Goal: Task Accomplishment & Management: Manage account settings

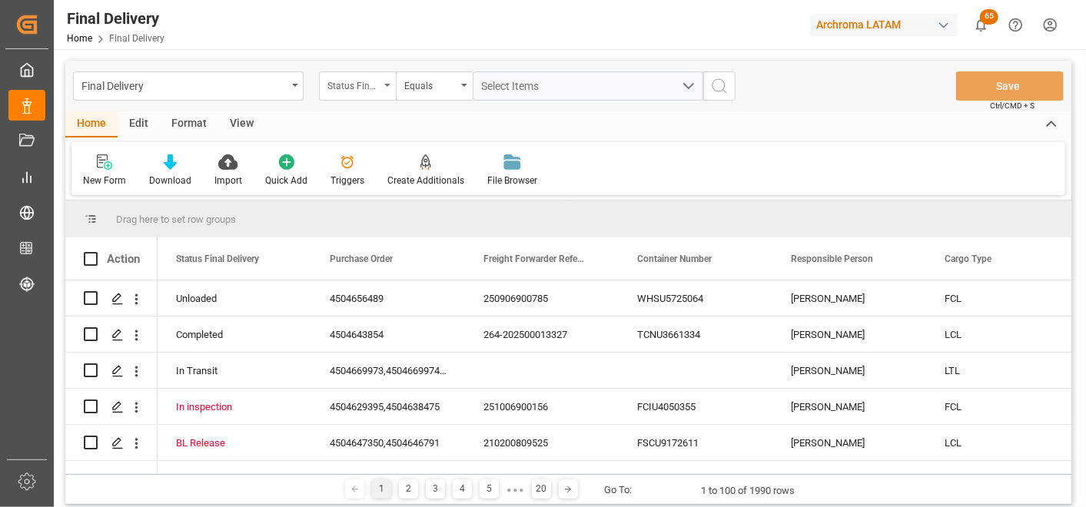
click at [329, 88] on div "Status Final Delivery" at bounding box center [354, 84] width 52 height 18
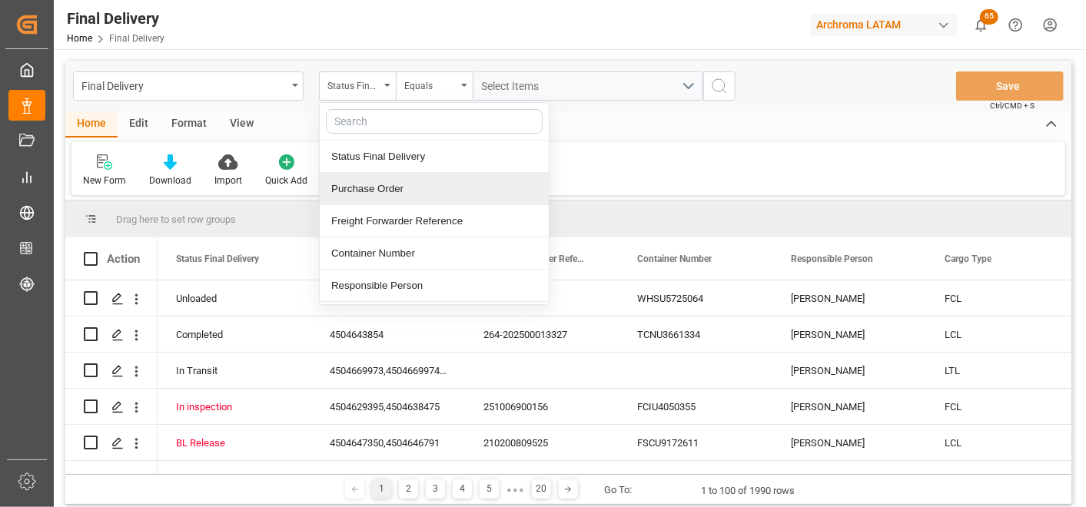
click at [371, 201] on div "Purchase Order" at bounding box center [434, 189] width 229 height 32
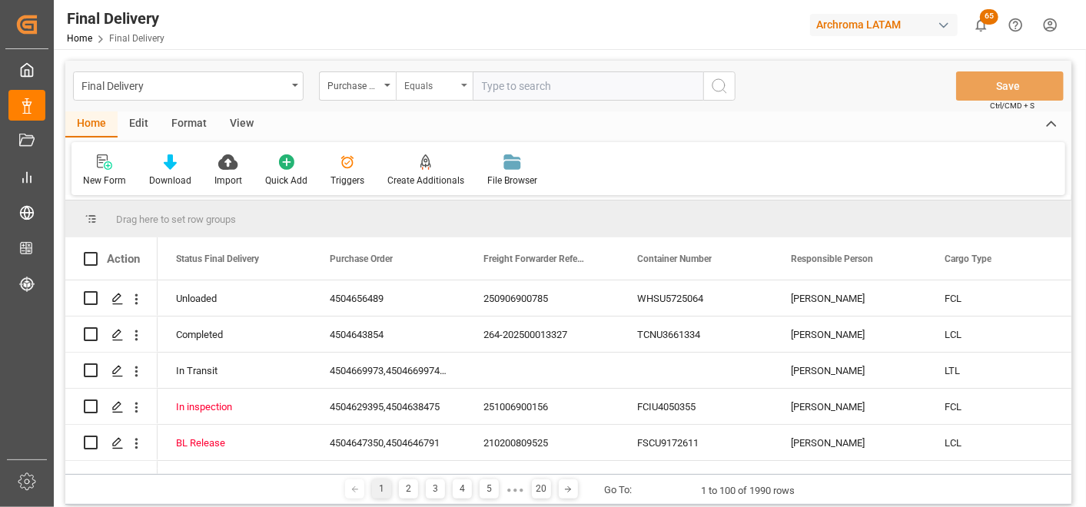
click at [414, 80] on div "Equals" at bounding box center [430, 84] width 52 height 18
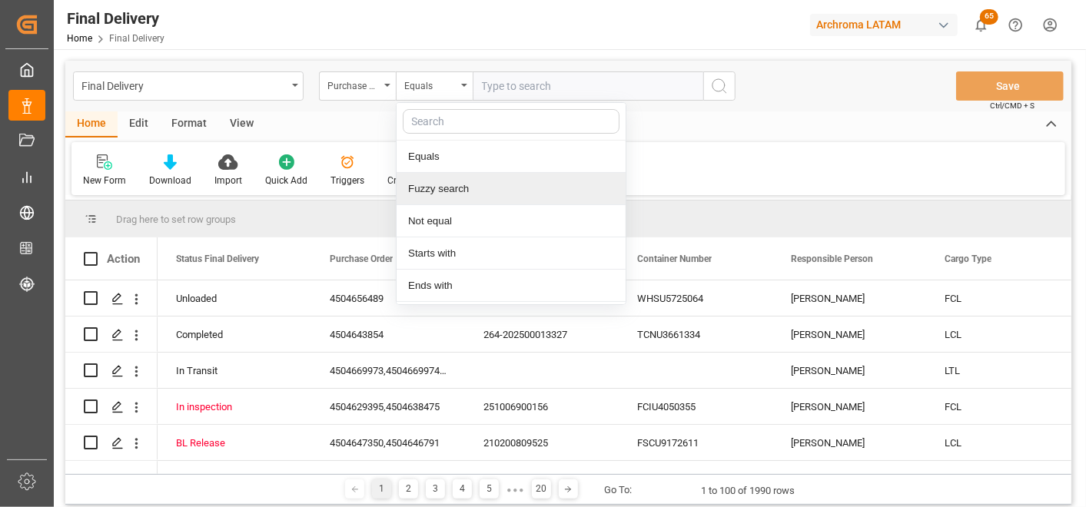
click at [427, 175] on div "Fuzzy search" at bounding box center [511, 189] width 229 height 32
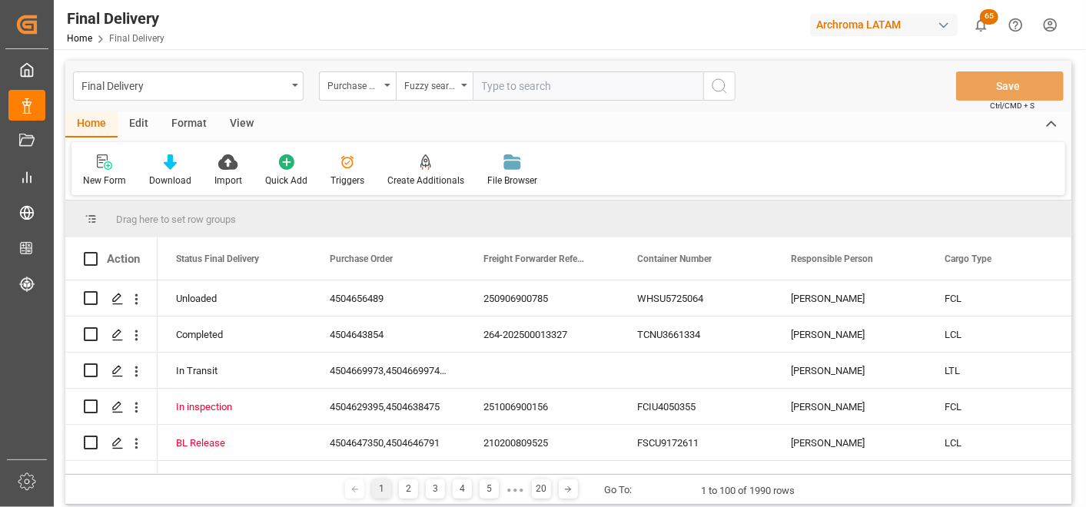
click at [554, 82] on input "text" at bounding box center [588, 86] width 231 height 29
paste input "4504666635"
type input "4504666635"
click at [716, 92] on icon "search button" at bounding box center [719, 86] width 18 height 18
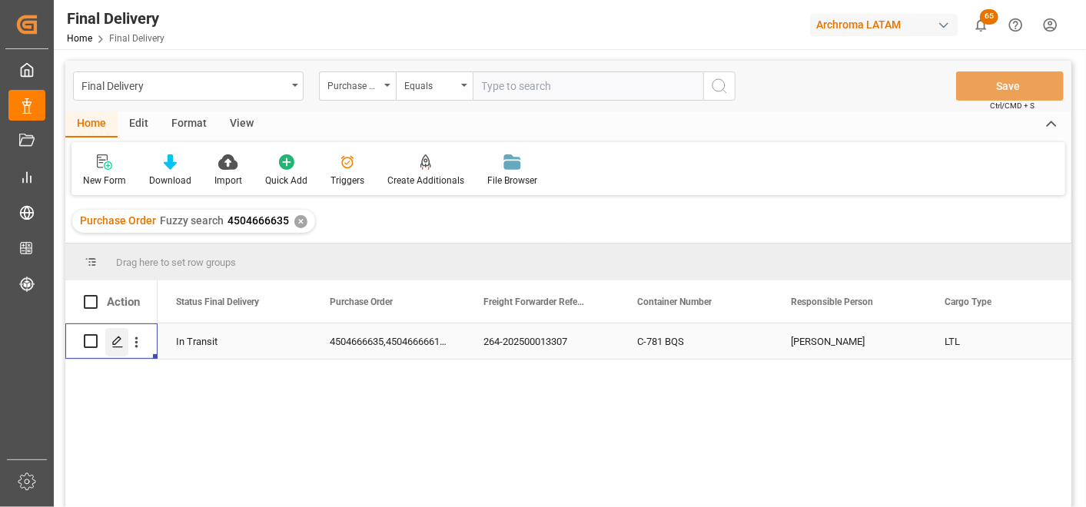
click at [115, 342] on icon "Press SPACE to select this row." at bounding box center [117, 342] width 12 height 12
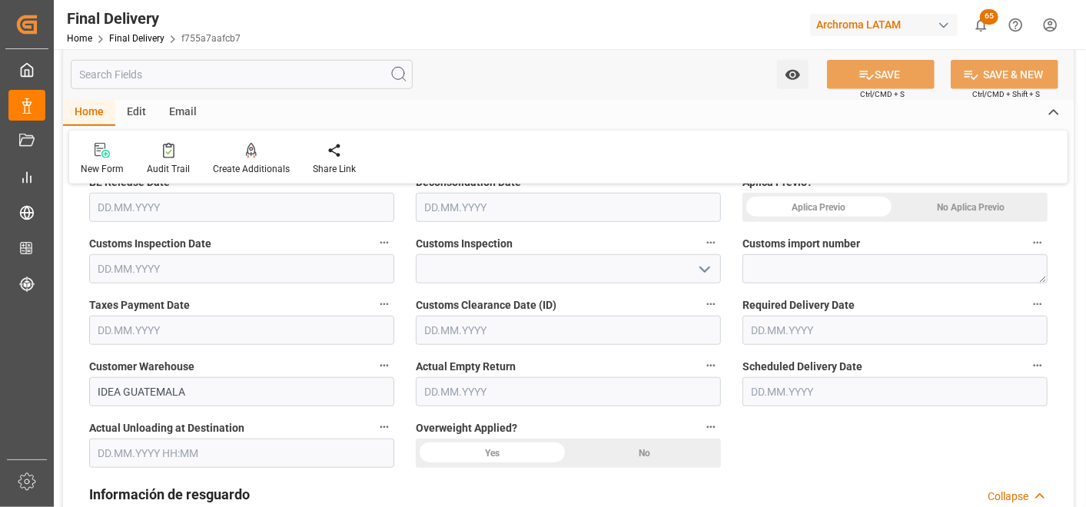
scroll to position [683, 0]
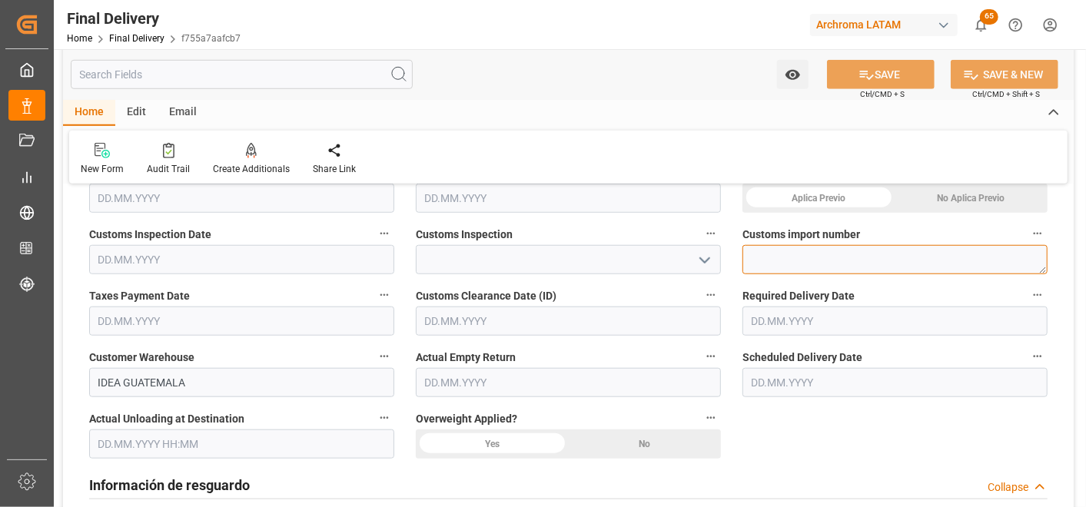
click at [786, 260] on textarea at bounding box center [895, 259] width 305 height 29
paste textarea "264-202500013307"
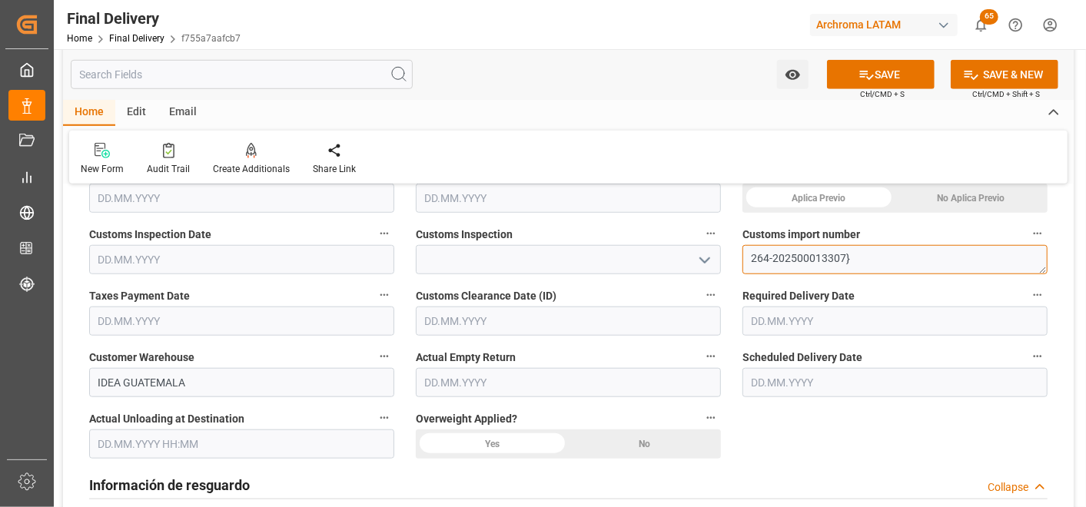
scroll to position [0, 0]
type textarea "264-202500013307"
click at [777, 385] on input "text" at bounding box center [895, 382] width 305 height 29
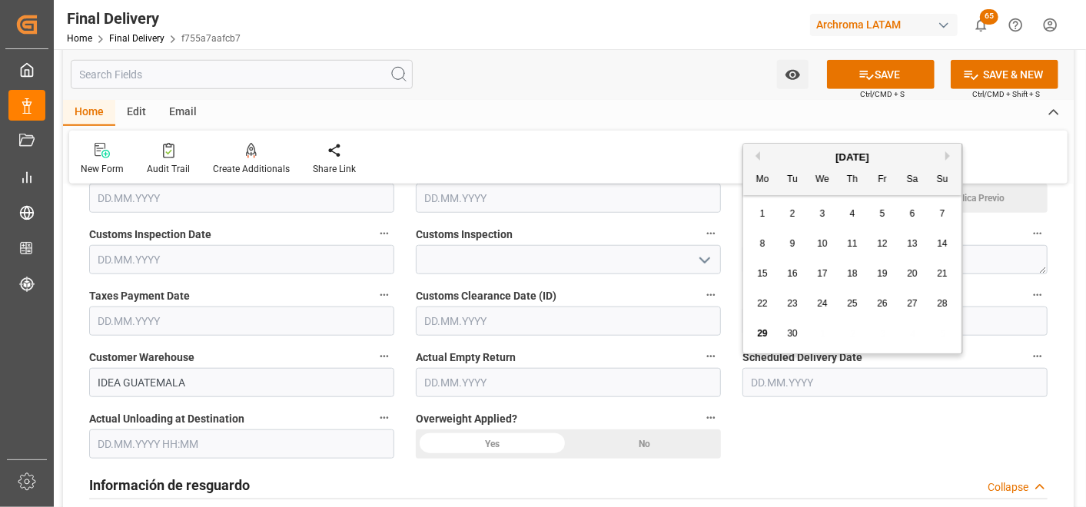
click at [766, 334] on span "29" at bounding box center [762, 333] width 10 height 11
type input "[DATE]"
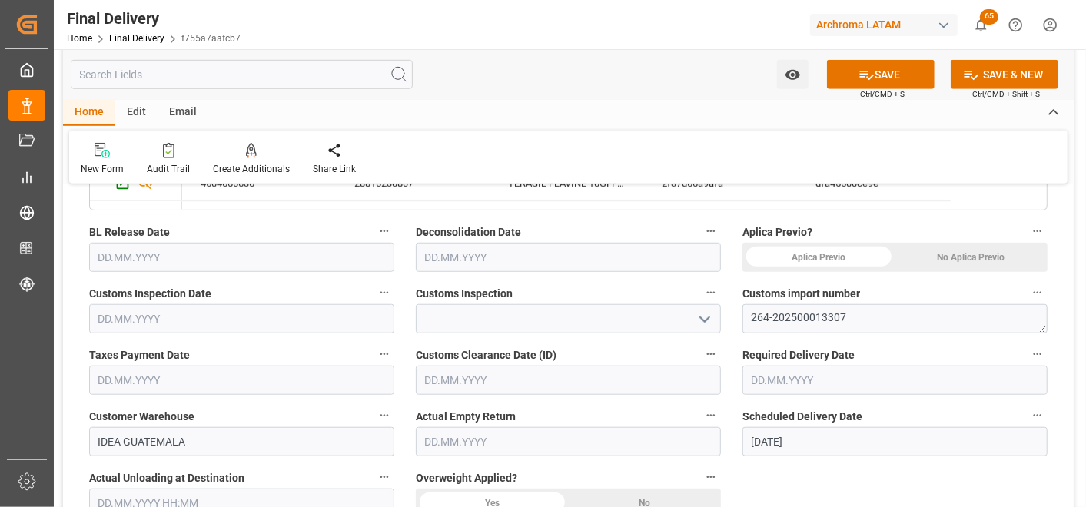
scroll to position [597, 0]
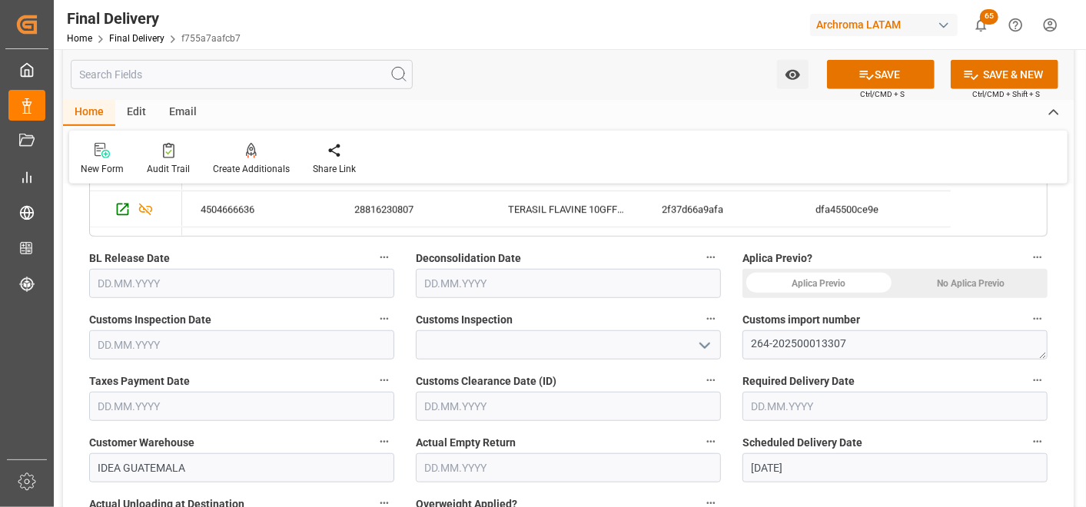
click at [139, 273] on input "text" at bounding box center [241, 283] width 305 height 29
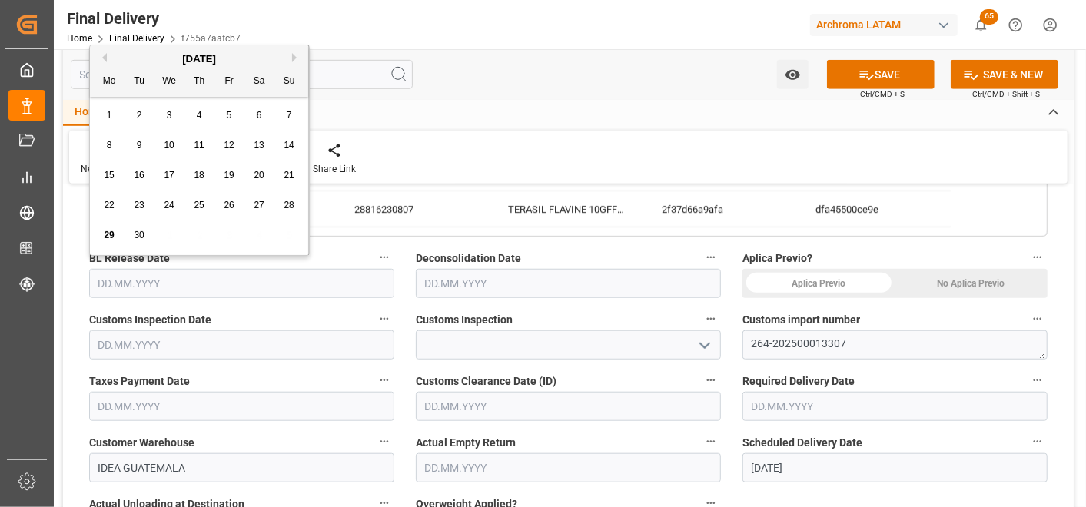
click at [168, 208] on span "24" at bounding box center [169, 205] width 10 height 11
type input "24.09.2025"
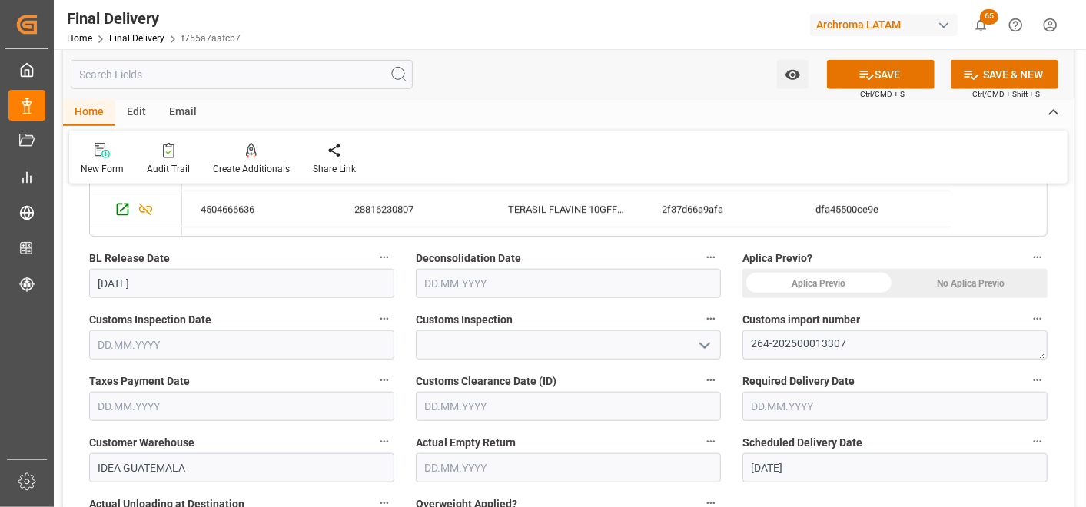
click at [146, 348] on input "text" at bounding box center [241, 345] width 305 height 29
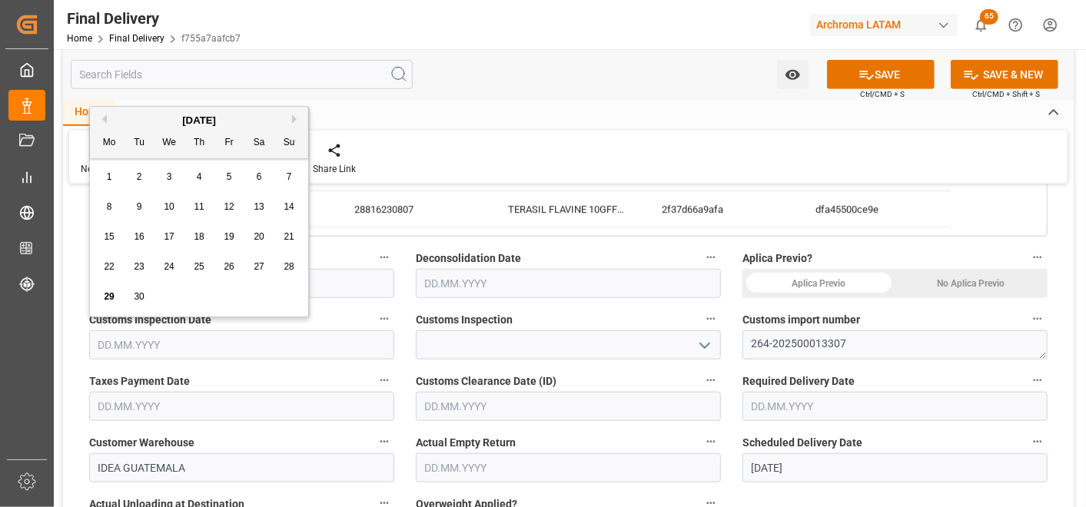
click at [110, 295] on span "29" at bounding box center [109, 296] width 10 height 11
type input "[DATE]"
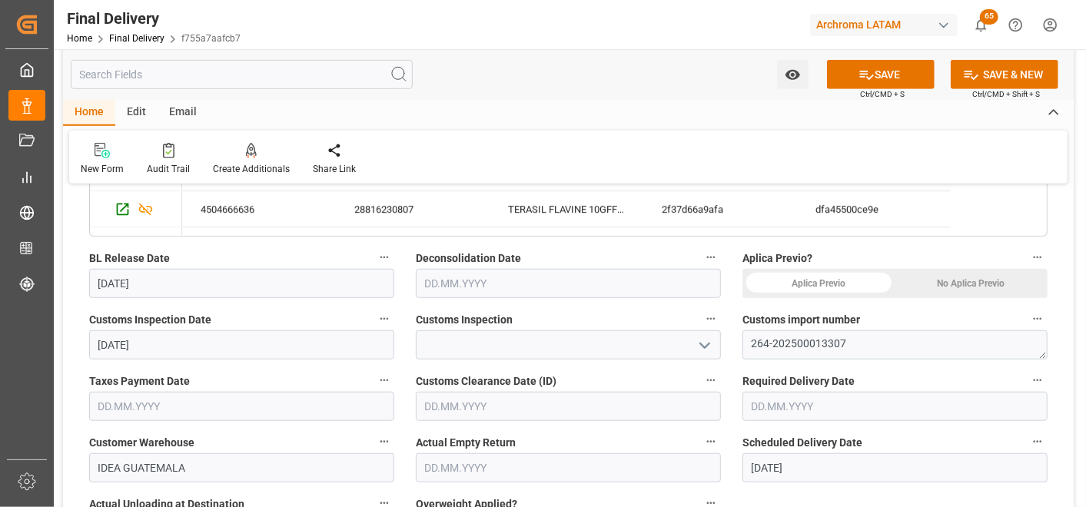
click at [701, 348] on icon "open menu" at bounding box center [705, 346] width 18 height 18
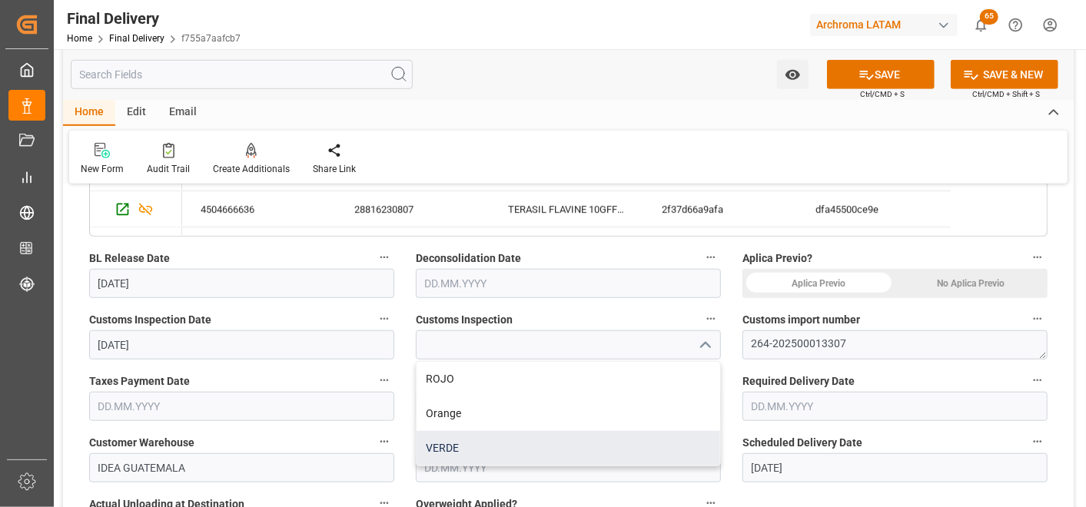
click at [551, 442] on div "VERDE" at bounding box center [569, 448] width 304 height 35
type input "VERDE"
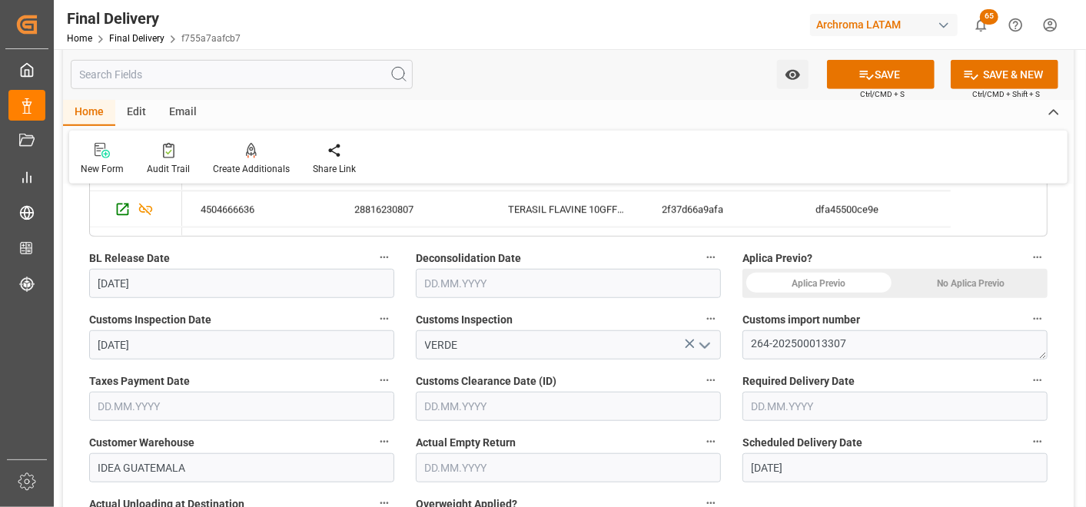
click at [942, 286] on div "No Aplica Previo" at bounding box center [972, 283] width 153 height 29
click at [528, 283] on input "text" at bounding box center [568, 283] width 305 height 29
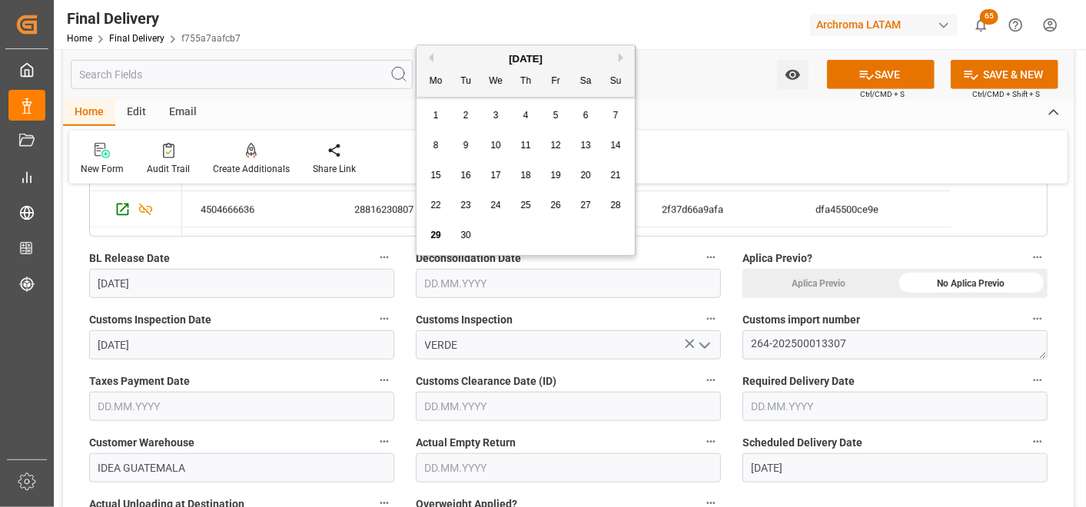
click at [434, 239] on span "29" at bounding box center [436, 235] width 10 height 11
type input "[DATE]"
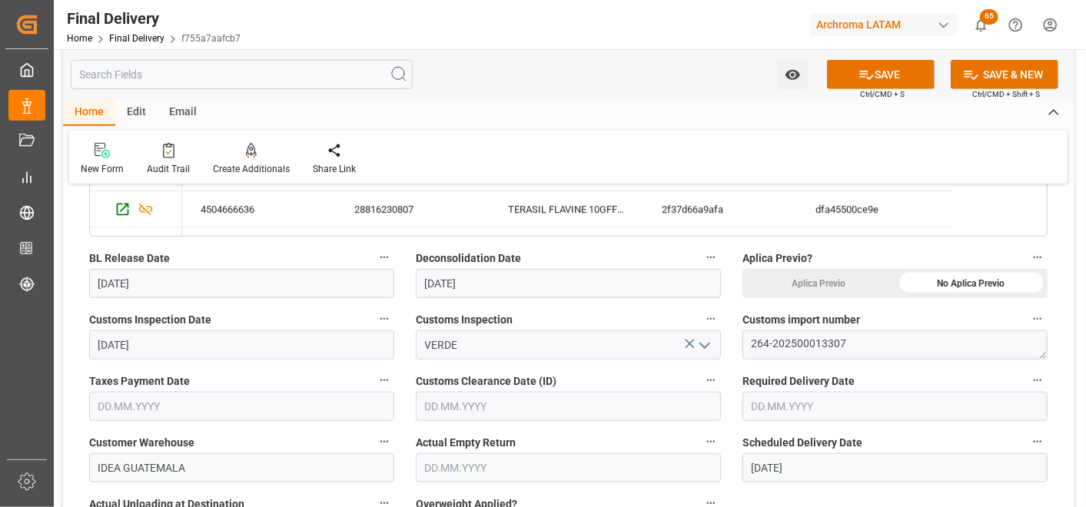
click at [817, 408] on input "text" at bounding box center [895, 406] width 305 height 29
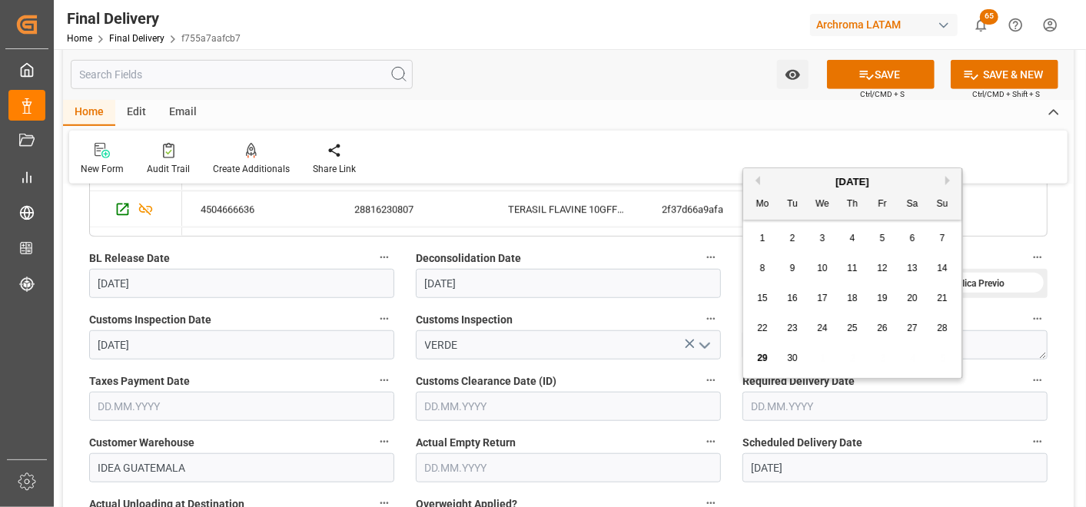
click at [735, 418] on div "Required Delivery Date" at bounding box center [895, 396] width 327 height 62
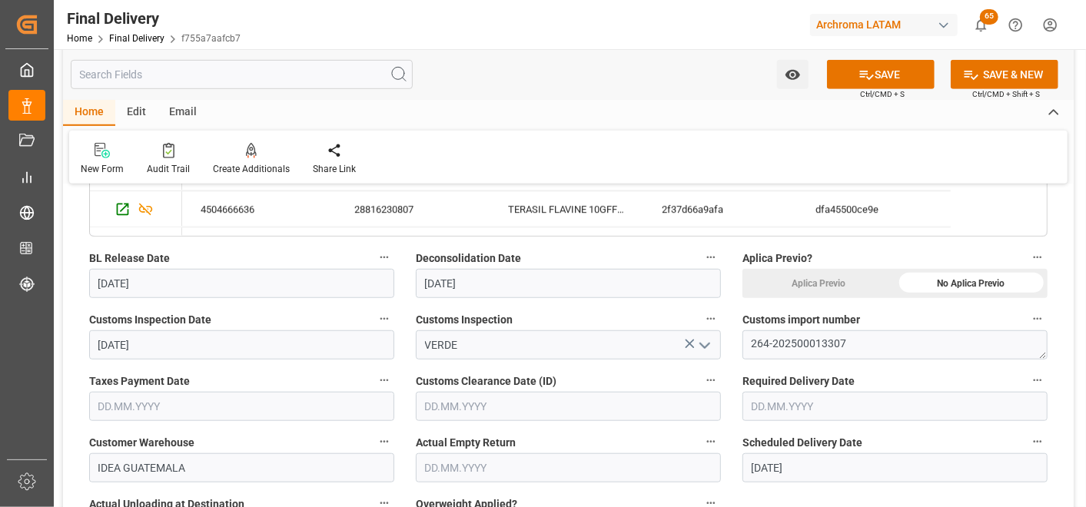
click at [158, 404] on input "text" at bounding box center [241, 406] width 305 height 29
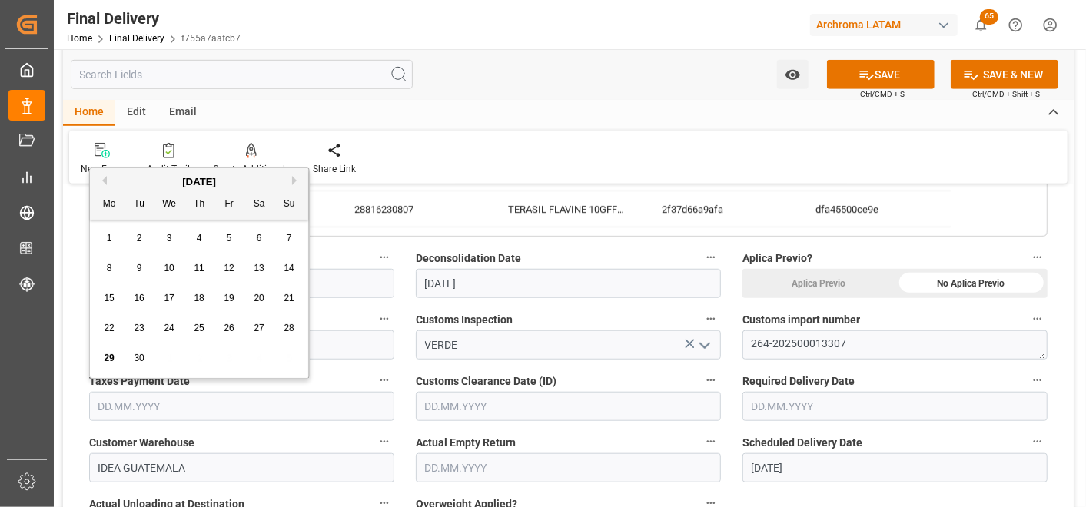
click at [171, 334] on span "24" at bounding box center [169, 328] width 10 height 11
type input "24.09.2025"
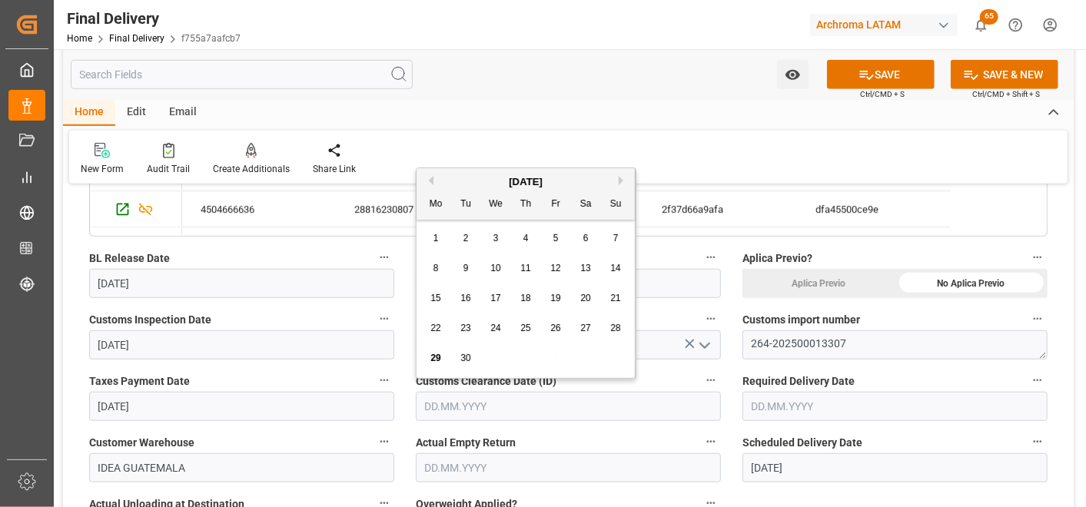
click at [559, 404] on input "text" at bounding box center [568, 406] width 305 height 29
click at [500, 325] on span "24" at bounding box center [496, 328] width 10 height 11
type input "24.09.2025"
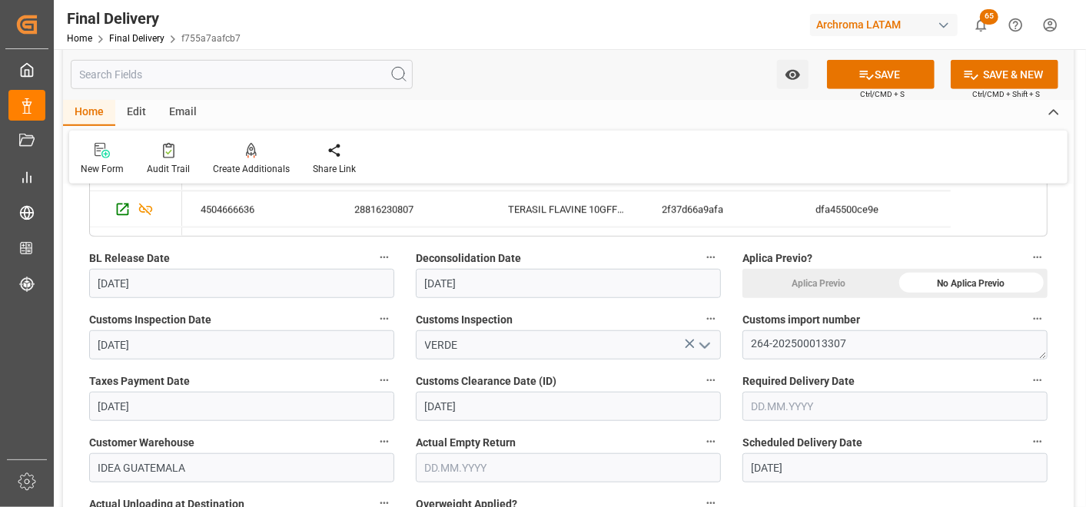
click at [544, 479] on input "text" at bounding box center [568, 468] width 305 height 29
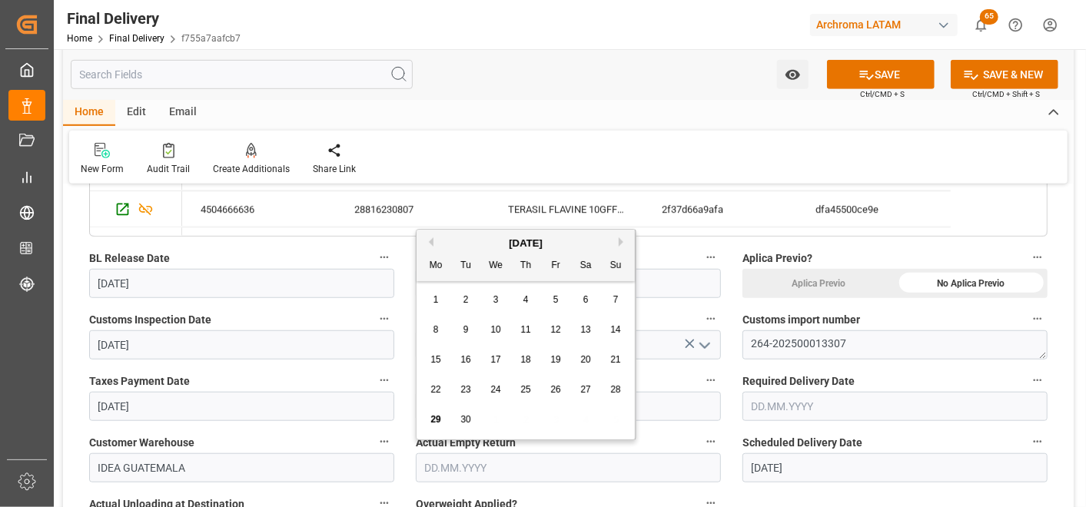
click at [431, 413] on div "29" at bounding box center [436, 420] width 19 height 18
type input "[DATE]"
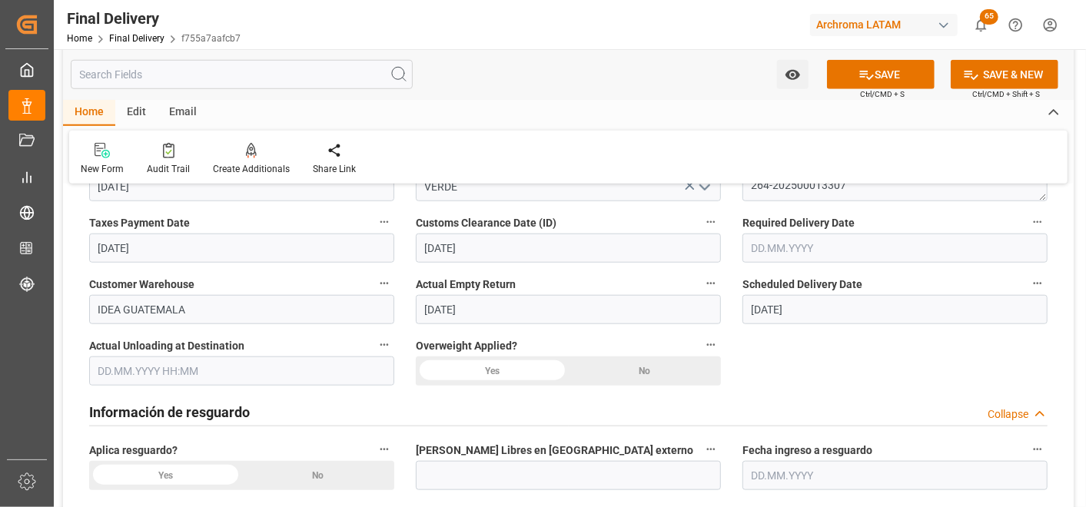
scroll to position [769, 0]
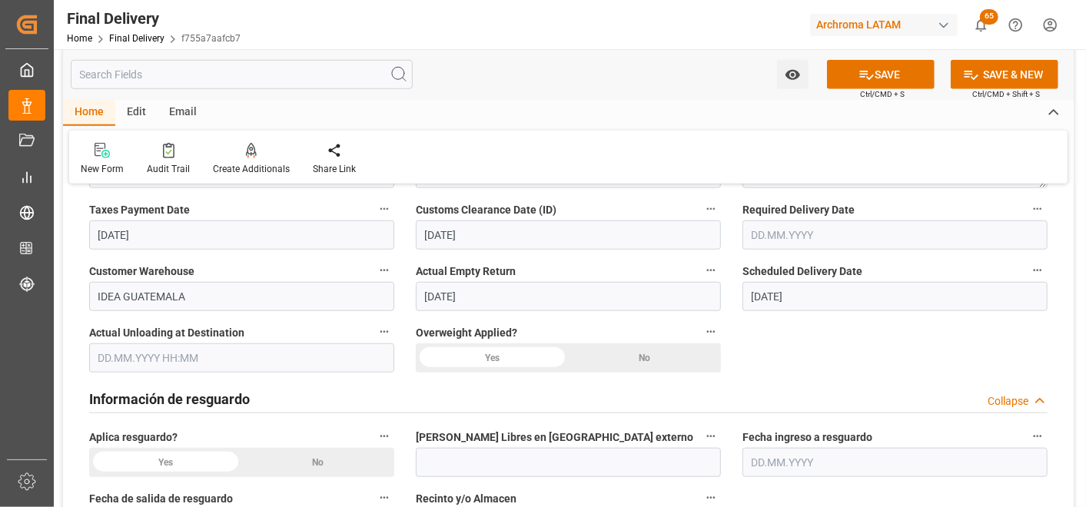
click at [204, 365] on input "text" at bounding box center [241, 358] width 305 height 29
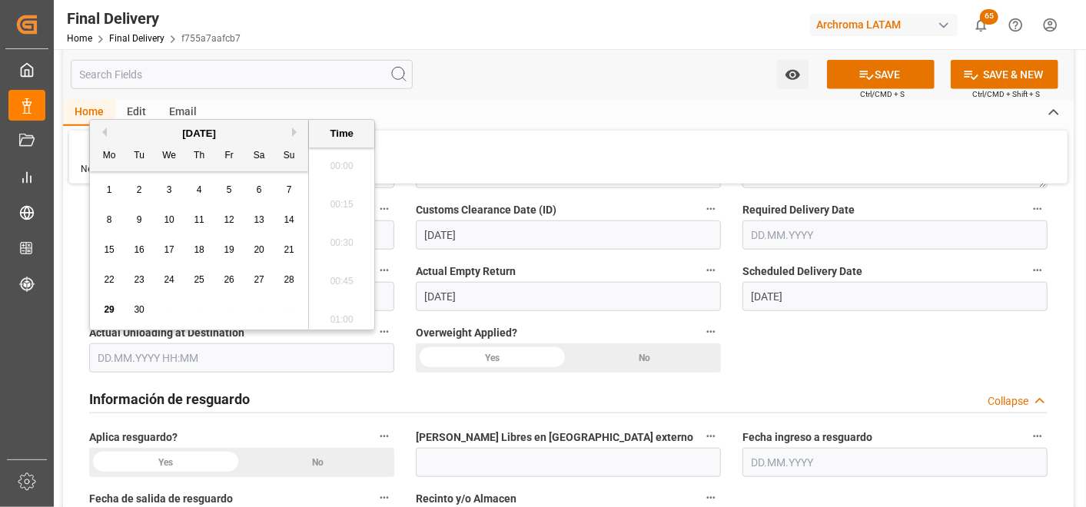
scroll to position [2350, 0]
click at [109, 314] on span "29" at bounding box center [109, 309] width 10 height 11
type input "29.09.2025 00:00"
click at [311, 464] on div "No" at bounding box center [318, 462] width 153 height 29
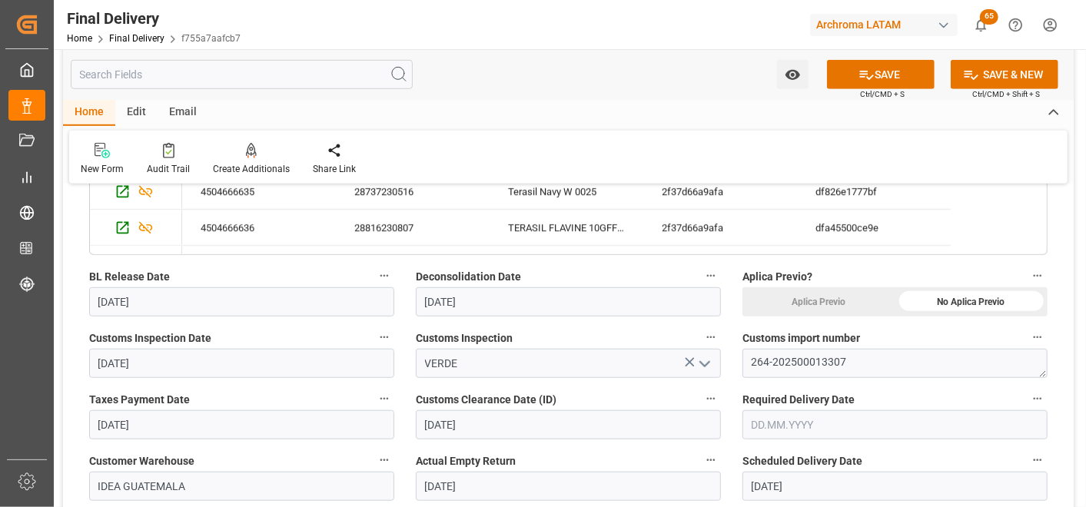
scroll to position [597, 0]
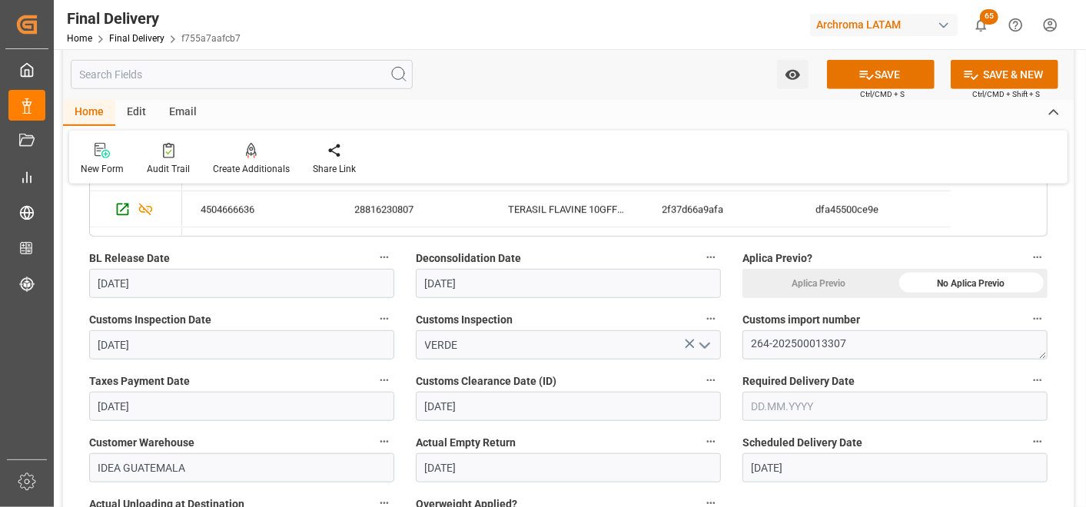
click at [815, 413] on input "text" at bounding box center [895, 406] width 305 height 29
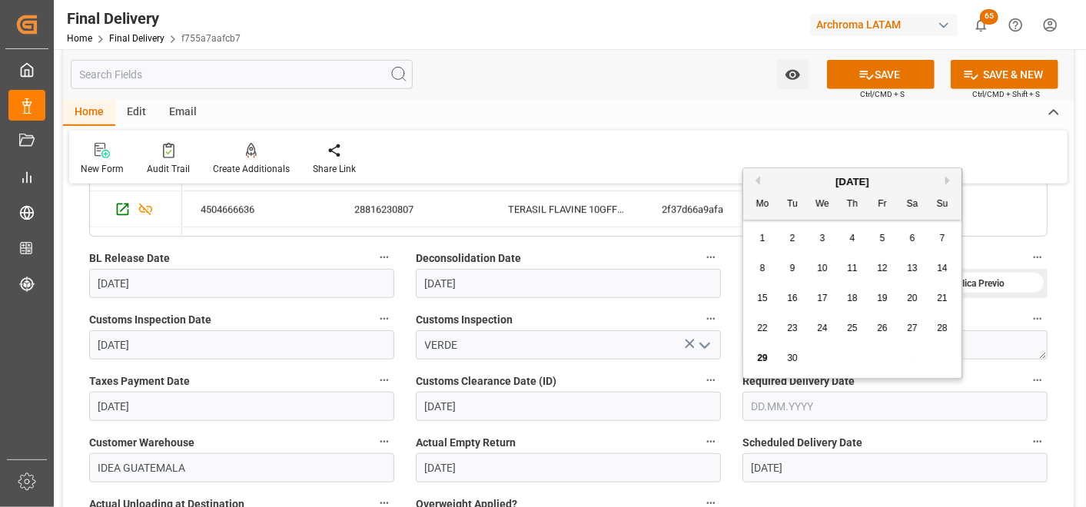
click at [767, 357] on span "29" at bounding box center [762, 358] width 10 height 11
type input "[DATE]"
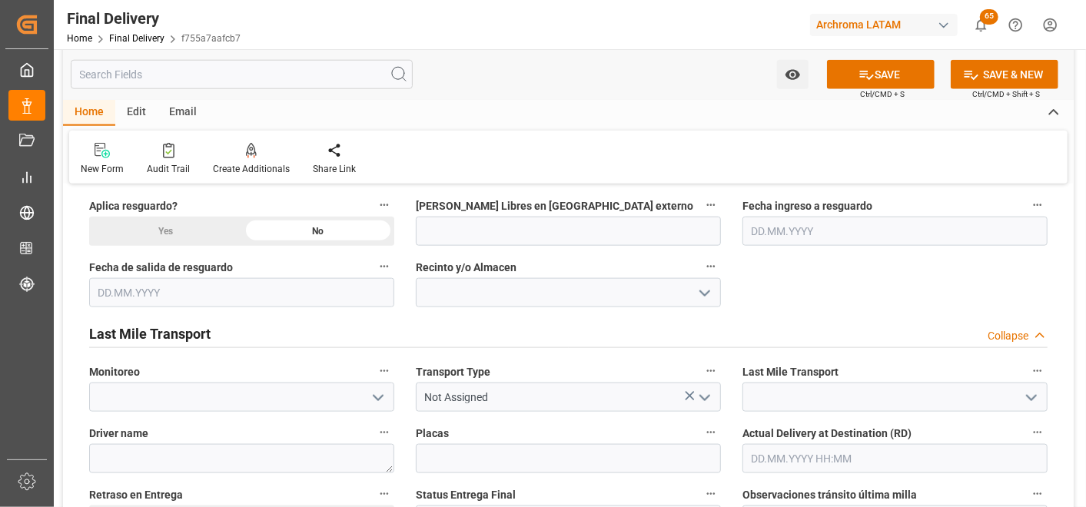
scroll to position [1025, 0]
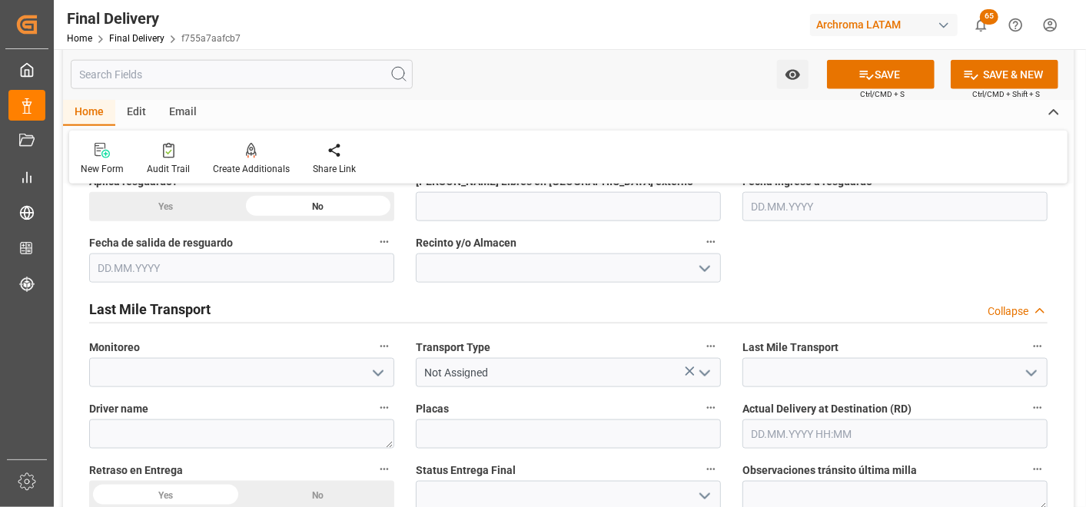
click at [709, 371] on polyline "open menu" at bounding box center [704, 373] width 9 height 5
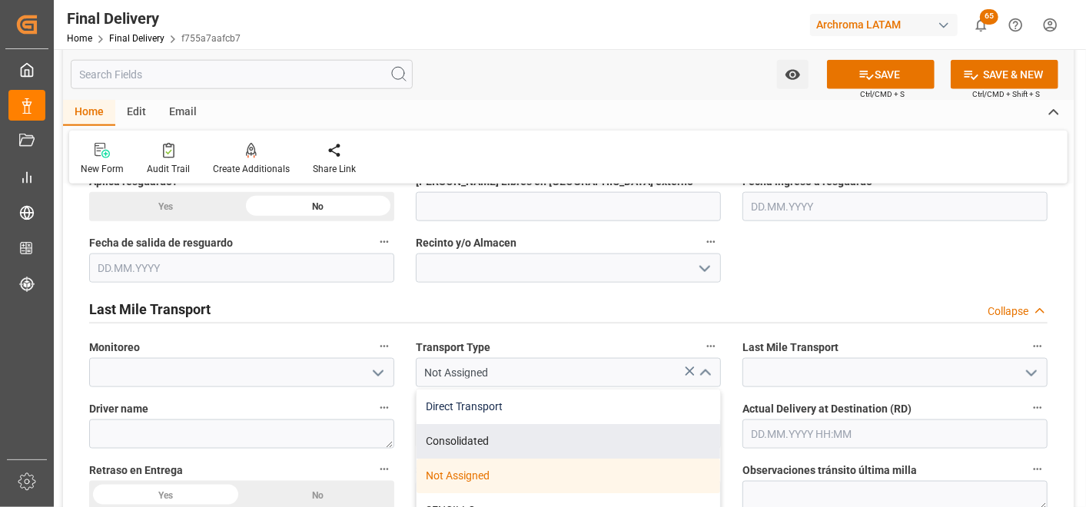
click at [550, 409] on div "Direct Transport" at bounding box center [569, 407] width 304 height 35
type input "Direct Transport"
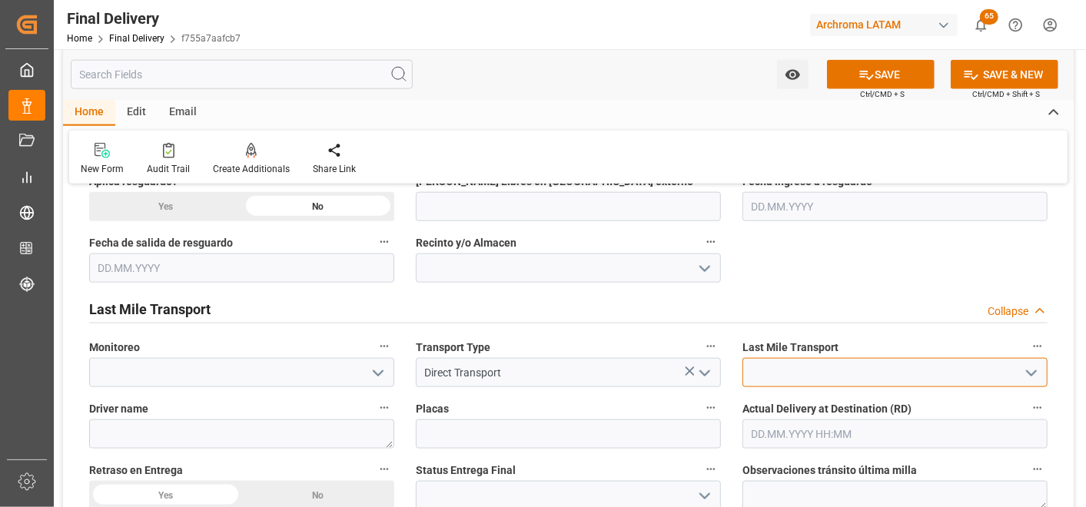
click at [1017, 378] on input at bounding box center [895, 372] width 305 height 29
click at [1030, 372] on icon "open menu" at bounding box center [1032, 373] width 18 height 18
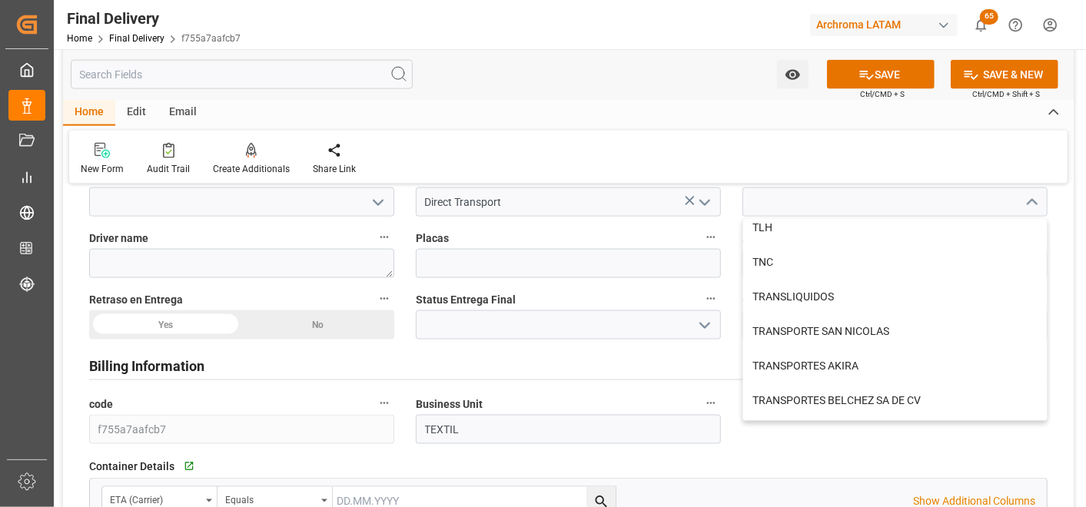
scroll to position [769, 0]
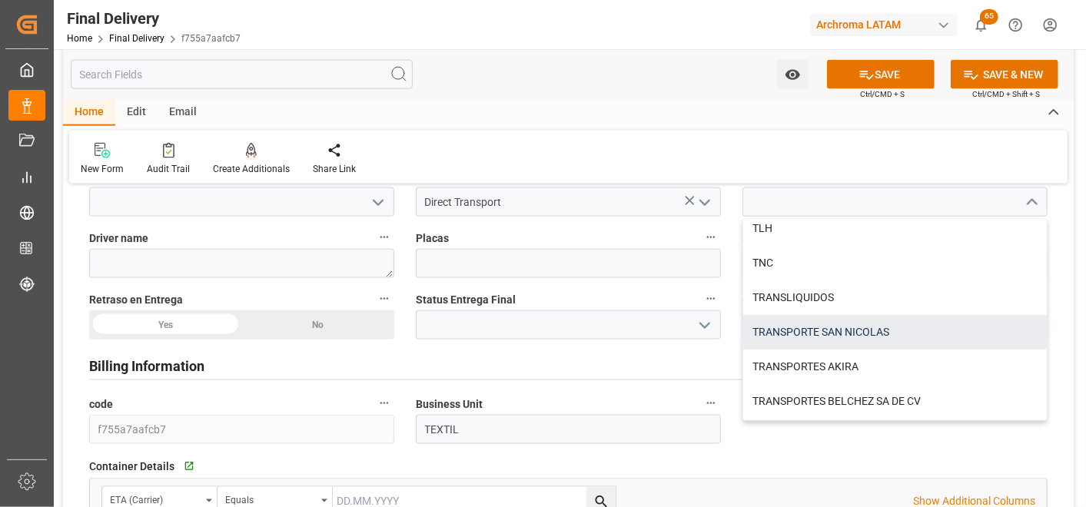
click at [856, 333] on div "TRANSPORTE SAN NICOLAS" at bounding box center [896, 332] width 304 height 35
type input "TRANSPORTE SAN NICOLAS"
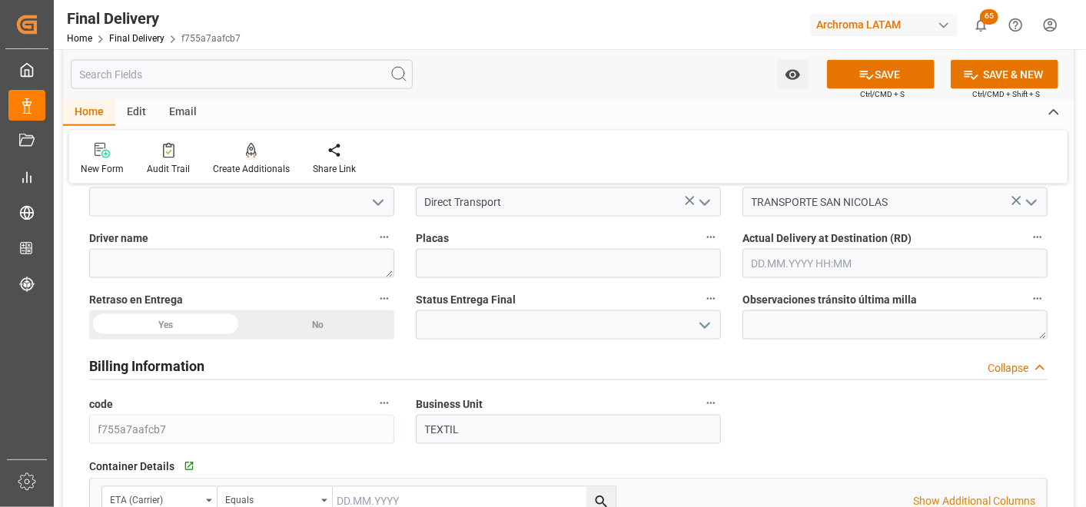
click at [810, 261] on input "text" at bounding box center [895, 263] width 305 height 29
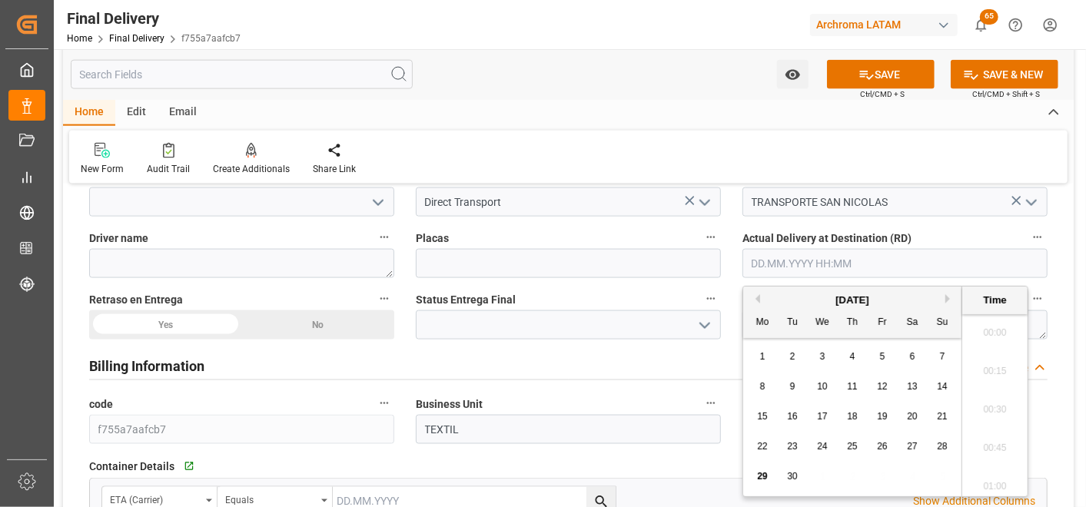
scroll to position [2350, 0]
click at [766, 480] on span "29" at bounding box center [762, 476] width 10 height 11
type input "29.09.2025 00:00"
click at [288, 323] on div "No" at bounding box center [318, 325] width 153 height 29
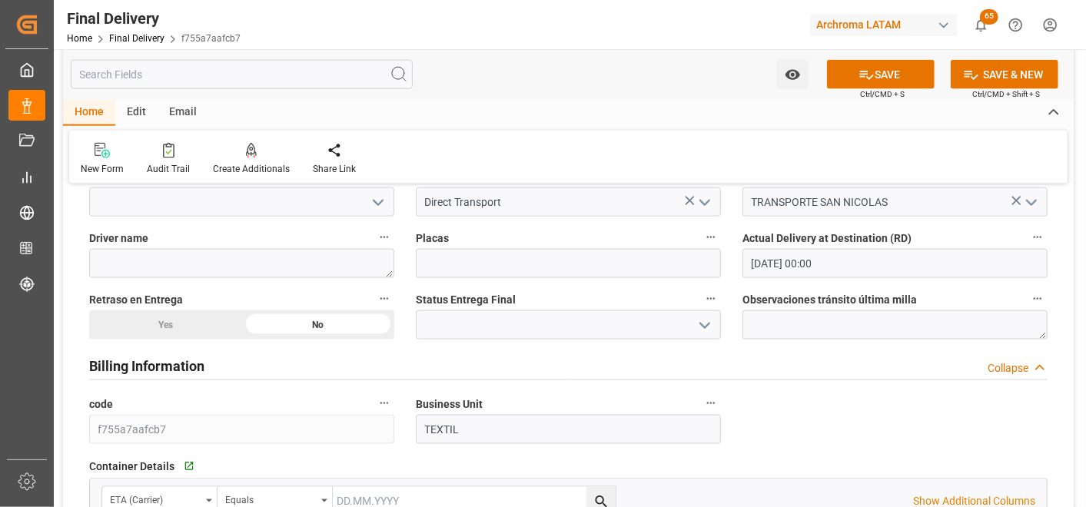
click at [701, 324] on icon "open menu" at bounding box center [705, 326] width 18 height 18
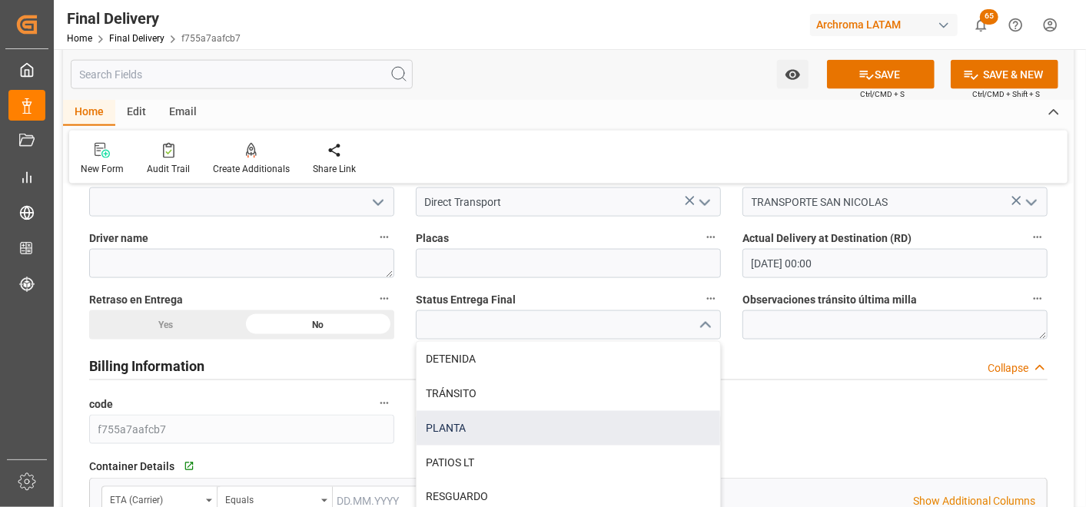
click at [521, 433] on div "PLANTA" at bounding box center [569, 428] width 304 height 35
type input "PLANTA"
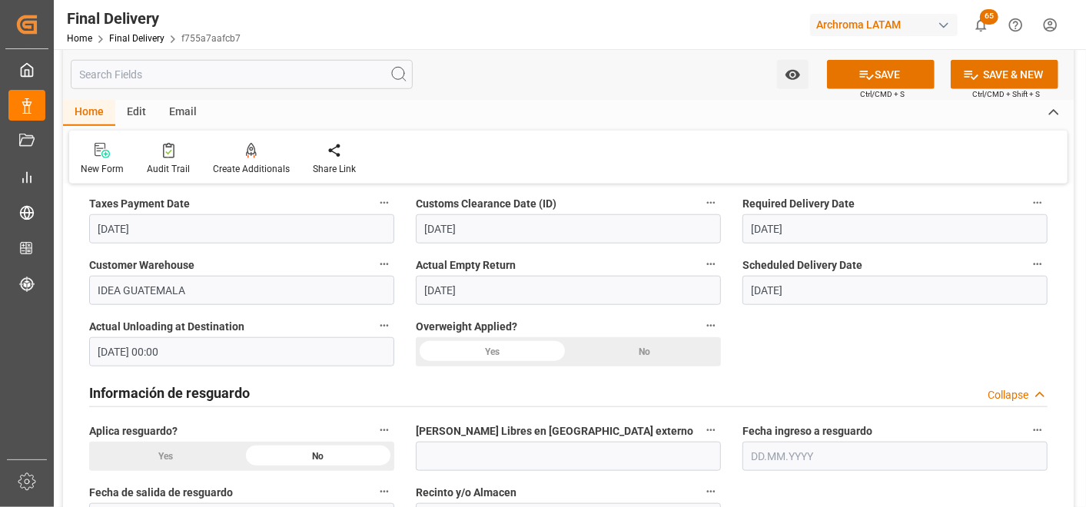
scroll to position [769, 0]
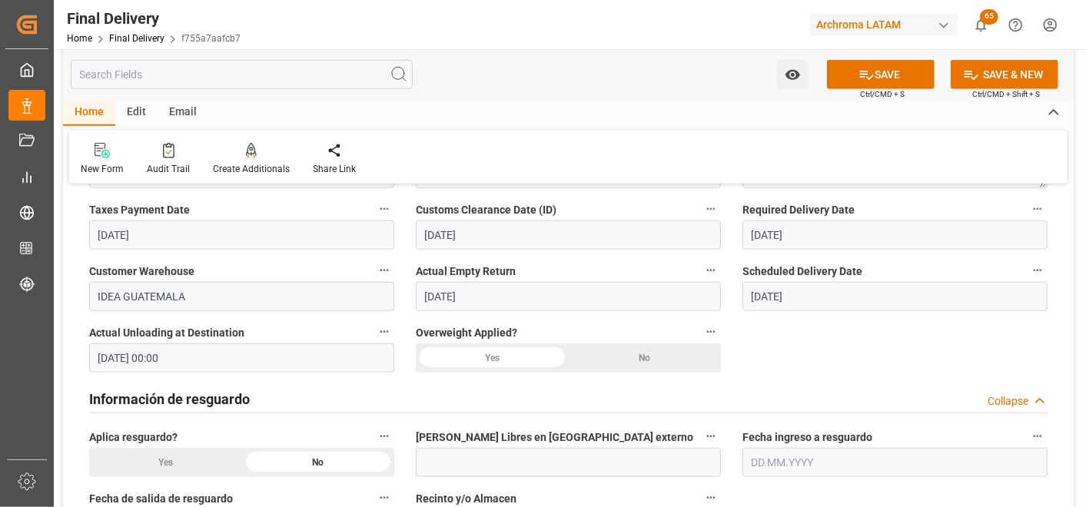
click at [672, 358] on div "No" at bounding box center [645, 358] width 153 height 29
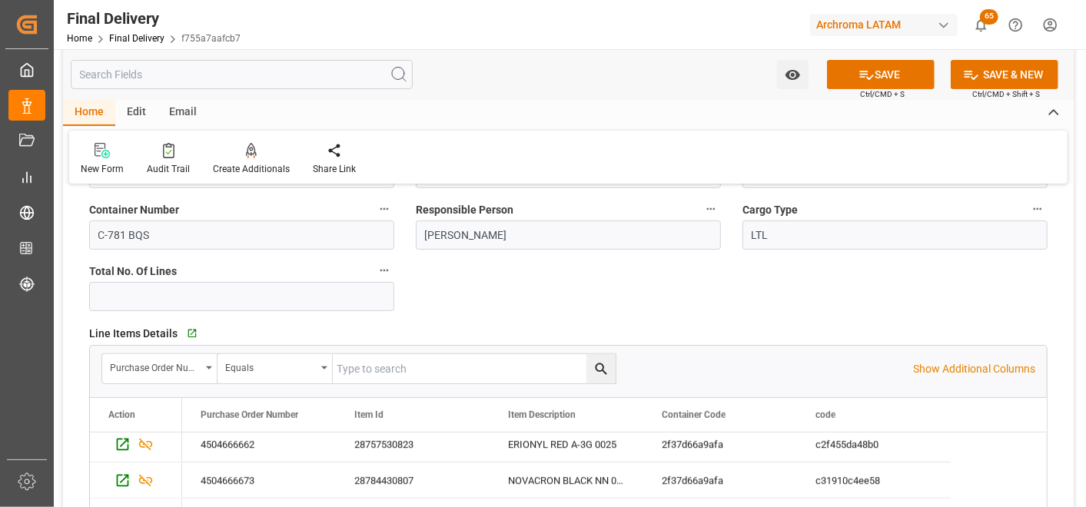
scroll to position [0, 0]
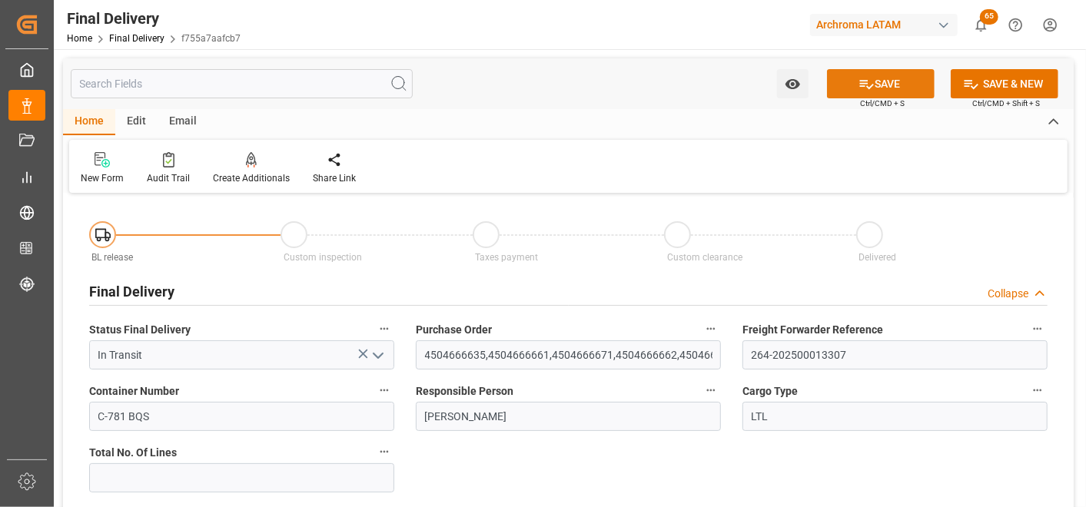
click at [864, 87] on icon at bounding box center [867, 84] width 16 height 16
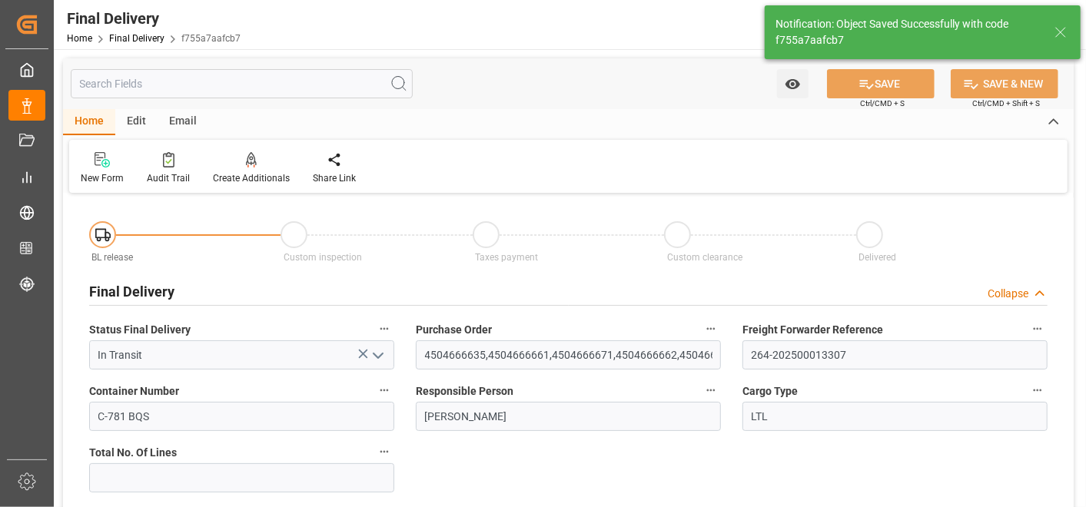
type input "Unloaded"
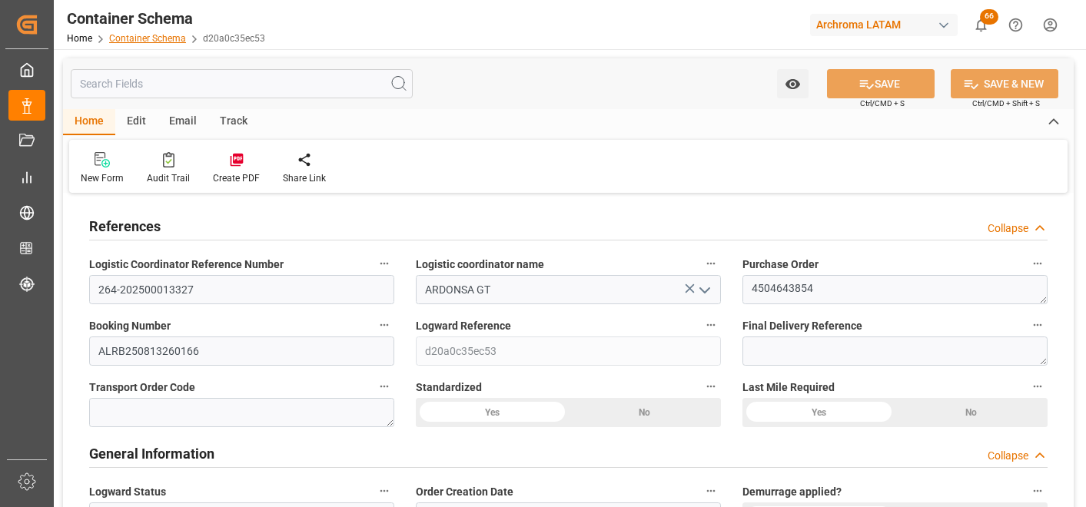
drag, startPoint x: 0, startPoint y: 0, endPoint x: 118, endPoint y: 36, distance: 123.1
click at [118, 36] on link "Container Schema" at bounding box center [147, 38] width 77 height 11
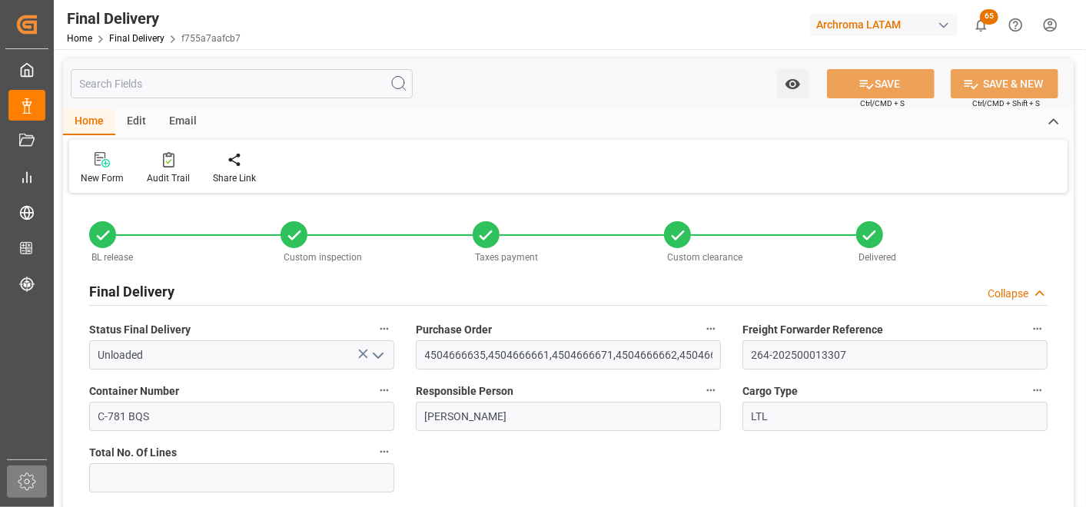
type input "[DATE]"
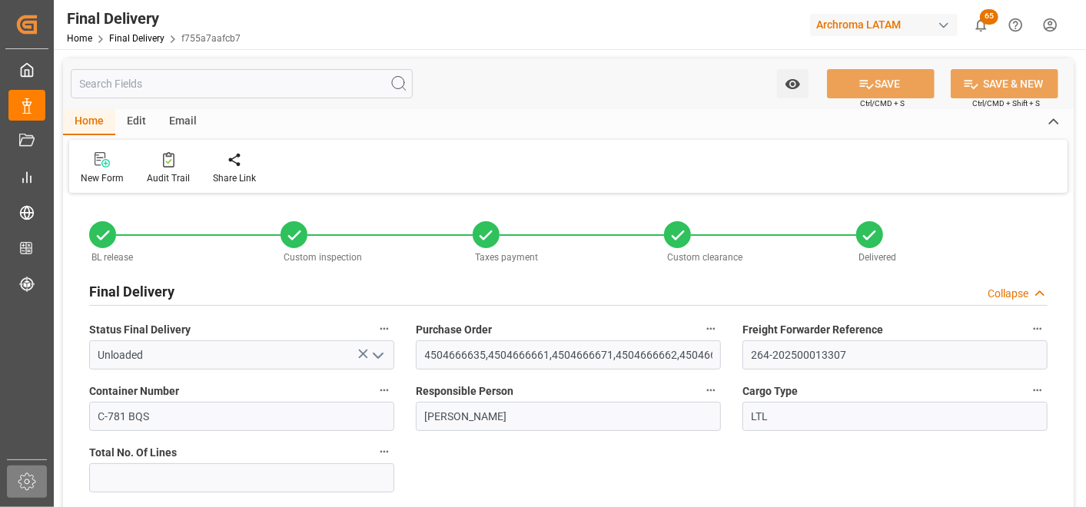
type input "[DATE]"
type input "[DATE] 00:00"
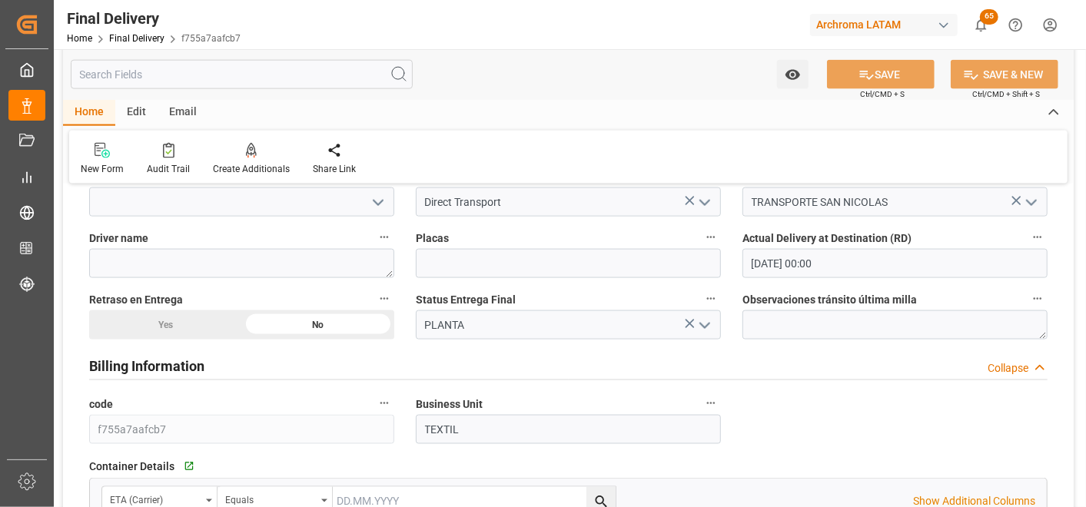
scroll to position [1366, 0]
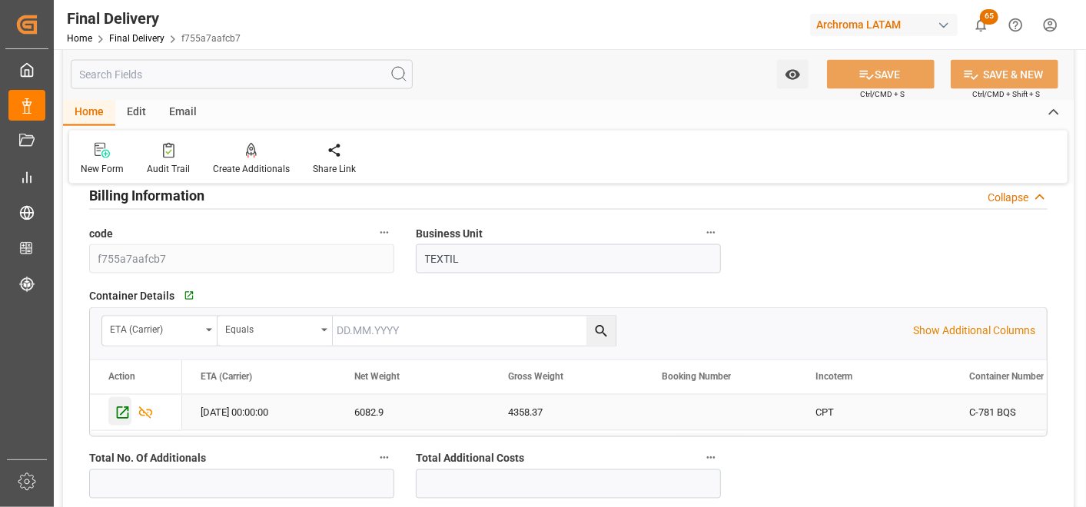
click at [123, 411] on icon "Press SPACE to select this row." at bounding box center [123, 413] width 16 height 16
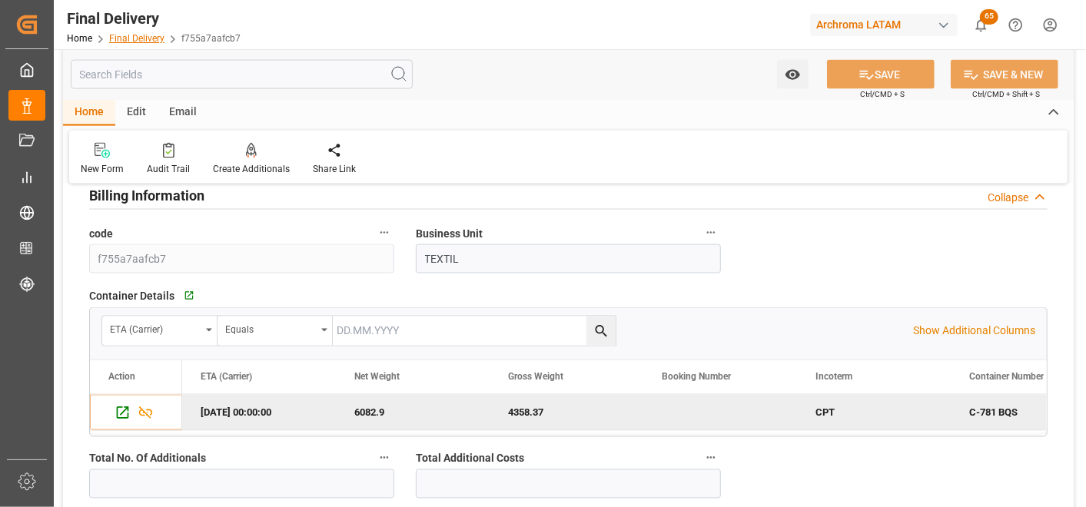
click at [148, 35] on link "Final Delivery" at bounding box center [136, 38] width 55 height 11
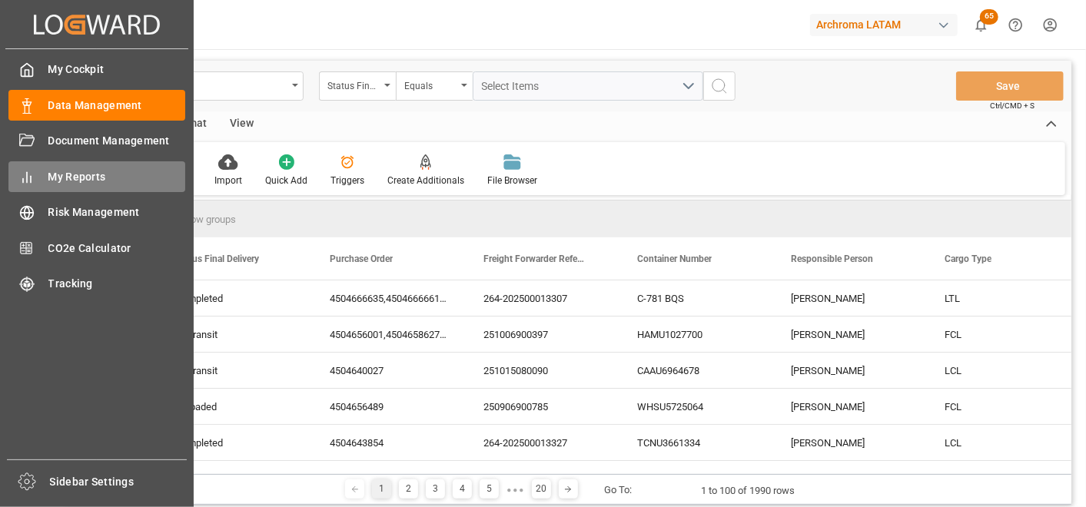
click at [55, 187] on div "My Reports My Reports" at bounding box center [96, 176] width 177 height 30
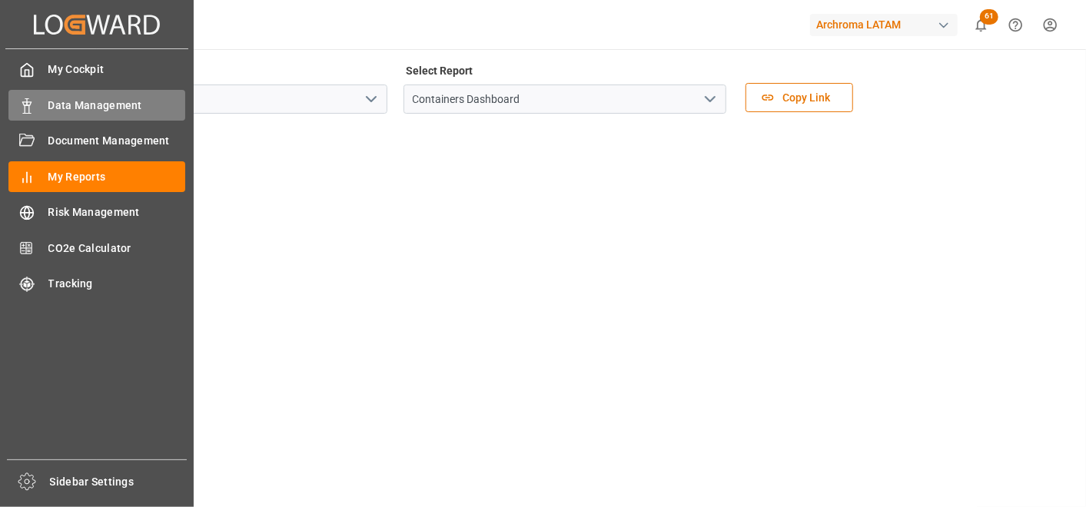
click at [25, 106] on rect at bounding box center [27, 109] width 5 height 8
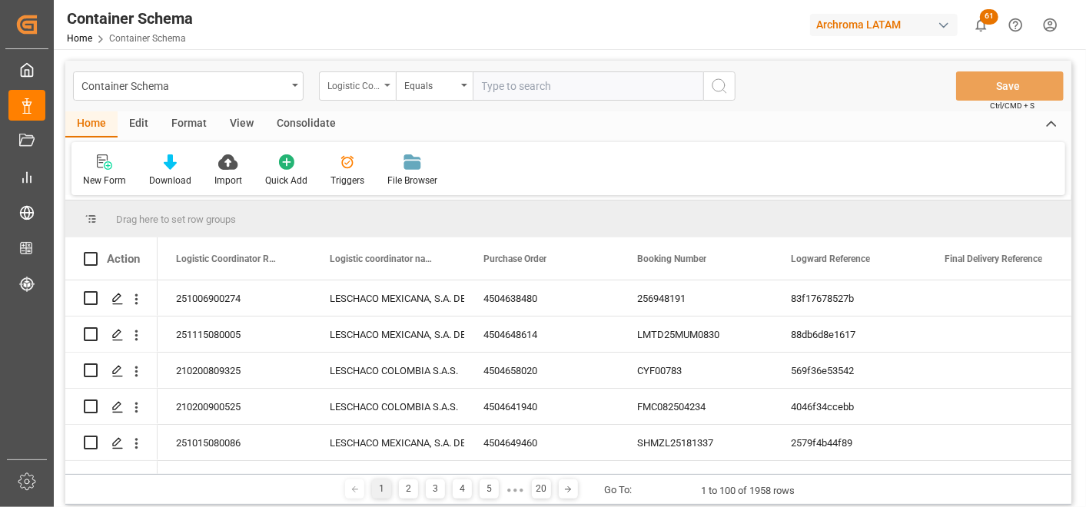
click at [347, 91] on div "Logistic Coordinator Reference Number" at bounding box center [354, 84] width 52 height 18
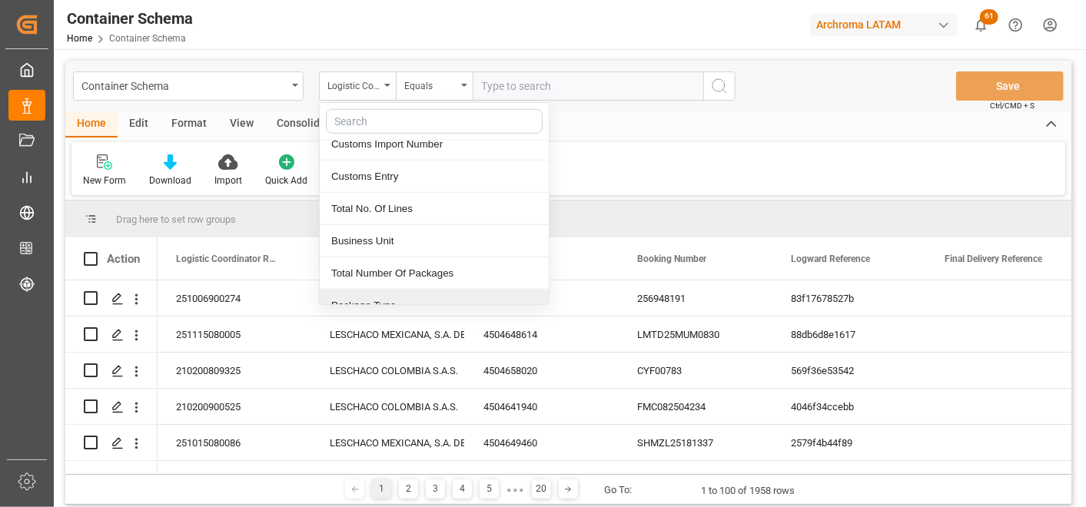
scroll to position [769, 0]
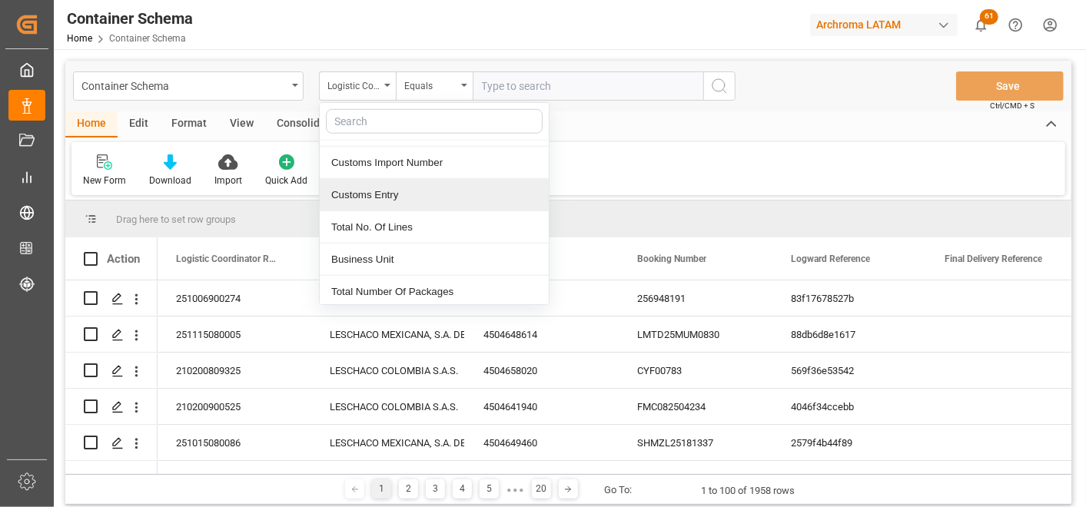
click at [410, 201] on div "Customs Entry" at bounding box center [434, 195] width 229 height 32
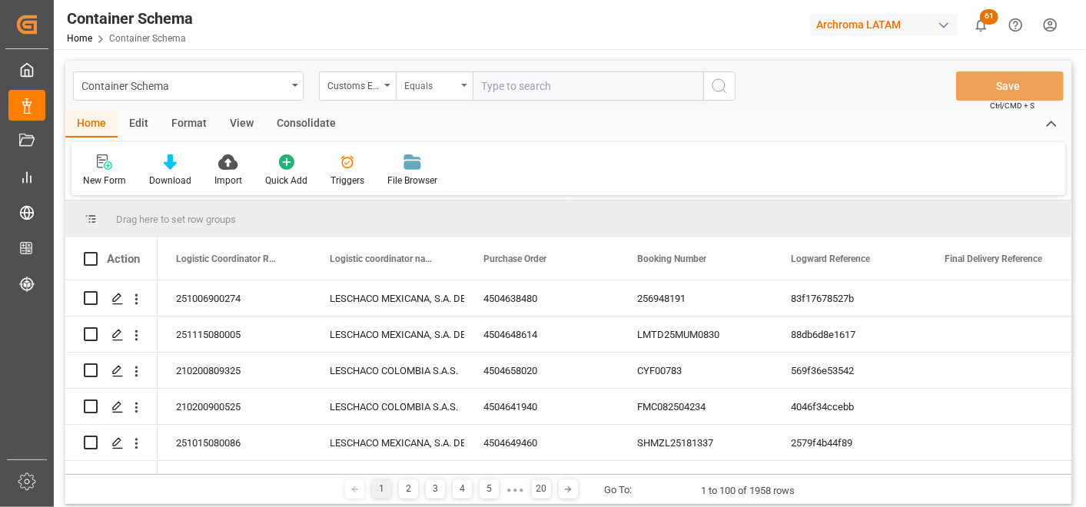
click at [456, 87] on div "Equals" at bounding box center [430, 84] width 52 height 18
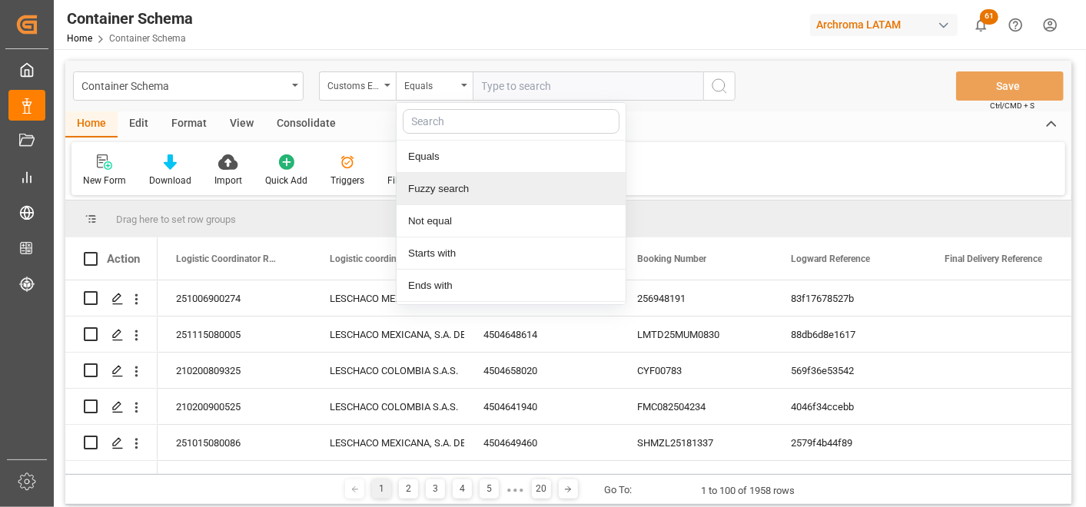
click at [461, 179] on div "Fuzzy search" at bounding box center [511, 189] width 229 height 32
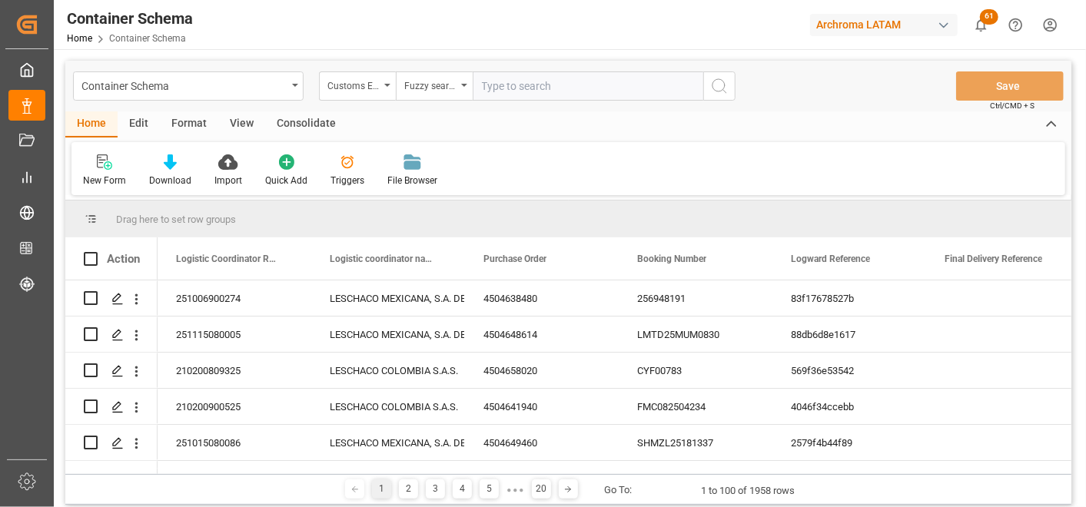
click at [529, 96] on input "text" at bounding box center [588, 86] width 231 height 29
type input "TECUN UMAN"
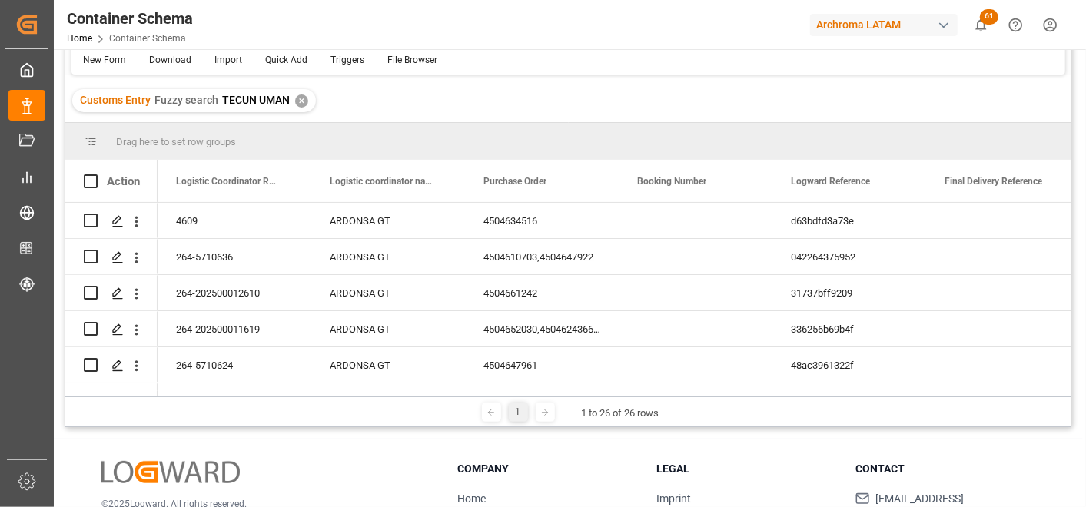
scroll to position [171, 0]
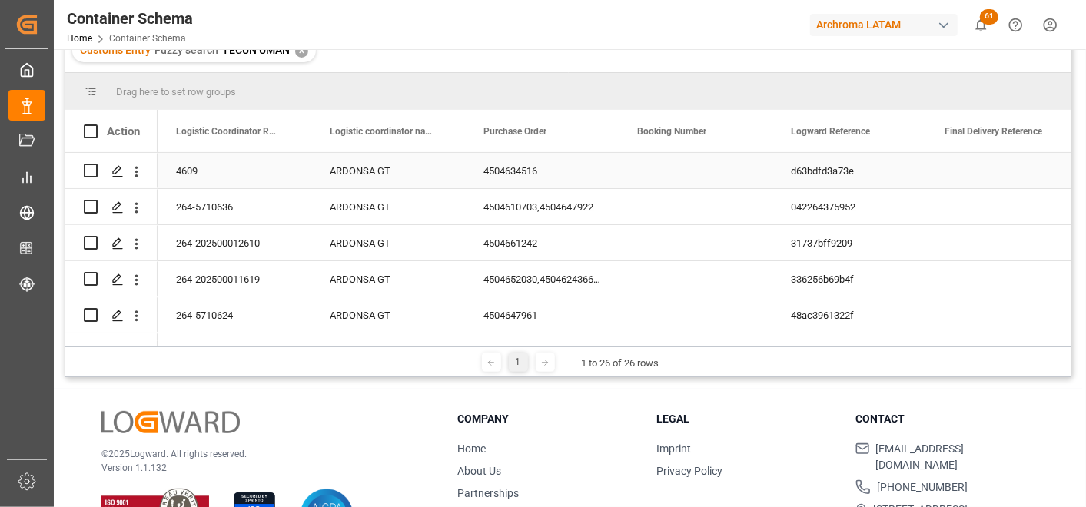
click at [526, 163] on div "4504634516" at bounding box center [542, 170] width 154 height 35
click at [189, 173] on div "4609" at bounding box center [235, 170] width 154 height 35
click at [701, 164] on div "Press SPACE to select this row." at bounding box center [696, 170] width 154 height 35
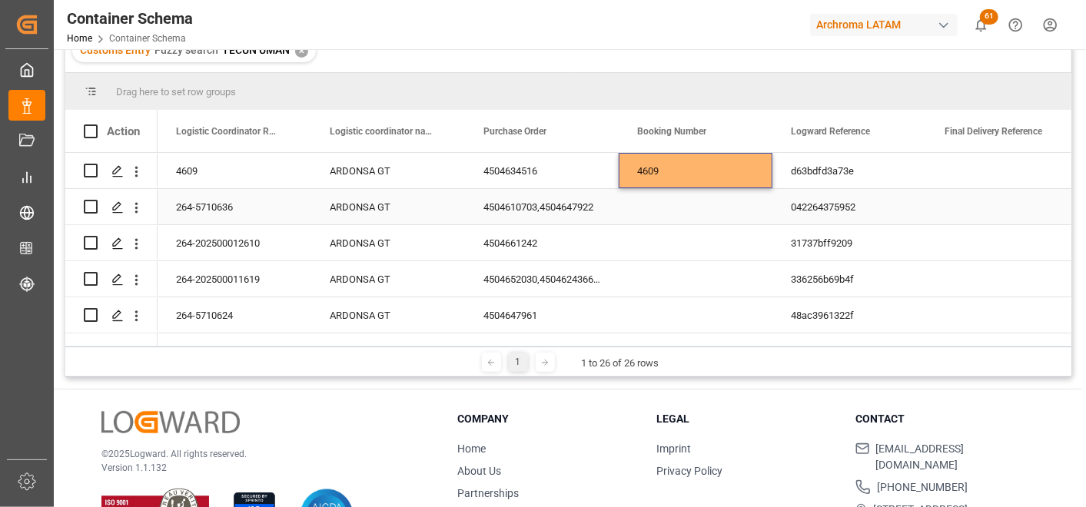
click at [221, 205] on div "264-5710636" at bounding box center [235, 206] width 154 height 35
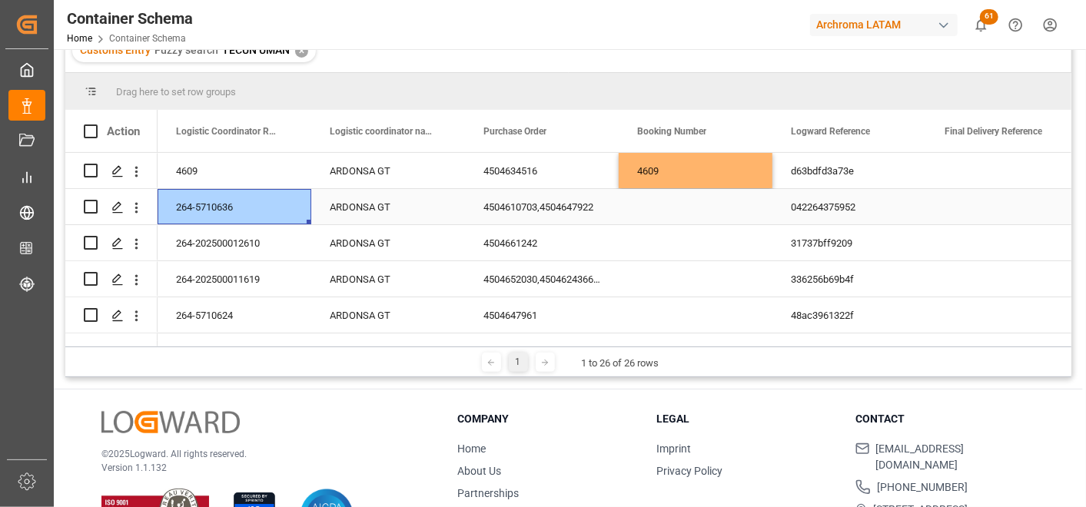
click at [674, 208] on div "Press SPACE to select this row." at bounding box center [696, 206] width 154 height 35
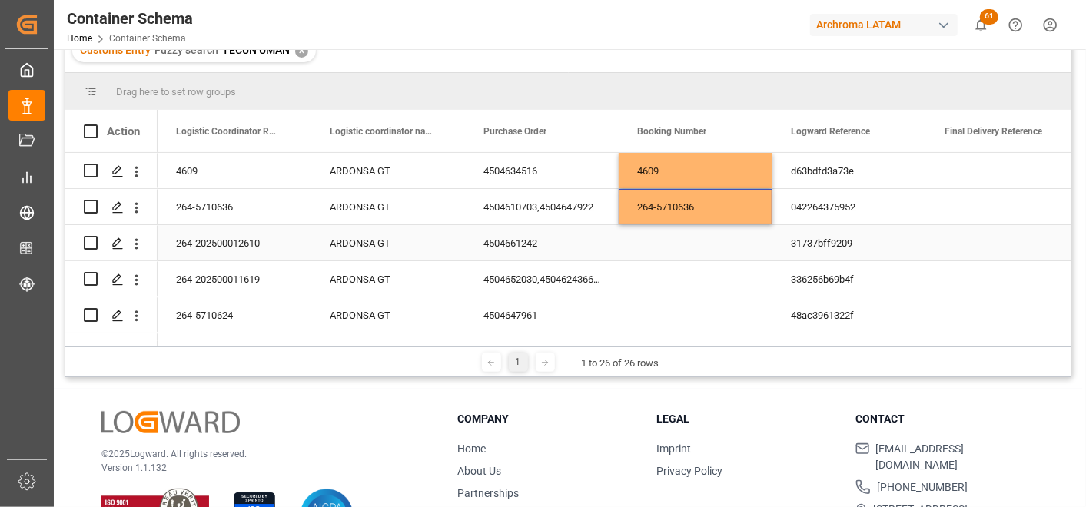
click at [217, 241] on div "264-202500012610" at bounding box center [235, 242] width 154 height 35
click at [657, 245] on div "Press SPACE to select this row." at bounding box center [696, 242] width 154 height 35
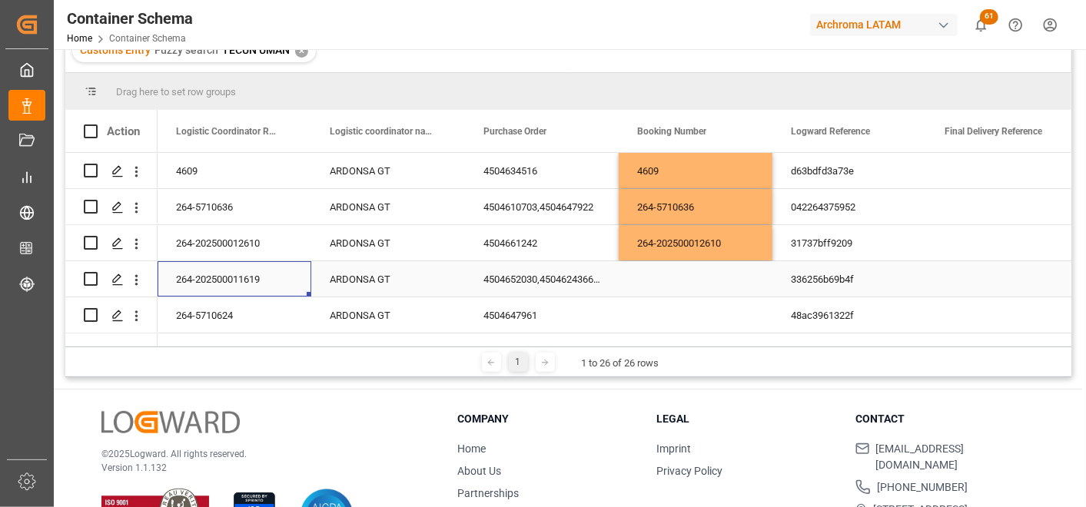
click at [250, 283] on div "264-202500011619" at bounding box center [235, 278] width 154 height 35
click at [677, 282] on div "Press SPACE to select this row." at bounding box center [696, 278] width 154 height 35
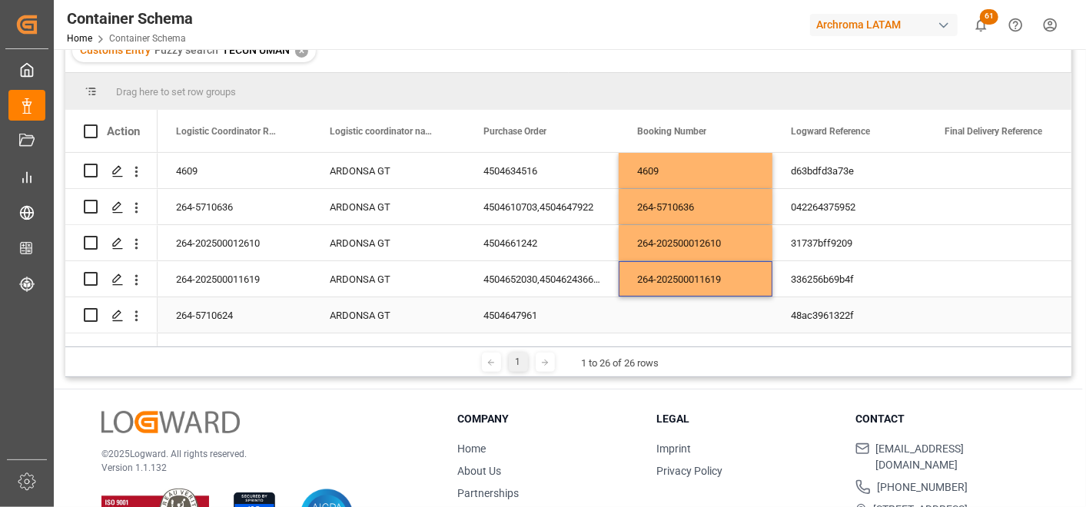
click at [211, 318] on div "264-5710624" at bounding box center [235, 315] width 154 height 35
click at [724, 318] on div "Press SPACE to select this row." at bounding box center [696, 315] width 154 height 35
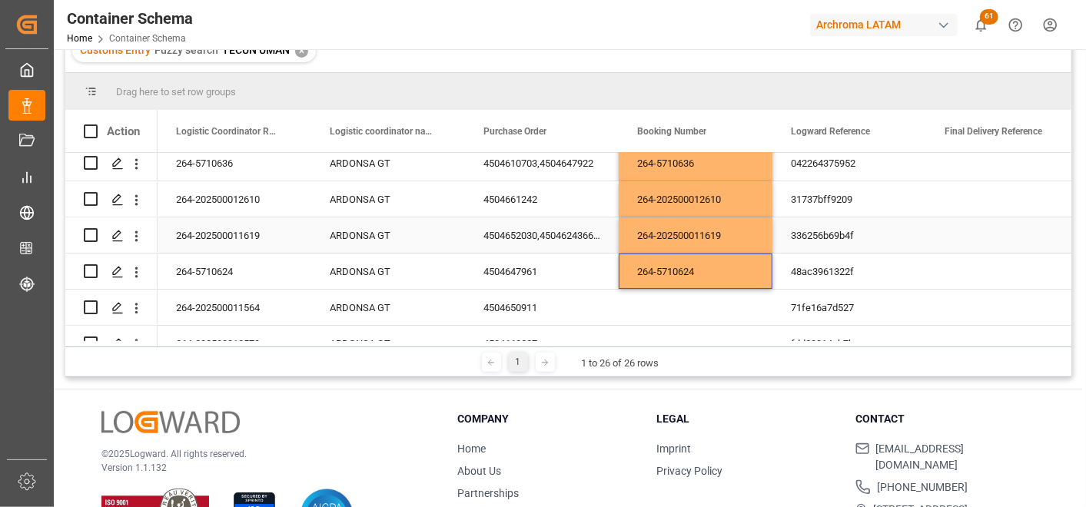
scroll to position [85, 0]
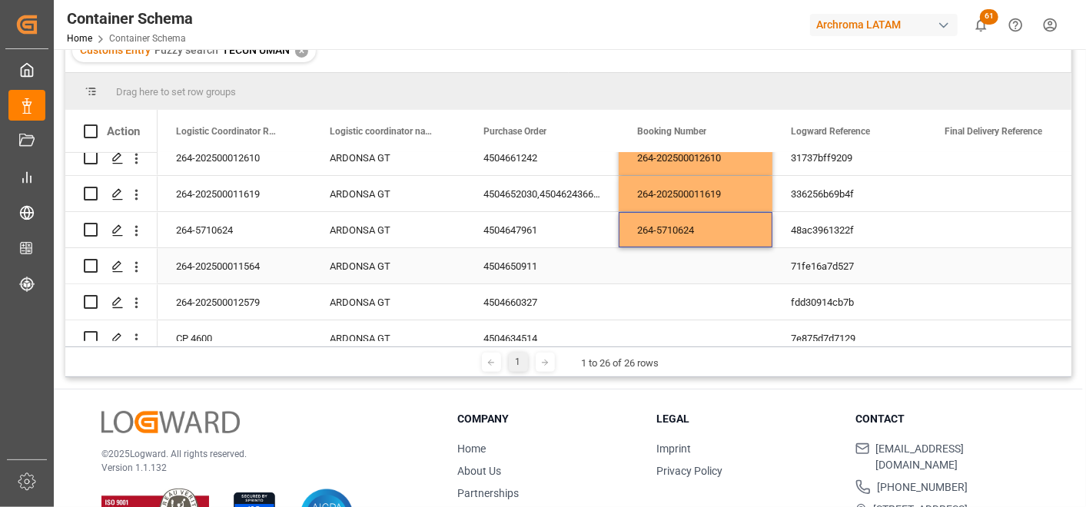
click at [206, 260] on div "264-202500011564" at bounding box center [235, 265] width 154 height 35
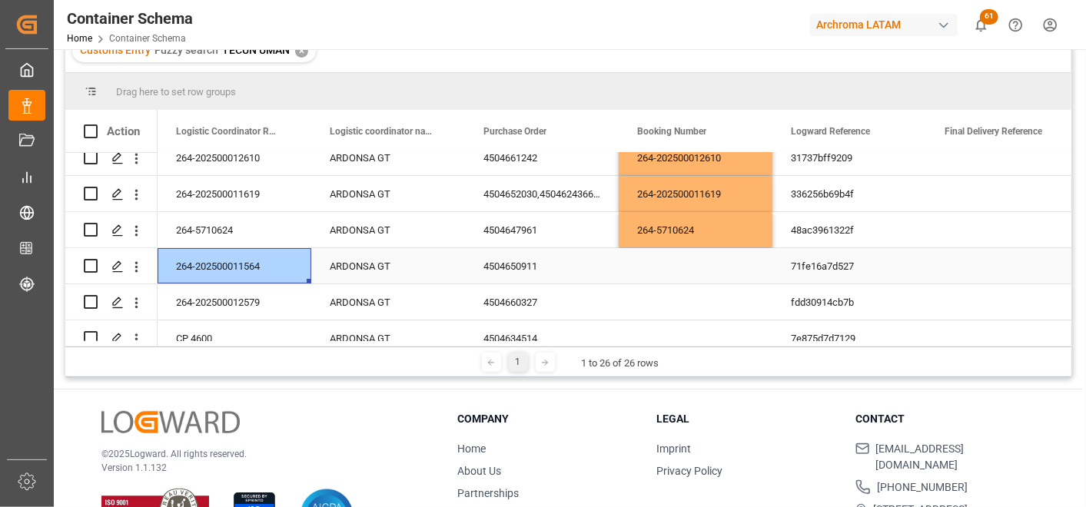
click at [666, 264] on div "Press SPACE to select this row." at bounding box center [696, 265] width 154 height 35
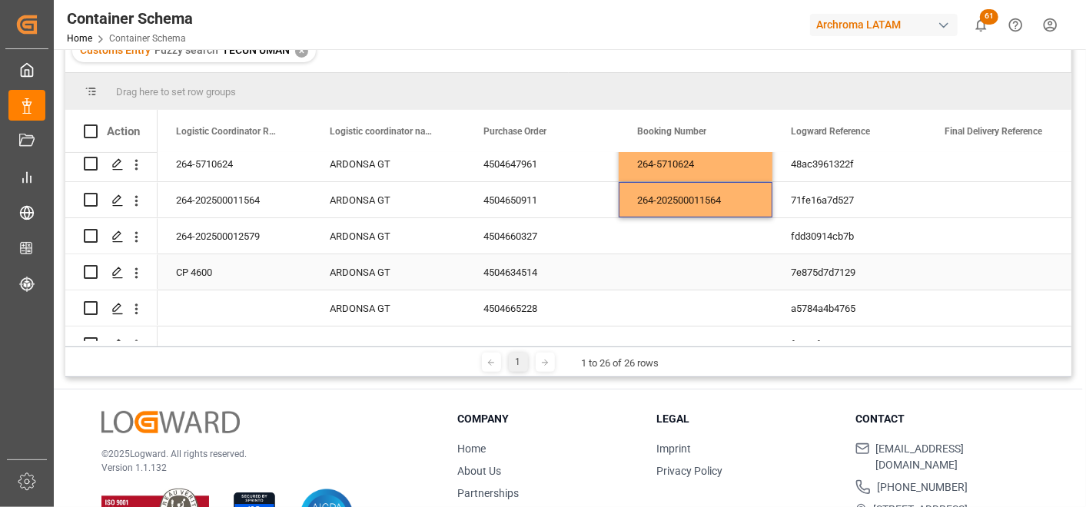
scroll to position [171, 0]
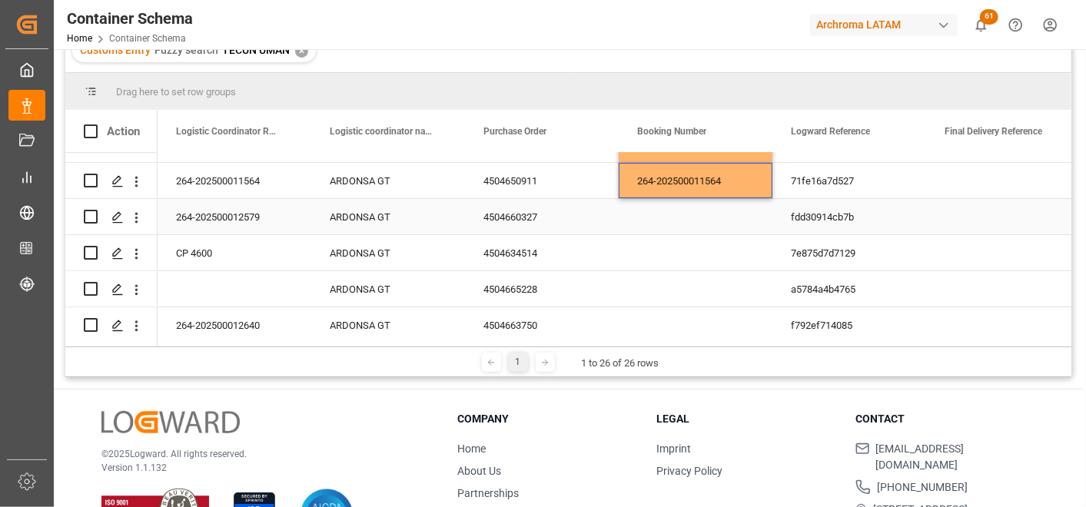
click at [217, 214] on div "264-202500012579" at bounding box center [235, 216] width 154 height 35
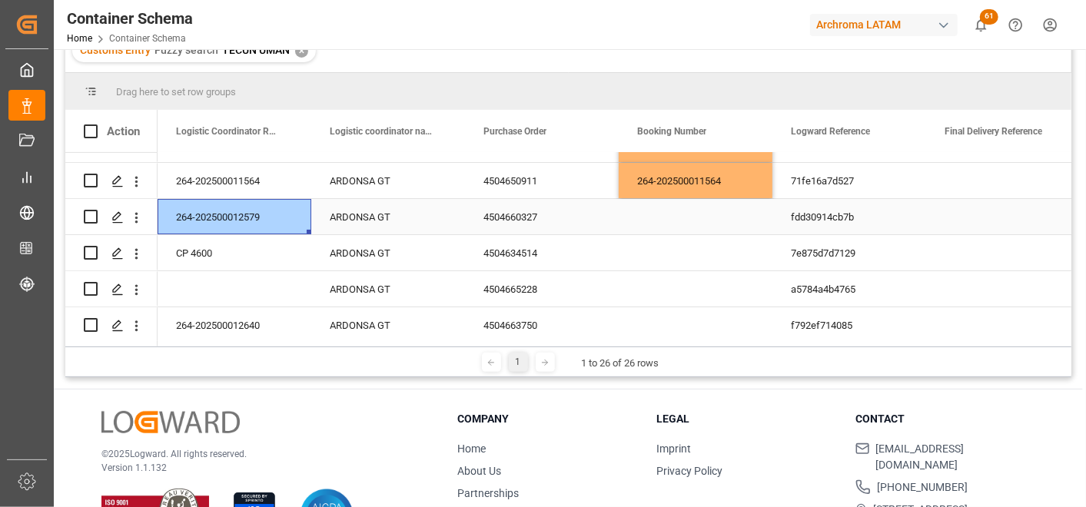
click at [631, 221] on div "Press SPACE to select this row." at bounding box center [696, 216] width 154 height 35
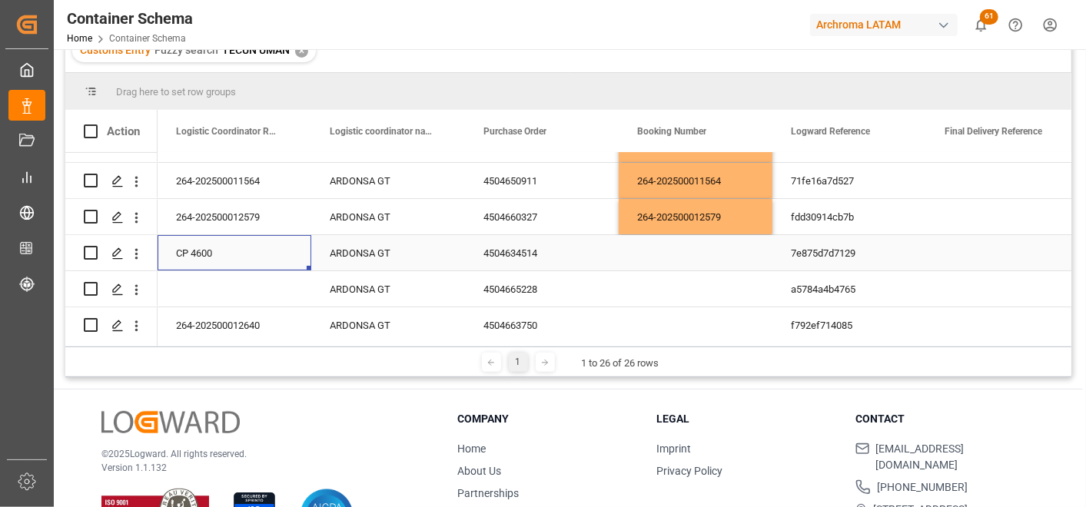
click at [204, 248] on div "CP 4600" at bounding box center [235, 252] width 154 height 35
click at [651, 255] on div "Press SPACE to select this row." at bounding box center [696, 252] width 154 height 35
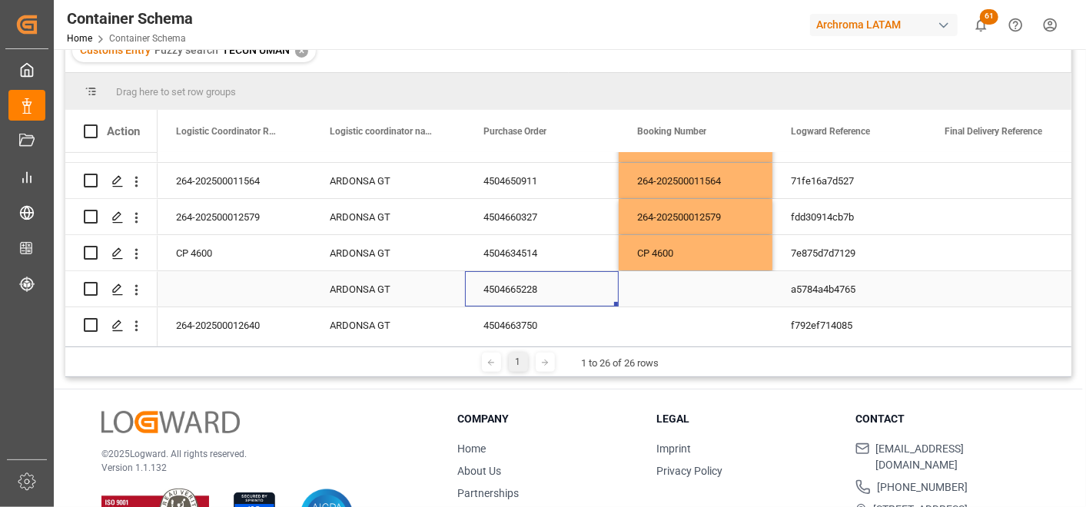
click at [516, 285] on div "4504665228" at bounding box center [542, 288] width 154 height 35
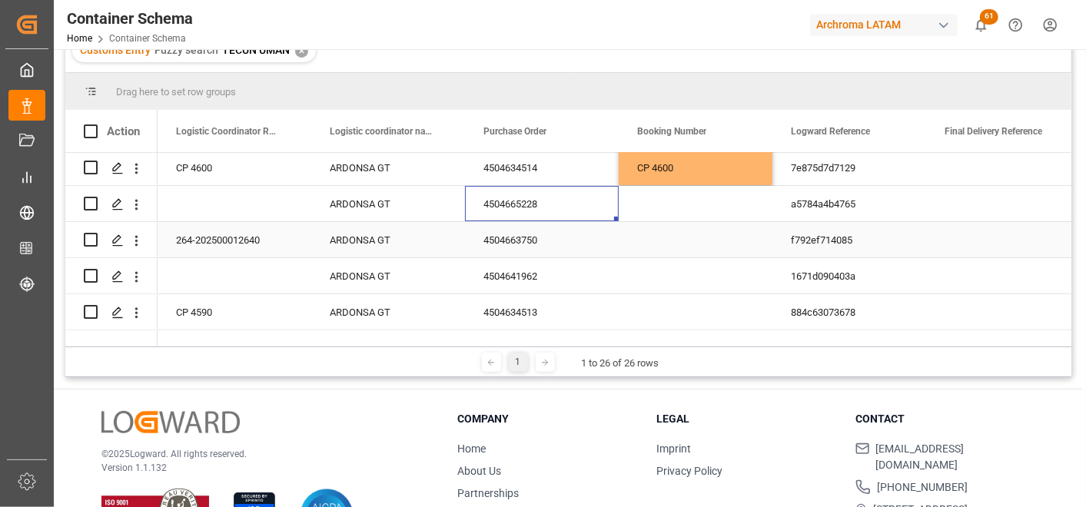
click at [248, 237] on div "264-202500012640" at bounding box center [235, 239] width 154 height 35
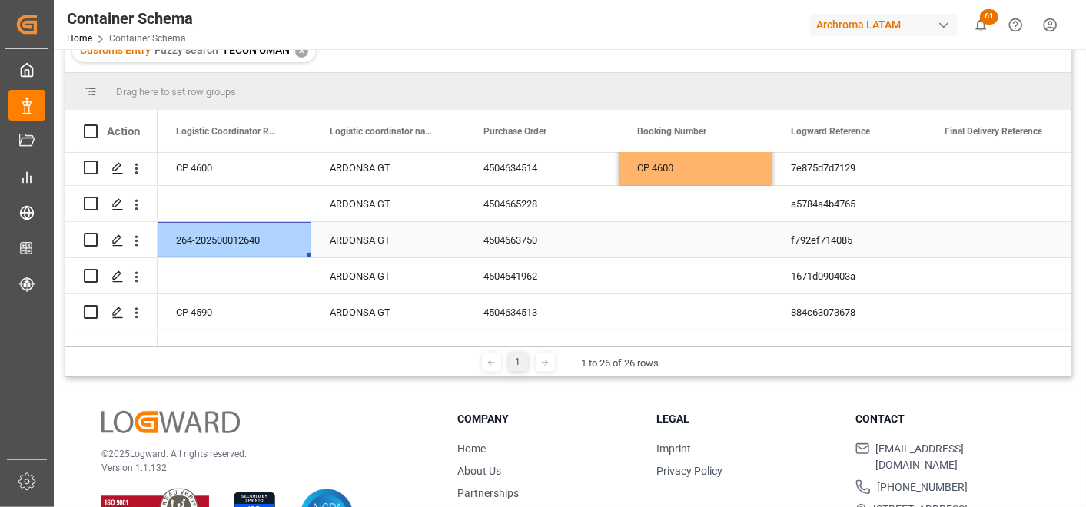
click at [647, 234] on div "Press SPACE to select this row." at bounding box center [696, 239] width 154 height 35
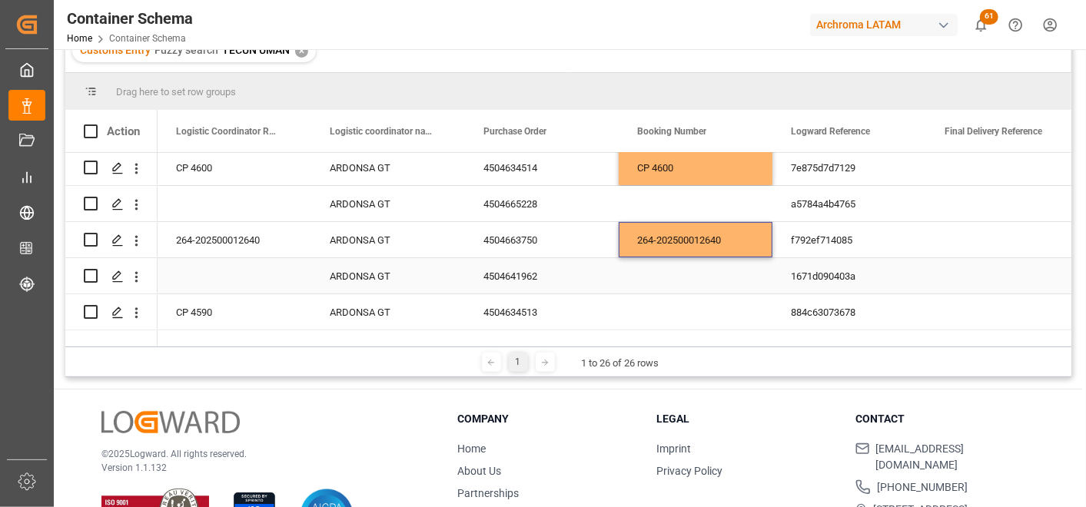
click at [484, 275] on div "4504641962" at bounding box center [542, 275] width 154 height 35
click at [249, 267] on div "Press SPACE to select this row." at bounding box center [235, 275] width 154 height 35
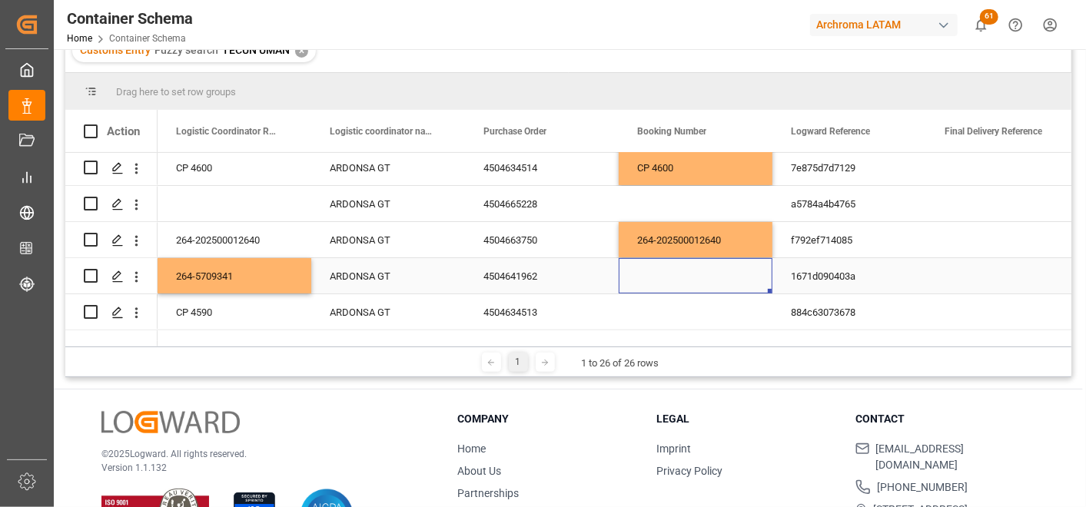
click at [680, 285] on div "Press SPACE to select this row." at bounding box center [696, 275] width 154 height 35
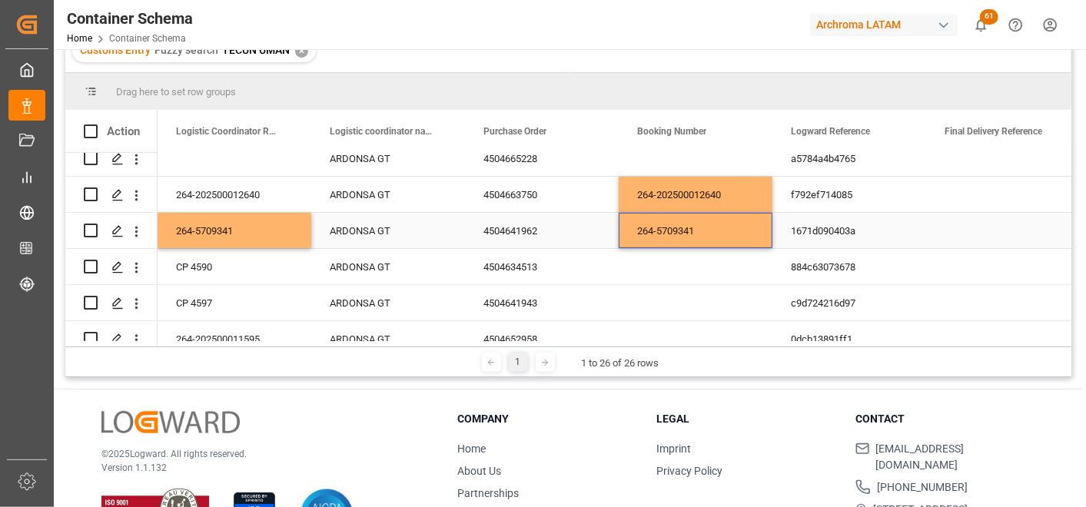
scroll to position [341, 0]
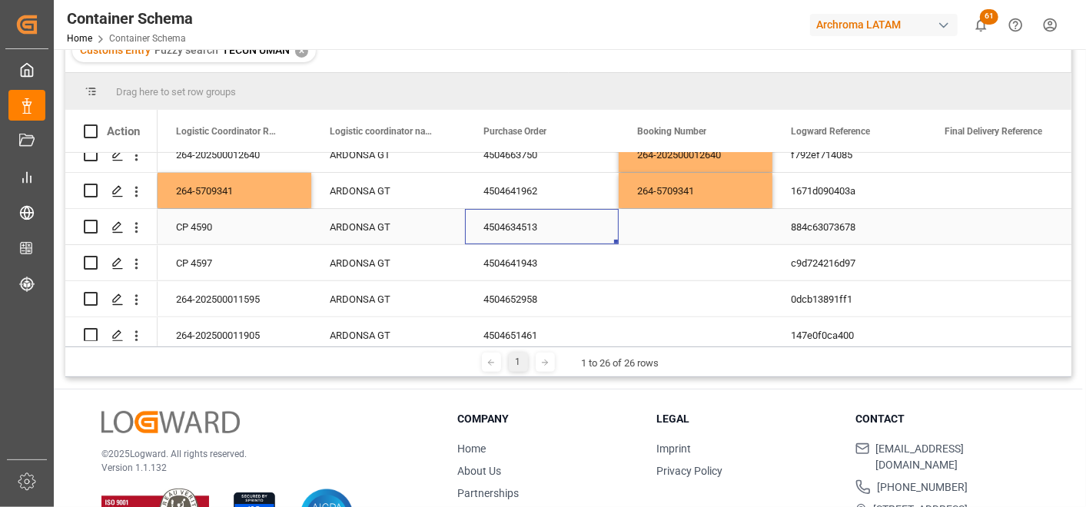
click at [519, 226] on div "4504634513" at bounding box center [542, 226] width 154 height 35
click at [233, 221] on div "CP 4590" at bounding box center [235, 226] width 154 height 35
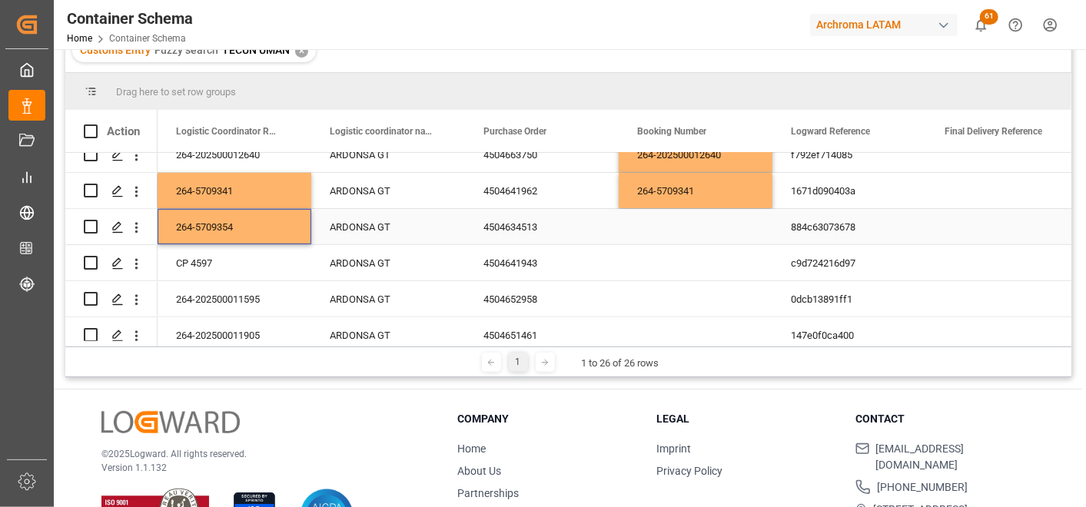
click at [654, 226] on div "Press SPACE to select this row." at bounding box center [696, 226] width 154 height 35
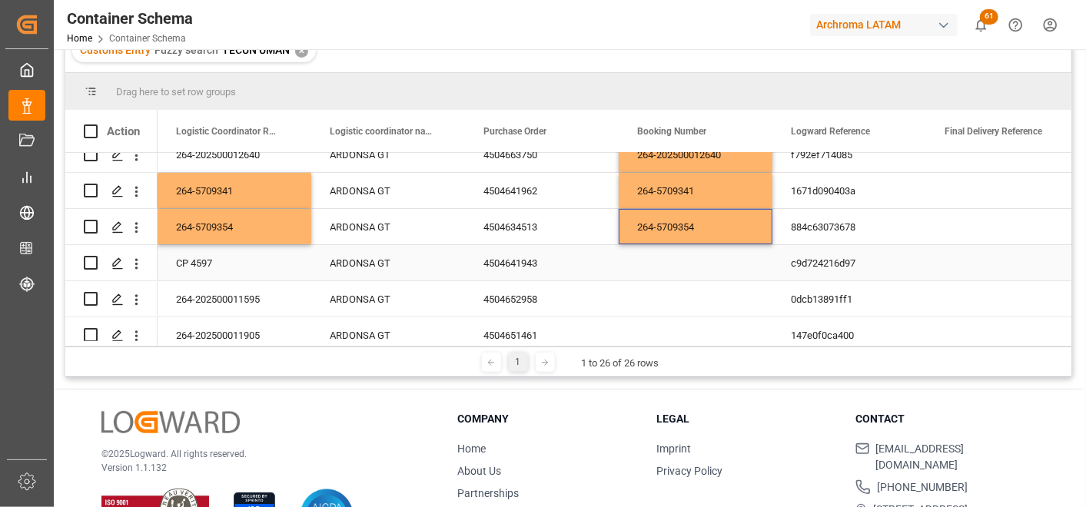
click at [488, 260] on div "4504641943" at bounding box center [542, 262] width 154 height 35
click at [274, 267] on div "CP 4597" at bounding box center [235, 262] width 154 height 35
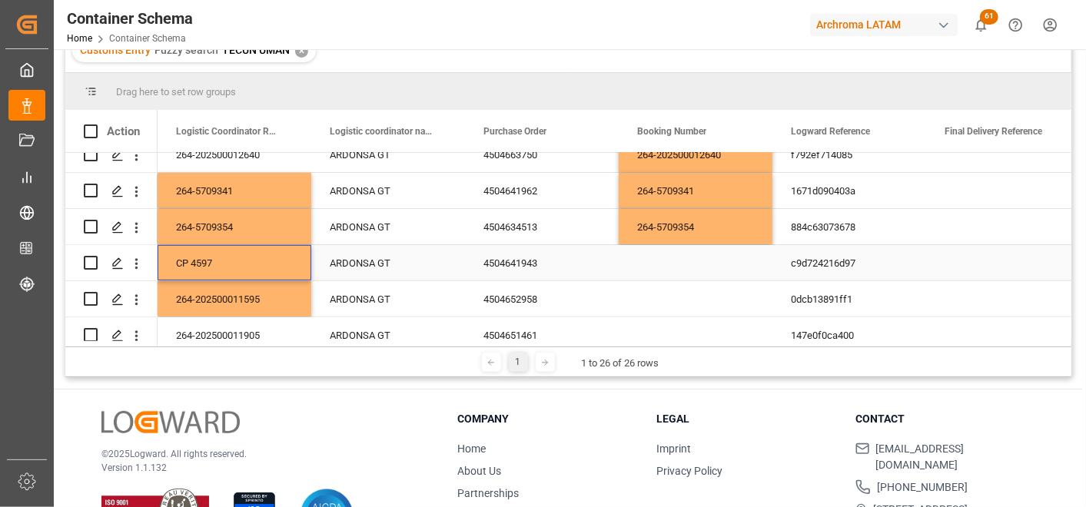
click at [221, 261] on div "CP 4597" at bounding box center [235, 262] width 154 height 35
click at [655, 263] on div "Press SPACE to select this row." at bounding box center [696, 262] width 154 height 35
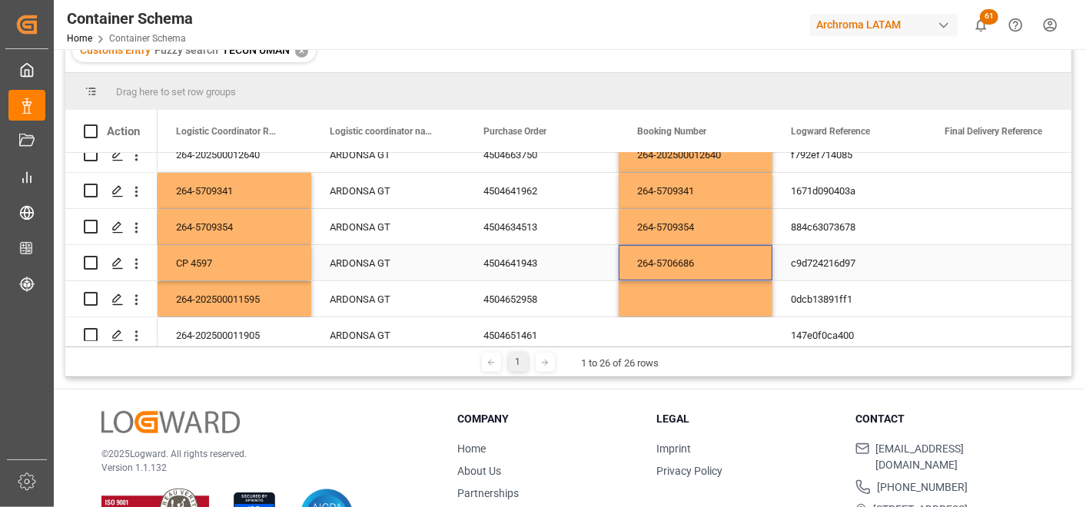
click at [265, 261] on div "CP 4597" at bounding box center [235, 262] width 154 height 35
click at [270, 220] on div "264-5709354" at bounding box center [235, 226] width 154 height 35
click at [265, 264] on div "CP 4597" at bounding box center [235, 262] width 154 height 35
click at [258, 262] on div "CP 4597" at bounding box center [235, 262] width 154 height 35
click at [336, 261] on div "ARDONSA GT" at bounding box center [388, 263] width 117 height 35
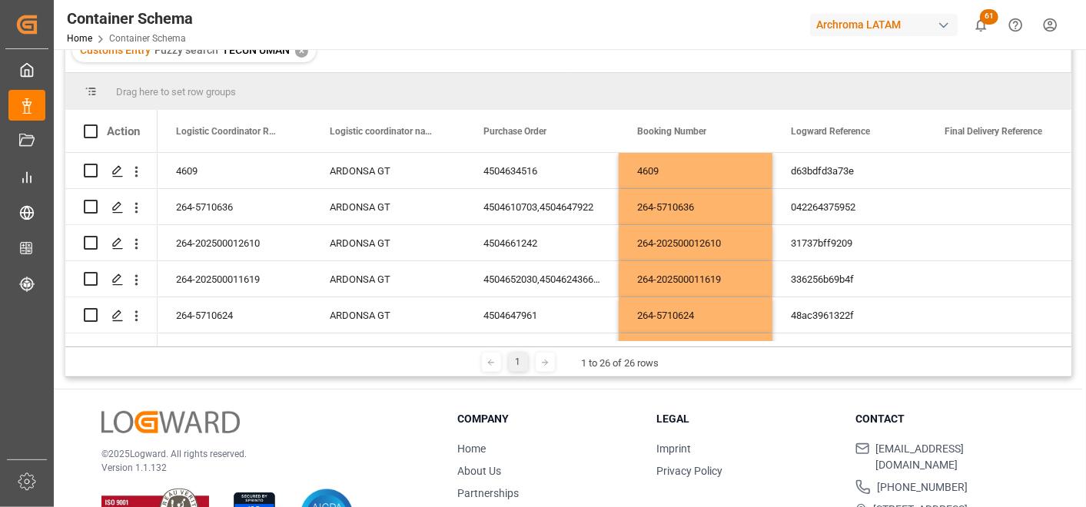
scroll to position [0, 0]
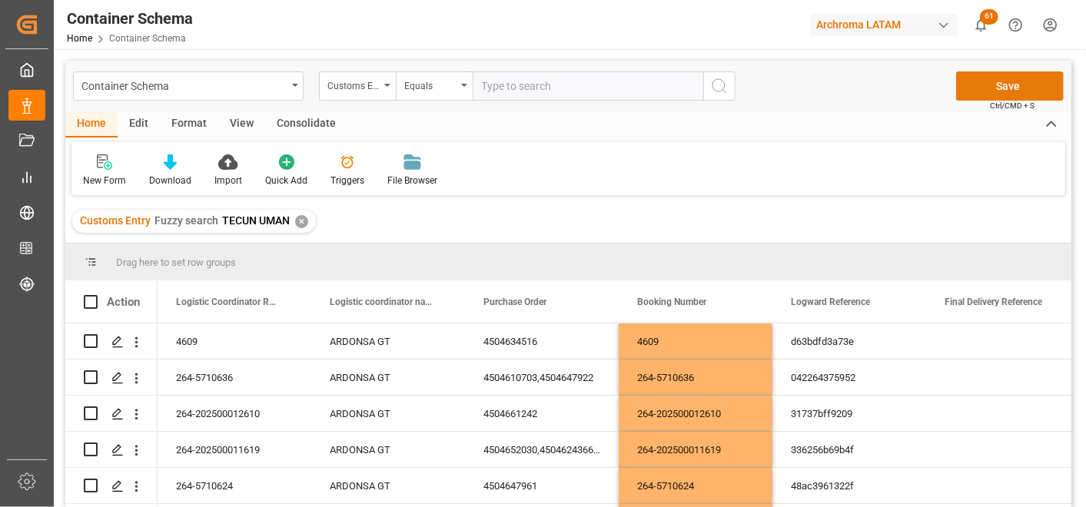
click at [1023, 85] on button "Save" at bounding box center [1011, 86] width 108 height 29
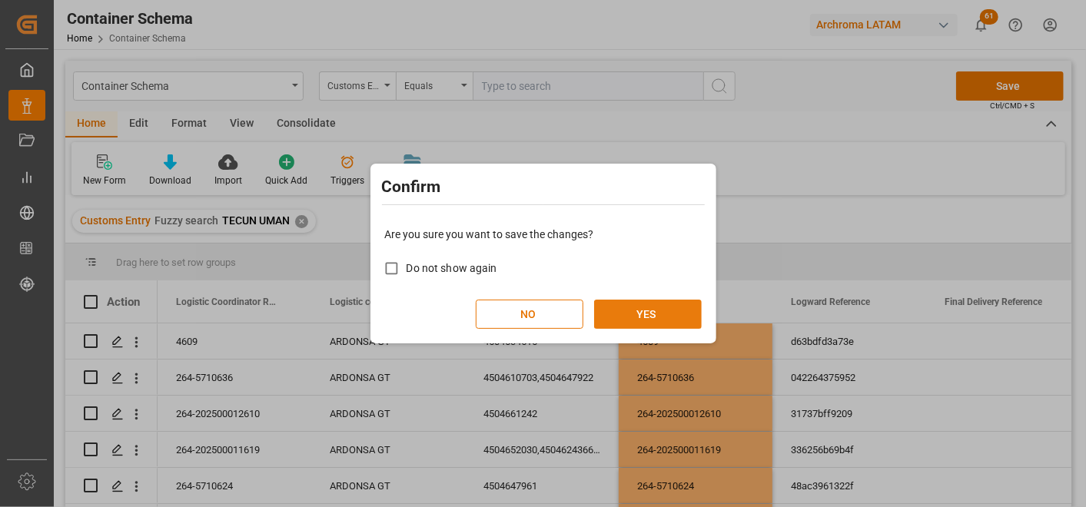
click at [680, 308] on button "YES" at bounding box center [648, 314] width 108 height 29
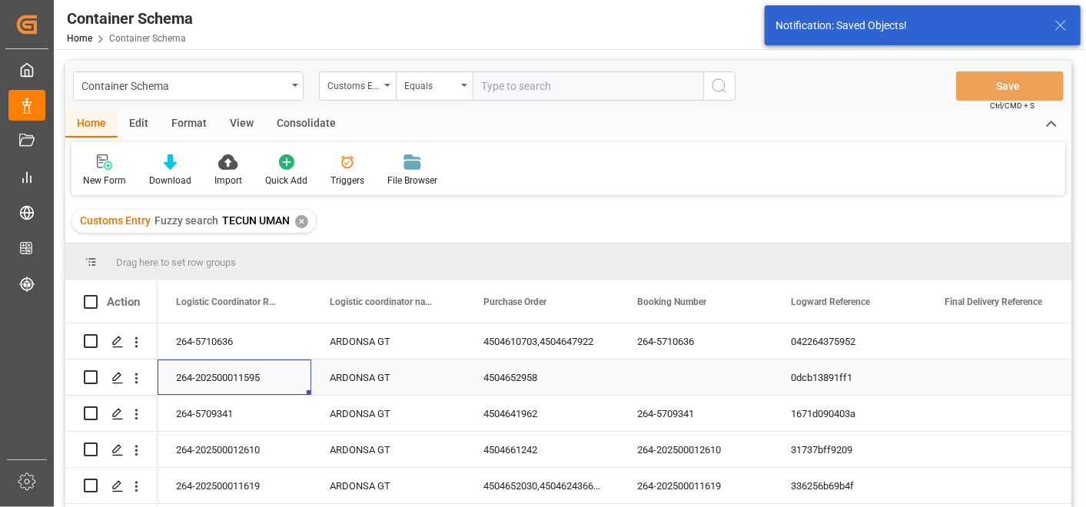
click at [226, 375] on div "264-202500011595" at bounding box center [235, 377] width 154 height 35
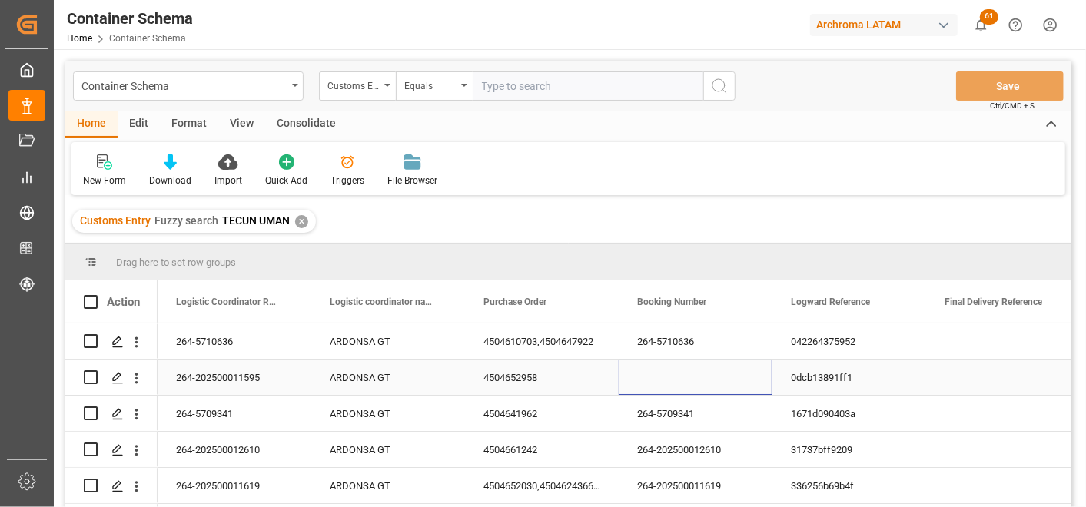
click at [688, 368] on div "Press SPACE to select this row." at bounding box center [696, 377] width 154 height 35
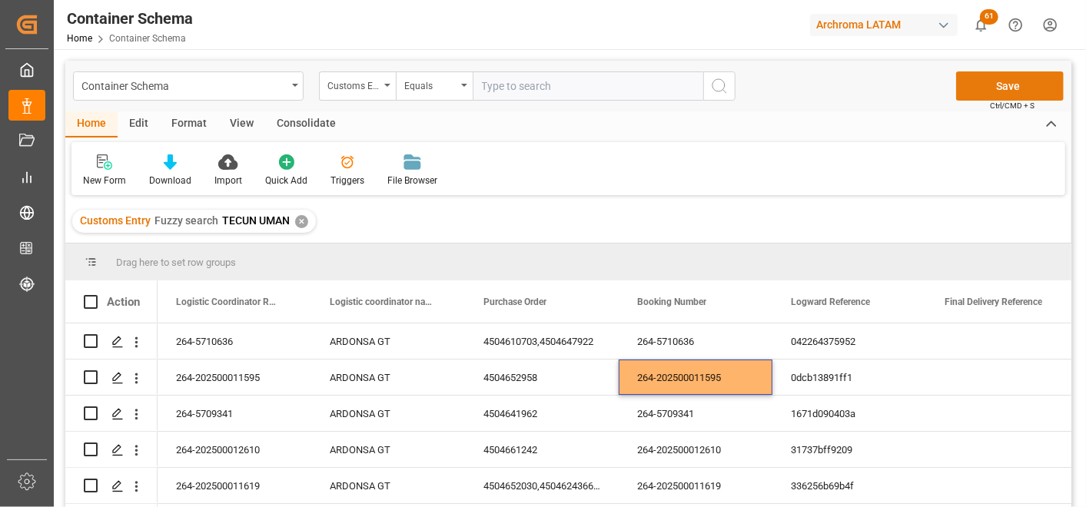
click at [993, 80] on button "Save" at bounding box center [1011, 86] width 108 height 29
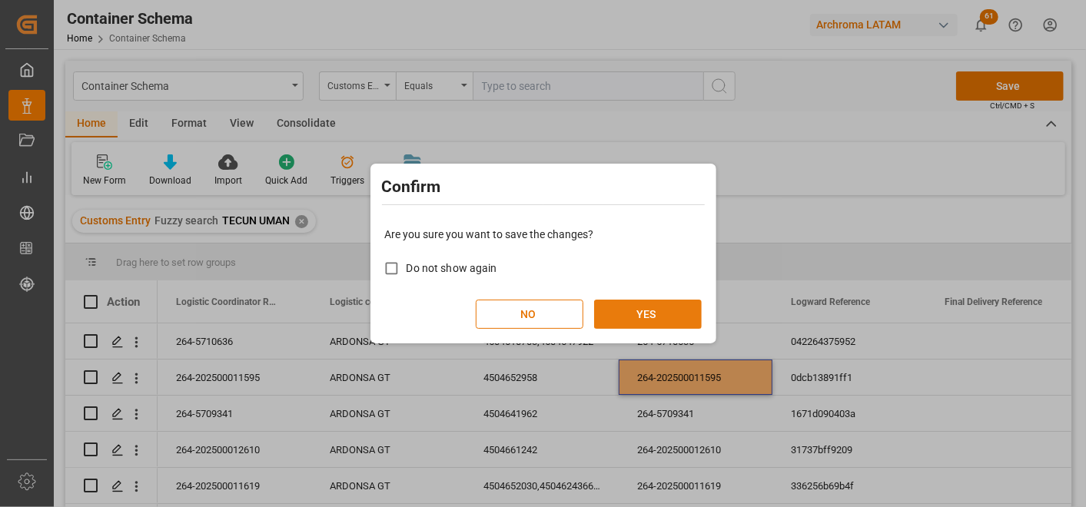
click at [673, 308] on button "YES" at bounding box center [648, 314] width 108 height 29
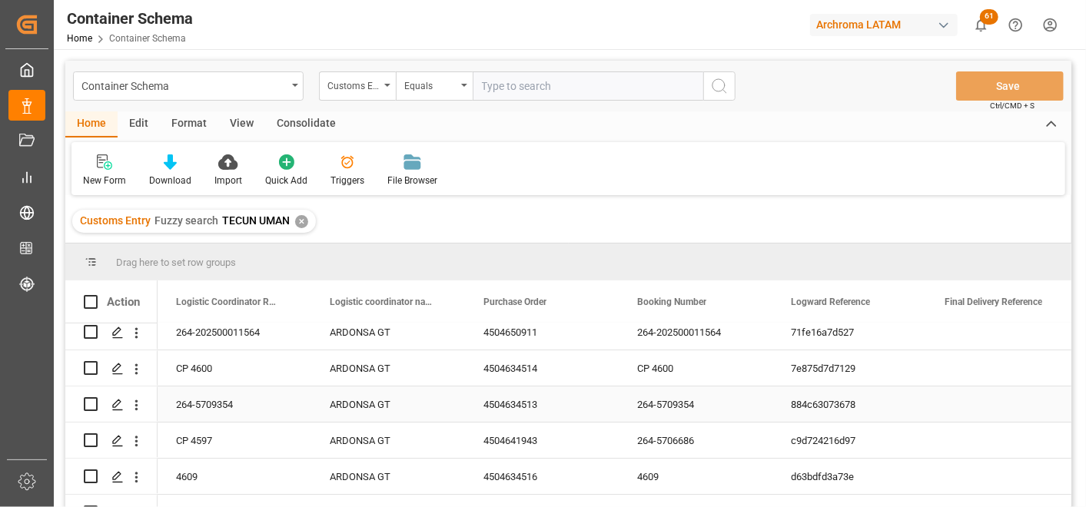
scroll to position [256, 0]
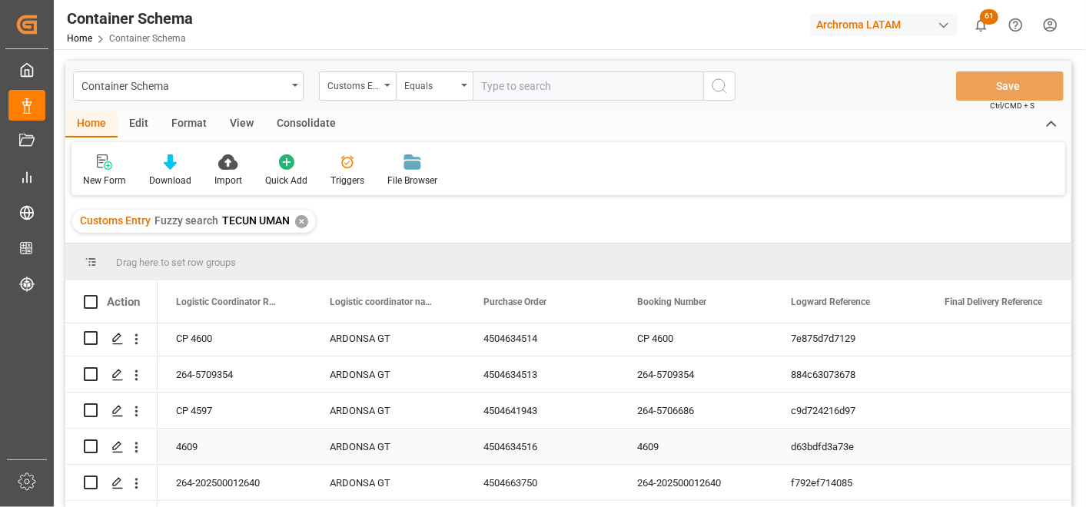
click at [511, 448] on div "4504634516" at bounding box center [542, 446] width 154 height 35
click at [552, 441] on div "4504634516" at bounding box center [542, 446] width 154 height 35
click at [660, 431] on div "4609" at bounding box center [696, 446] width 154 height 35
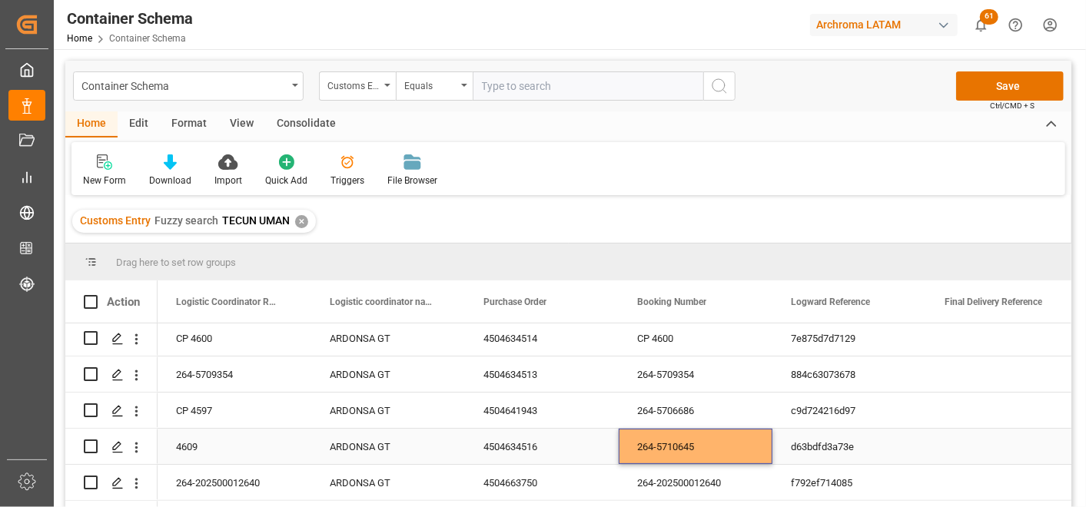
click at [208, 451] on div "4609" at bounding box center [235, 446] width 154 height 35
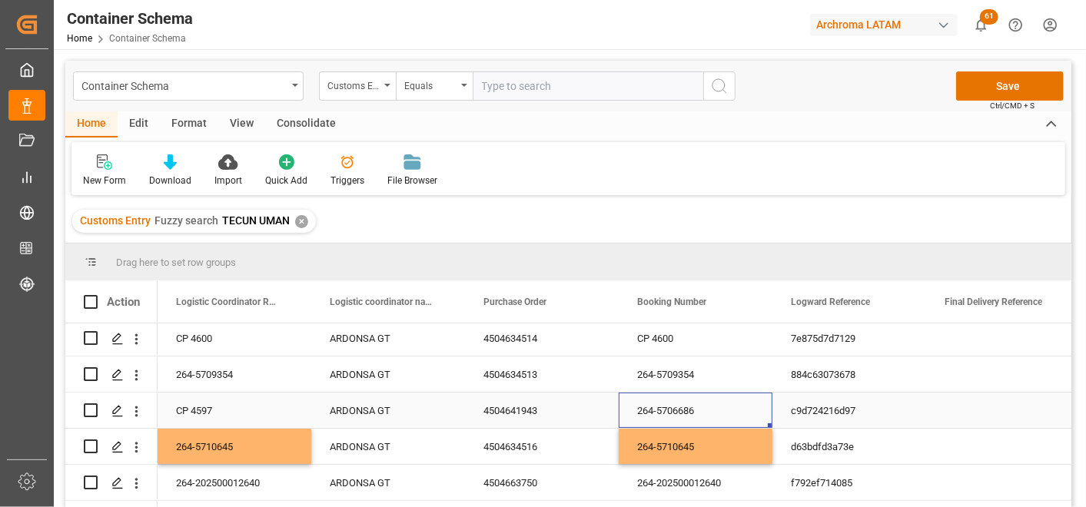
click at [654, 411] on div "264-5706686" at bounding box center [696, 410] width 154 height 35
click at [244, 404] on div "CP 4597" at bounding box center [235, 410] width 154 height 35
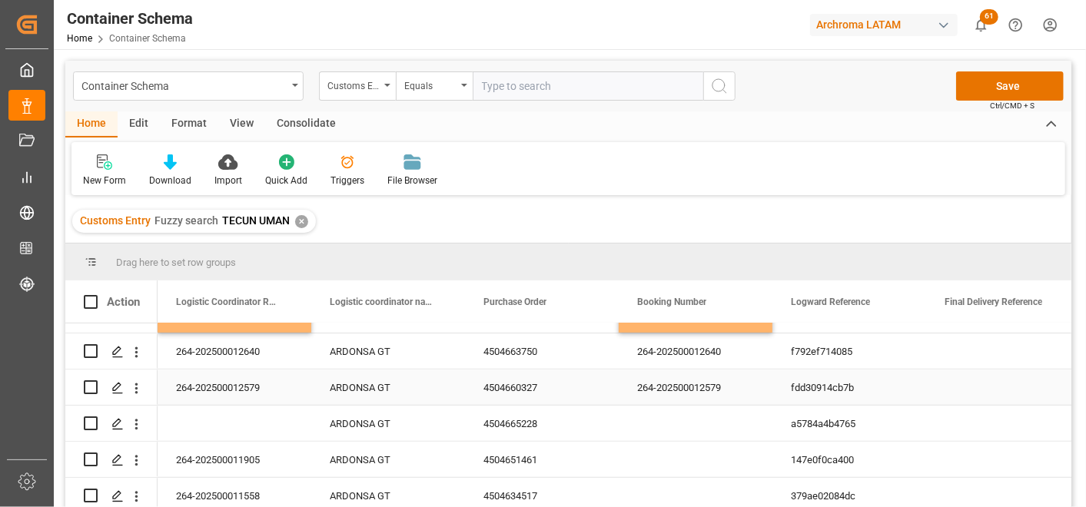
scroll to position [427, 0]
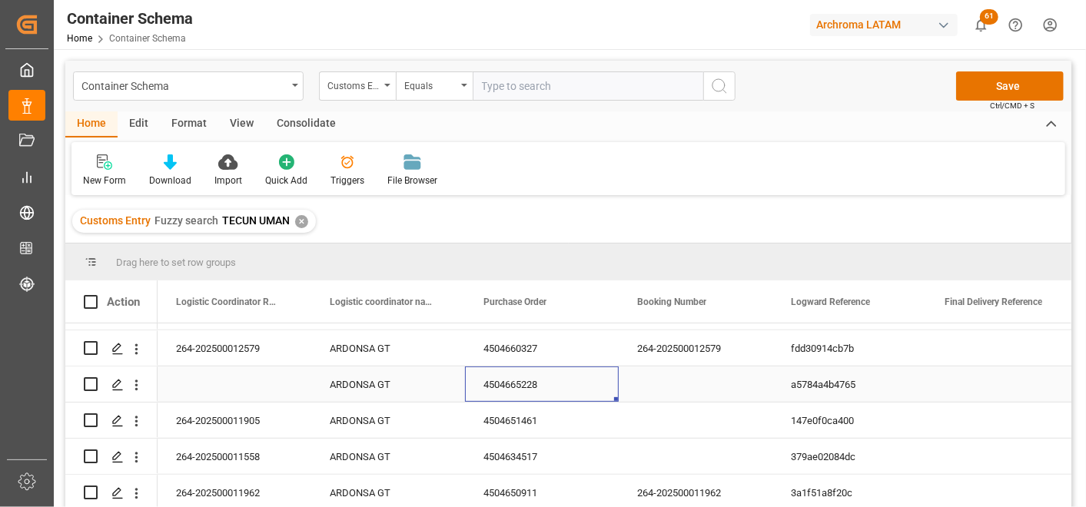
click at [516, 385] on div "4504665228" at bounding box center [542, 384] width 154 height 35
click at [270, 414] on div "264-202500011905" at bounding box center [235, 420] width 154 height 35
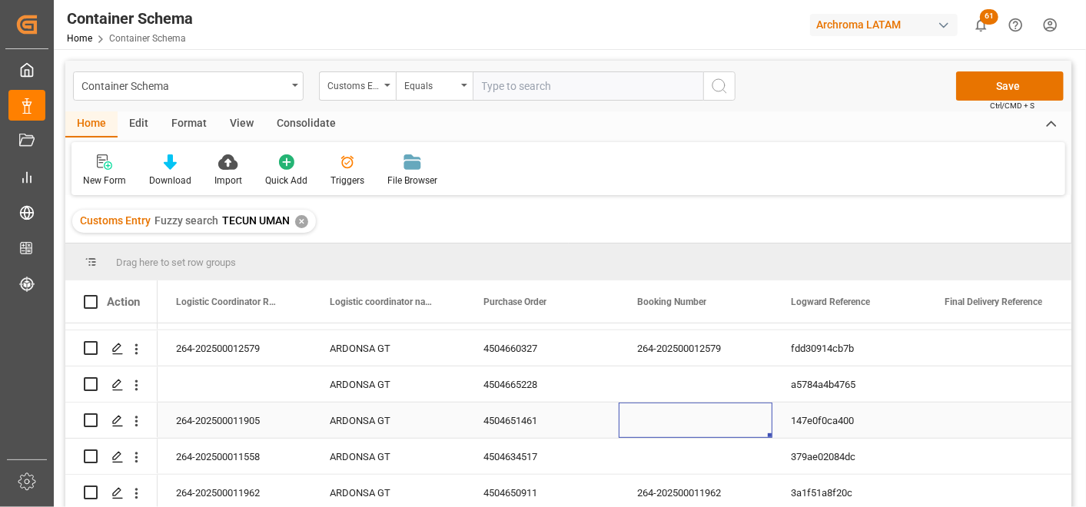
click at [661, 414] on div "Press SPACE to select this row." at bounding box center [696, 420] width 154 height 35
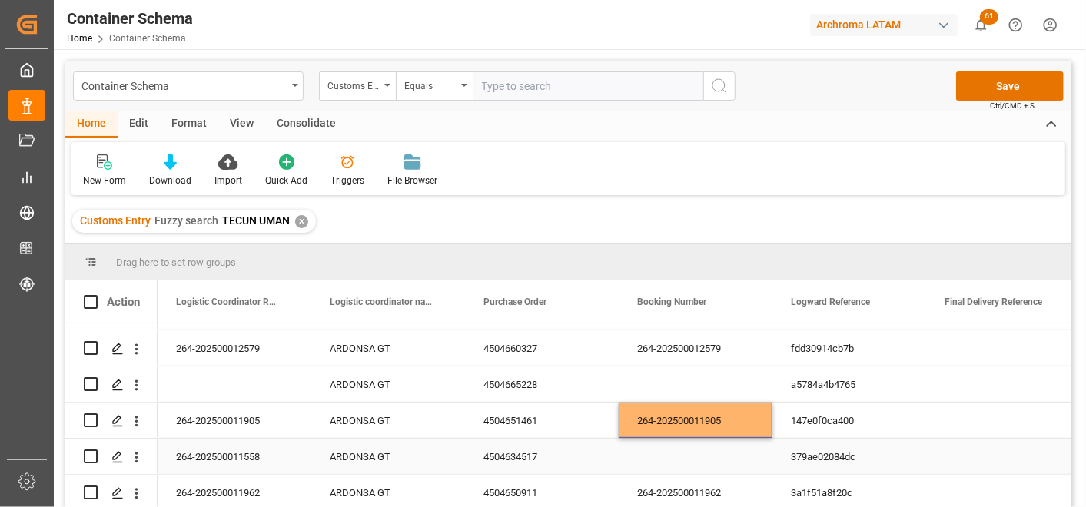
click at [272, 457] on div "264-202500011558" at bounding box center [235, 456] width 154 height 35
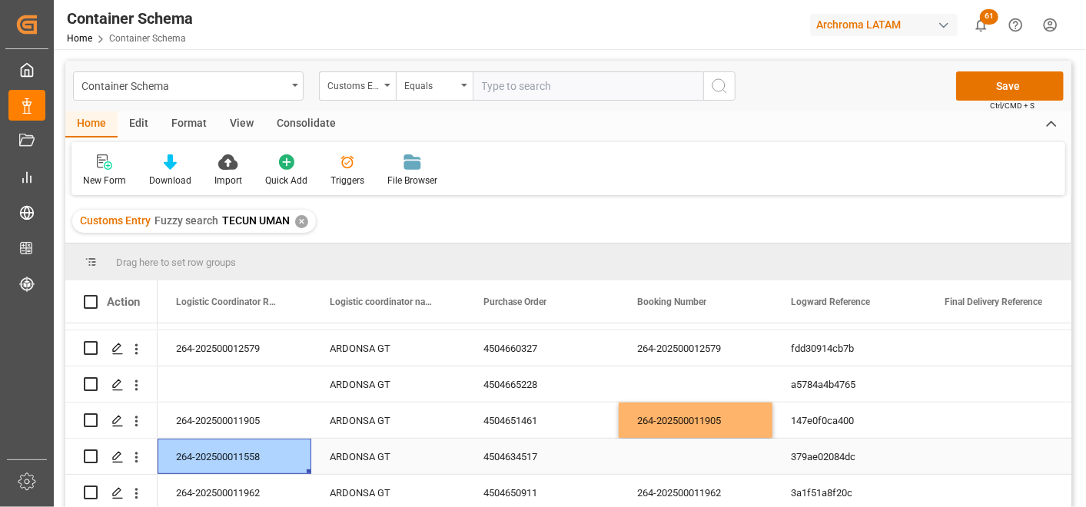
click at [649, 455] on div "Press SPACE to select this row." at bounding box center [696, 456] width 154 height 35
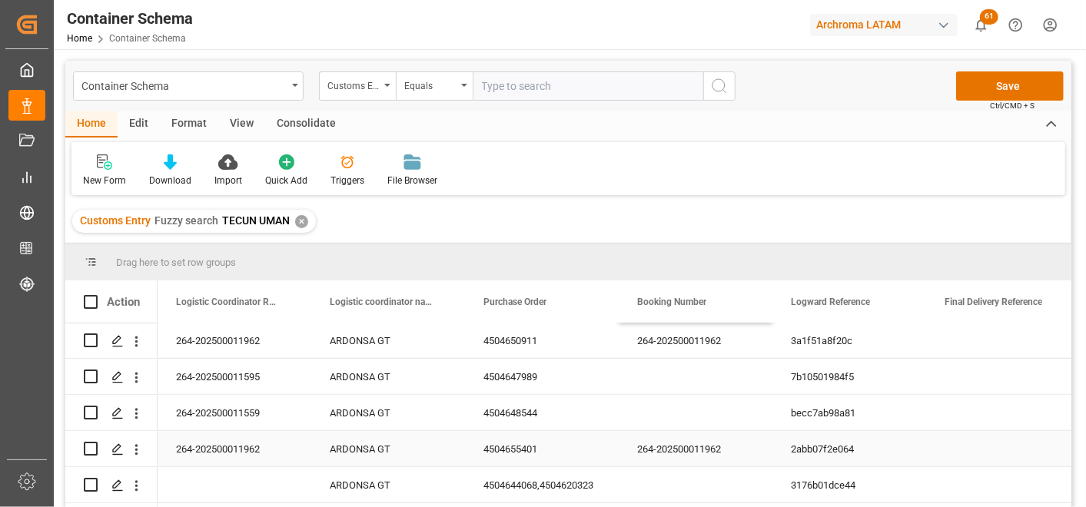
scroll to position [597, 0]
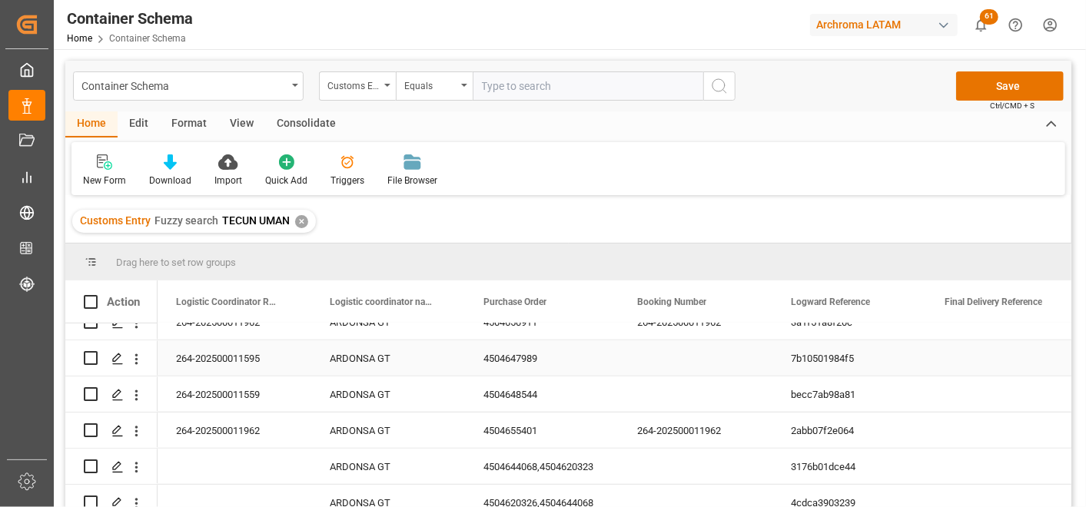
click at [258, 354] on div "264-202500011595" at bounding box center [235, 358] width 154 height 35
click at [669, 351] on div "Press SPACE to select this row." at bounding box center [696, 358] width 154 height 35
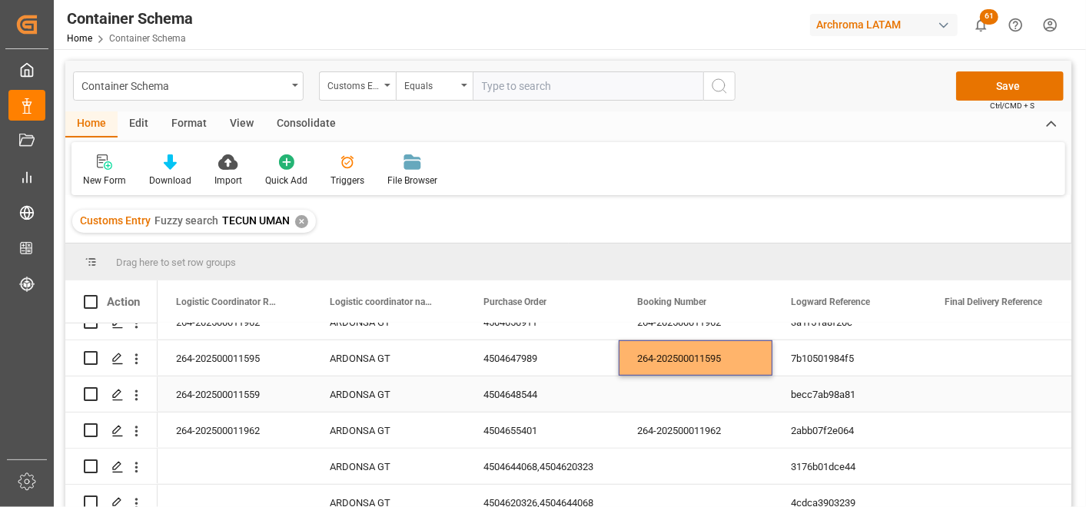
click at [214, 394] on div "264-202500011559" at bounding box center [235, 394] width 154 height 35
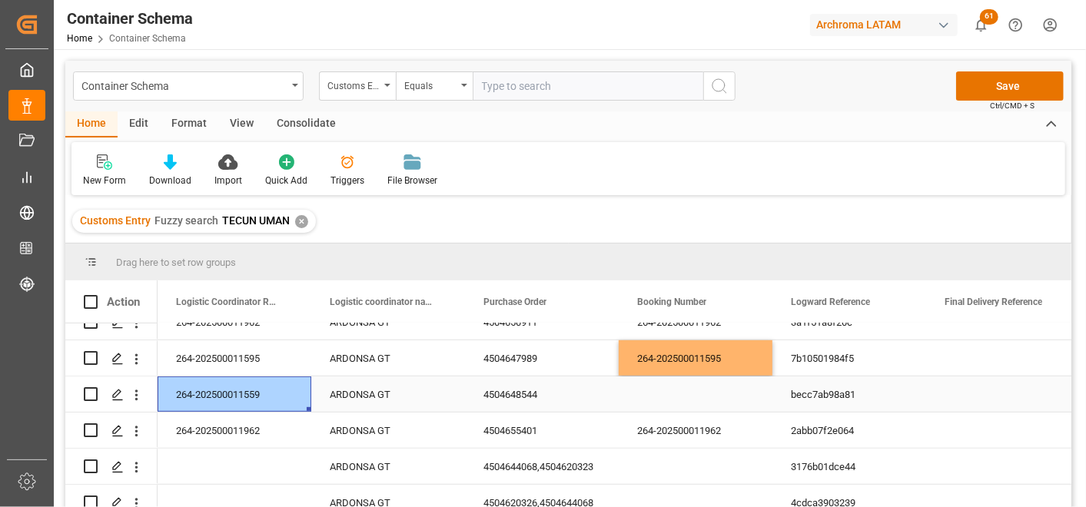
click at [714, 388] on div "Press SPACE to select this row." at bounding box center [696, 394] width 154 height 35
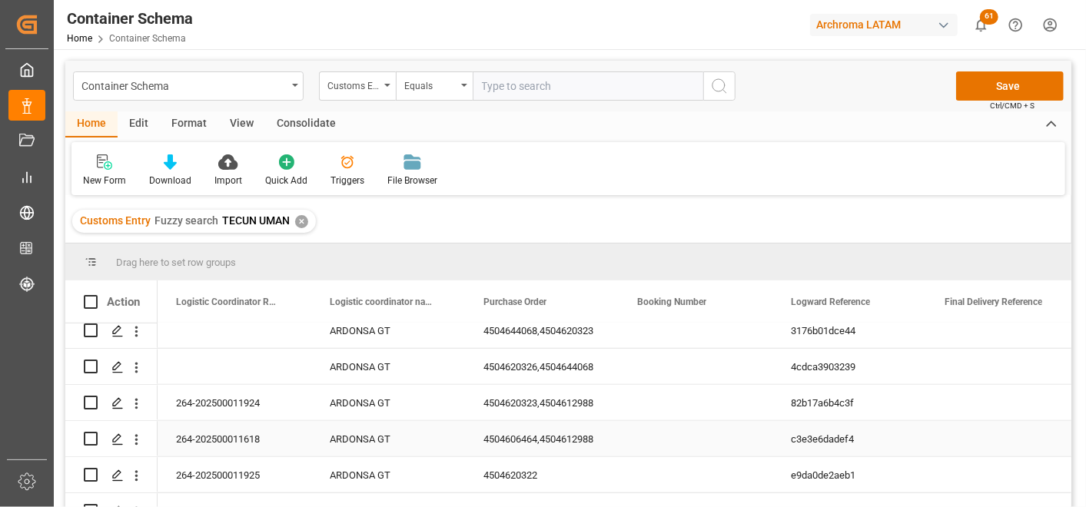
scroll to position [756, 0]
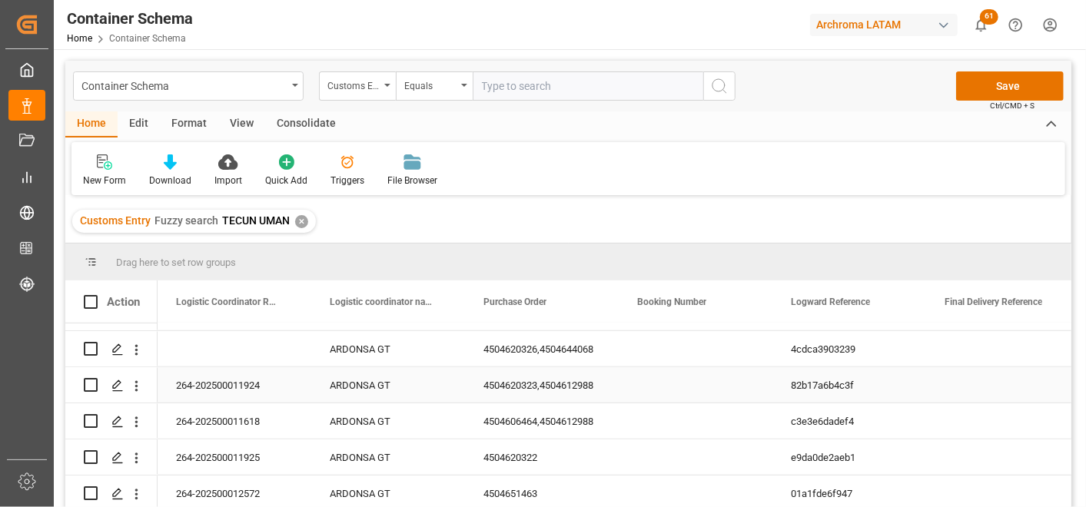
click at [235, 375] on div "264-202500011924" at bounding box center [235, 385] width 154 height 35
click at [669, 381] on div "Press SPACE to select this row." at bounding box center [696, 385] width 154 height 35
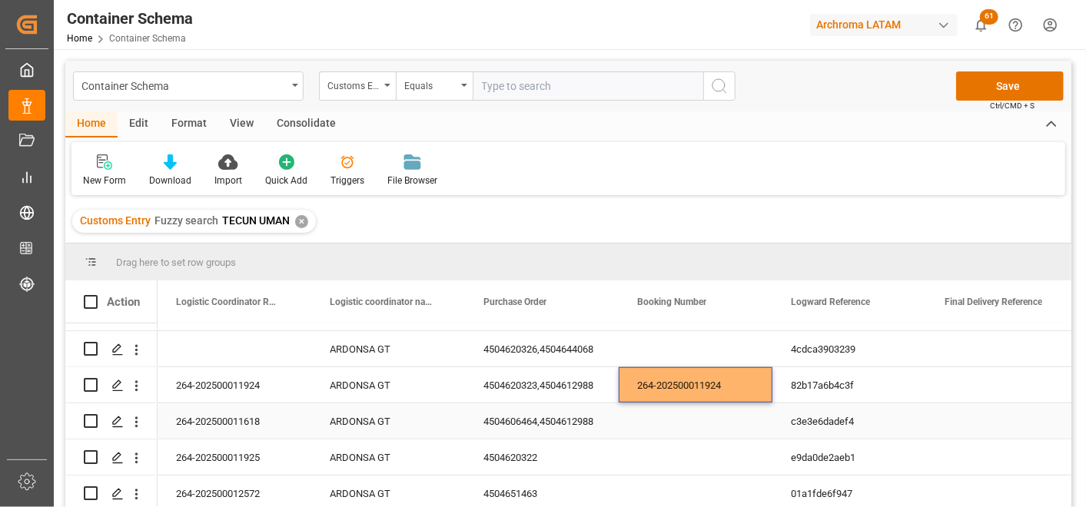
click at [240, 411] on div "264-202500011618" at bounding box center [235, 421] width 154 height 35
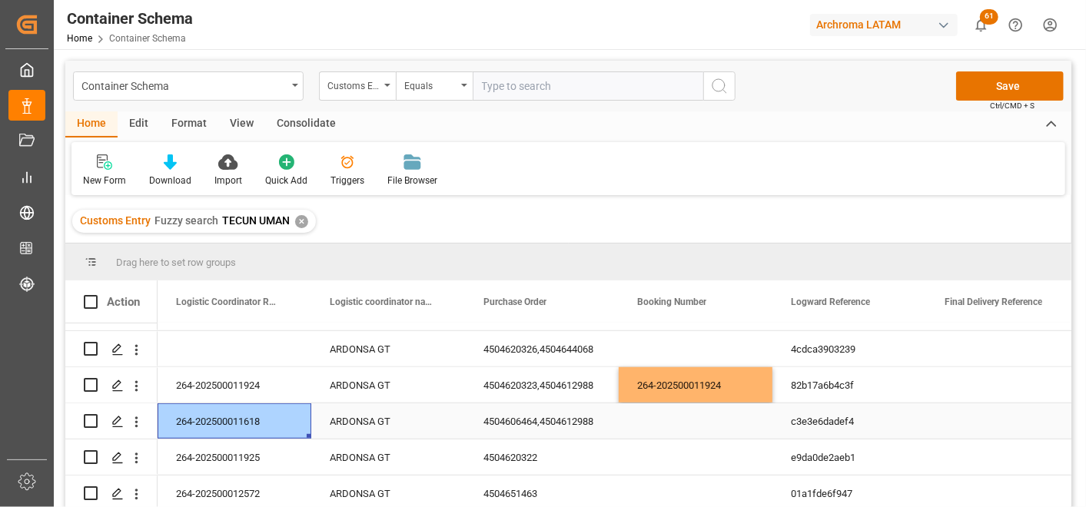
click at [700, 404] on div "Press SPACE to select this row." at bounding box center [696, 421] width 154 height 35
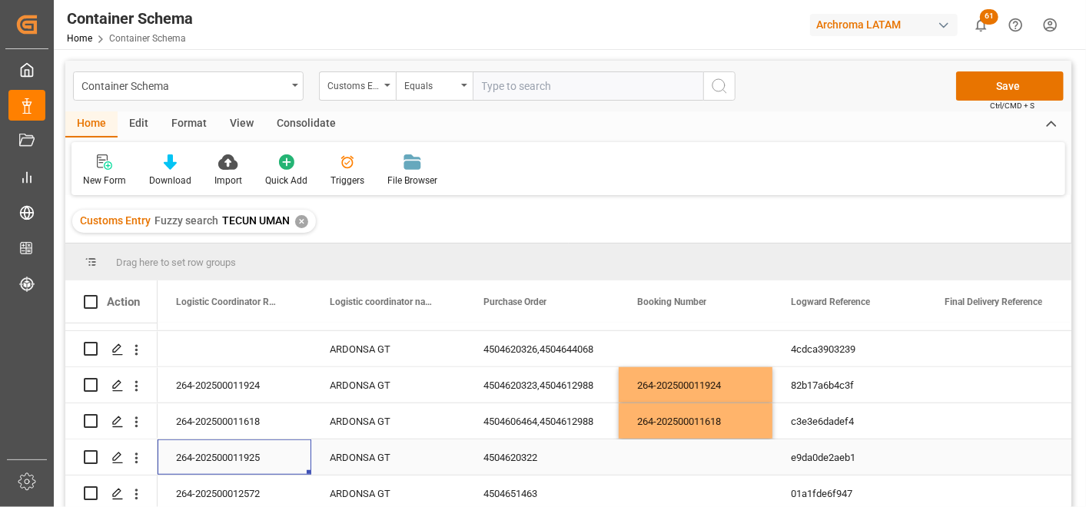
click at [244, 452] on div "264-202500011925" at bounding box center [235, 457] width 154 height 35
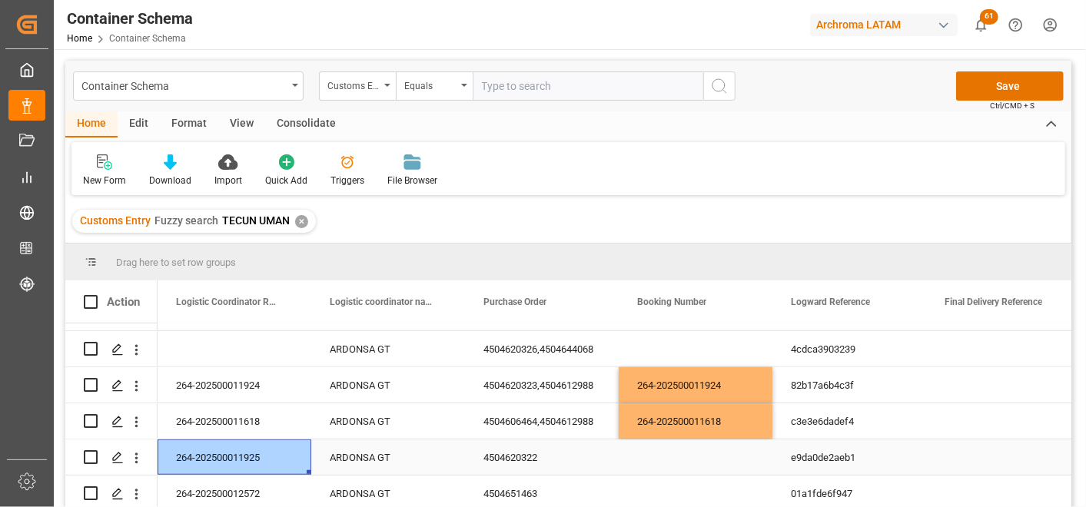
click at [673, 440] on div "Press SPACE to select this row." at bounding box center [696, 457] width 154 height 35
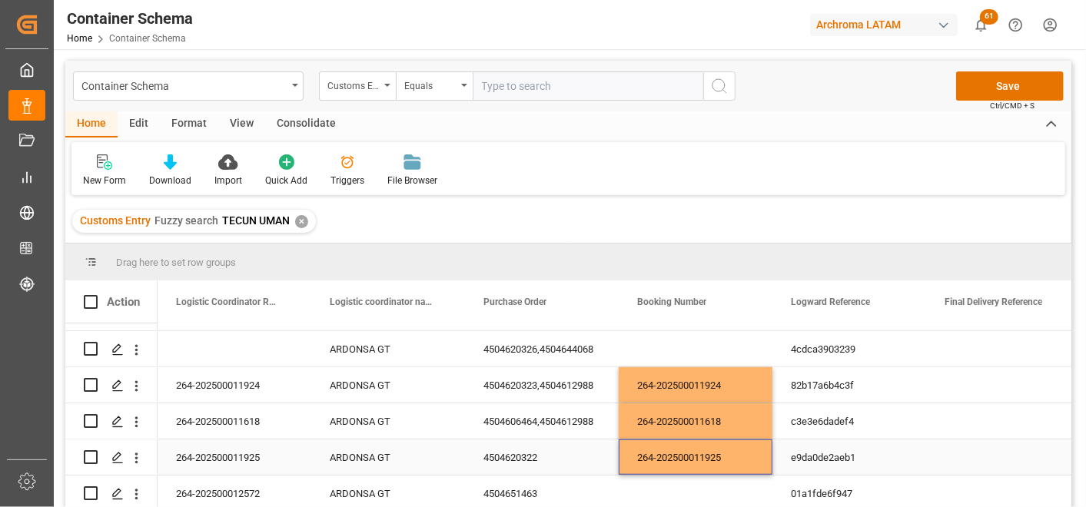
click at [251, 492] on div "264-202500012572" at bounding box center [235, 493] width 154 height 35
click at [675, 482] on div "Press SPACE to select this row." at bounding box center [696, 493] width 154 height 35
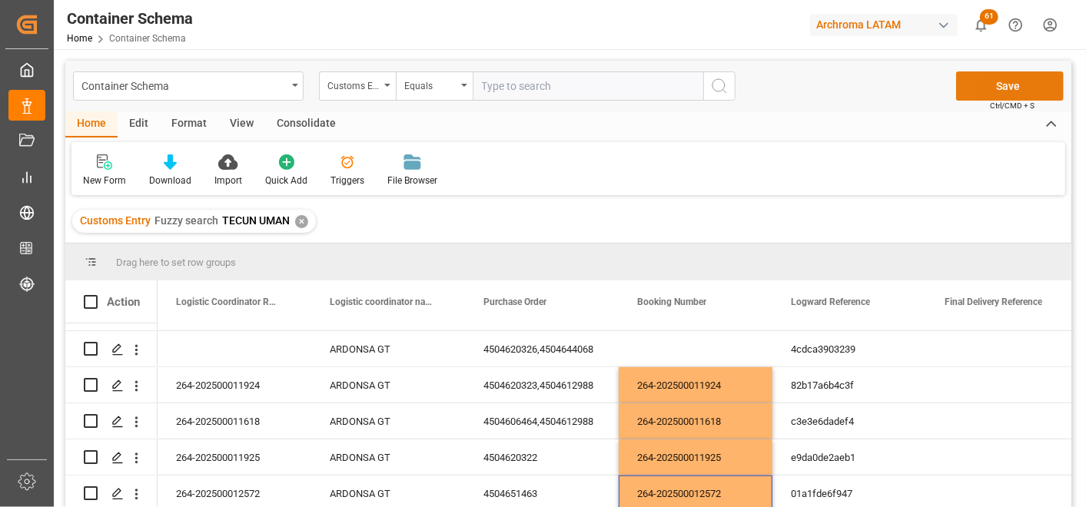
click at [1021, 83] on button "Save" at bounding box center [1011, 86] width 108 height 29
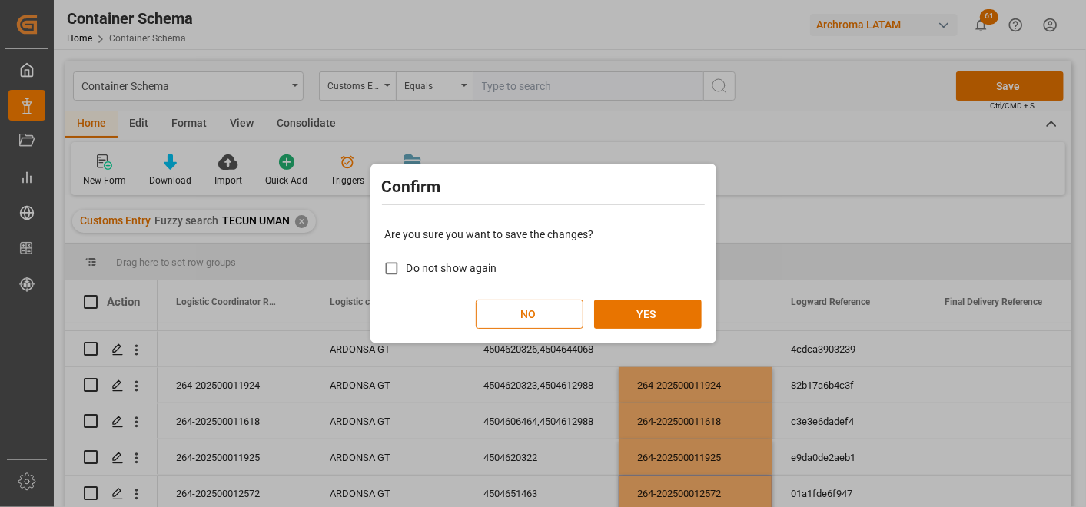
click at [678, 298] on div "Are you sure you want to save the changes? Do not show again NO YES" at bounding box center [543, 278] width 338 height 124
click at [678, 306] on button "YES" at bounding box center [648, 314] width 108 height 29
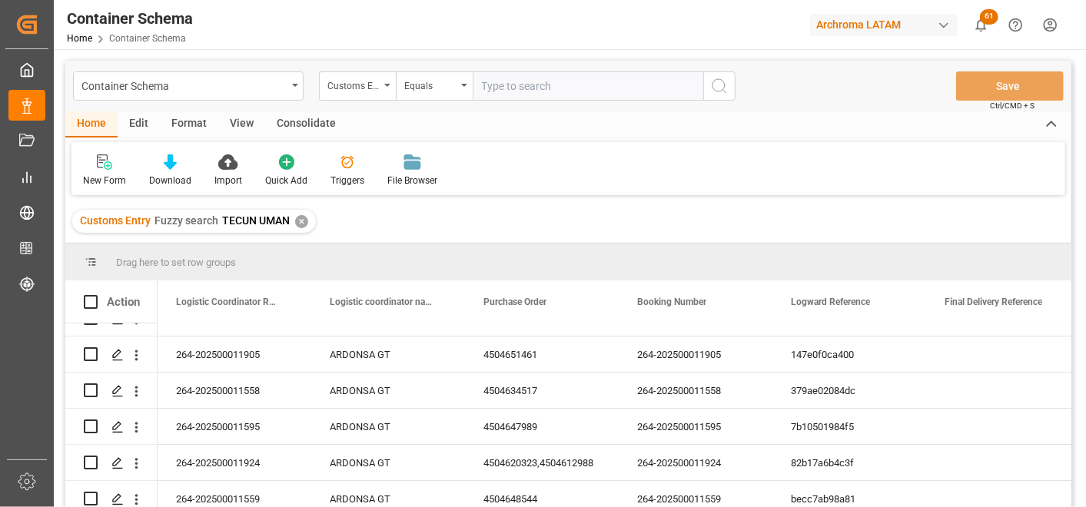
scroll to position [0, 0]
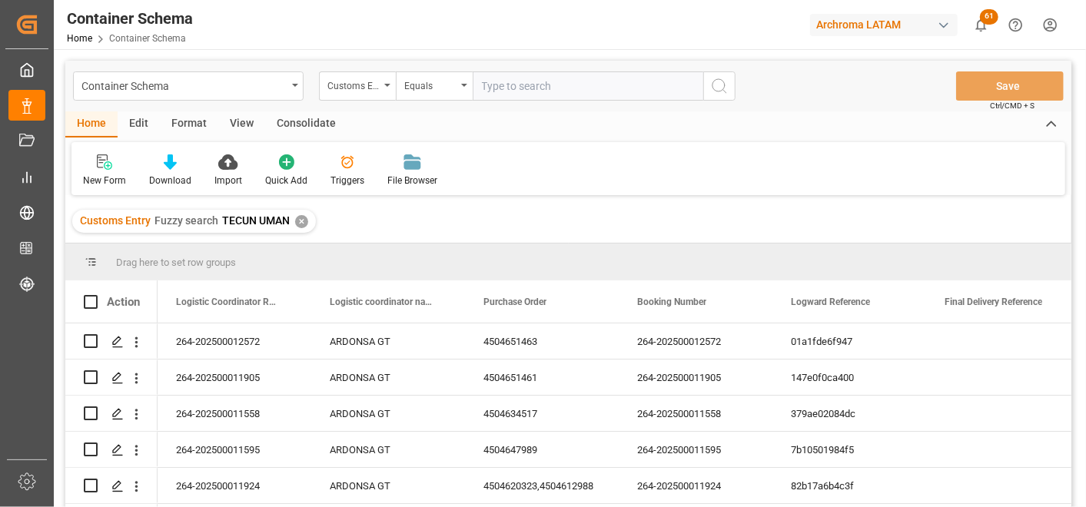
click at [302, 221] on div "✕" at bounding box center [301, 221] width 13 height 13
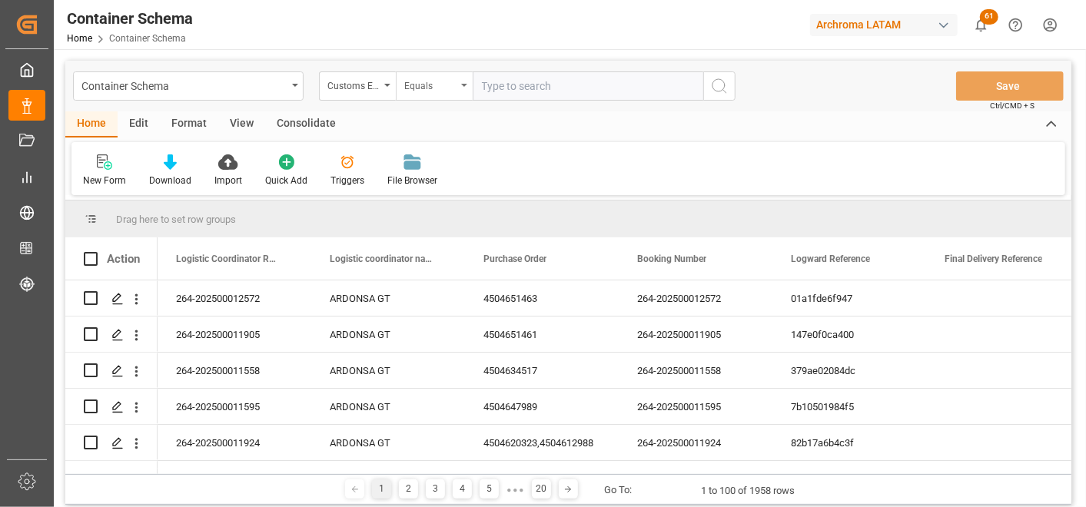
click at [443, 83] on div "Equals" at bounding box center [430, 84] width 52 height 18
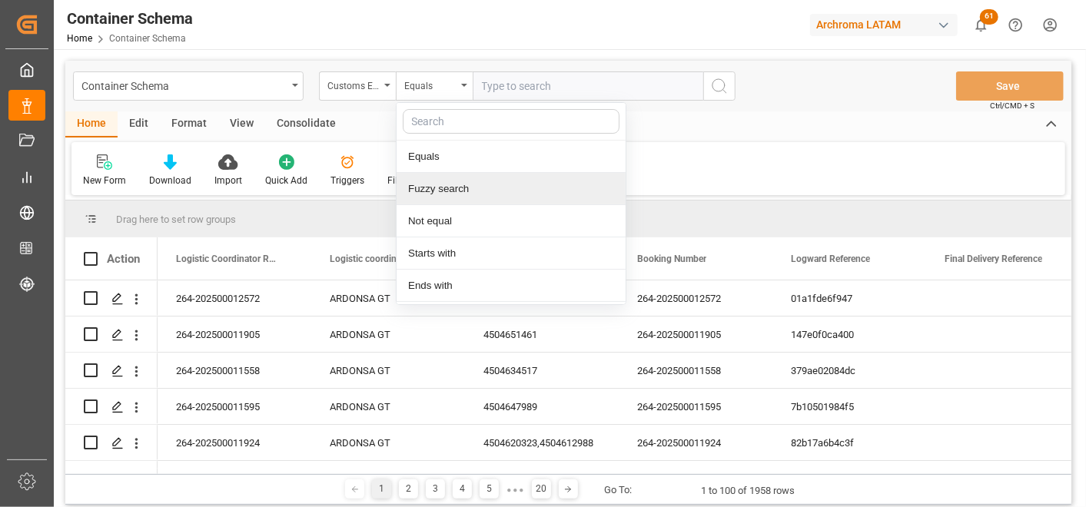
click at [454, 180] on div "Fuzzy search" at bounding box center [511, 189] width 229 height 32
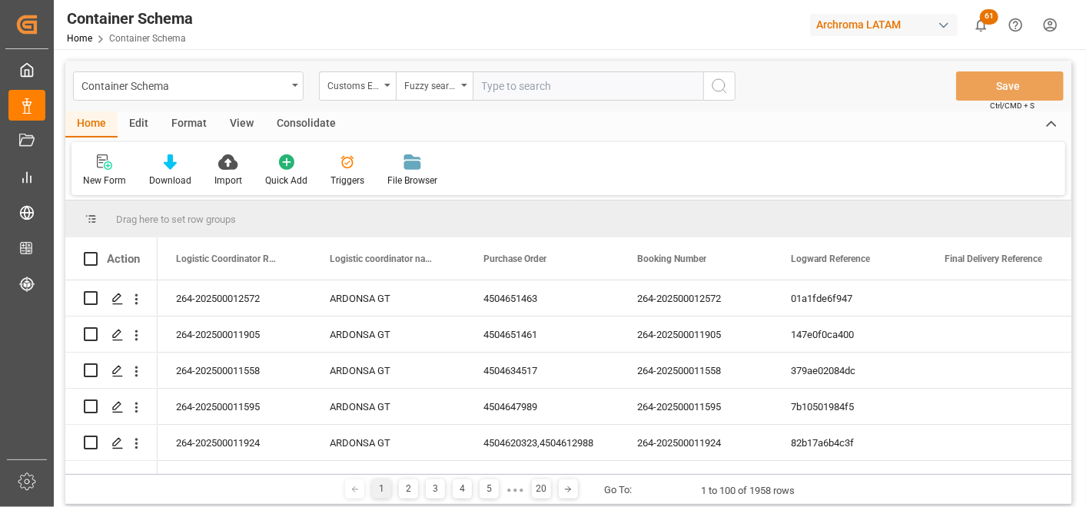
click at [525, 88] on input "text" at bounding box center [588, 86] width 231 height 29
type input "CORINTO"
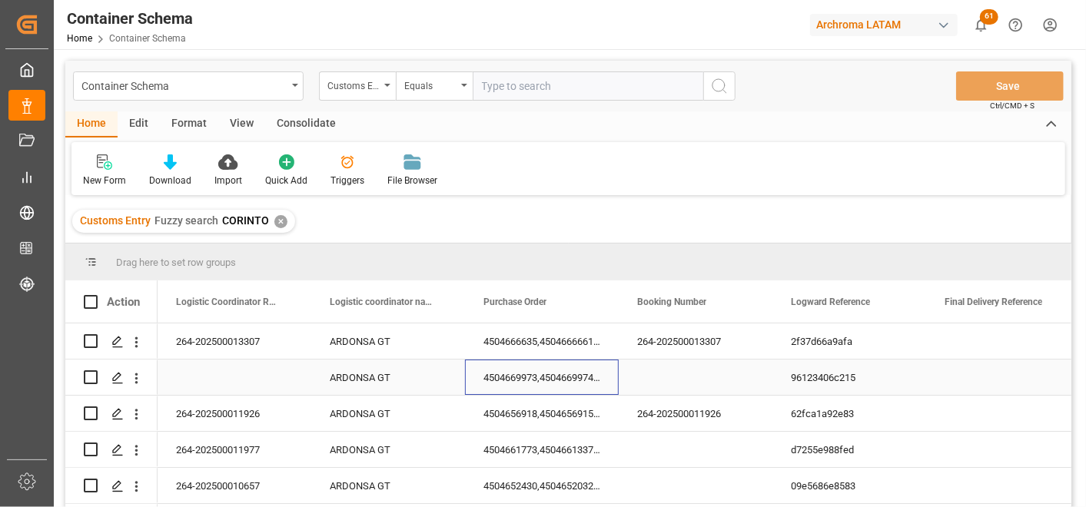
click at [532, 374] on div "4504669973,4504669974,4504669976,4504670403,4504669975,4504669962" at bounding box center [542, 377] width 154 height 35
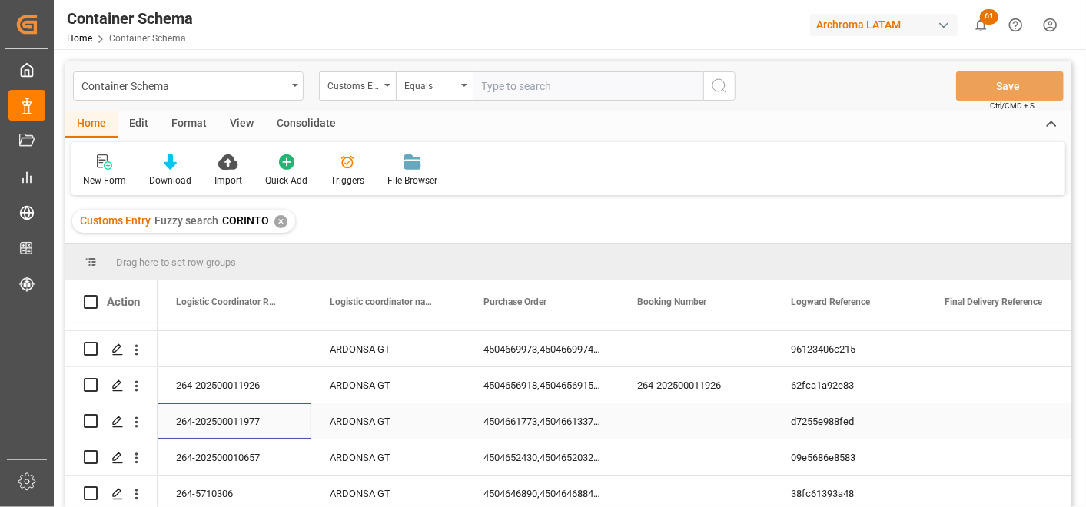
click at [251, 415] on div "264-202500011977" at bounding box center [235, 421] width 154 height 35
click at [700, 418] on div "Press SPACE to select this row." at bounding box center [696, 421] width 154 height 35
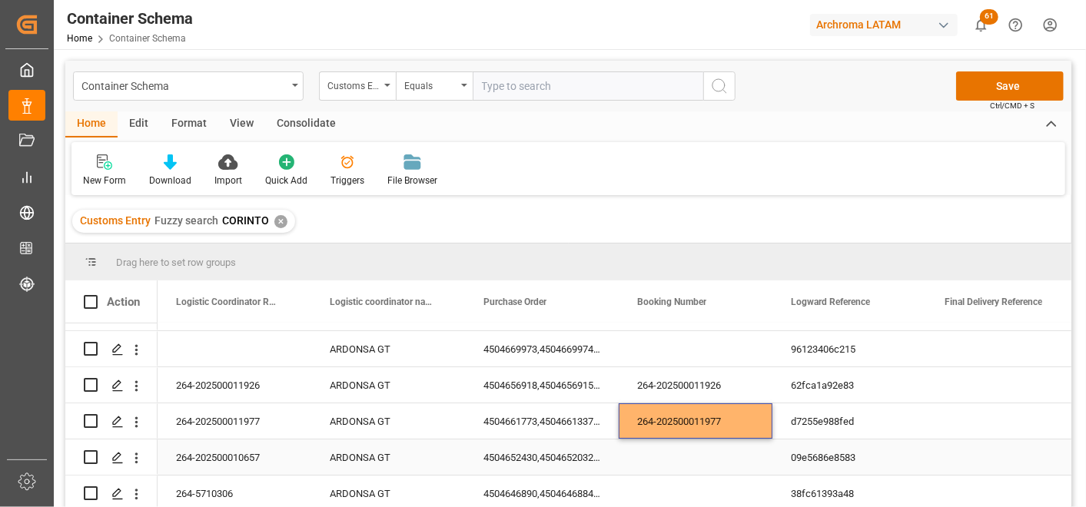
click at [251, 456] on div "264-202500010657" at bounding box center [235, 457] width 154 height 35
click at [637, 447] on div "Press SPACE to select this row." at bounding box center [696, 457] width 154 height 35
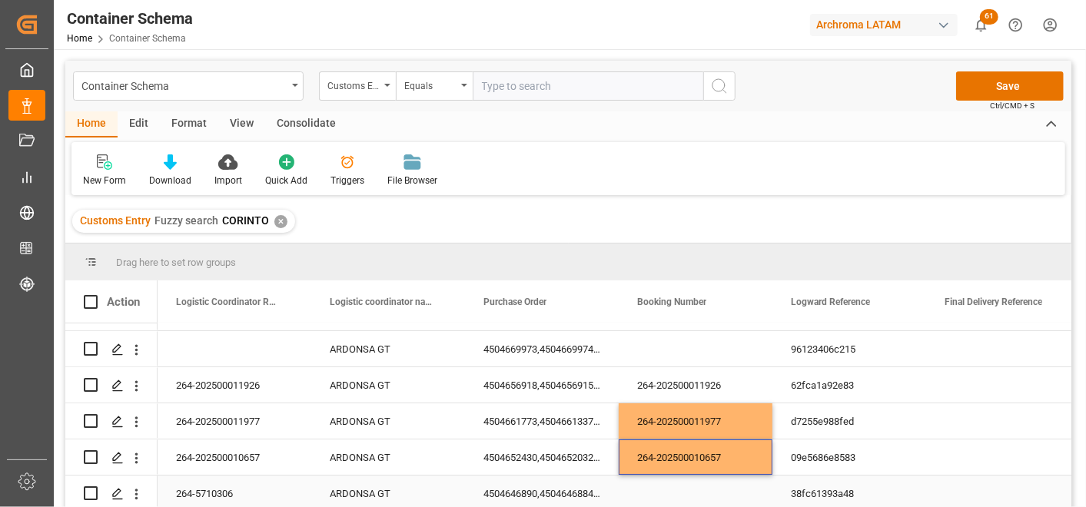
click at [218, 486] on div "264-5710306" at bounding box center [235, 493] width 154 height 35
click at [693, 488] on div "Press SPACE to select this row." at bounding box center [696, 493] width 154 height 35
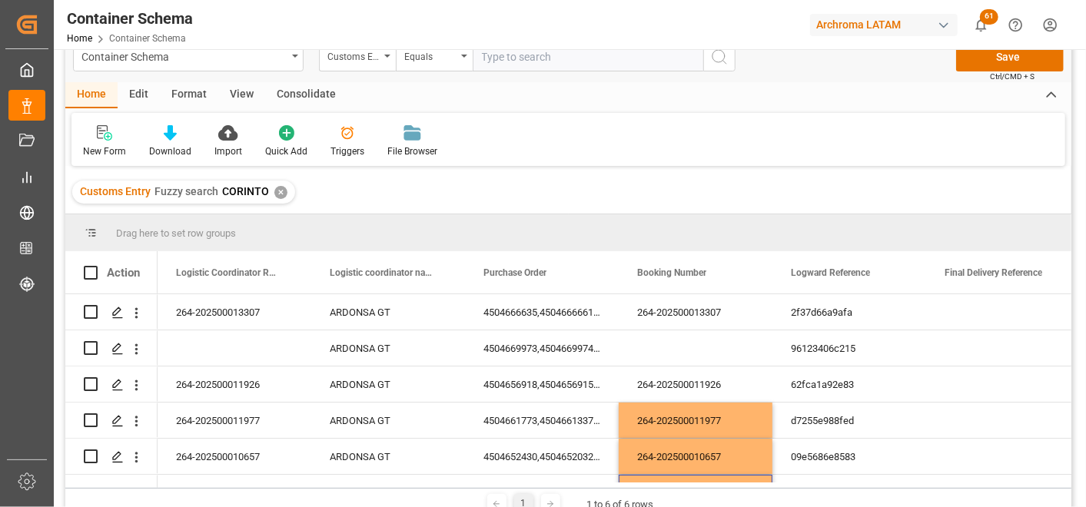
scroll to position [0, 0]
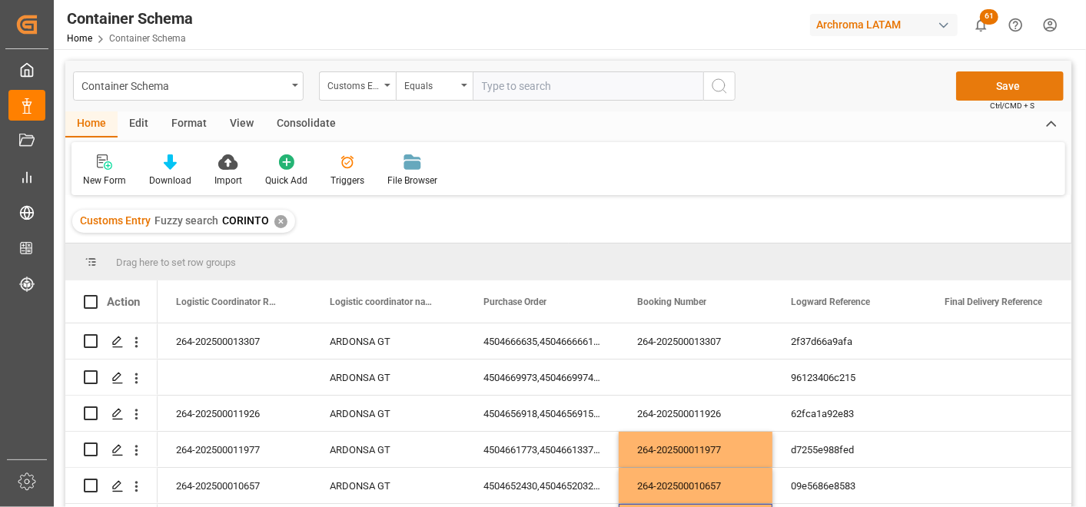
click at [1015, 82] on button "Save" at bounding box center [1011, 86] width 108 height 29
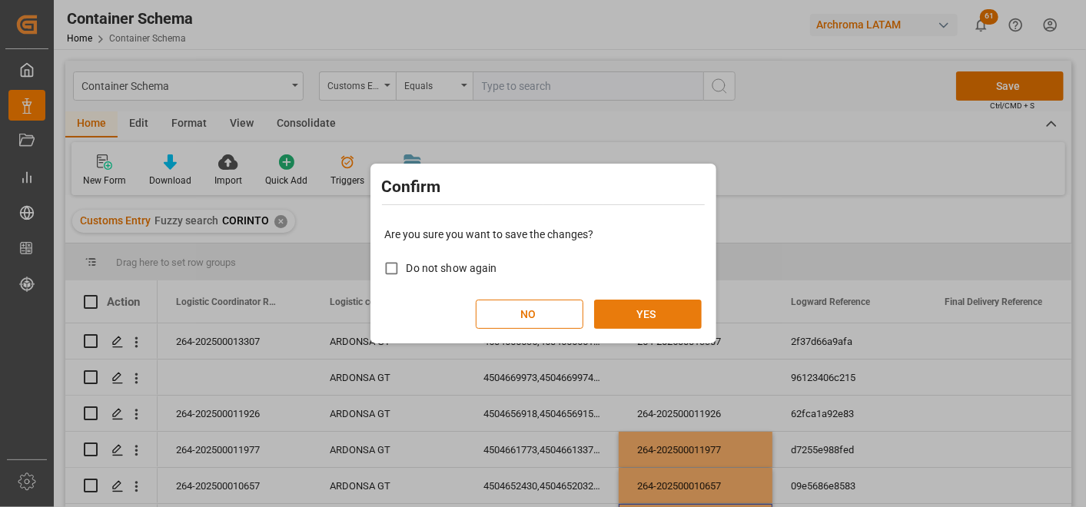
click at [670, 306] on button "YES" at bounding box center [648, 314] width 108 height 29
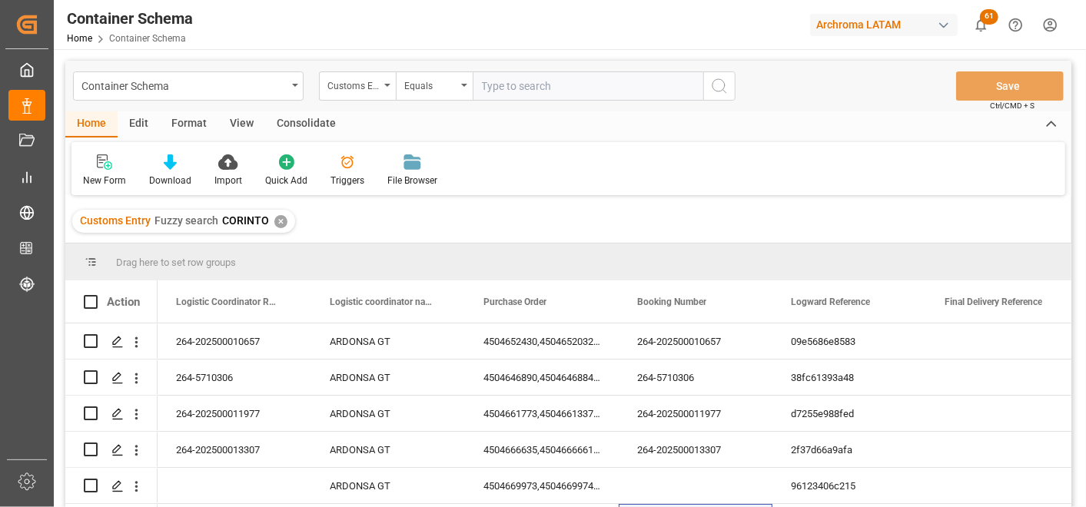
click at [279, 218] on div "✕" at bounding box center [280, 221] width 13 height 13
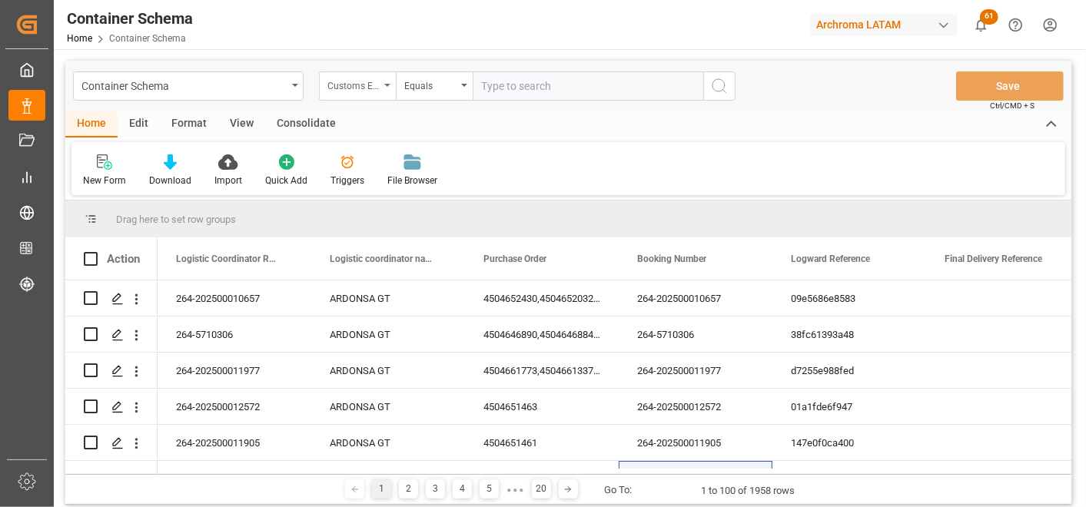
click at [370, 86] on div "Customs Entry" at bounding box center [354, 84] width 52 height 18
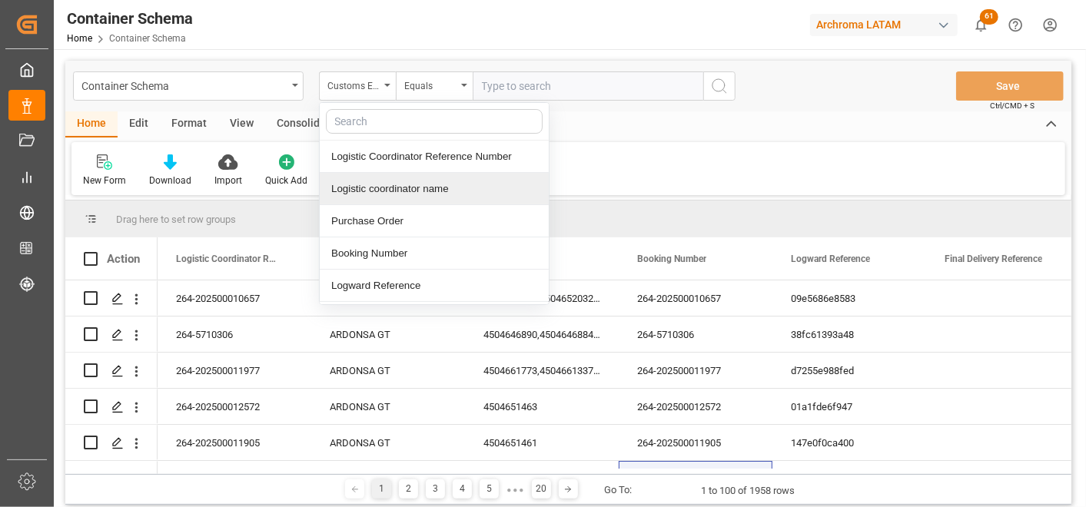
click at [466, 187] on div "Logistic coordinator name" at bounding box center [434, 189] width 229 height 32
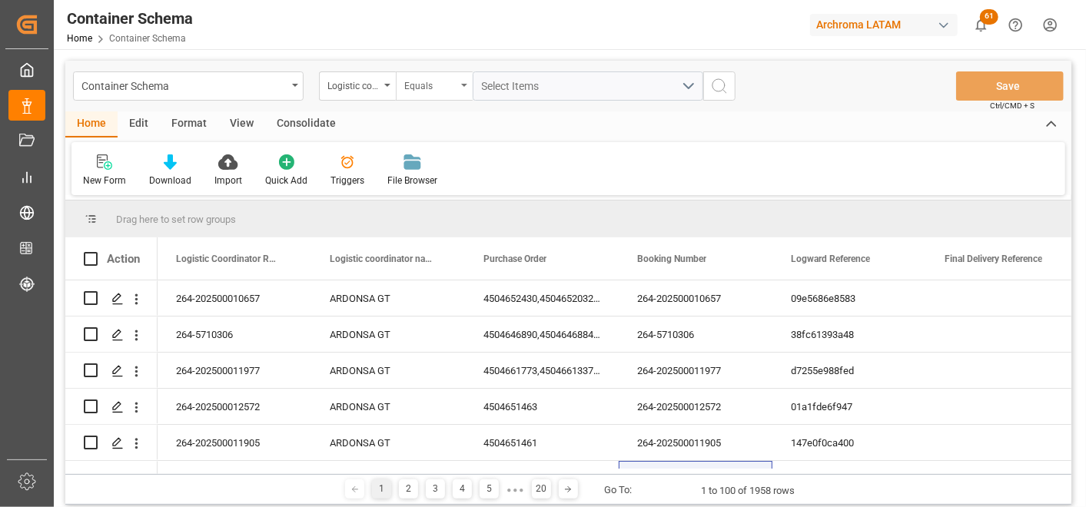
click at [450, 90] on div "Equals" at bounding box center [430, 84] width 52 height 18
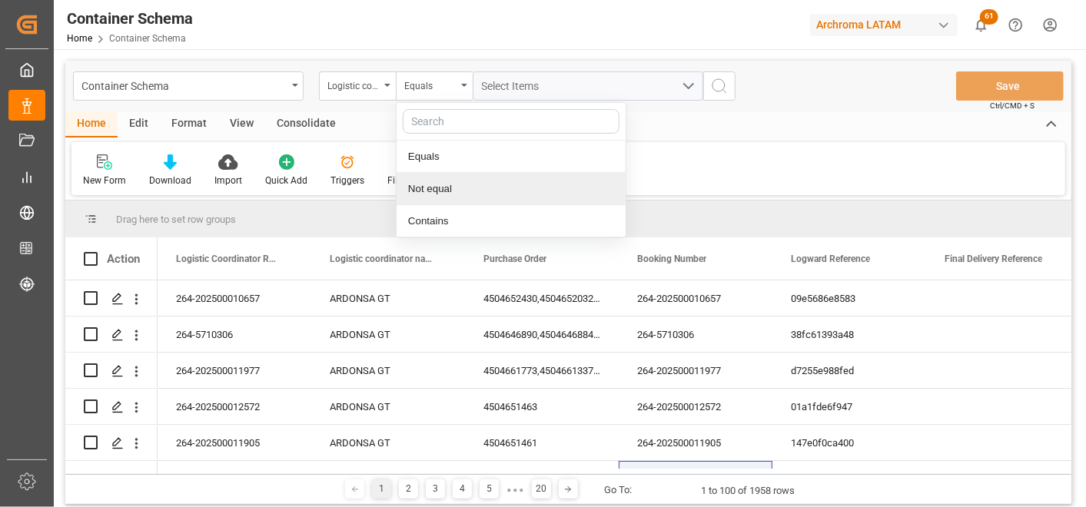
click at [667, 178] on div "New Form Download Import Quick Add Triggers File Browser" at bounding box center [569, 168] width 994 height 53
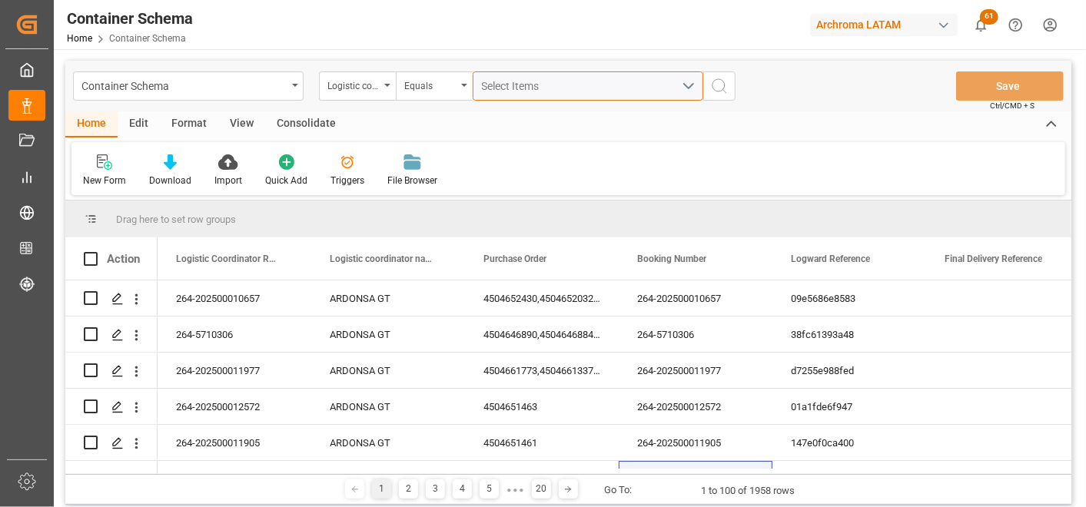
click at [574, 81] on div "Select Items" at bounding box center [582, 86] width 200 height 16
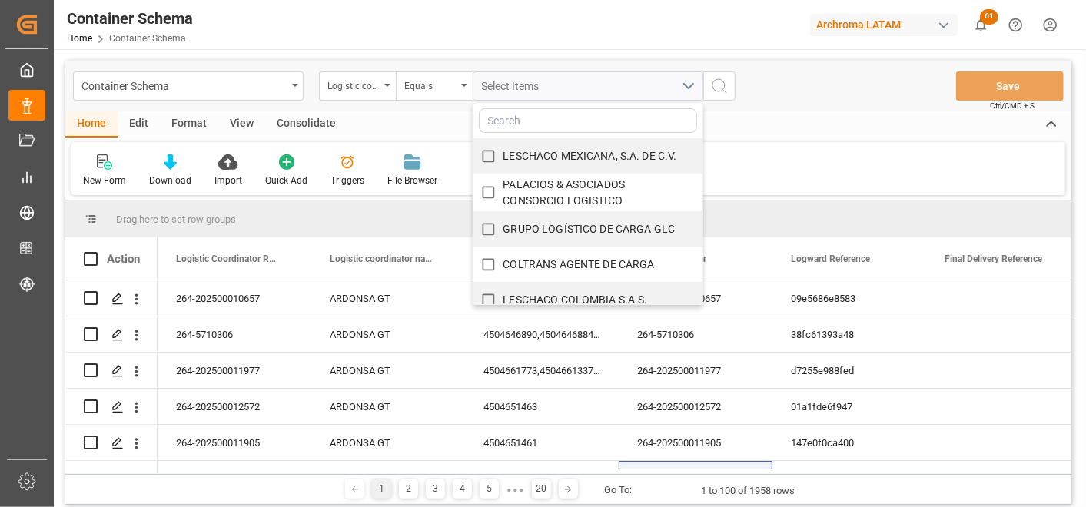
scroll to position [50, 0]
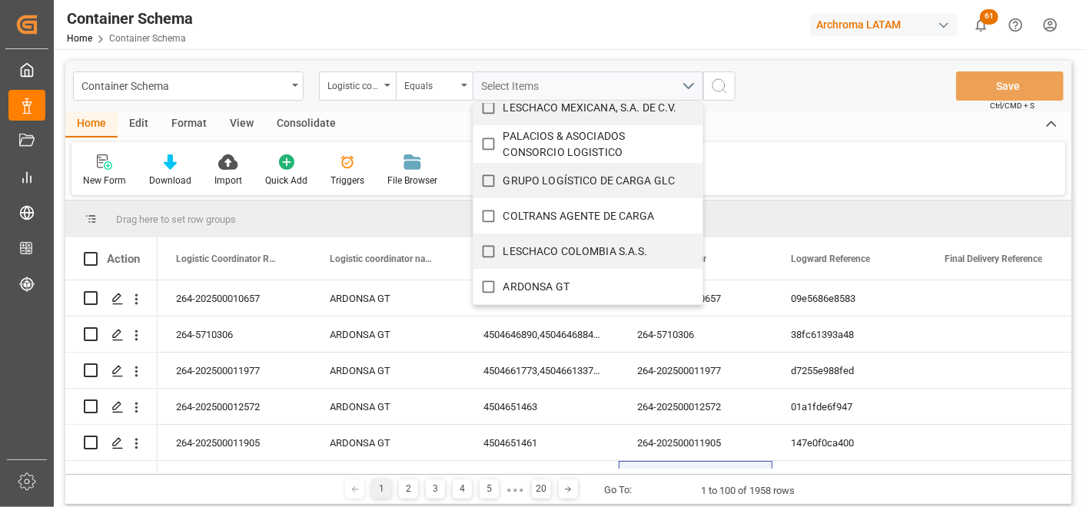
click at [515, 277] on label "ARDONSA GT" at bounding box center [522, 287] width 96 height 30
click at [504, 277] on input "ARDONSA GT" at bounding box center [489, 287] width 30 height 30
checkbox input "true"
click at [712, 88] on div "ARDONSA GT LESCHACO MEXICANA, S.A. DE C.V. PALACIOS & ASOCIADOS CONSORCIO LOGIS…" at bounding box center [588, 86] width 254 height 29
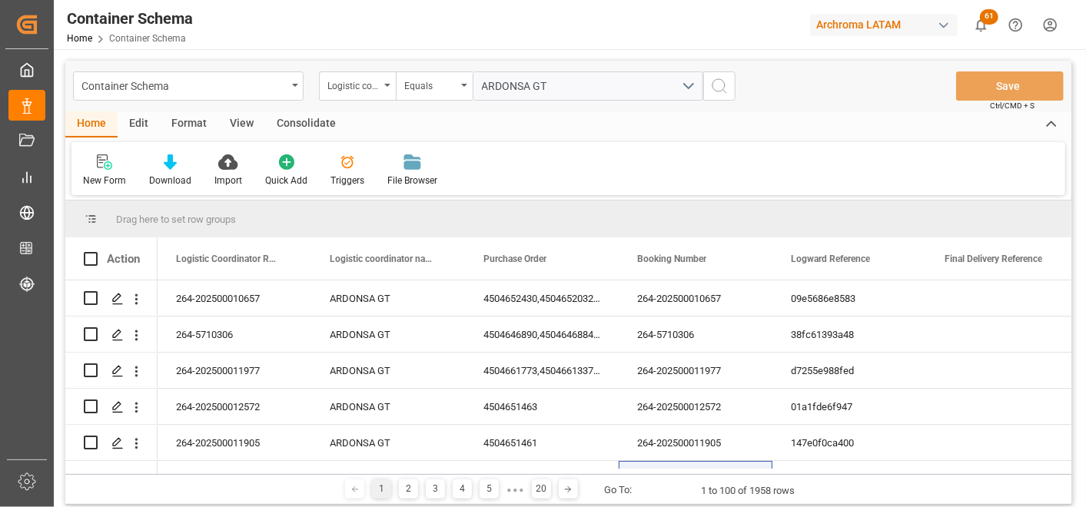
click at [717, 95] on button "search button" at bounding box center [720, 86] width 32 height 29
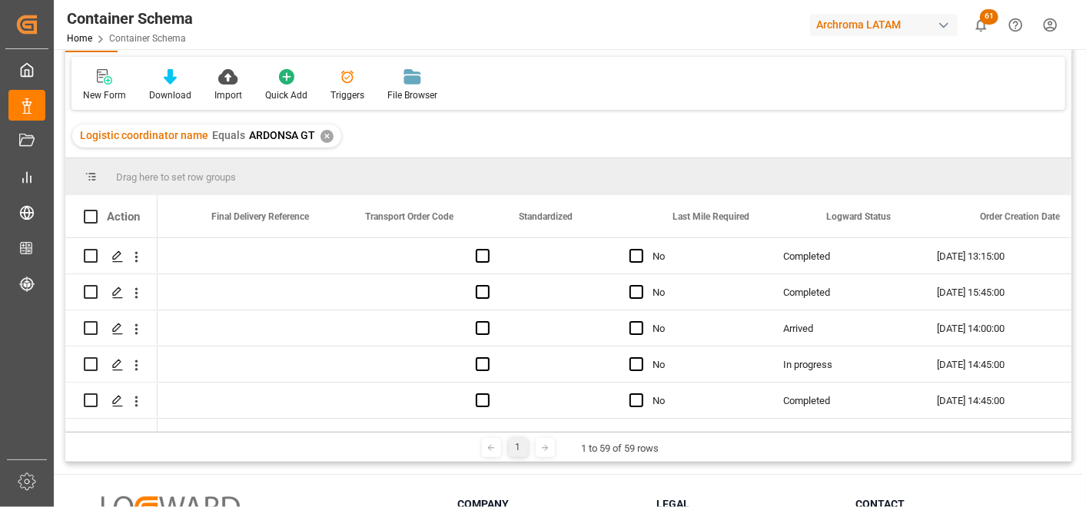
scroll to position [0, 820]
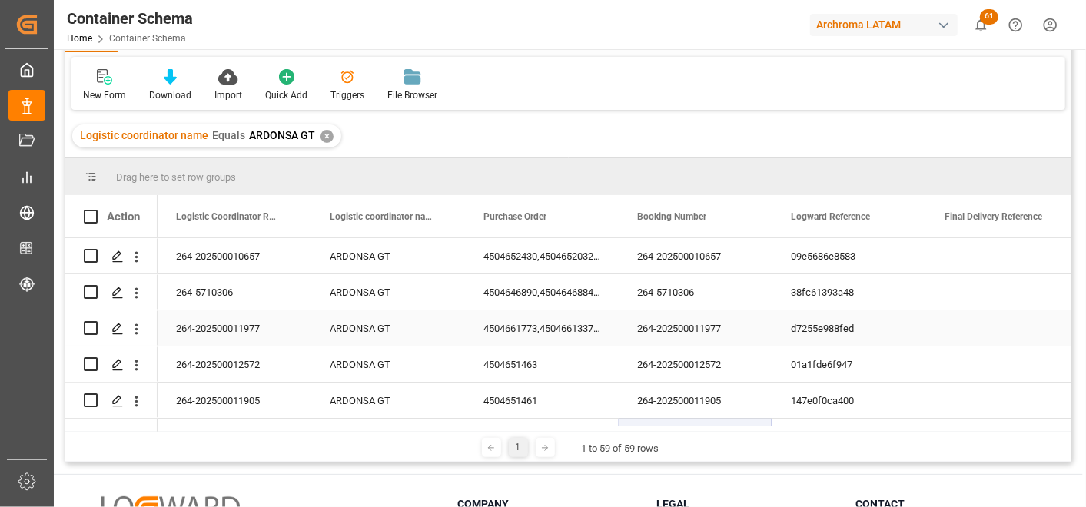
click at [564, 321] on div "4504661773,4504661337,4504661330" at bounding box center [542, 328] width 154 height 35
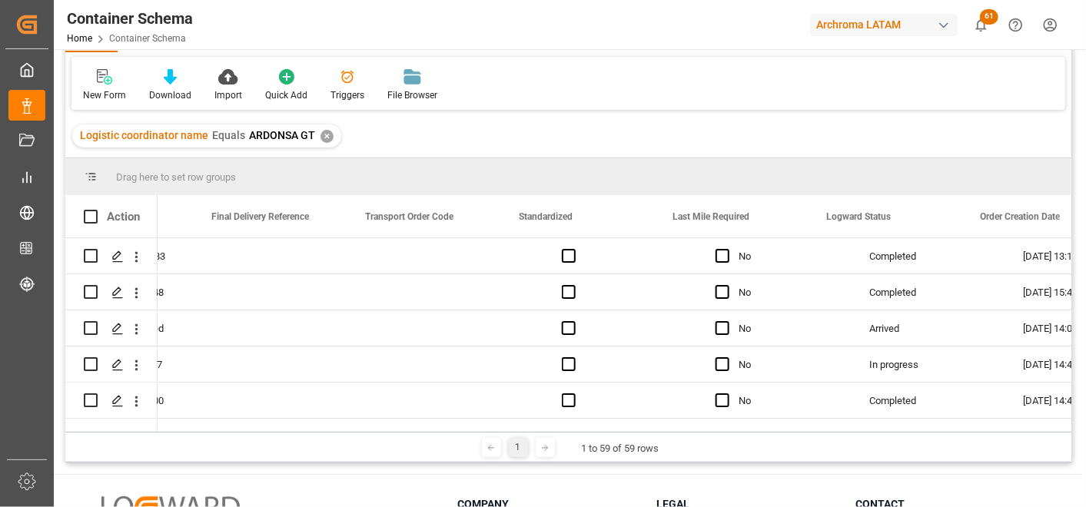
scroll to position [0, 734]
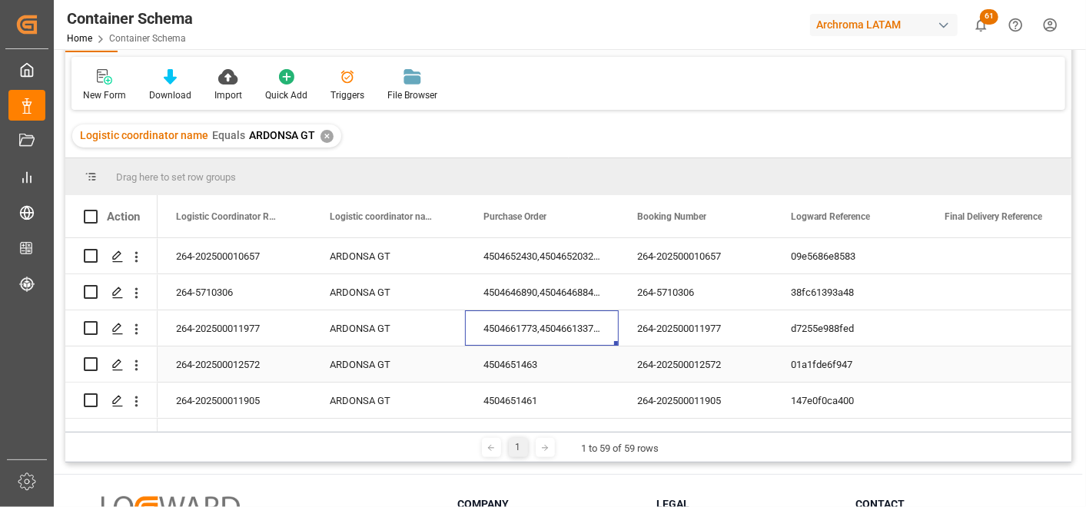
click at [487, 368] on div "4504651463" at bounding box center [542, 364] width 154 height 35
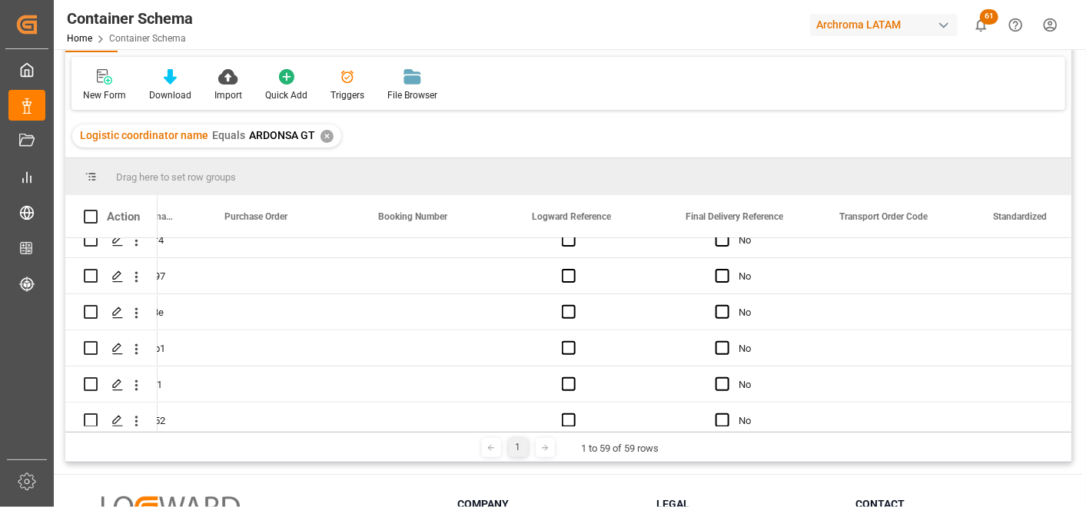
scroll to position [0, 0]
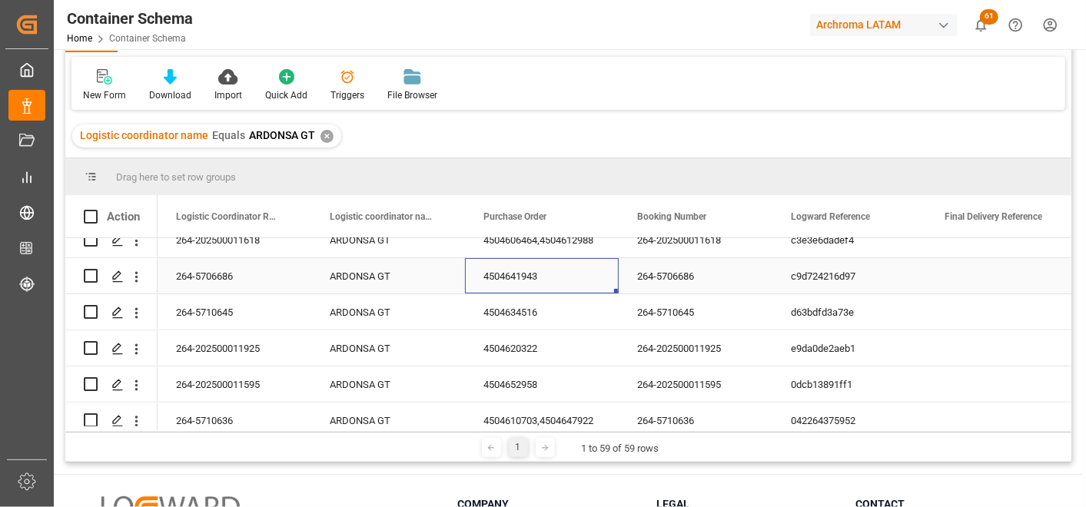
click at [498, 278] on div "4504641943" at bounding box center [542, 275] width 154 height 35
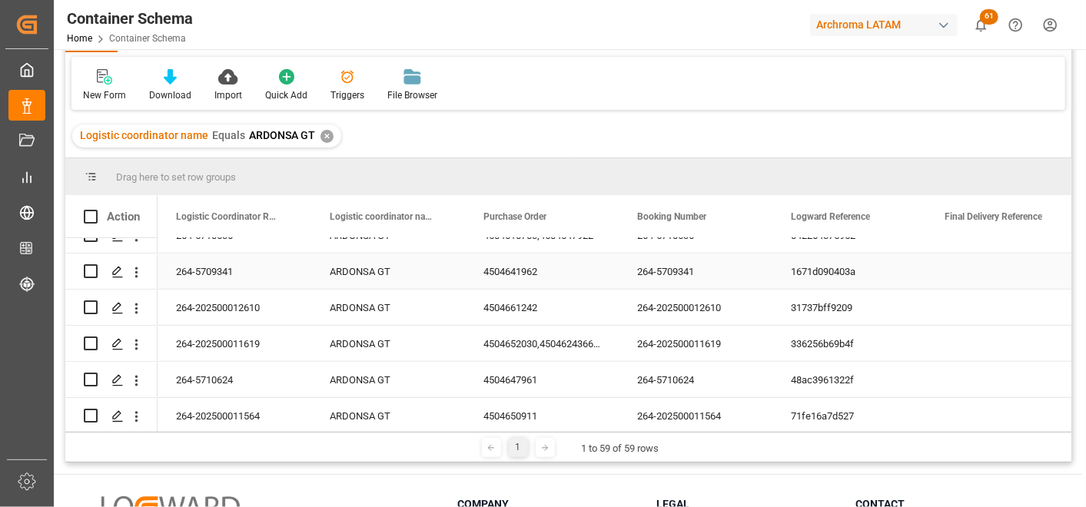
click at [516, 273] on div "4504641962" at bounding box center [542, 271] width 154 height 35
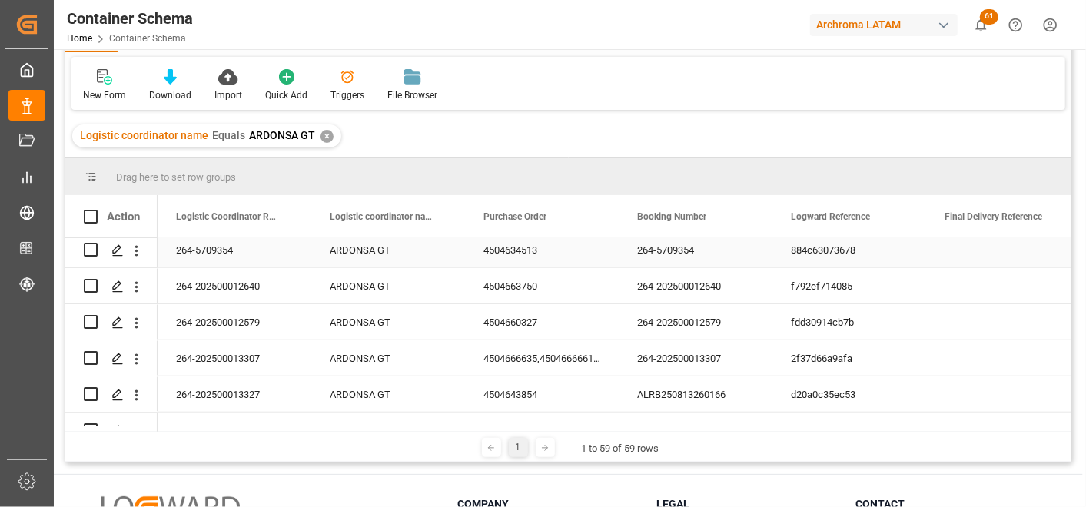
click at [511, 254] on div "4504634513" at bounding box center [542, 249] width 154 height 35
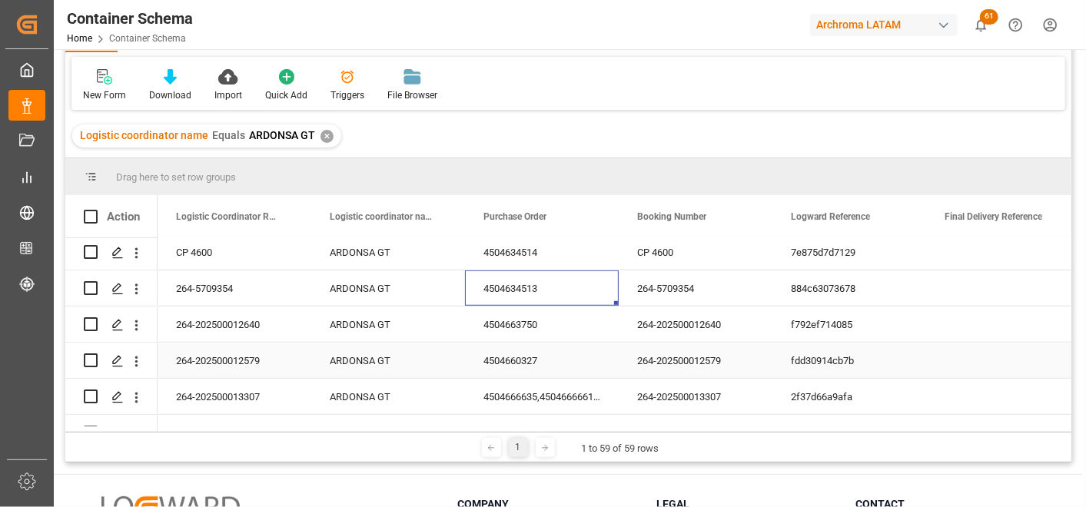
scroll to position [765, 0]
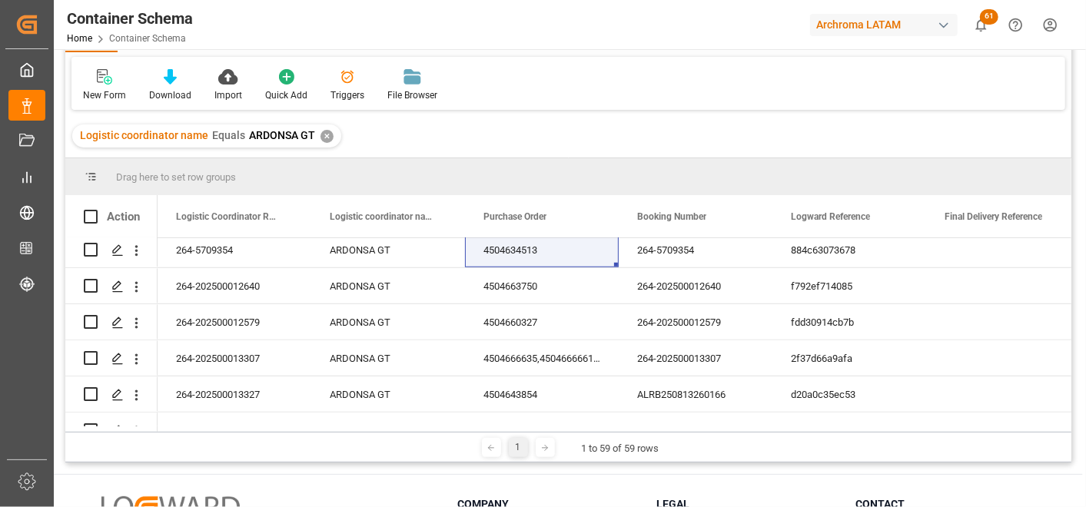
drag, startPoint x: 165, startPoint y: 426, endPoint x: 186, endPoint y: 421, distance: 21.3
click at [186, 421] on div "Action Transport Order Code Final Delivery Reference Booking Number" at bounding box center [568, 313] width 1006 height 237
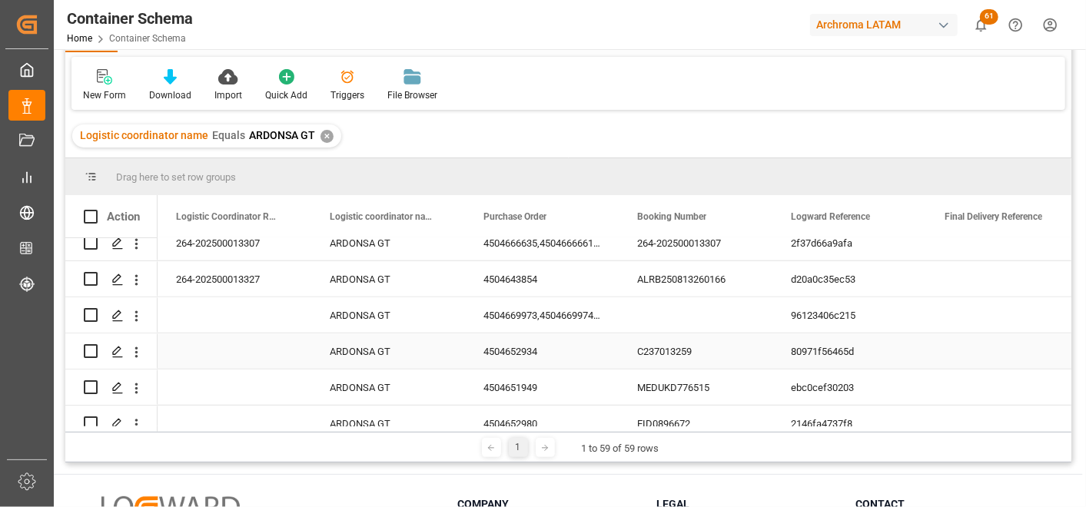
scroll to position [850, 0]
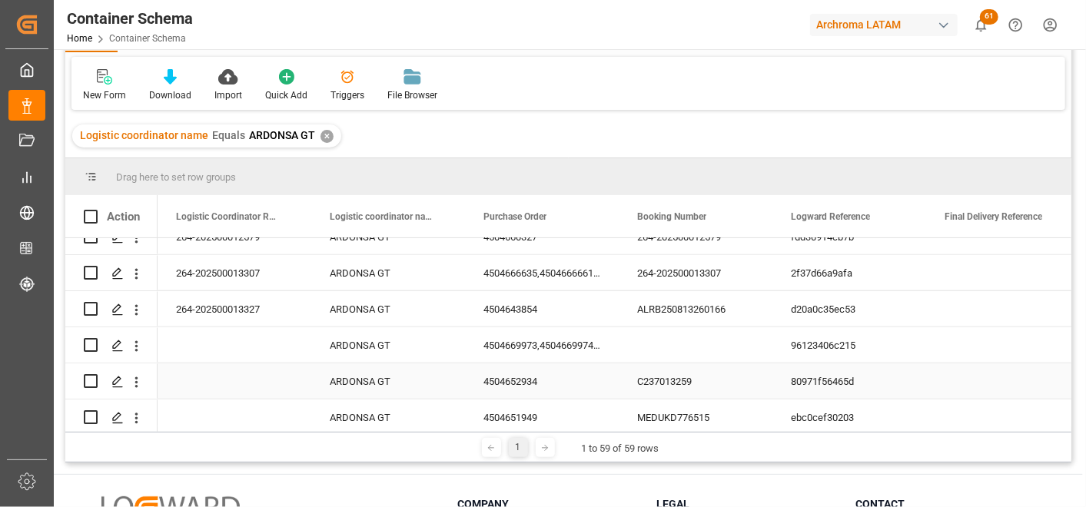
click at [524, 378] on div "4504652934" at bounding box center [542, 381] width 154 height 35
click at [528, 341] on div "4504669973,4504669974,4504669976,4504670403,4504669975,4504669962" at bounding box center [542, 345] width 154 height 35
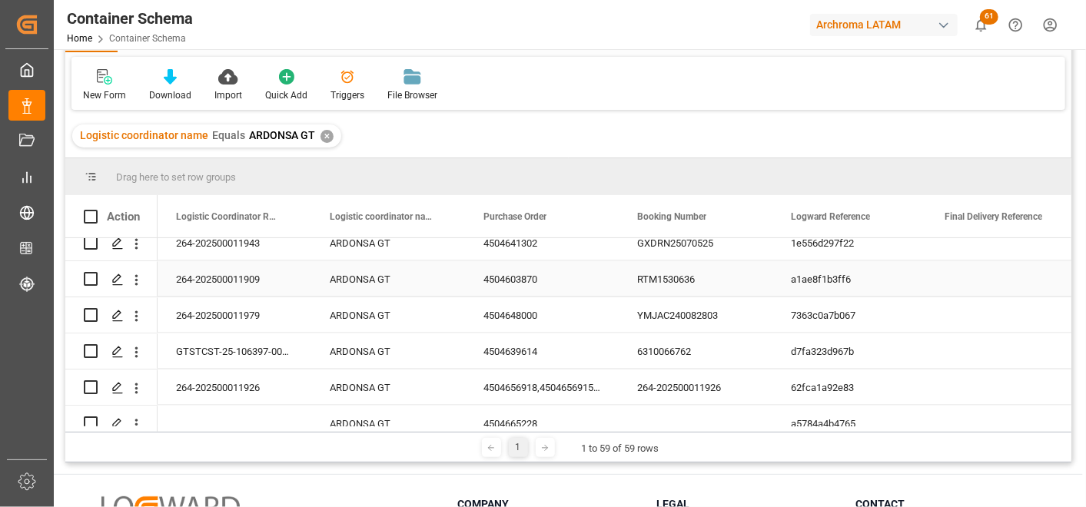
scroll to position [1363, 0]
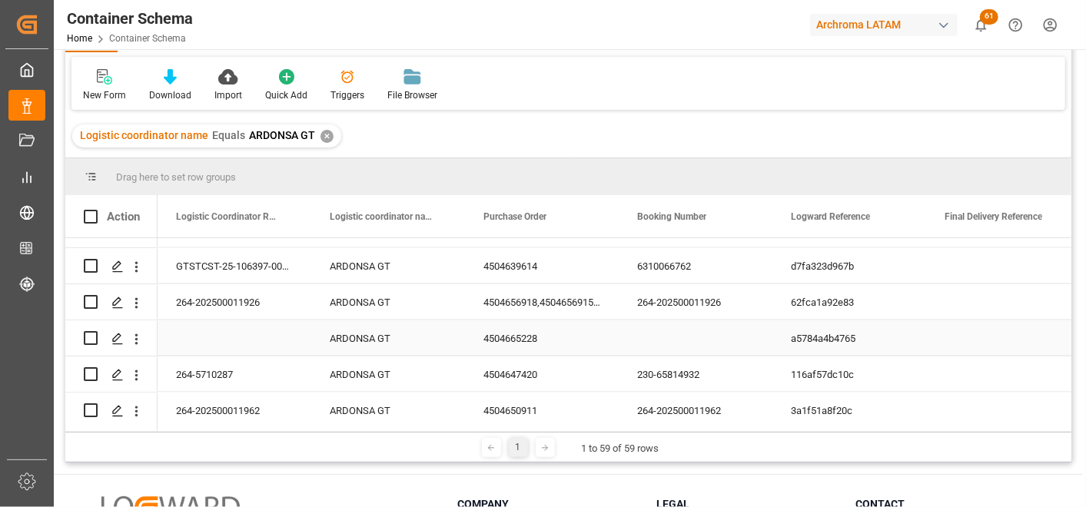
click at [515, 338] on div "4504665228" at bounding box center [542, 338] width 154 height 35
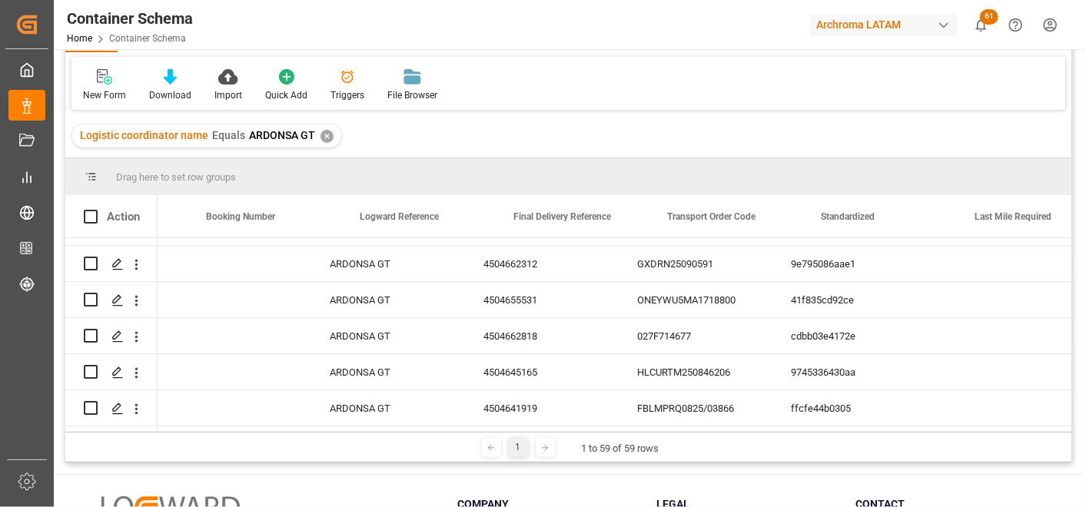
scroll to position [0, 950]
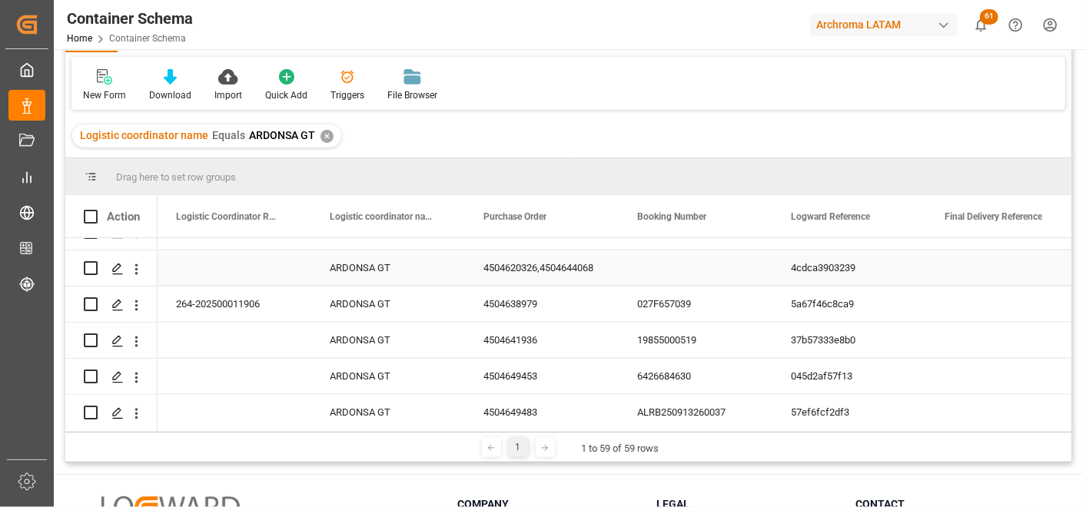
click at [494, 258] on div "4504620326,4504644068" at bounding box center [542, 268] width 154 height 35
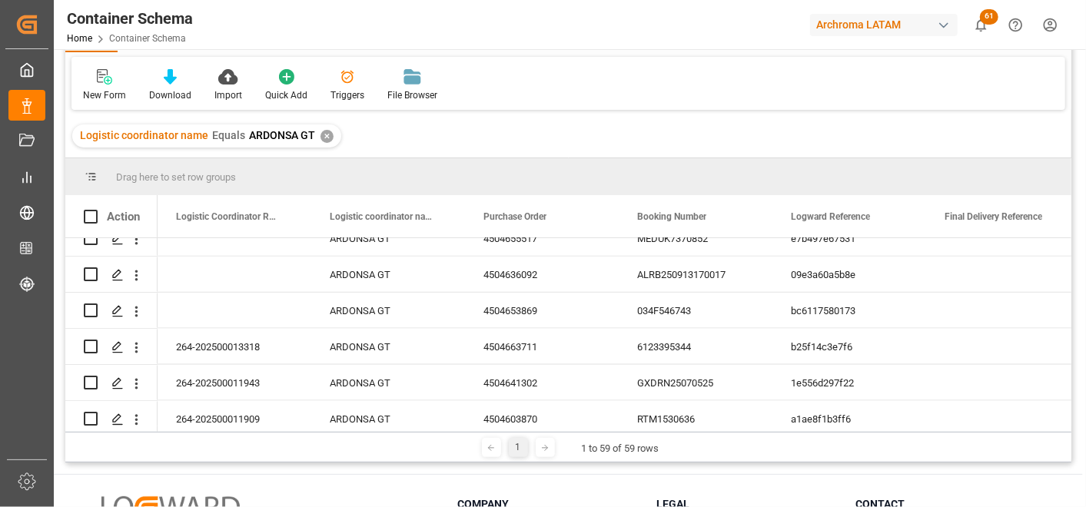
scroll to position [1052, 0]
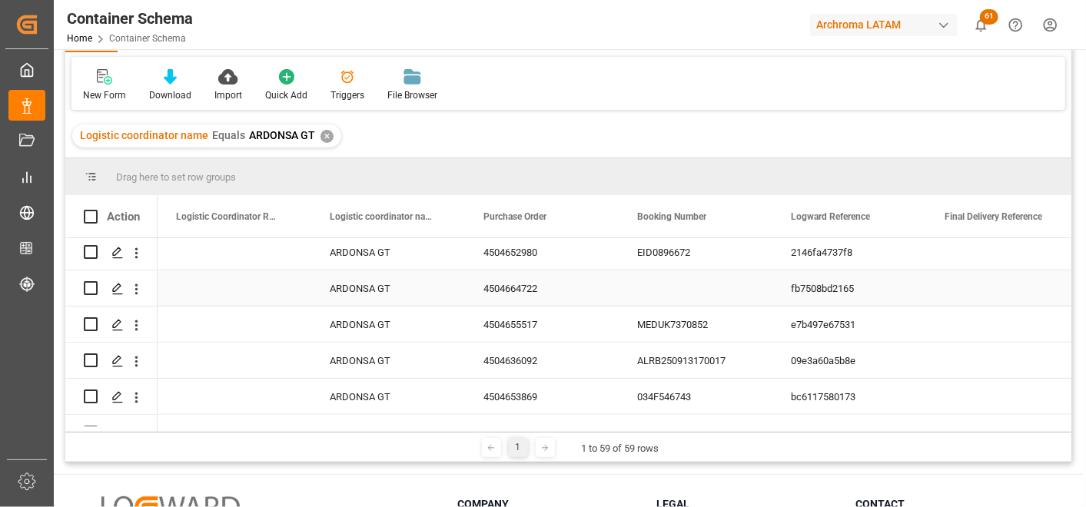
click at [492, 288] on div "4504664722" at bounding box center [542, 288] width 154 height 35
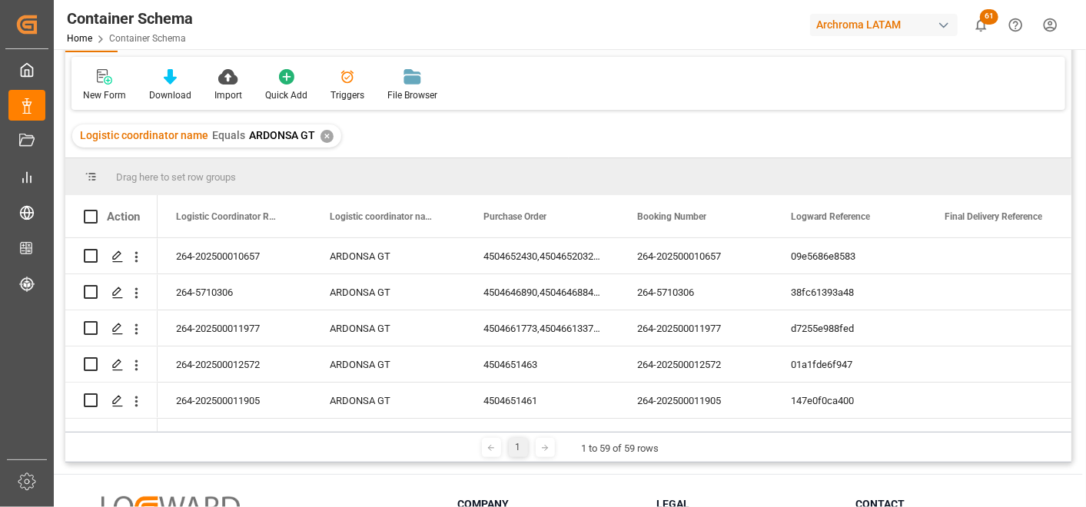
scroll to position [0, 0]
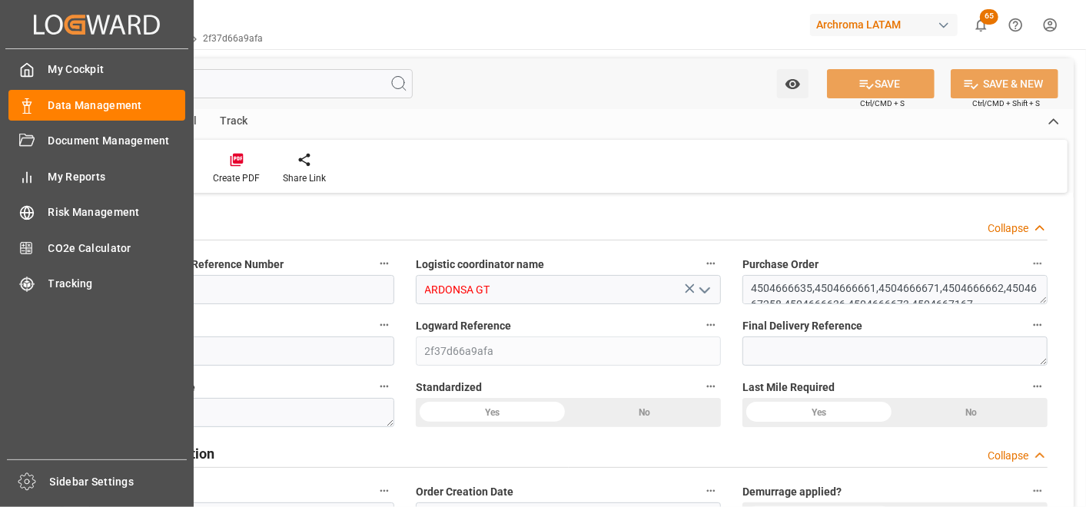
type input "0"
type input "24"
type input "219"
type input "6082.9"
type input "4358.37"
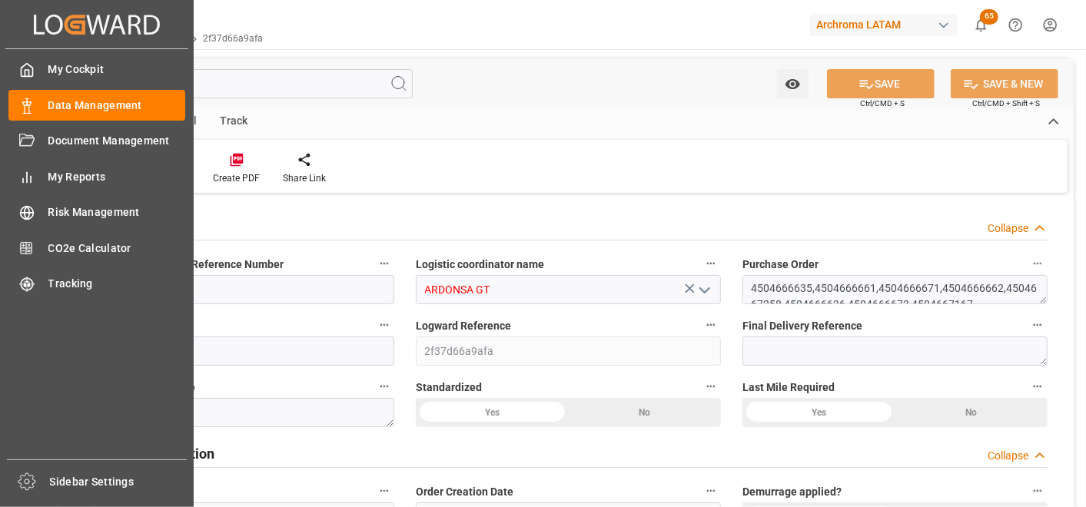
type input "HNHAC"
type input "0"
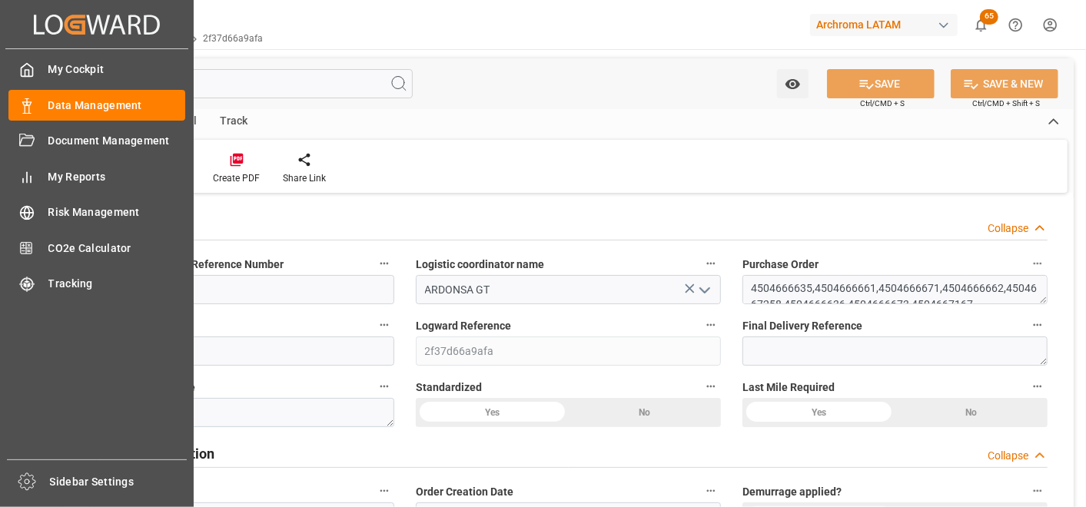
type input "22.09.2025 18:00"
type input "[DATE]"
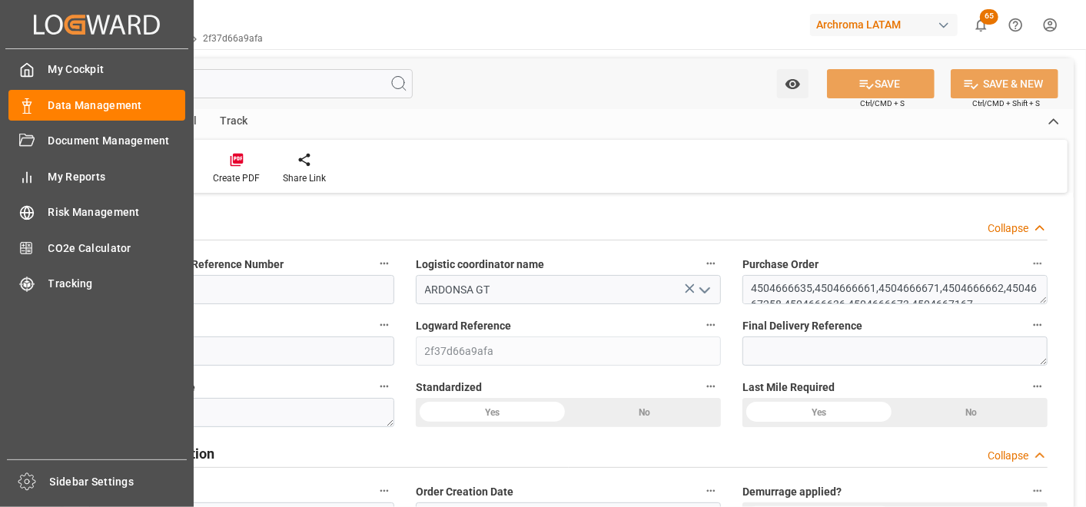
type input "[DATE]"
type input "29.09.2025 20:52"
type input "22.09.2025 22:56"
type input "[DATE]"
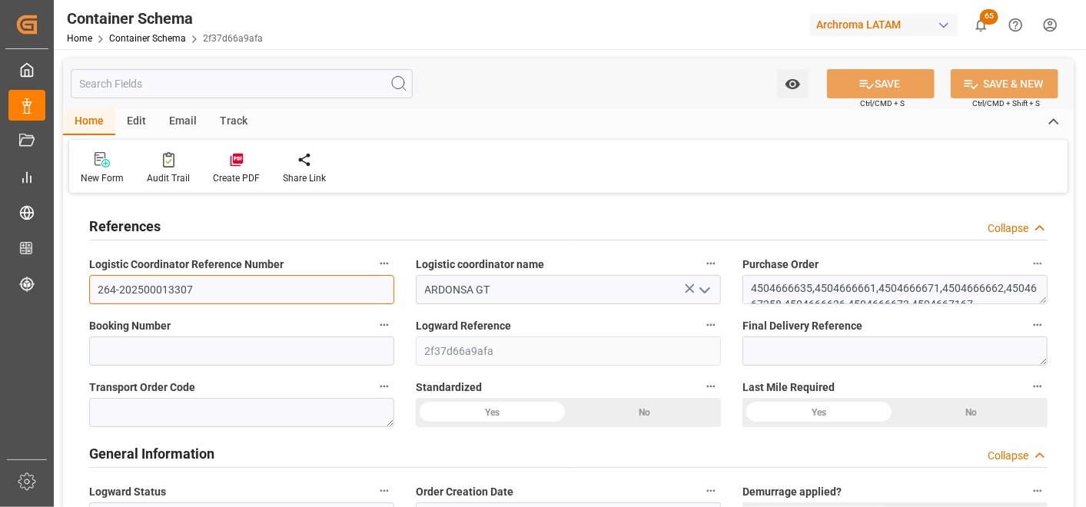
drag, startPoint x: 211, startPoint y: 290, endPoint x: 74, endPoint y: 288, distance: 137.7
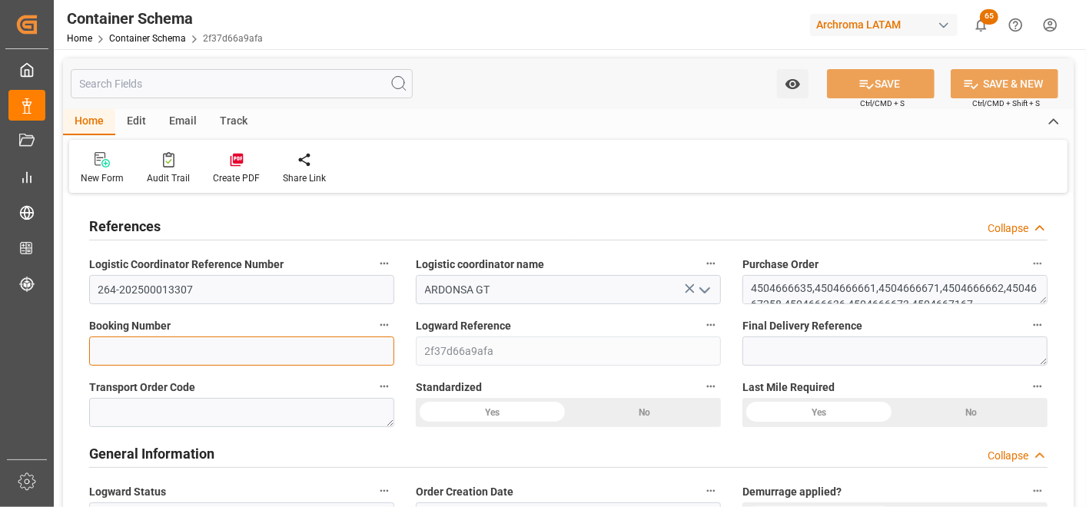
click at [263, 350] on input at bounding box center [241, 351] width 305 height 29
paste input "264-202500013307"
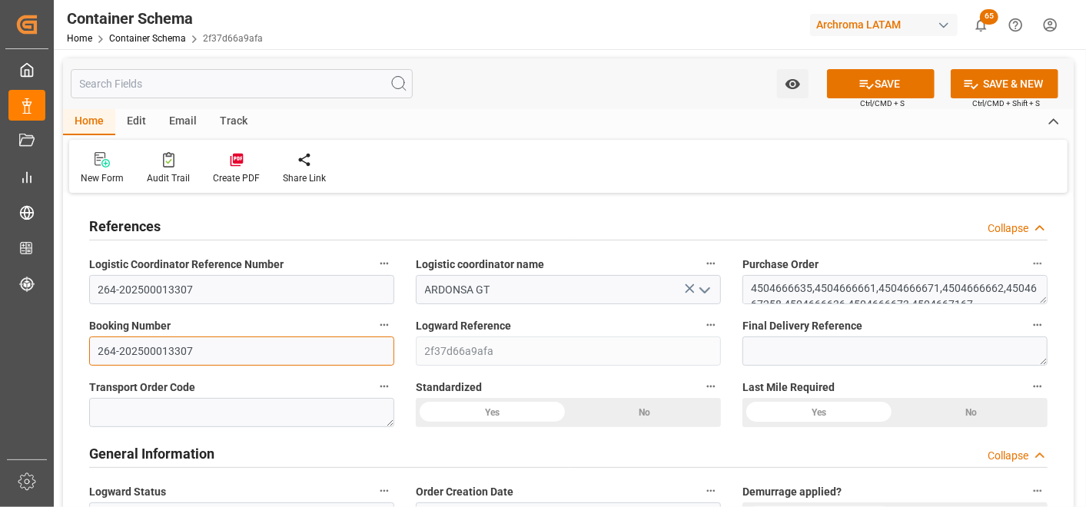
click at [121, 361] on input "264-202500013307" at bounding box center [241, 351] width 305 height 29
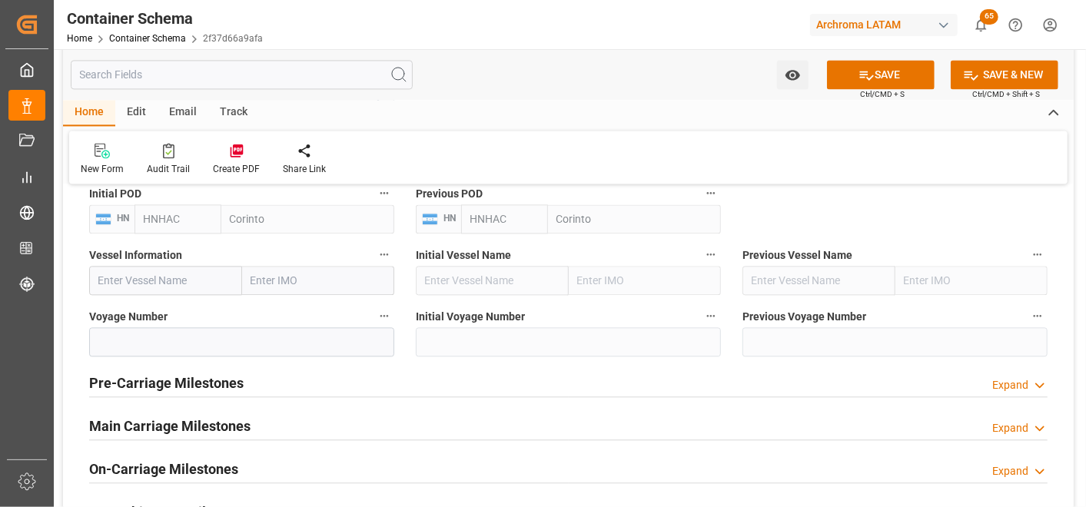
scroll to position [1879, 0]
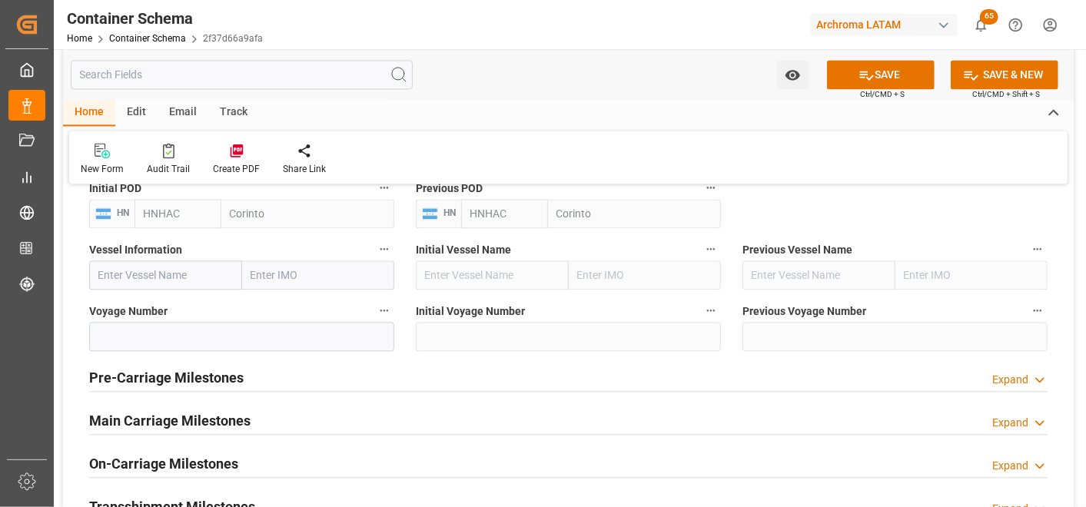
type input "264-202500013307"
click at [209, 415] on h2 "Main Carriage Milestones" at bounding box center [169, 421] width 161 height 21
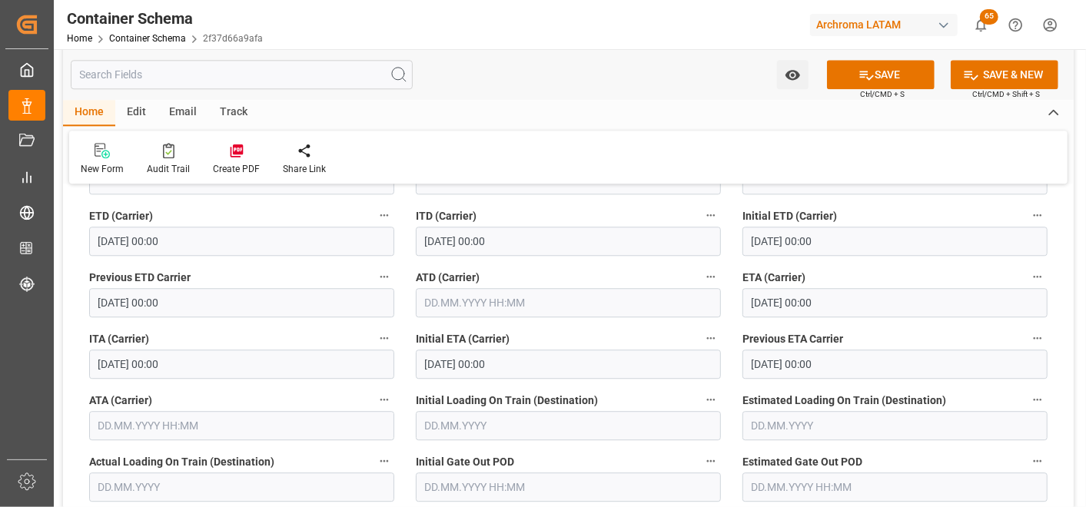
scroll to position [2221, 0]
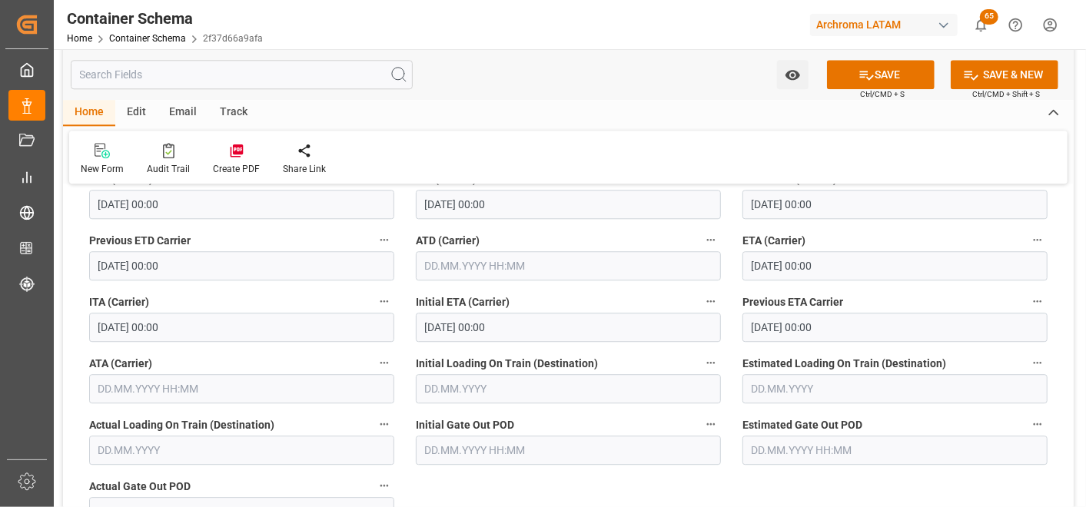
click at [243, 388] on input "text" at bounding box center [241, 388] width 305 height 29
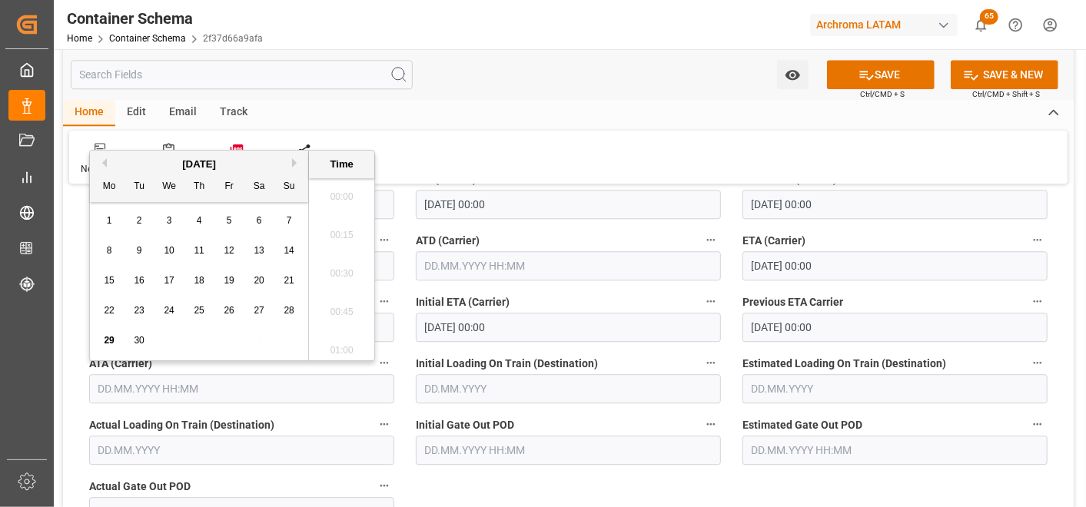
scroll to position [2350, 0]
click at [235, 311] on div "26" at bounding box center [229, 311] width 19 height 18
type input "26.09.2025 00:00"
click at [400, 405] on div "ATA (Carrier) 26.09.2025 00:00" at bounding box center [241, 379] width 327 height 62
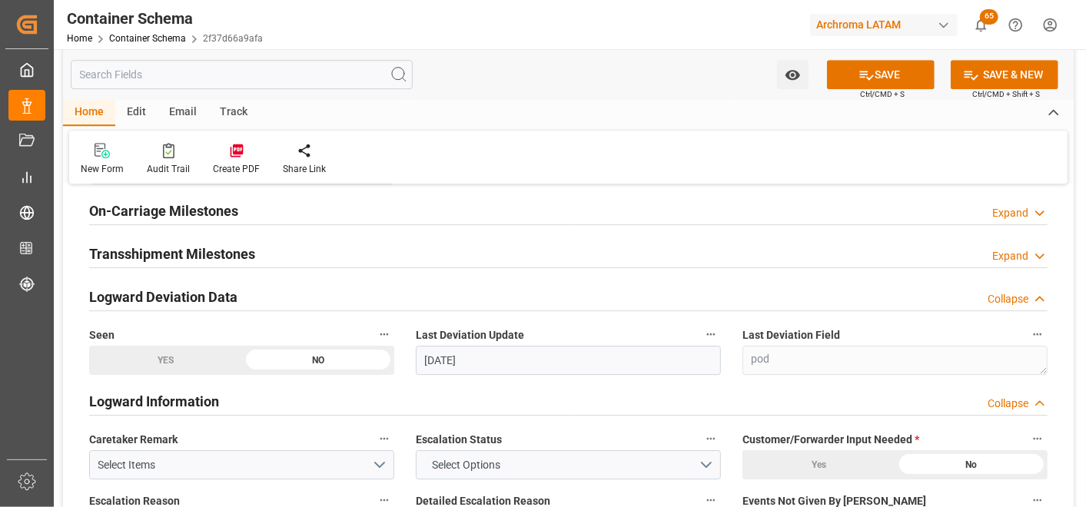
scroll to position [2477, 0]
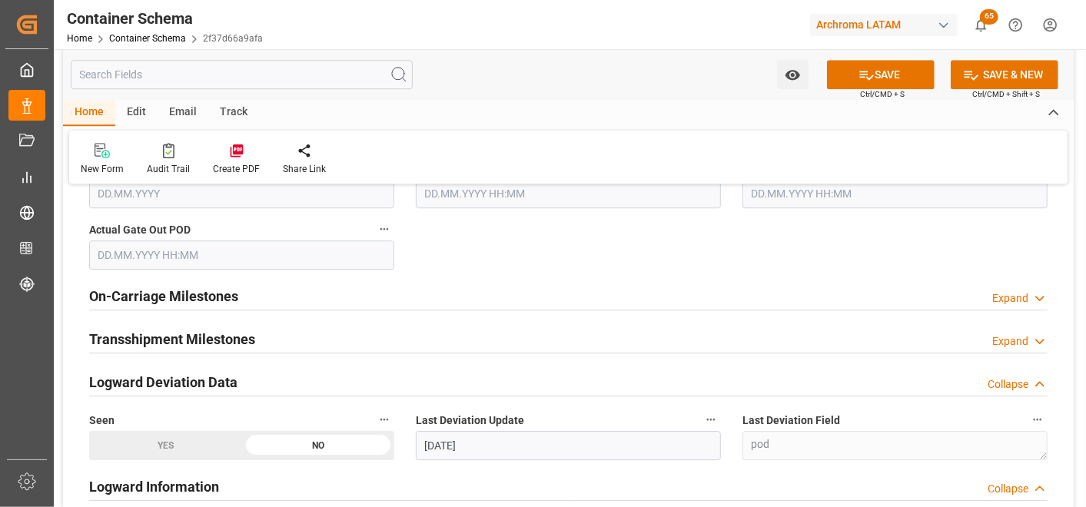
drag, startPoint x: 204, startPoint y: 294, endPoint x: 434, endPoint y: 354, distance: 237.4
click at [204, 294] on h2 "On-Carriage Milestones" at bounding box center [163, 296] width 149 height 21
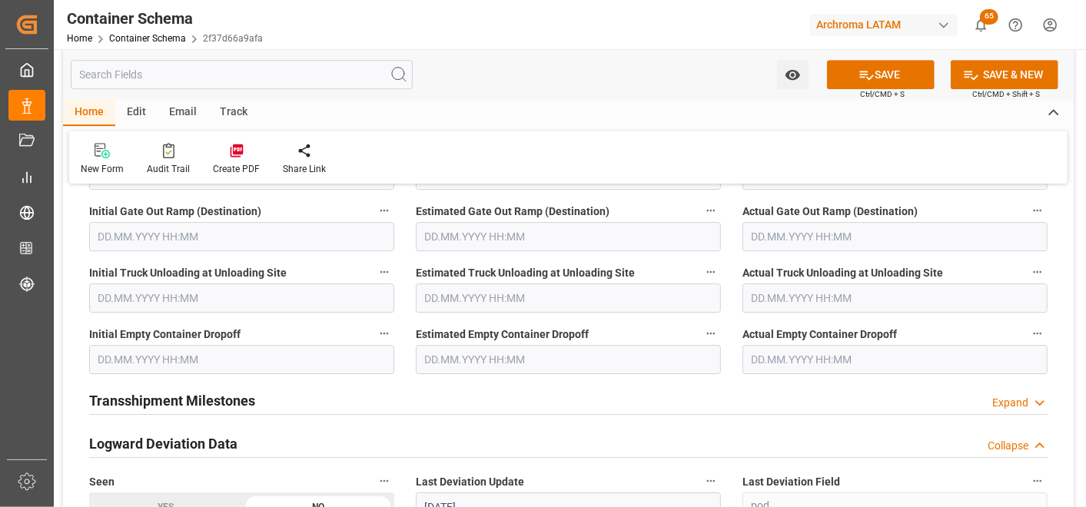
scroll to position [2733, 0]
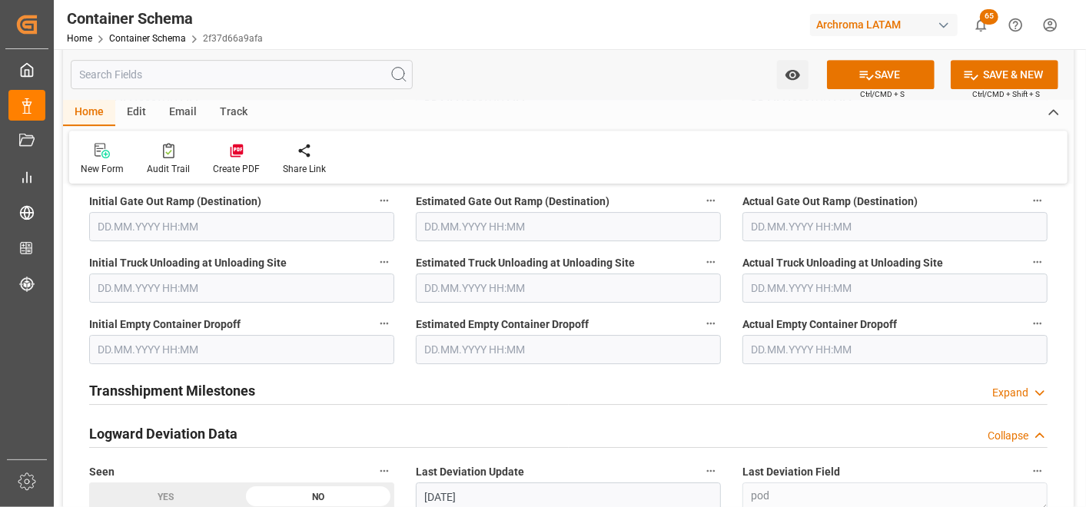
click at [754, 355] on input "text" at bounding box center [895, 349] width 305 height 29
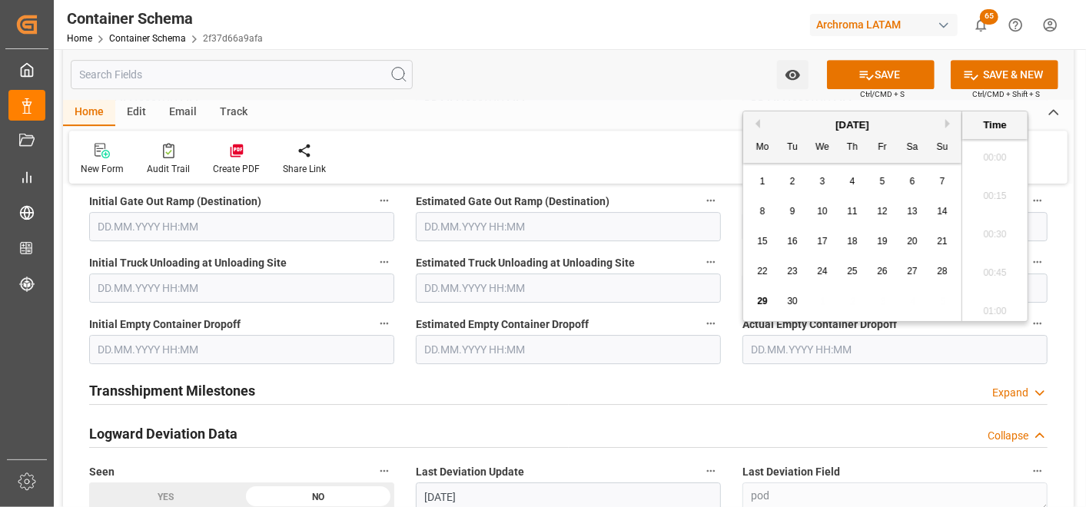
scroll to position [2350, 0]
click at [762, 301] on span "29" at bounding box center [762, 301] width 10 height 11
type input "29.09.2025 00:00"
click at [866, 67] on icon at bounding box center [867, 75] width 16 height 16
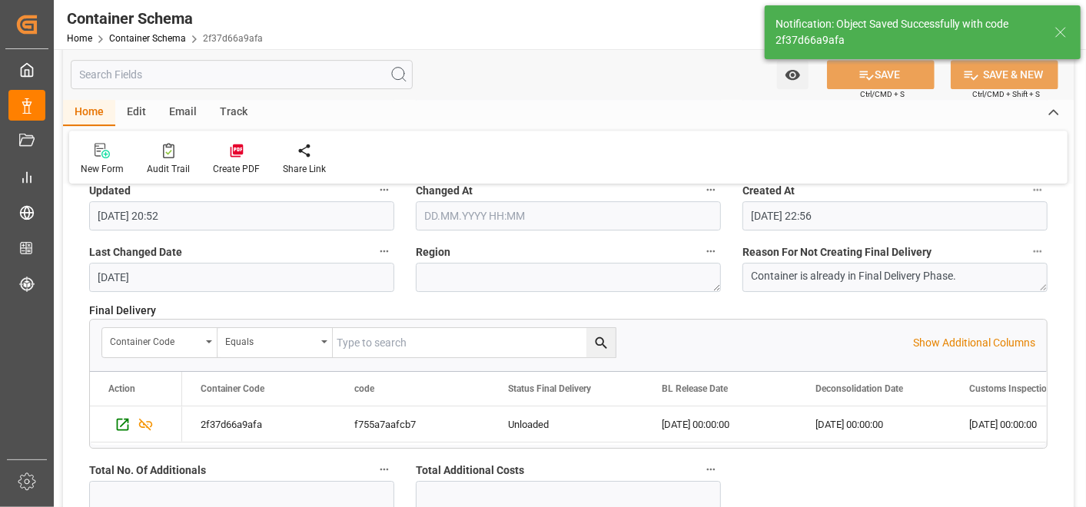
type input "3"
type input "29.09.2025 20:54"
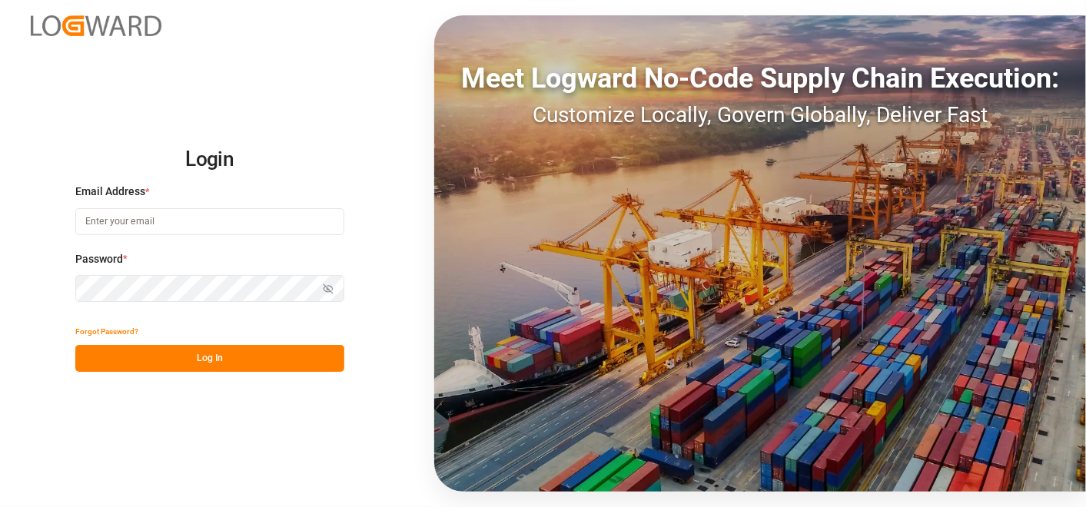
type input "[PERSON_NAME][EMAIL_ADDRESS][PERSON_NAME][DOMAIN_NAME]"
click at [225, 350] on button "Log In" at bounding box center [209, 358] width 269 height 27
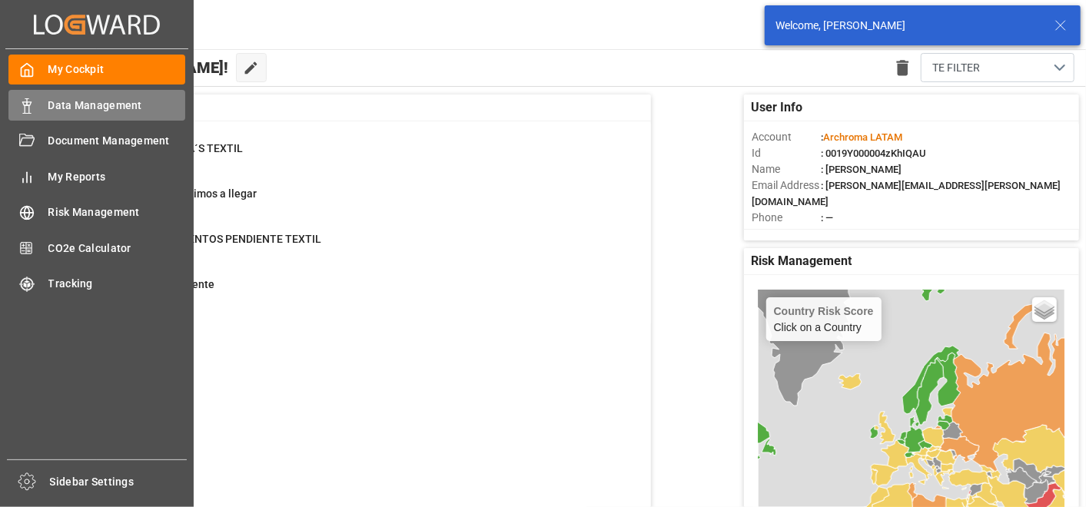
click at [29, 102] on icon at bounding box center [26, 105] width 15 height 15
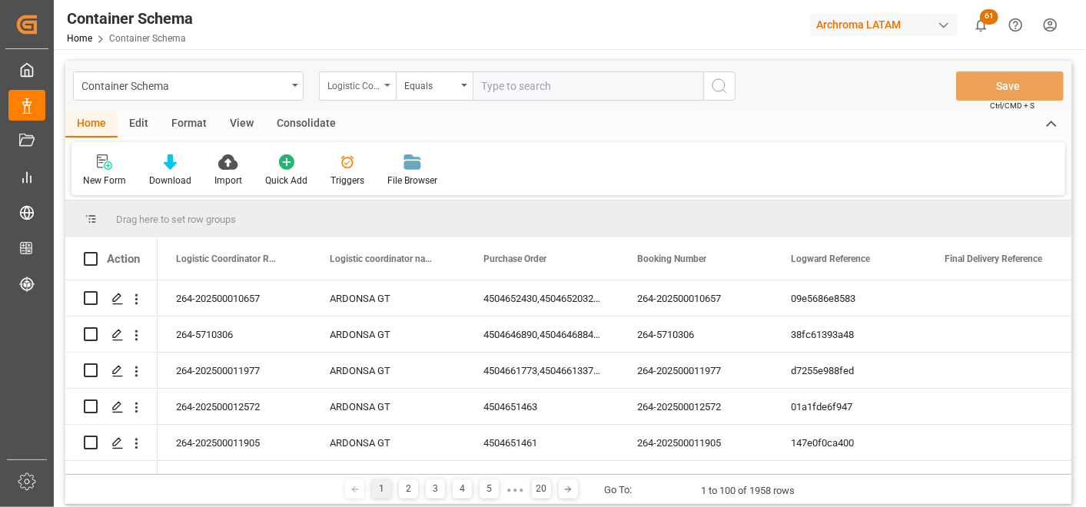
click at [349, 90] on div "Logistic Coordinator Reference Number" at bounding box center [354, 84] width 52 height 18
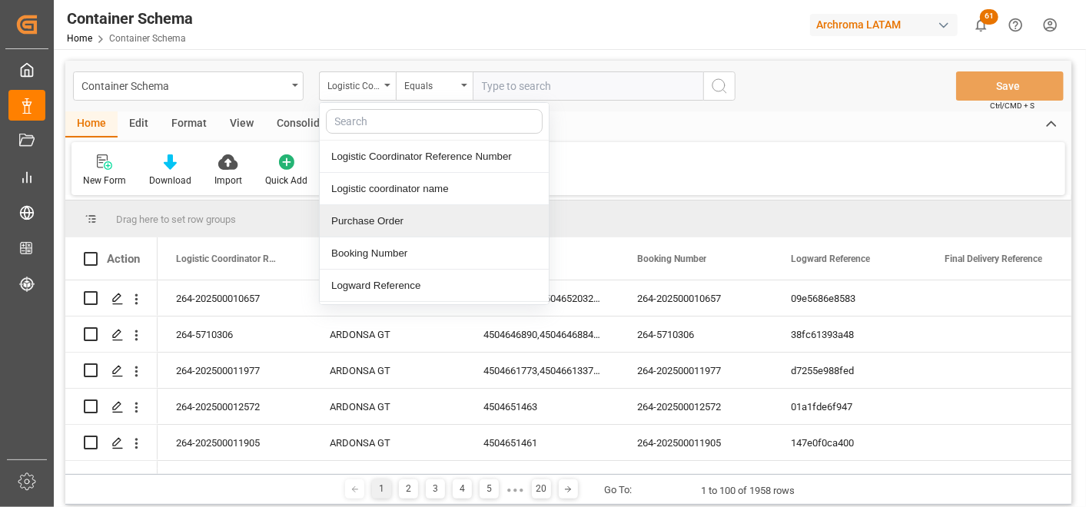
click at [374, 215] on div "Purchase Order" at bounding box center [434, 221] width 229 height 32
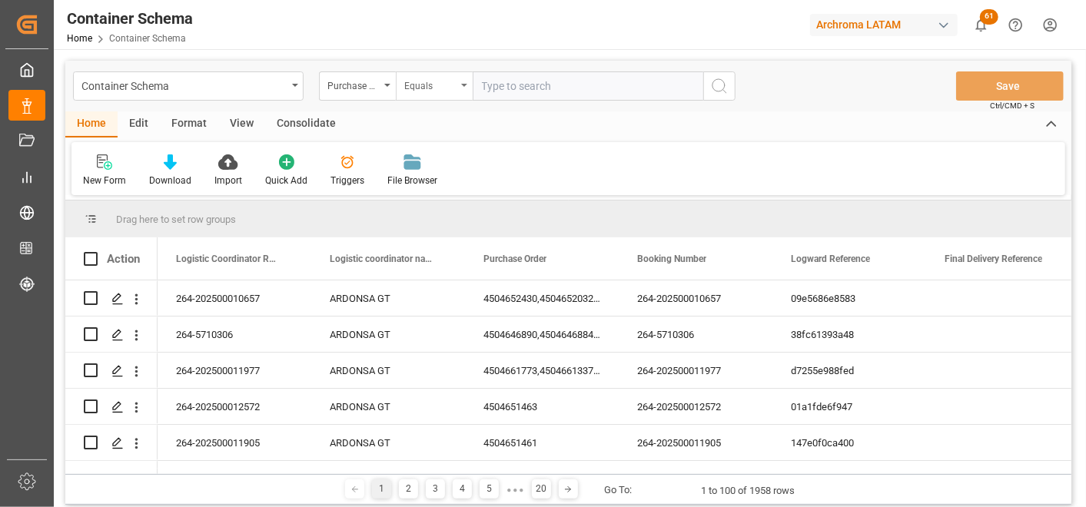
click at [423, 88] on div "Equals" at bounding box center [430, 84] width 52 height 18
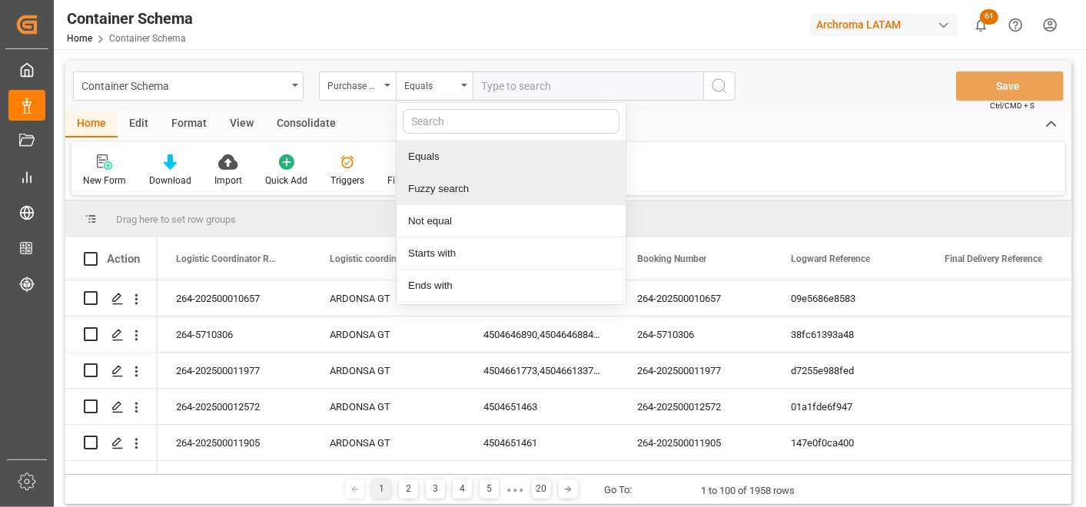
click at [439, 181] on div "Fuzzy search" at bounding box center [511, 189] width 229 height 32
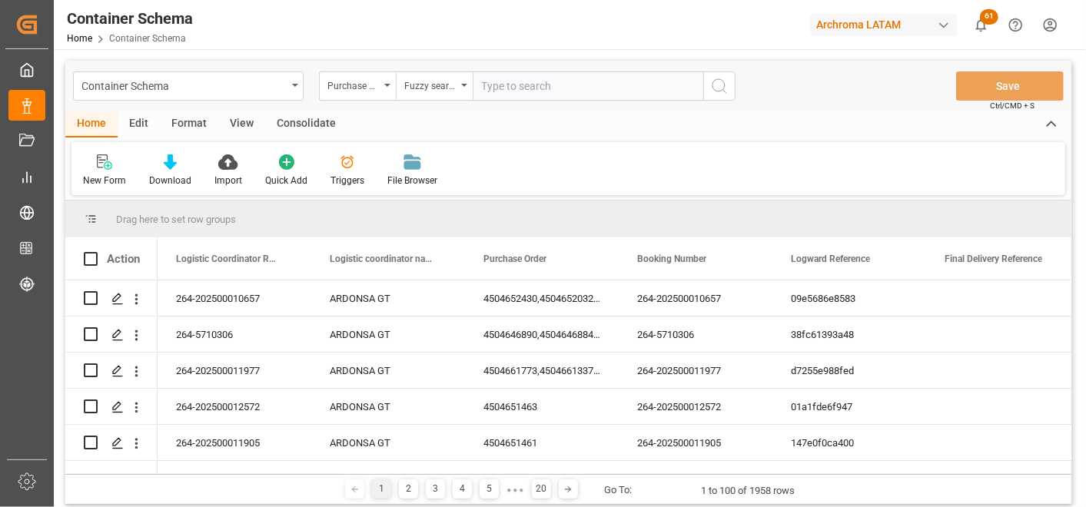
paste input "4504661773,4504661337,4504661330"
drag, startPoint x: 694, startPoint y: 87, endPoint x: 542, endPoint y: 98, distance: 151.9
click at [542, 98] on input "4504661773,4504661337,4504661330" at bounding box center [588, 86] width 231 height 29
type input "4504661773"
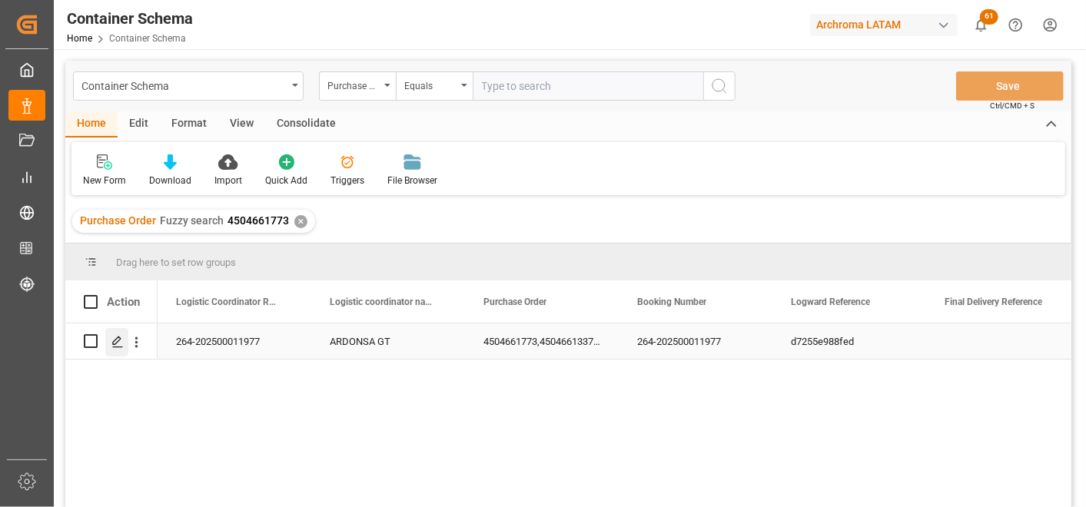
click at [110, 347] on div "Press SPACE to select this row." at bounding box center [116, 342] width 23 height 28
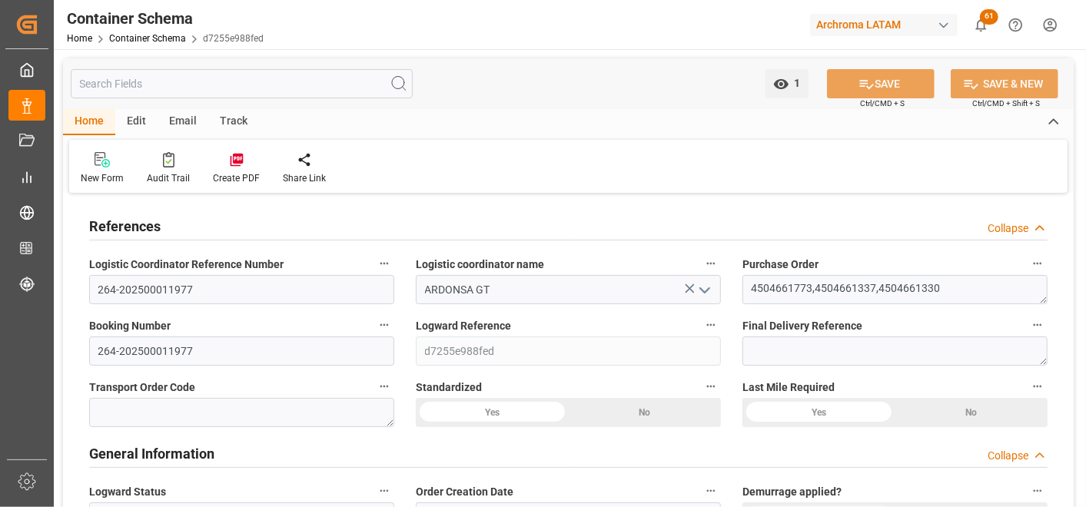
type input "0"
type input "5"
type input "38"
type input "1055"
type input "1126.38"
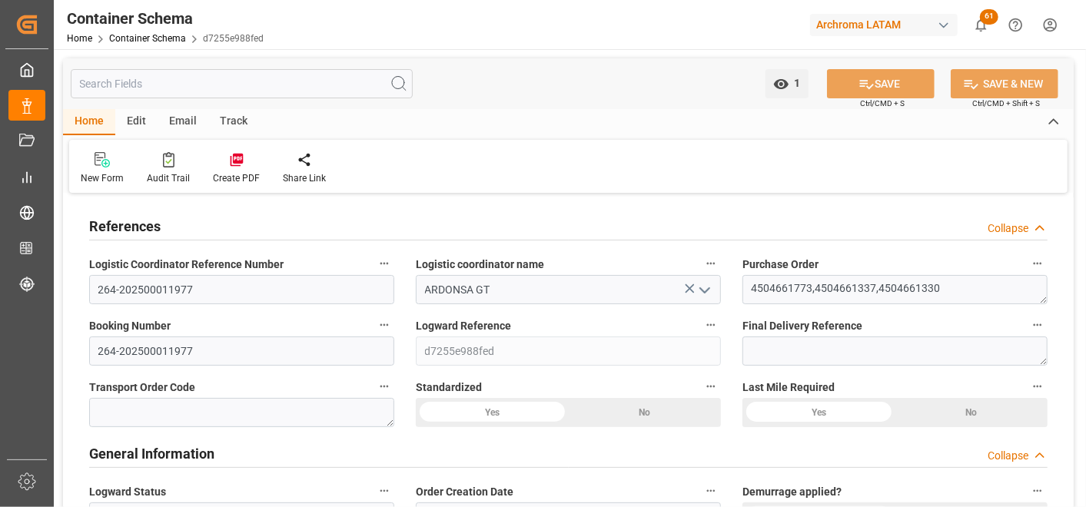
type input "HNHAC"
type input "0"
type input "13"
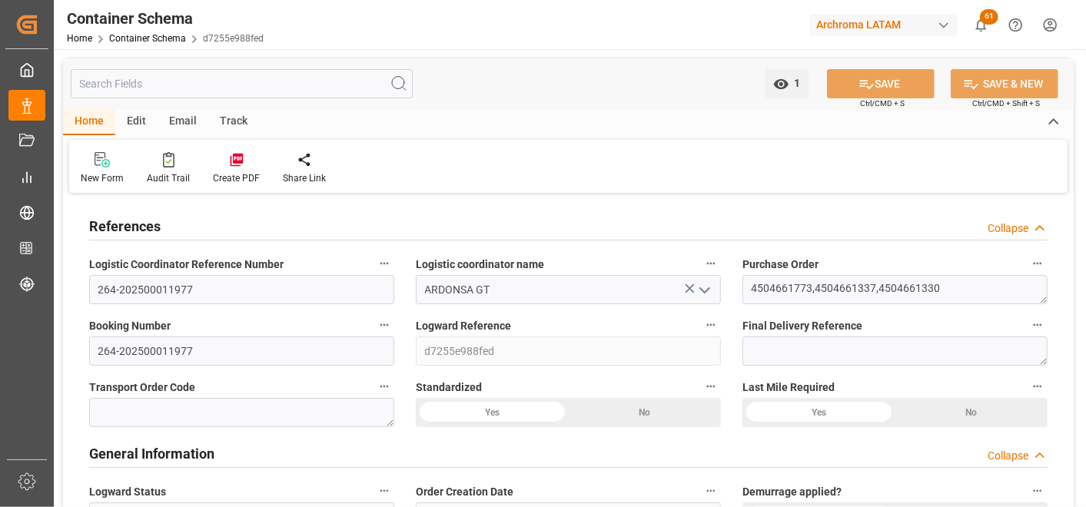
type input "[DATE] 14:00"
type input "[DATE]"
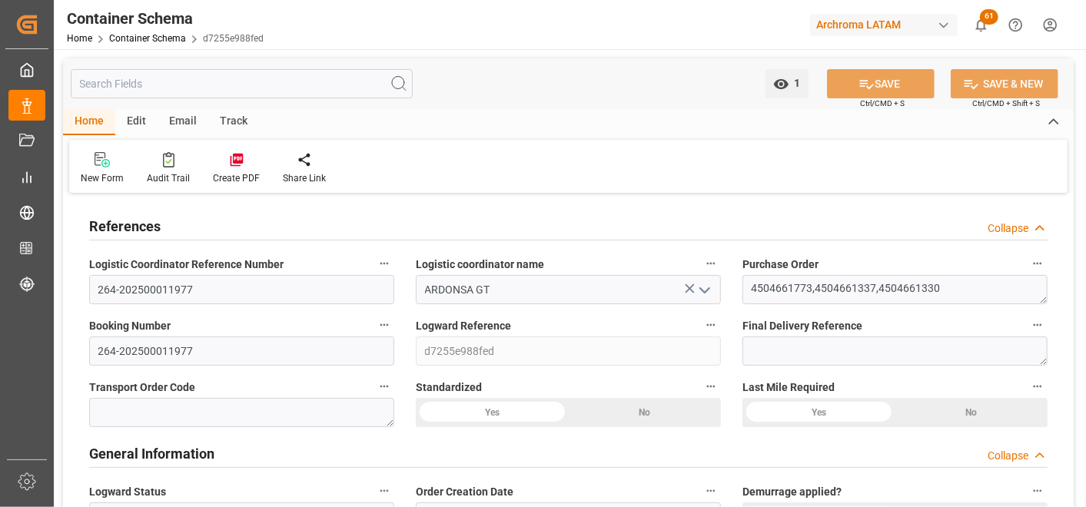
type input "[DATE]"
type input "[DATE] 21:58"
type input "[DATE] 19:01"
type input "[DATE]"
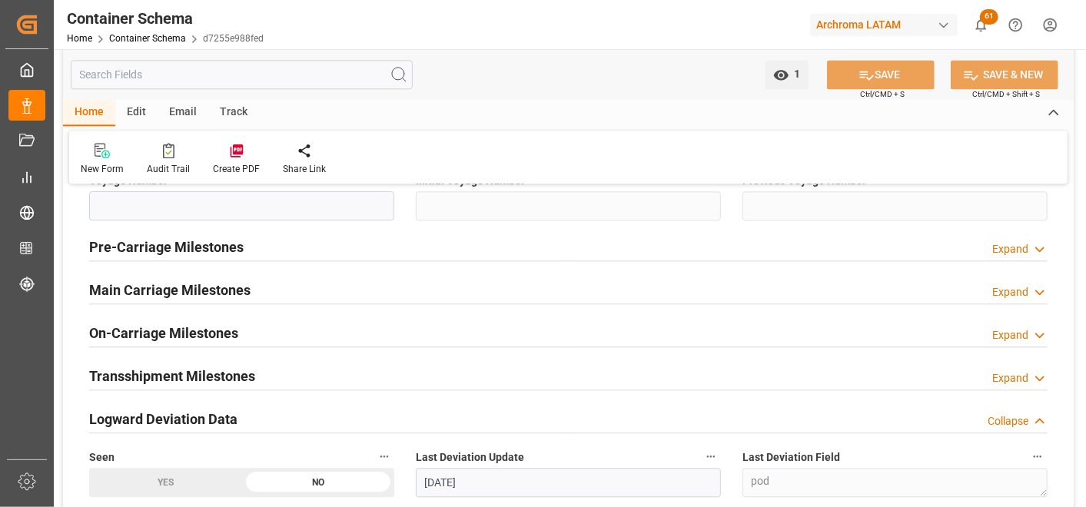
scroll to position [1965, 0]
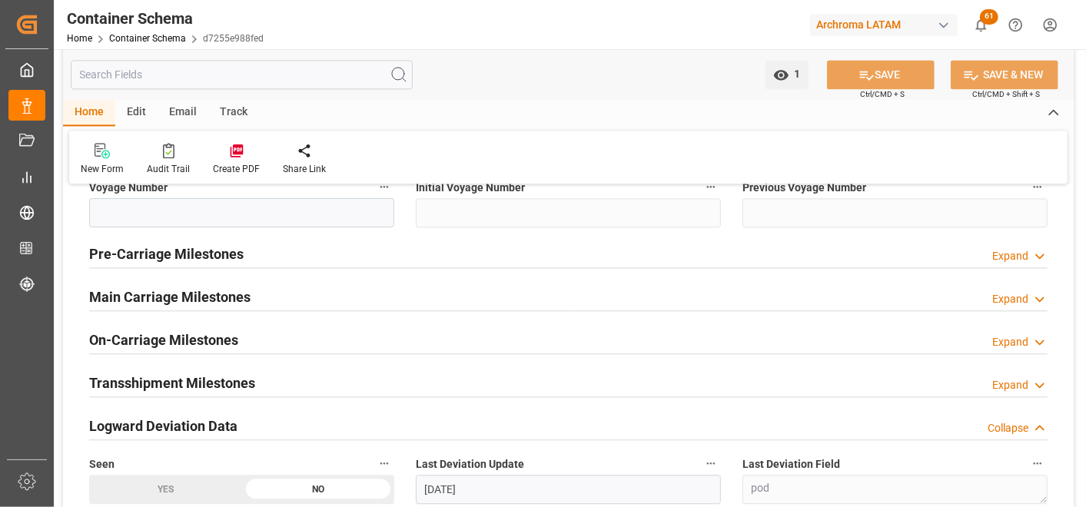
click at [191, 301] on h2 "Main Carriage Milestones" at bounding box center [169, 297] width 161 height 21
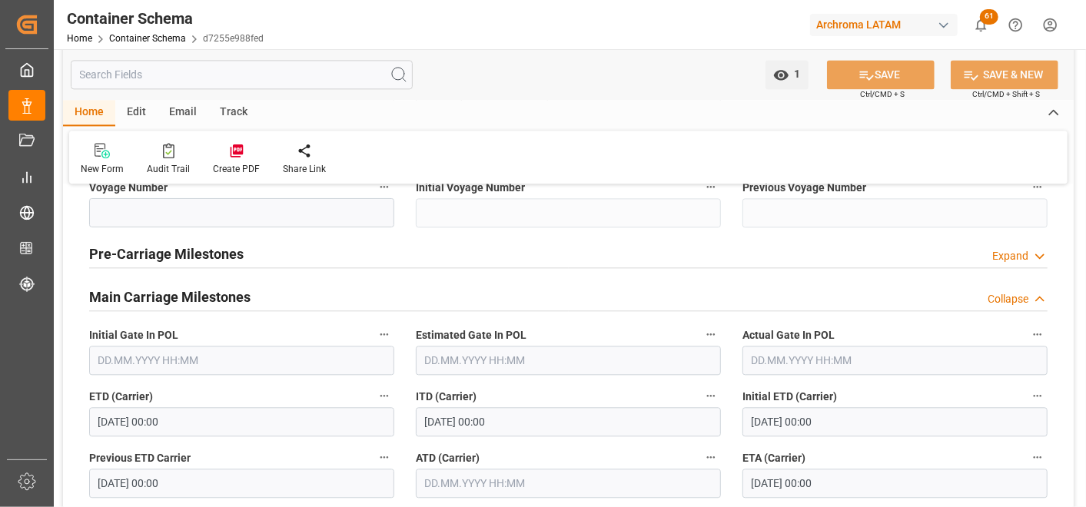
click at [189, 298] on h2 "Main Carriage Milestones" at bounding box center [169, 297] width 161 height 21
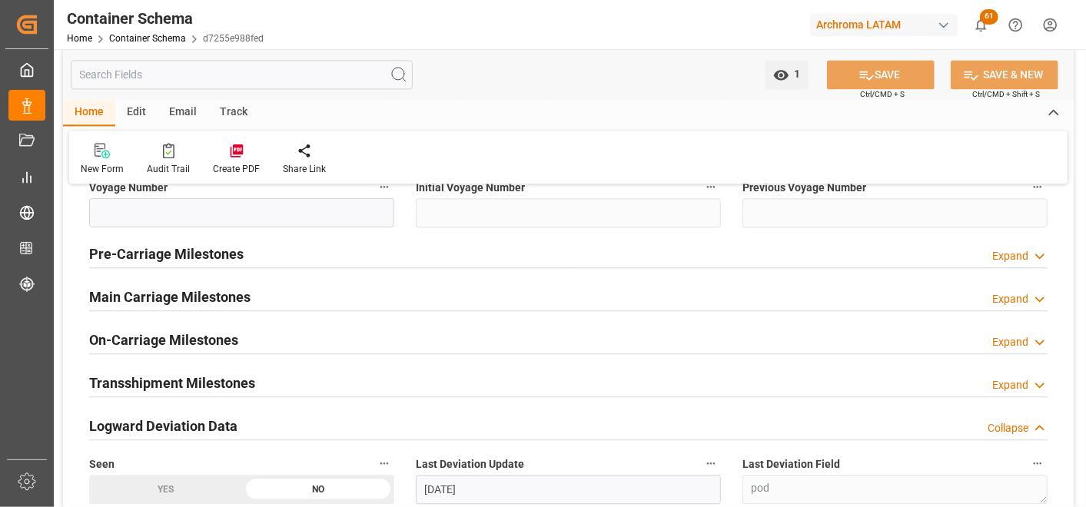
click at [170, 342] on h2 "On-Carriage Milestones" at bounding box center [163, 340] width 149 height 21
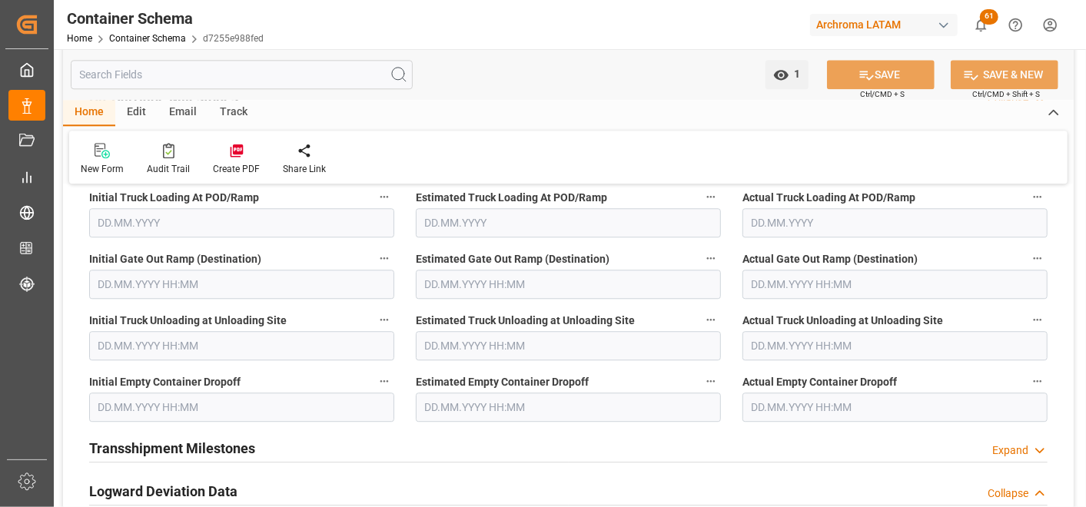
scroll to position [2221, 0]
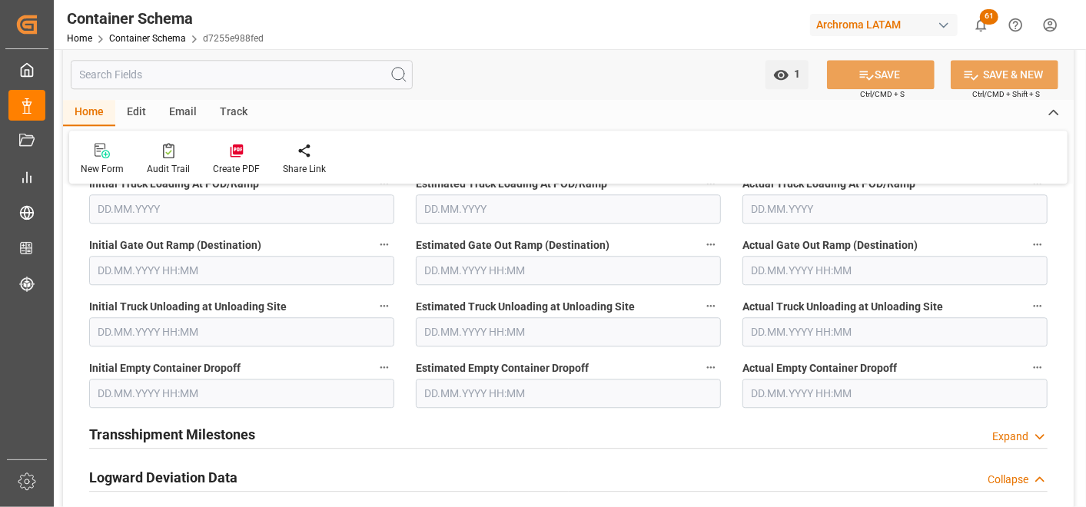
click at [764, 401] on input "text" at bounding box center [895, 393] width 305 height 29
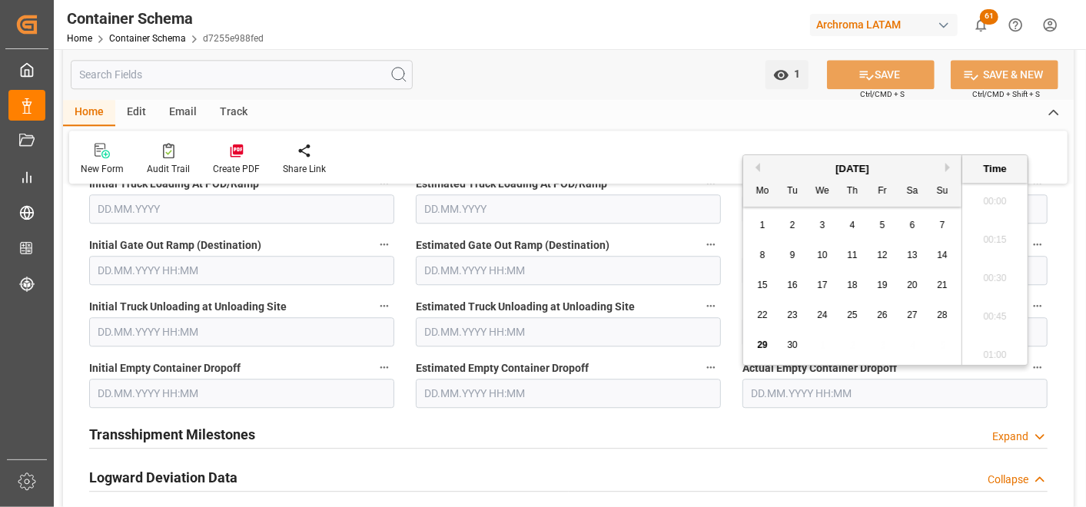
scroll to position [2542, 0]
click at [794, 287] on span "16" at bounding box center [792, 285] width 10 height 11
type input "16.09.2025 00:00"
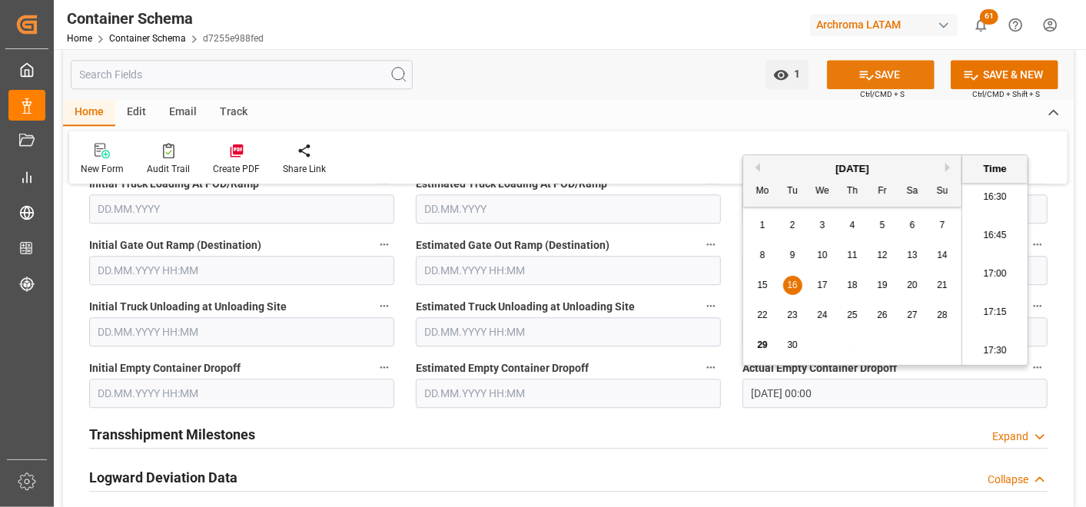
click at [890, 75] on button "SAVE" at bounding box center [881, 74] width 108 height 29
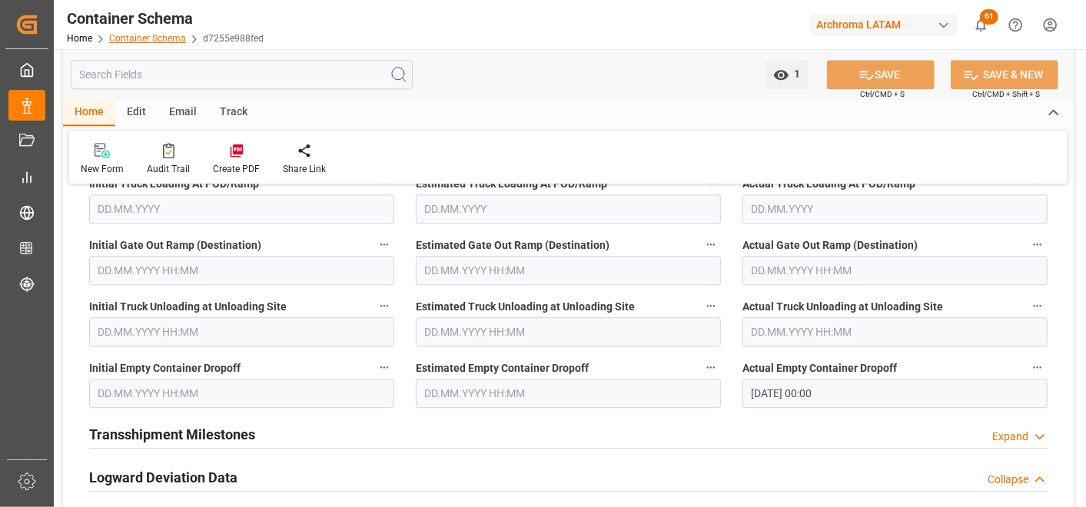
click at [128, 37] on link "Container Schema" at bounding box center [147, 38] width 77 height 11
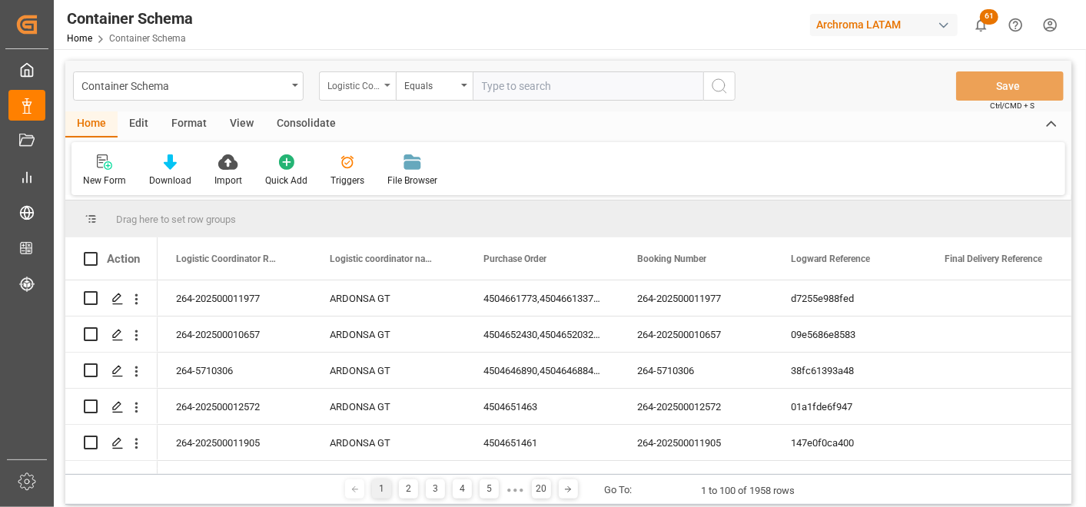
click at [355, 82] on div "Logistic Coordinator Reference Number" at bounding box center [354, 84] width 52 height 18
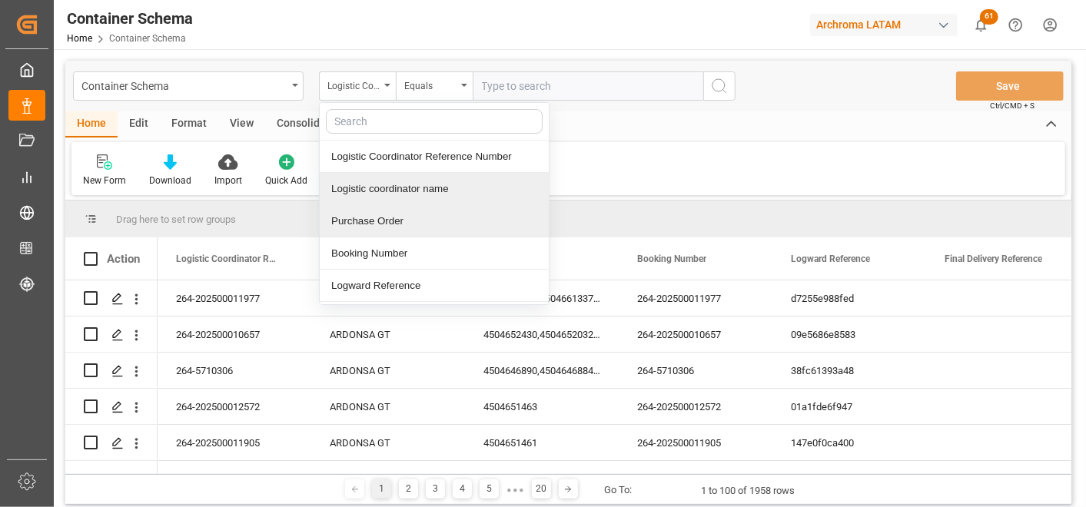
click at [379, 211] on div "Purchase Order" at bounding box center [434, 221] width 229 height 32
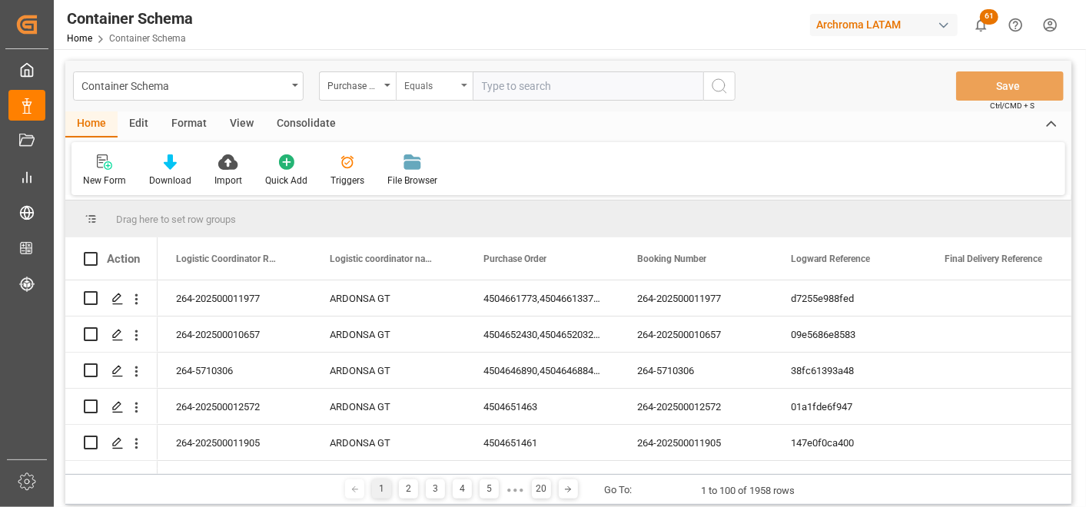
click at [429, 81] on div "Equals" at bounding box center [430, 84] width 52 height 18
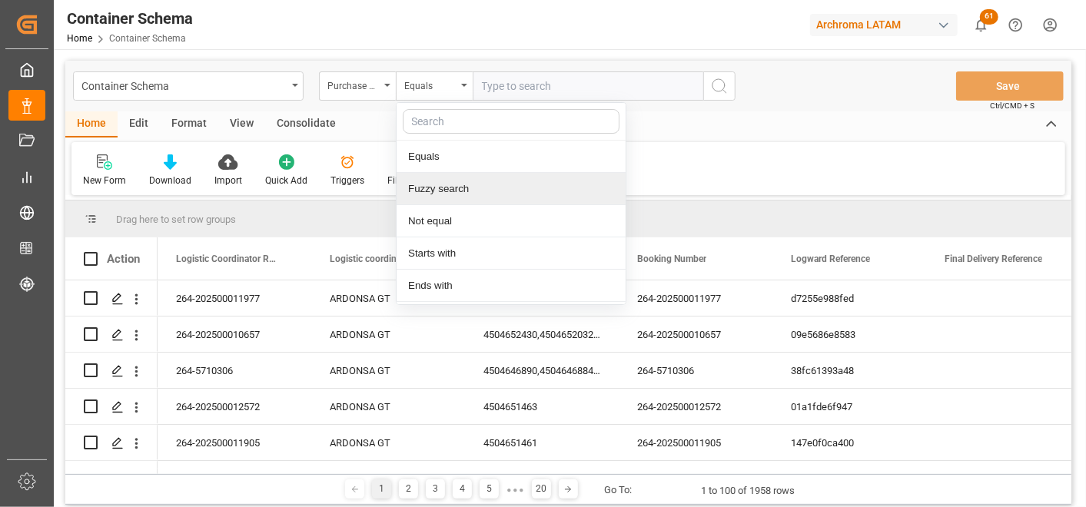
click at [466, 188] on div "Fuzzy search" at bounding box center [511, 189] width 229 height 32
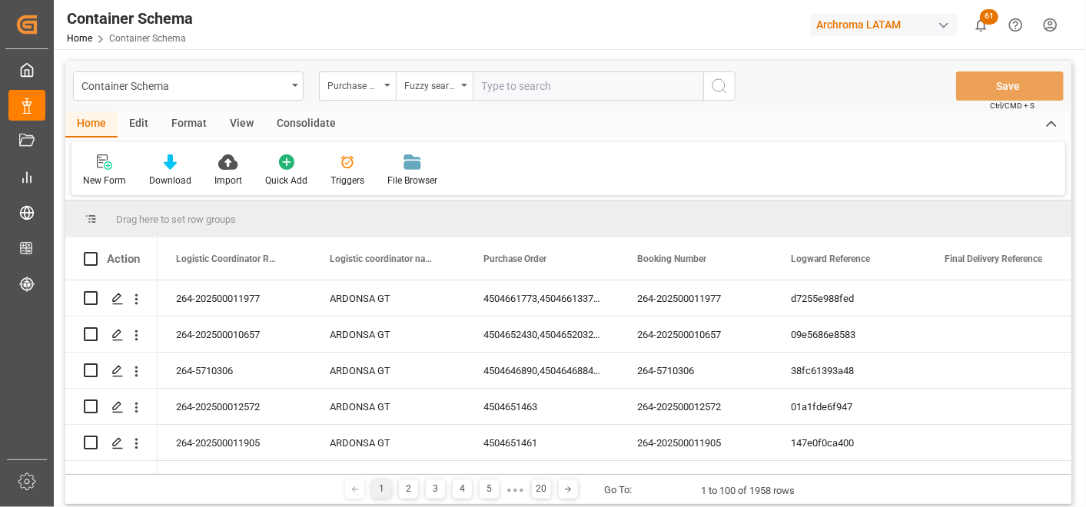
paste input "4504651463"
type input "4504651463"
click at [718, 87] on icon "search button" at bounding box center [719, 86] width 18 height 18
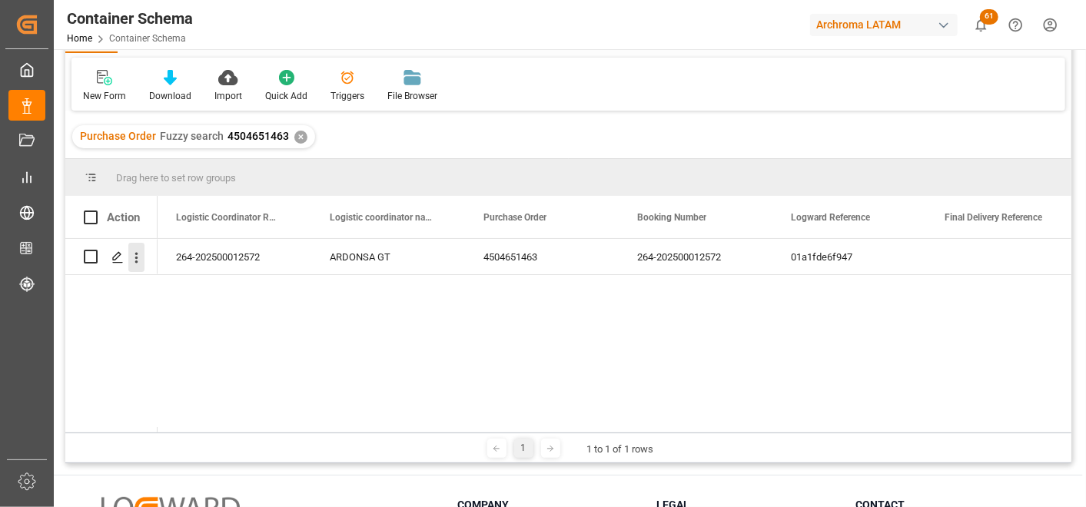
scroll to position [85, 0]
click at [117, 256] on polygon "Press SPACE to select this row." at bounding box center [117, 255] width 8 height 8
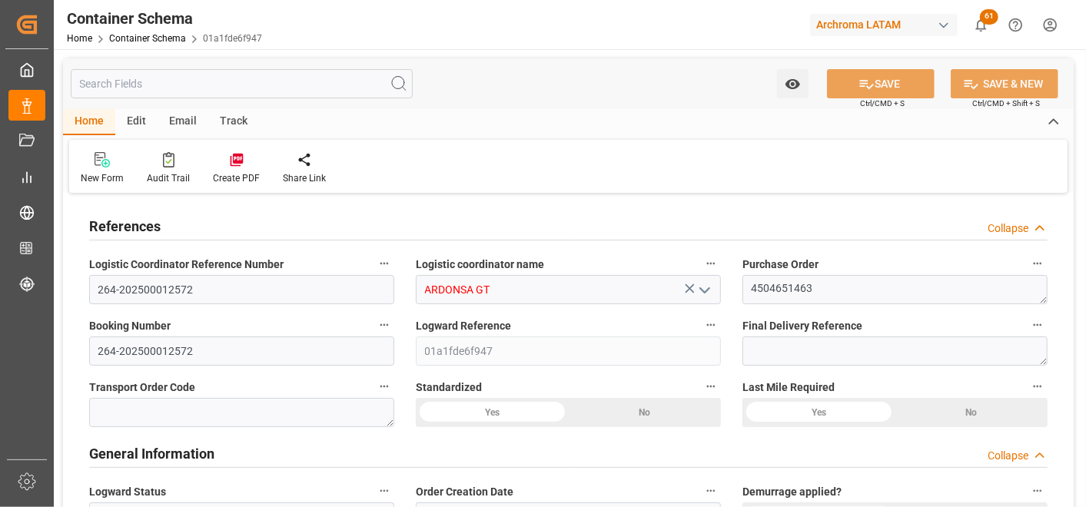
type input "0"
type input "1"
type input "56"
type input "3165.456"
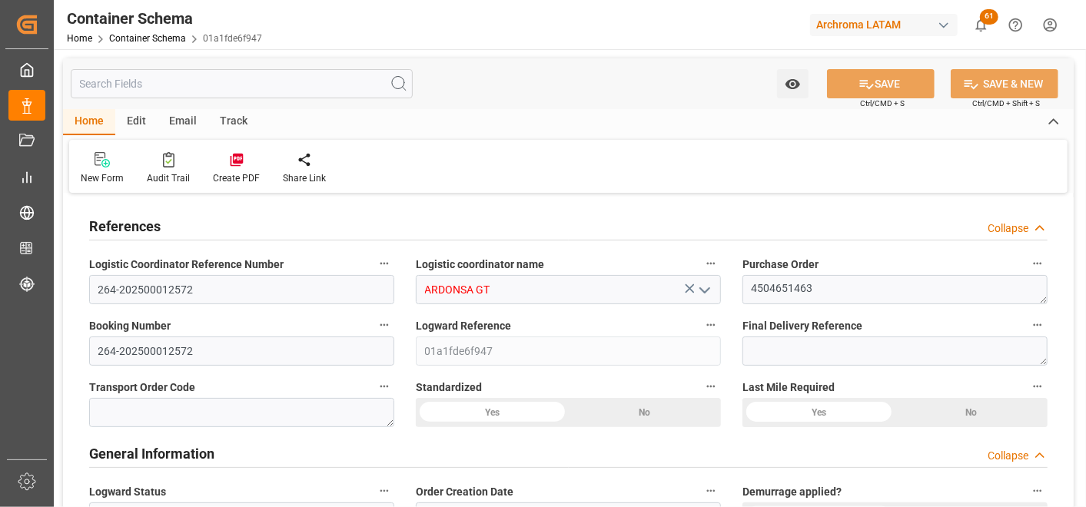
type input "MXZMF"
type input "0"
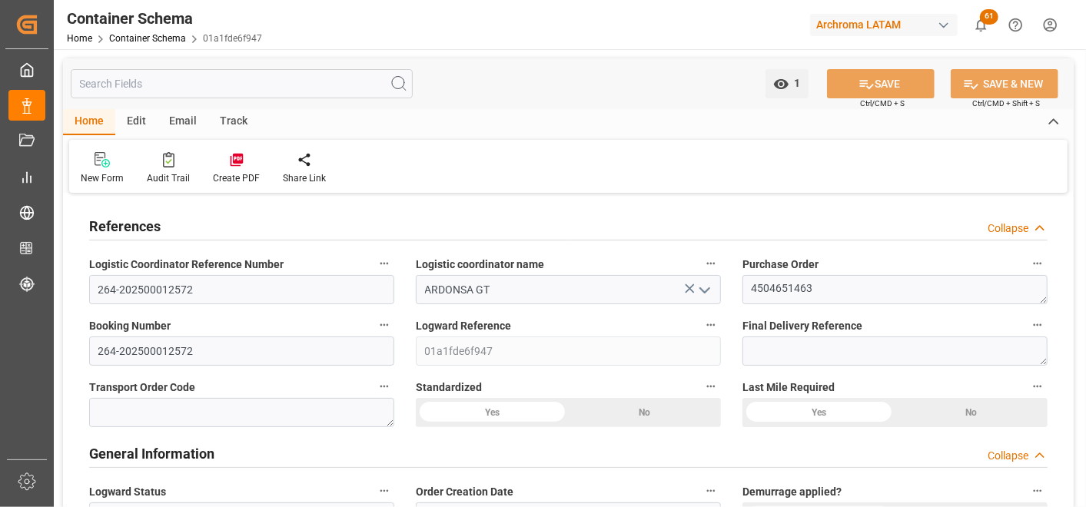
type input "09.09.2025 14:45"
type input "09.09.2025"
type input "[DATE]"
type input "29.09.2025"
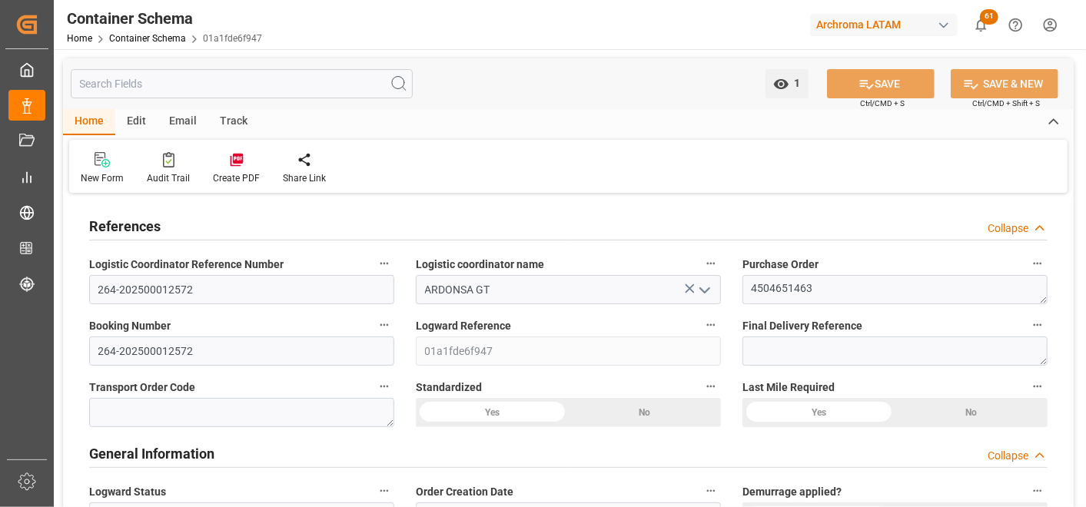
type input "29.09.2025"
type input "29.09.2025 21:56"
type input "09.09.2025 19:54"
type input "29.09.2025"
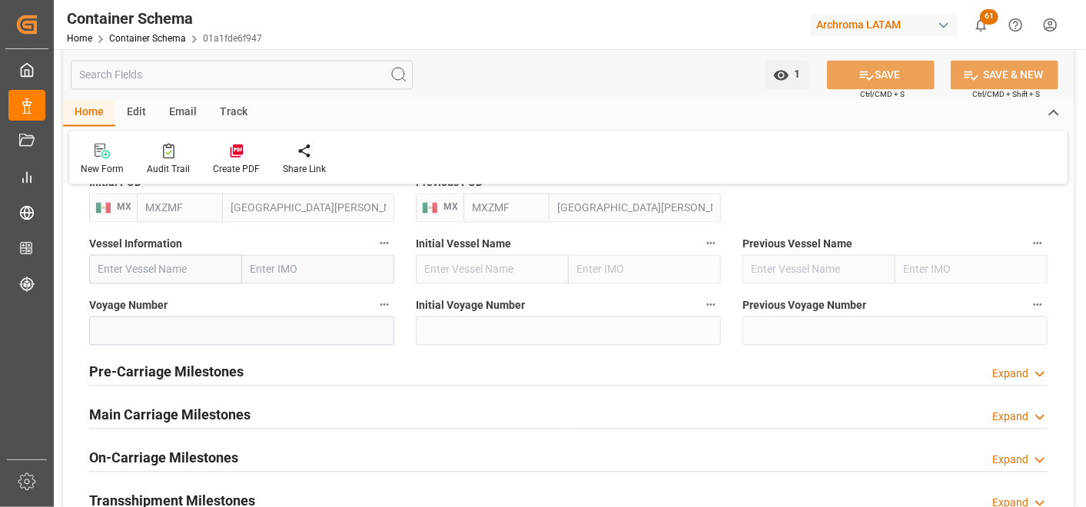
scroll to position [1708, 0]
click at [235, 414] on h2 "Main Carriage Milestones" at bounding box center [169, 414] width 161 height 21
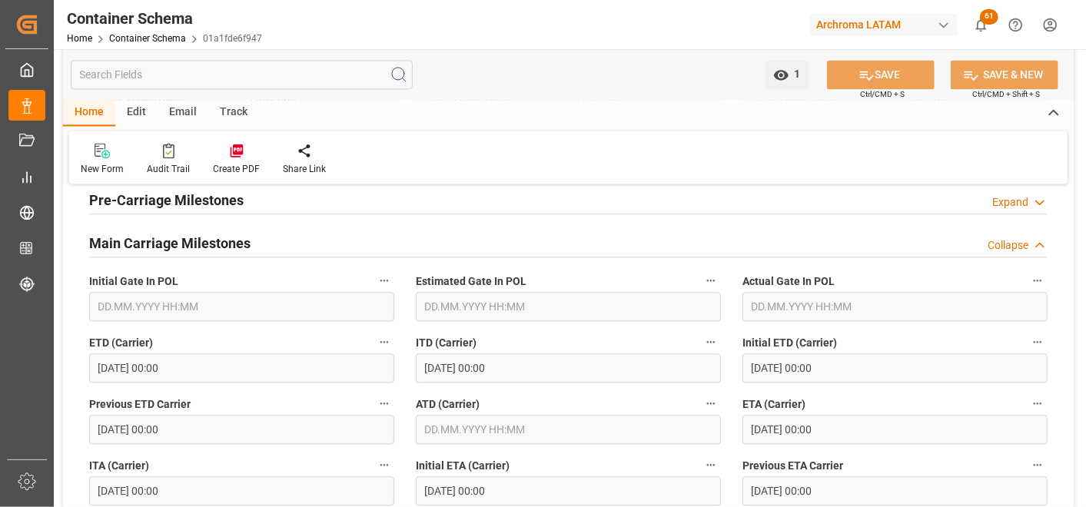
scroll to position [1965, 0]
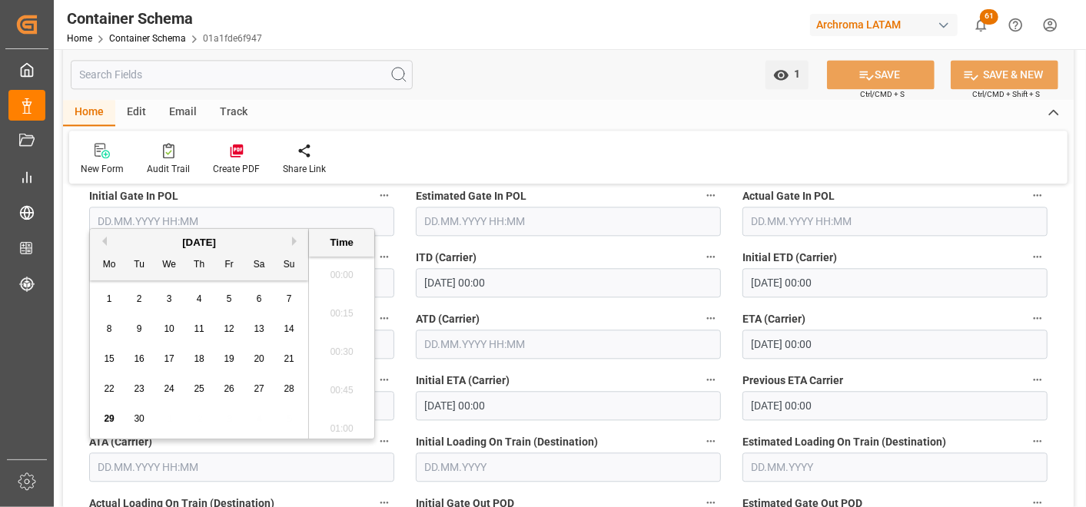
click at [186, 470] on input "text" at bounding box center [241, 467] width 305 height 29
click at [198, 327] on span "11" at bounding box center [199, 329] width 10 height 11
type input "11.09.2025 00:00"
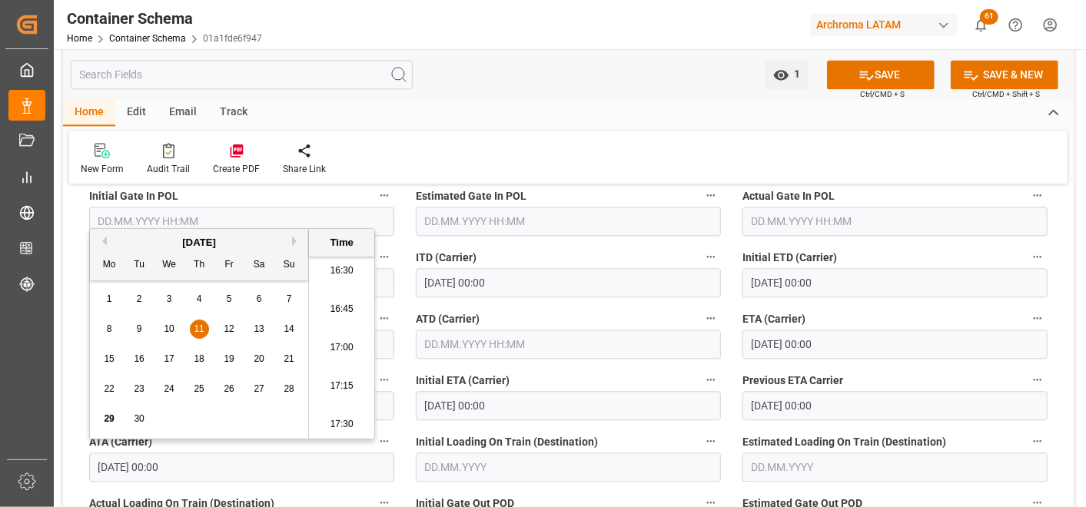
click at [1058, 371] on div "Previous ETA Carrier 11.09.2025 00:00" at bounding box center [895, 395] width 327 height 62
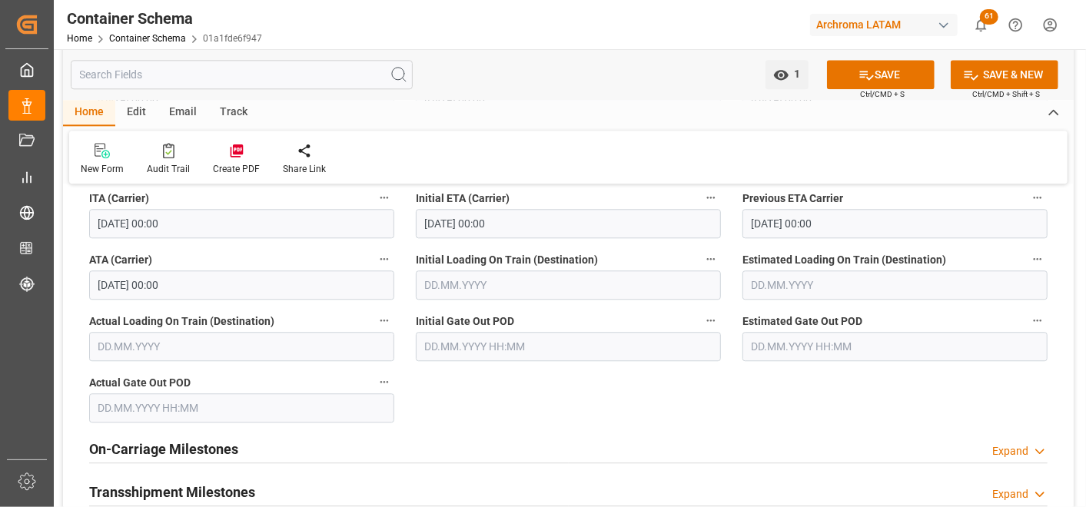
scroll to position [2221, 0]
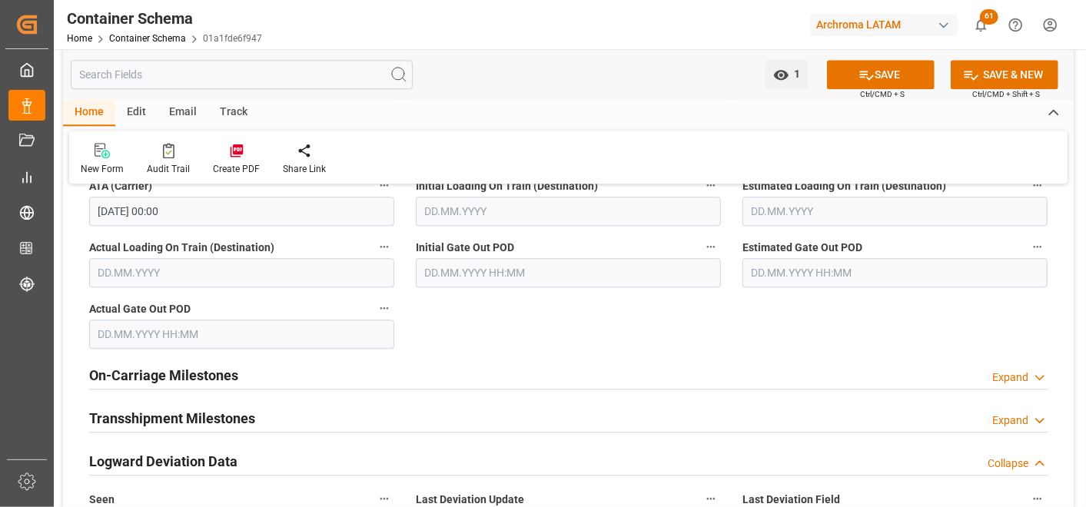
click at [221, 375] on h2 "On-Carriage Milestones" at bounding box center [163, 375] width 149 height 21
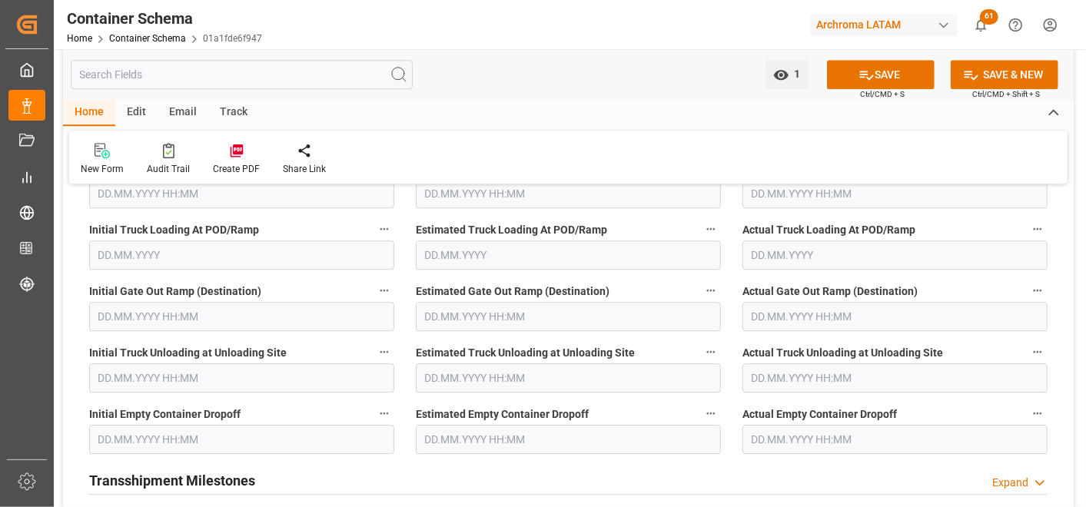
scroll to position [2563, 0]
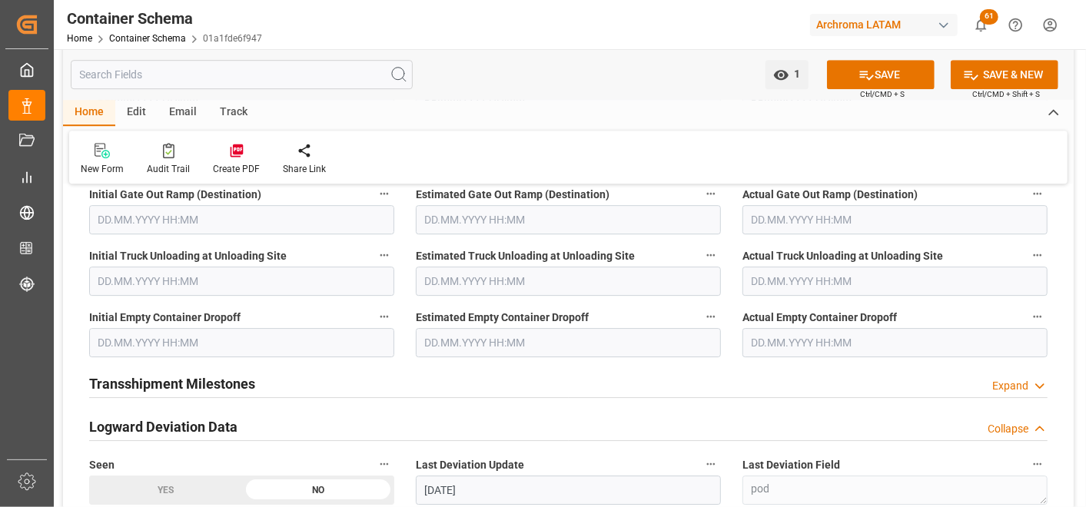
click at [796, 339] on input "text" at bounding box center [895, 342] width 305 height 29
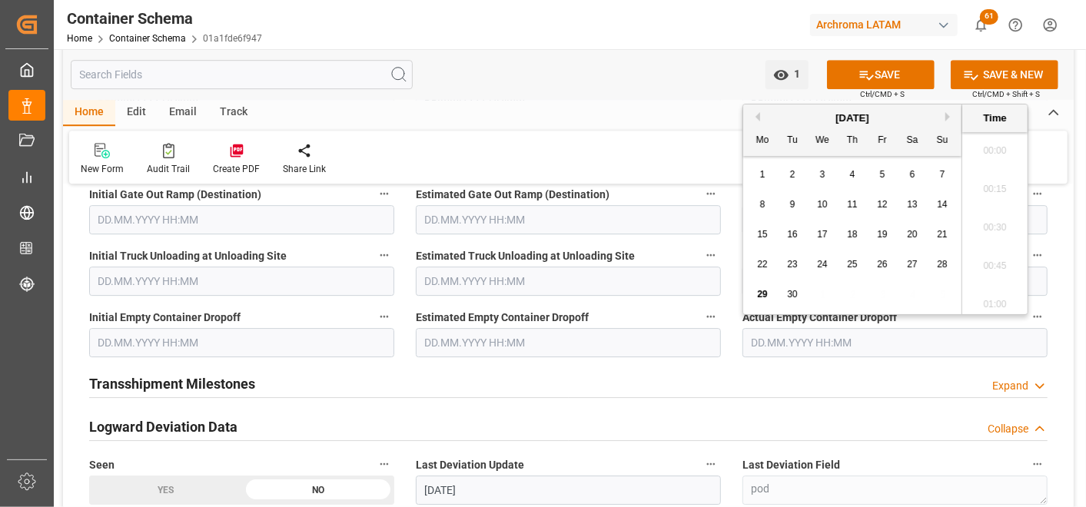
scroll to position [2542, 0]
click at [886, 200] on span "12" at bounding box center [882, 204] width 10 height 11
type input "12.09.2025 00:00"
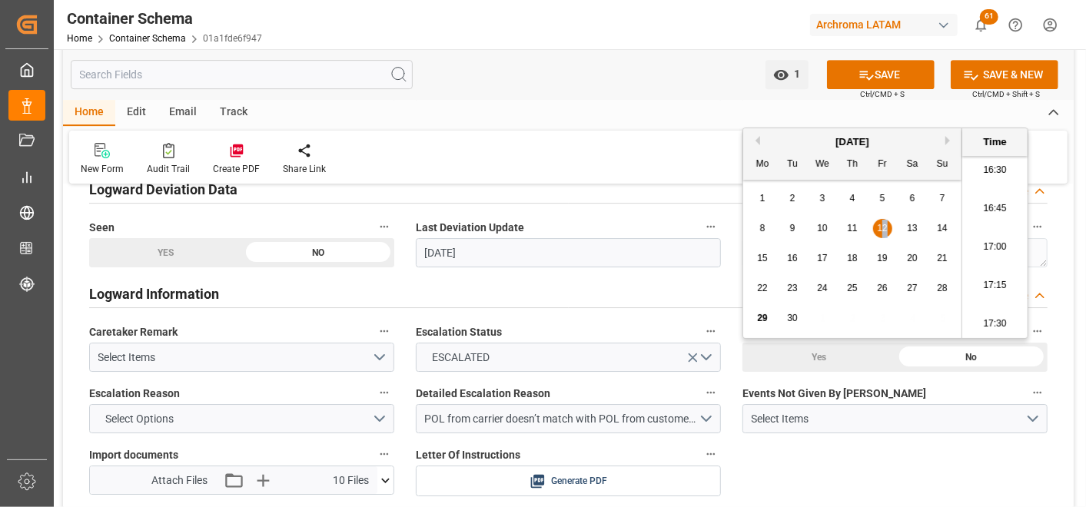
scroll to position [2819, 0]
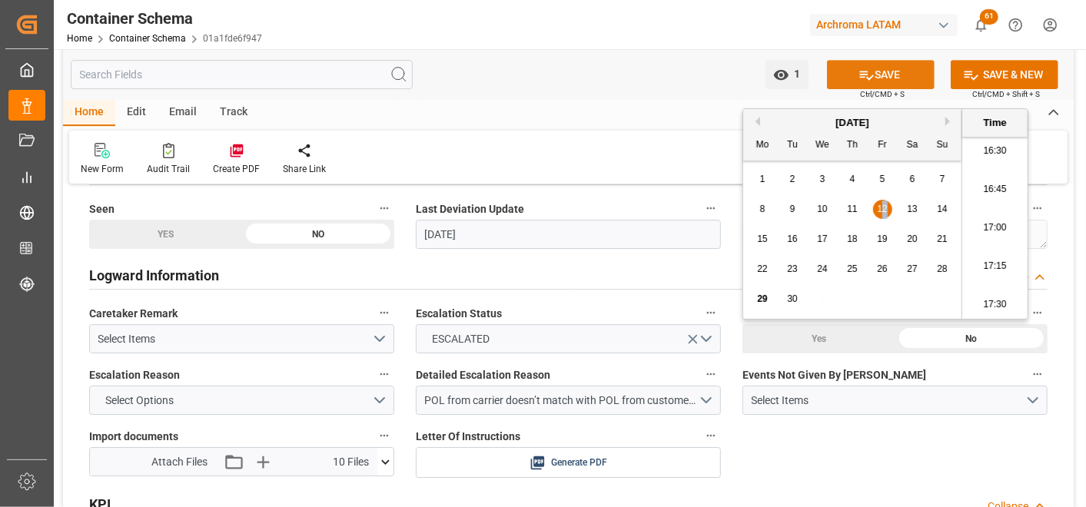
click at [882, 74] on button "SAVE" at bounding box center [881, 74] width 108 height 29
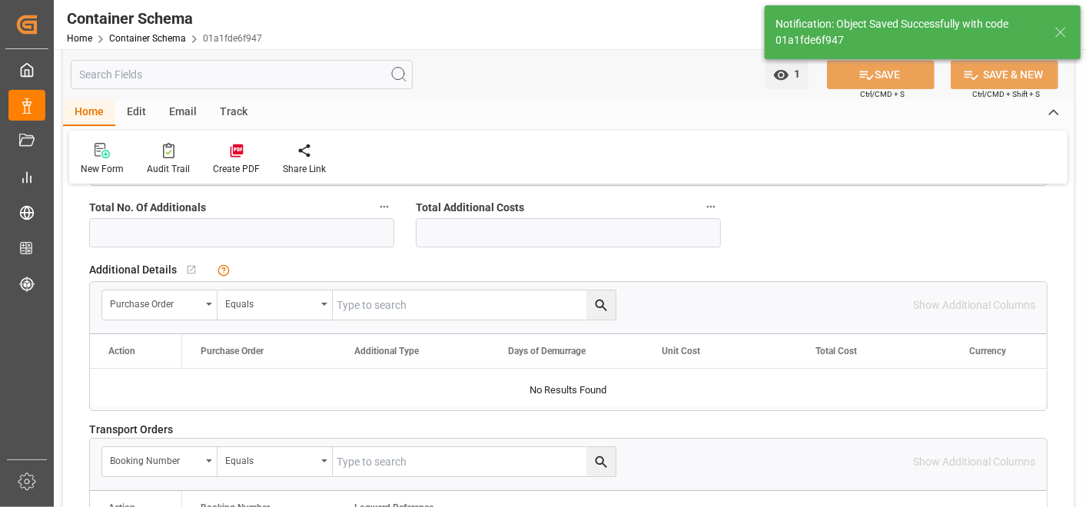
type input "18"
type input "29.09.2025 22:03"
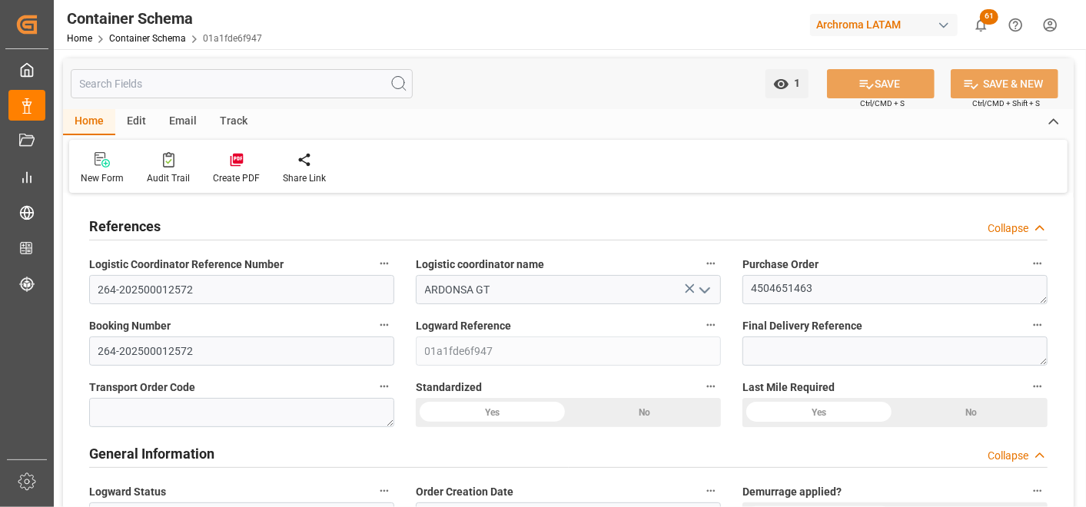
scroll to position [256, 0]
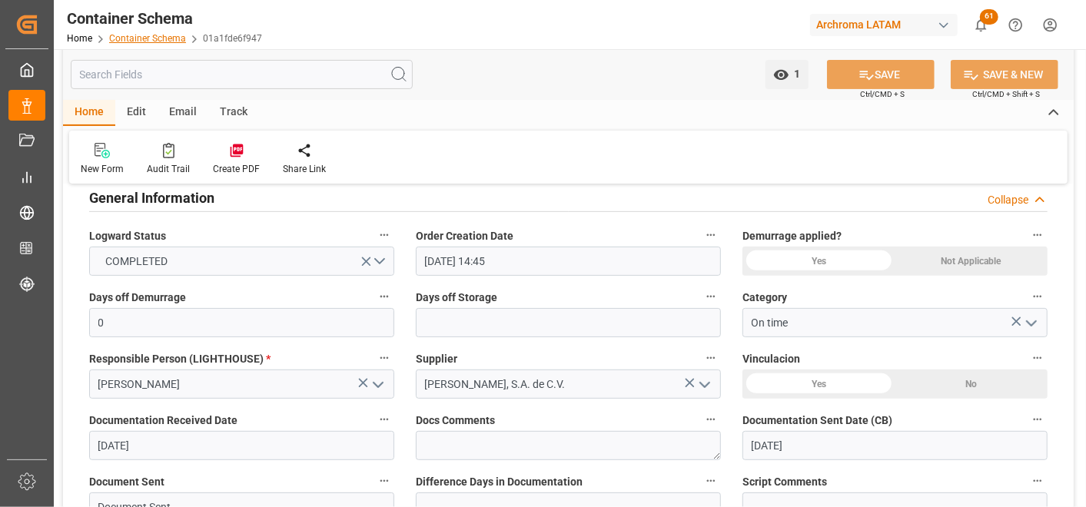
click at [157, 41] on link "Container Schema" at bounding box center [147, 38] width 77 height 11
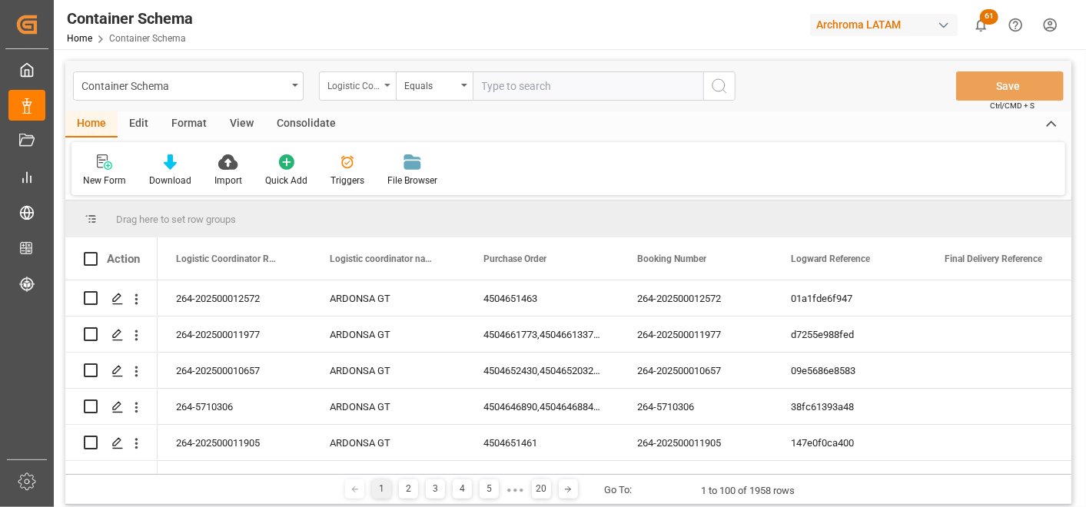
click at [364, 81] on div "Logistic Coordinator Reference Number" at bounding box center [354, 84] width 52 height 18
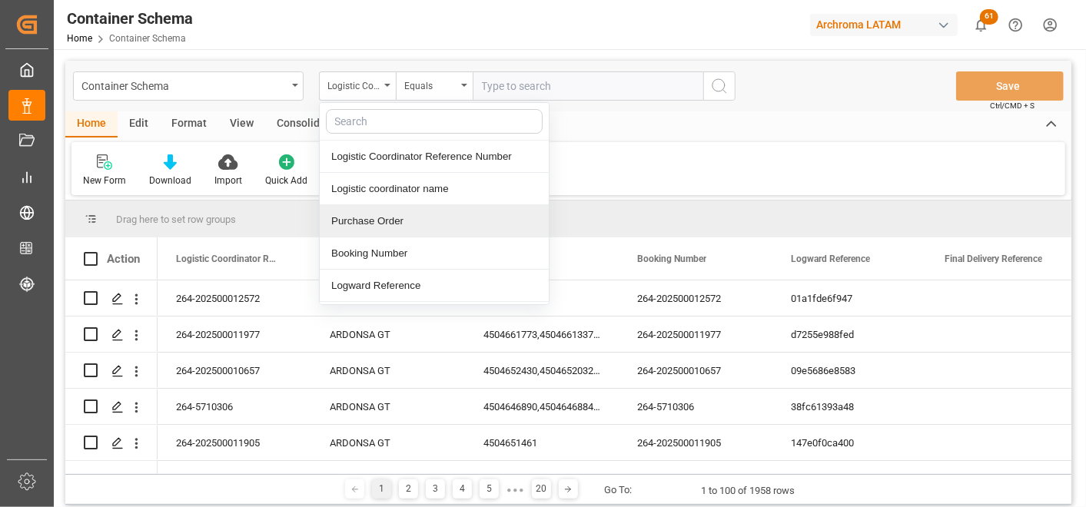
click at [398, 215] on div "Purchase Order" at bounding box center [434, 221] width 229 height 32
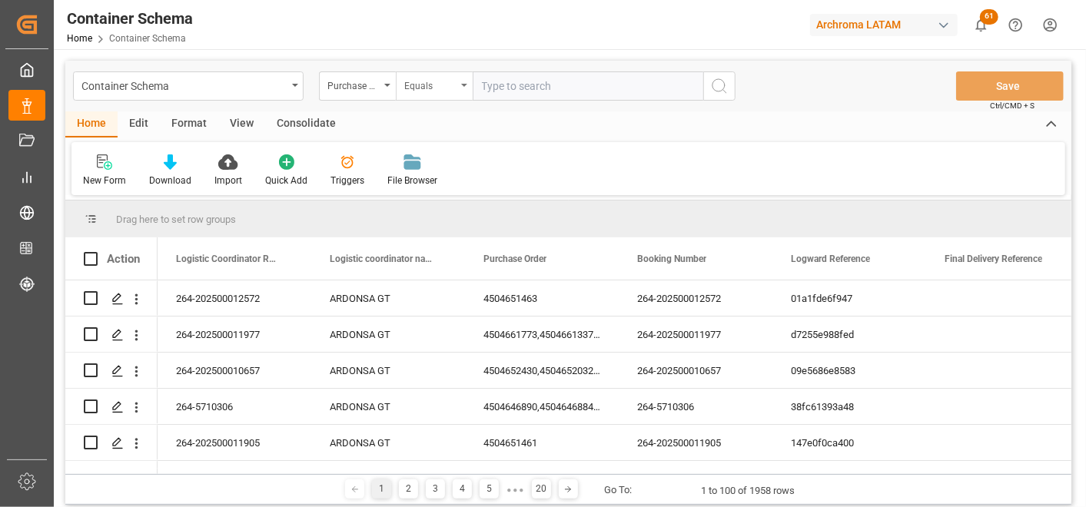
click at [425, 96] on div "Equals" at bounding box center [434, 86] width 77 height 29
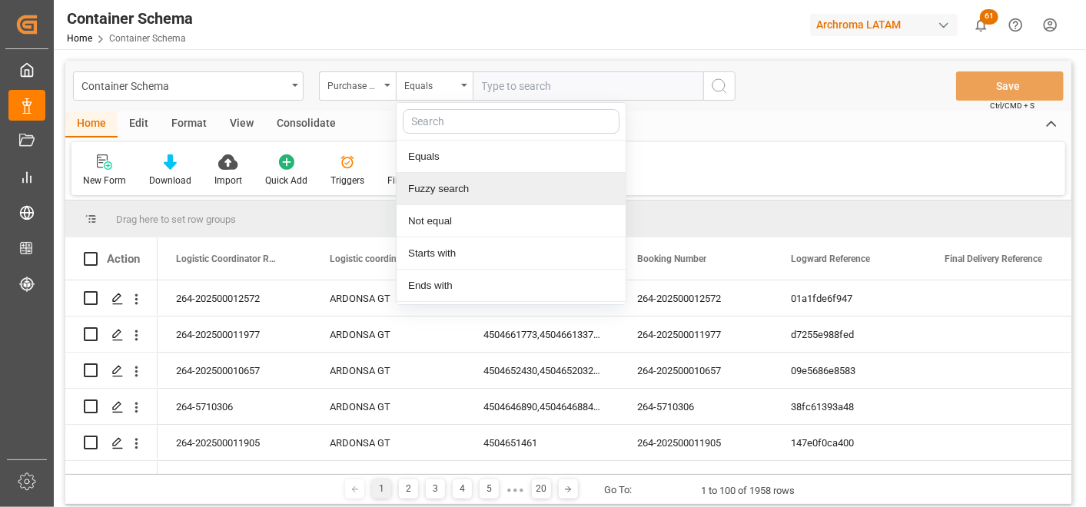
click at [450, 178] on div "Fuzzy search" at bounding box center [511, 189] width 229 height 32
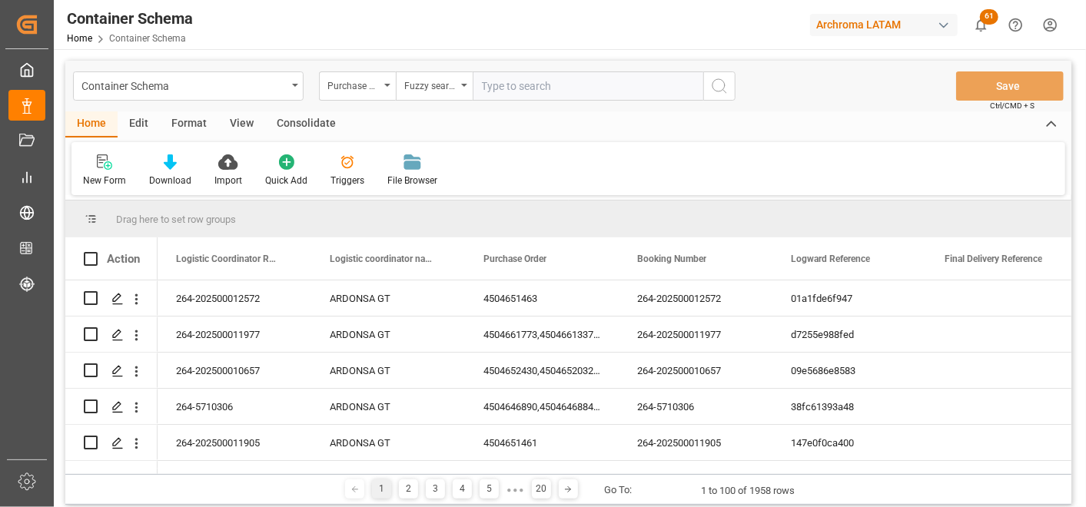
paste input "4504641943"
type input "4504641943"
click at [710, 88] on icon "search button" at bounding box center [719, 86] width 18 height 18
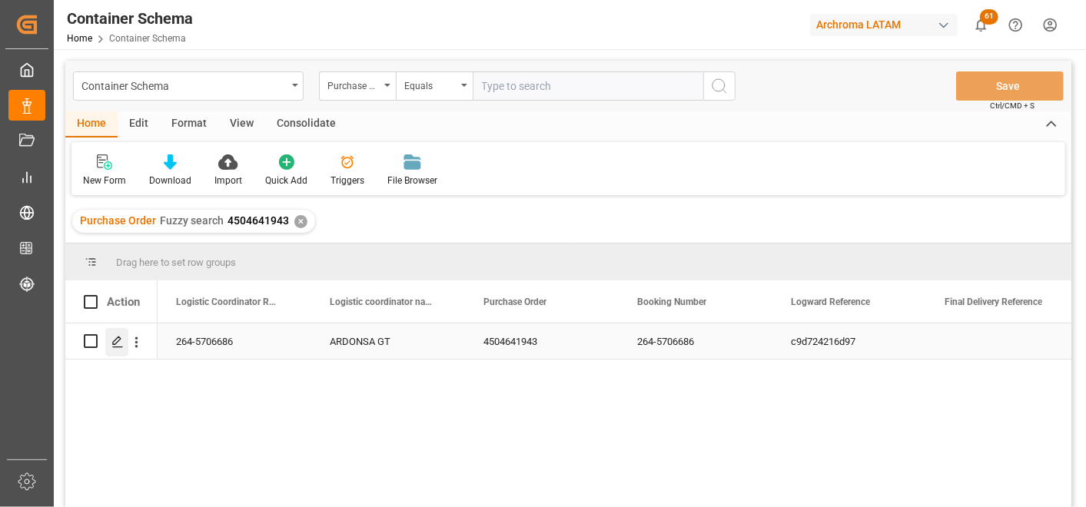
click at [121, 342] on icon "Press SPACE to select this row." at bounding box center [117, 342] width 12 height 12
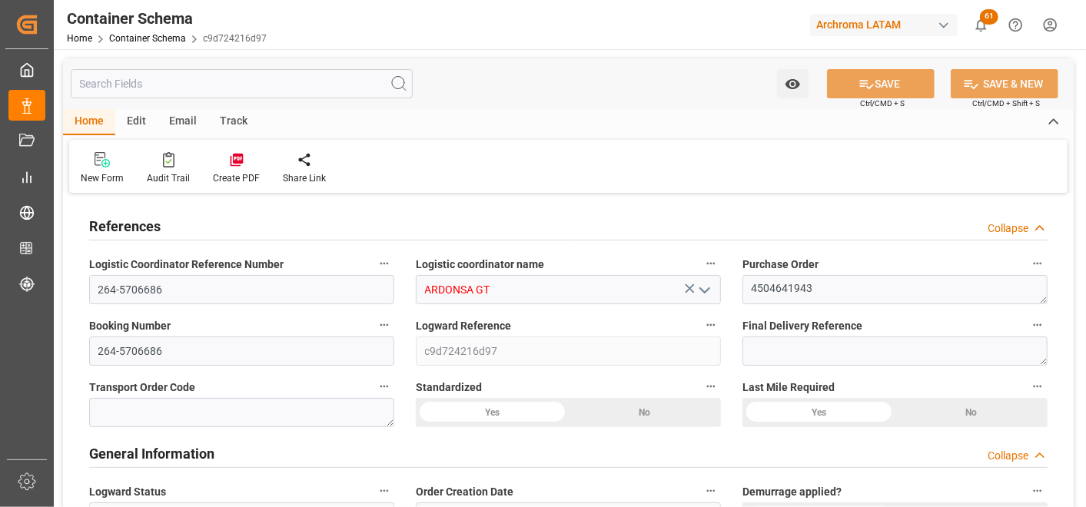
type input "0"
type input "1"
type input "20"
type input "20000"
type input "21140"
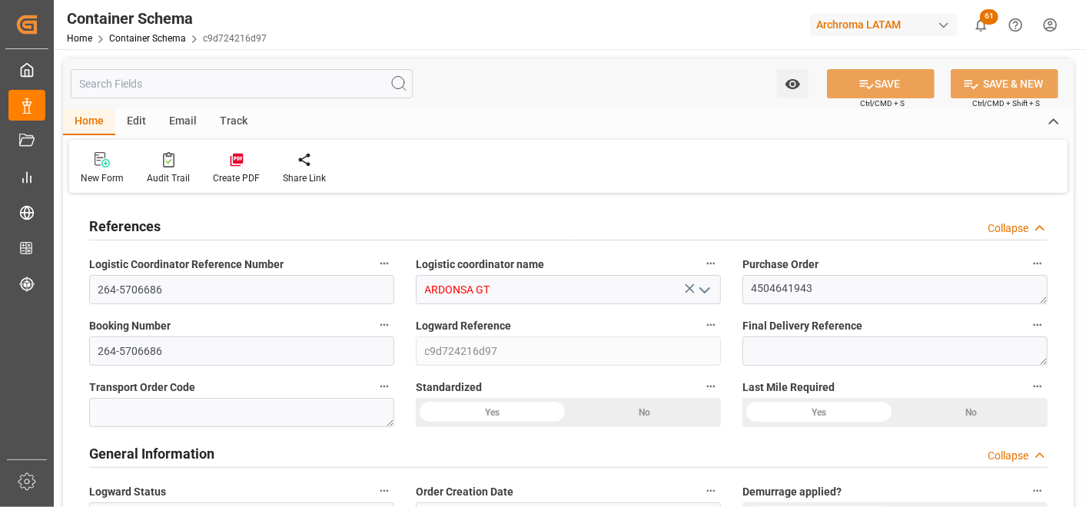
type input "MXZMF"
type input "0"
type input "63"
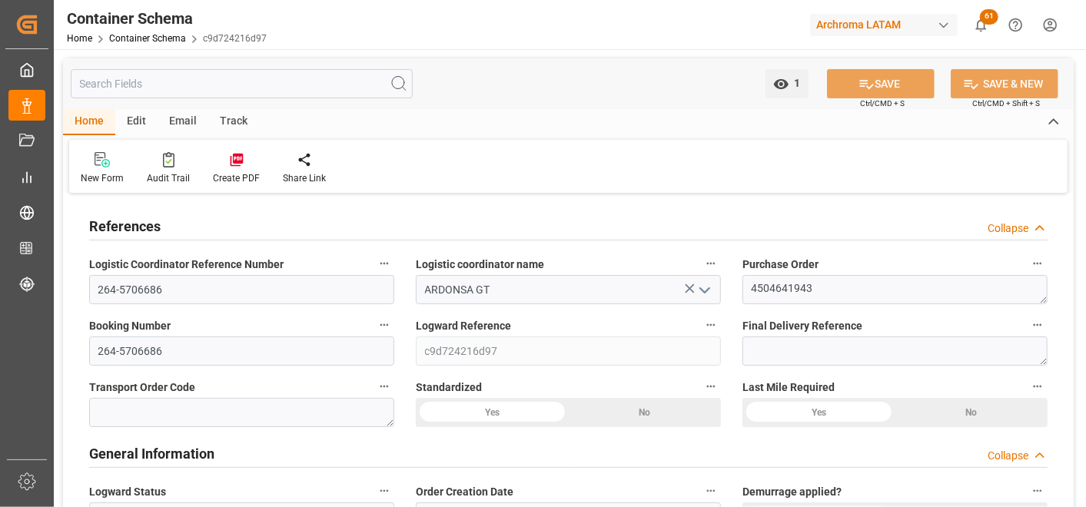
type input "22.07.2025 12:15"
type input "[DATE]"
type input "29.09.2025"
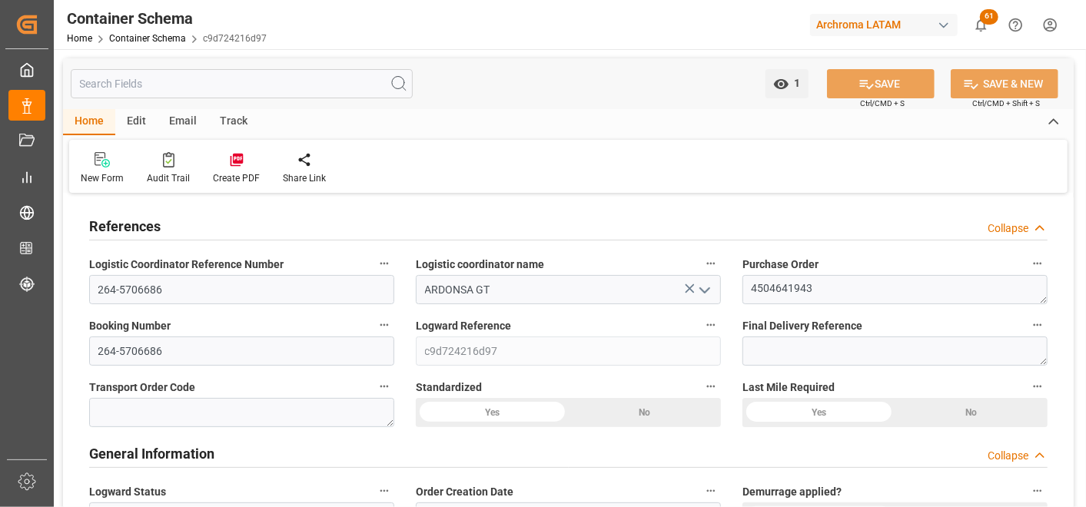
type input "29.09.2025"
type input "29.09.2025 21:56"
type input "22.07.2025 17:09"
type input "29.09.2025"
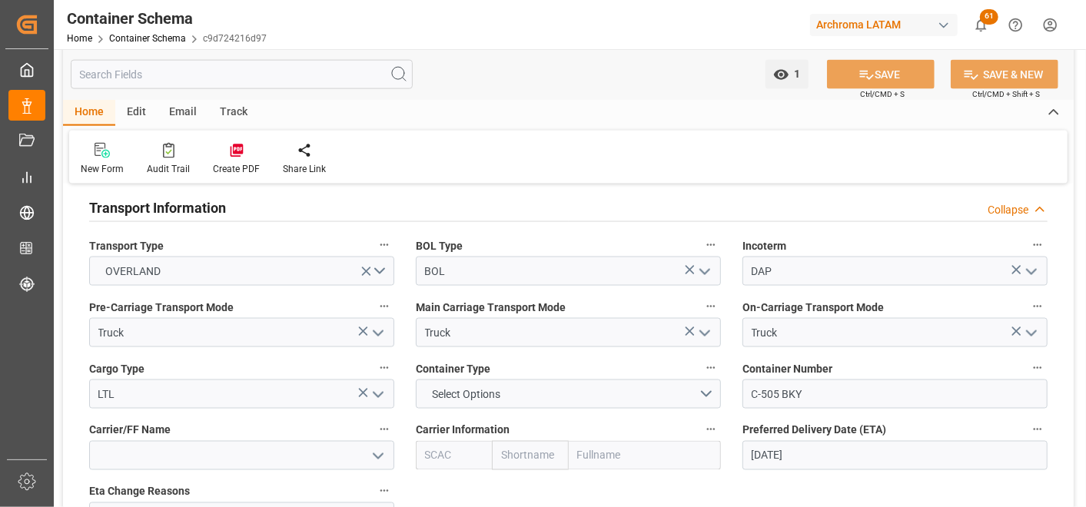
scroll to position [1281, 0]
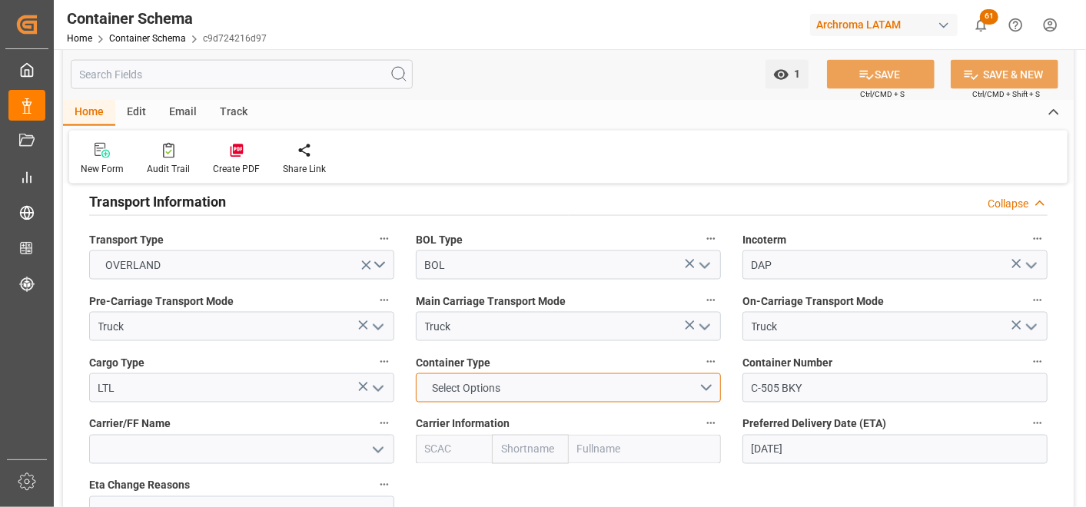
click at [697, 378] on button "Select Options" at bounding box center [568, 388] width 305 height 29
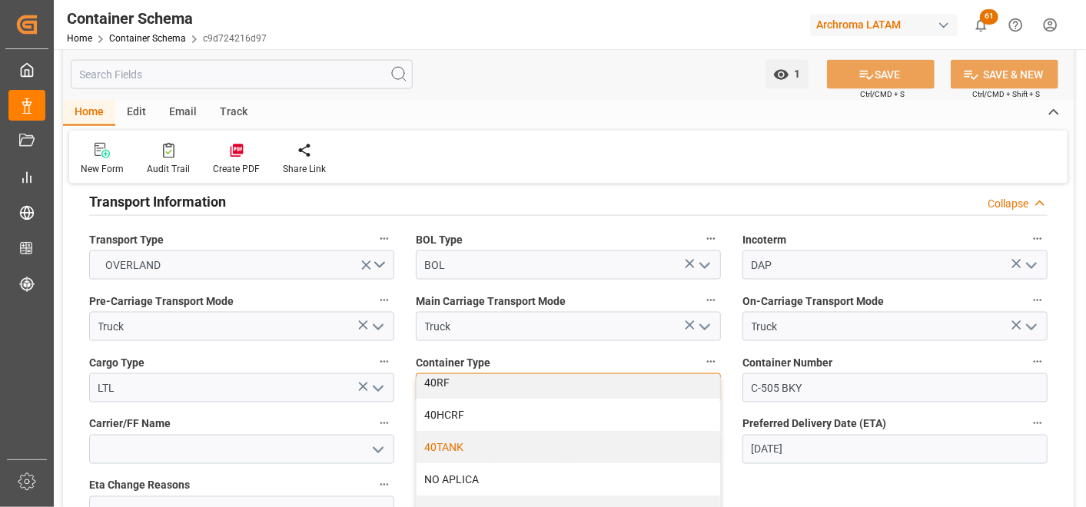
scroll to position [185, 0]
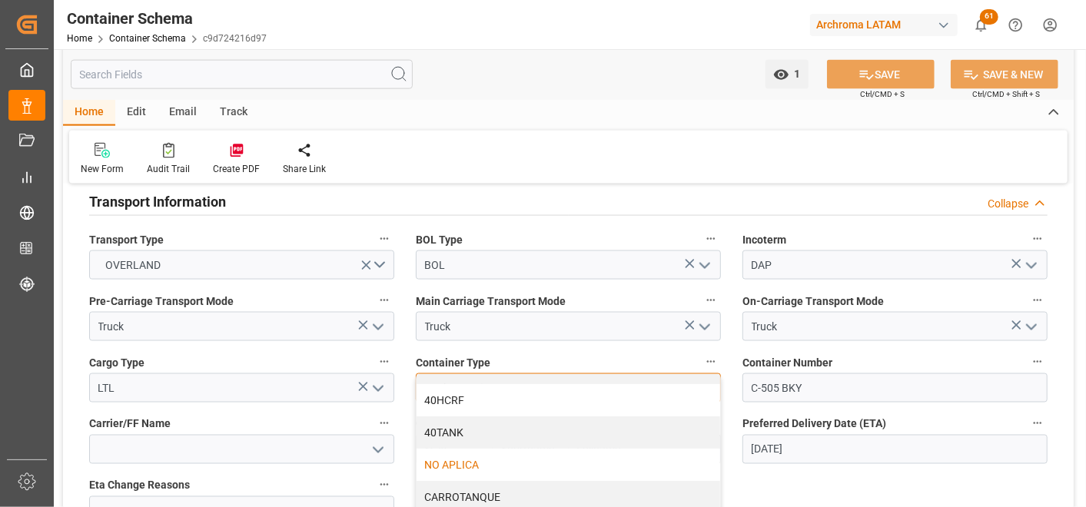
click at [492, 460] on div "NO APLICA" at bounding box center [569, 465] width 304 height 32
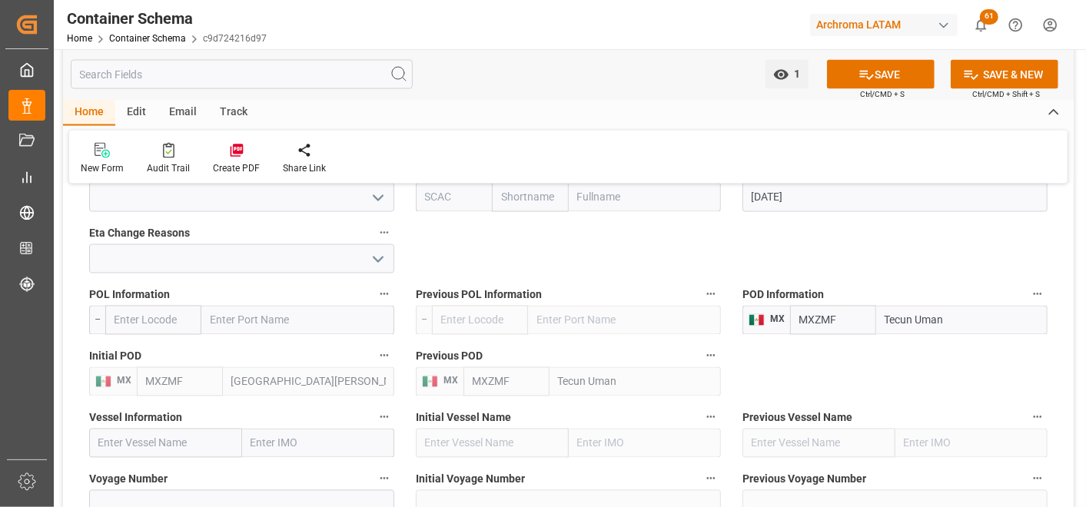
scroll to position [1538, 0]
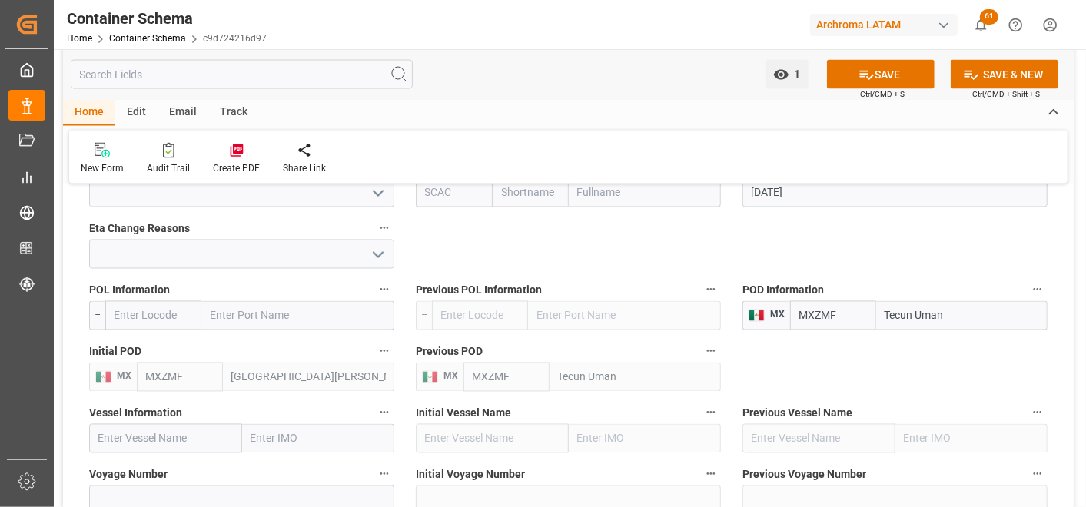
click at [973, 314] on input "Tecun Uman" at bounding box center [962, 315] width 171 height 29
drag, startPoint x: 958, startPoint y: 315, endPoint x: 859, endPoint y: 328, distance: 99.9
click at [859, 328] on div "MXZMF Tecun Uman" at bounding box center [919, 315] width 258 height 29
type input "TECUN UMAN"
click at [963, 349] on span "Tecun Uman - GTTUC" at bounding box center [936, 350] width 98 height 12
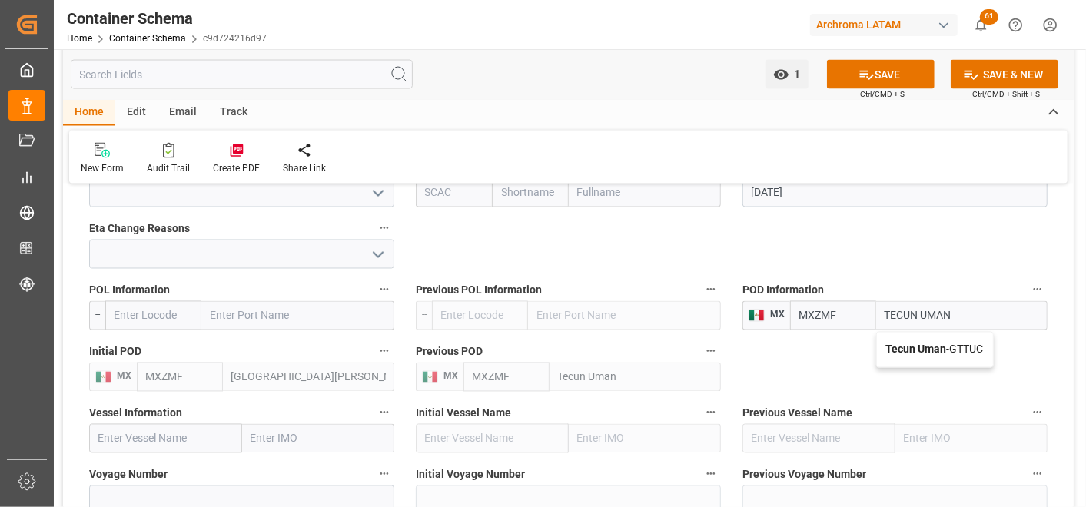
type input "GTTUC"
type input "Tecun Uman"
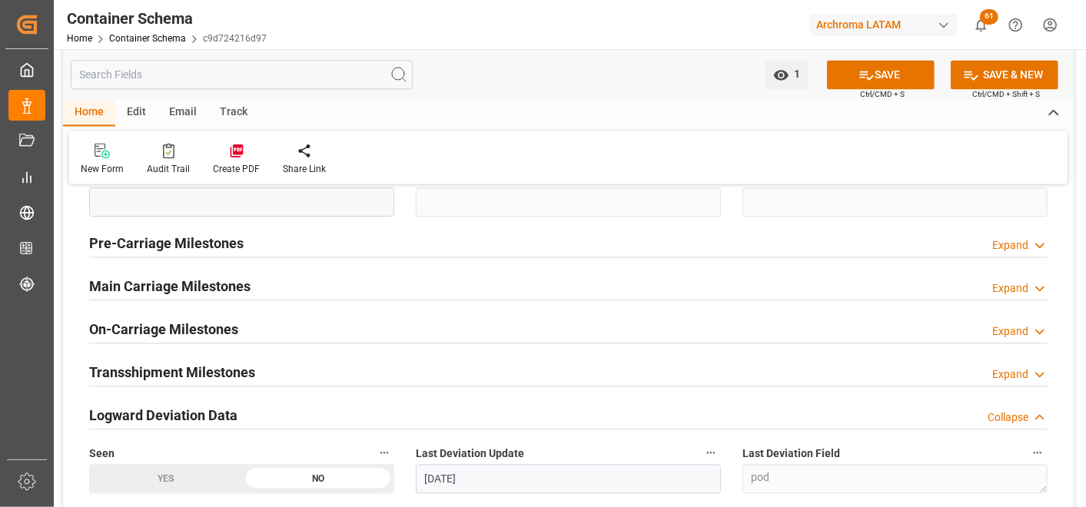
scroll to position [1794, 0]
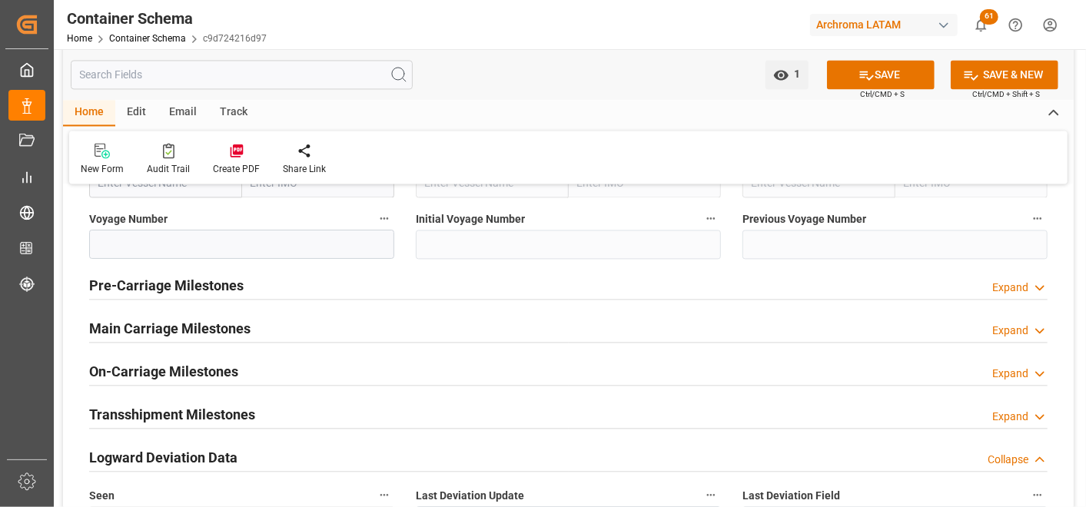
click at [205, 325] on h2 "Main Carriage Milestones" at bounding box center [169, 328] width 161 height 21
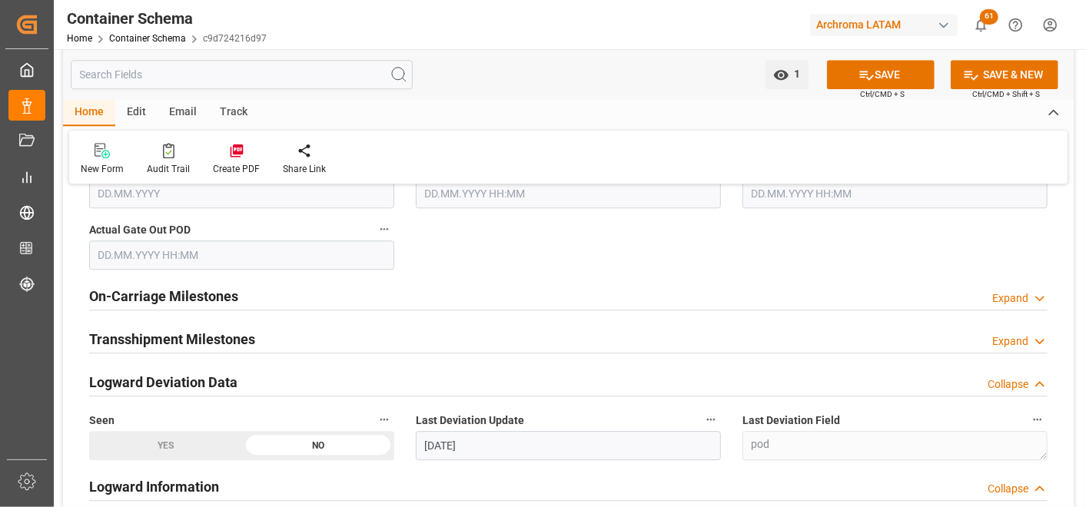
scroll to position [2307, 0]
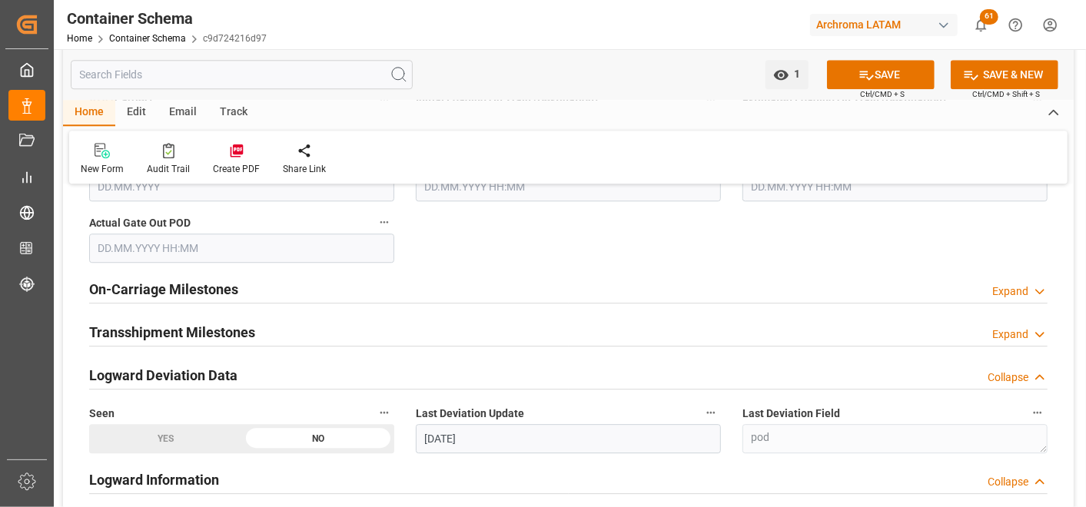
click at [218, 289] on h2 "On-Carriage Milestones" at bounding box center [163, 289] width 149 height 21
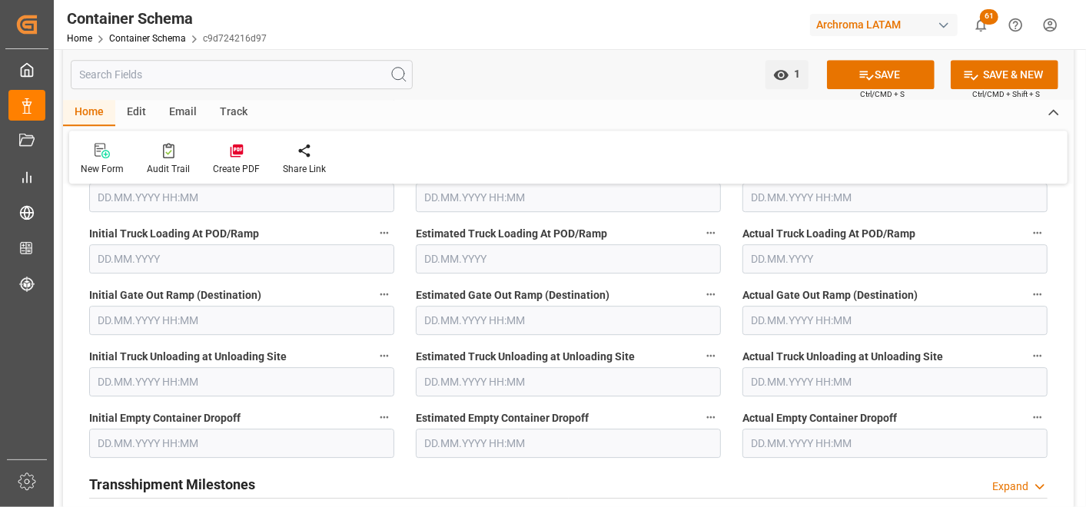
scroll to position [2477, 0]
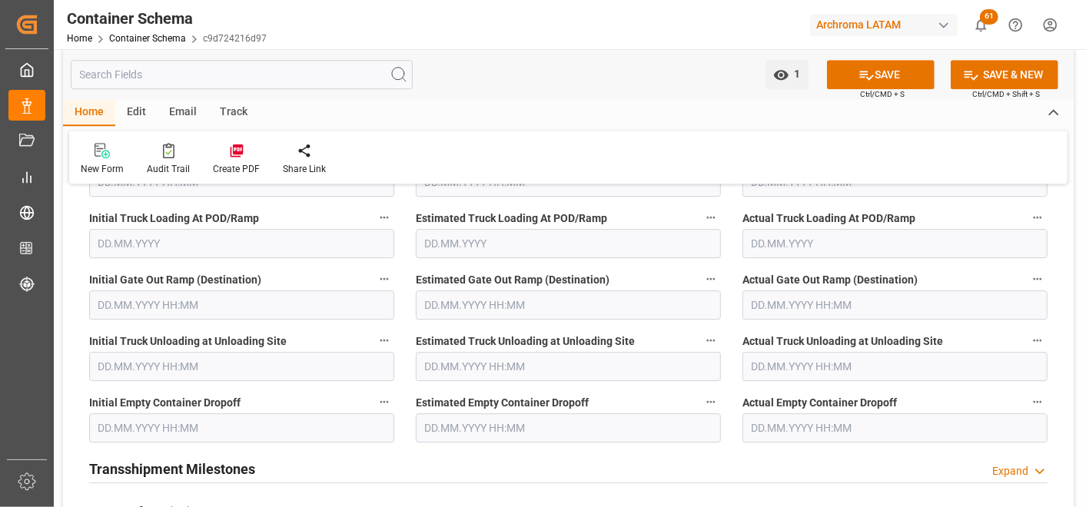
click at [798, 417] on input "text" at bounding box center [895, 428] width 305 height 29
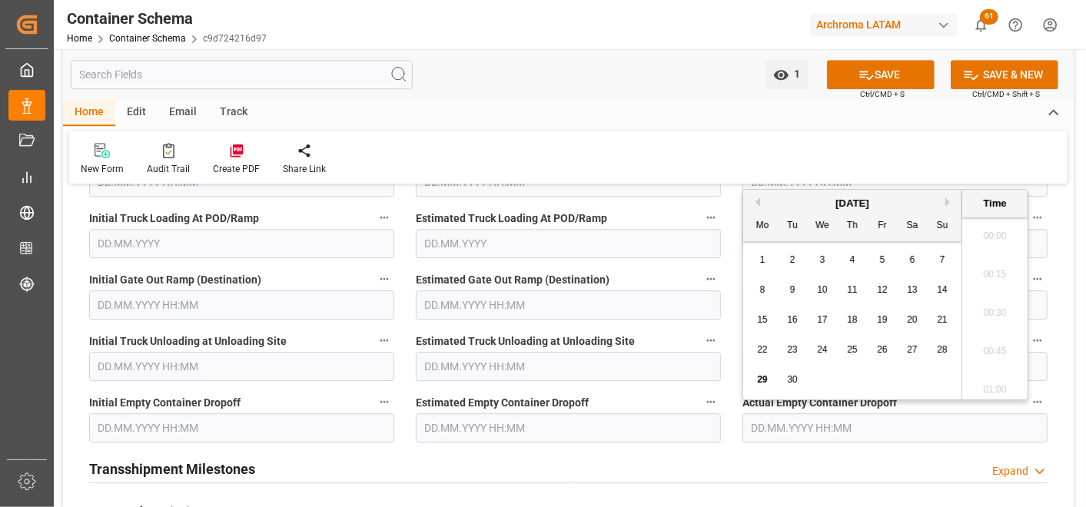
scroll to position [2542, 0]
click at [757, 201] on button "Previous Month" at bounding box center [755, 202] width 9 height 9
click at [759, 201] on button "Previous Month" at bounding box center [755, 202] width 9 height 9
click at [826, 373] on div "30" at bounding box center [822, 380] width 19 height 18
type input "30.07.2025 00:00"
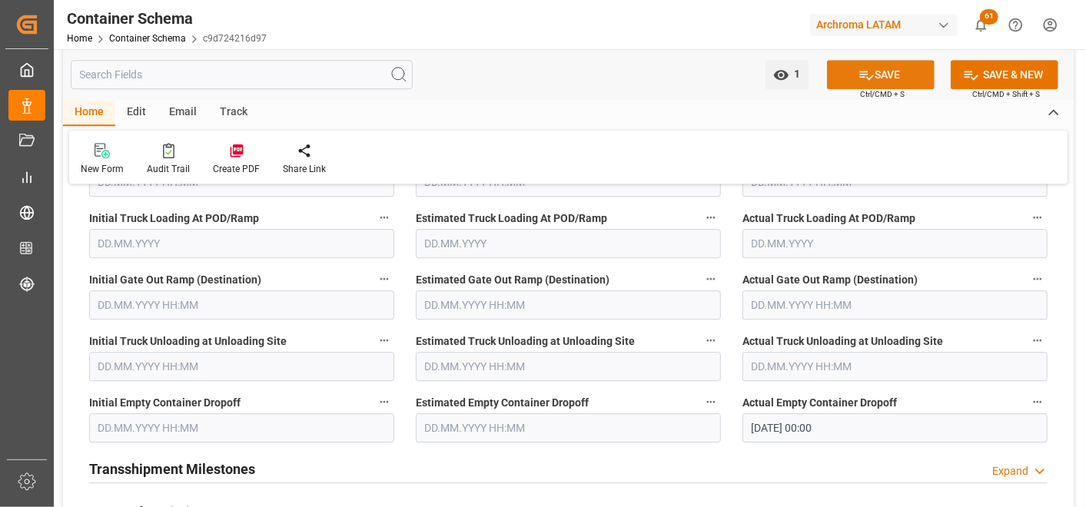
click at [906, 78] on button "SAVE" at bounding box center [881, 74] width 108 height 29
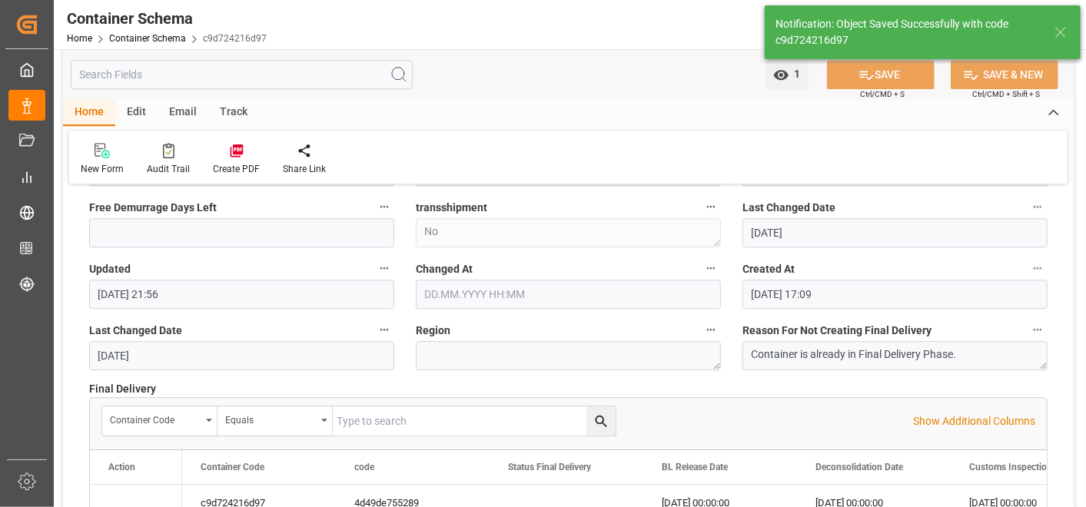
type input "29.09.2025 22:07"
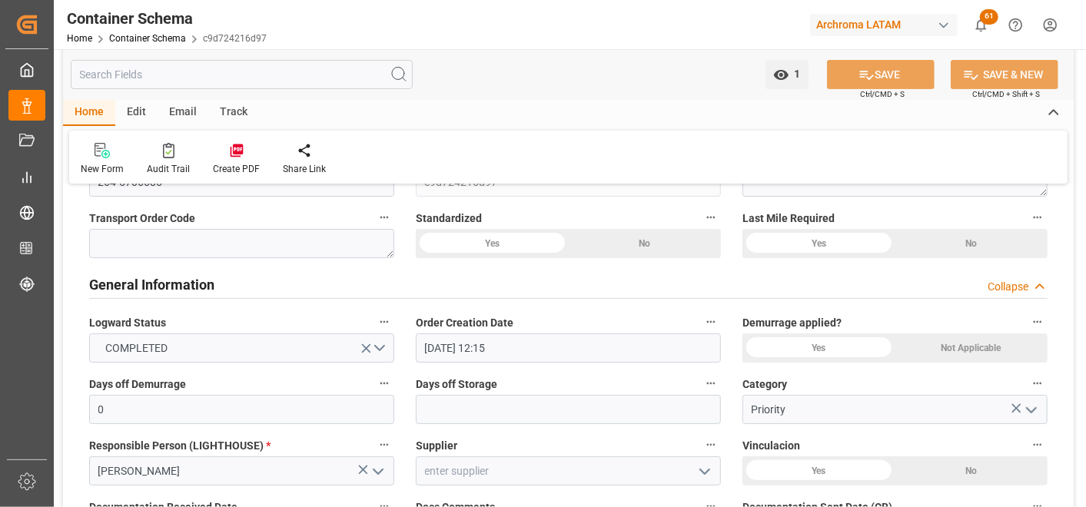
scroll to position [171, 0]
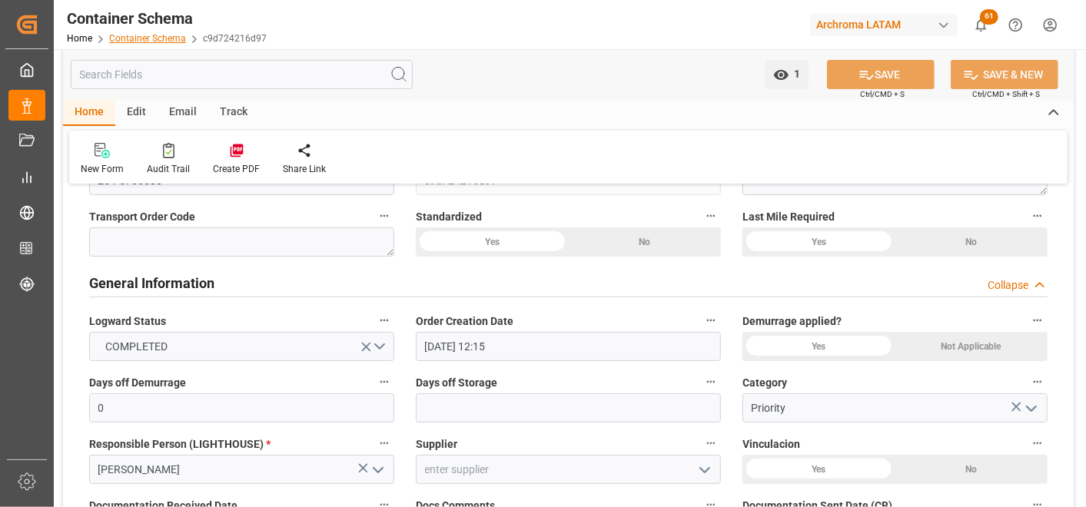
click at [149, 35] on link "Container Schema" at bounding box center [147, 38] width 77 height 11
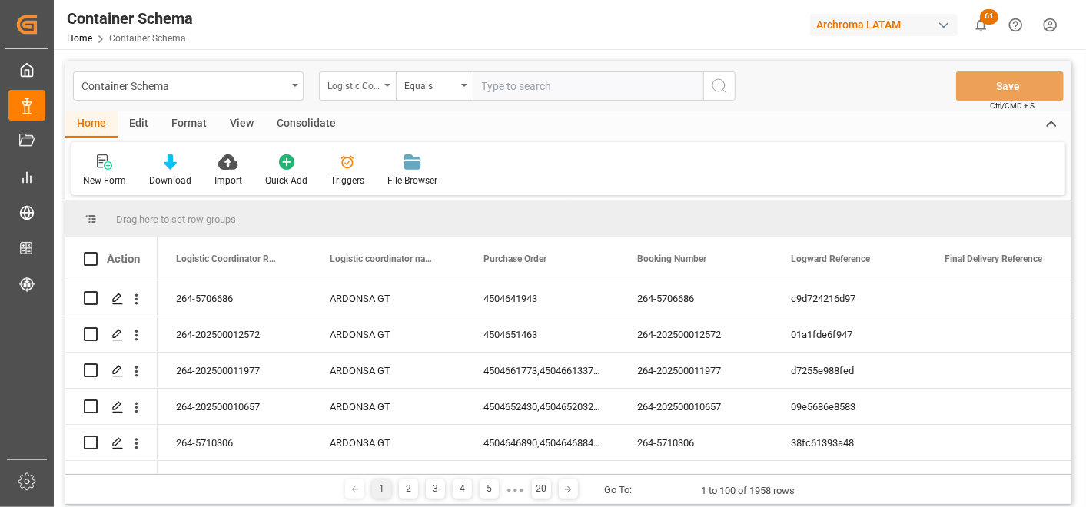
click at [367, 83] on div "Logistic Coordinator Reference Number" at bounding box center [354, 84] width 52 height 18
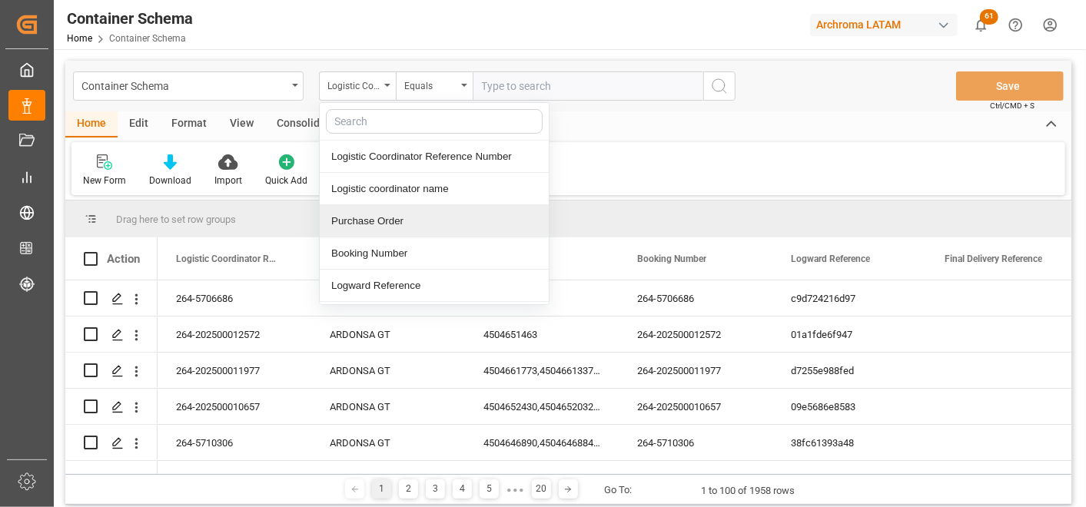
click at [388, 221] on div "Purchase Order" at bounding box center [434, 221] width 229 height 32
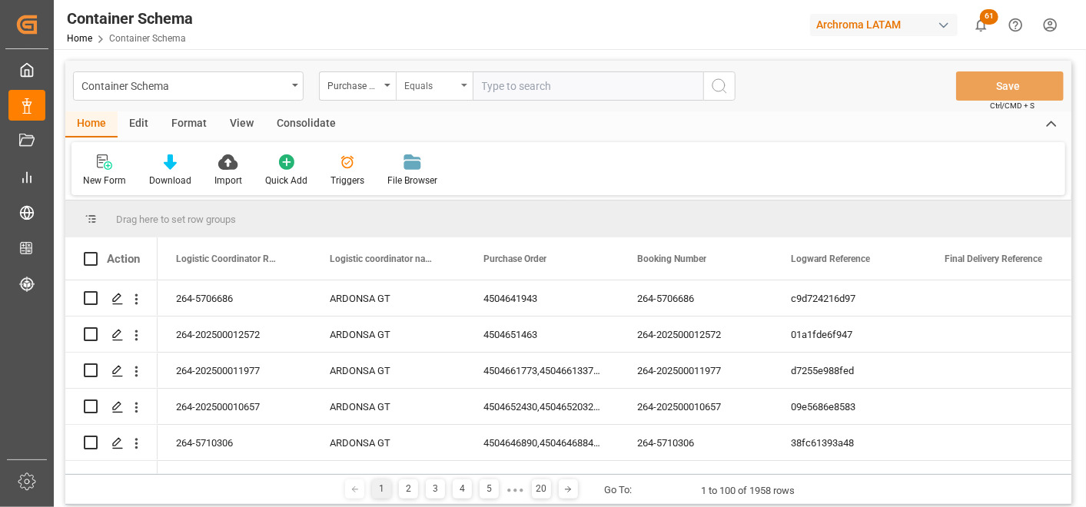
click at [417, 88] on div "Equals" at bounding box center [430, 84] width 52 height 18
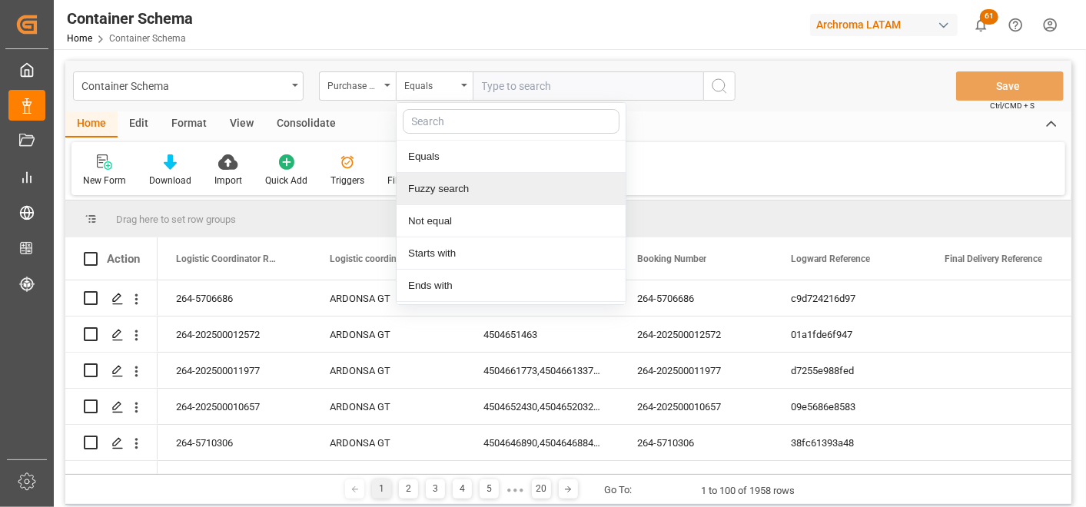
click at [431, 179] on div "Fuzzy search" at bounding box center [511, 189] width 229 height 32
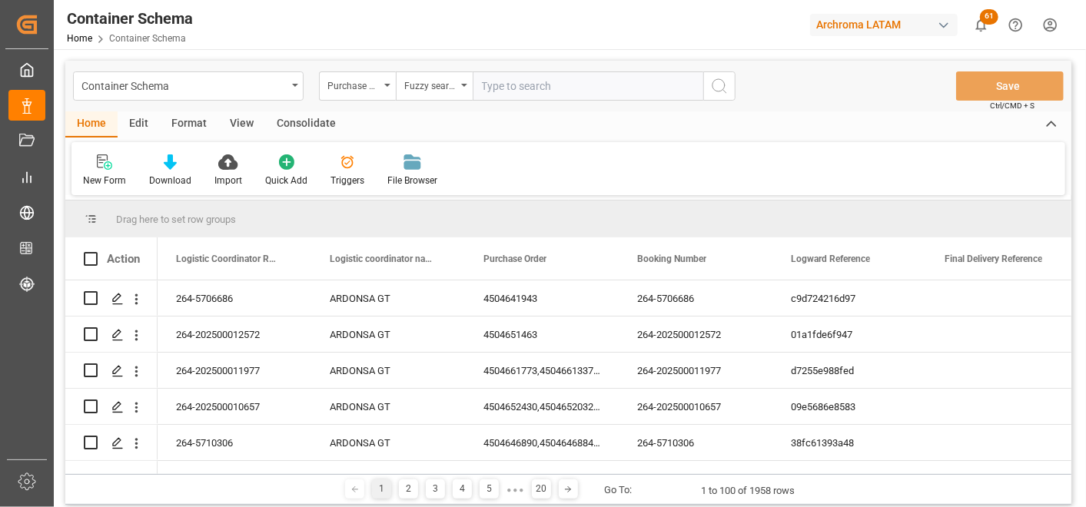
paste input "4504641962"
type input "4504641962"
click at [716, 82] on icon "search button" at bounding box center [719, 86] width 18 height 18
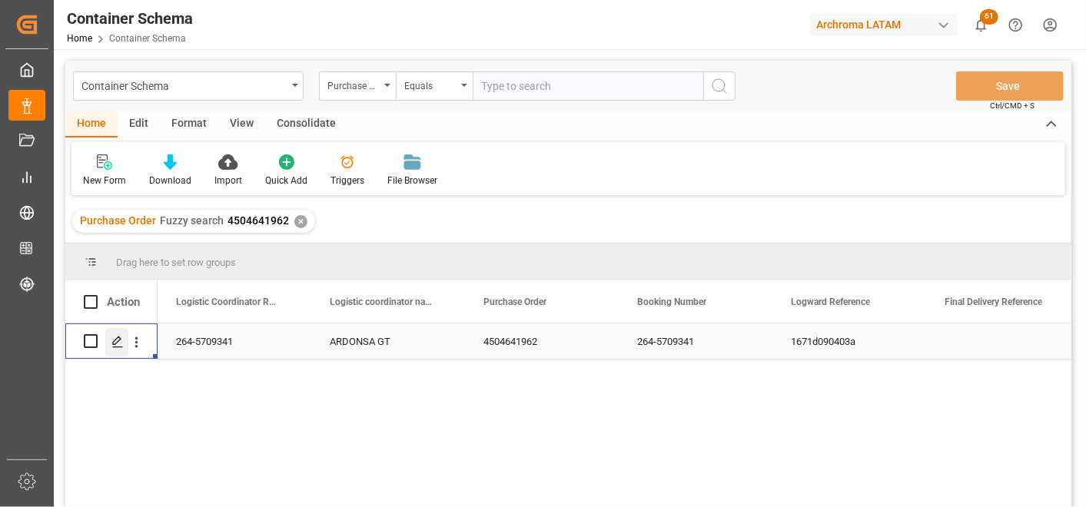
click at [121, 341] on icon "Press SPACE to select this row." at bounding box center [117, 342] width 12 height 12
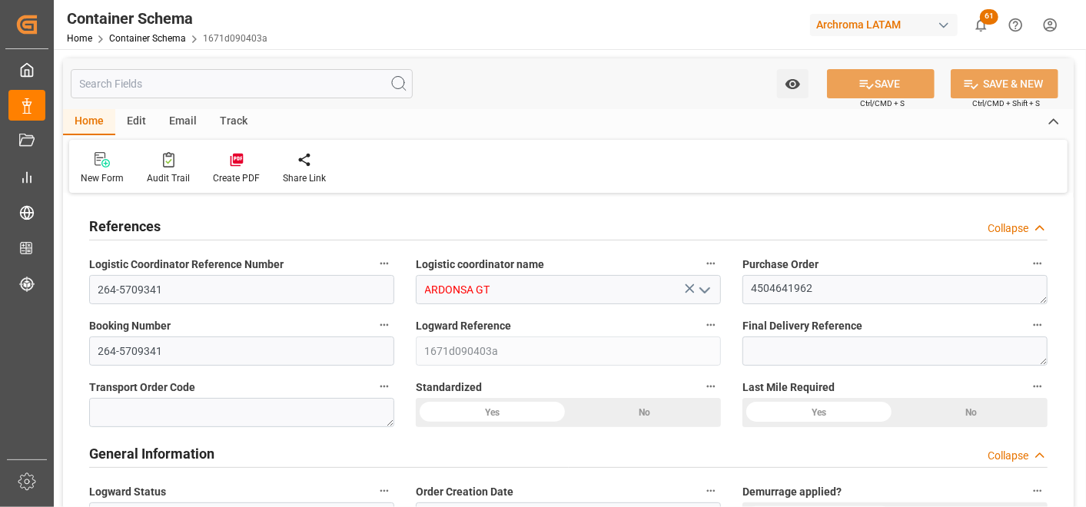
type input "0"
type input "1"
type input "90"
type input "112.9"
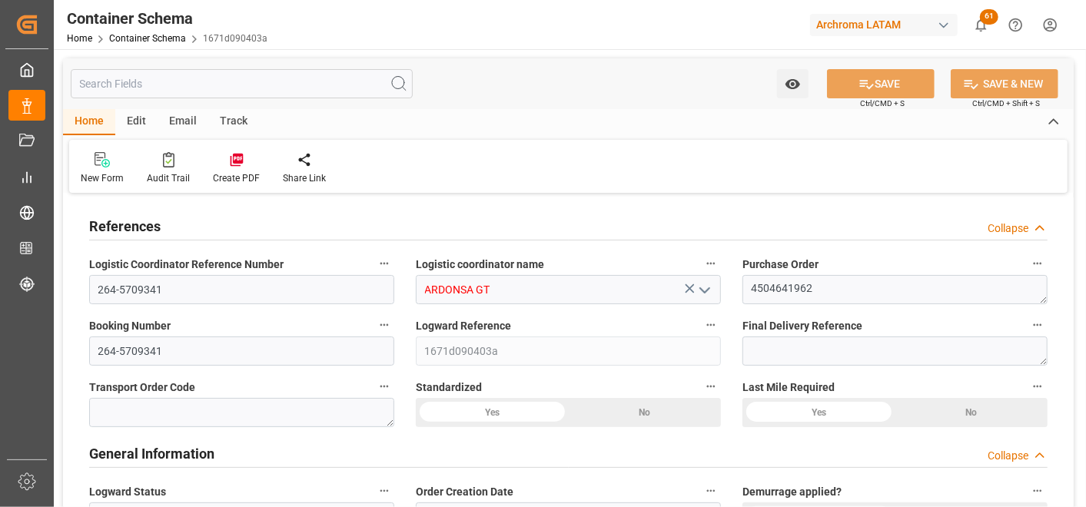
type input "GTGUA"
type input "0"
type input "70"
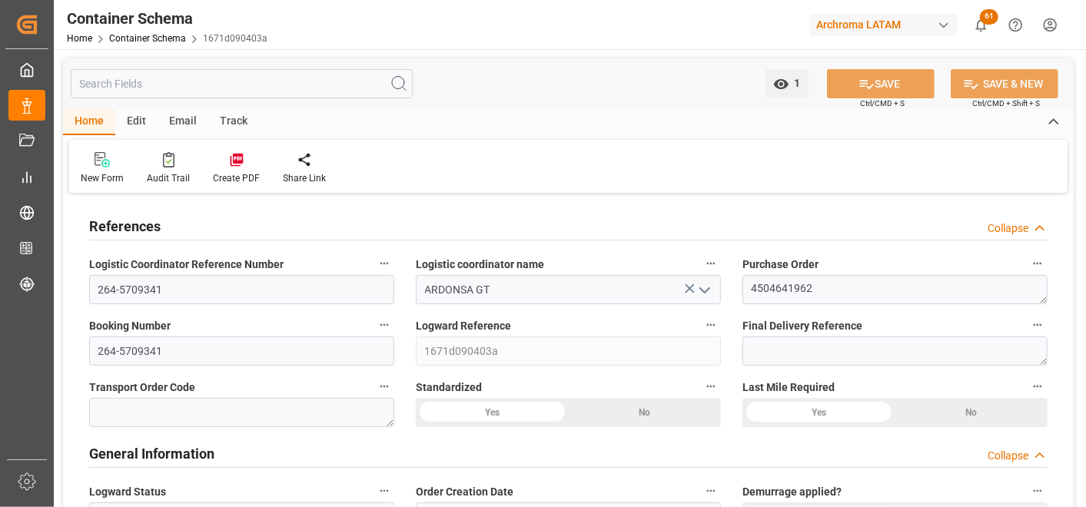
type input "18.07.2025 16:45"
type input "17.07.2025"
type input "18.07.2025"
type input "[DATE]"
type input "29.09.2025"
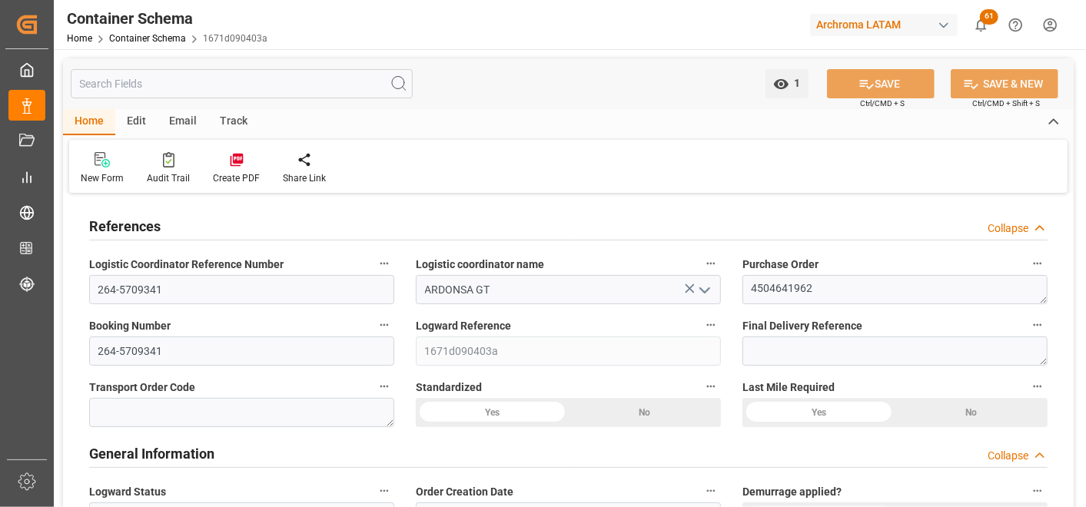
type input "29.09.2025"
type input "29.09.2025 21:54"
type input "18.07.2025 21:54"
type input "29.09.2025"
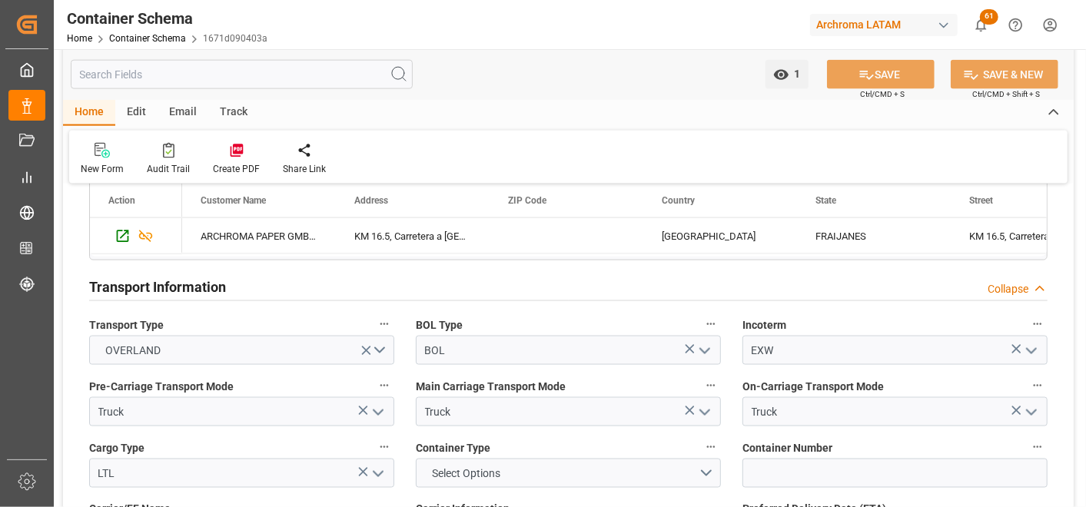
scroll to position [1366, 0]
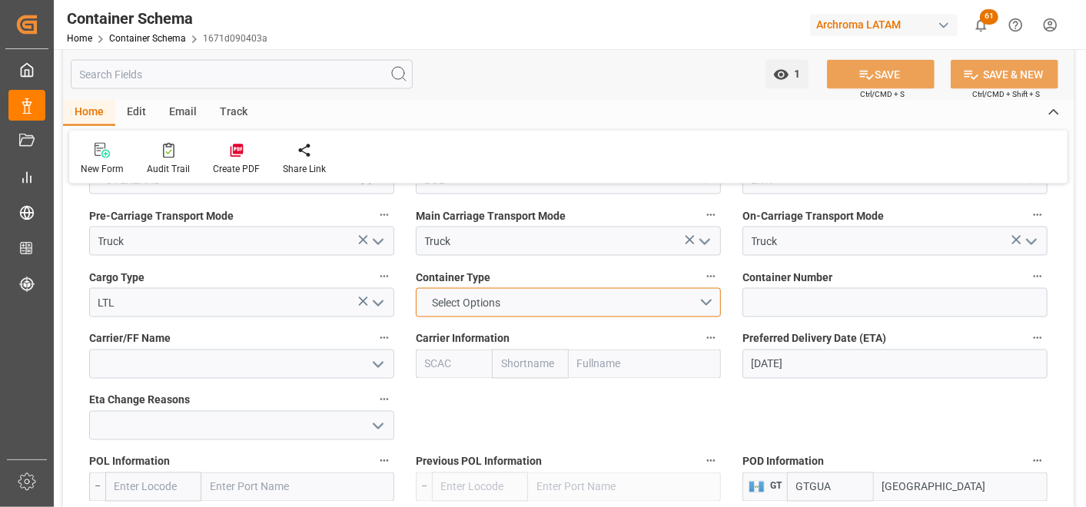
click at [673, 304] on button "Select Options" at bounding box center [568, 302] width 305 height 29
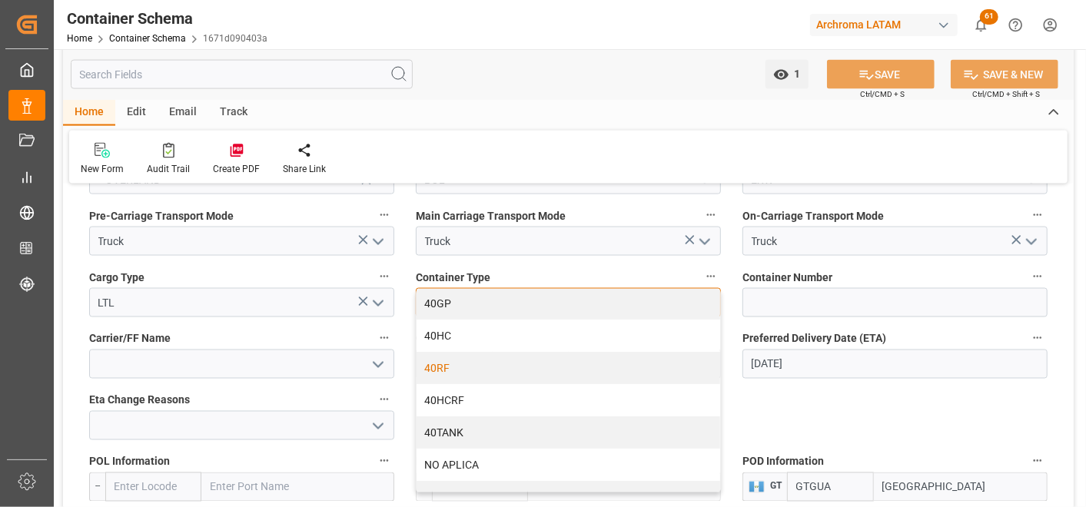
scroll to position [185, 0]
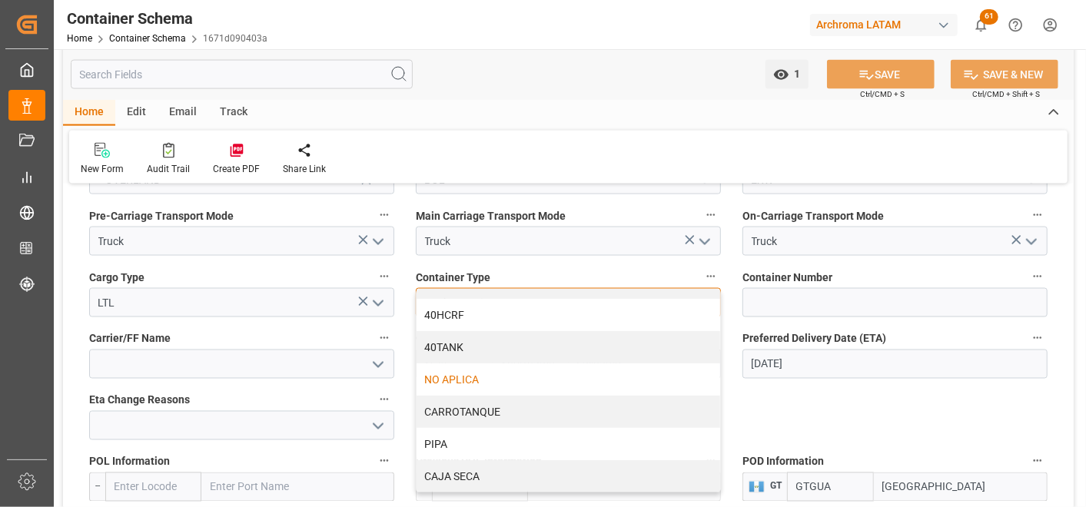
click at [477, 372] on div "NO APLICA" at bounding box center [569, 380] width 304 height 32
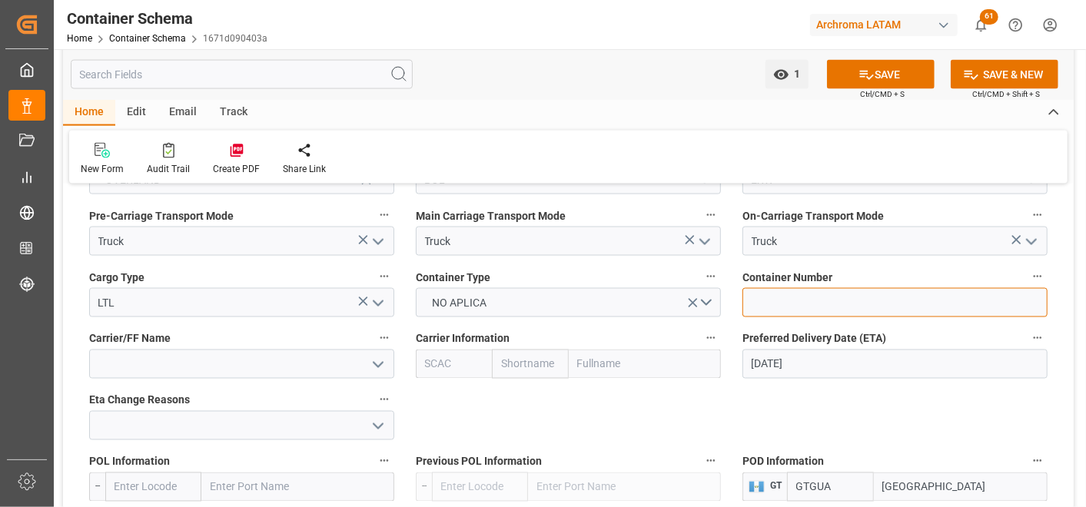
click at [755, 304] on input at bounding box center [895, 302] width 305 height 29
paste input "C- 301 BSL"
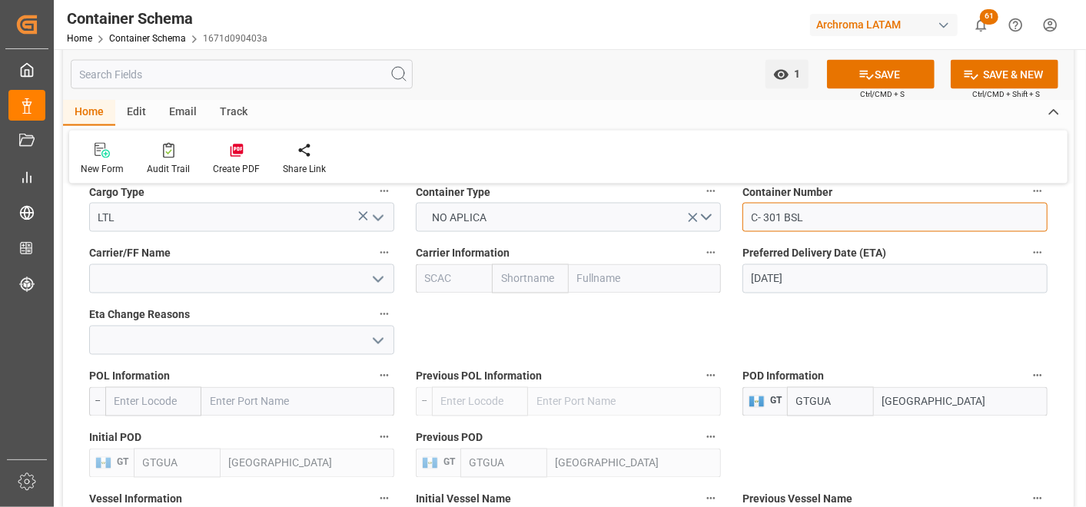
scroll to position [1538, 0]
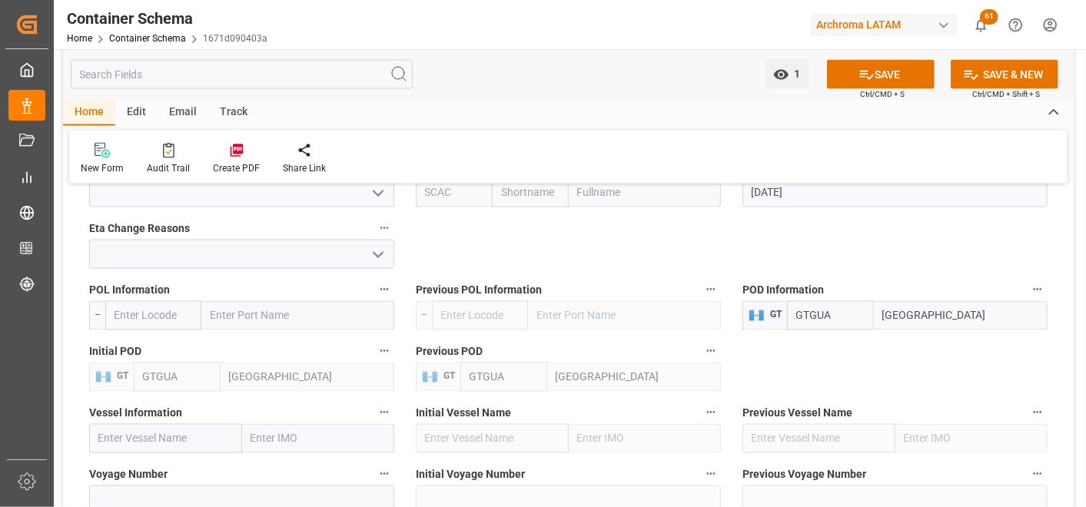
type input "C- 301 BSL"
click at [855, 318] on div "GTGUA Guatemala City" at bounding box center [917, 315] width 261 height 29
type input "TECUN UM"
click at [940, 352] on b "Tecun Uman" at bounding box center [914, 350] width 61 height 12
type input "GTTUC"
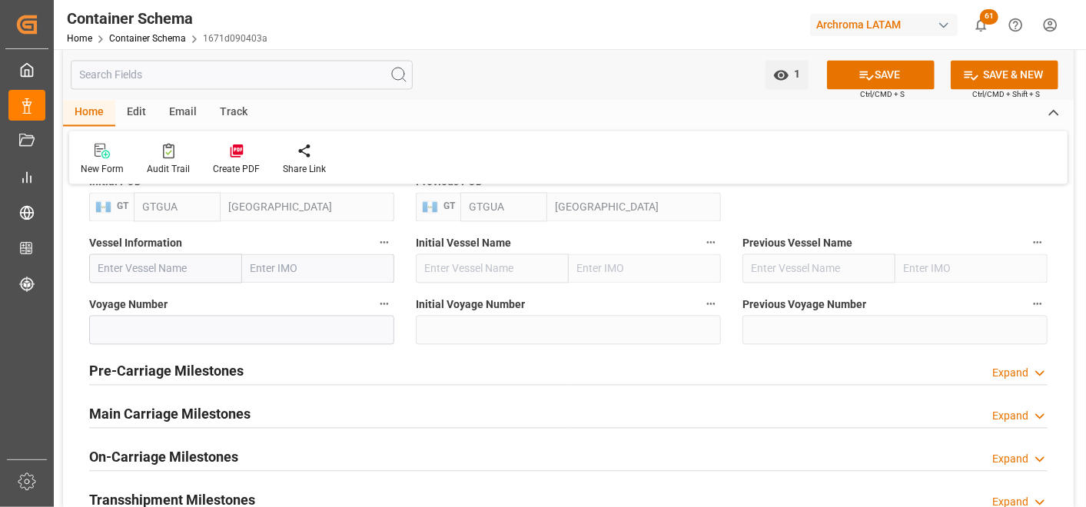
scroll to position [1879, 0]
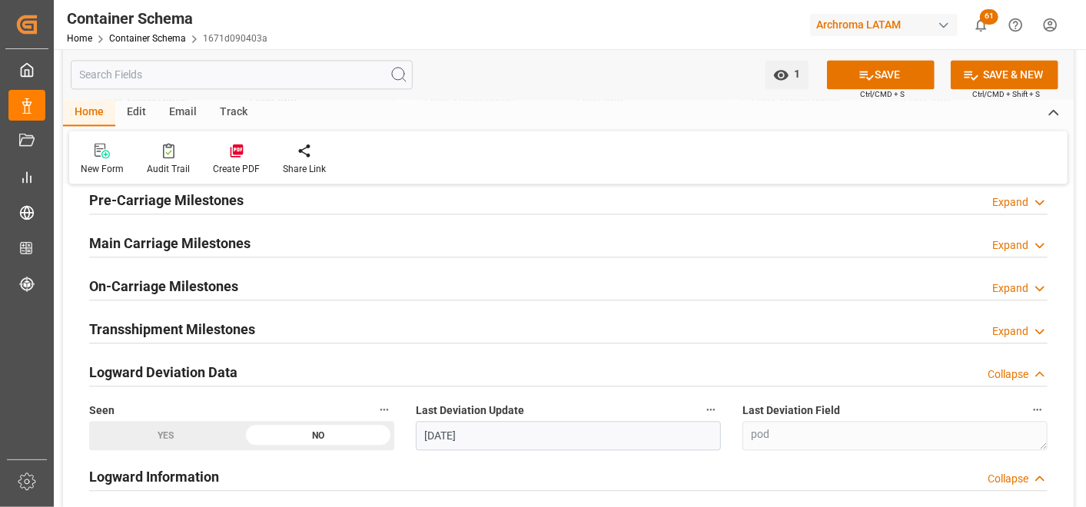
type input "Tecun Uman"
click at [218, 241] on h2 "Main Carriage Milestones" at bounding box center [169, 243] width 161 height 21
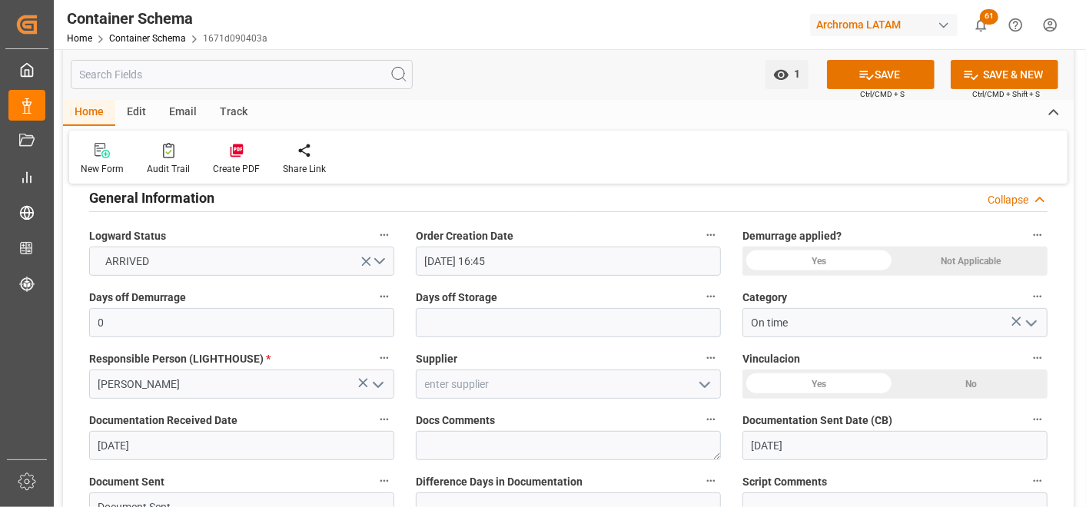
scroll to position [0, 0]
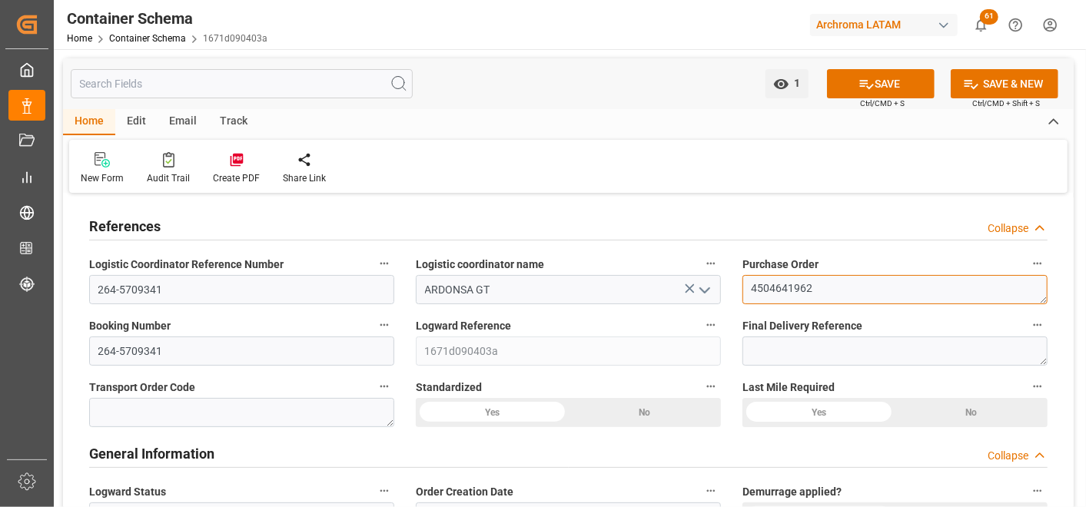
click at [790, 293] on textarea "4504641962" at bounding box center [895, 289] width 305 height 29
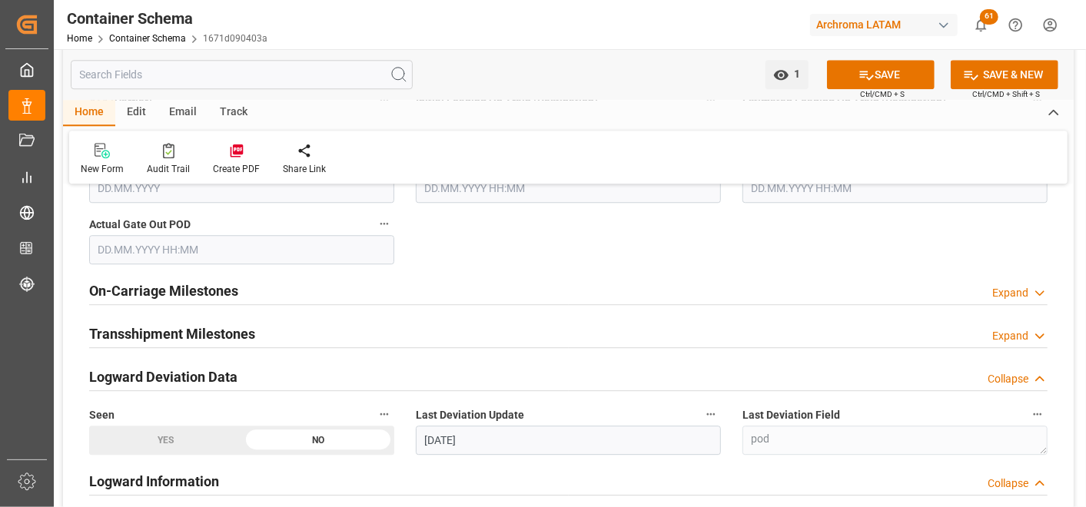
scroll to position [2307, 0]
click at [212, 288] on h2 "On-Carriage Milestones" at bounding box center [163, 289] width 149 height 21
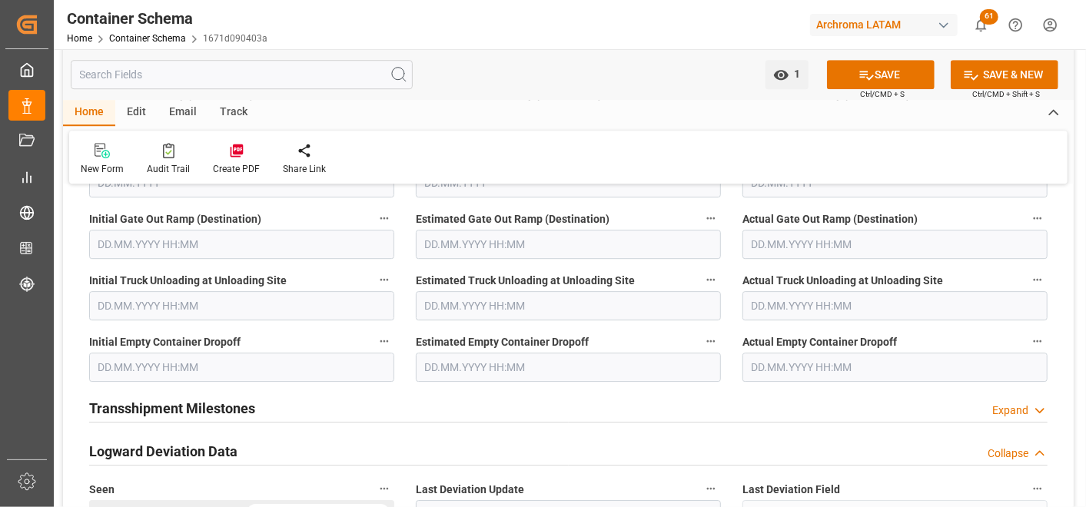
scroll to position [2563, 0]
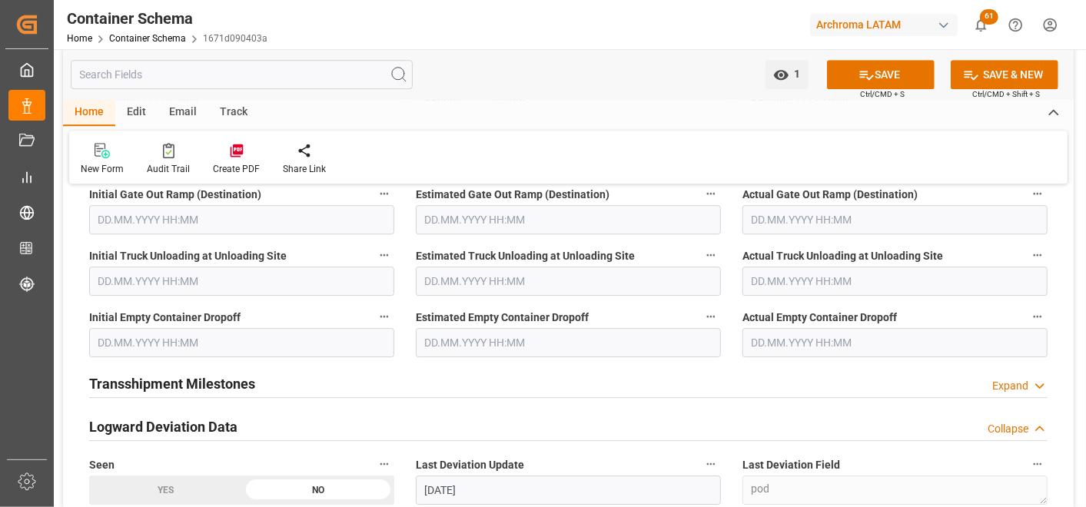
click at [797, 351] on input "text" at bounding box center [895, 342] width 305 height 29
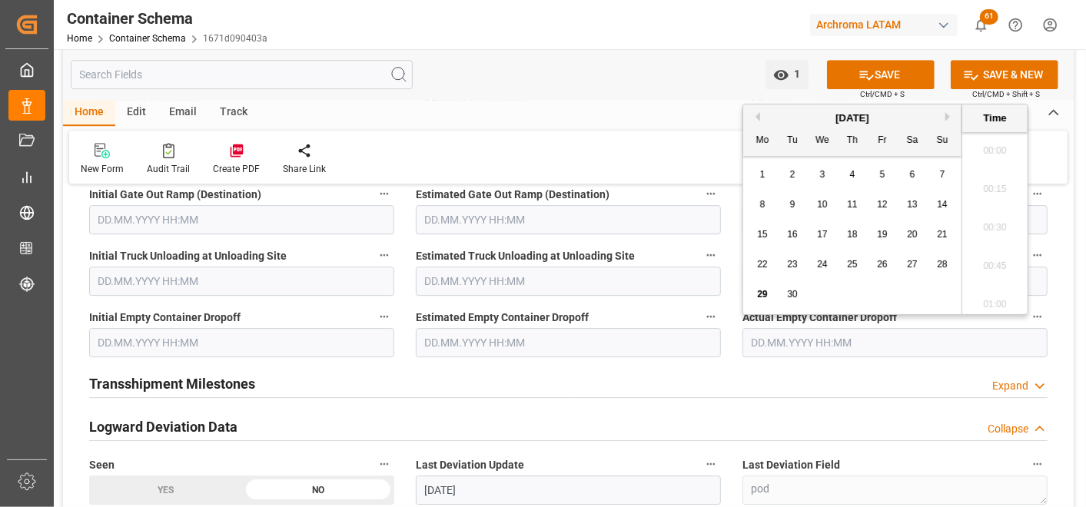
scroll to position [2542, 0]
click at [758, 116] on button "Previous Month" at bounding box center [755, 116] width 9 height 9
click at [853, 264] on span "24" at bounding box center [852, 264] width 10 height 11
type input "24.07.2025 00:00"
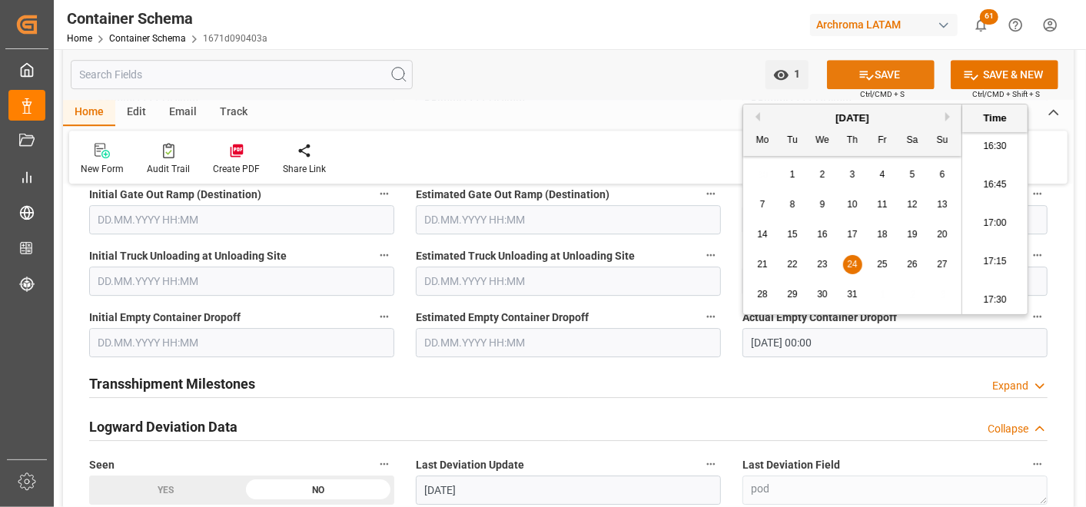
click at [881, 69] on button "SAVE" at bounding box center [881, 74] width 108 height 29
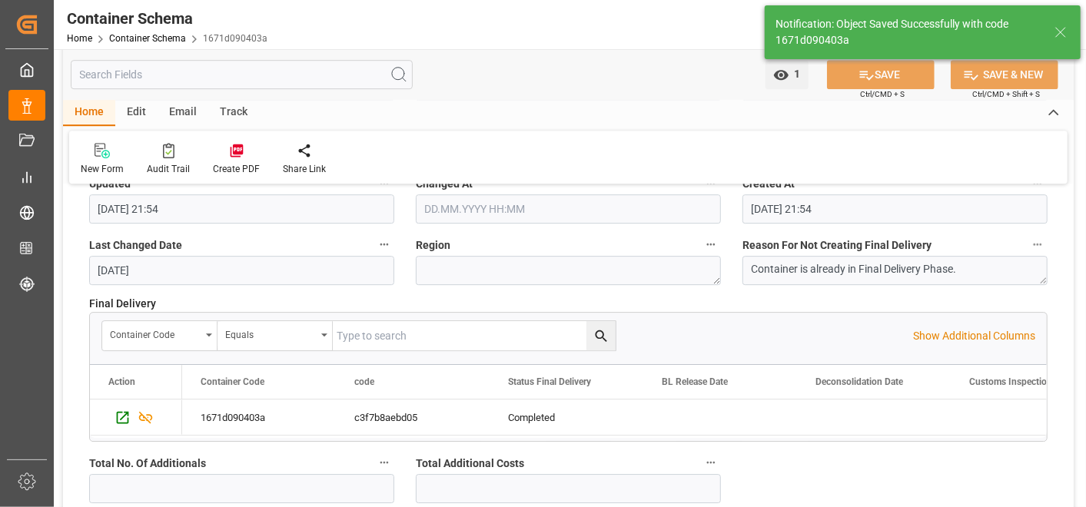
type input "29.09.2025 22:12"
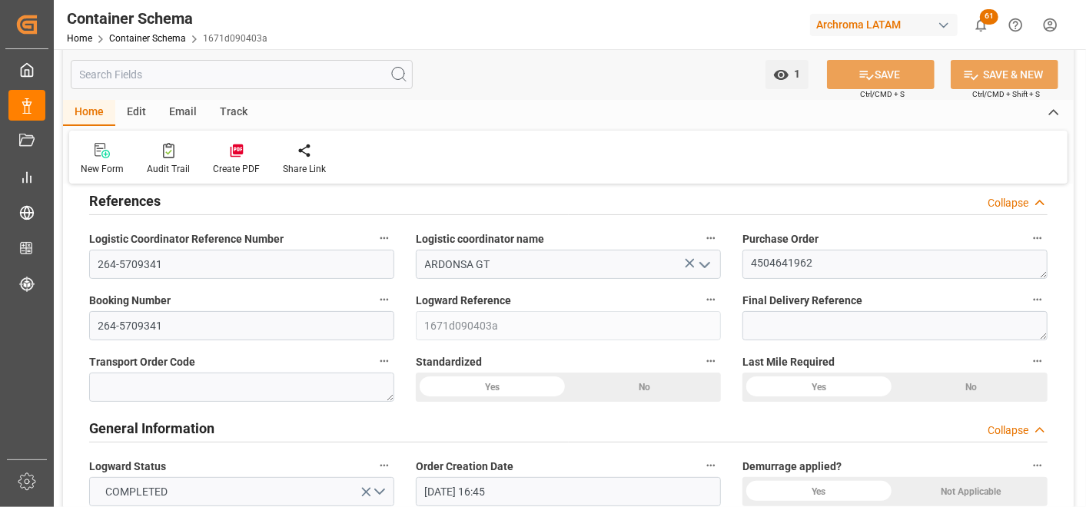
scroll to position [0, 0]
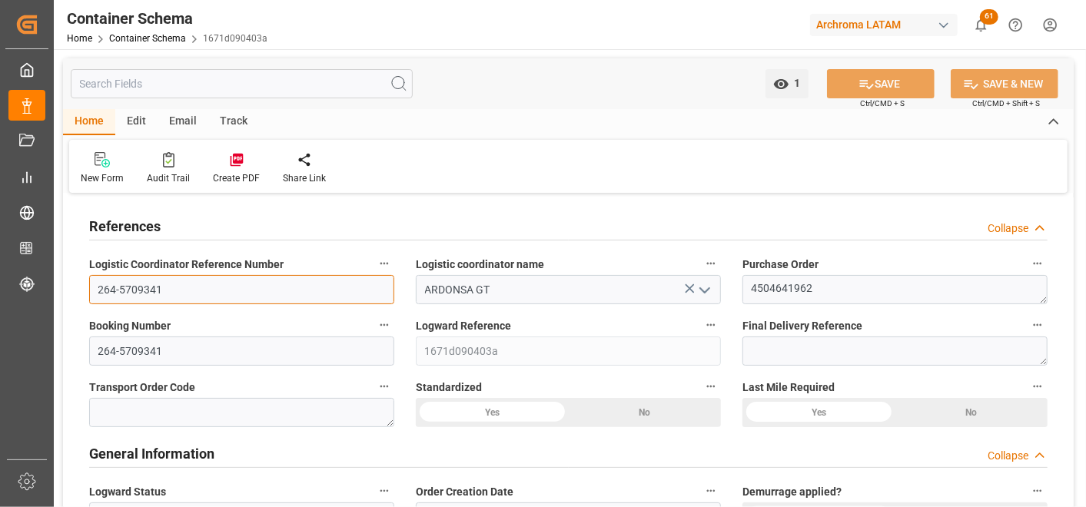
drag, startPoint x: 95, startPoint y: 288, endPoint x: 162, endPoint y: 291, distance: 67.7
click at [162, 291] on input "264-5709341" at bounding box center [241, 289] width 305 height 29
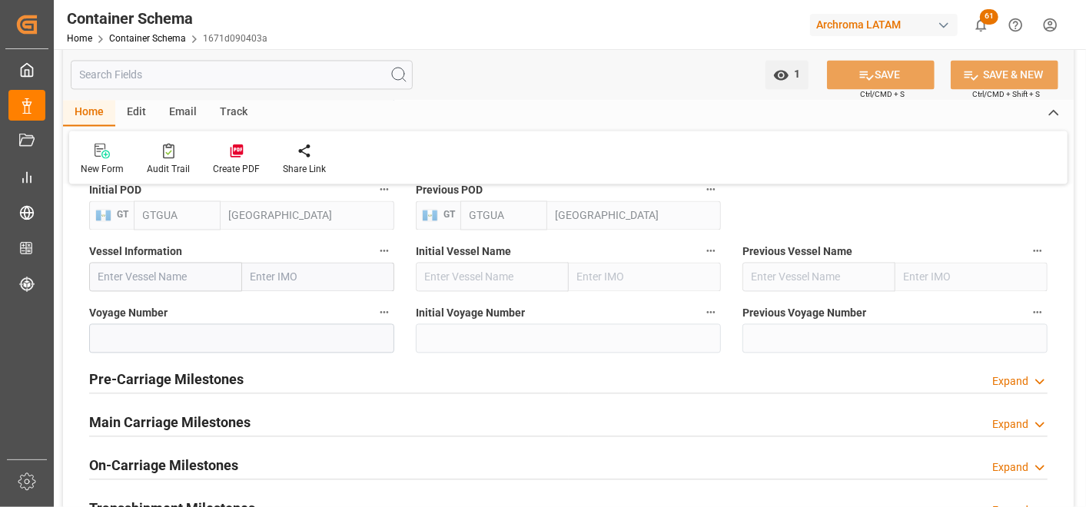
scroll to position [1794, 0]
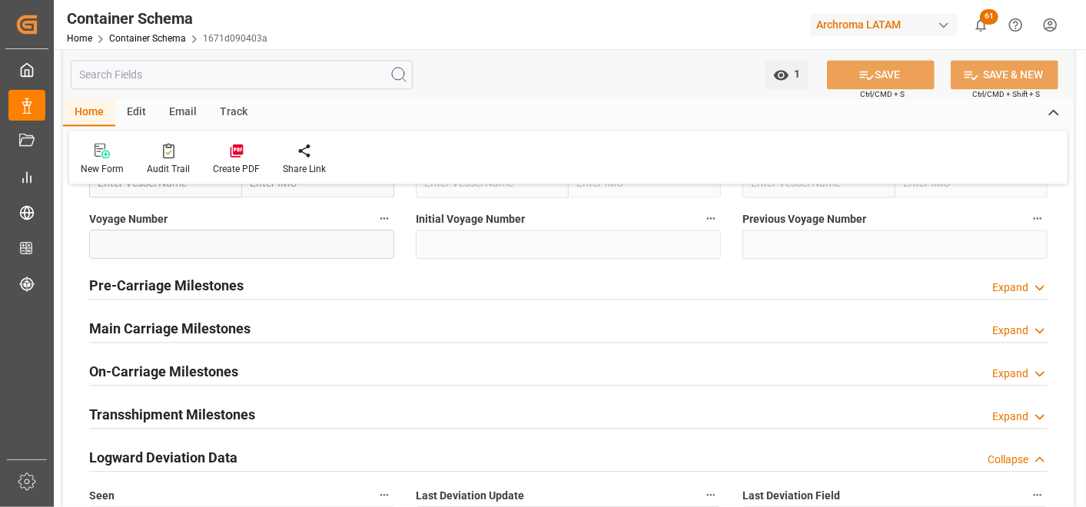
click at [179, 371] on h2 "On-Carriage Milestones" at bounding box center [163, 371] width 149 height 21
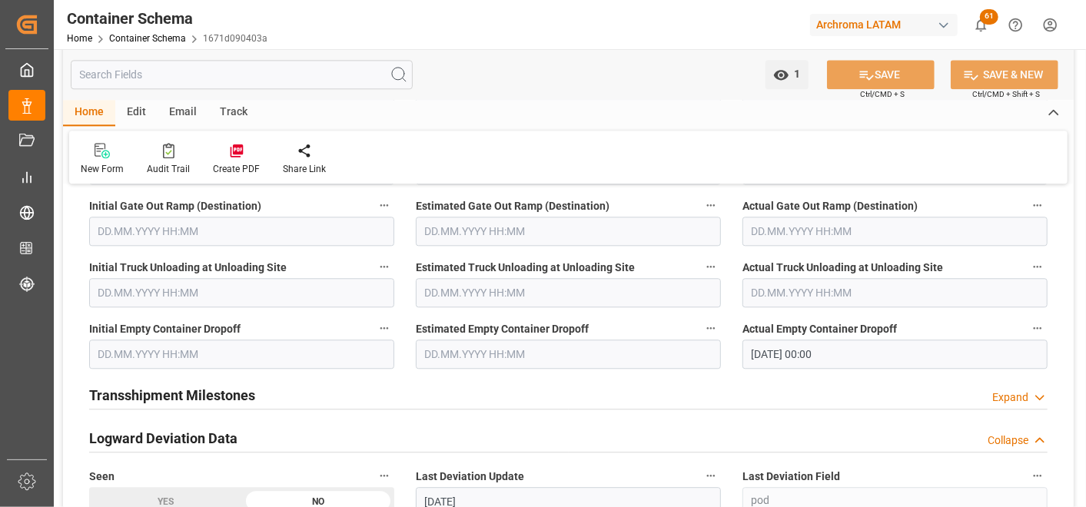
scroll to position [2135, 0]
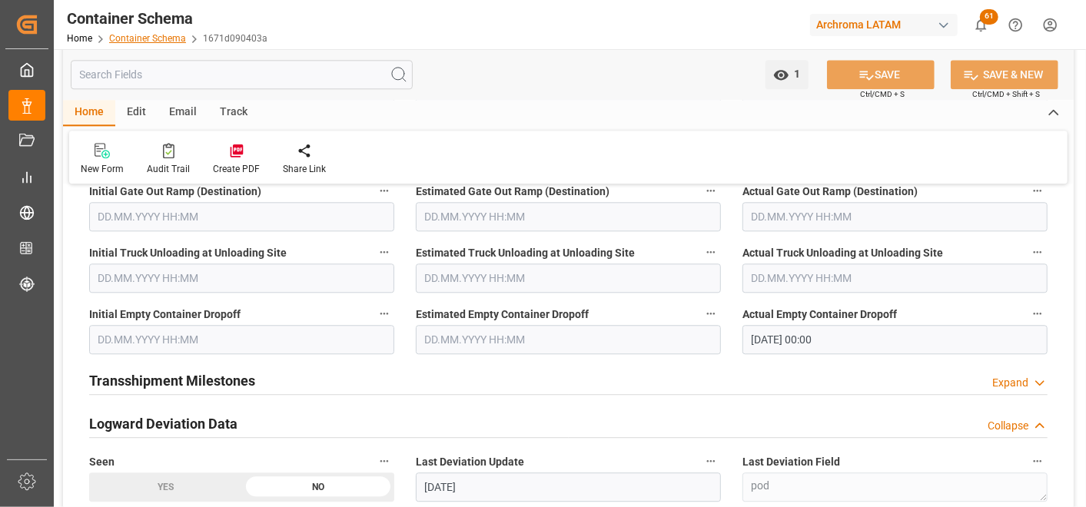
click at [162, 39] on link "Container Schema" at bounding box center [147, 38] width 77 height 11
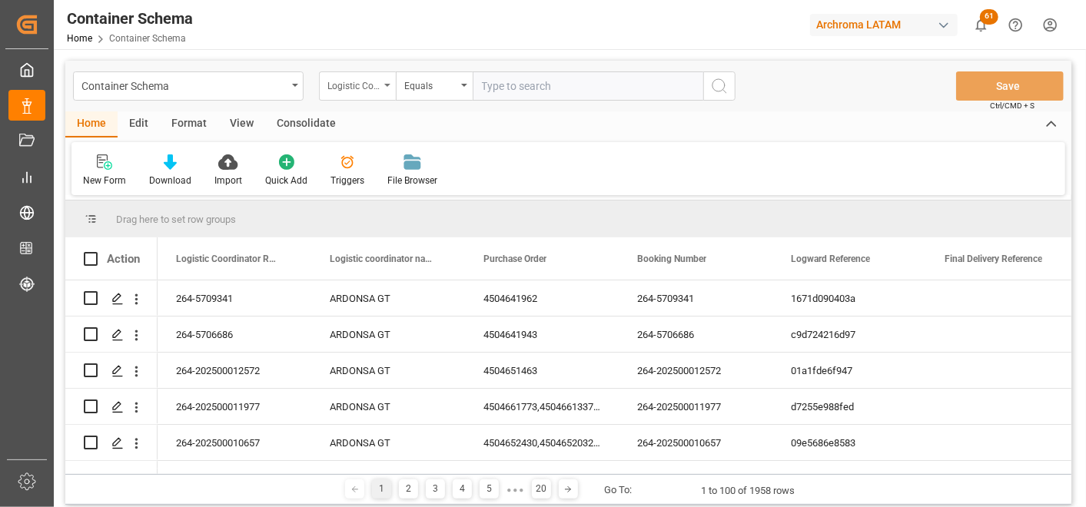
click at [359, 95] on div "Logistic Coordinator Reference Number" at bounding box center [357, 86] width 77 height 29
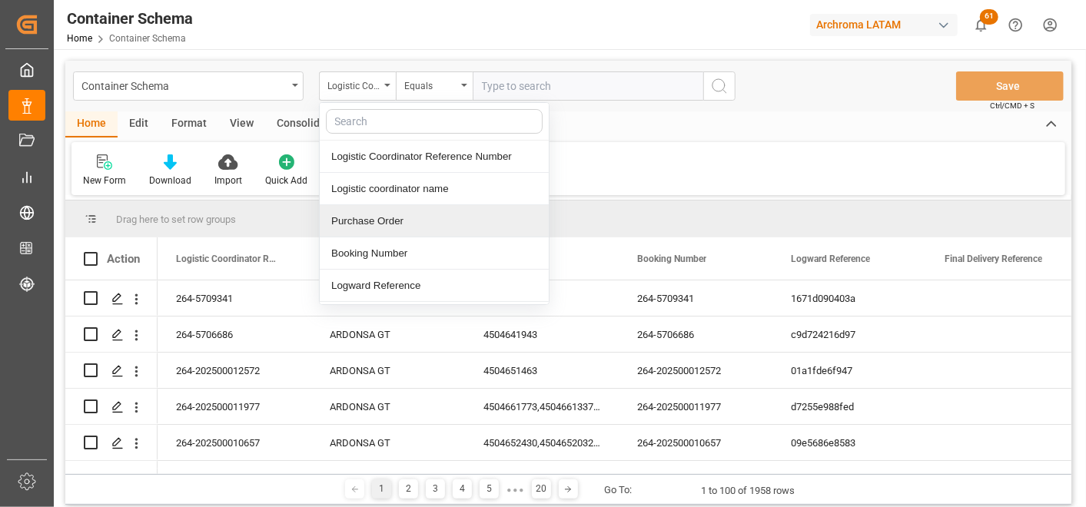
click at [406, 212] on div "Purchase Order" at bounding box center [434, 221] width 229 height 32
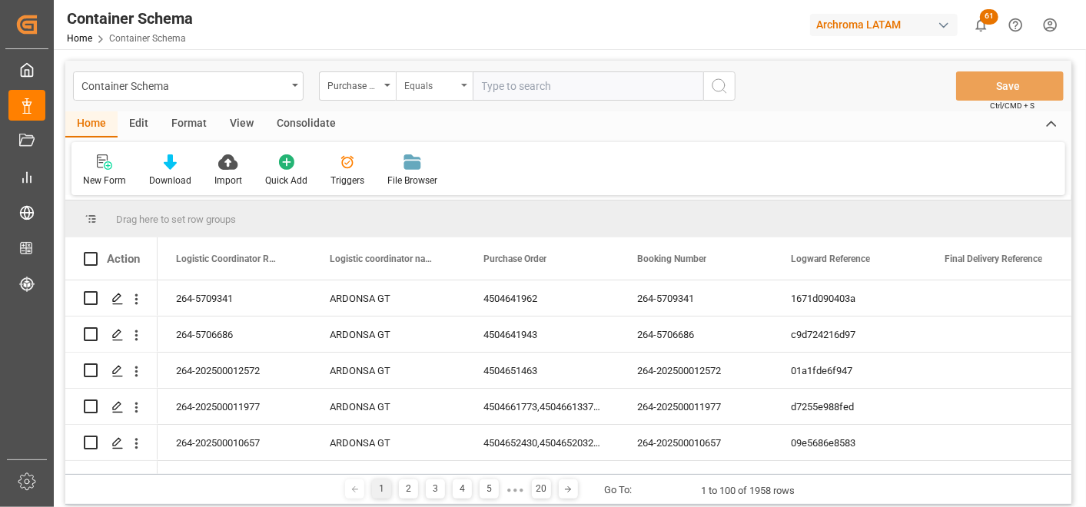
click at [443, 85] on div "Equals" at bounding box center [430, 84] width 52 height 18
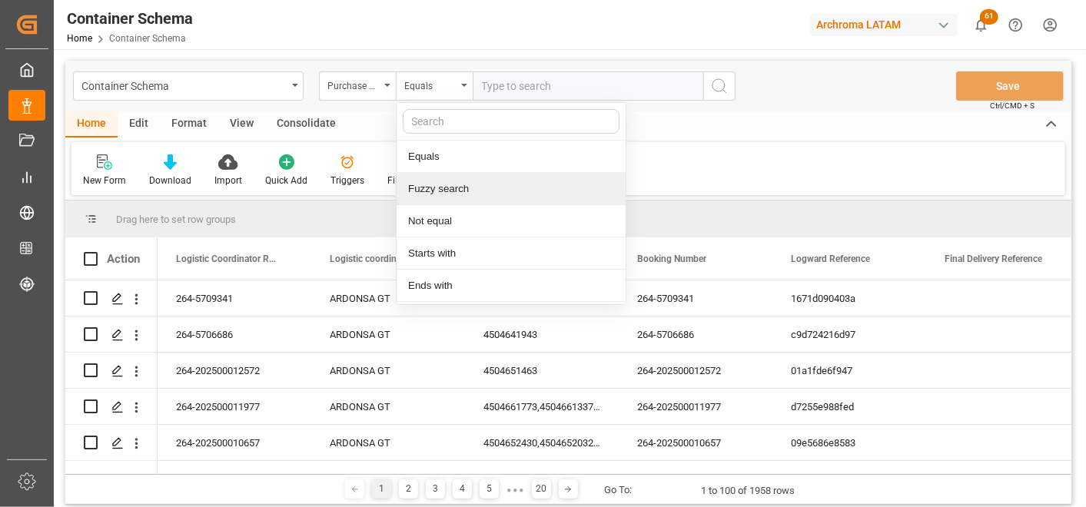
click at [474, 194] on div "Fuzzy search" at bounding box center [511, 189] width 229 height 32
paste input "4504634513"
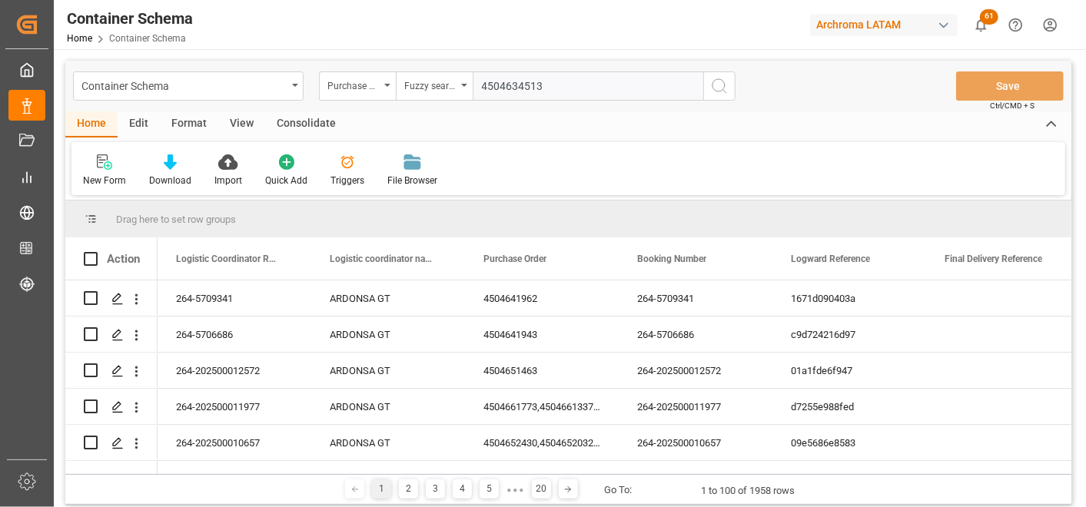
type input "4504634513"
click at [717, 82] on icon "search button" at bounding box center [719, 86] width 18 height 18
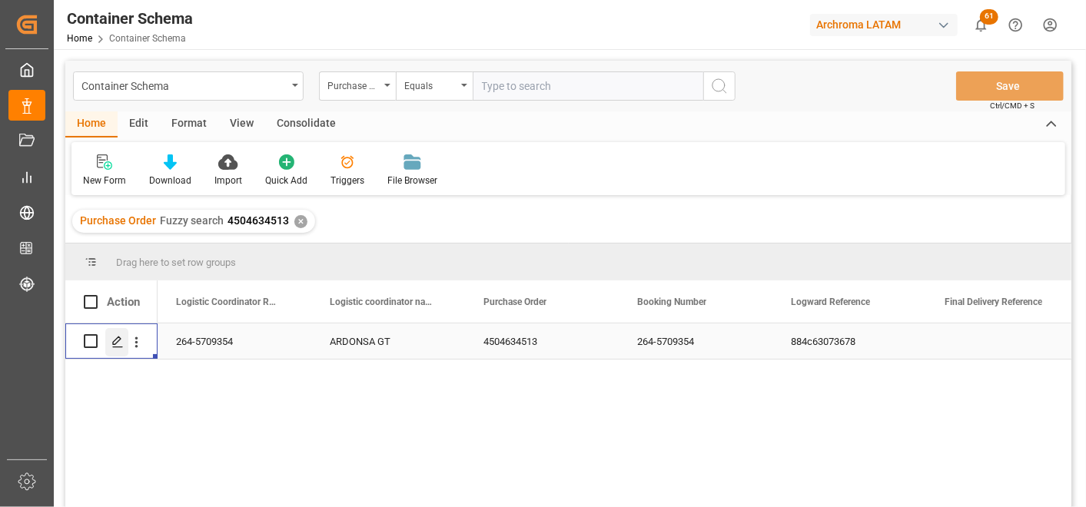
click at [117, 344] on icon "Press SPACE to select this row." at bounding box center [117, 342] width 12 height 12
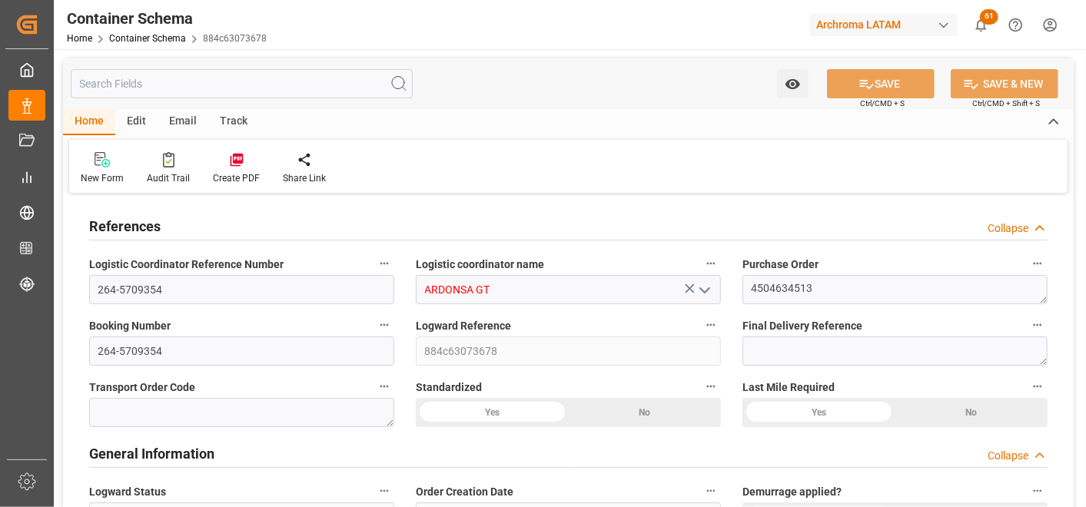
type input "0"
type input "1"
type input "56"
type input "3165.232"
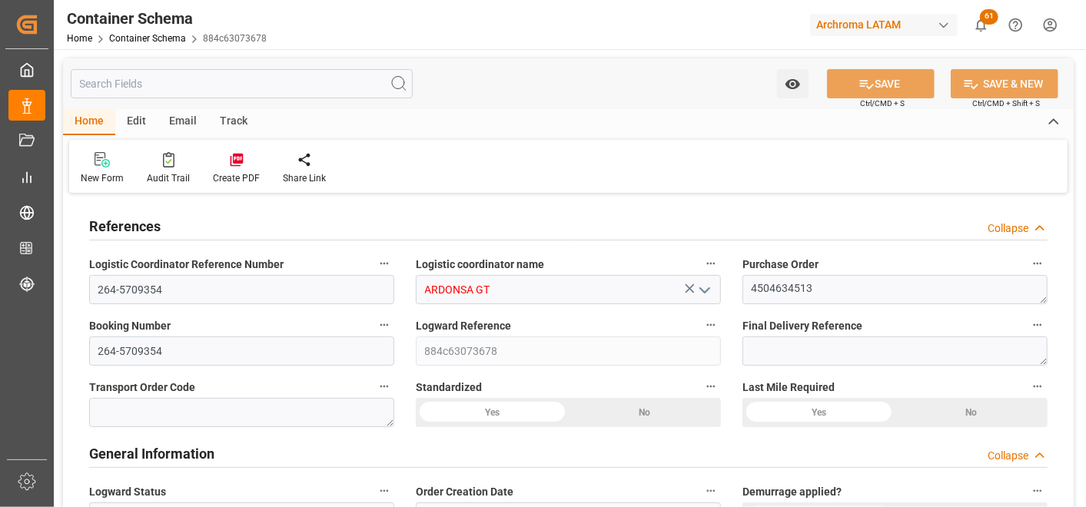
type input "MXZMF"
type input "0"
type input "68"
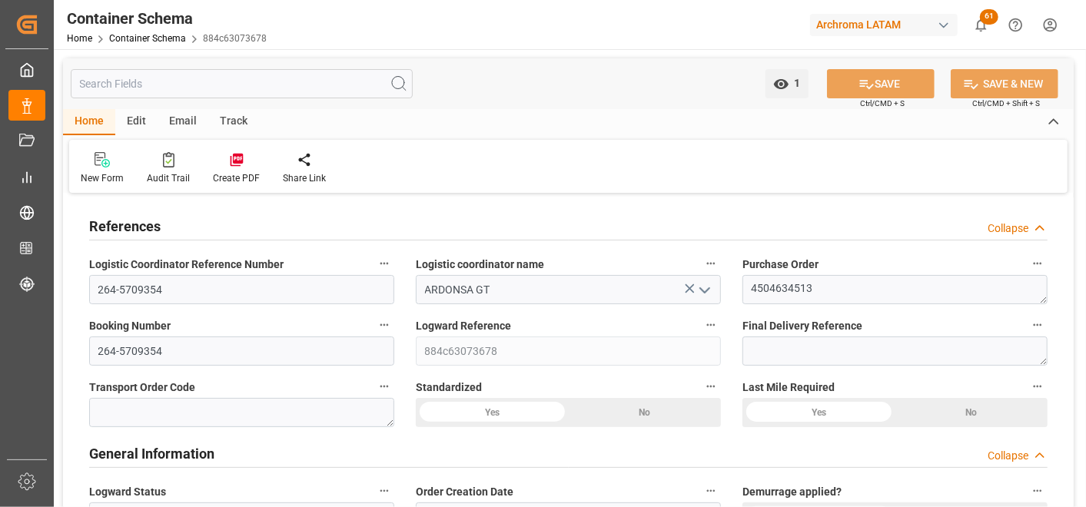
type input "22.07.2025 10:00"
type input "22.07.2025"
type input "23.07.2025"
type input "29.09.2025"
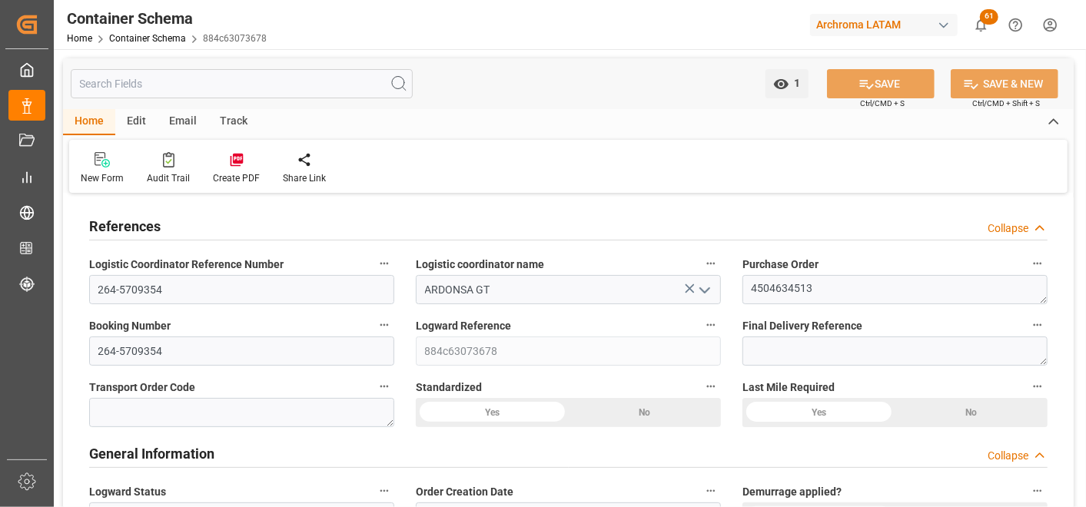
type input "29.09.2025"
type input "29.09.2025 21:54"
type input "22.07.2025 14:51"
type input "29.09.2025"
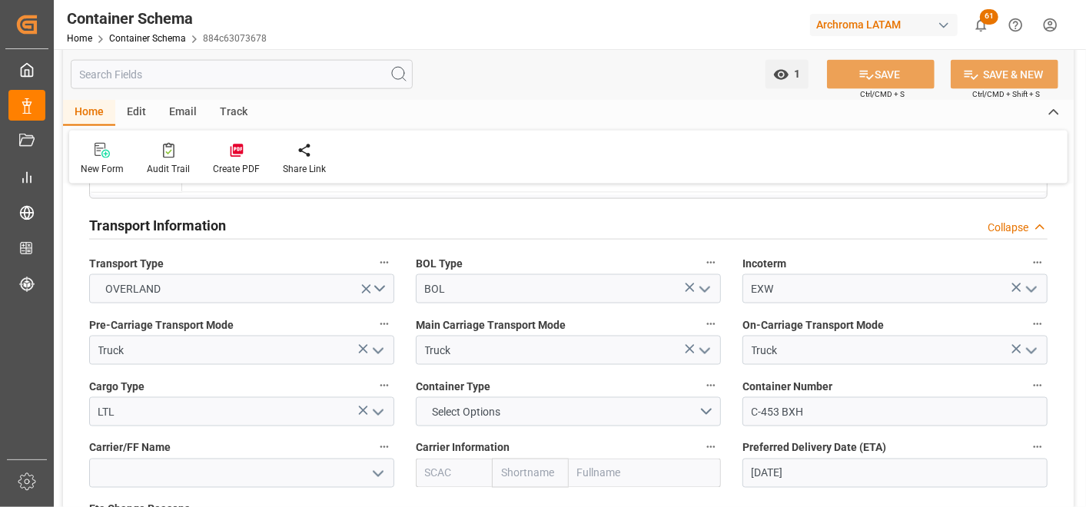
scroll to position [1281, 0]
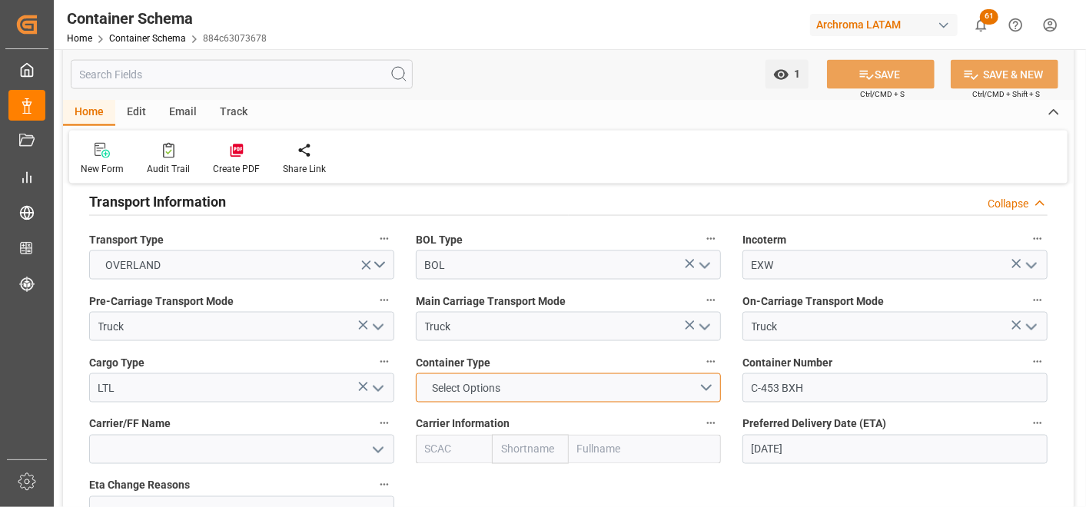
click at [720, 393] on button "Select Options" at bounding box center [568, 388] width 305 height 29
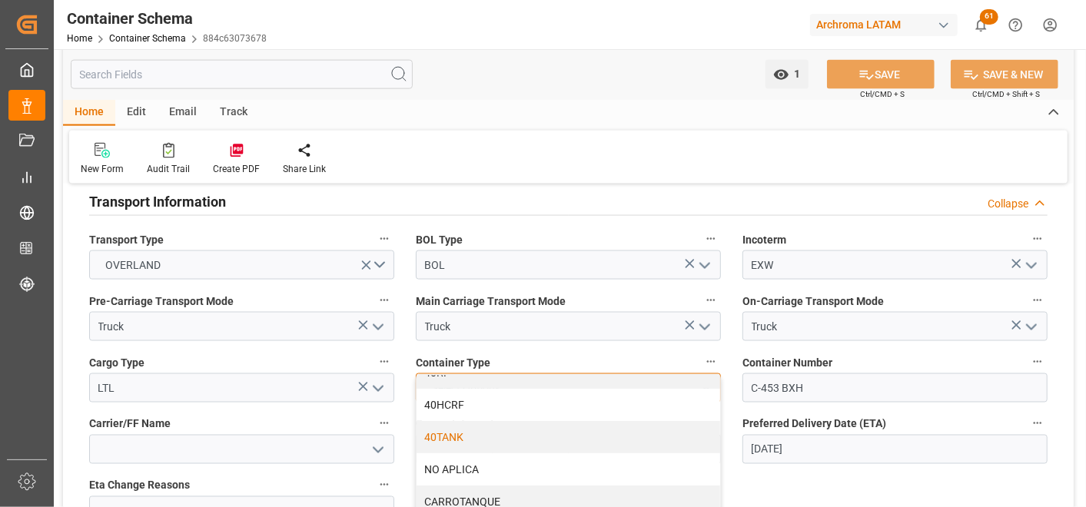
scroll to position [185, 0]
click at [558, 455] on div "NO APLICA" at bounding box center [569, 465] width 304 height 32
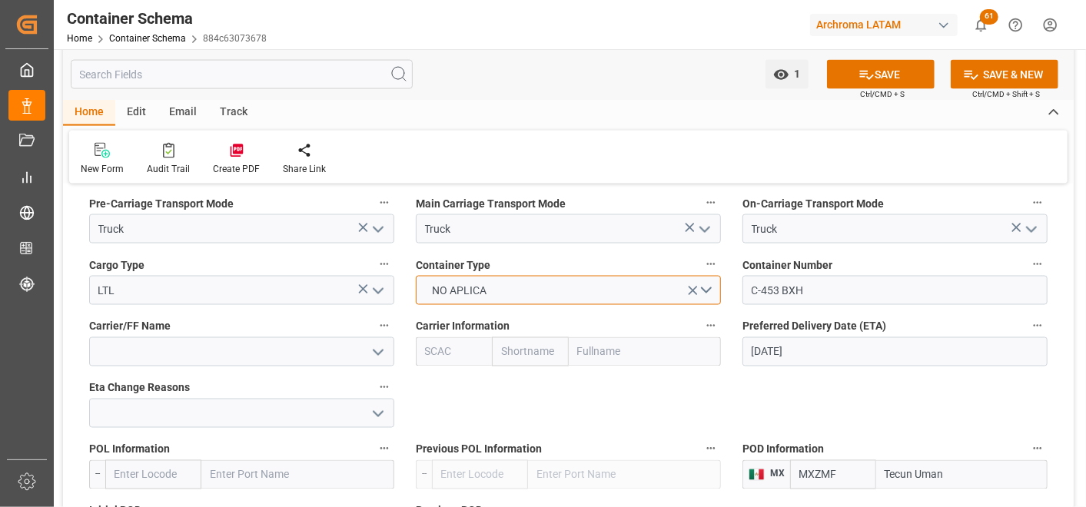
scroll to position [1452, 0]
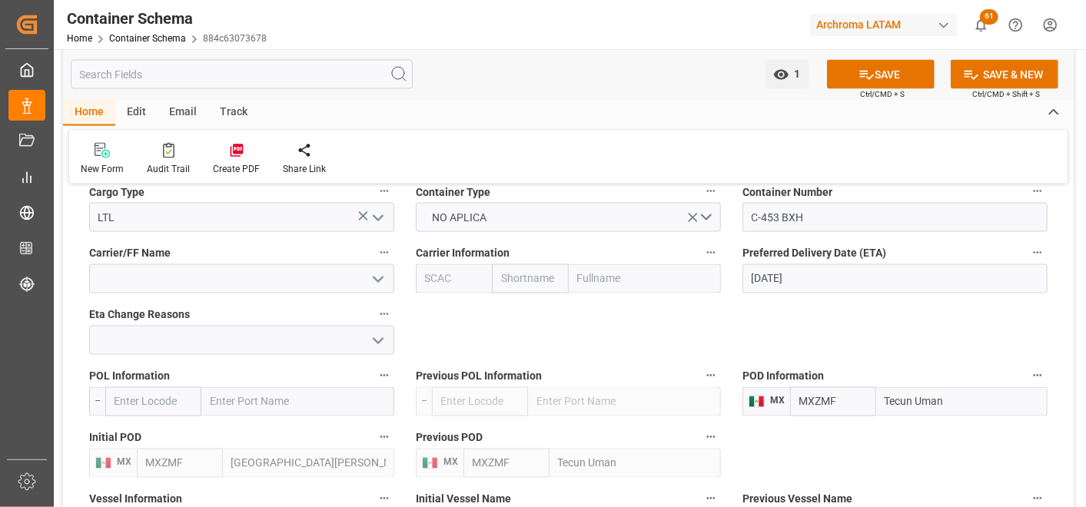
click at [957, 404] on input "Tecun Uman" at bounding box center [962, 402] width 171 height 29
click at [953, 402] on input "Tecun Uman" at bounding box center [962, 402] width 171 height 29
drag, startPoint x: 948, startPoint y: 403, endPoint x: 877, endPoint y: 403, distance: 71.5
click at [877, 403] on input "Tecun Uman" at bounding box center [962, 402] width 171 height 29
type input "TECUN UMAN"
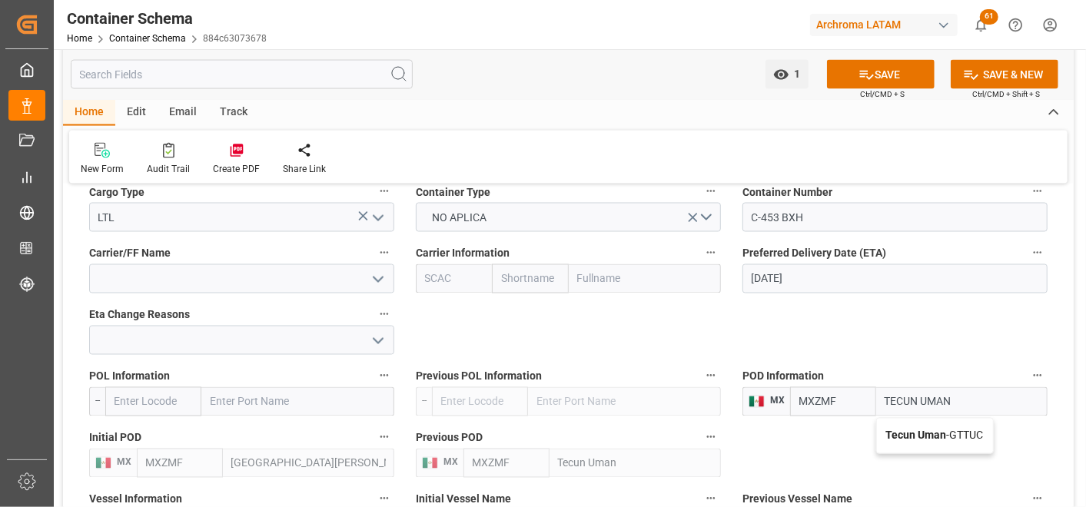
click at [926, 430] on b "Tecun Uman" at bounding box center [917, 436] width 61 height 12
type input "GTTUC"
type input "Tecun Uman"
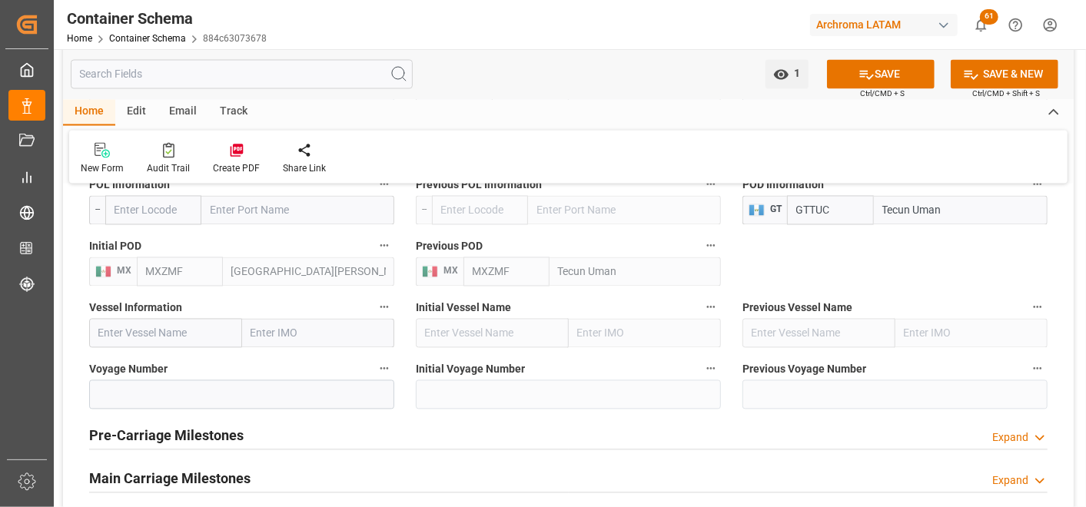
scroll to position [1708, 0]
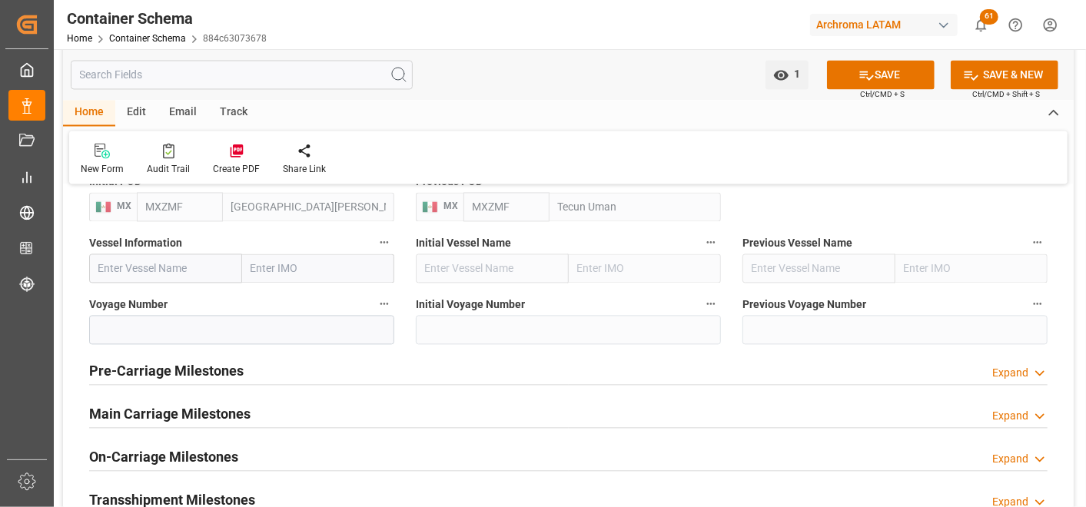
click at [198, 416] on h2 "Main Carriage Milestones" at bounding box center [169, 414] width 161 height 21
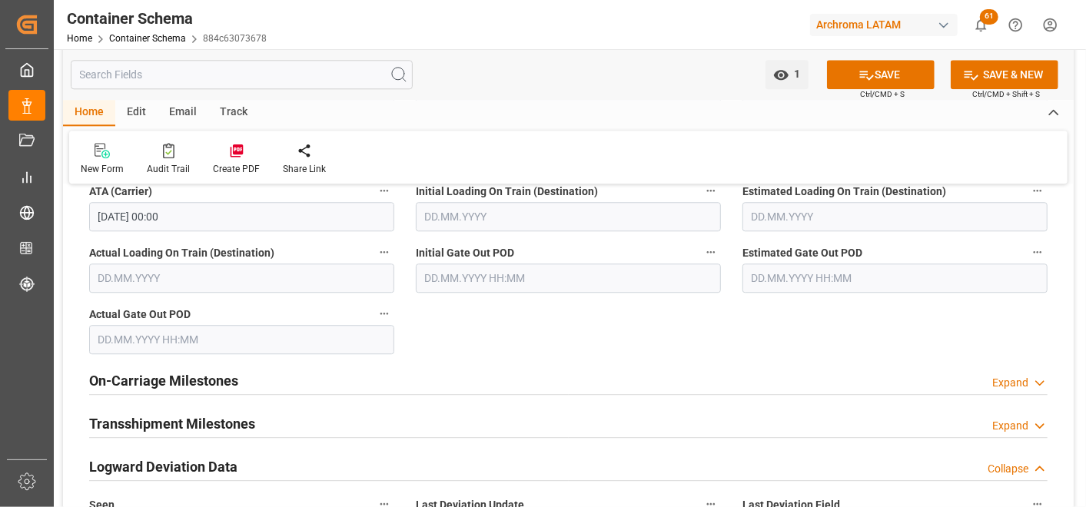
scroll to position [2221, 0]
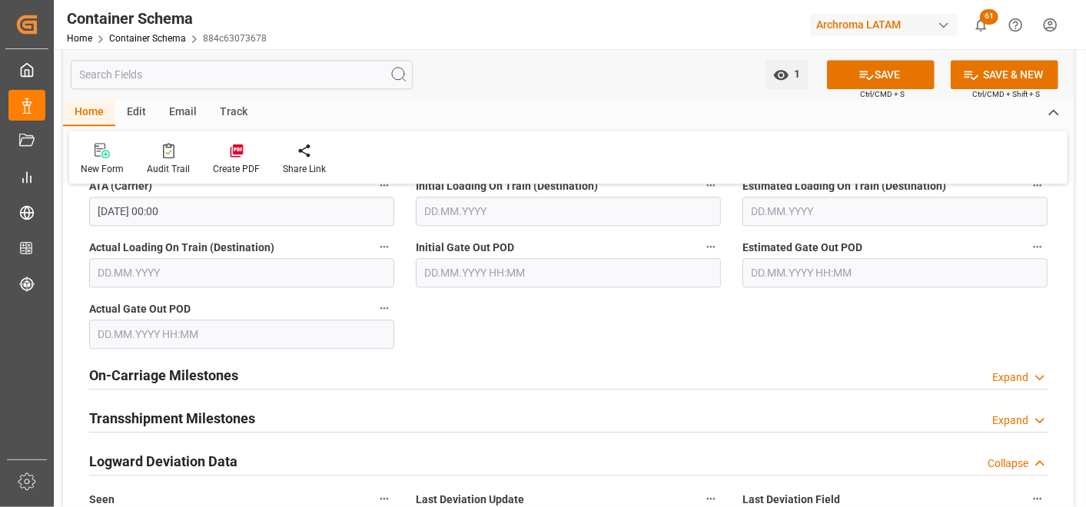
click at [195, 373] on h2 "On-Carriage Milestones" at bounding box center [163, 375] width 149 height 21
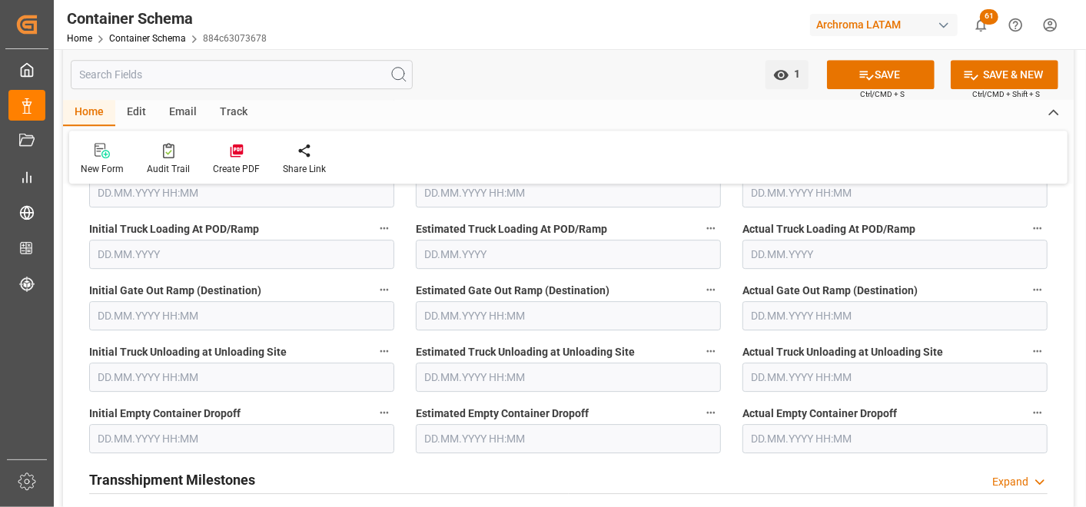
scroll to position [2477, 0]
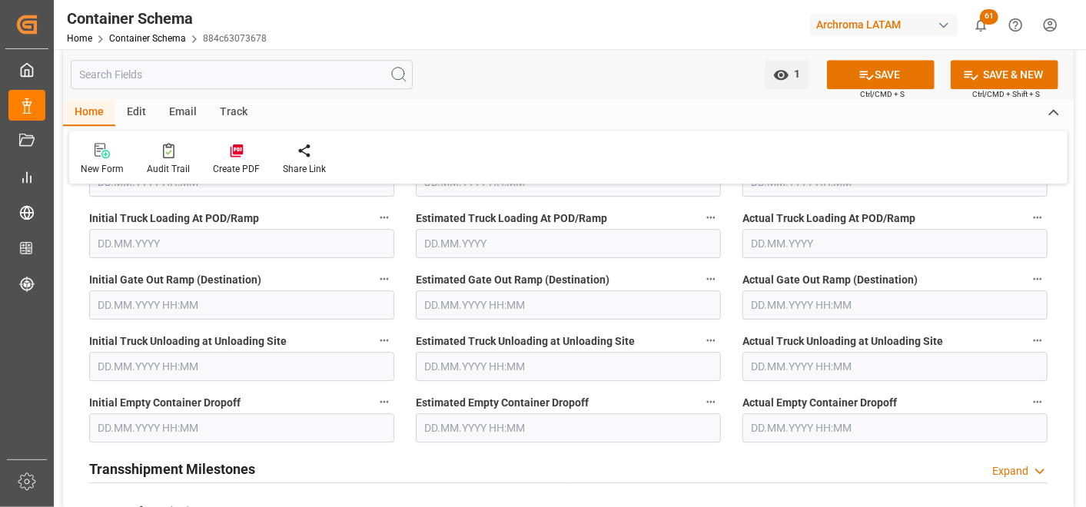
click at [786, 425] on input "text" at bounding box center [895, 428] width 305 height 29
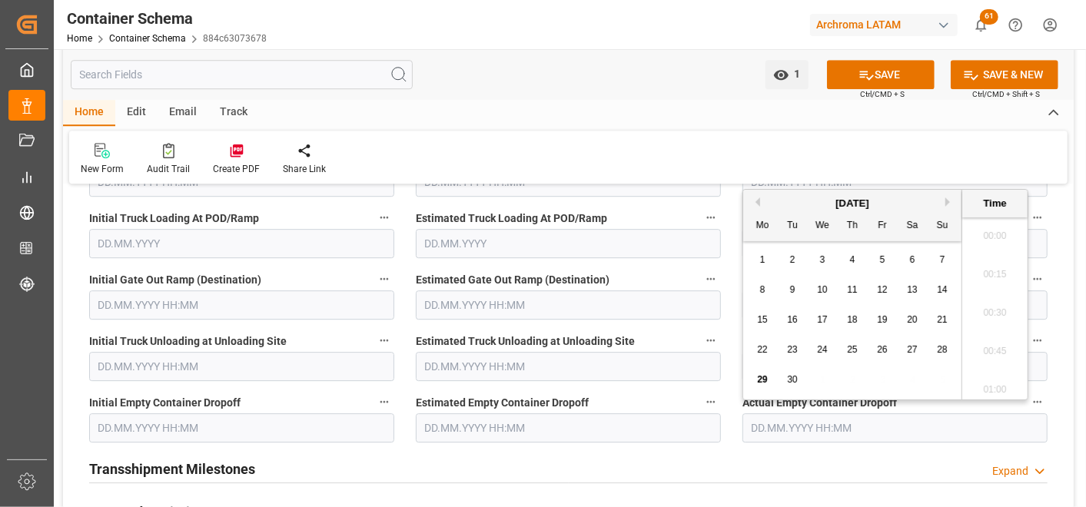
scroll to position [2580, 0]
click at [761, 198] on div "September 2025" at bounding box center [853, 203] width 218 height 15
click at [757, 200] on button "Previous Month" at bounding box center [755, 202] width 9 height 9
click at [757, 201] on button "Previous Month" at bounding box center [755, 202] width 9 height 9
click at [878, 348] on span "25" at bounding box center [882, 349] width 10 height 11
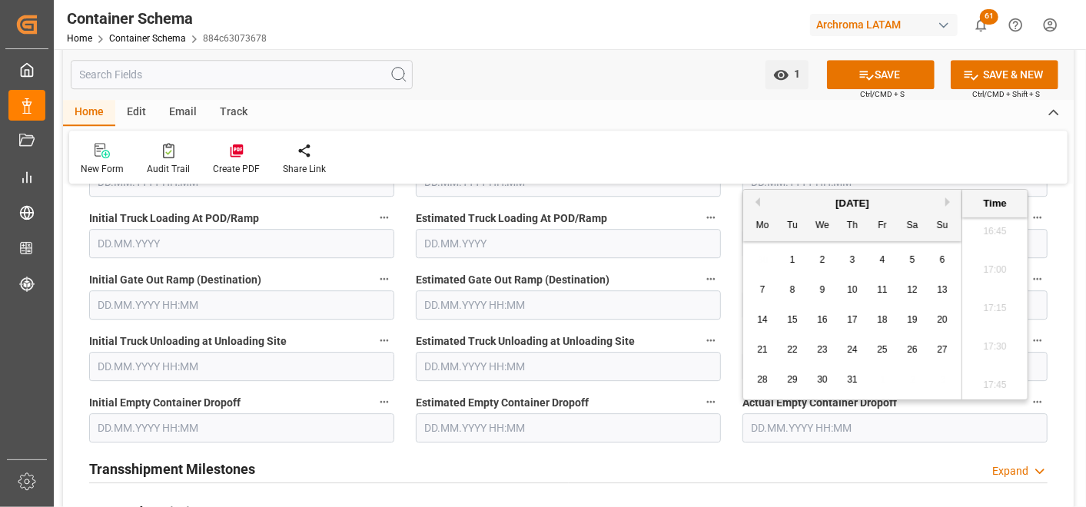
type input "25.07.2025 00:00"
click at [860, 70] on icon at bounding box center [867, 75] width 16 height 16
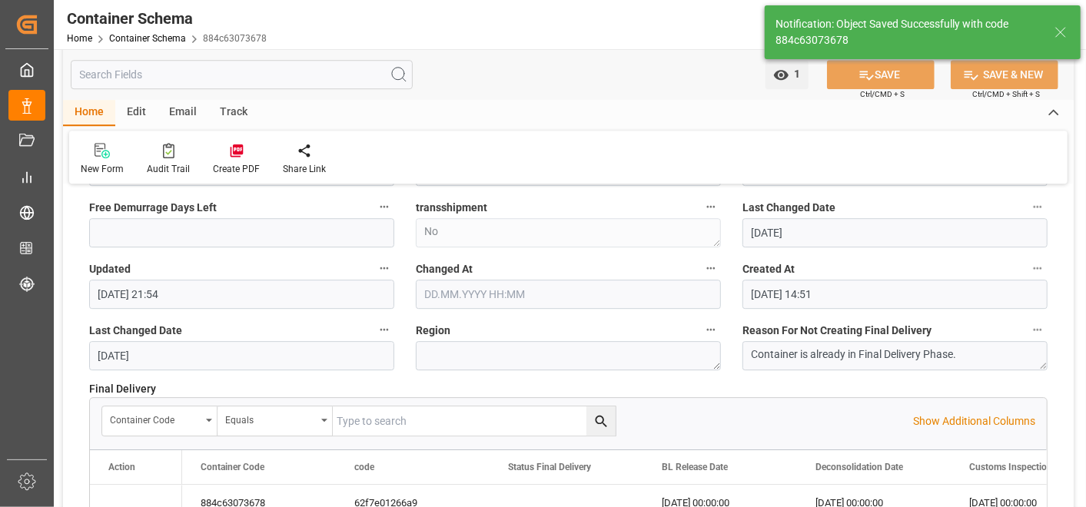
type input "29.09.2025 22:19"
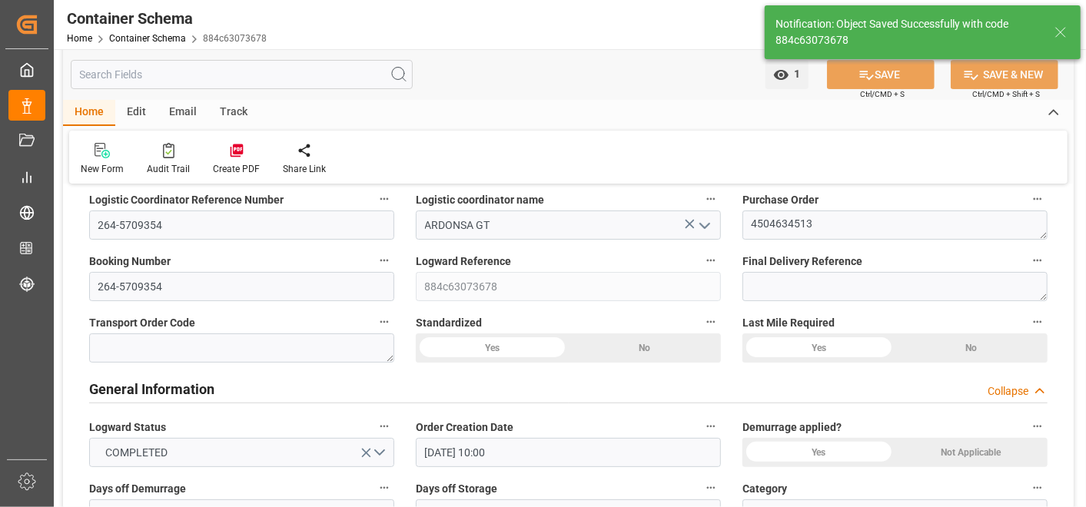
scroll to position [0, 0]
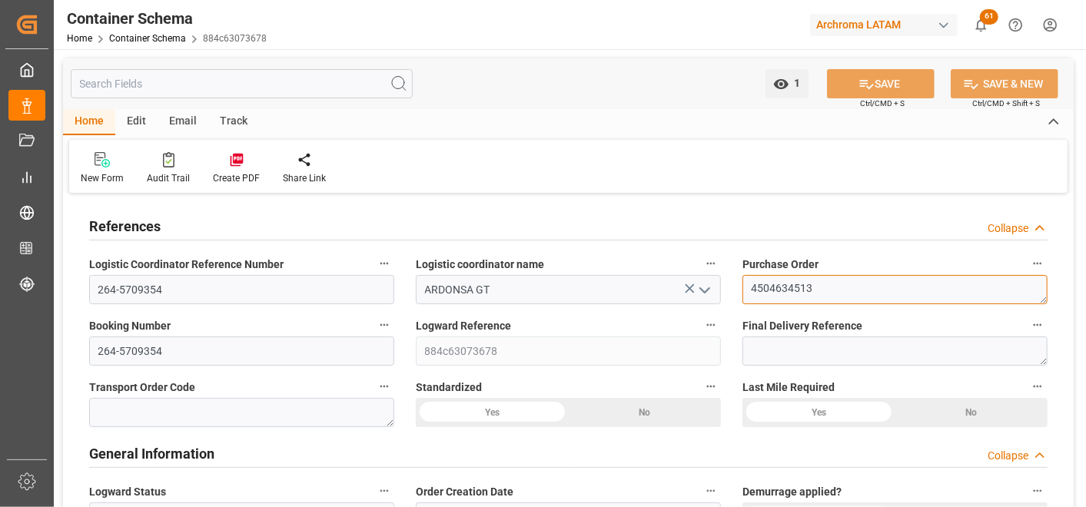
click at [774, 287] on textarea "4504634513" at bounding box center [895, 289] width 305 height 29
click at [145, 35] on link "Container Schema" at bounding box center [147, 38] width 77 height 11
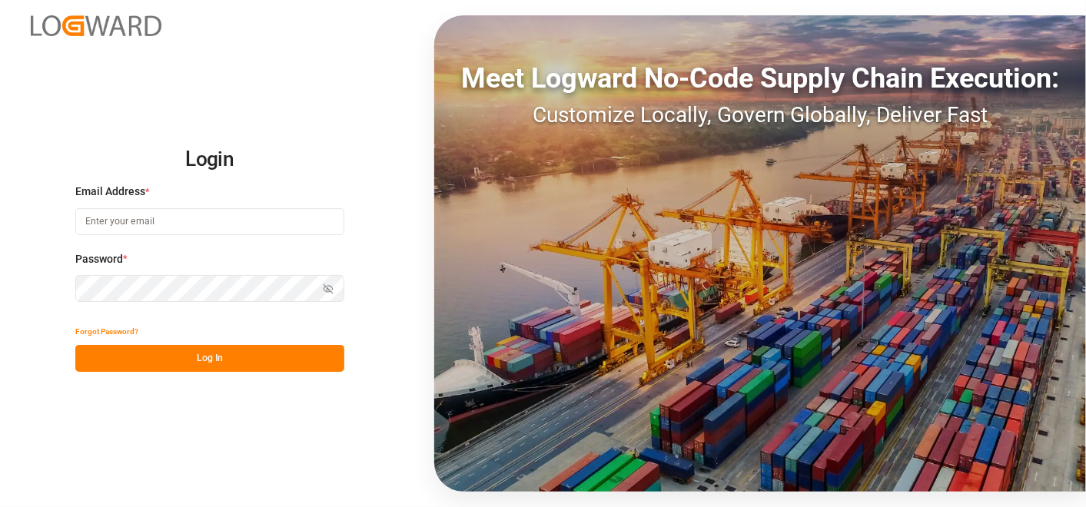
type input "[PERSON_NAME][EMAIL_ADDRESS][PERSON_NAME][DOMAIN_NAME]"
click at [225, 367] on button "Log In" at bounding box center [209, 358] width 269 height 27
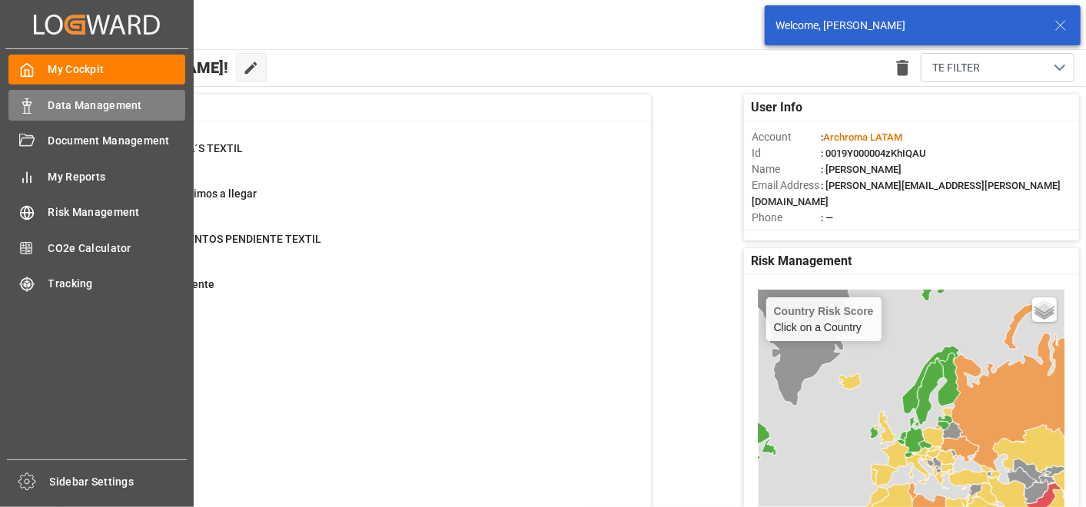
click at [14, 101] on div at bounding box center [21, 106] width 26 height 16
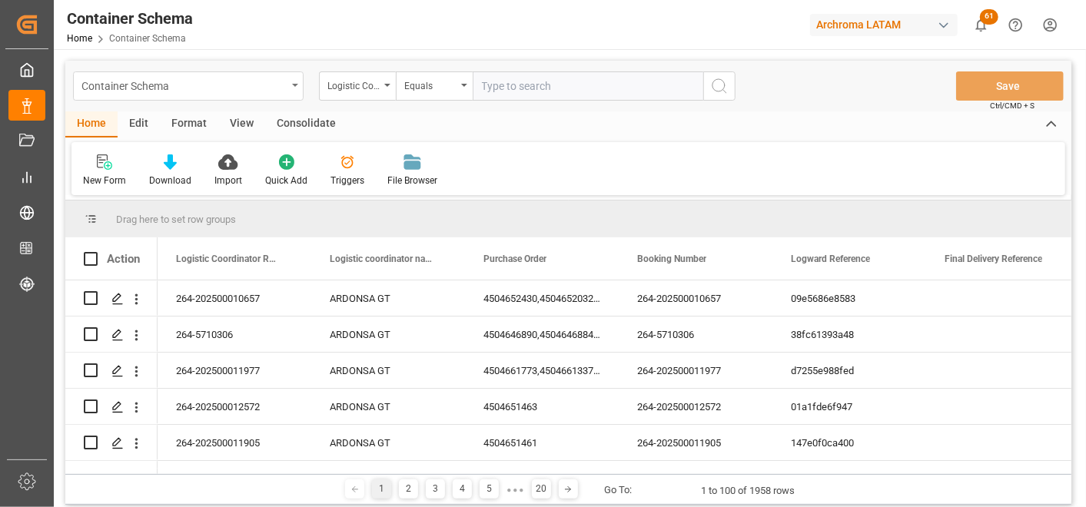
click at [274, 82] on div "Container Schema" at bounding box center [184, 84] width 205 height 19
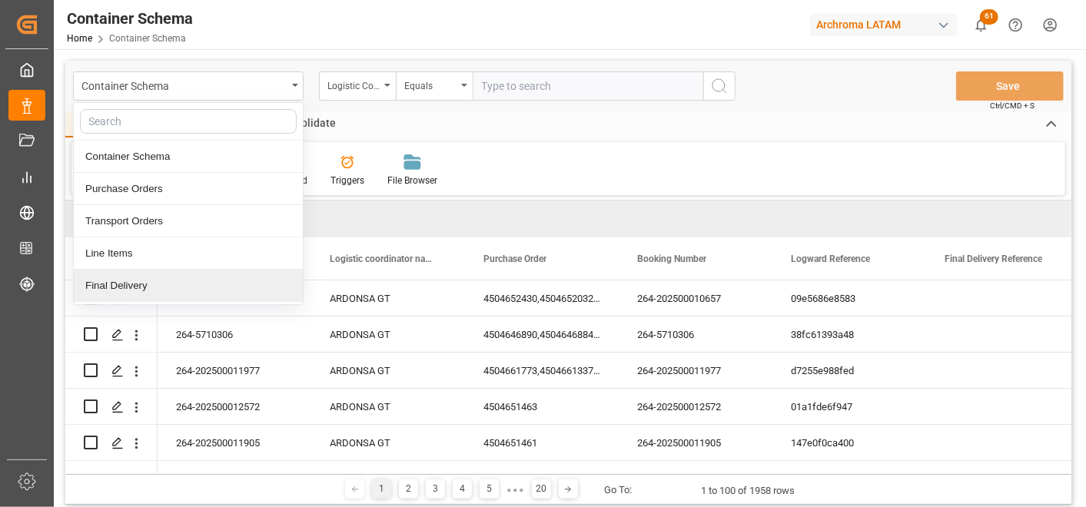
click at [165, 275] on div "Final Delivery" at bounding box center [188, 286] width 229 height 32
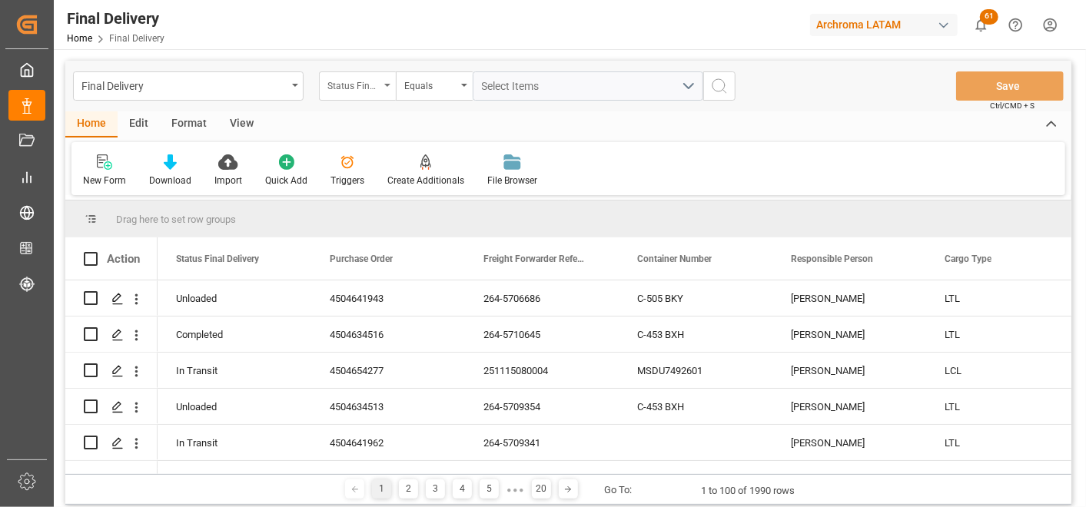
click at [374, 82] on div "Status Final Delivery" at bounding box center [354, 84] width 52 height 18
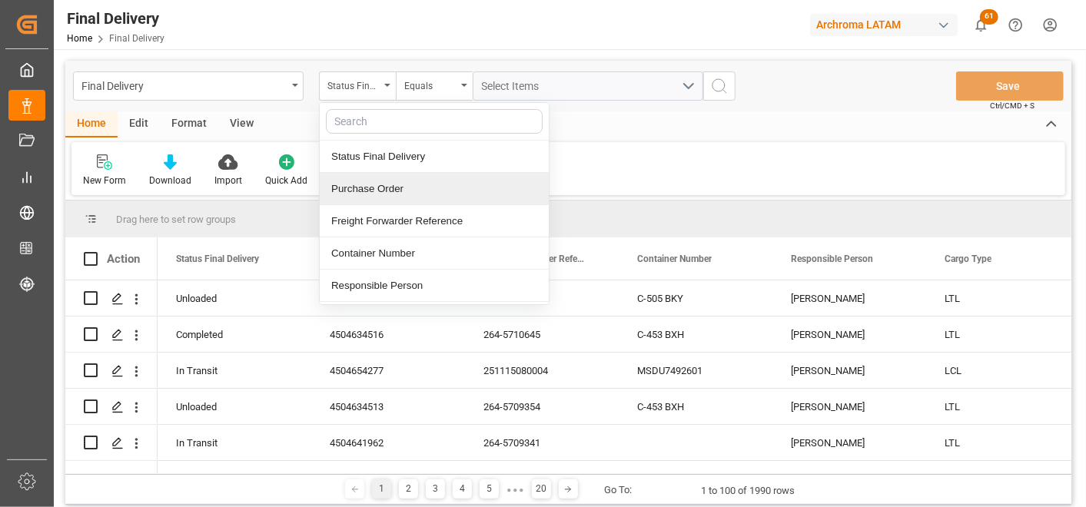
click at [380, 190] on div "Purchase Order" at bounding box center [434, 189] width 229 height 32
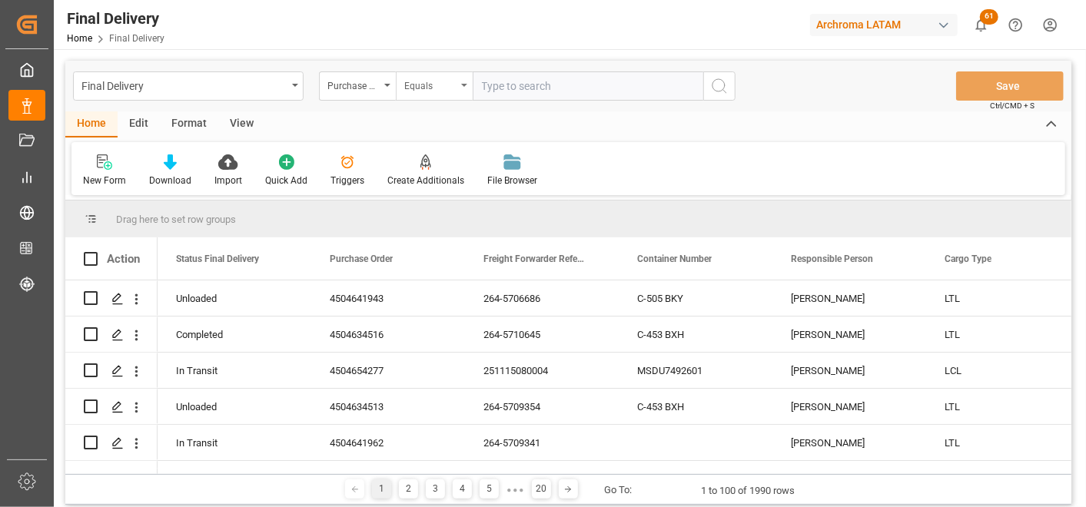
click at [434, 87] on div "Equals" at bounding box center [430, 84] width 52 height 18
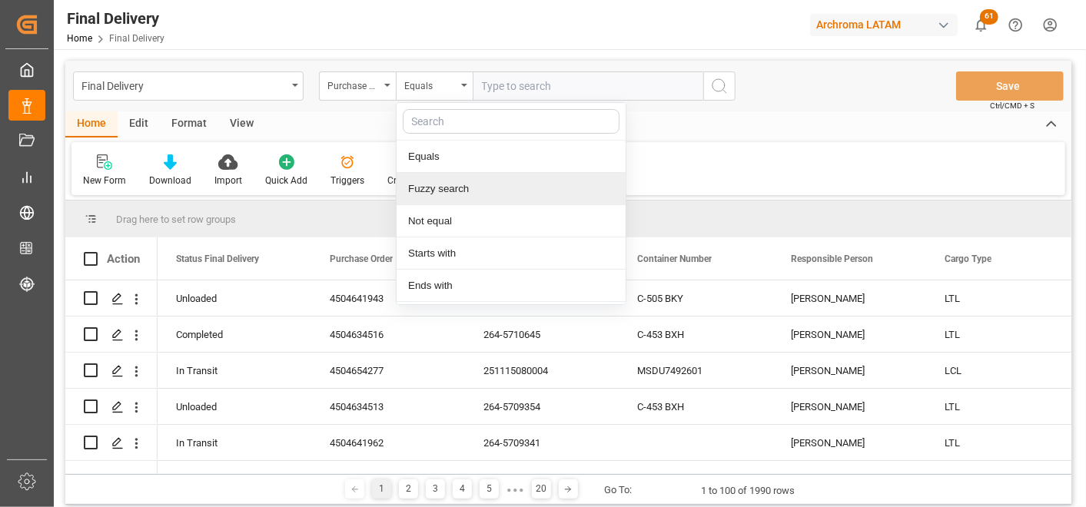
click at [441, 192] on div "Fuzzy search" at bounding box center [511, 189] width 229 height 32
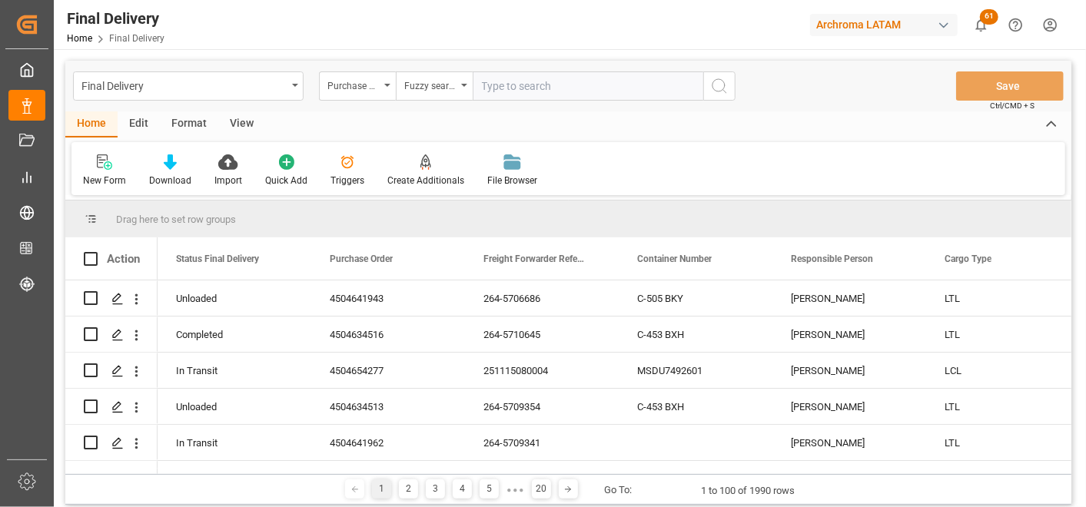
paste input "4504661773,4504661337,4504661330"
drag, startPoint x: 677, startPoint y: 86, endPoint x: 544, endPoint y: 98, distance: 134.3
click at [544, 98] on input "4504661773,4504661337,4504661330" at bounding box center [588, 86] width 231 height 29
type input "4504661773"
click at [715, 82] on icon "search button" at bounding box center [719, 86] width 18 height 18
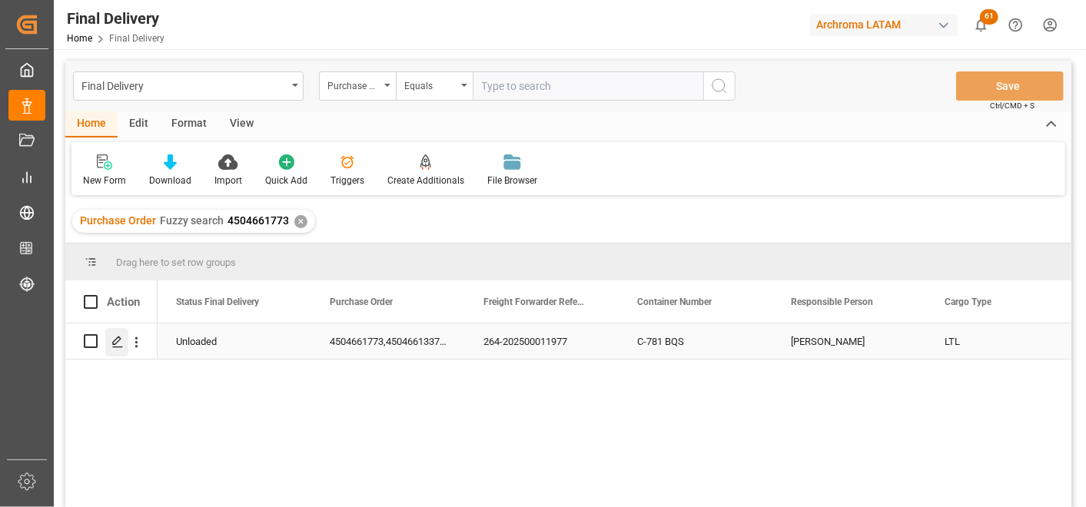
click at [113, 337] on icon "Press SPACE to select this row." at bounding box center [117, 342] width 12 height 12
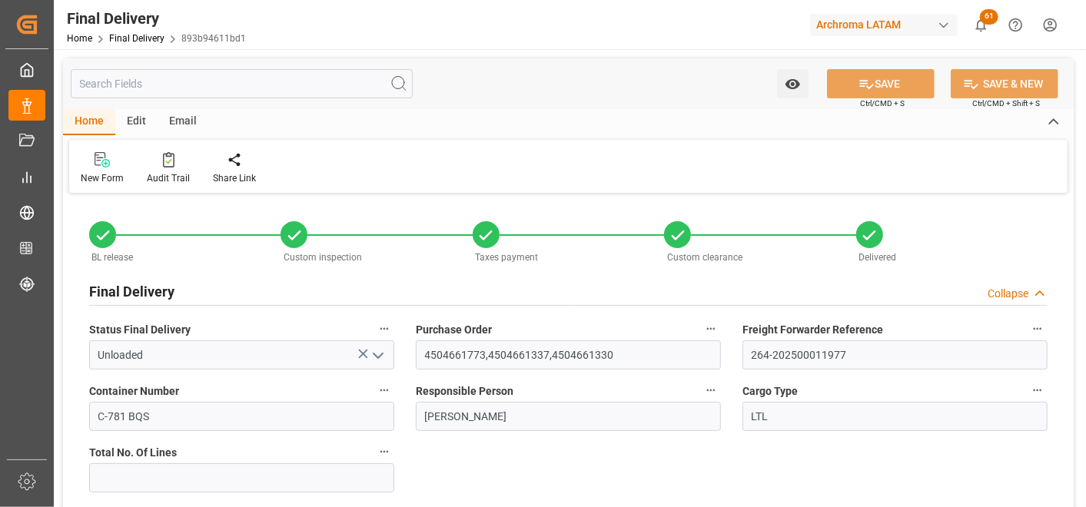
type input "[DATE]"
type input "16.09.2025"
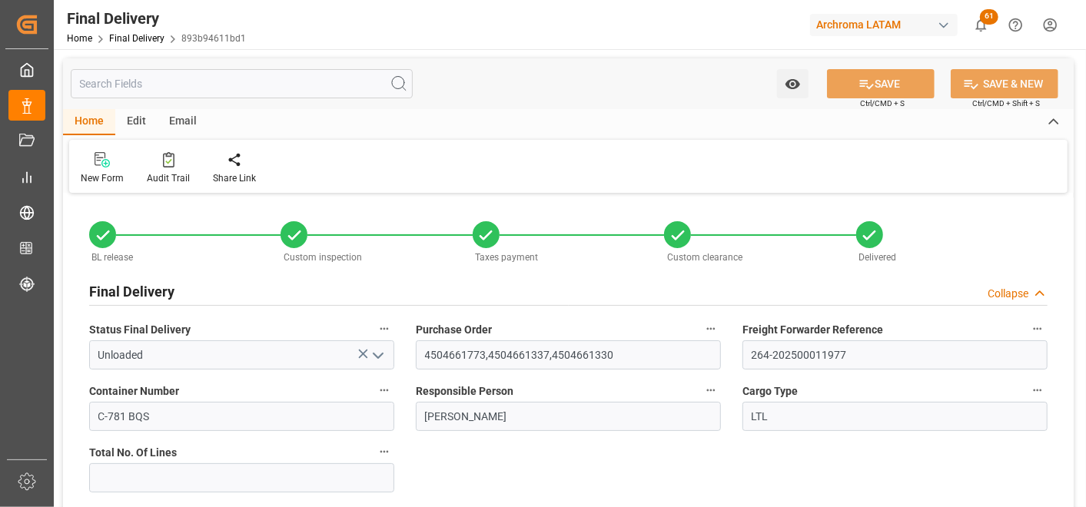
type input "16.09.2025 15:30"
type input "16.09.2025"
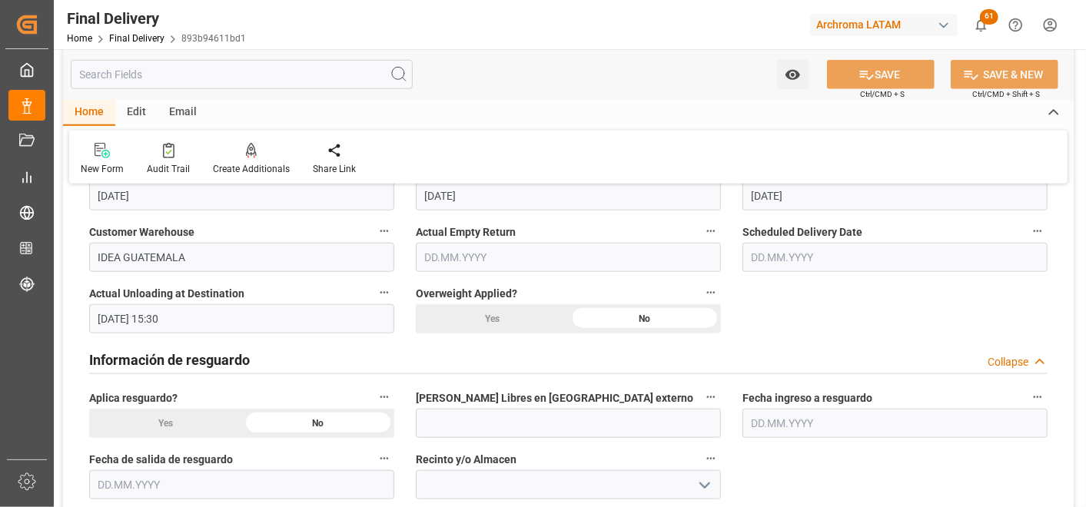
scroll to position [769, 0]
click at [785, 256] on input "text" at bounding box center [895, 258] width 305 height 29
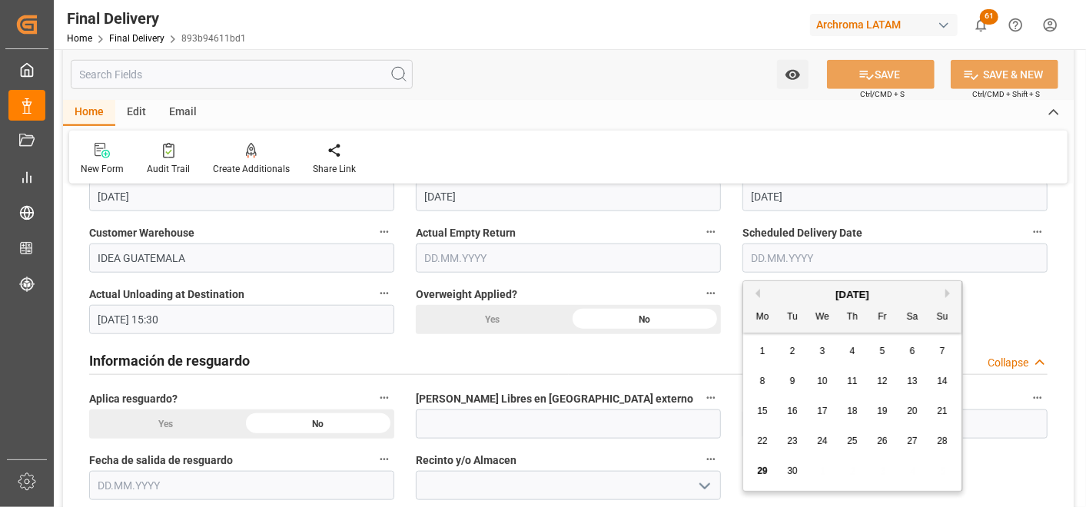
click at [796, 410] on span "16" at bounding box center [792, 411] width 10 height 11
type input "16.09.2025"
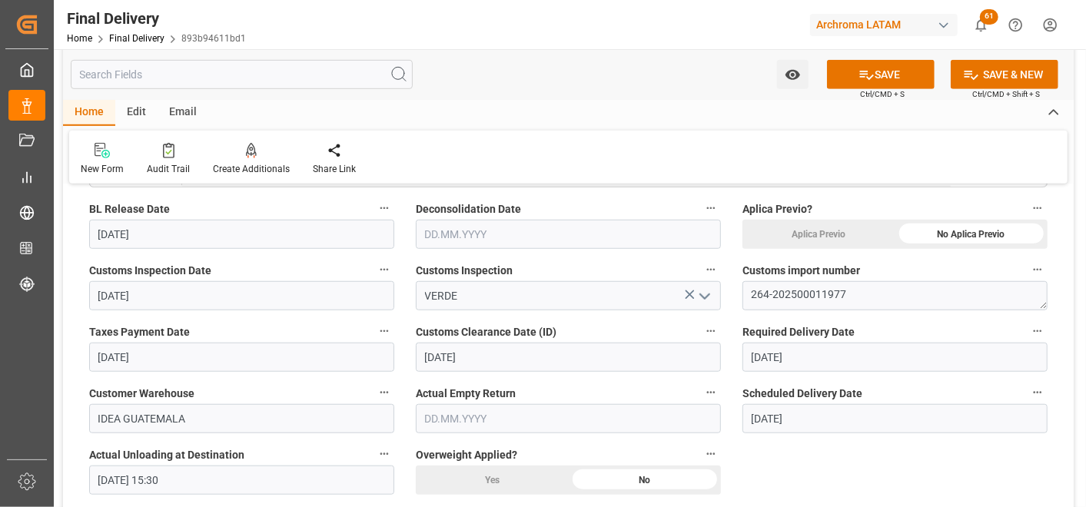
scroll to position [597, 0]
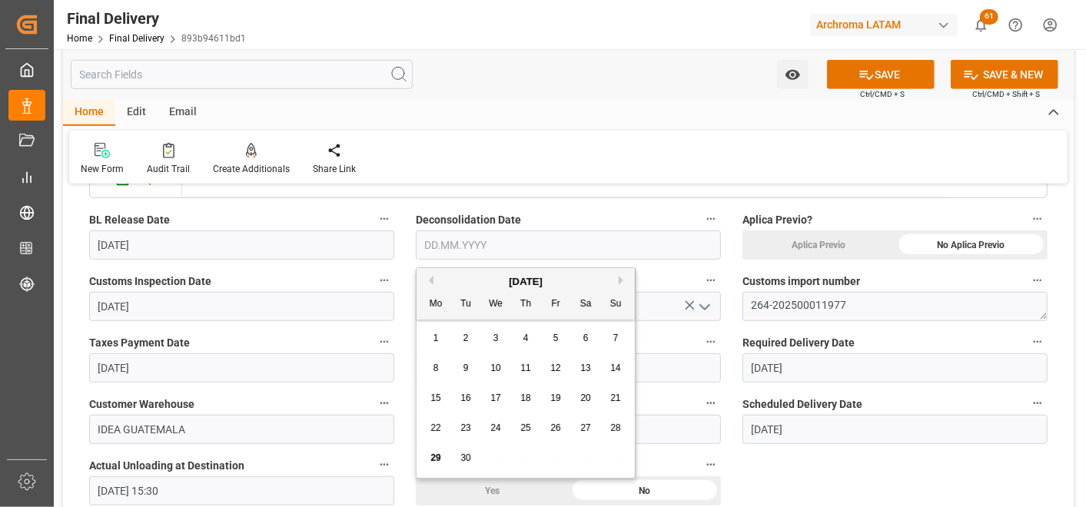
click at [639, 245] on input "text" at bounding box center [568, 245] width 305 height 29
click at [467, 395] on span "16" at bounding box center [466, 398] width 10 height 11
type input "16.09.2025"
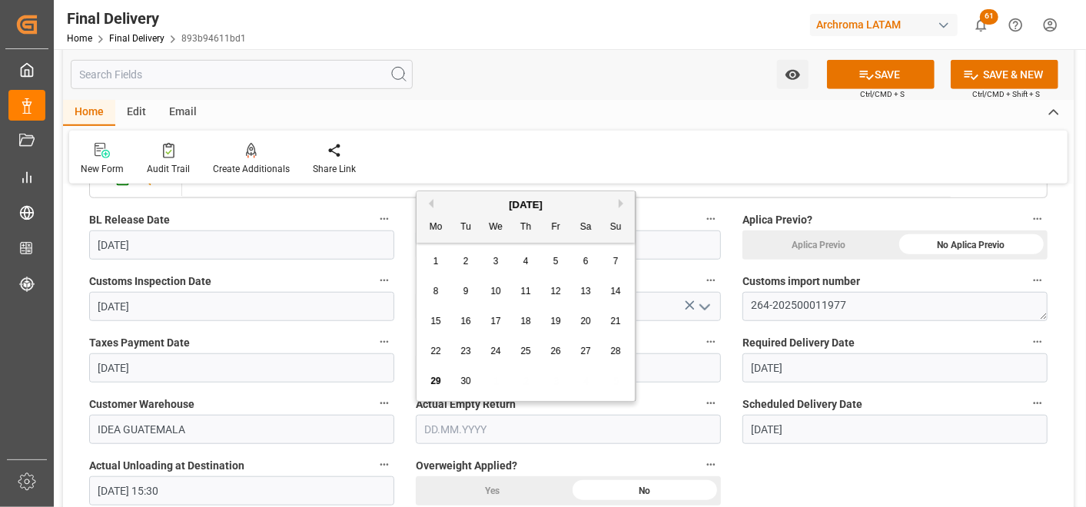
click at [566, 434] on input "text" at bounding box center [568, 429] width 305 height 29
click at [464, 324] on span "16" at bounding box center [466, 321] width 10 height 11
type input "16.09.2025"
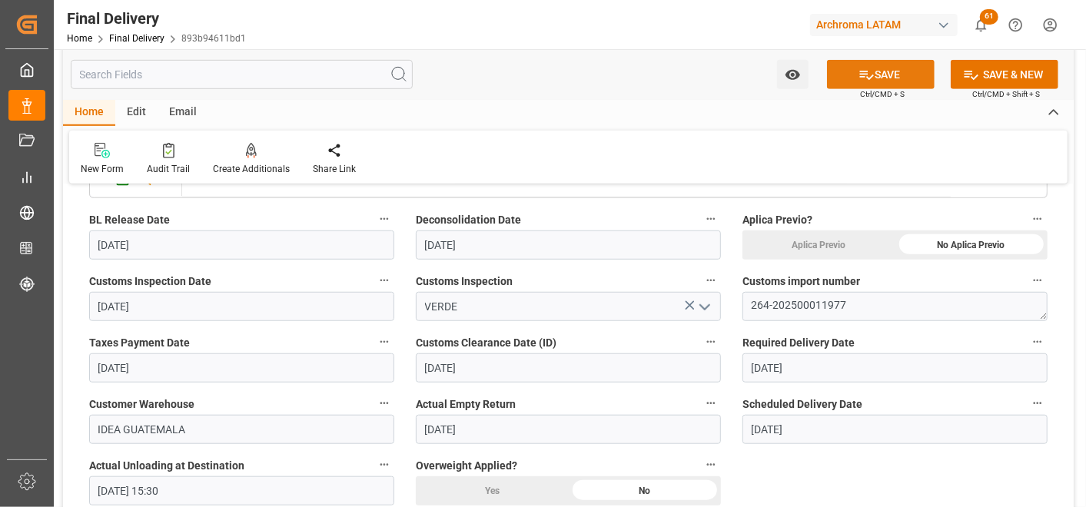
click at [884, 74] on button "SAVE" at bounding box center [881, 74] width 108 height 29
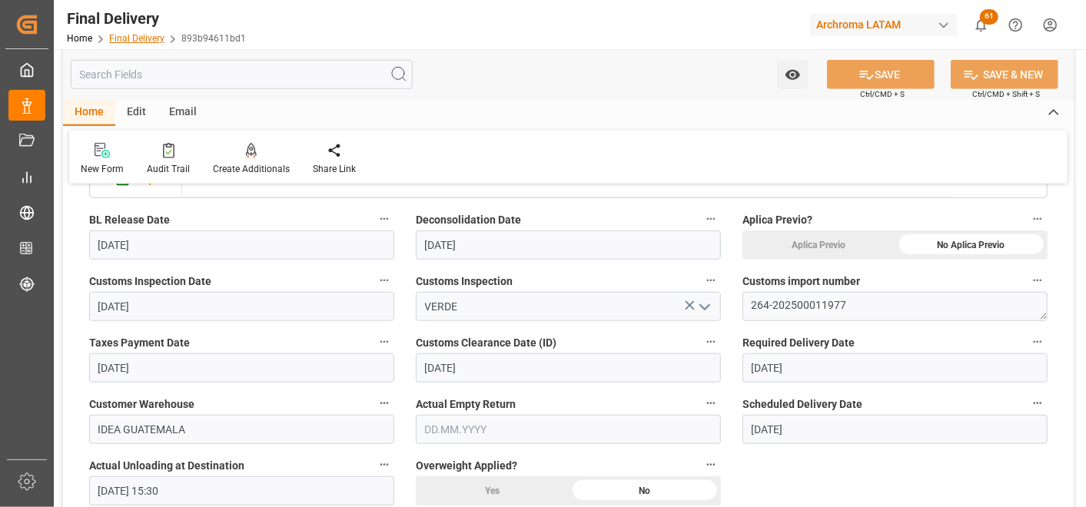
click at [148, 38] on link "Final Delivery" at bounding box center [136, 38] width 55 height 11
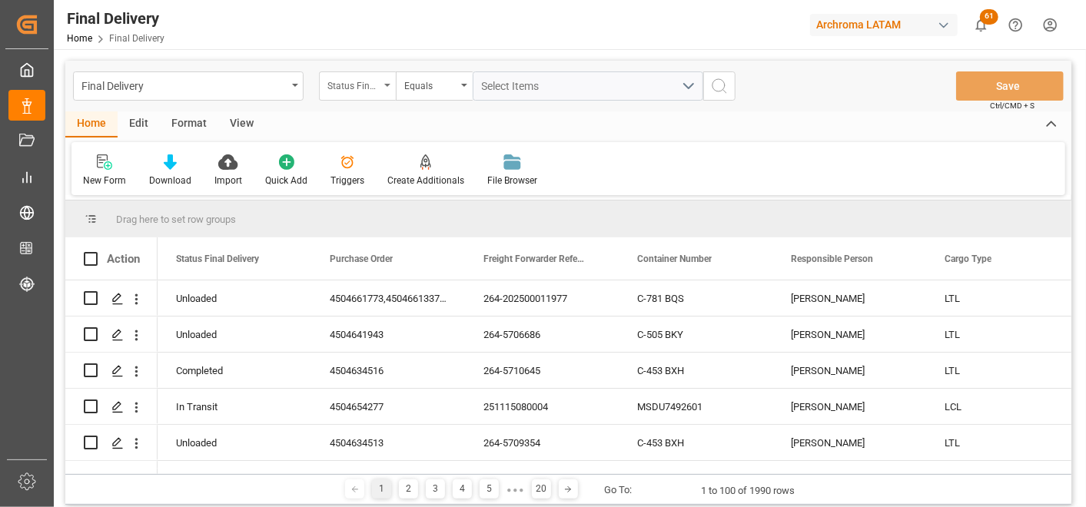
click at [347, 81] on div "Status Final Delivery" at bounding box center [354, 84] width 52 height 18
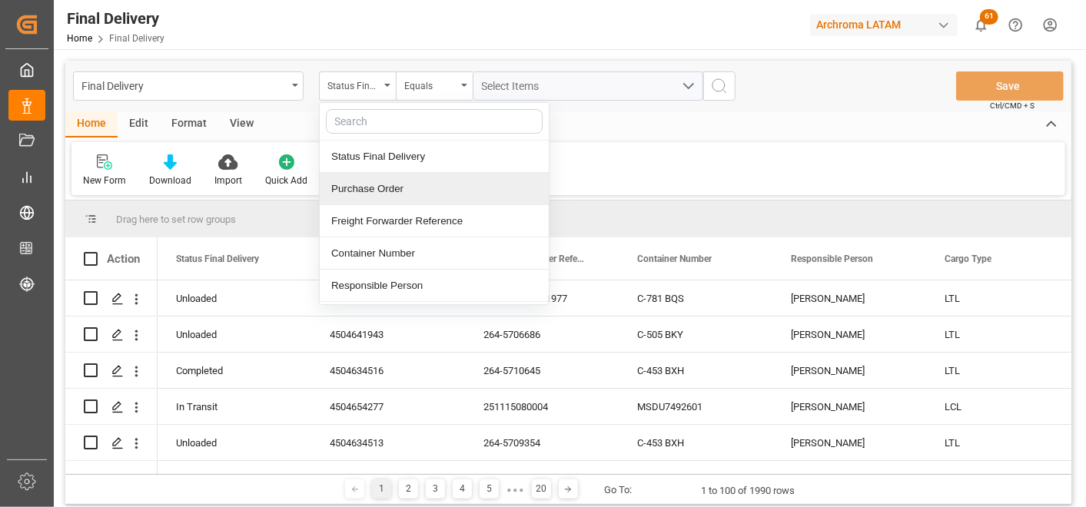
click at [377, 188] on div "Purchase Order" at bounding box center [434, 189] width 229 height 32
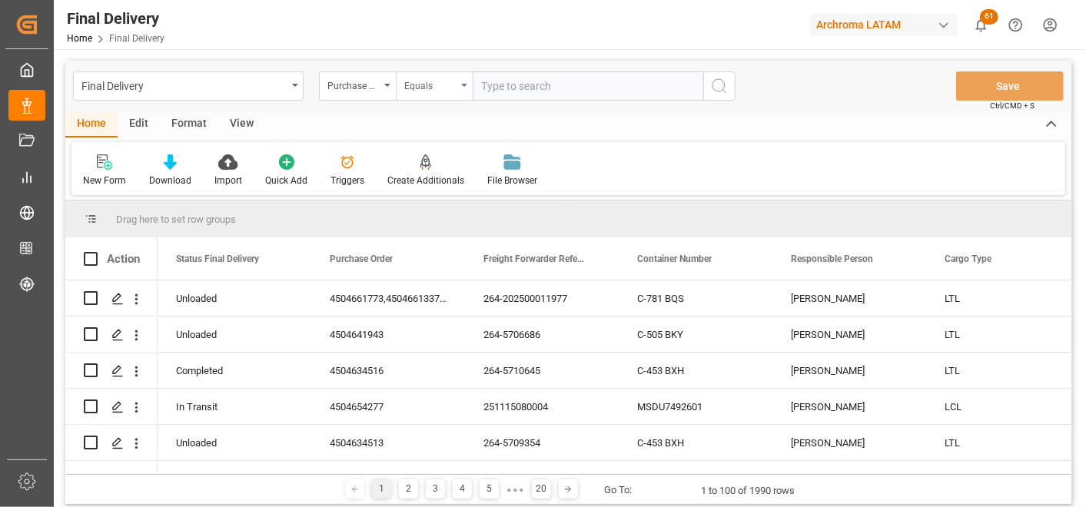
click at [410, 82] on div "Equals" at bounding box center [430, 84] width 52 height 18
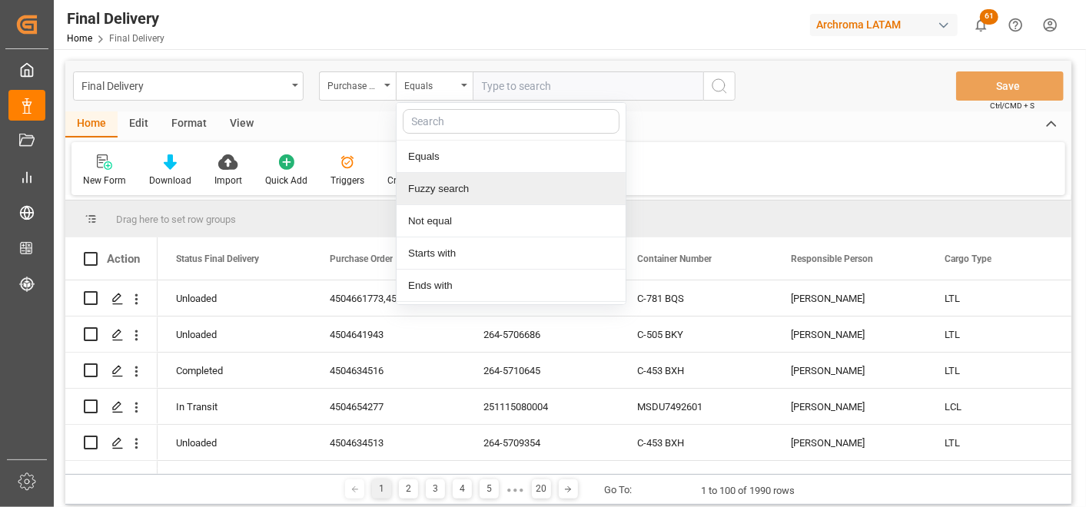
click at [428, 182] on div "Fuzzy search" at bounding box center [511, 189] width 229 height 32
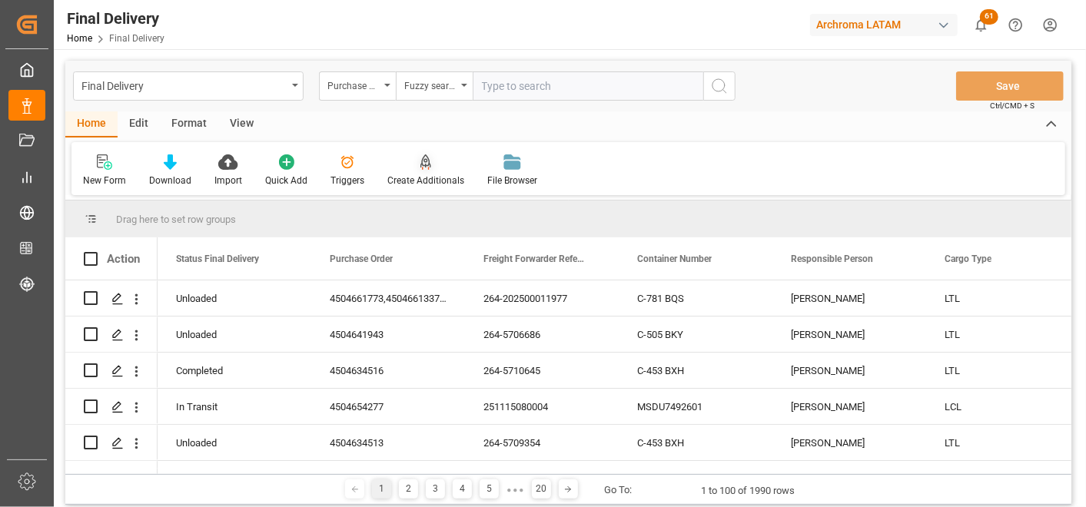
paste input "4504651463"
type input "4504651463"
click at [720, 85] on icon "search button" at bounding box center [719, 86] width 18 height 18
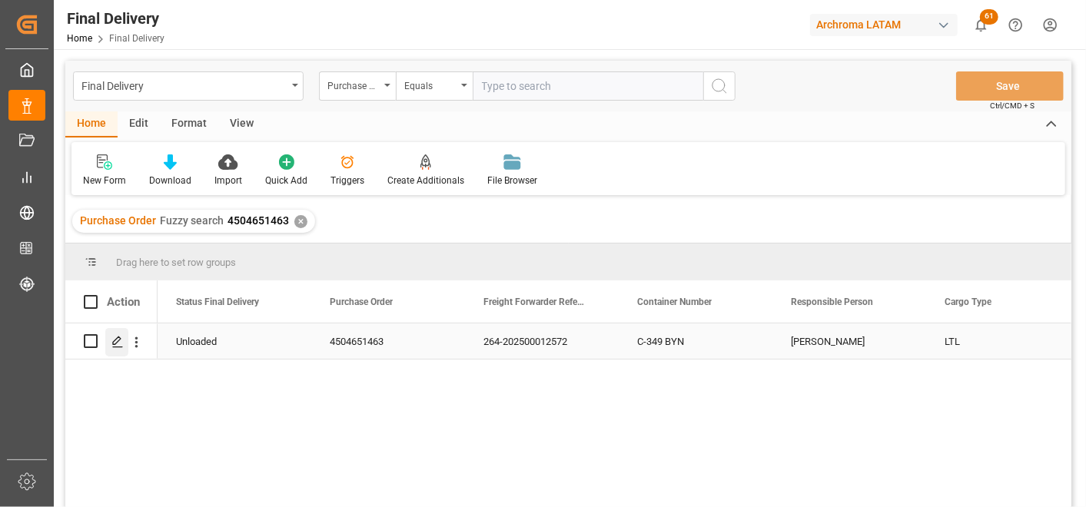
click at [108, 340] on div "Press SPACE to select this row." at bounding box center [116, 342] width 23 height 28
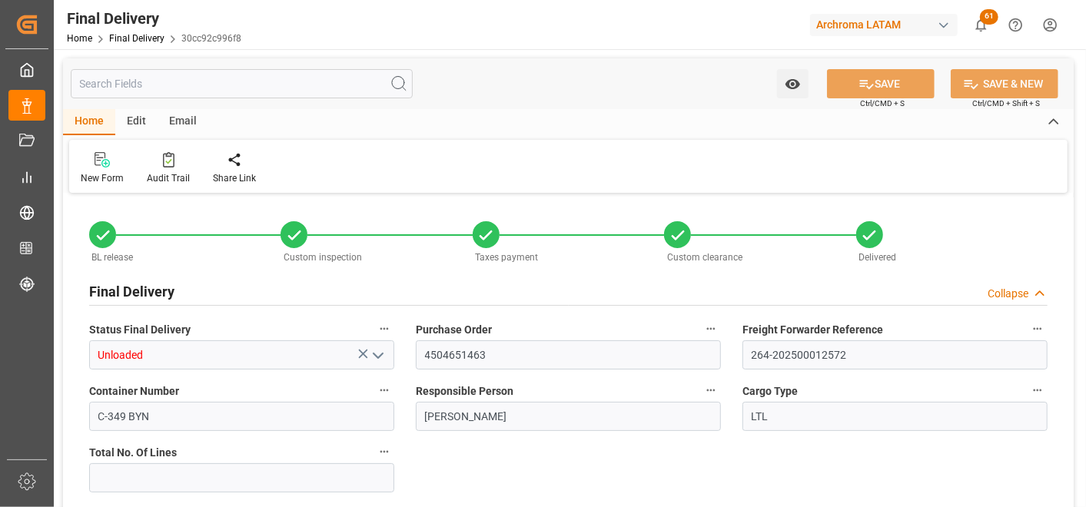
type input "Unloaded"
type input "4504651463"
type input "264-202500012572"
type input "C-349 BYN"
type input "[PERSON_NAME]"
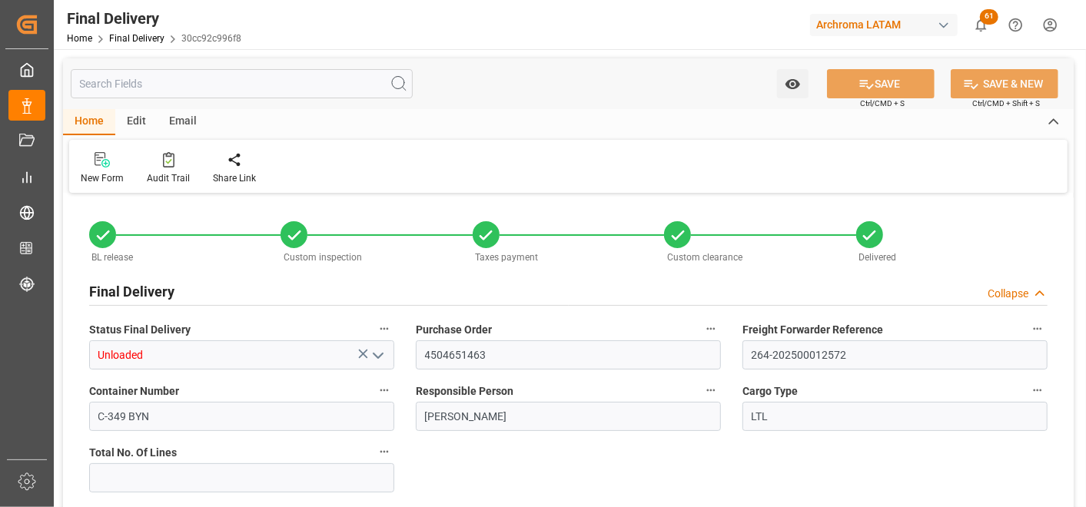
type input "LTL"
type input "VERDE"
type textarea "264-202500012572"
type input "ARCHROMA PAPER GMBH Y COMPAÑIA, SOC."
type input "Direct Transport"
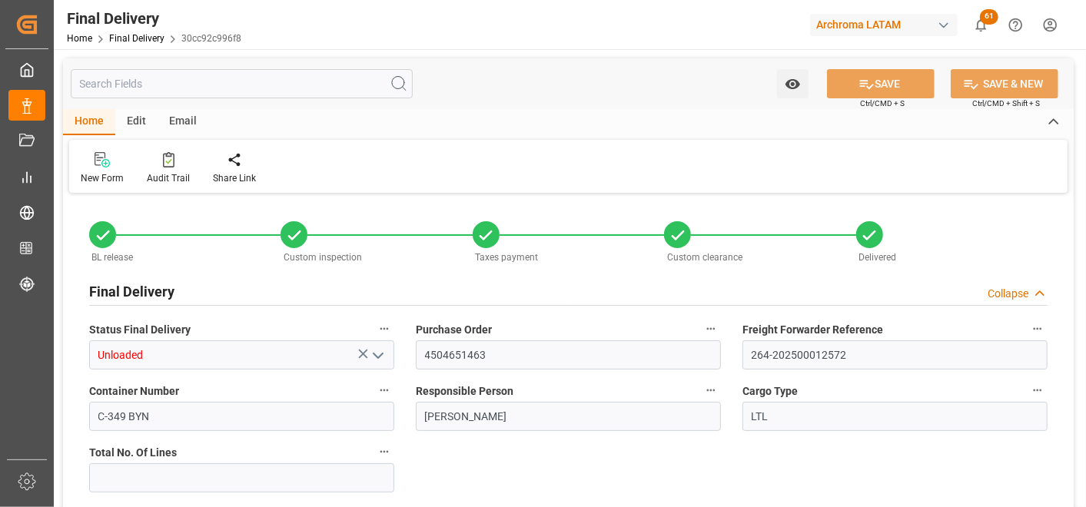
type input "LOGISTICA INTERNACIONAL MG"
type textarea "WALTER GEOVANNY GODOY OSORIO"
type input "C-349 BYN"
type input "PLANTA"
type input "30cc92c996f8"
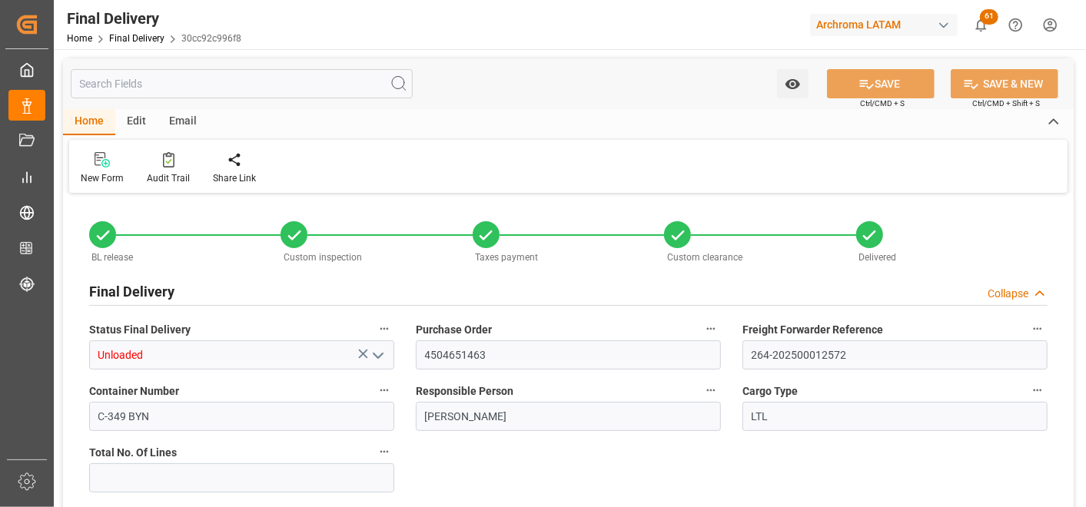
type input "TEXTIL"
type input "01a1fde6f947"
type input "11.09.2025"
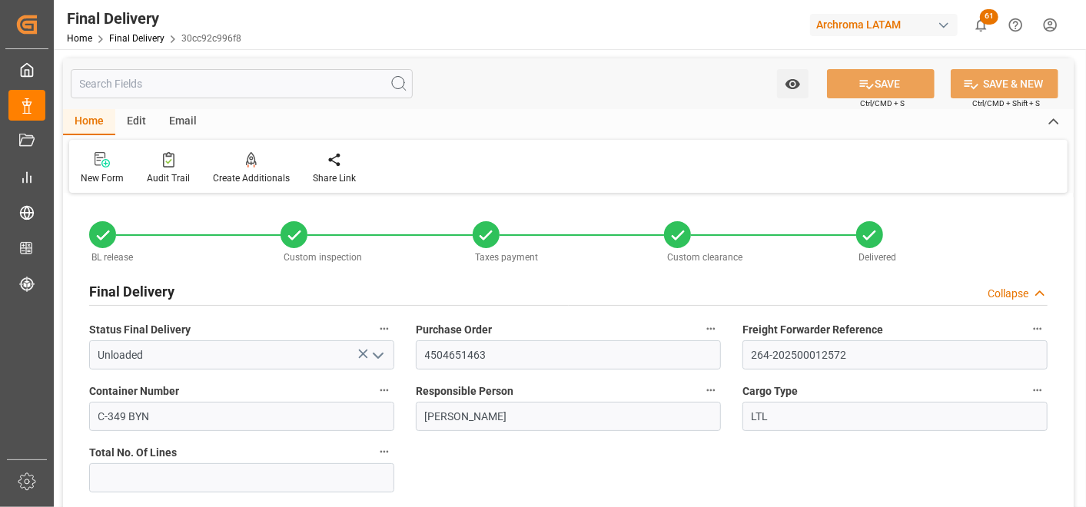
type input "11.09.2025"
type input "15.09.2025"
type input "12.09.2025"
type input "12.09.2025 11:30"
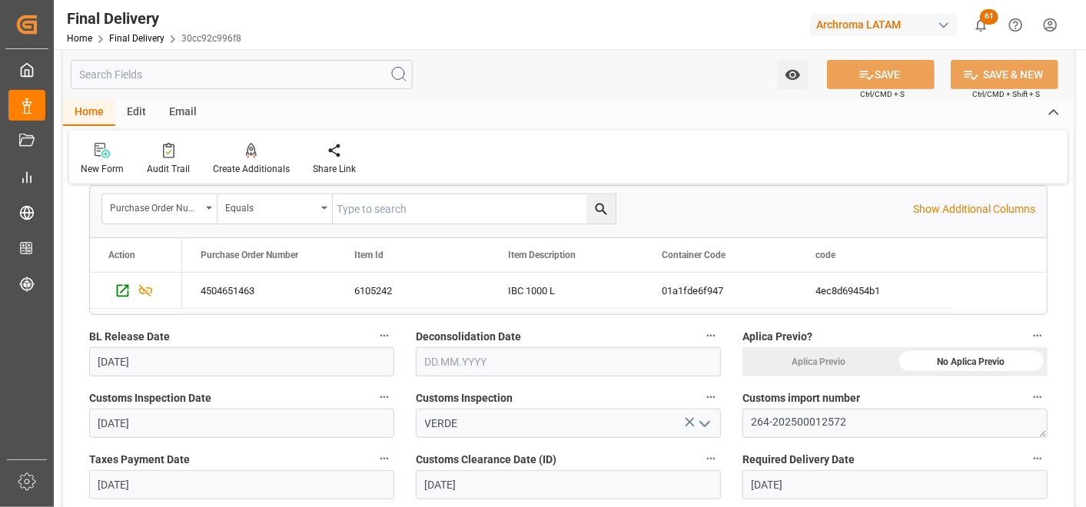
scroll to position [427, 0]
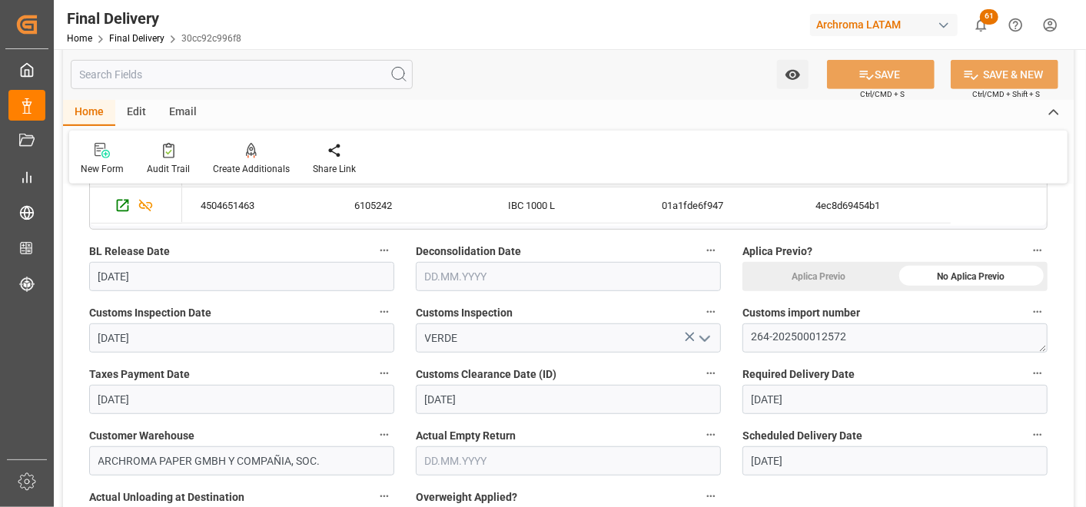
click at [464, 282] on input "text" at bounding box center [568, 276] width 305 height 29
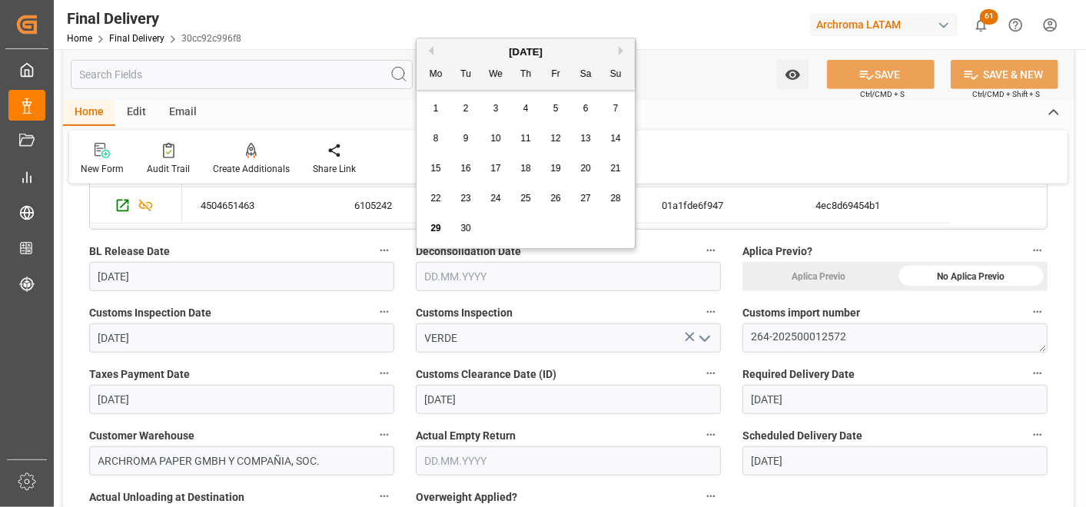
click at [554, 136] on span "12" at bounding box center [556, 138] width 10 height 11
type input "12.09.2025"
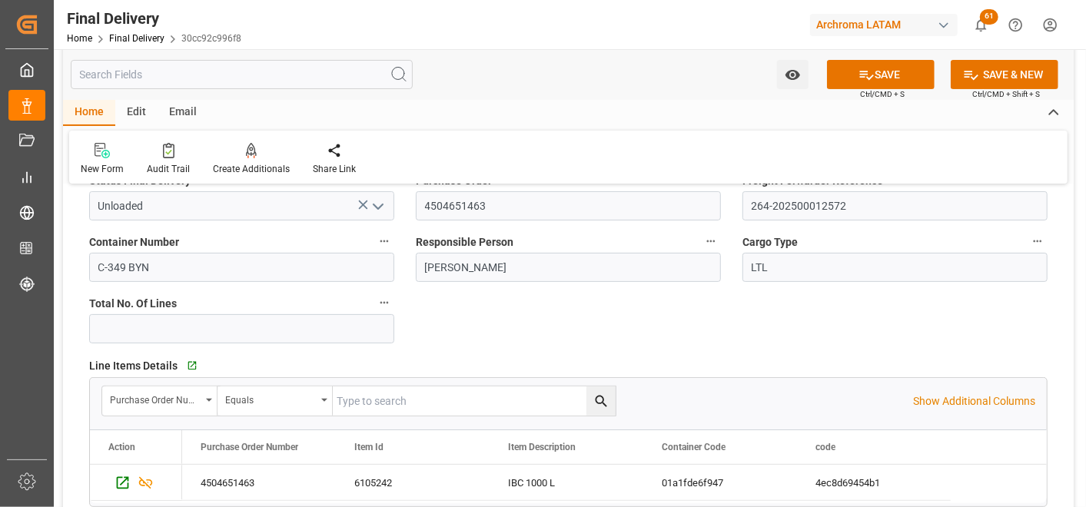
scroll to position [85, 0]
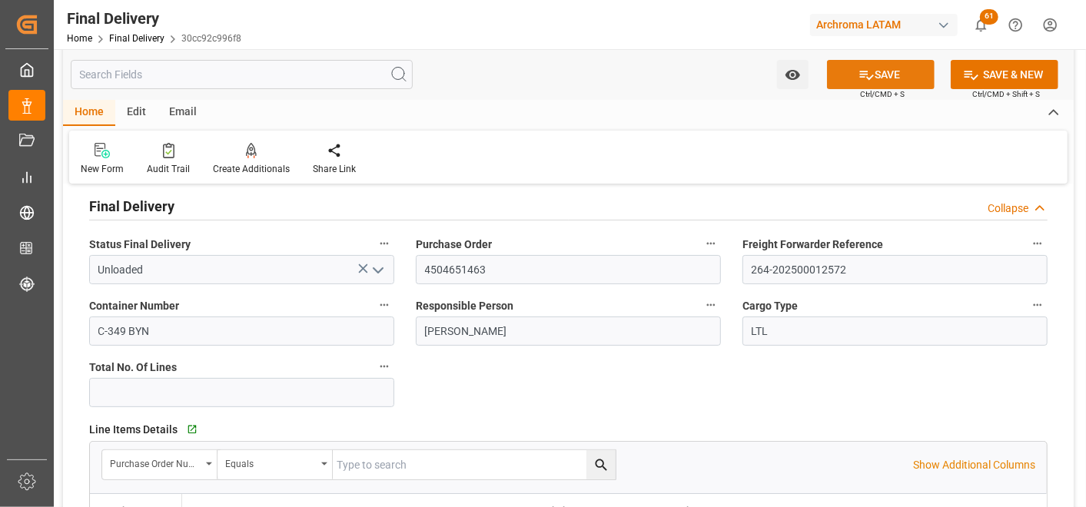
click at [843, 75] on button "SAVE" at bounding box center [881, 74] width 108 height 29
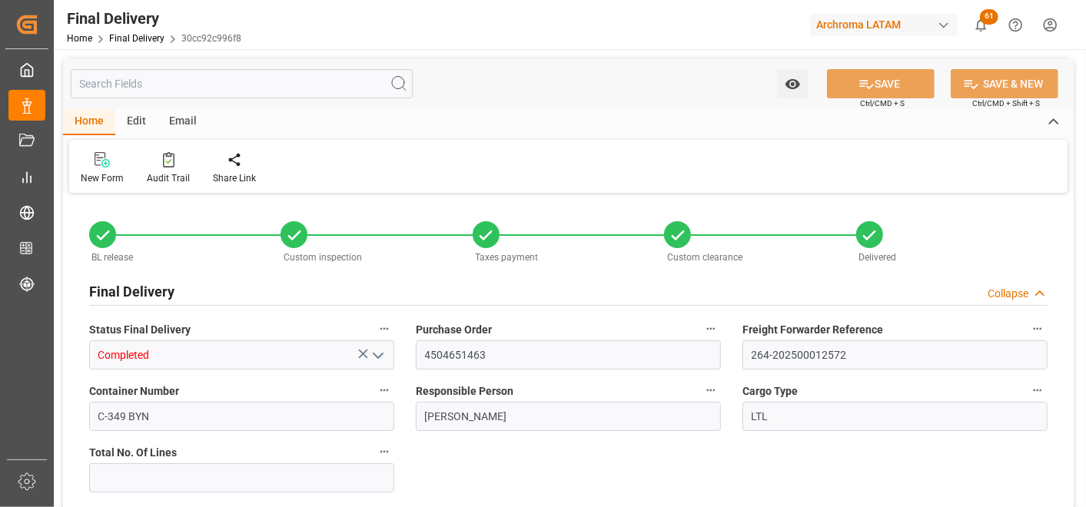
type input "0"
type input "[DATE]"
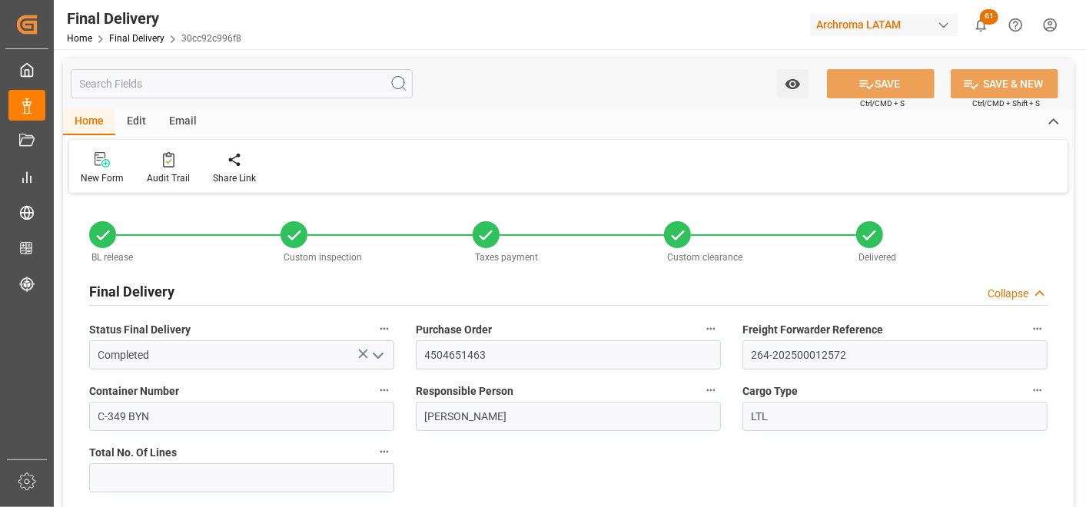
type input "[DATE]"
type input "[DATE] 11:30"
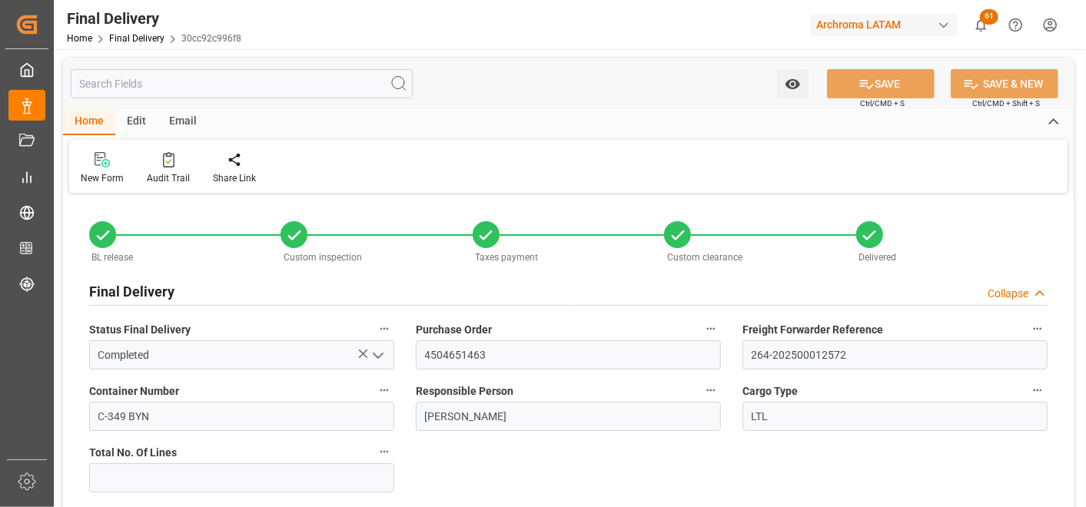
type input "[DATE] 11:30"
type input "[DATE]"
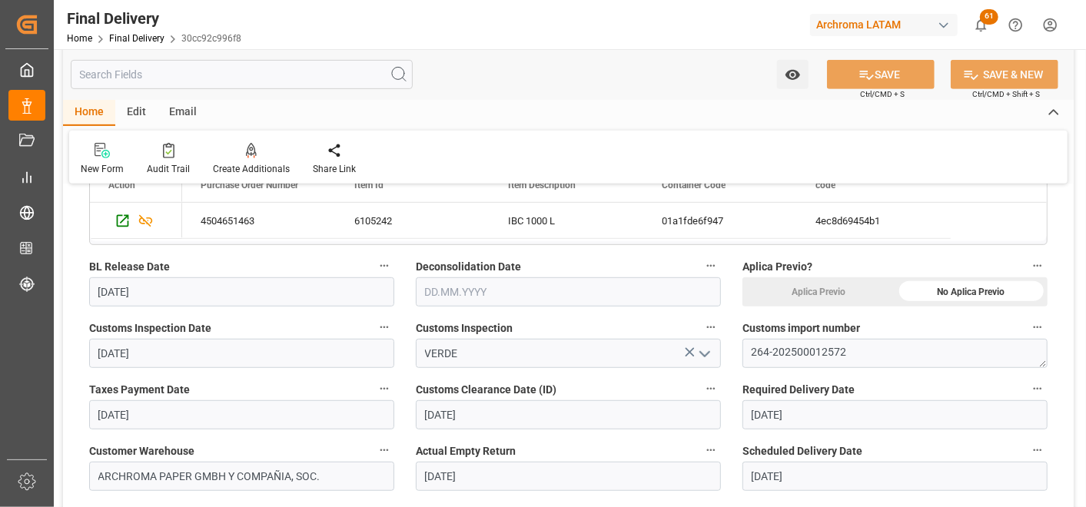
scroll to position [427, 0]
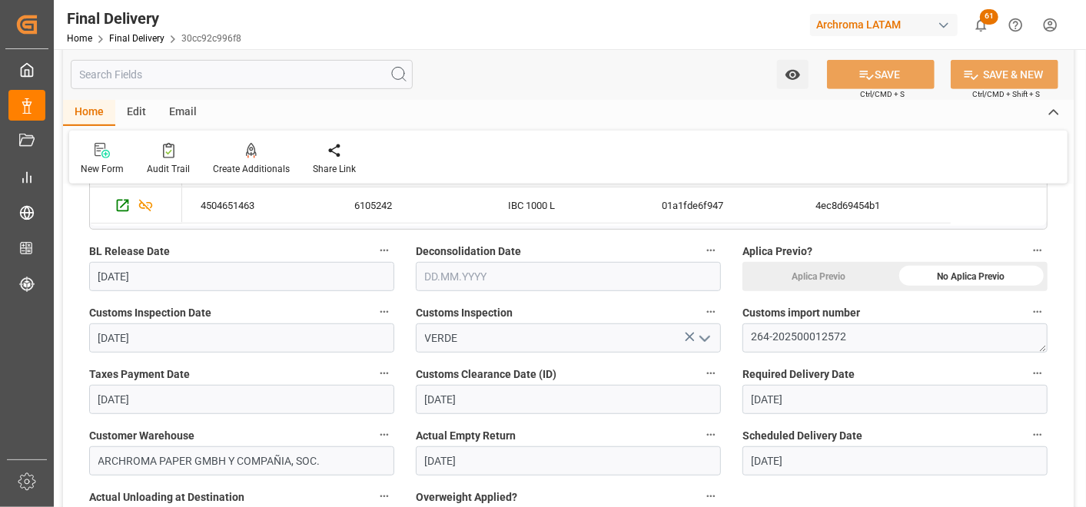
click at [455, 262] on input "text" at bounding box center [568, 276] width 305 height 29
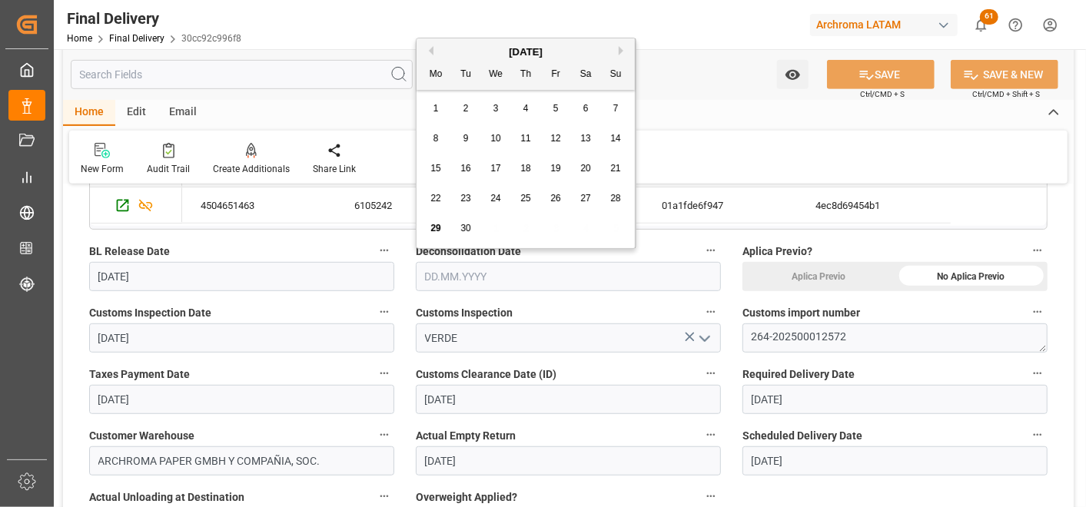
click at [548, 137] on div "12" at bounding box center [556, 139] width 19 height 18
type input "[DATE]"
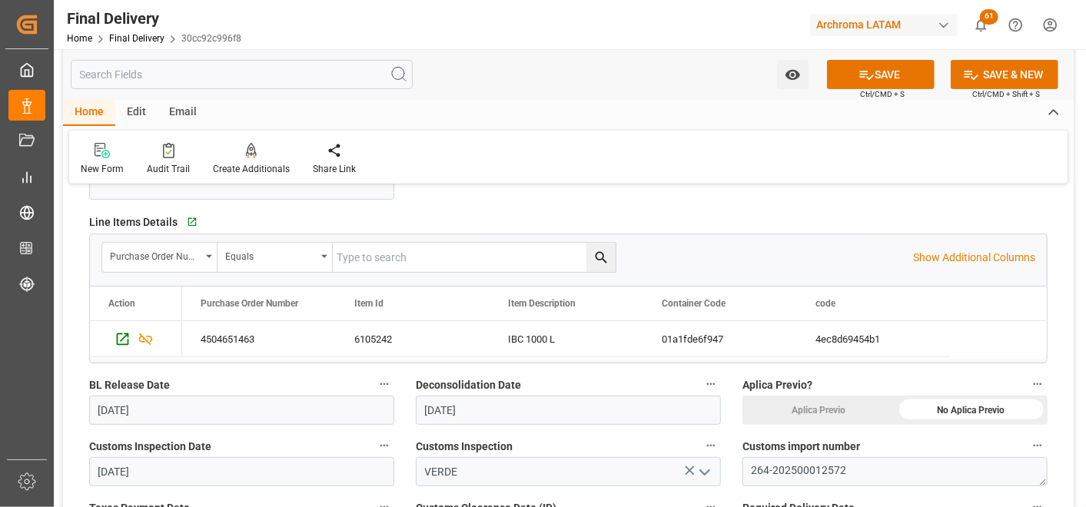
scroll to position [256, 0]
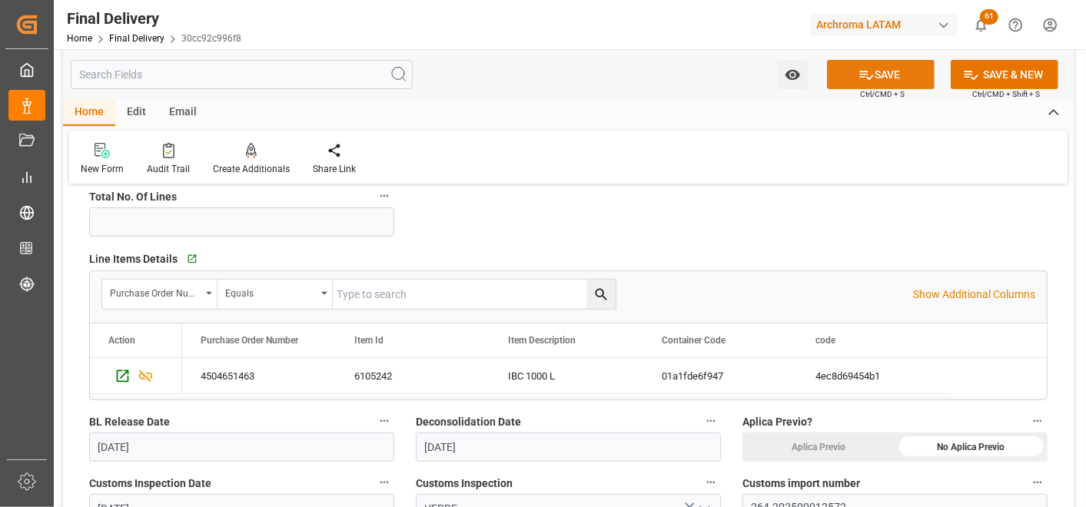
click at [873, 77] on button "SAVE" at bounding box center [881, 74] width 108 height 29
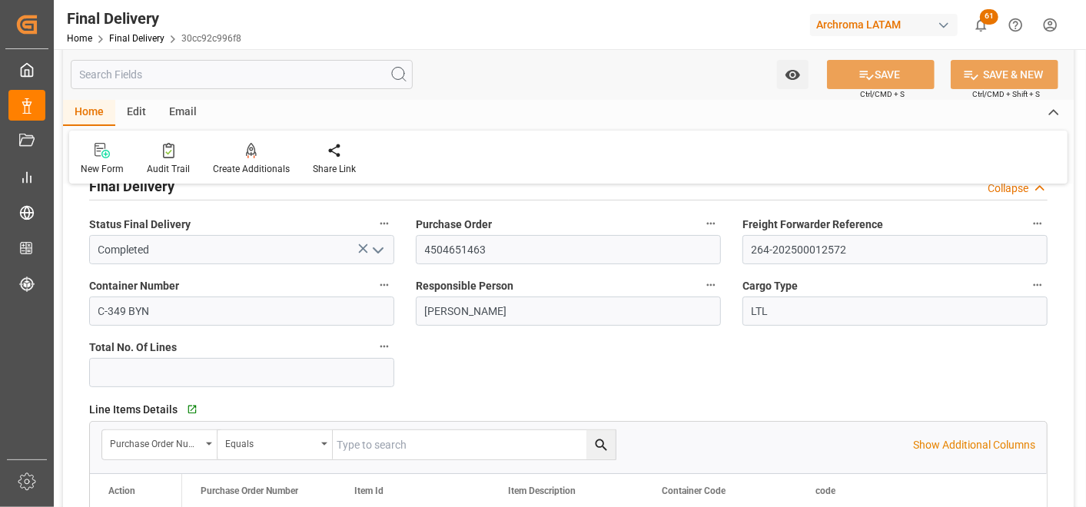
scroll to position [0, 0]
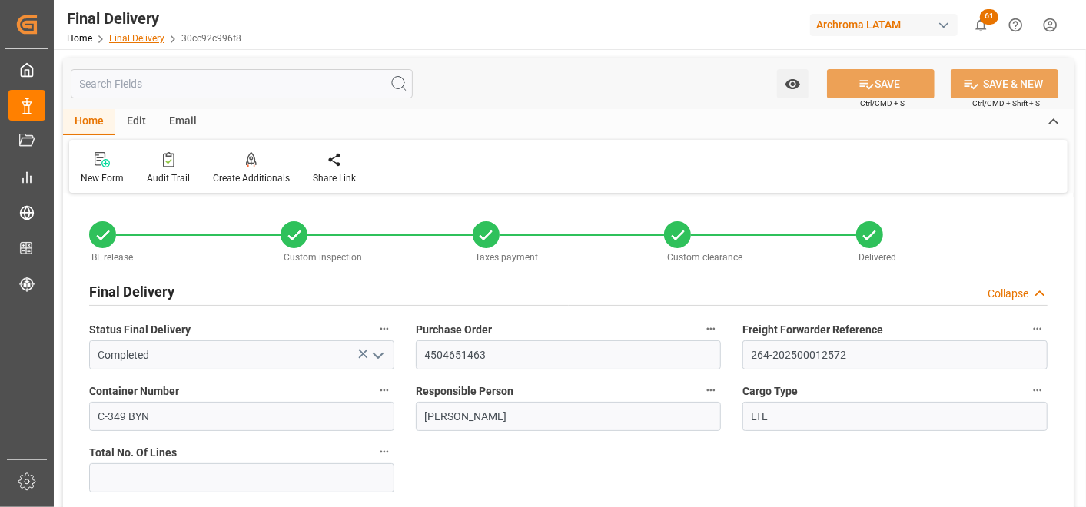
click at [143, 35] on link "Final Delivery" at bounding box center [136, 38] width 55 height 11
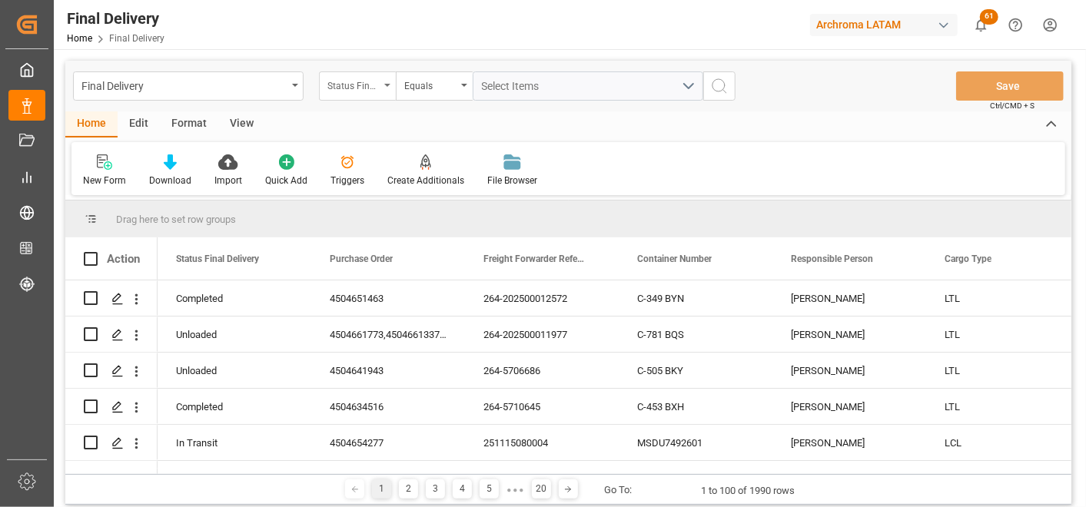
click at [381, 88] on div "Status Final Delivery" at bounding box center [357, 86] width 77 height 29
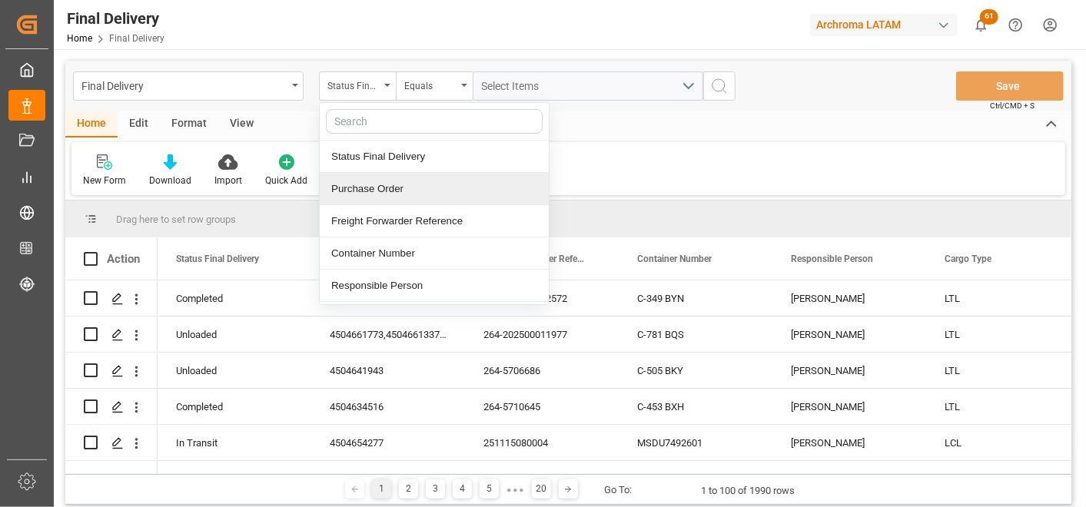
click at [381, 187] on div "Purchase Order" at bounding box center [434, 189] width 229 height 32
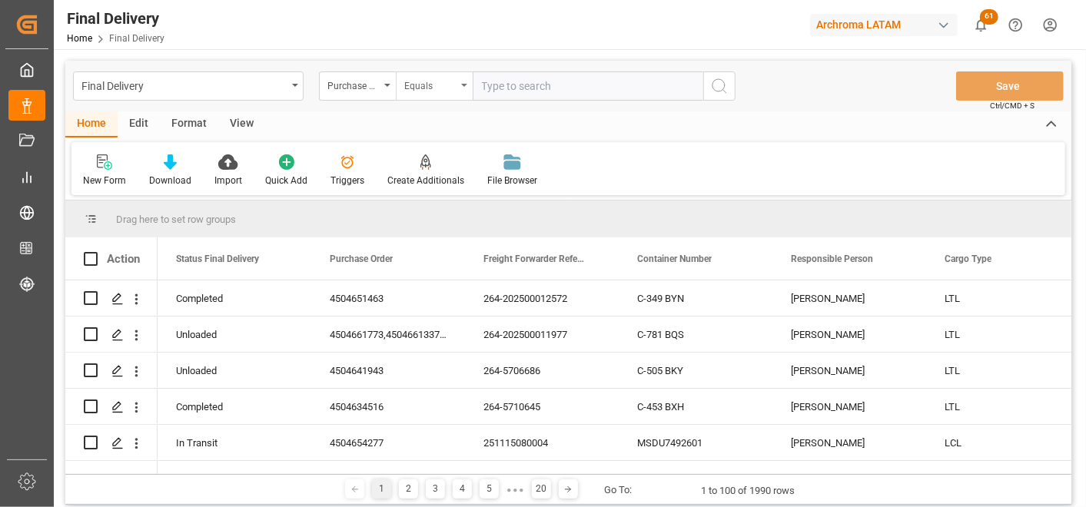
click at [411, 85] on div "Equals" at bounding box center [430, 84] width 52 height 18
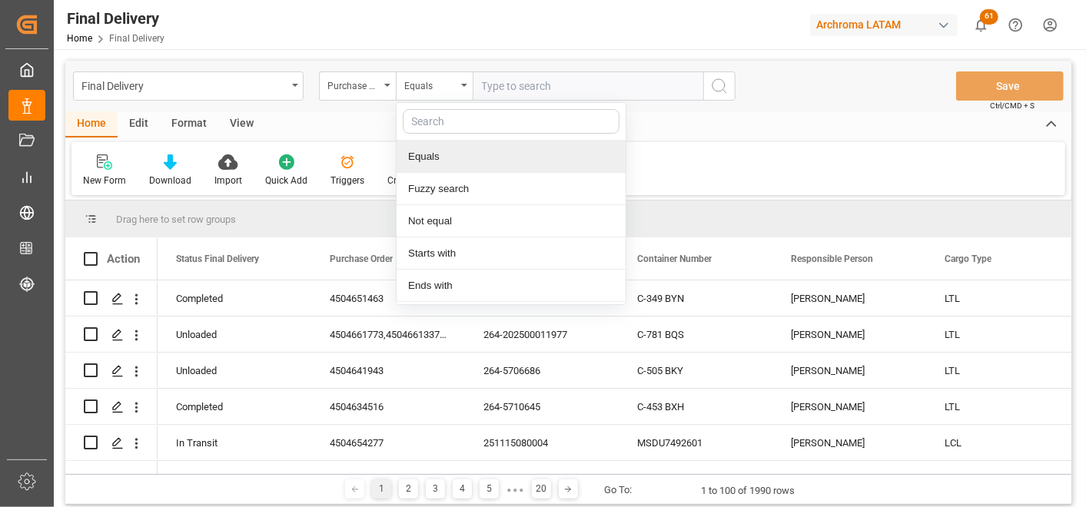
click at [437, 189] on div "Fuzzy search" at bounding box center [511, 189] width 229 height 32
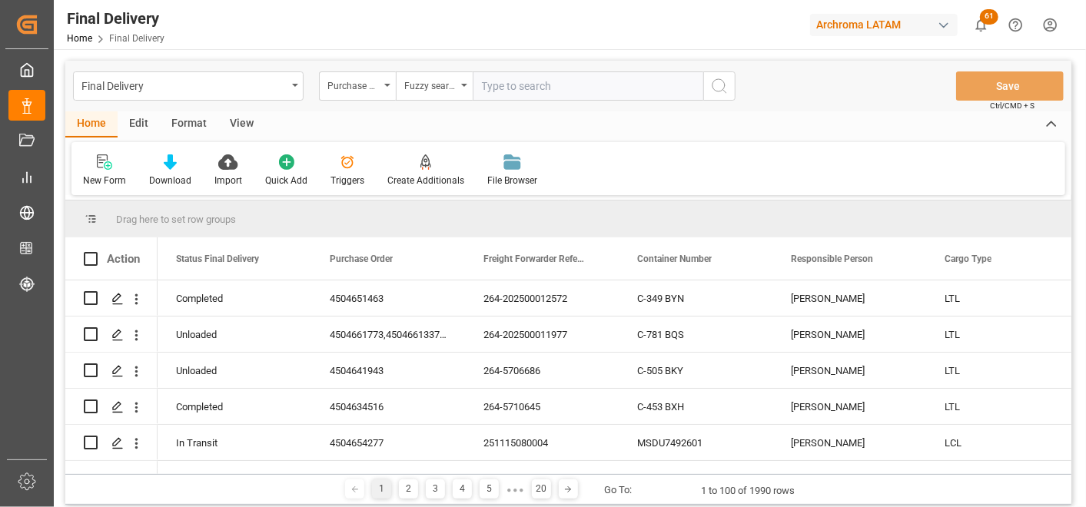
paste input "4504641943"
type input "4504641943"
click at [718, 88] on icon "search button" at bounding box center [719, 86] width 18 height 18
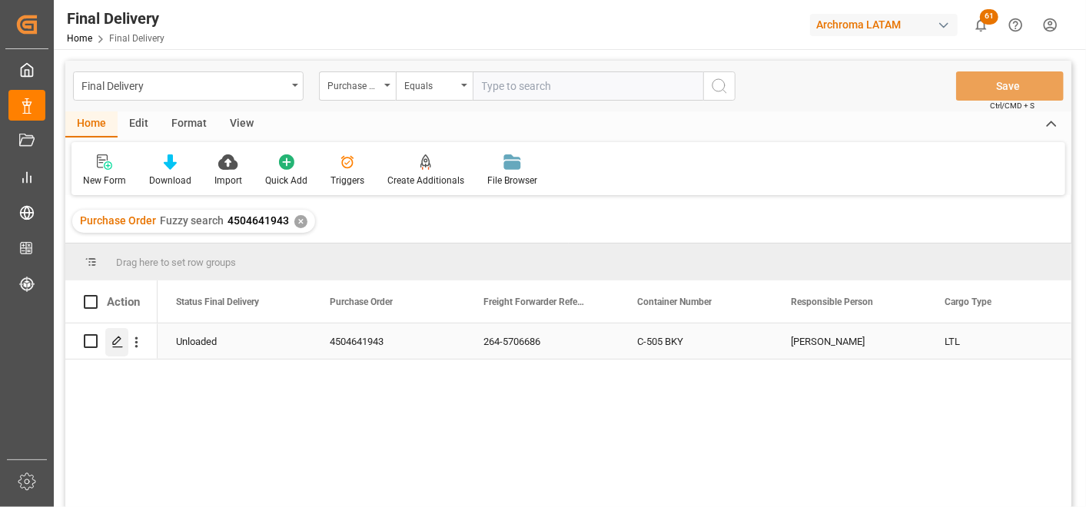
click at [114, 342] on icon "Press SPACE to select this row." at bounding box center [117, 342] width 12 height 12
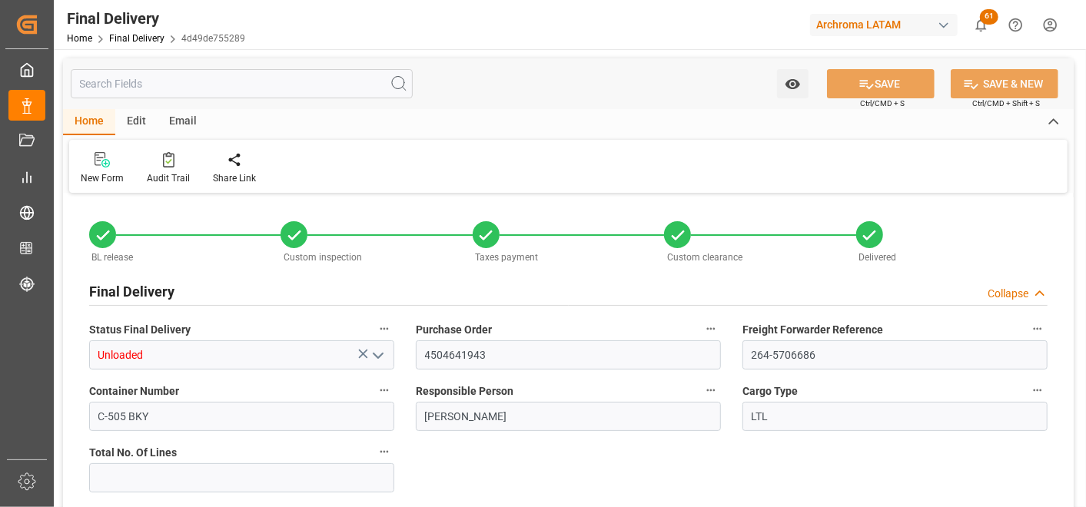
type input "2"
type input "[DATE]"
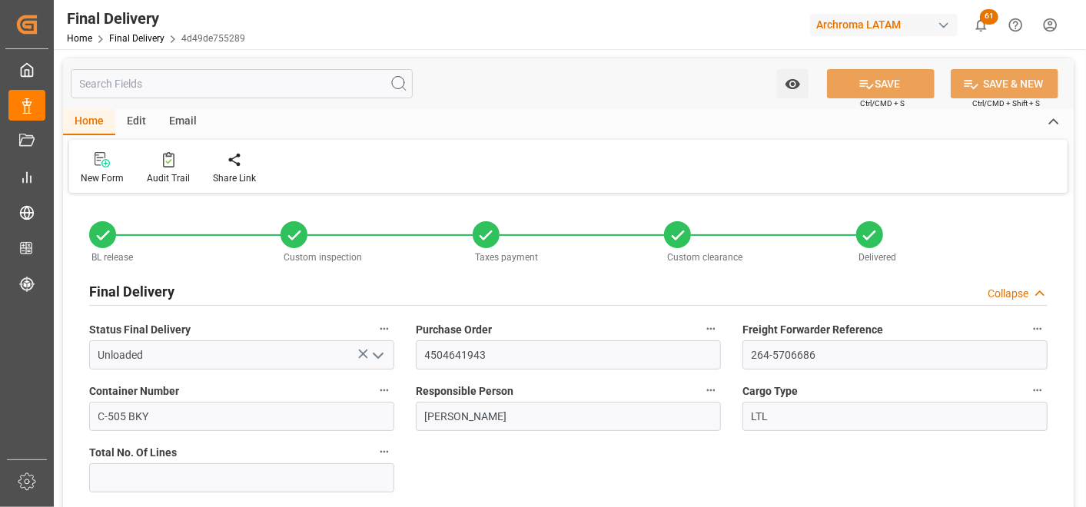
type input "[DATE]"
type input "[DATE] 13:30"
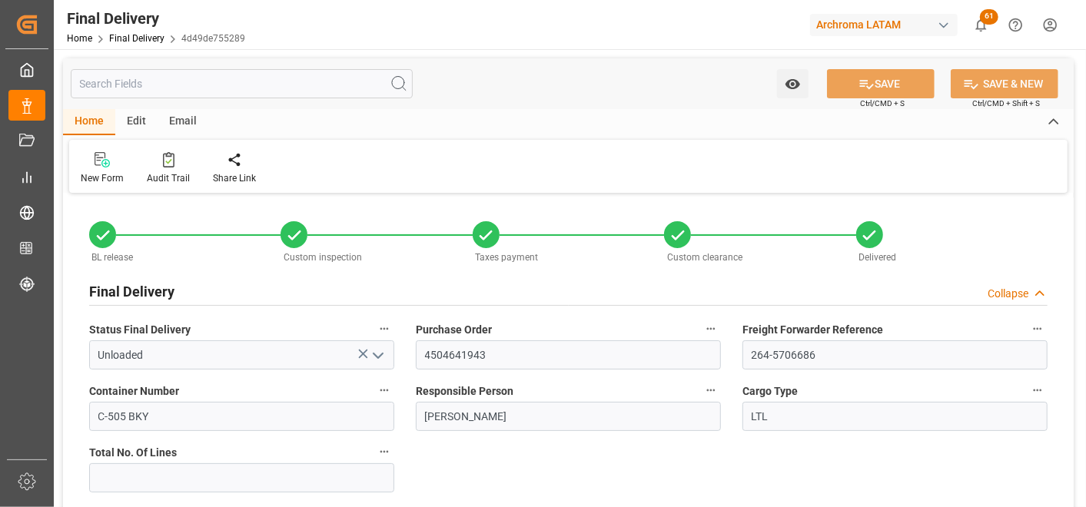
type input "[DATE] 14:15"
type input "[DATE]"
type input "2"
type input "[DATE]"
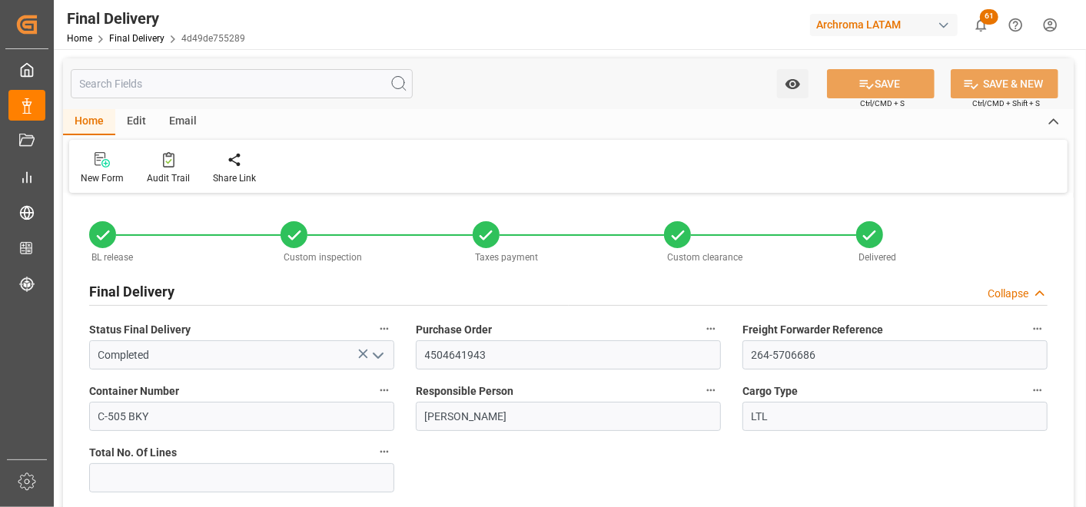
type input "[DATE]"
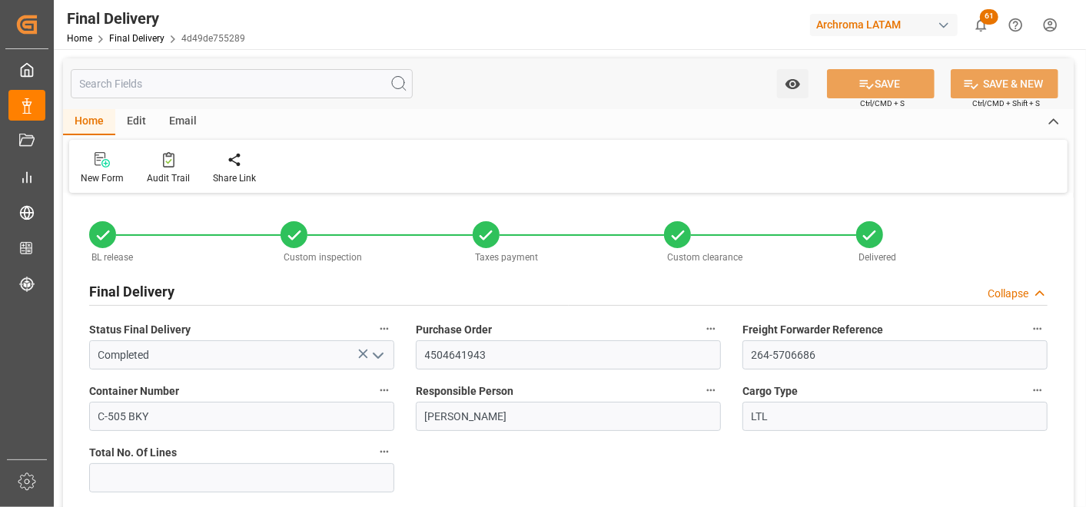
type input "[DATE]"
type input "[DATE] 13:30"
type input "[DATE] 14:15"
type input "[DATE]"
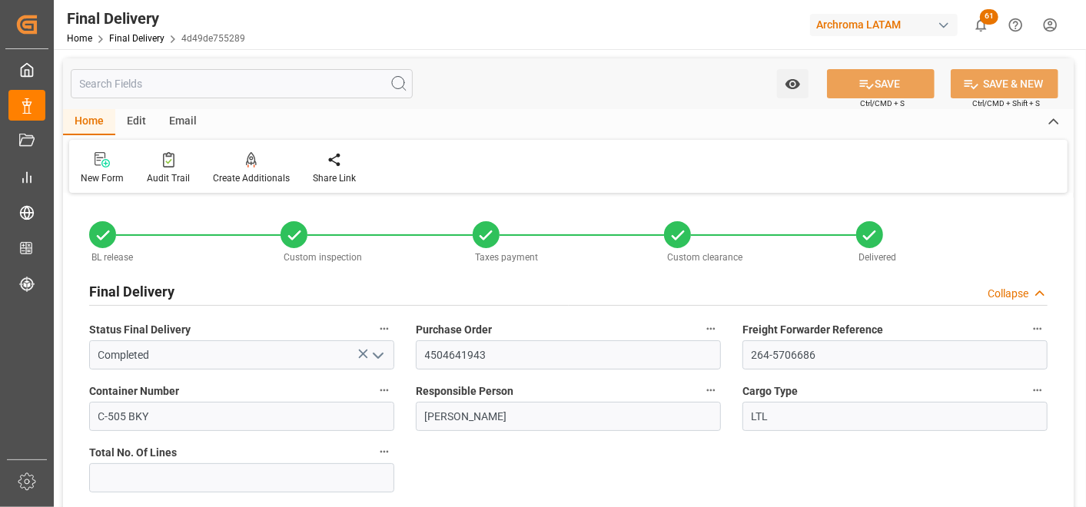
scroll to position [341, 0]
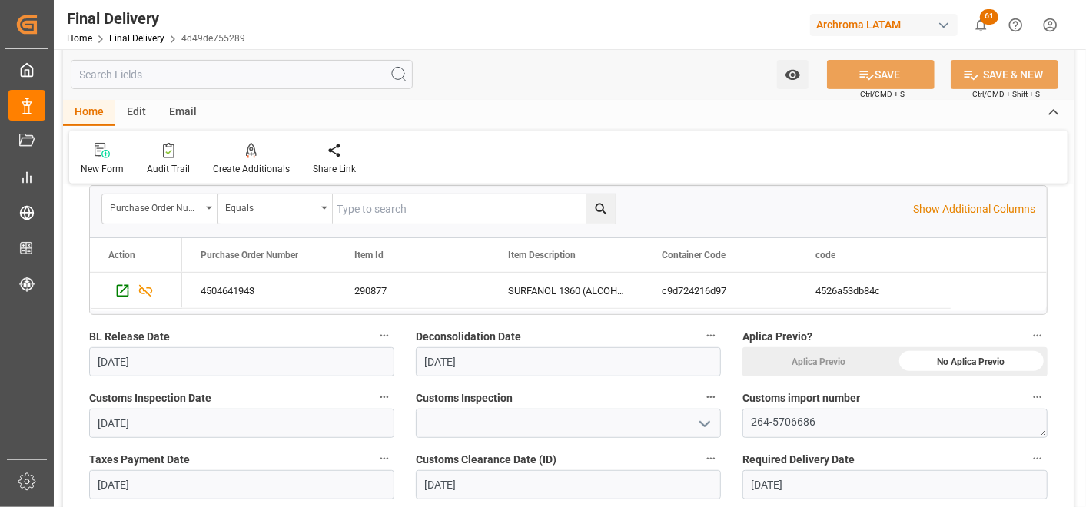
click at [706, 423] on icon "open menu" at bounding box center [705, 424] width 18 height 18
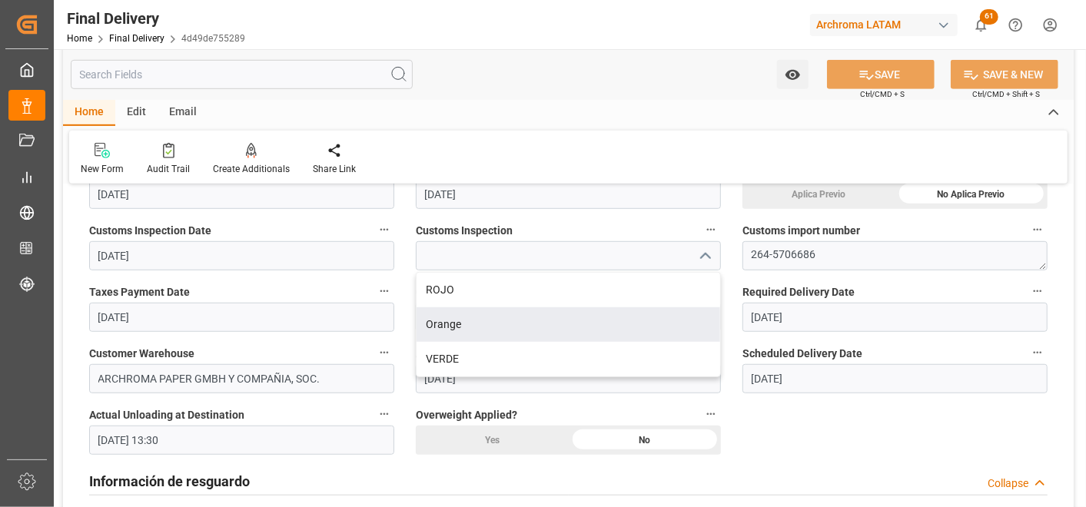
scroll to position [512, 0]
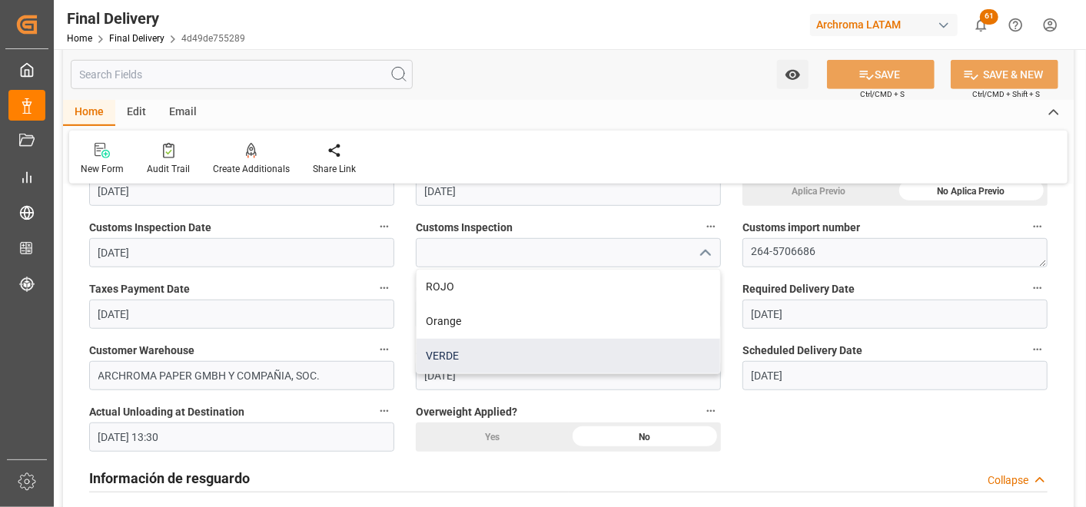
click at [509, 352] on div "VERDE" at bounding box center [569, 356] width 304 height 35
type input "VERDE"
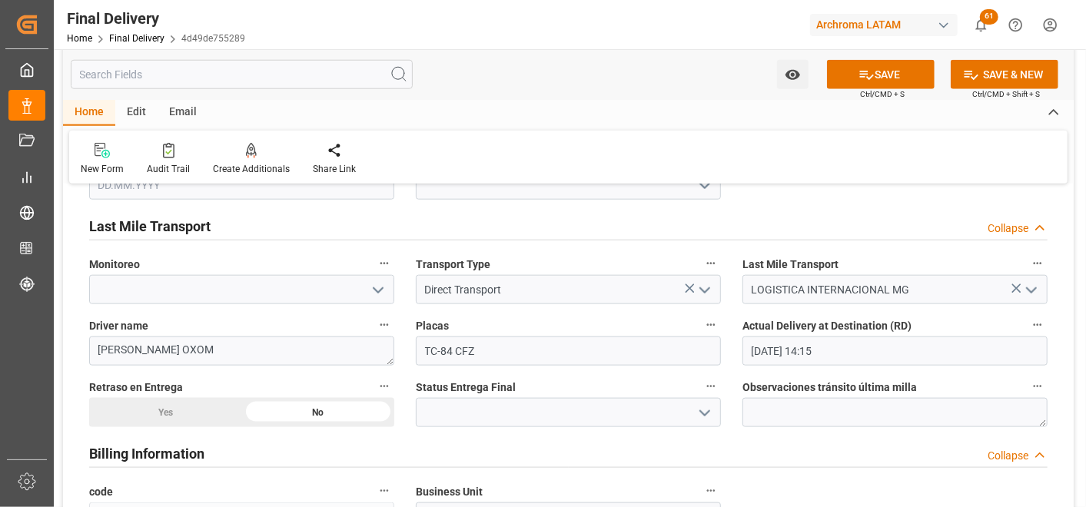
scroll to position [940, 0]
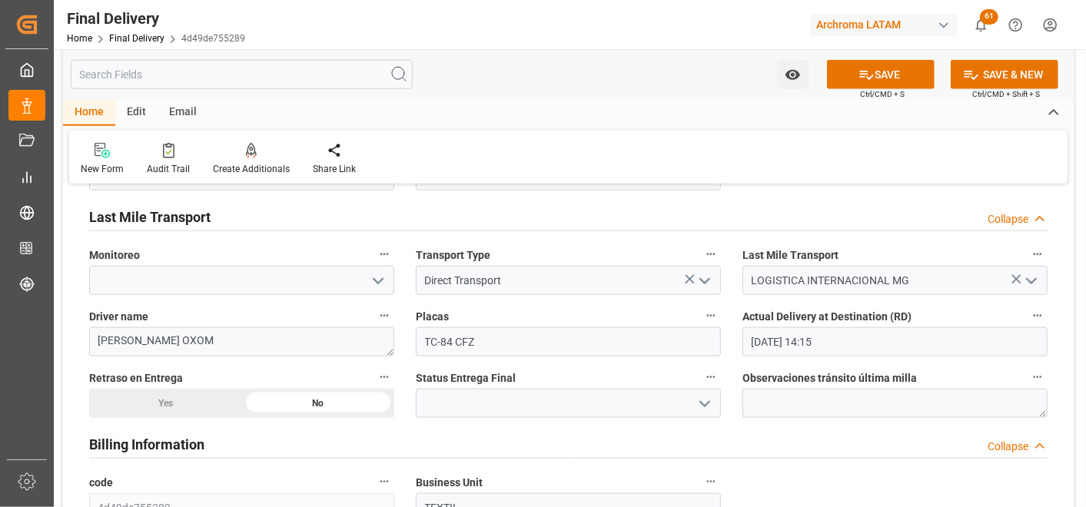
click at [707, 403] on polyline "open menu" at bounding box center [704, 404] width 9 height 5
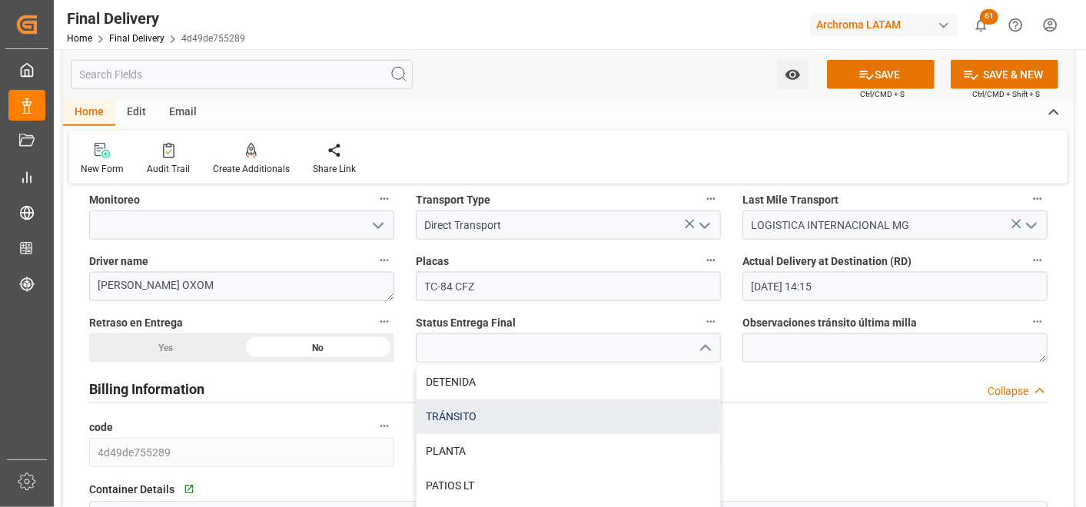
scroll to position [1025, 0]
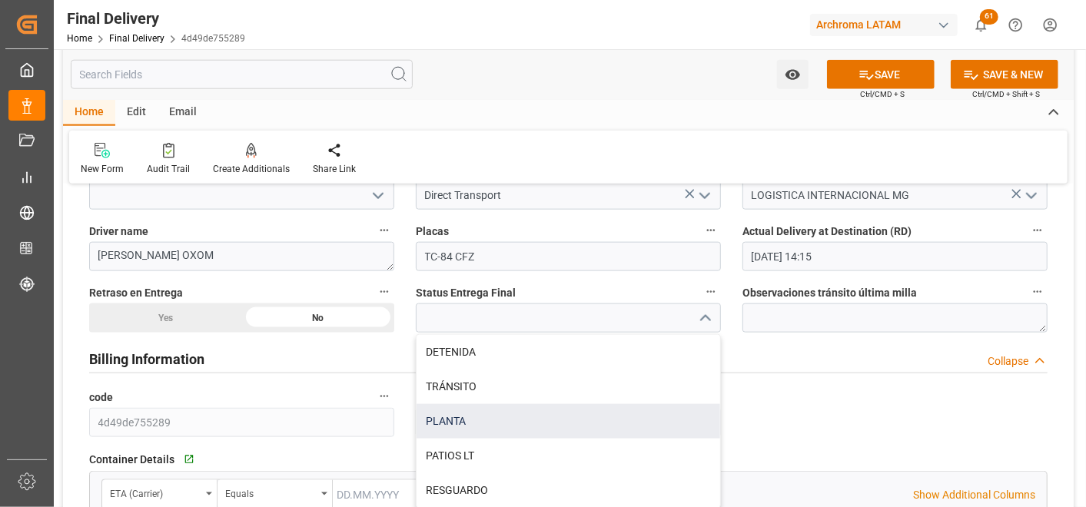
click at [607, 420] on div "PLANTA" at bounding box center [569, 421] width 304 height 35
type input "PLANTA"
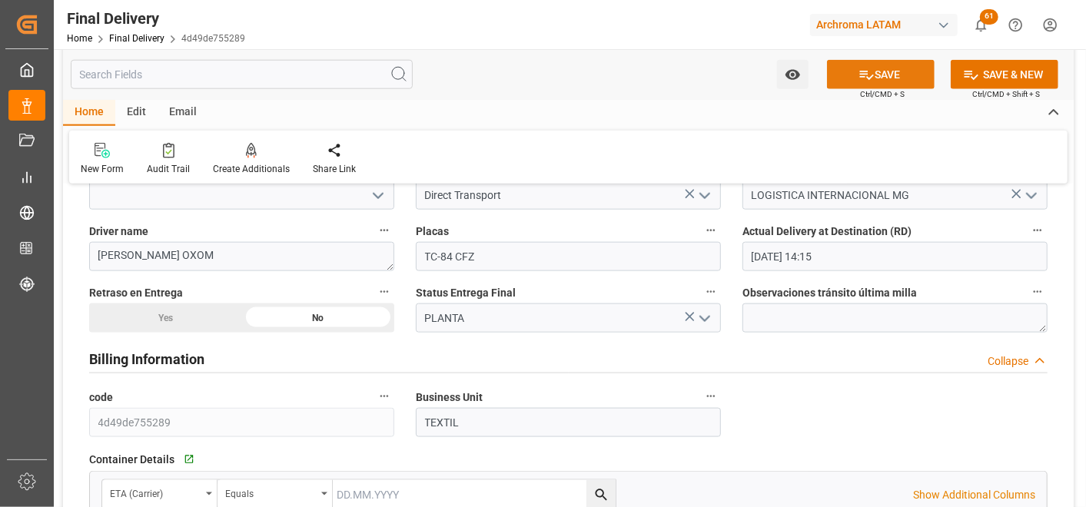
click at [860, 74] on icon at bounding box center [867, 75] width 14 height 9
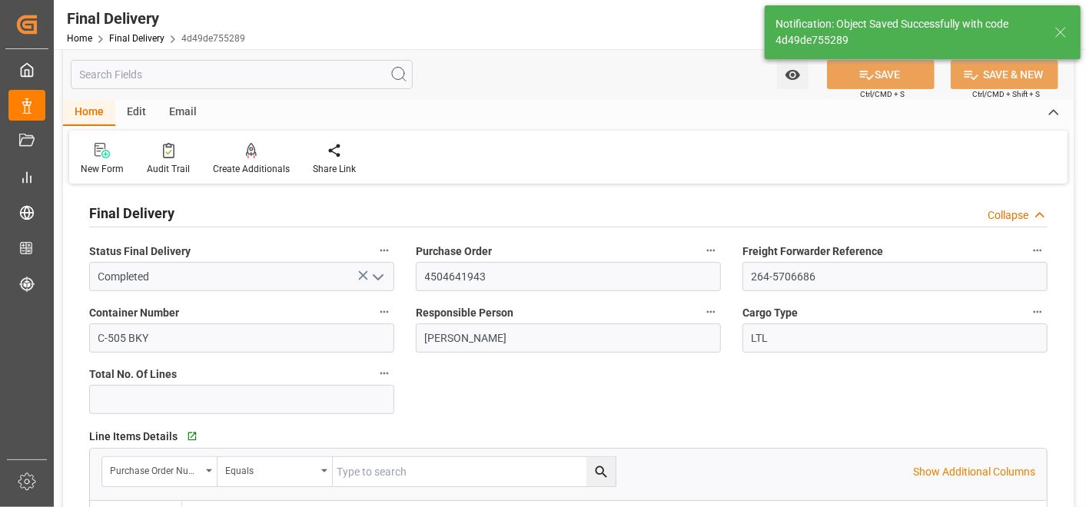
scroll to position [0, 0]
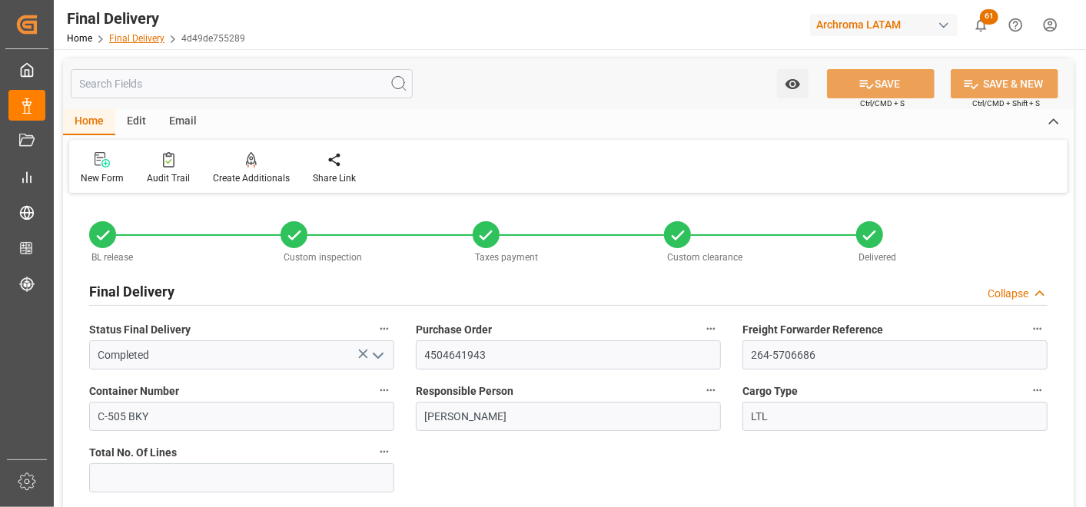
click at [143, 39] on link "Final Delivery" at bounding box center [136, 38] width 55 height 11
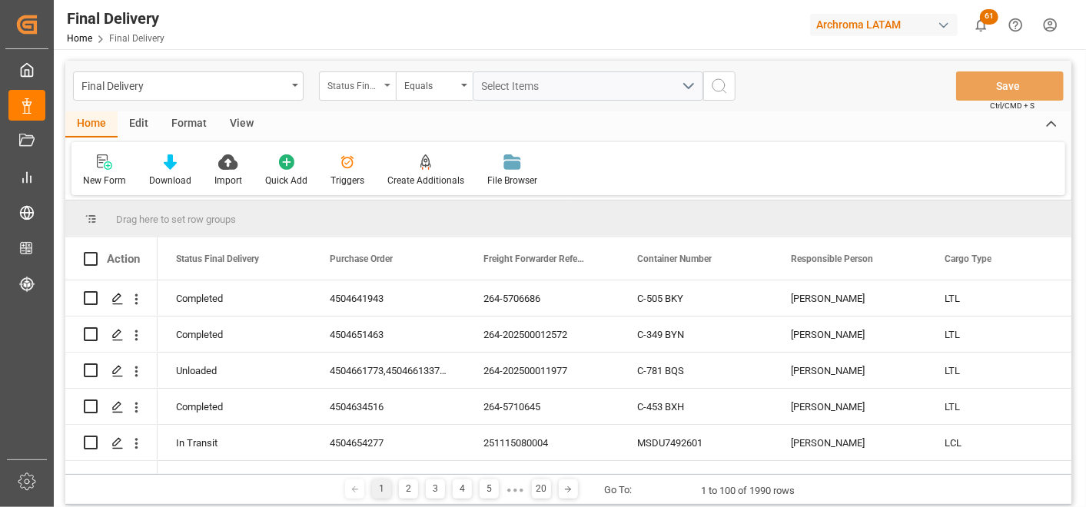
click at [381, 88] on div "Status Final Delivery" at bounding box center [357, 86] width 77 height 29
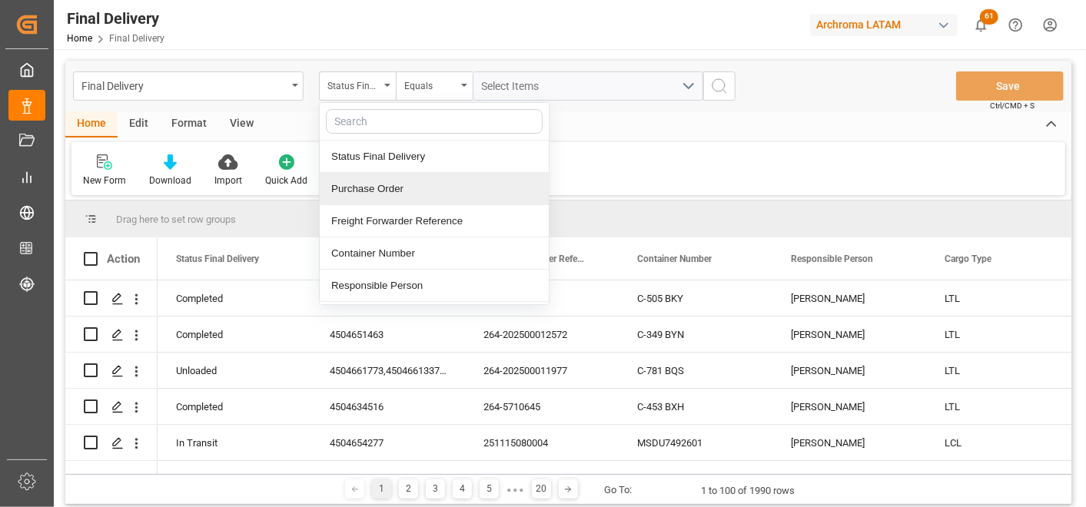
click at [380, 194] on div "Purchase Order" at bounding box center [434, 189] width 229 height 32
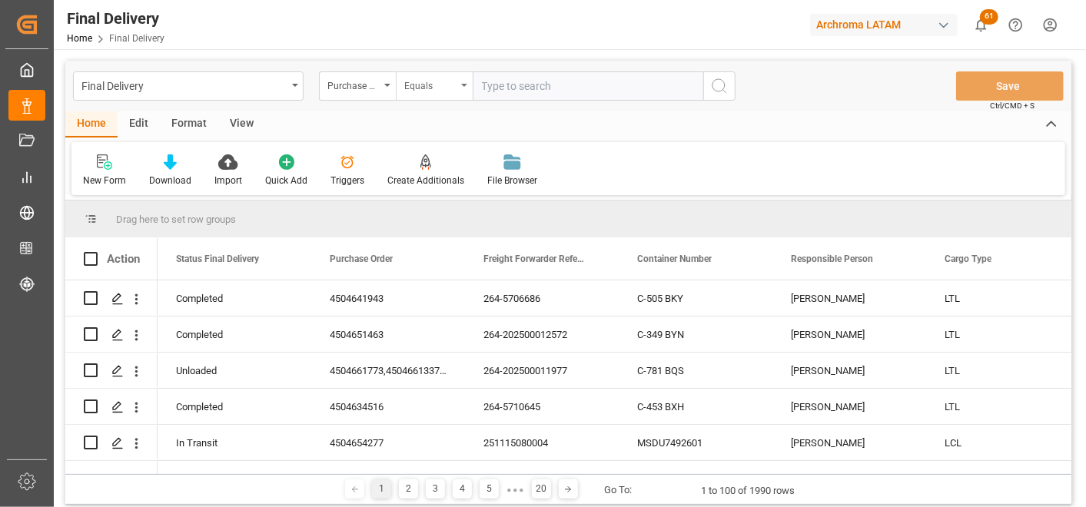
click at [417, 98] on div "Equals" at bounding box center [434, 86] width 77 height 29
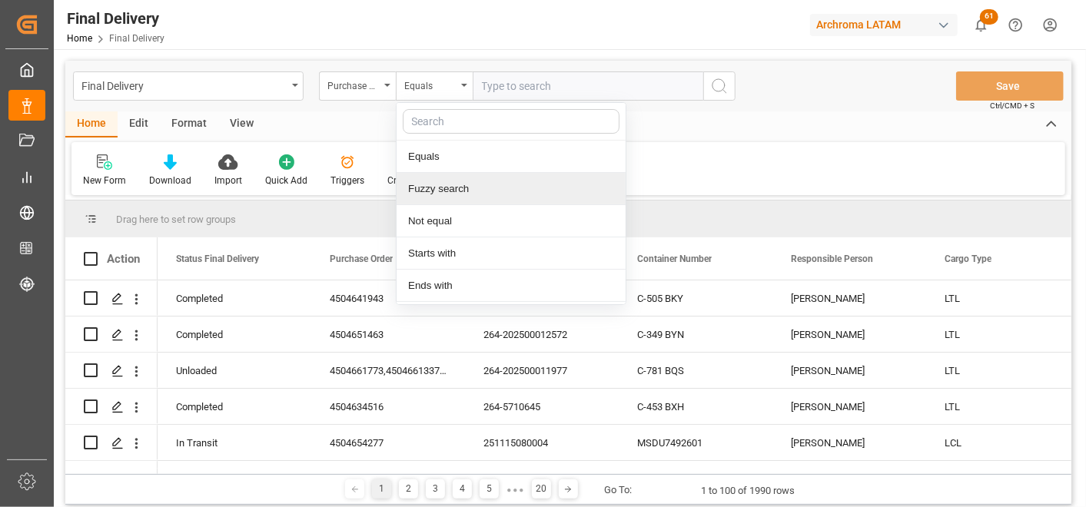
click at [450, 187] on div "Fuzzy search" at bounding box center [511, 189] width 229 height 32
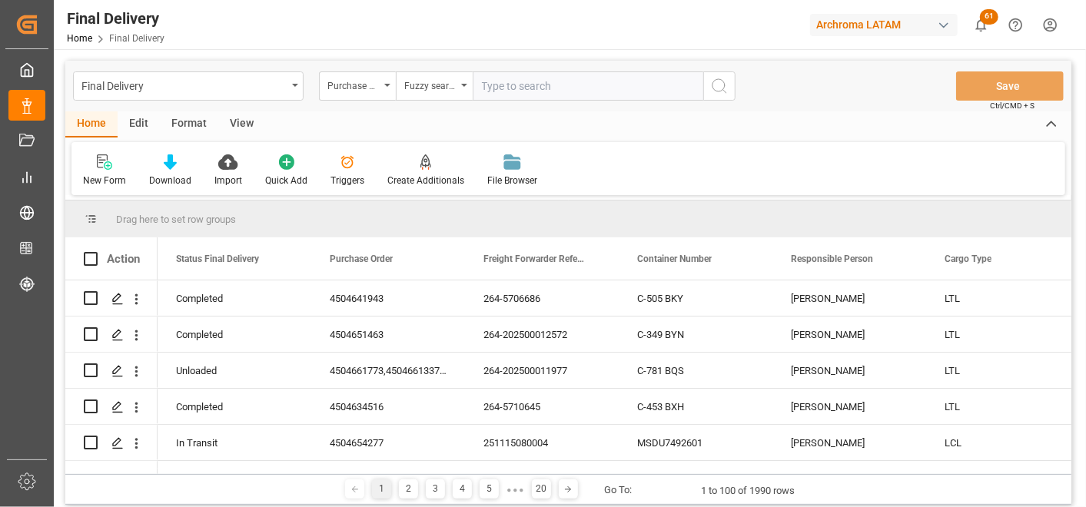
paste input "4504641962"
type input "4504641962"
click at [737, 86] on div "Final Delivery Purchase Order Fuzzy search 4504641962 Save Ctrl/CMD + S" at bounding box center [568, 86] width 1006 height 51
click at [724, 86] on icon "search button" at bounding box center [719, 86] width 18 height 18
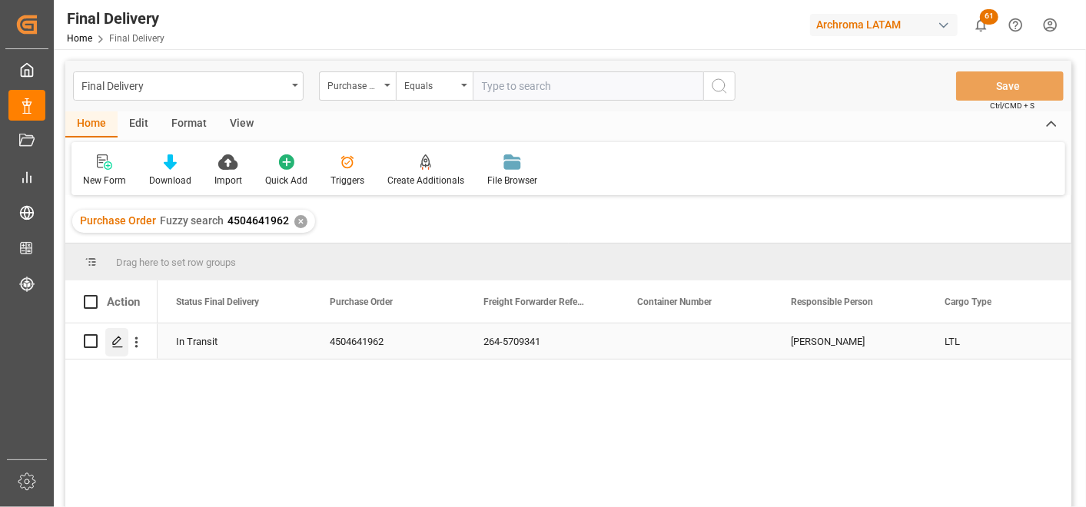
click at [118, 344] on icon "Press SPACE to select this row." at bounding box center [117, 342] width 12 height 12
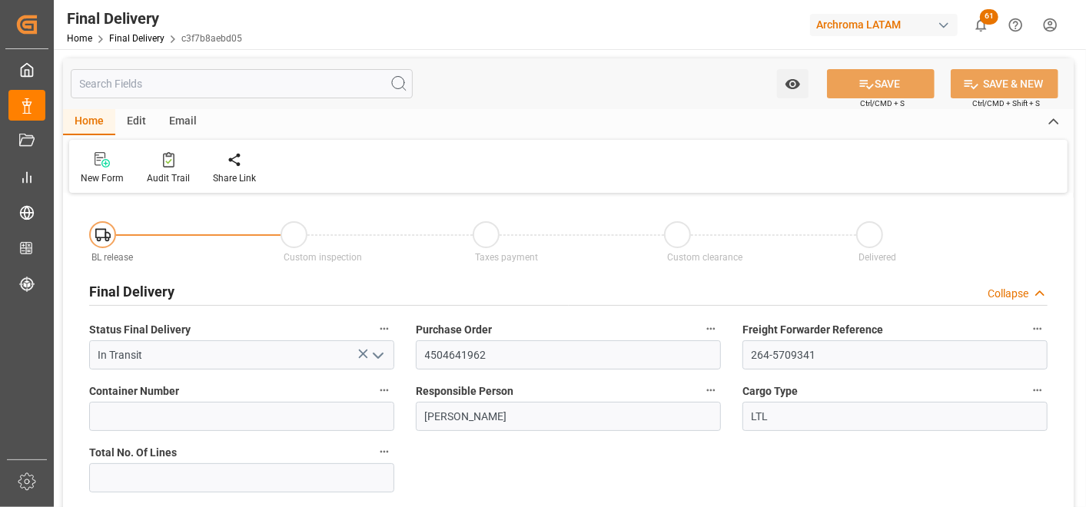
type input "[DATE]"
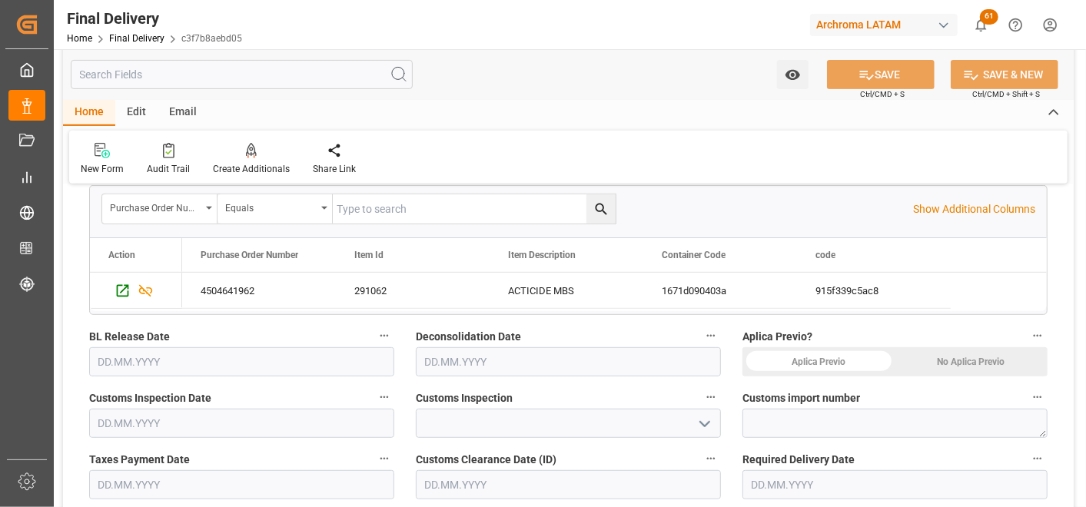
scroll to position [427, 0]
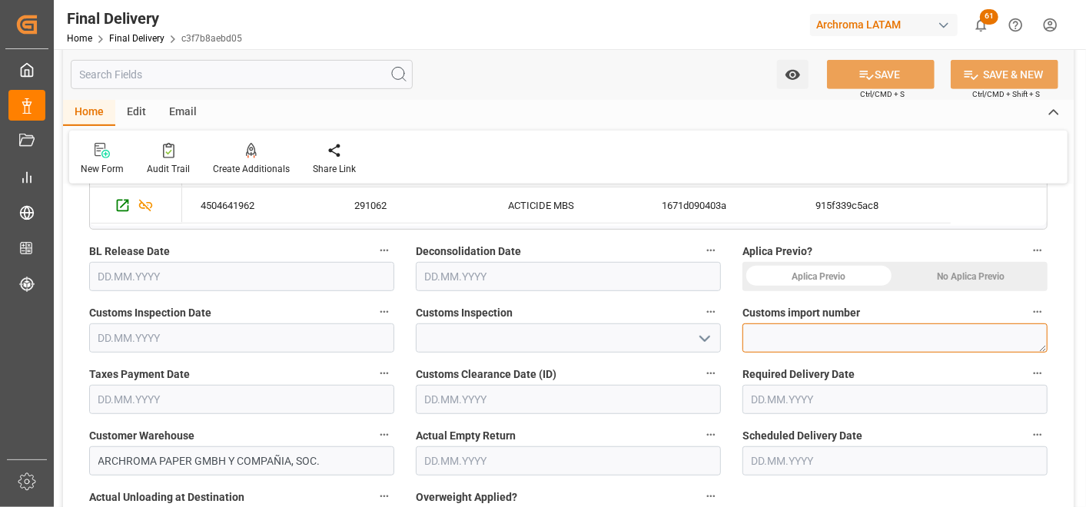
click at [807, 327] on textarea at bounding box center [895, 338] width 305 height 29
paste textarea "264-5709341"
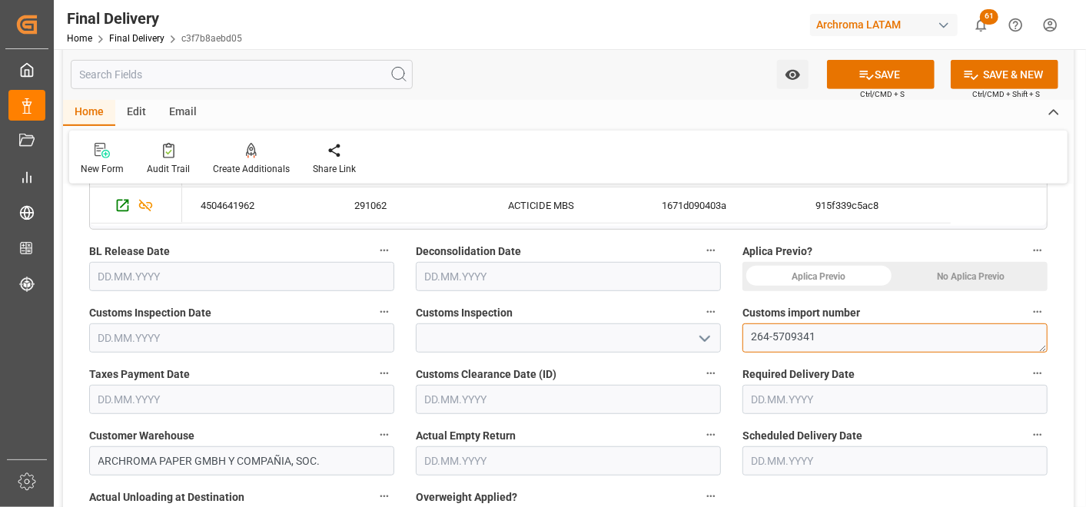
type textarea "264-5709341"
click at [965, 279] on div "No Aplica Previo" at bounding box center [972, 276] width 153 height 29
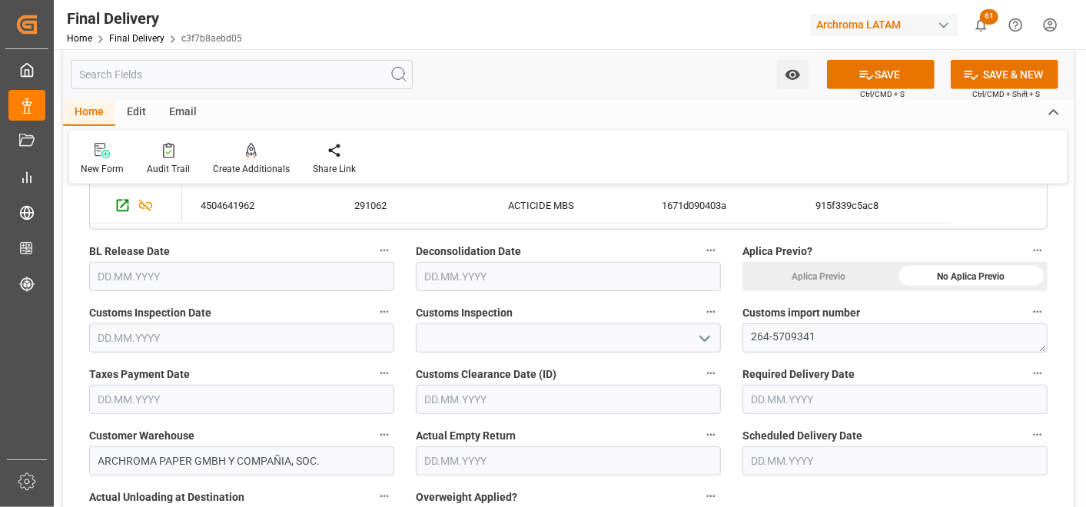
click at [705, 330] on icon "open menu" at bounding box center [705, 339] width 18 height 18
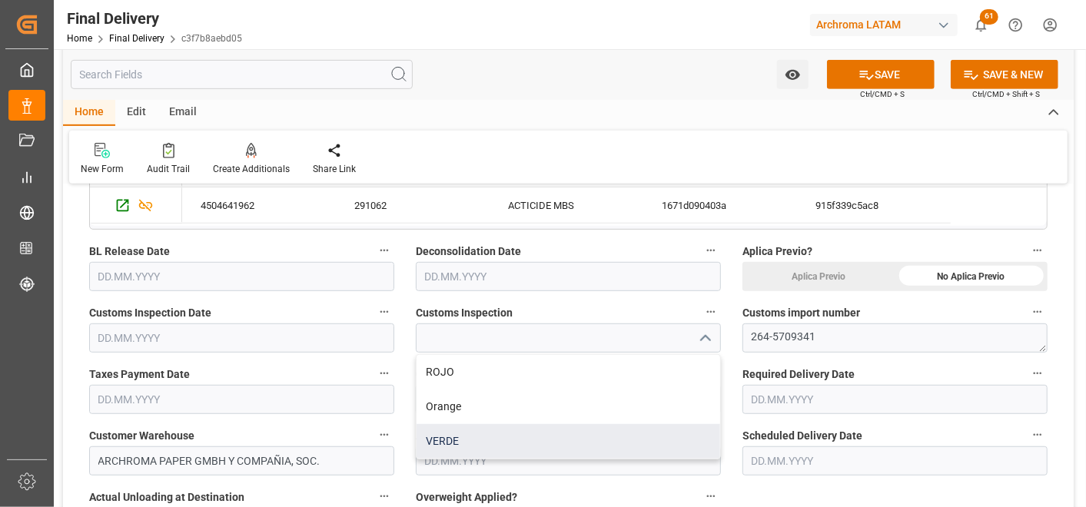
click at [537, 441] on div "VERDE" at bounding box center [569, 441] width 304 height 35
type input "VERDE"
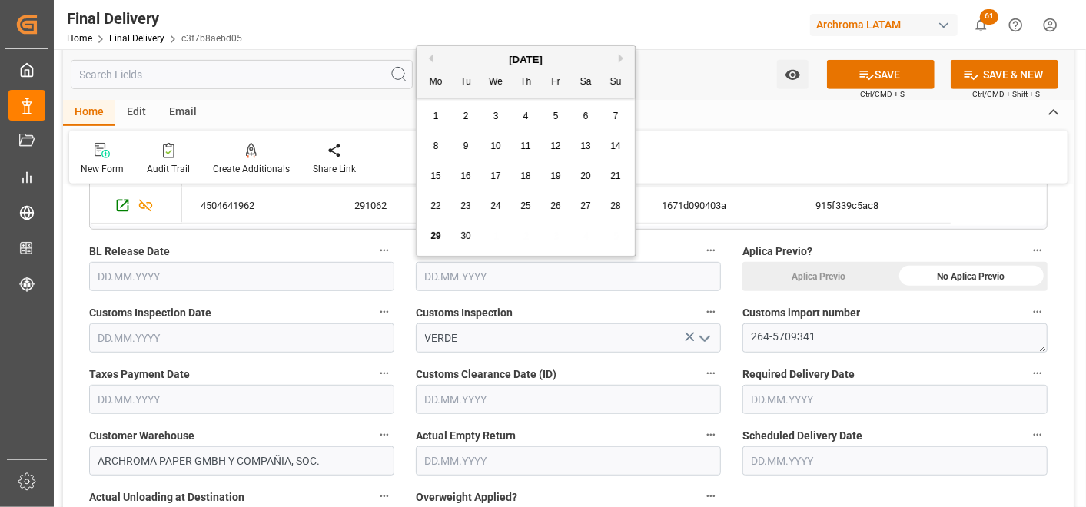
click at [473, 278] on input "text" at bounding box center [568, 276] width 305 height 29
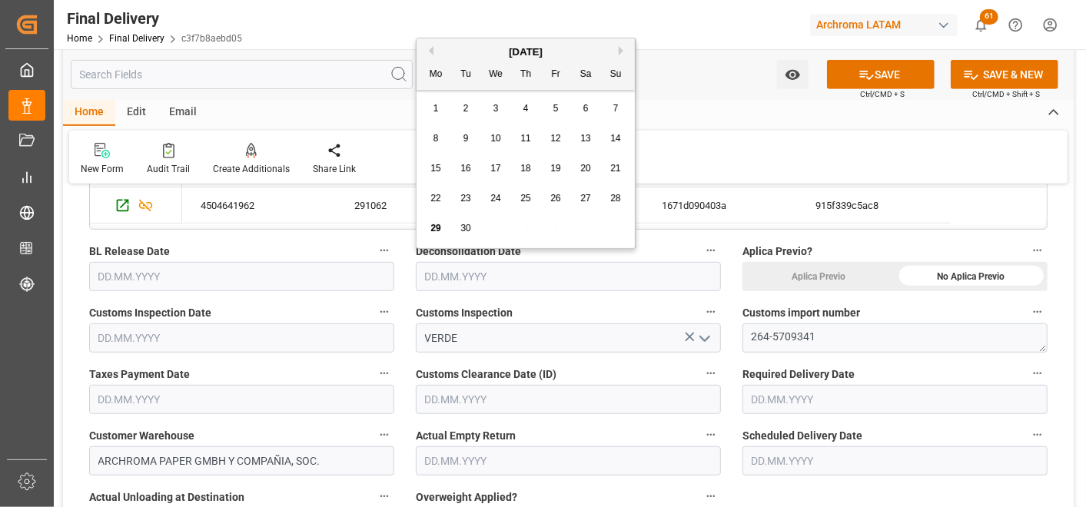
click at [429, 46] on button "Previous Month" at bounding box center [428, 50] width 9 height 9
click at [527, 198] on span "24" at bounding box center [526, 198] width 10 height 11
type input "[DATE]"
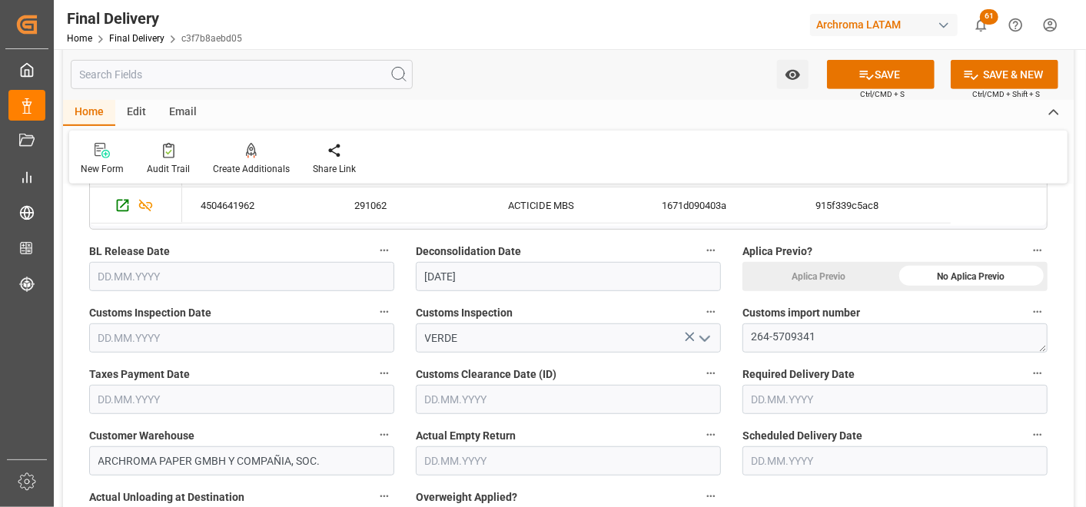
click at [263, 265] on input "text" at bounding box center [241, 276] width 305 height 29
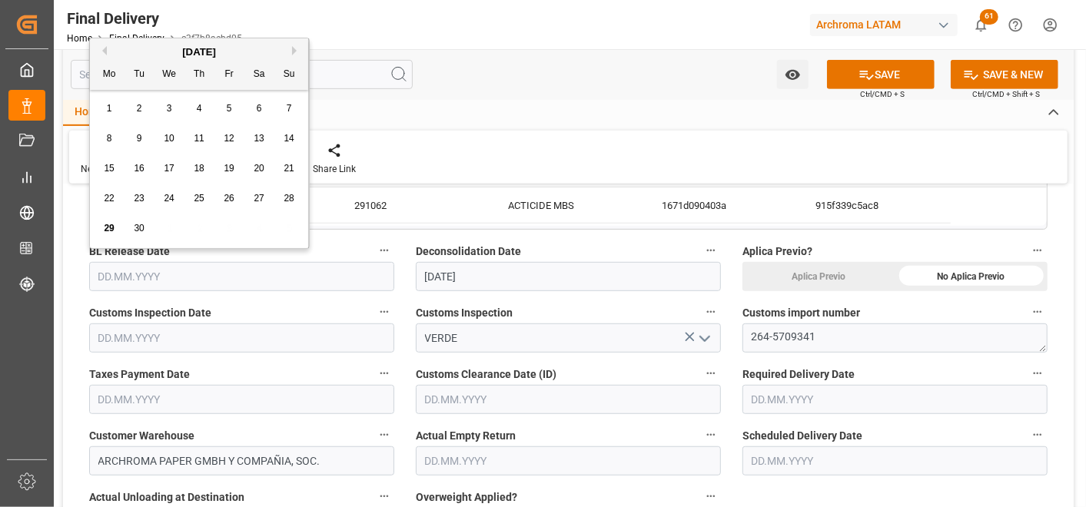
click at [104, 50] on button "Previous Month" at bounding box center [102, 50] width 9 height 9
click at [198, 192] on div "24" at bounding box center [199, 199] width 19 height 18
type input "[DATE]"
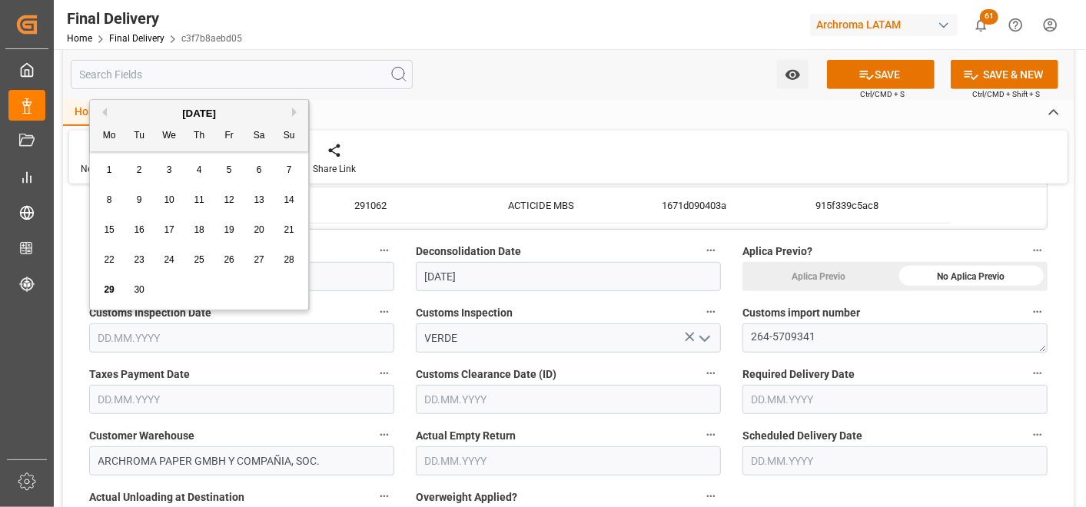
click at [181, 332] on input "text" at bounding box center [241, 338] width 305 height 29
click at [106, 111] on div "[DATE]" at bounding box center [199, 113] width 218 height 15
click at [105, 110] on button "Previous Month" at bounding box center [102, 112] width 9 height 9
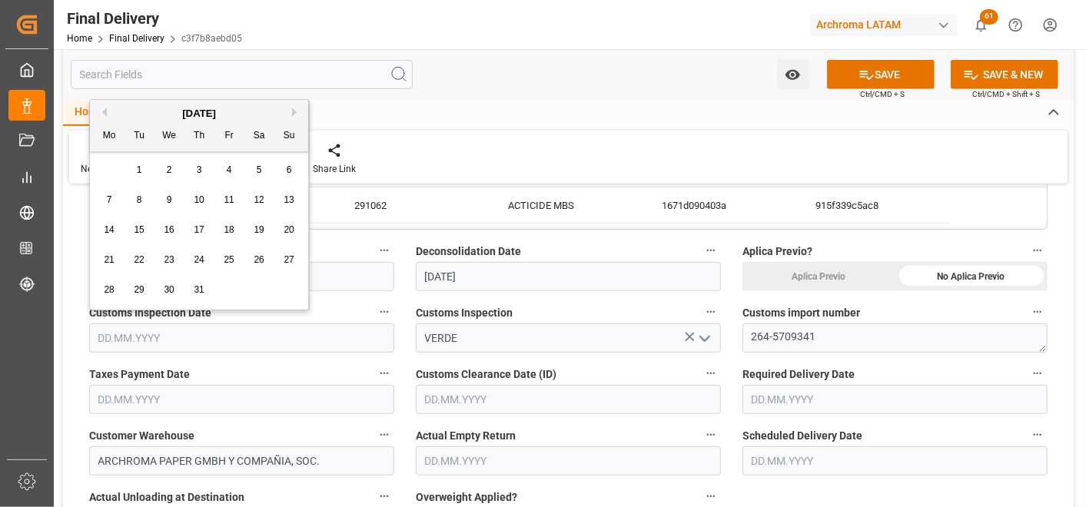
click at [104, 110] on button "Previous Month" at bounding box center [102, 112] width 9 height 9
click at [289, 111] on div "[DATE]" at bounding box center [199, 113] width 218 height 15
click at [295, 111] on button "Next Month" at bounding box center [296, 112] width 9 height 9
click at [198, 258] on span "24" at bounding box center [199, 260] width 10 height 11
type input "[DATE]"
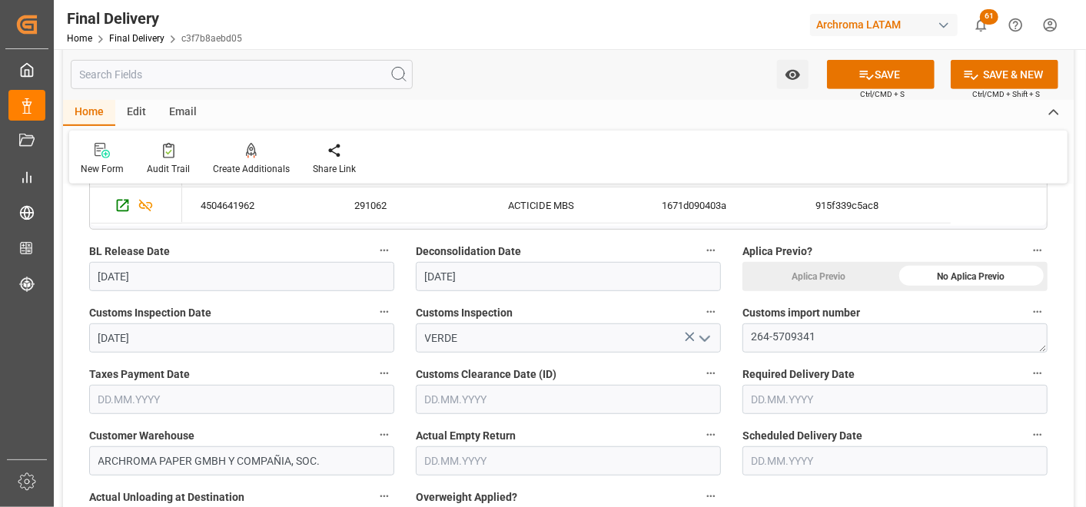
click at [172, 398] on input "text" at bounding box center [241, 399] width 305 height 29
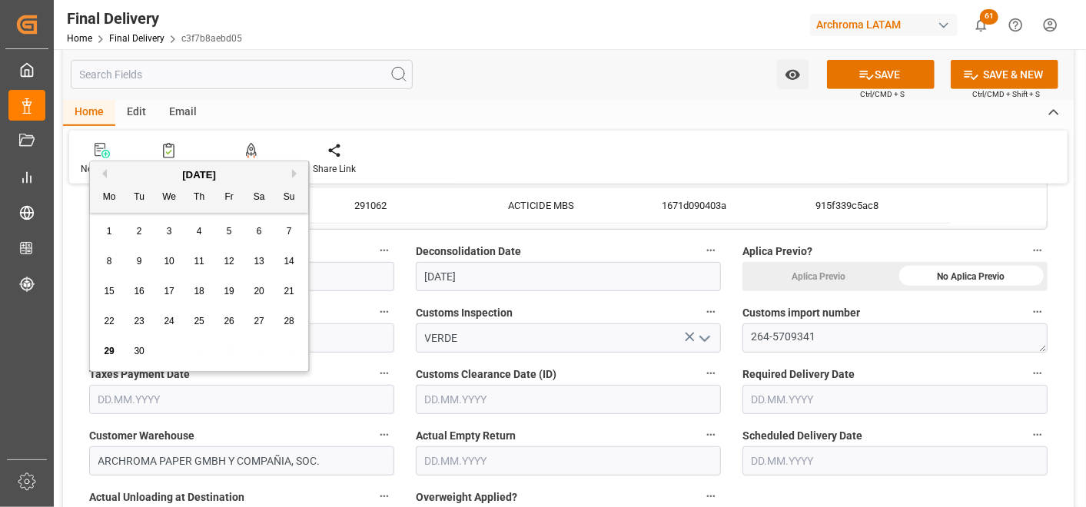
click at [100, 168] on div "[DATE]" at bounding box center [199, 175] width 218 height 15
click at [98, 171] on button "Previous Month" at bounding box center [102, 173] width 9 height 9
click at [201, 323] on span "24" at bounding box center [199, 321] width 10 height 11
type input "[DATE]"
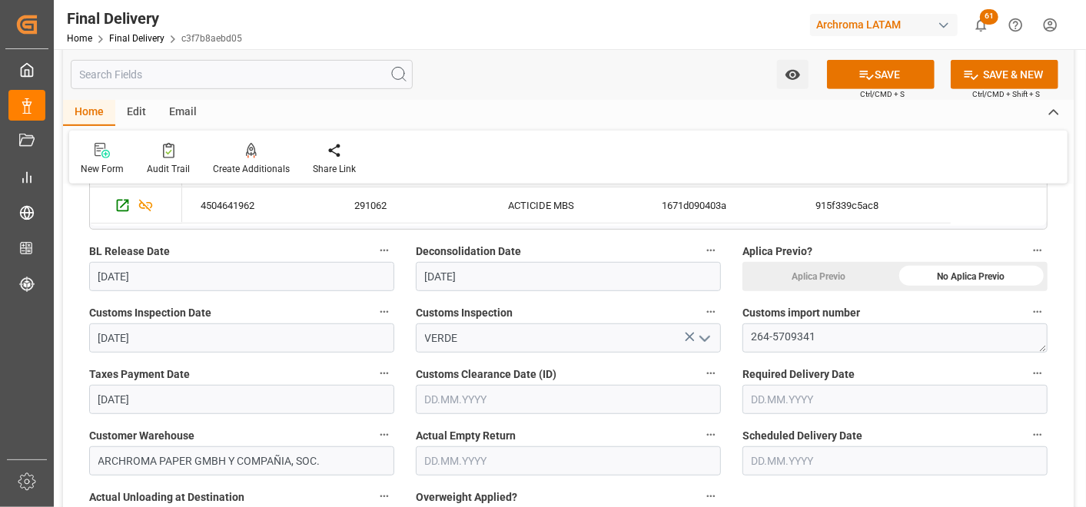
click at [464, 401] on input "text" at bounding box center [568, 399] width 305 height 29
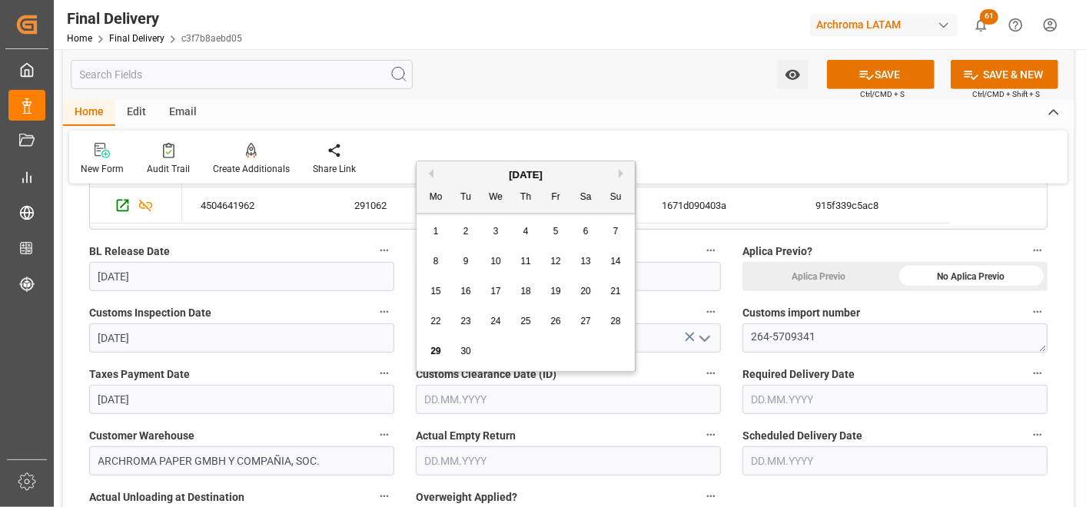
click at [431, 178] on button "Previous Month" at bounding box center [428, 173] width 9 height 9
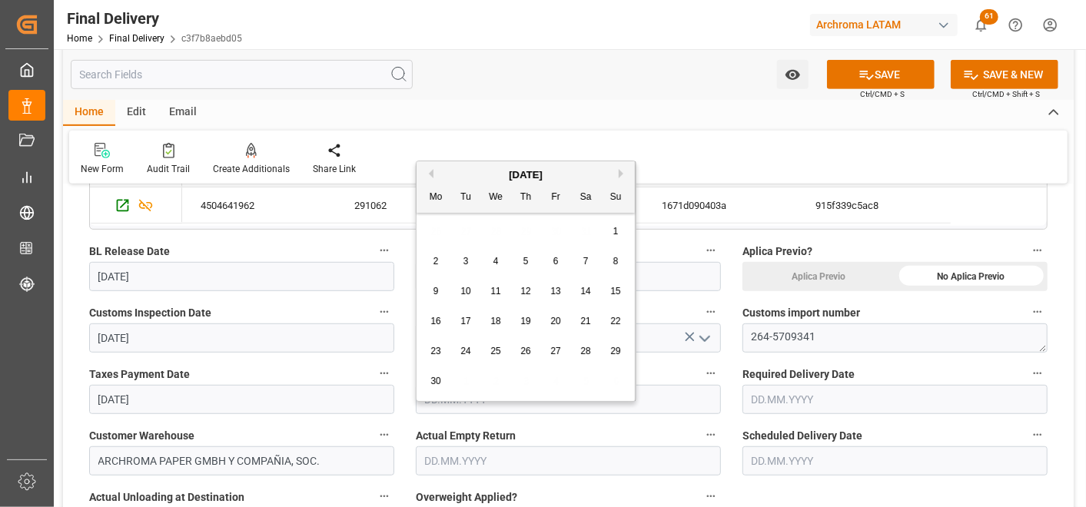
click at [621, 169] on button "Next Month" at bounding box center [623, 173] width 9 height 9
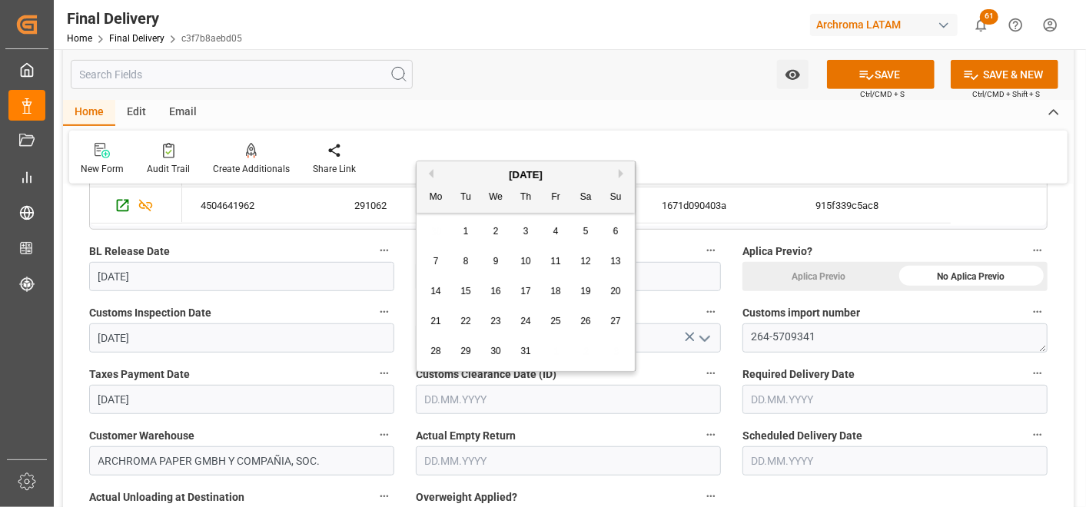
click at [527, 318] on span "24" at bounding box center [526, 321] width 10 height 11
type input "[DATE]"
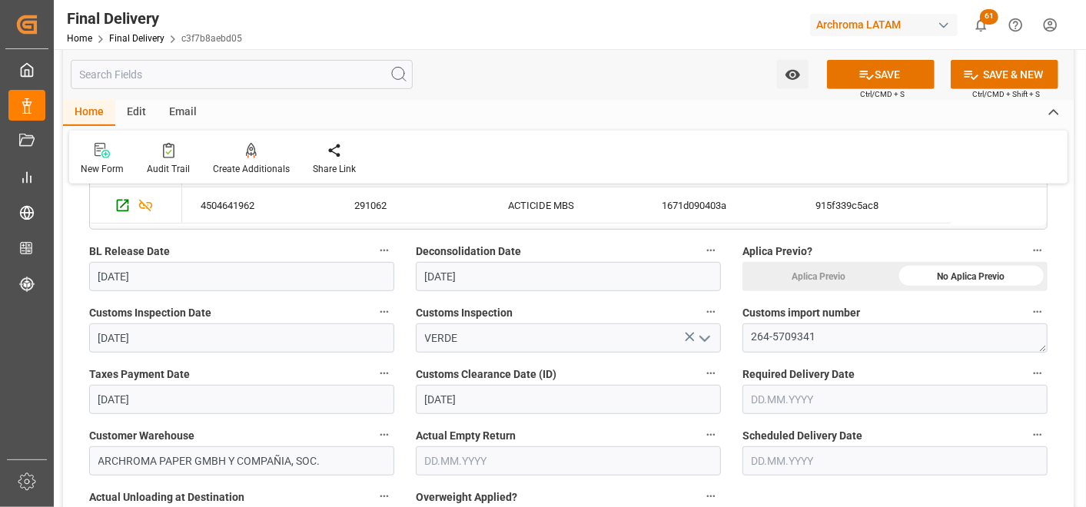
click at [115, 277] on input "[DATE]" at bounding box center [241, 276] width 305 height 29
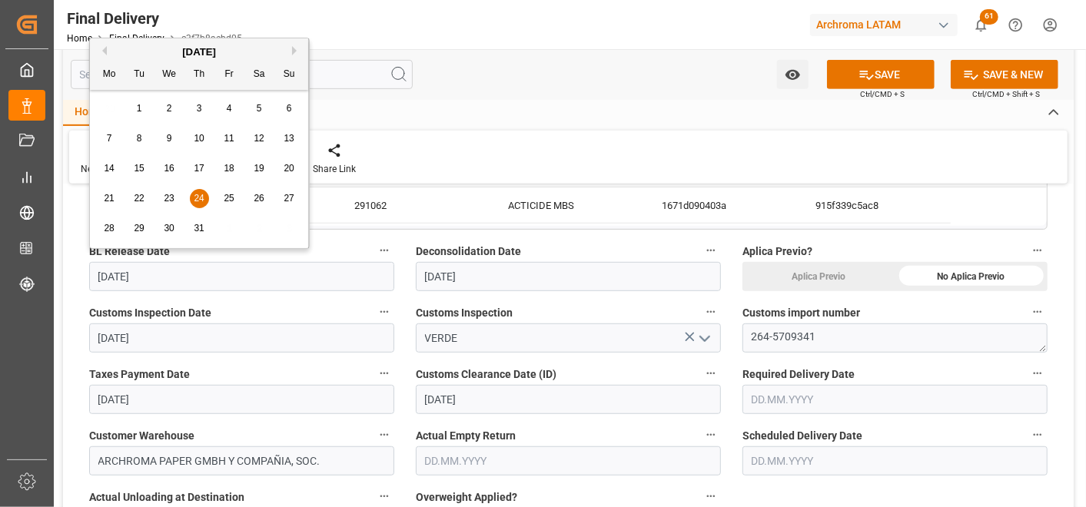
click at [141, 200] on span "22" at bounding box center [139, 198] width 10 height 11
type input "[DATE]"
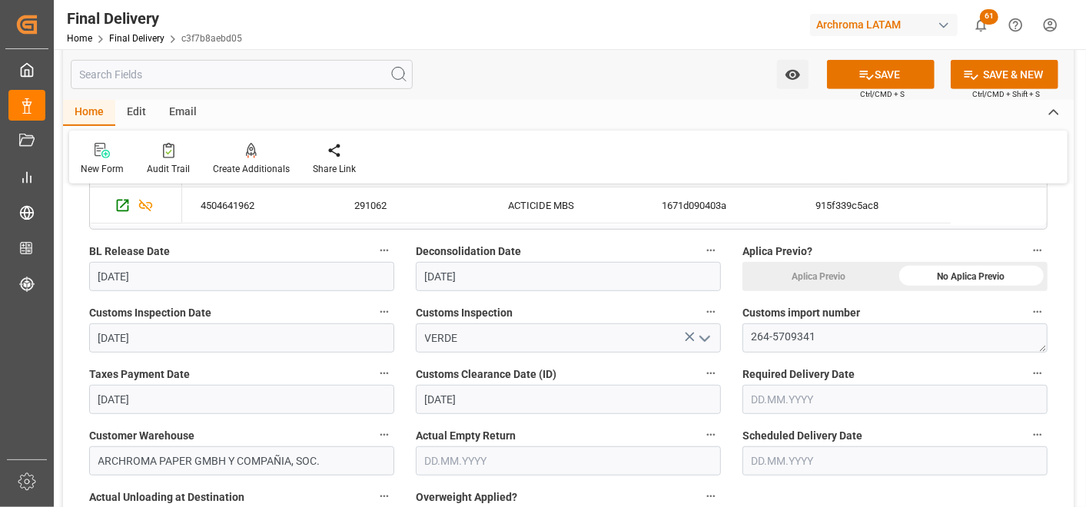
click at [135, 317] on span "Customs Inspection Date" at bounding box center [150, 313] width 122 height 16
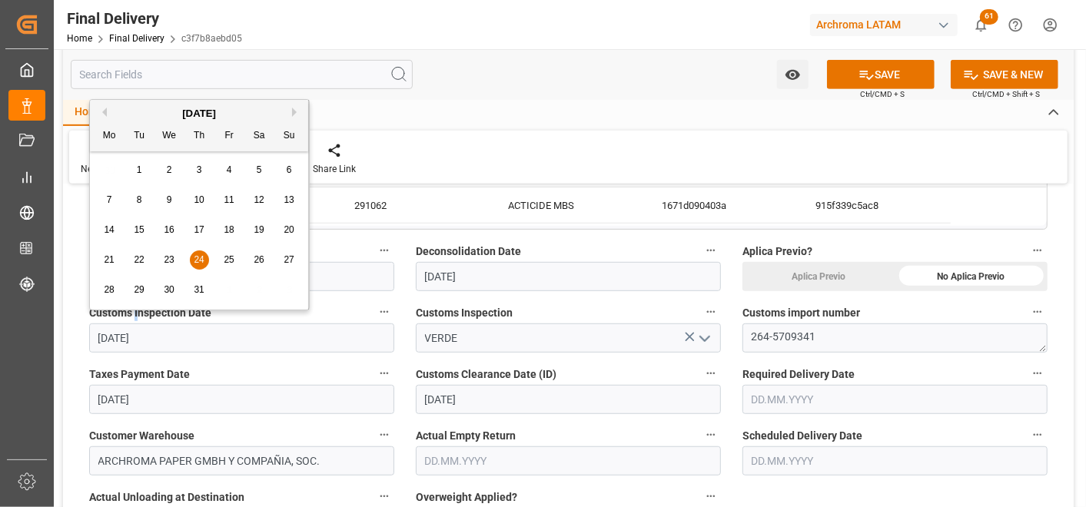
drag, startPoint x: 135, startPoint y: 317, endPoint x: 137, endPoint y: 328, distance: 11.6
click at [137, 328] on input "[DATE]" at bounding box center [241, 338] width 305 height 29
click at [140, 261] on span "22" at bounding box center [139, 260] width 10 height 11
type input "[DATE]"
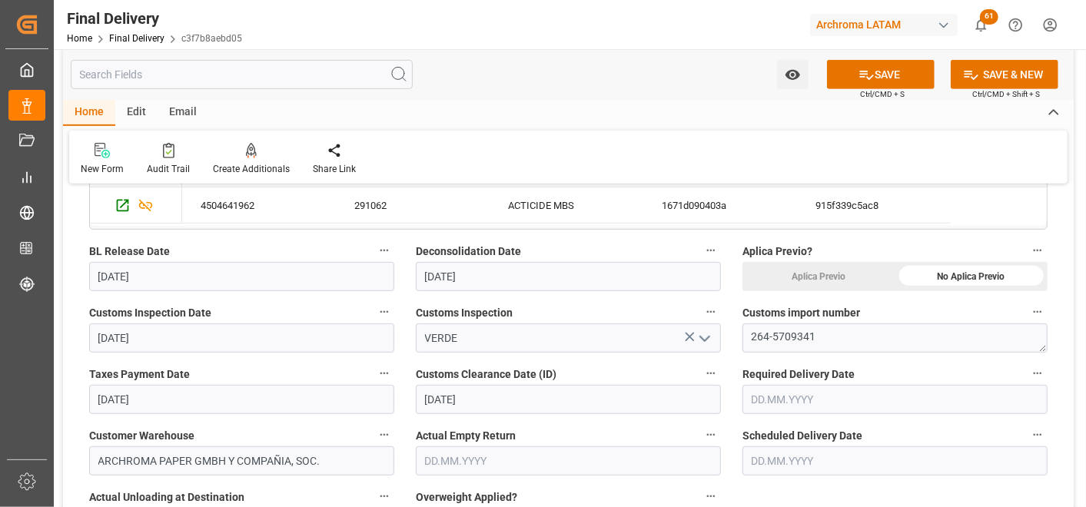
click at [146, 383] on label "Taxes Payment Date" at bounding box center [241, 375] width 305 height 22
click at [374, 383] on button "Taxes Payment Date" at bounding box center [384, 374] width 20 height 20
click at [146, 398] on div at bounding box center [543, 253] width 1086 height 507
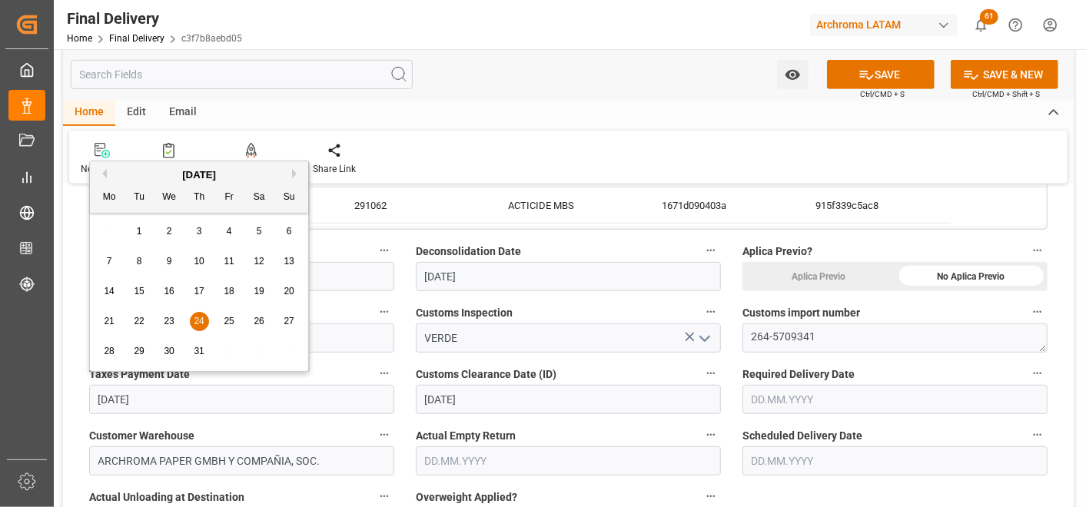
click at [125, 398] on input "[DATE]" at bounding box center [241, 399] width 305 height 29
click at [133, 323] on div "22" at bounding box center [139, 322] width 19 height 18
type input "[DATE]"
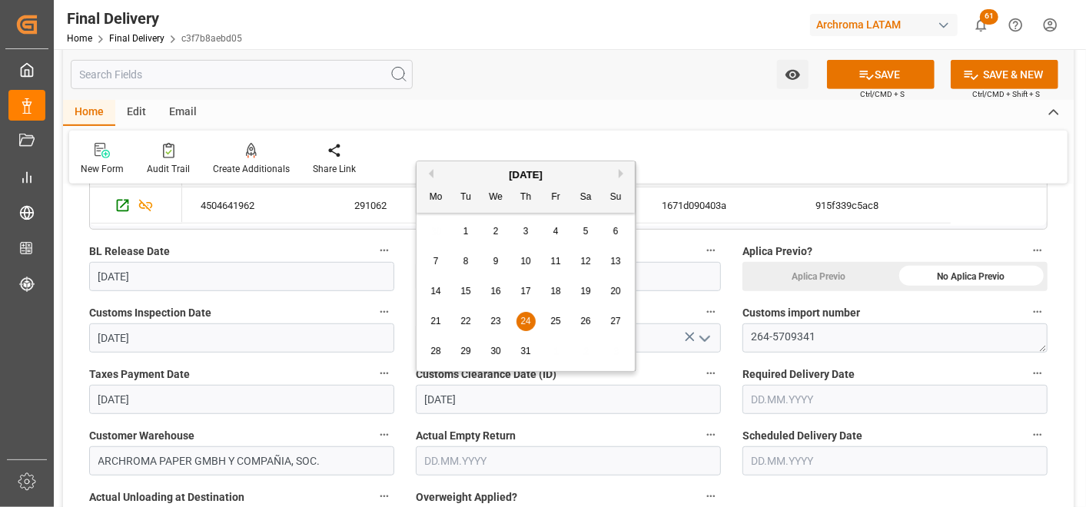
click at [451, 398] on input "[DATE]" at bounding box center [568, 399] width 305 height 29
click at [461, 321] on span "22" at bounding box center [466, 321] width 10 height 11
type input "[DATE]"
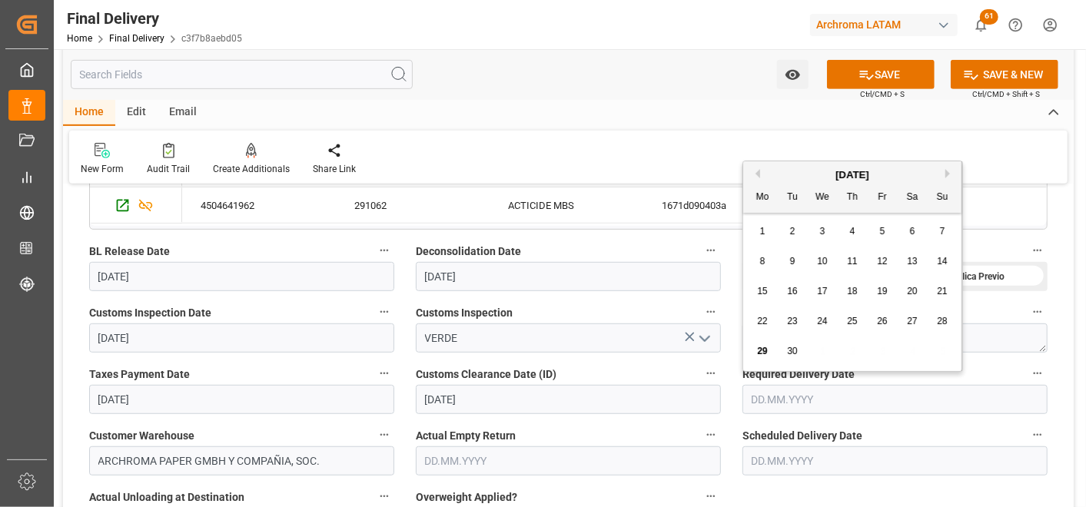
click at [781, 403] on input "text" at bounding box center [895, 399] width 305 height 29
click at [754, 172] on button "Previous Month" at bounding box center [755, 173] width 9 height 9
click at [851, 313] on div "24" at bounding box center [852, 322] width 19 height 18
type input "[DATE]"
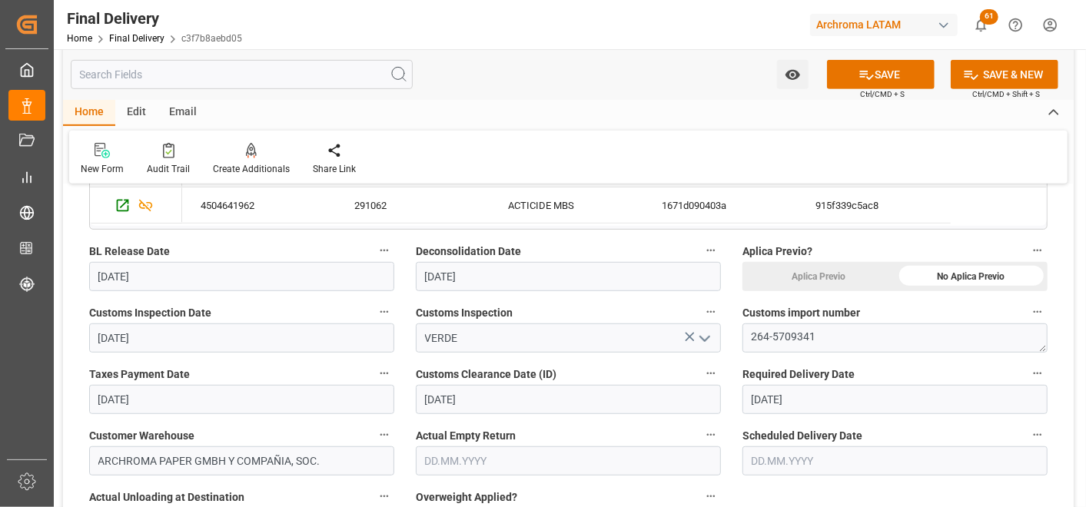
click at [786, 461] on input "text" at bounding box center [895, 461] width 305 height 29
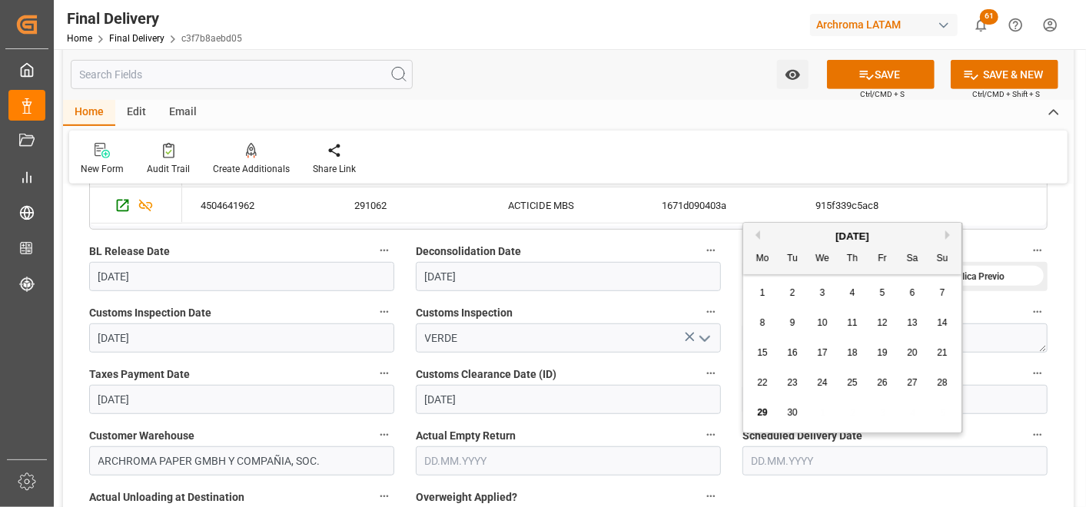
click at [762, 235] on div "[DATE]" at bounding box center [853, 236] width 218 height 15
click at [756, 235] on button "Previous Month" at bounding box center [755, 235] width 9 height 9
click at [850, 388] on span "24" at bounding box center [852, 383] width 10 height 11
type input "[DATE]"
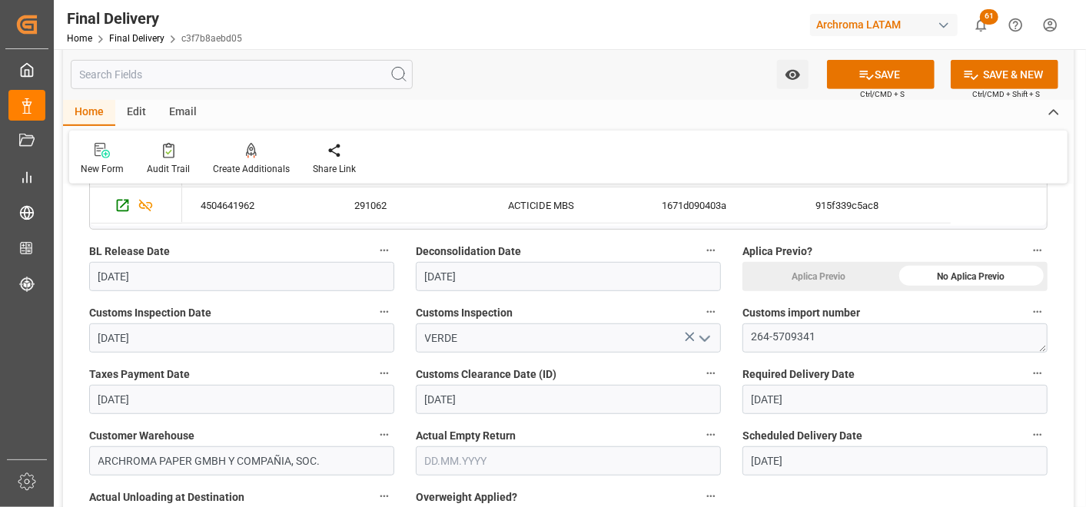
click at [444, 474] on input "text" at bounding box center [568, 461] width 305 height 29
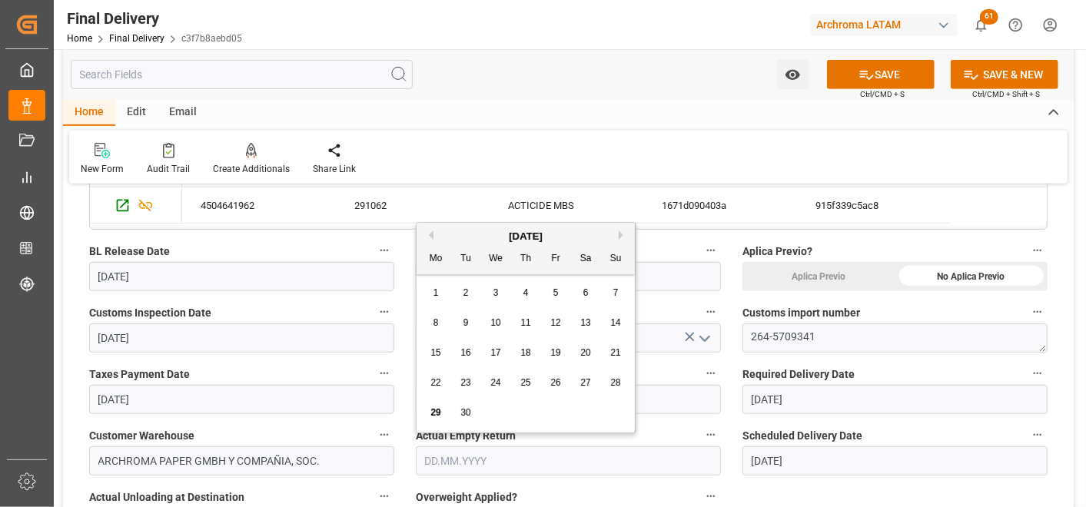
click at [431, 234] on button "Previous Month" at bounding box center [428, 235] width 9 height 9
click at [528, 386] on span "24" at bounding box center [526, 383] width 10 height 11
type input "[DATE]"
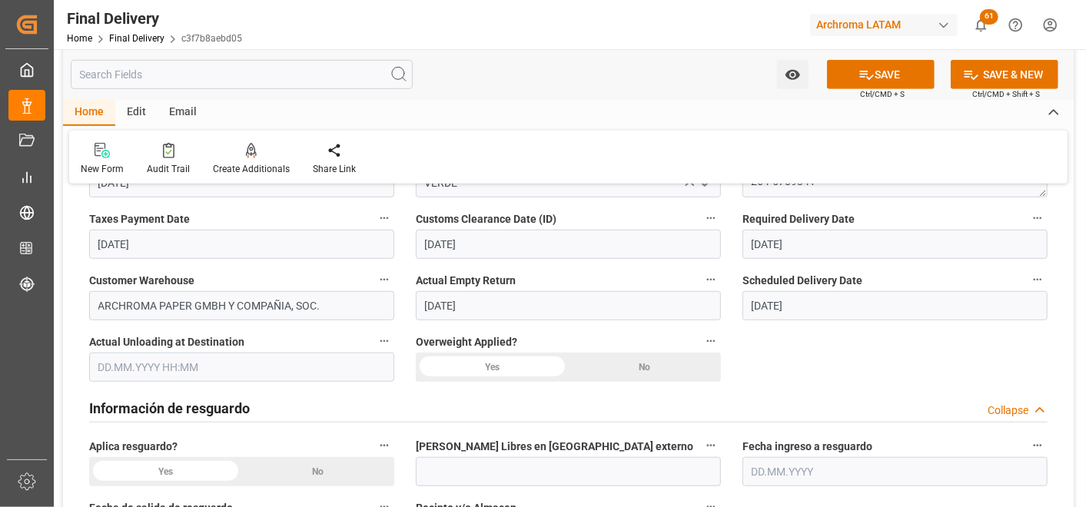
scroll to position [597, 0]
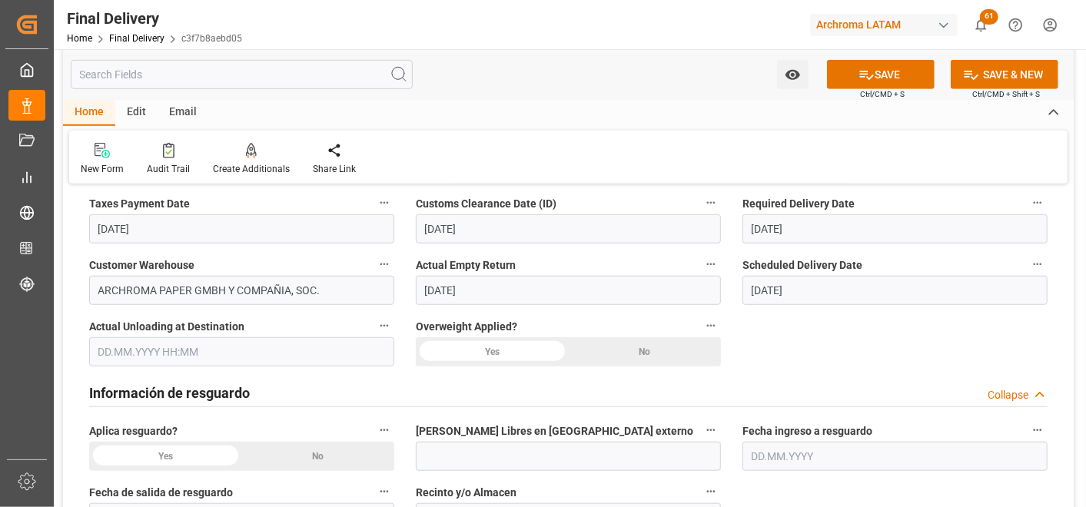
click at [633, 351] on div "No" at bounding box center [645, 352] width 153 height 29
click at [197, 351] on input "text" at bounding box center [241, 352] width 305 height 29
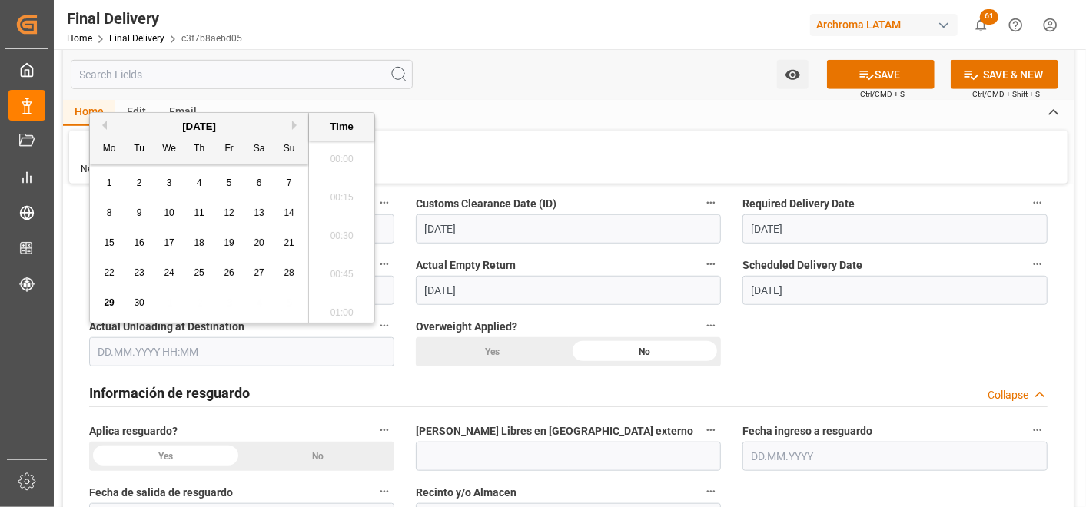
scroll to position [2542, 0]
click at [162, 274] on div "24" at bounding box center [169, 274] width 19 height 18
click at [104, 126] on button "Previous Month" at bounding box center [102, 125] width 9 height 9
click at [195, 270] on span "24" at bounding box center [199, 273] width 10 height 11
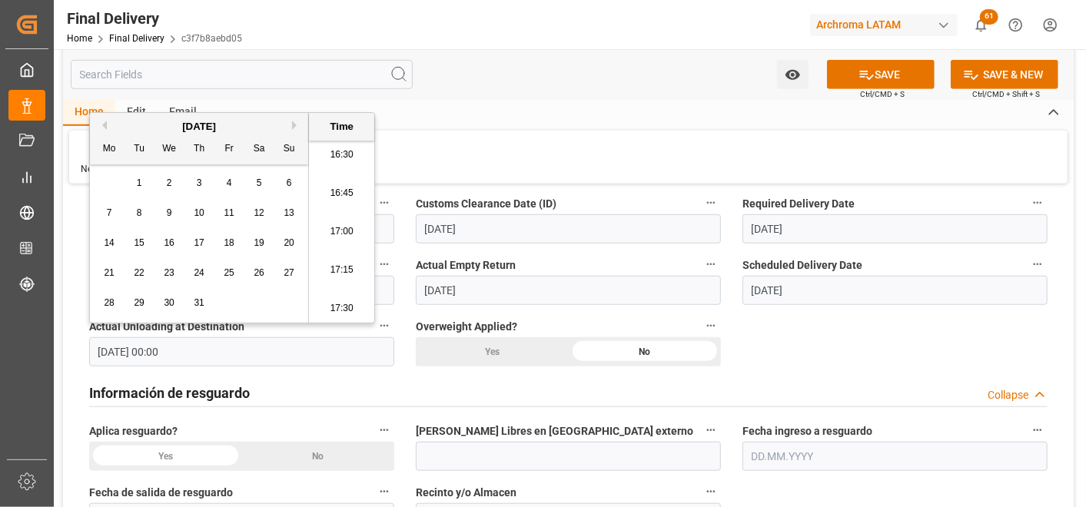
type input "[DATE] 00:00"
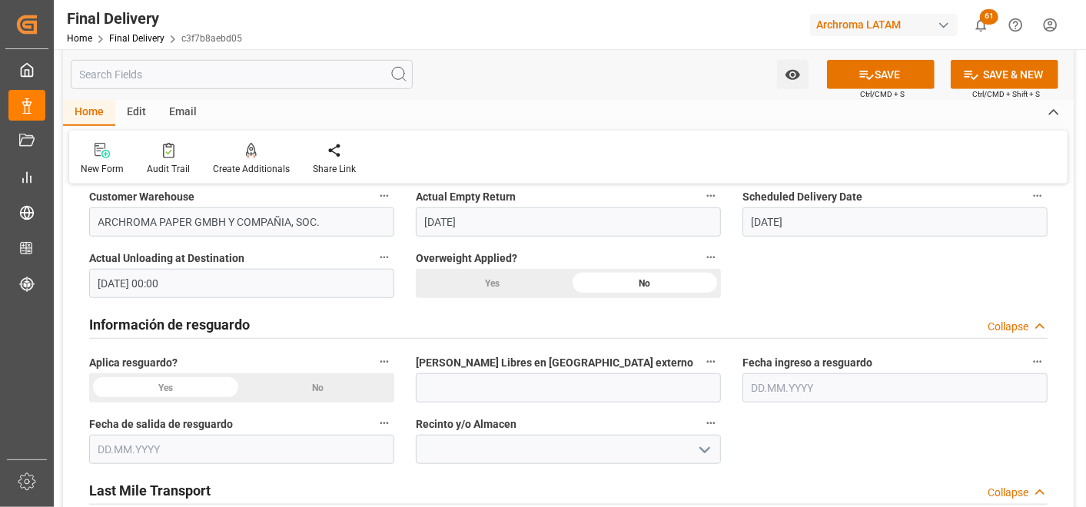
scroll to position [769, 0]
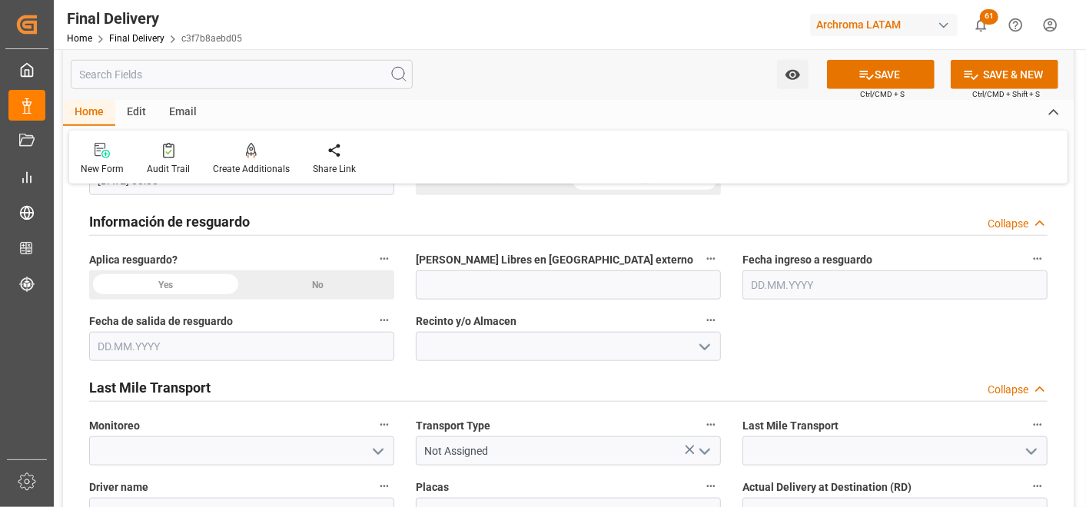
click at [328, 279] on div "No" at bounding box center [318, 285] width 153 height 29
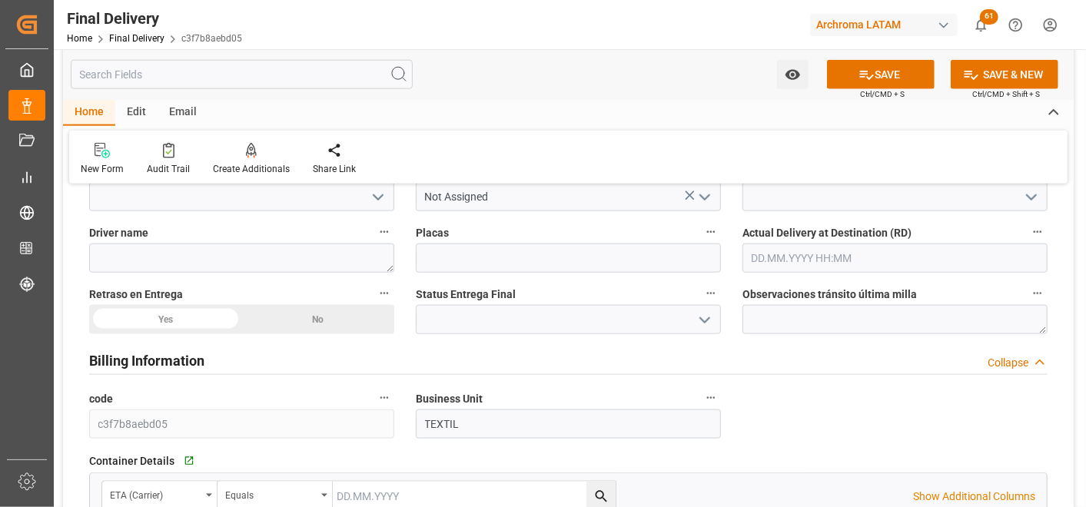
scroll to position [1025, 0]
click at [1027, 198] on icon "open menu" at bounding box center [1032, 196] width 18 height 18
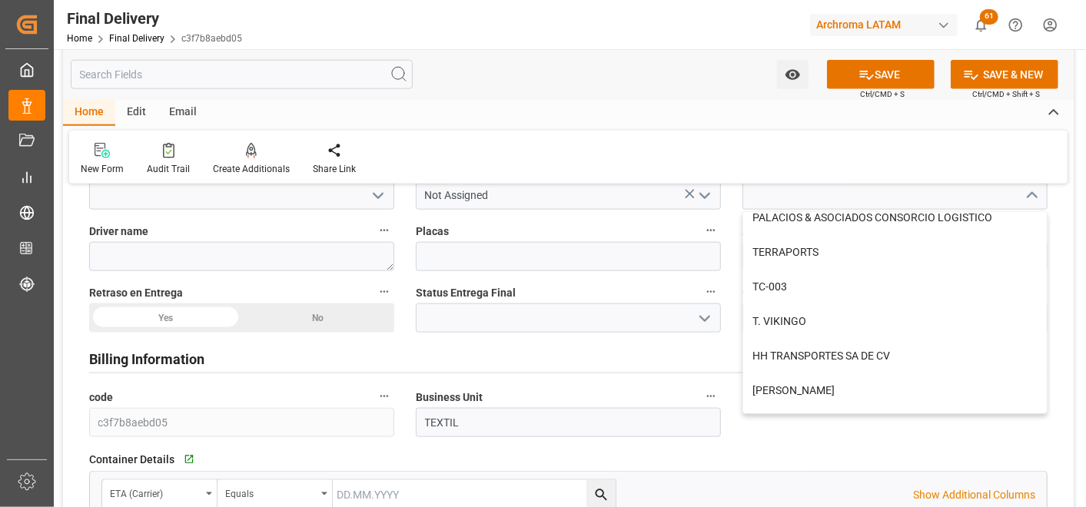
scroll to position [256, 0]
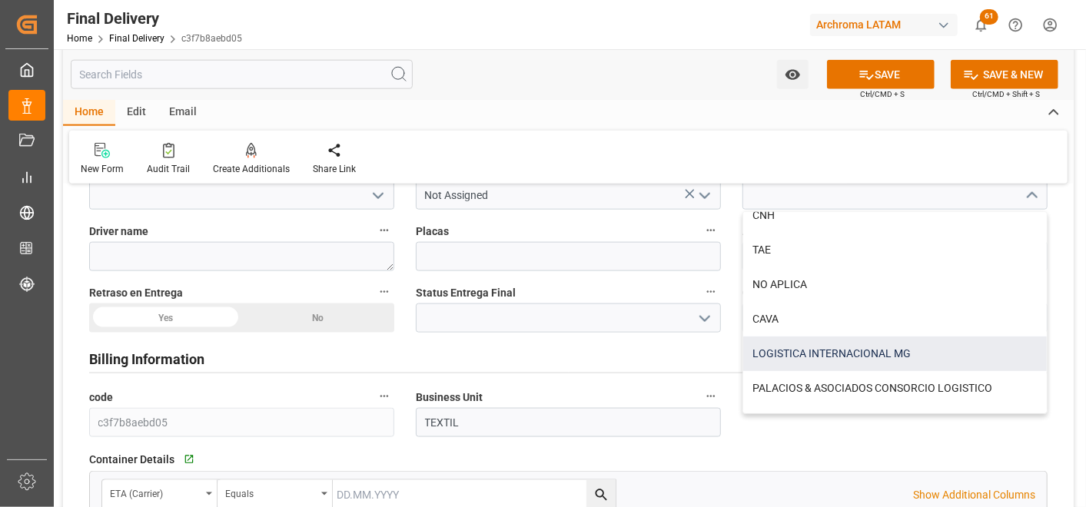
click at [872, 358] on div "LOGISTICA INTERNACIONAL MG" at bounding box center [896, 354] width 304 height 35
type input "LOGISTICA INTERNACIONAL MG"
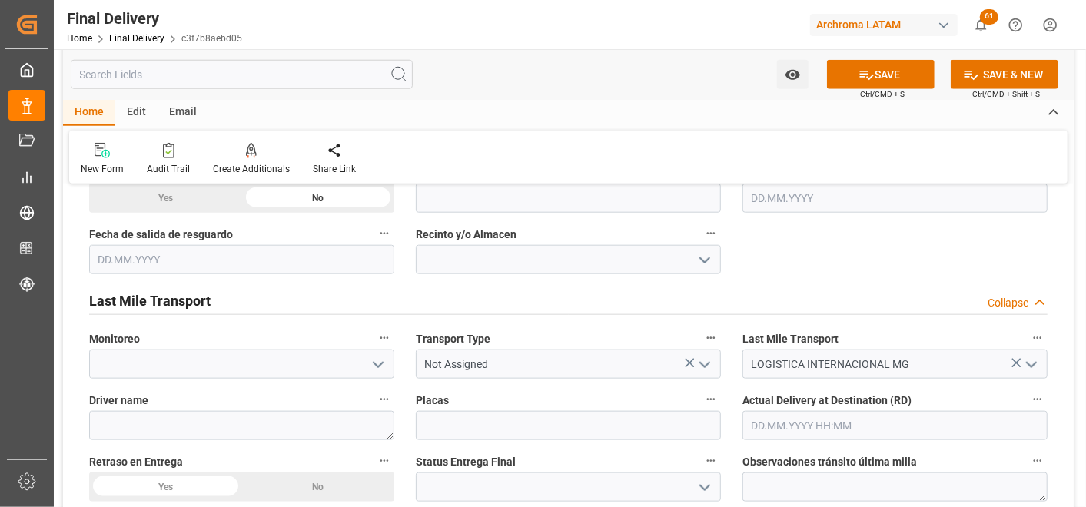
scroll to position [854, 0]
click at [706, 367] on polyline "open menu" at bounding box center [704, 366] width 9 height 5
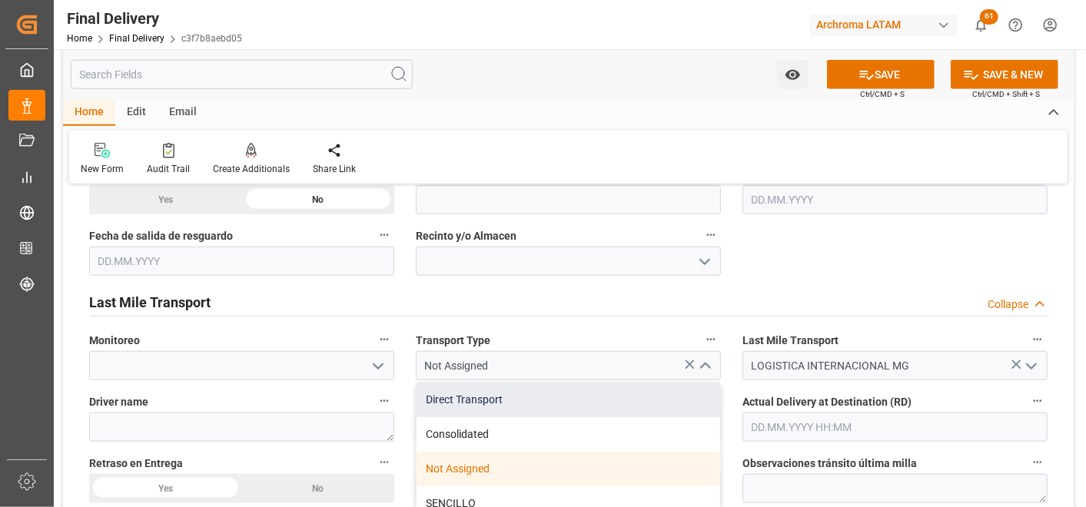
click at [588, 400] on div "Direct Transport" at bounding box center [569, 400] width 304 height 35
type input "Direct Transport"
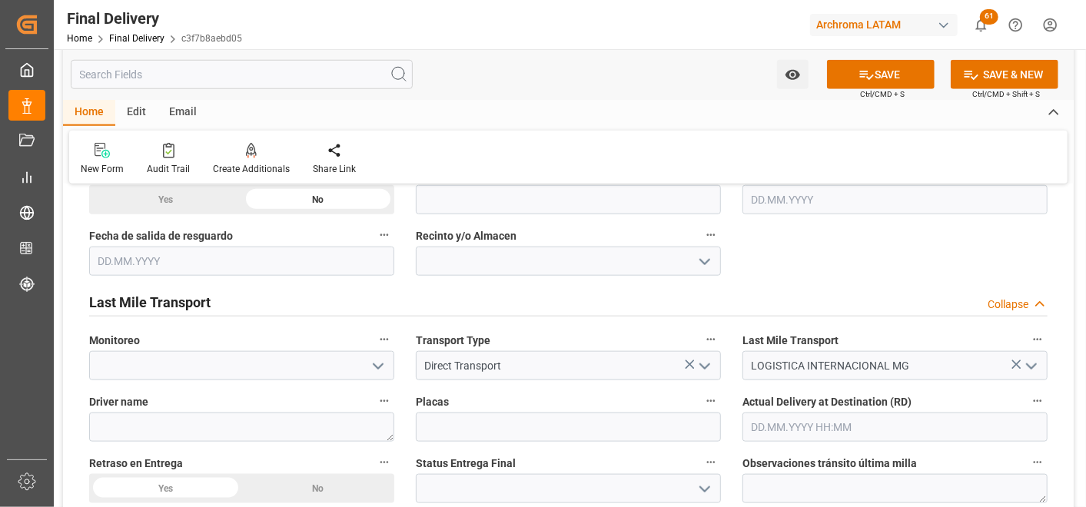
click at [334, 487] on div "No" at bounding box center [318, 488] width 153 height 29
click at [694, 493] on button "open menu" at bounding box center [704, 489] width 23 height 24
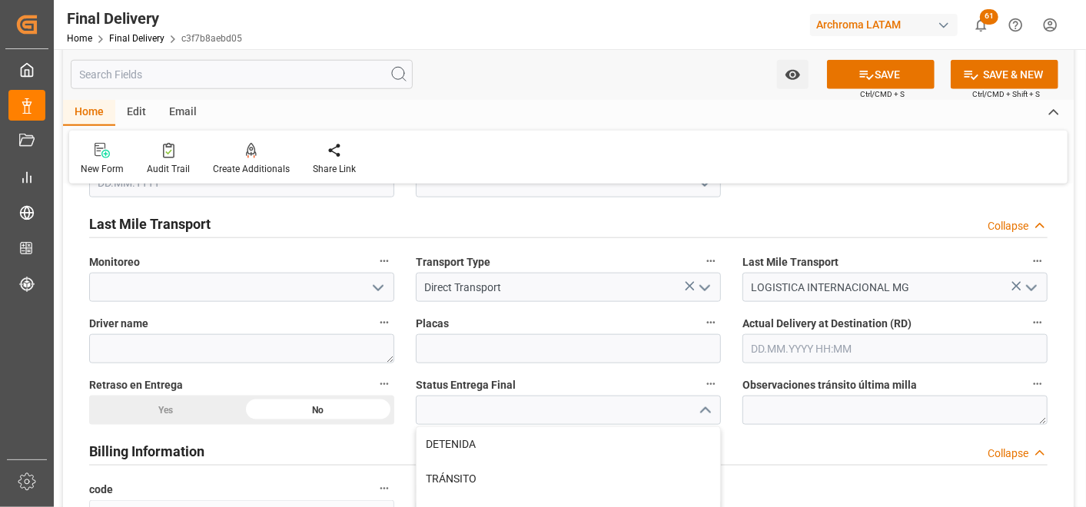
scroll to position [1025, 0]
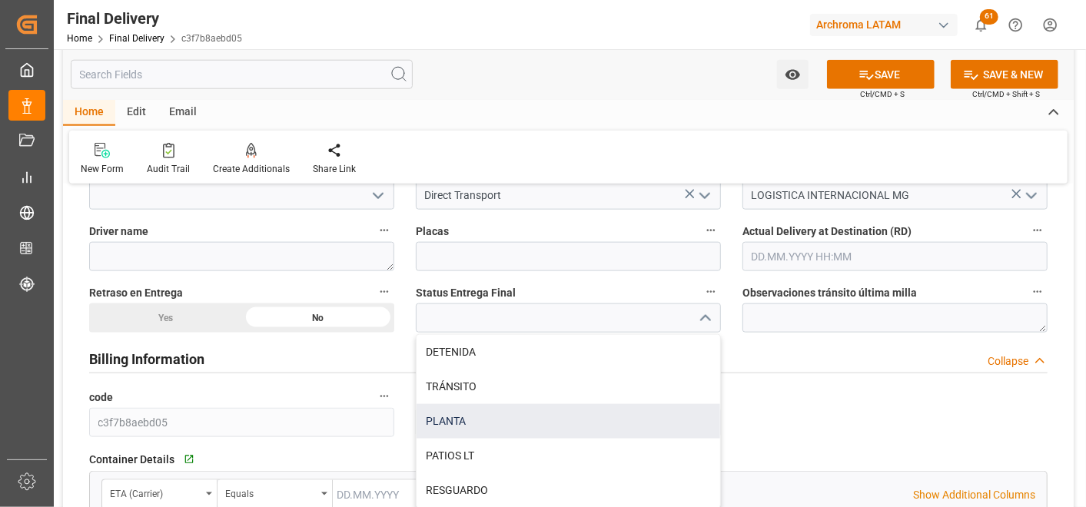
click at [542, 419] on div "PLANTA" at bounding box center [569, 421] width 304 height 35
type input "PLANTA"
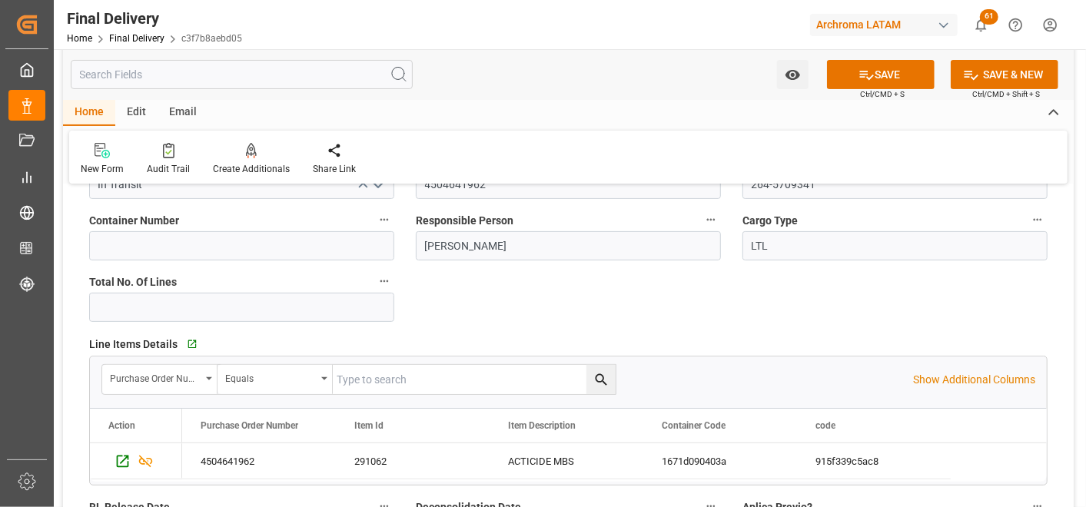
scroll to position [0, 0]
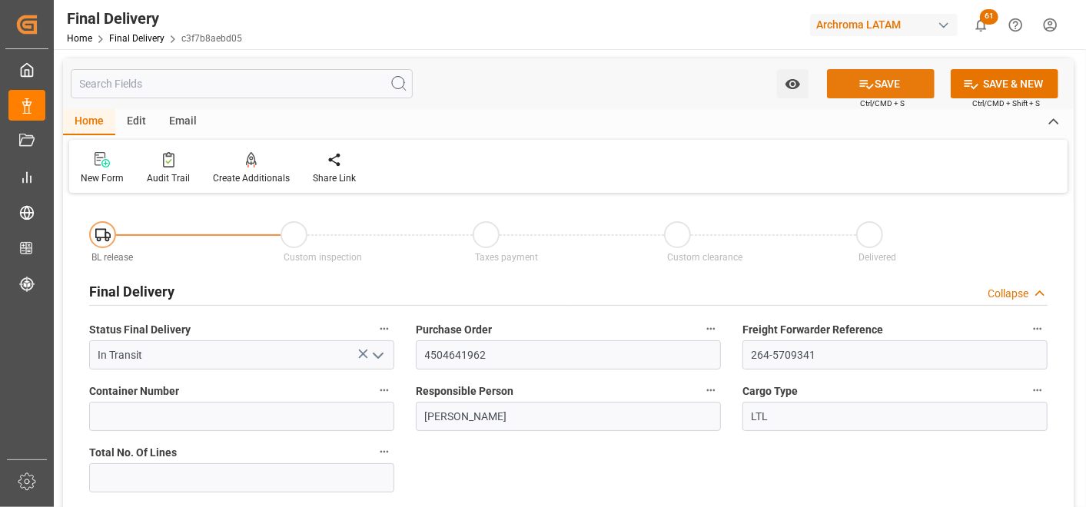
click at [889, 75] on button "SAVE" at bounding box center [881, 83] width 108 height 29
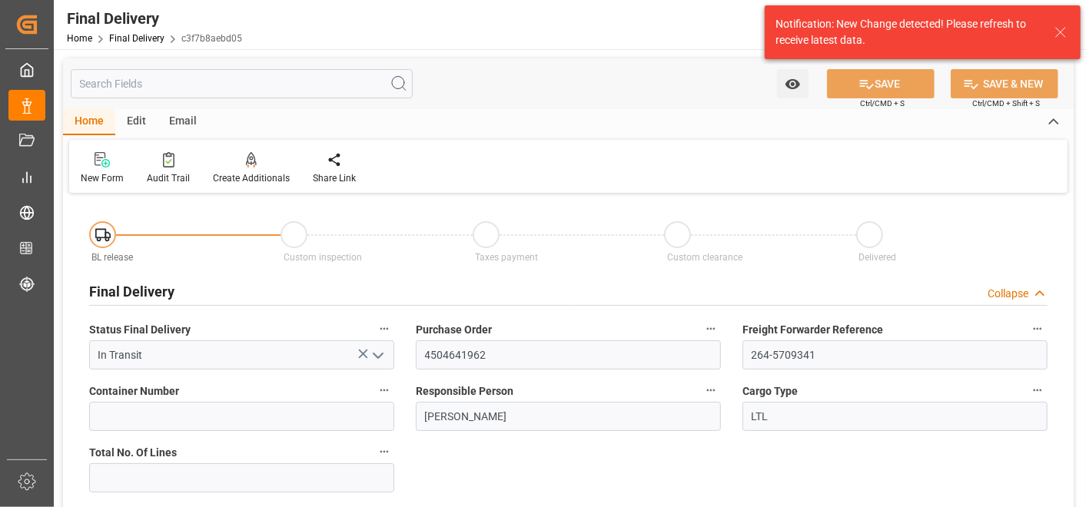
click at [860, 57] on div "Notification: New Change detected! Please refresh to receive latest data." at bounding box center [923, 32] width 316 height 54
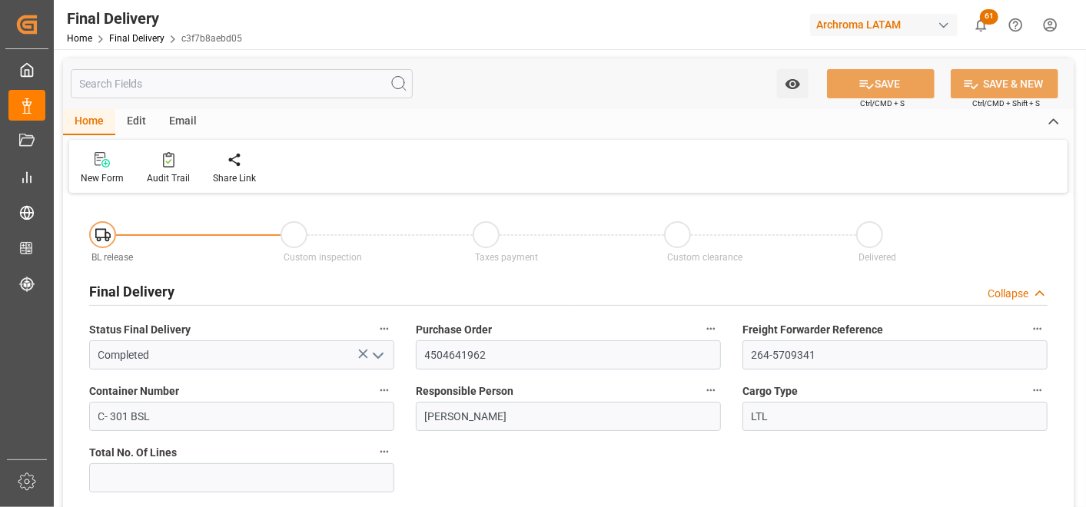
type input "[DATE]"
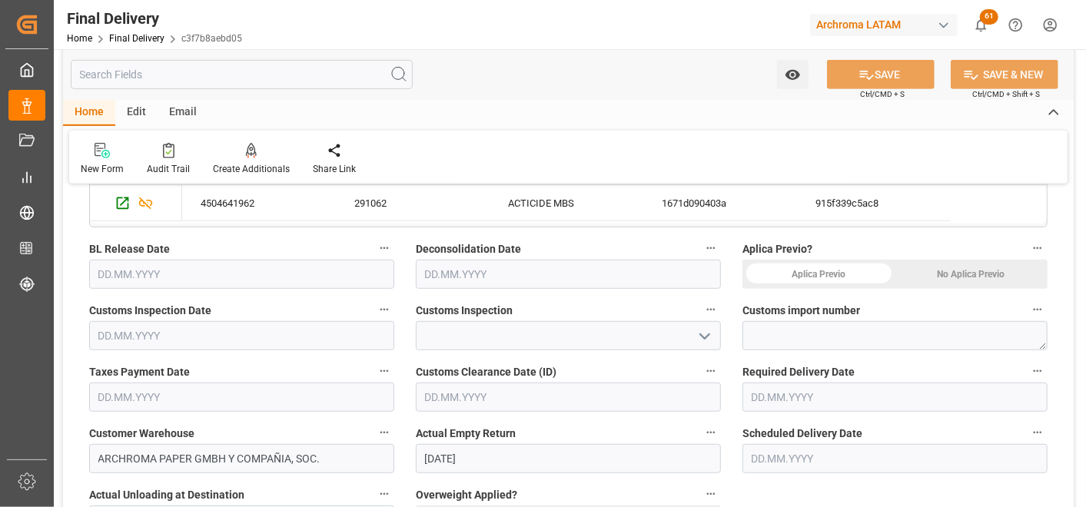
scroll to position [427, 0]
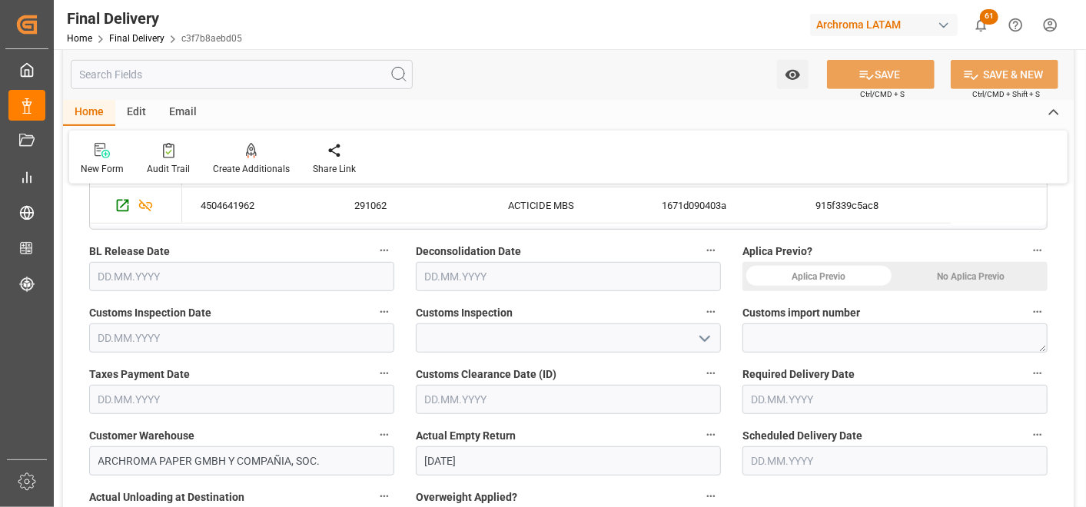
click at [979, 269] on div "No Aplica Previo" at bounding box center [972, 276] width 153 height 29
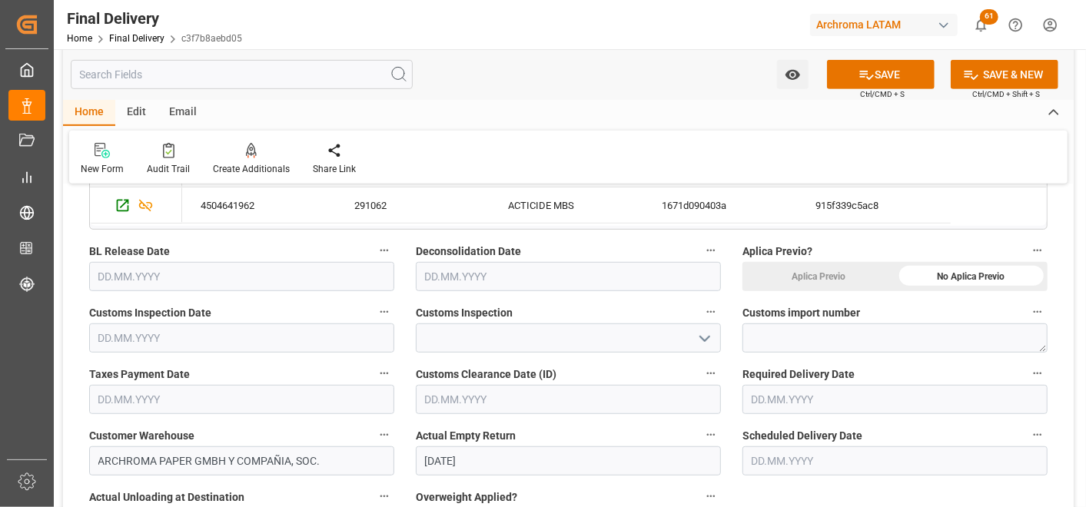
scroll to position [0, 0]
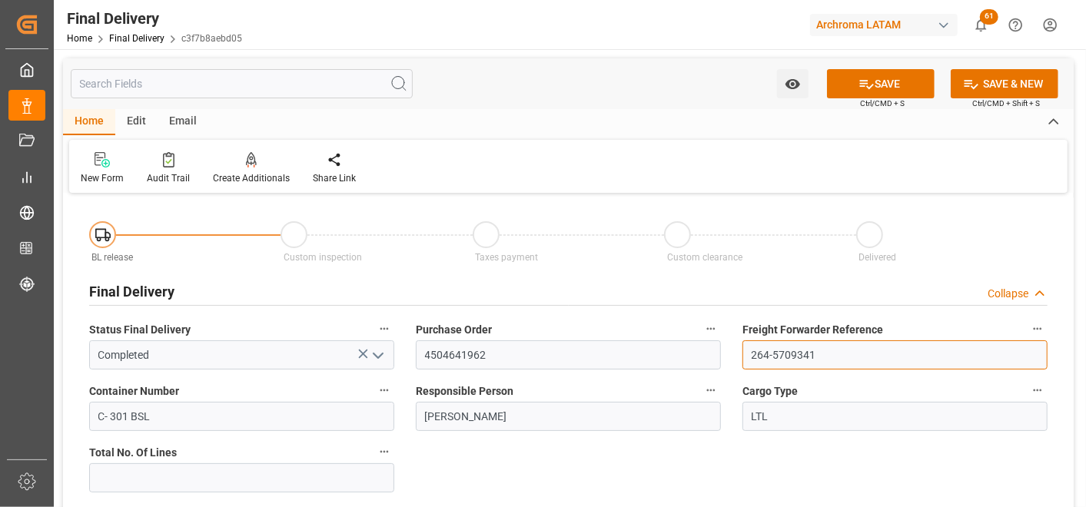
drag, startPoint x: 749, startPoint y: 356, endPoint x: 828, endPoint y: 363, distance: 79.5
click at [827, 363] on input "264-5709341" at bounding box center [895, 355] width 305 height 29
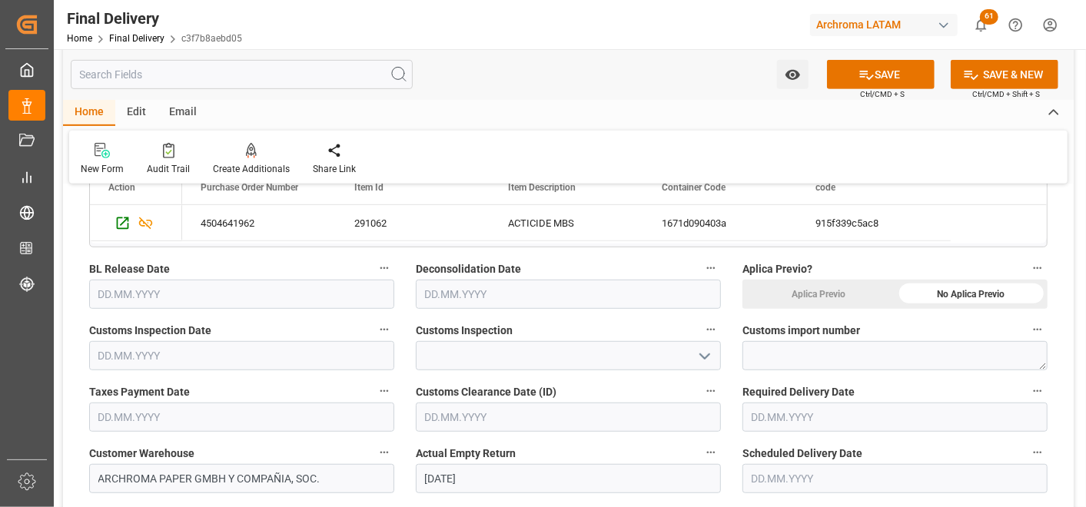
scroll to position [427, 0]
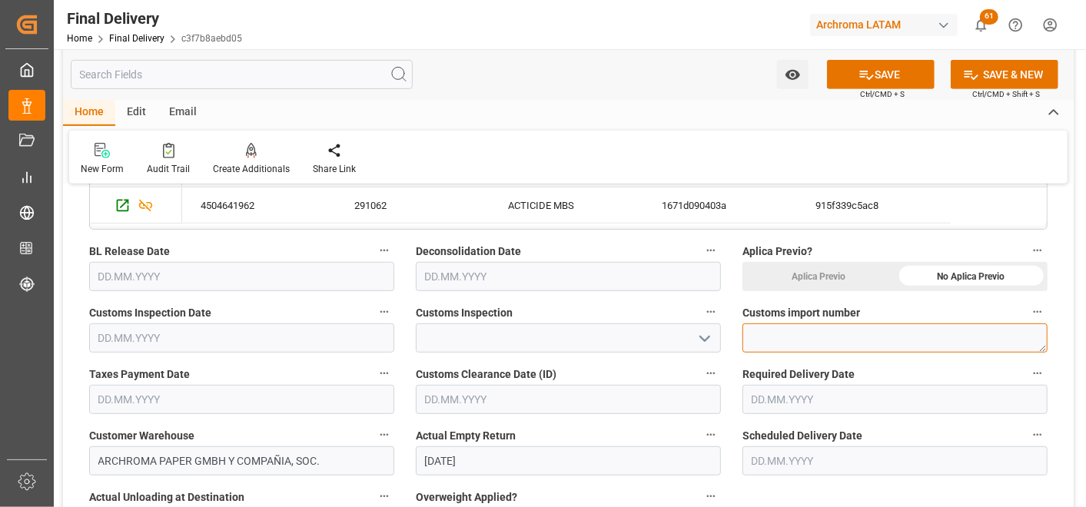
click at [794, 334] on textarea at bounding box center [895, 338] width 305 height 29
paste textarea "264-5709341"
type textarea "264-5709341"
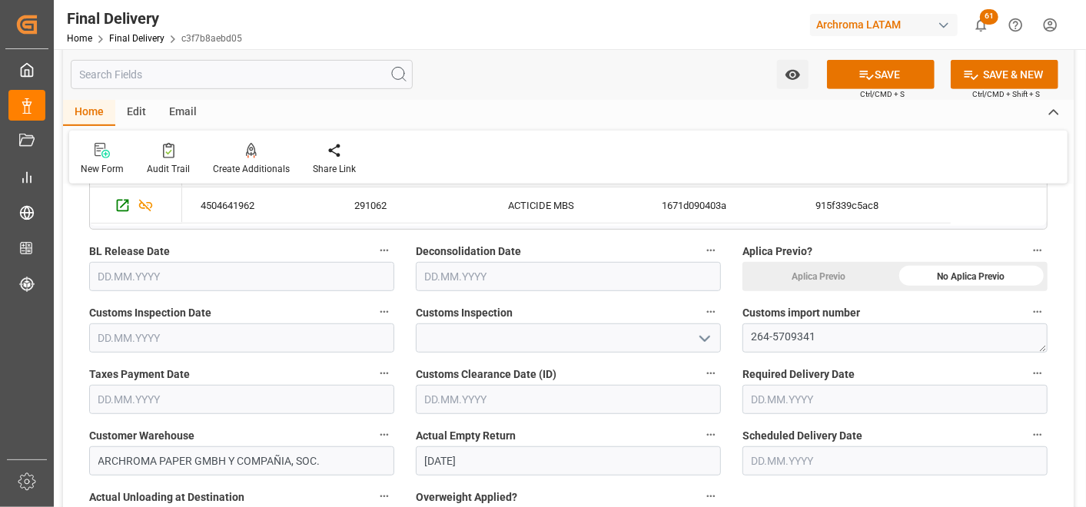
click at [700, 338] on icon "open menu" at bounding box center [705, 339] width 18 height 18
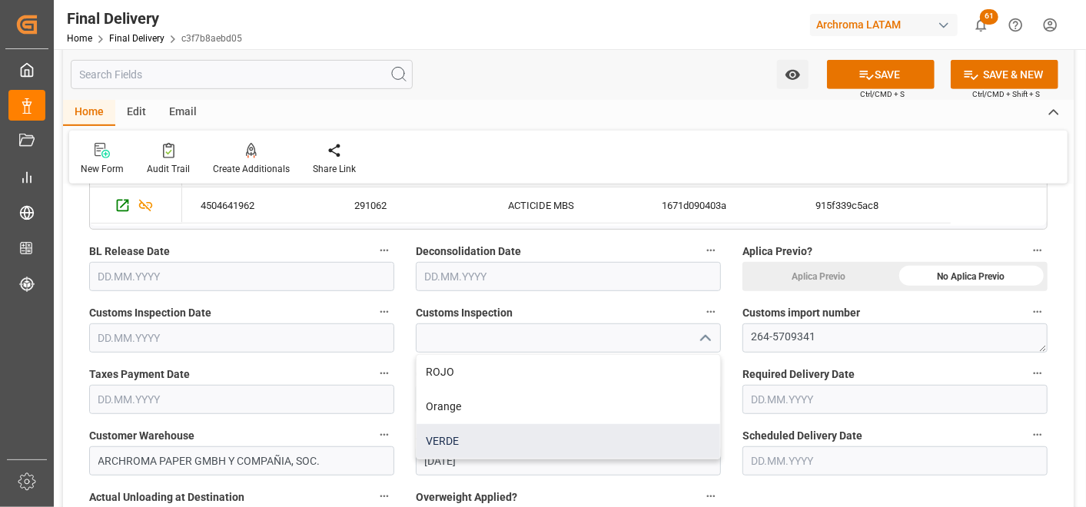
click at [521, 434] on div "VERDE" at bounding box center [569, 441] width 304 height 35
type input "VERDE"
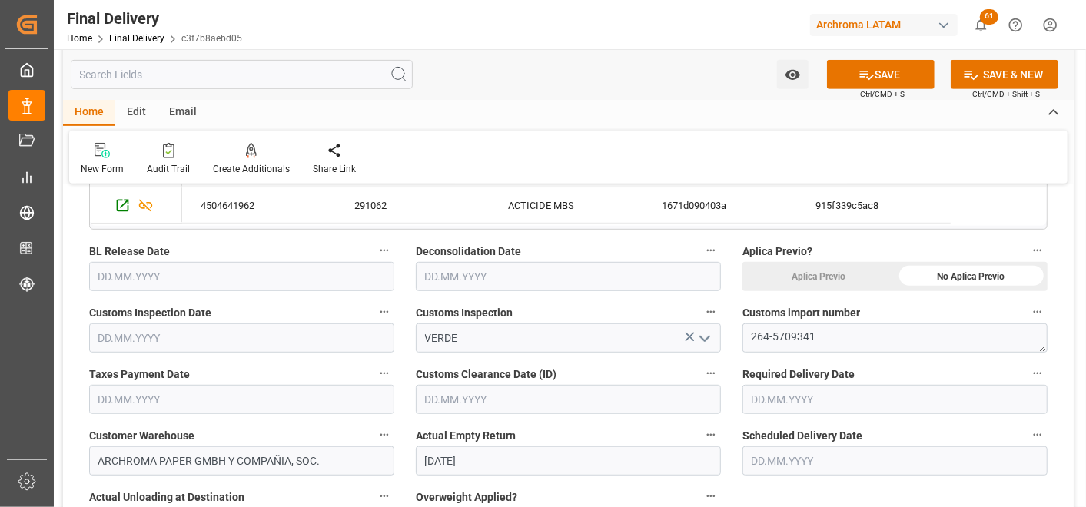
click at [515, 283] on input "text" at bounding box center [568, 276] width 305 height 29
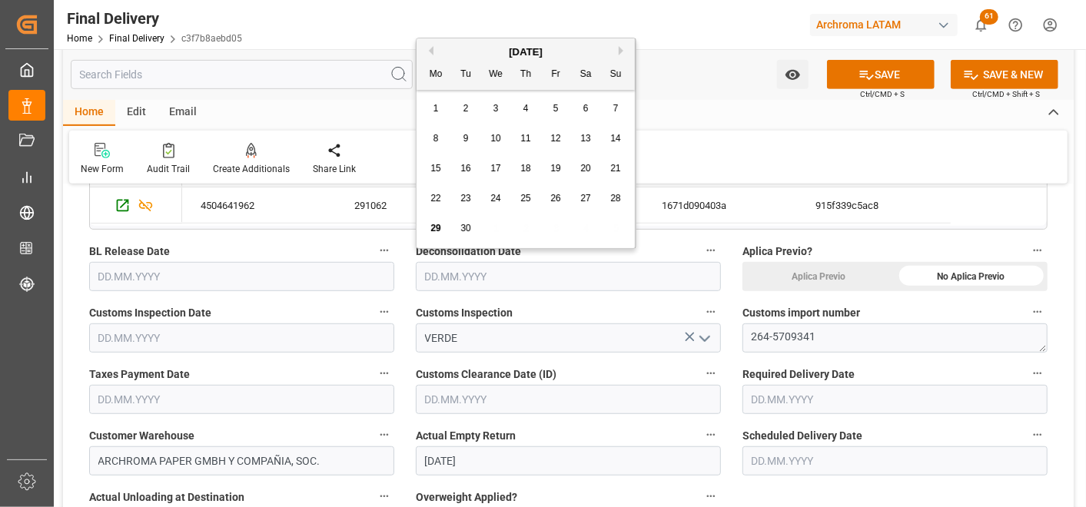
click at [428, 42] on div "[DATE] Mo Tu We Th Fr Sa Su" at bounding box center [526, 64] width 218 height 52
drag, startPoint x: 428, startPoint y: 42, endPoint x: 429, endPoint y: 49, distance: 7.8
click at [429, 49] on button "Previous Month" at bounding box center [428, 50] width 9 height 9
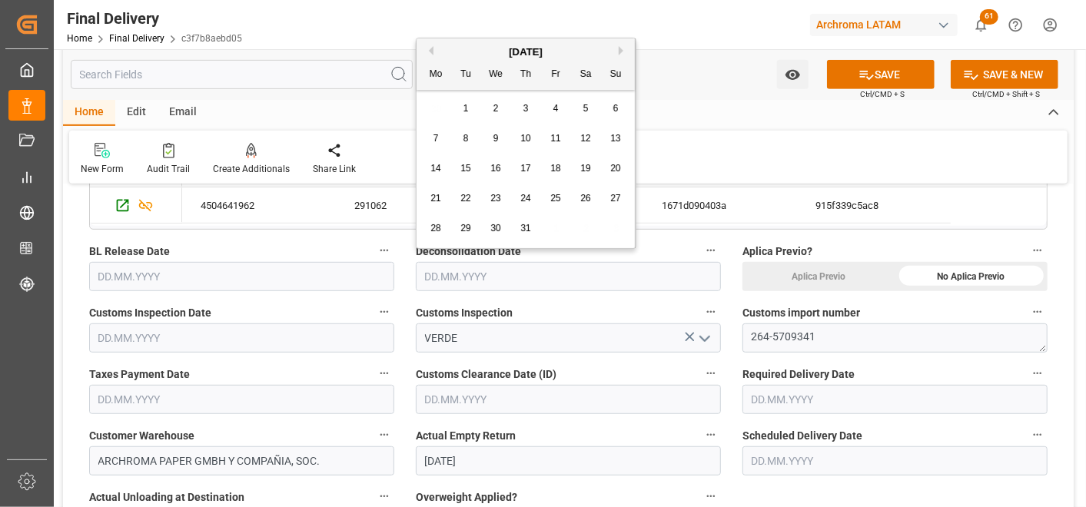
click at [523, 194] on span "24" at bounding box center [526, 198] width 10 height 11
type input "[DATE]"
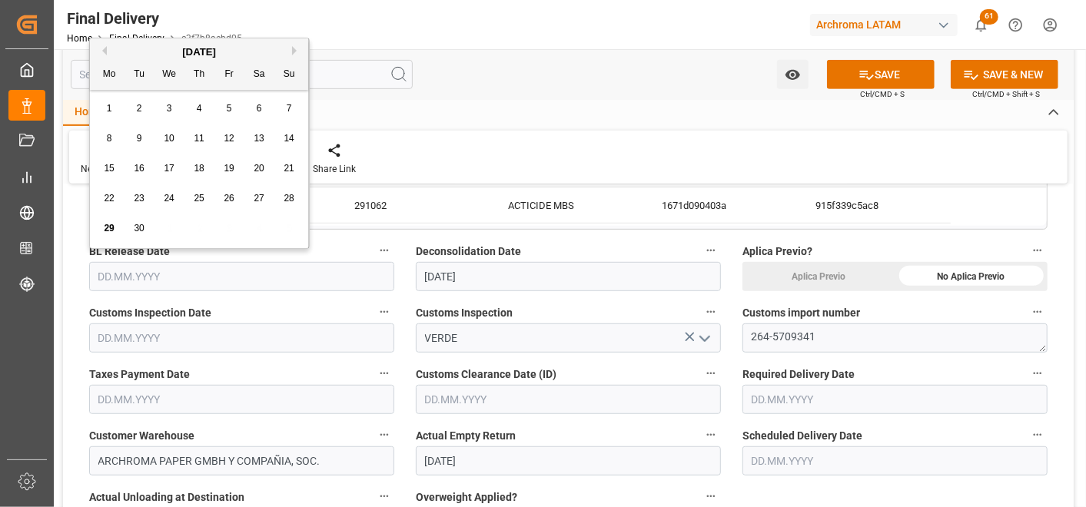
click at [271, 275] on input "text" at bounding box center [241, 276] width 305 height 29
click at [105, 51] on button "Previous Month" at bounding box center [102, 50] width 9 height 9
click at [135, 195] on span "22" at bounding box center [139, 198] width 10 height 11
type input "[DATE]"
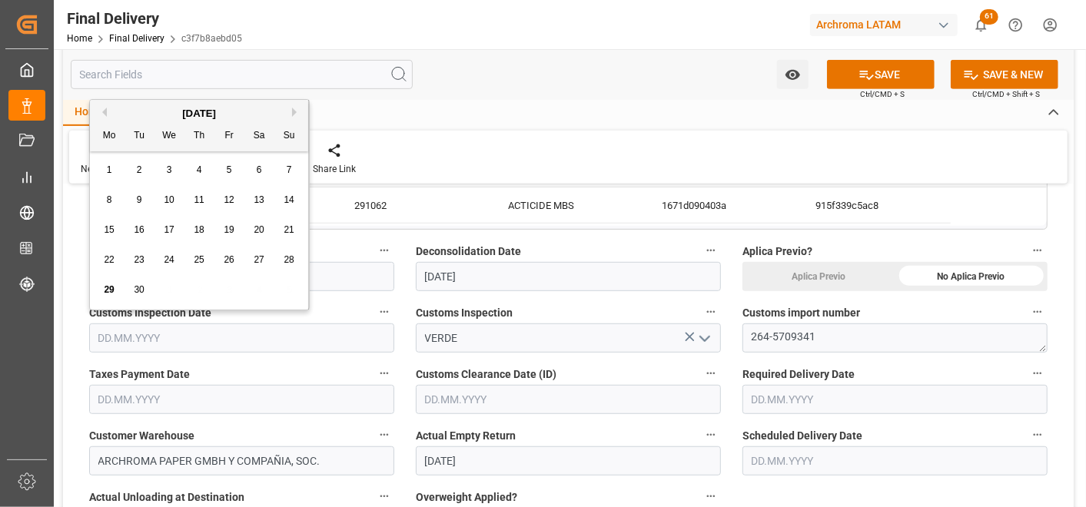
click at [132, 346] on input "text" at bounding box center [241, 338] width 305 height 29
click at [105, 109] on button "Previous Month" at bounding box center [102, 112] width 9 height 9
click at [145, 256] on div "22" at bounding box center [139, 260] width 19 height 18
type input "[DATE]"
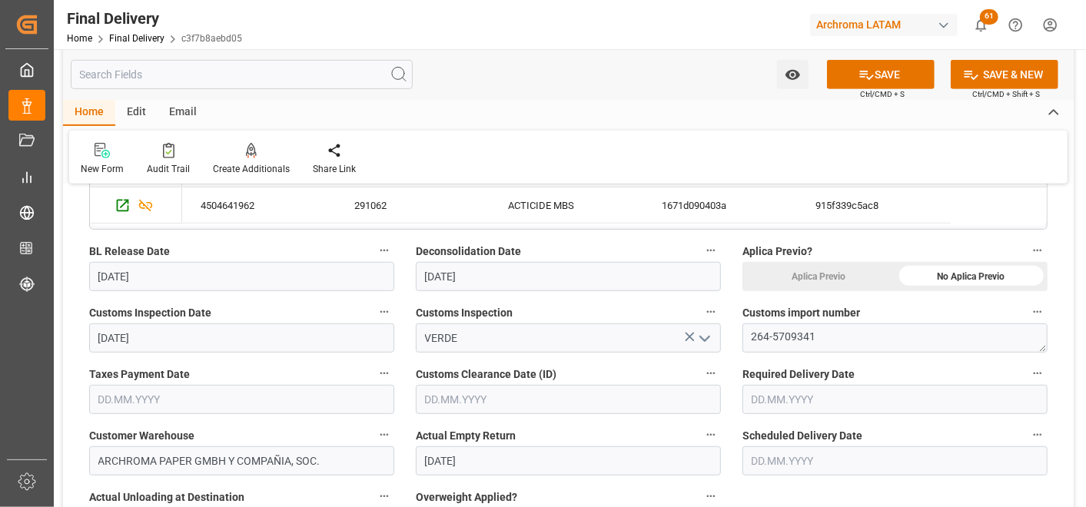
click at [138, 404] on input "text" at bounding box center [241, 399] width 305 height 29
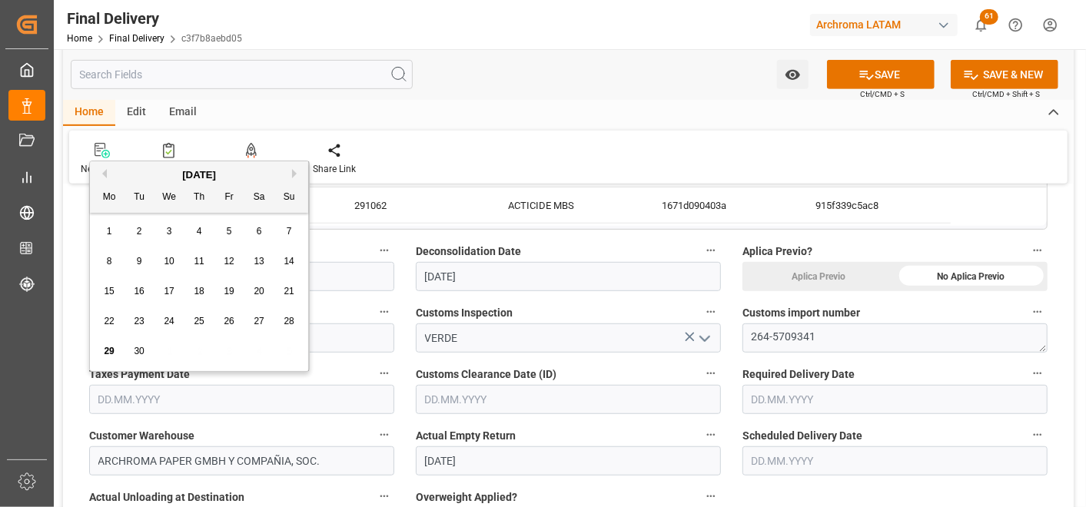
click at [103, 174] on button "Previous Month" at bounding box center [102, 173] width 9 height 9
click at [146, 319] on div "22" at bounding box center [139, 322] width 19 height 18
type input "[DATE]"
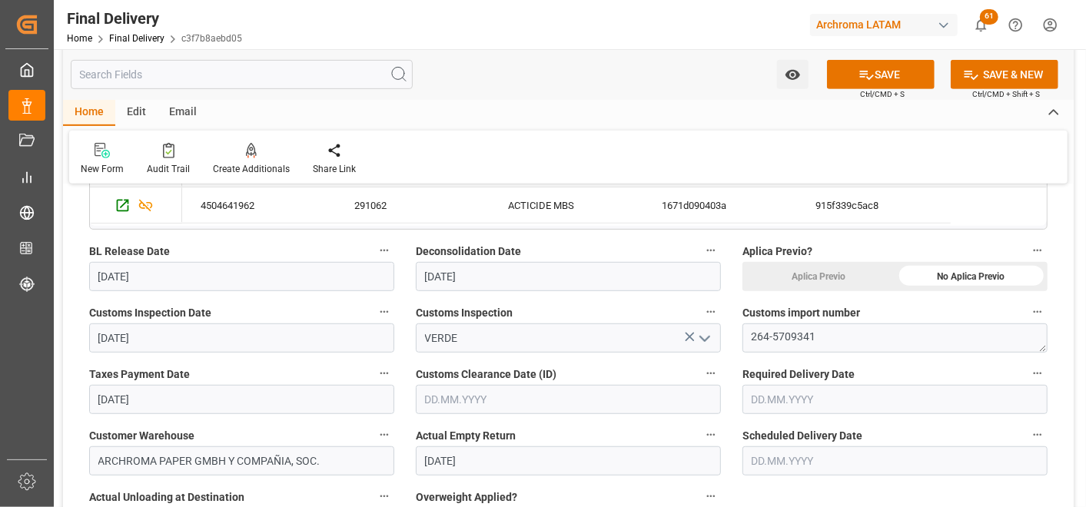
scroll to position [512, 0]
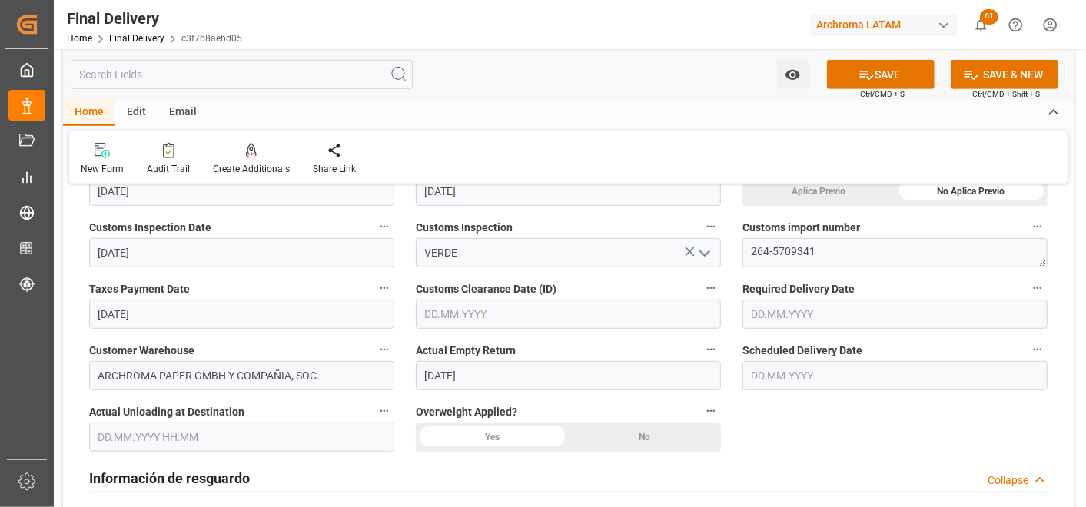
click at [470, 313] on input "text" at bounding box center [568, 314] width 305 height 29
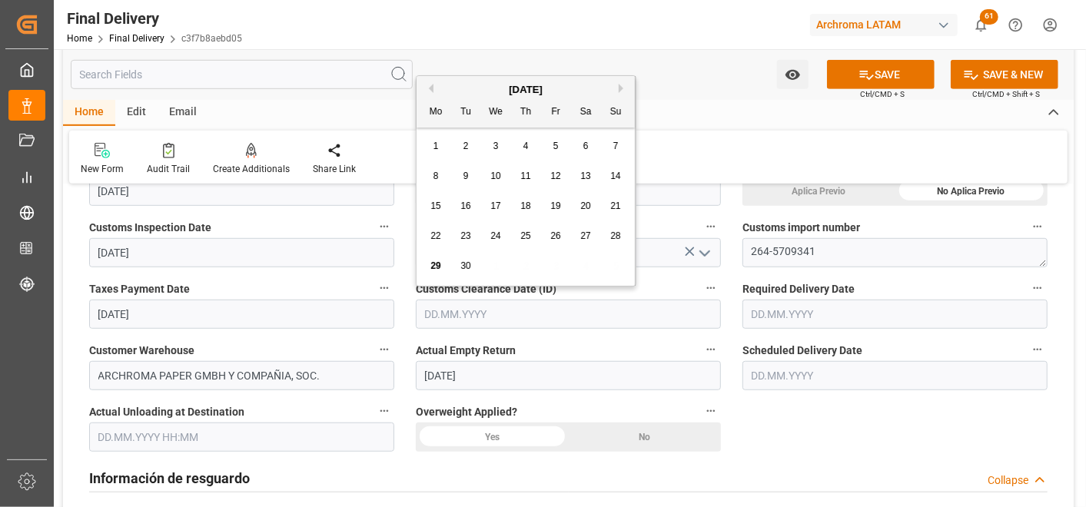
click at [428, 88] on button "Previous Month" at bounding box center [428, 88] width 9 height 9
click at [470, 232] on span "22" at bounding box center [466, 236] width 10 height 11
type input "[DATE]"
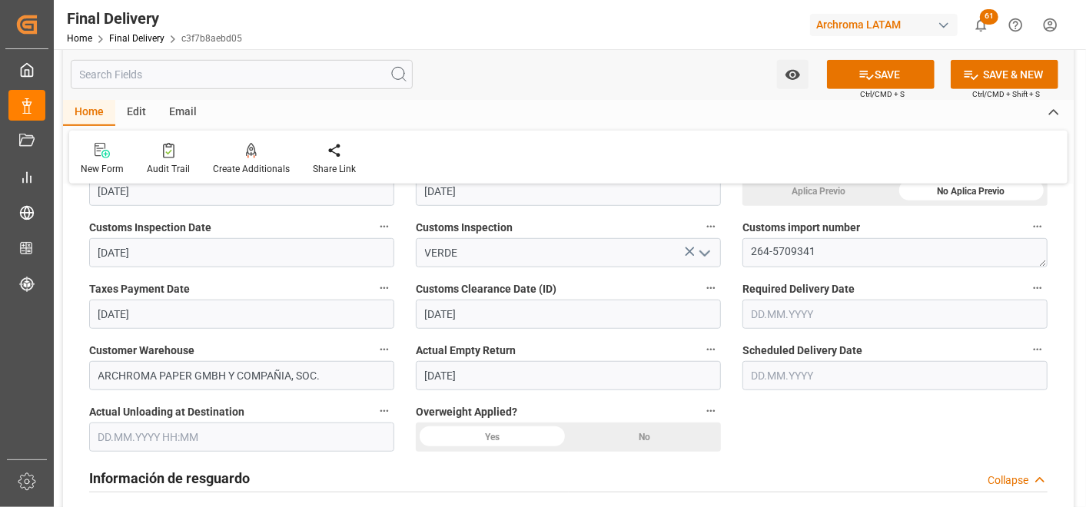
click at [638, 443] on div "No" at bounding box center [645, 437] width 153 height 29
click at [249, 434] on input "text" at bounding box center [241, 437] width 305 height 29
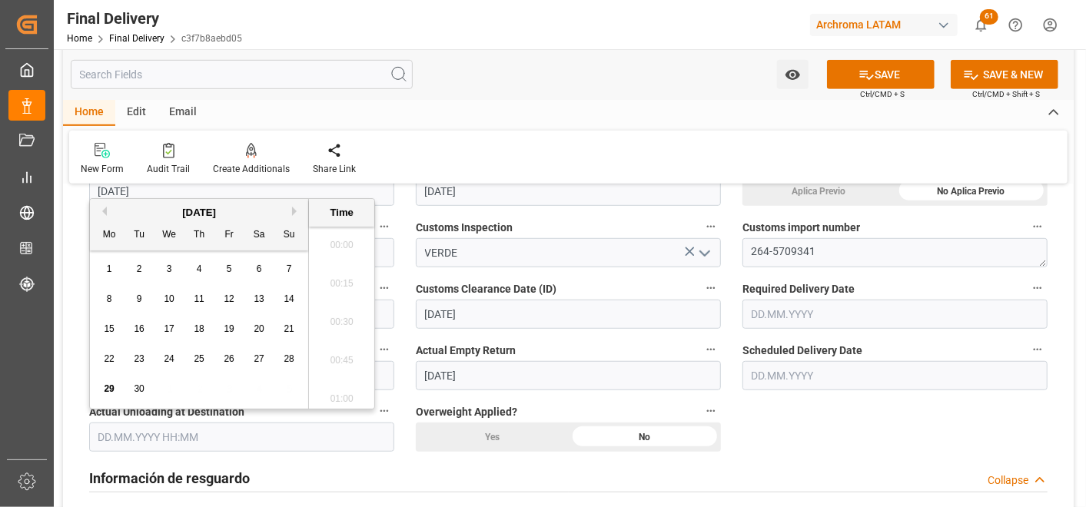
scroll to position [2580, 0]
click at [105, 210] on button "Previous Month" at bounding box center [102, 211] width 9 height 9
click at [196, 362] on span "24" at bounding box center [199, 359] width 10 height 11
type input "[DATE] 00:00"
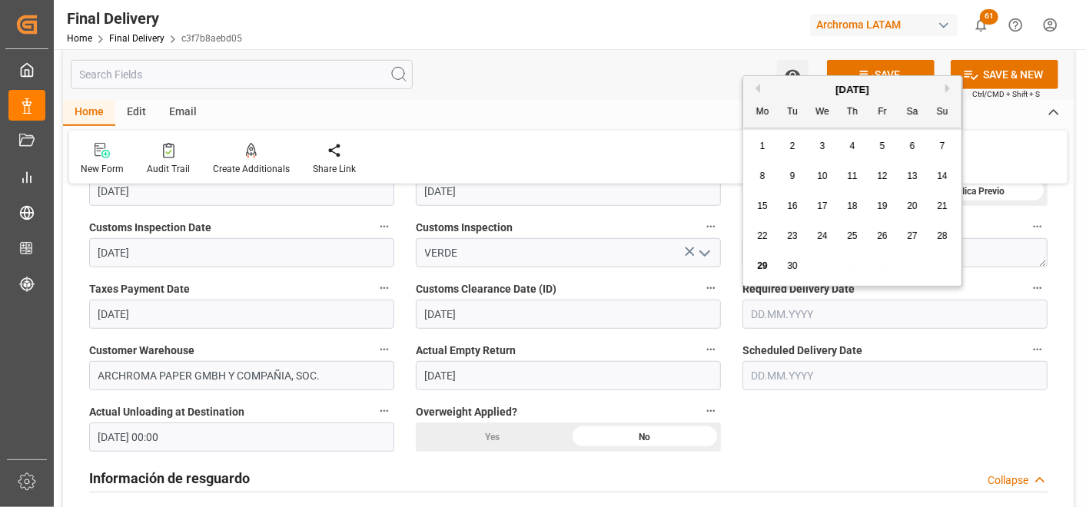
click at [804, 318] on input "text" at bounding box center [895, 314] width 305 height 29
click at [758, 85] on button "Previous Month" at bounding box center [755, 88] width 9 height 9
click at [850, 235] on span "24" at bounding box center [852, 236] width 10 height 11
type input "[DATE]"
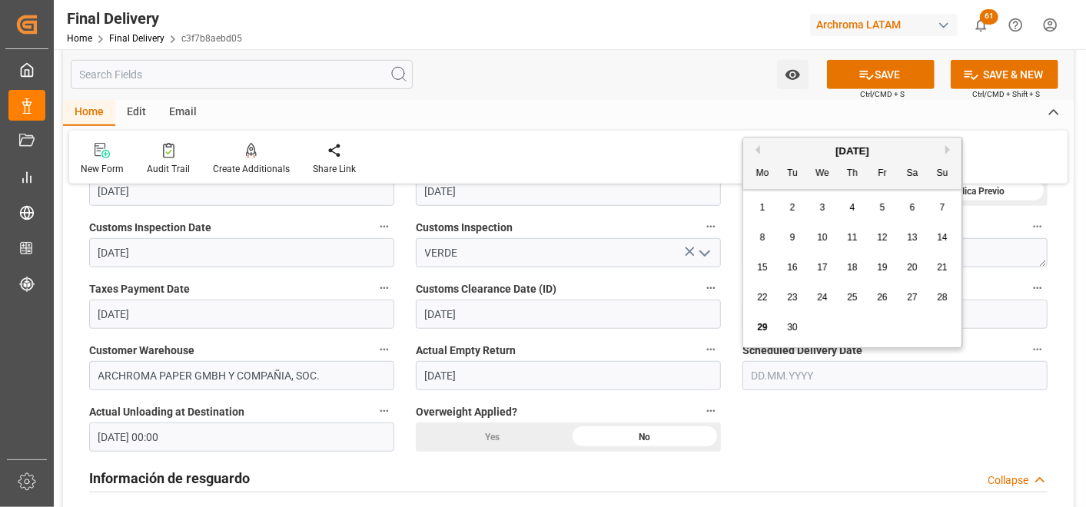
click at [807, 382] on input "text" at bounding box center [895, 375] width 305 height 29
click at [756, 151] on button "Previous Month" at bounding box center [755, 149] width 9 height 9
click at [852, 294] on span "24" at bounding box center [852, 297] width 10 height 11
type input "[DATE]"
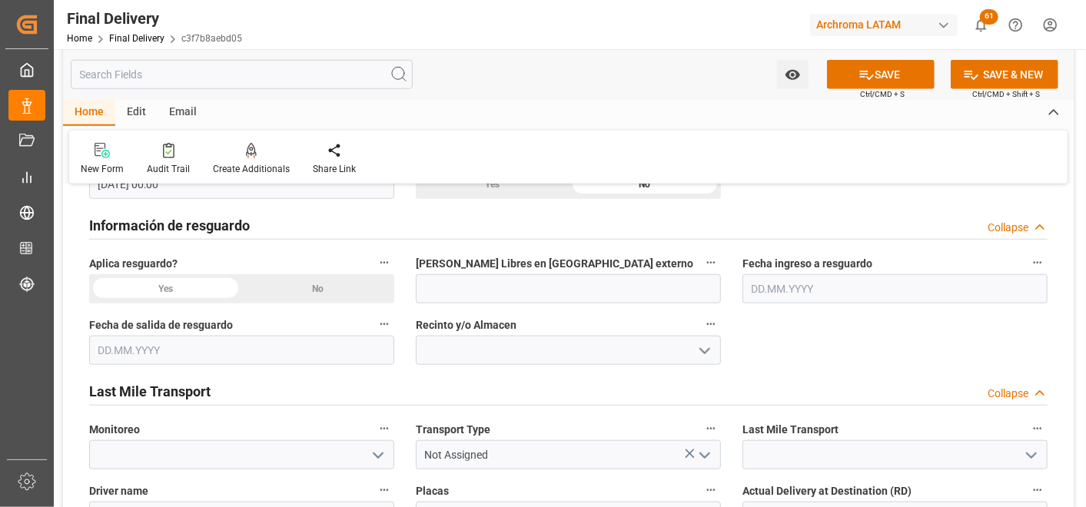
scroll to position [769, 0]
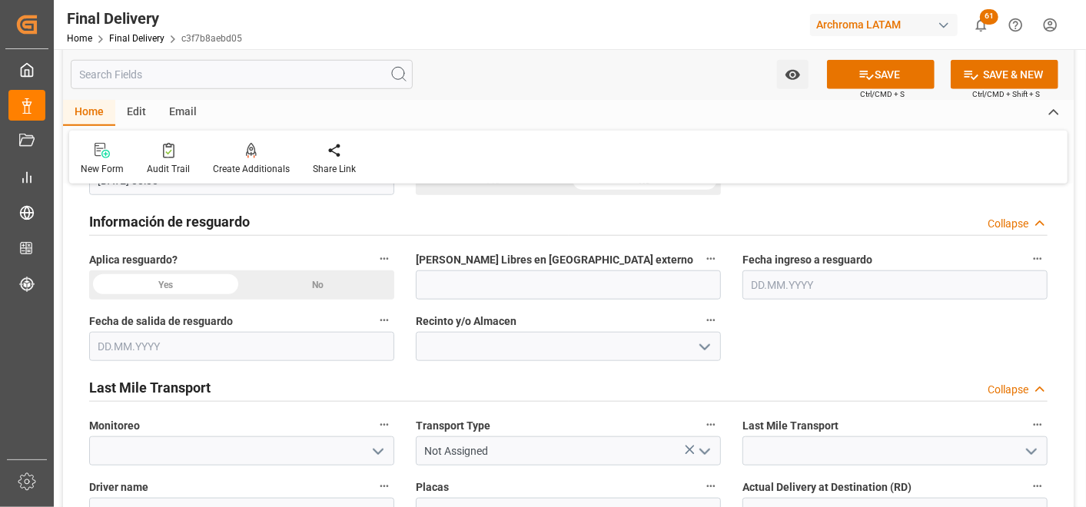
click at [374, 278] on div "No" at bounding box center [318, 285] width 153 height 29
click at [1024, 455] on icon "open menu" at bounding box center [1032, 452] width 18 height 18
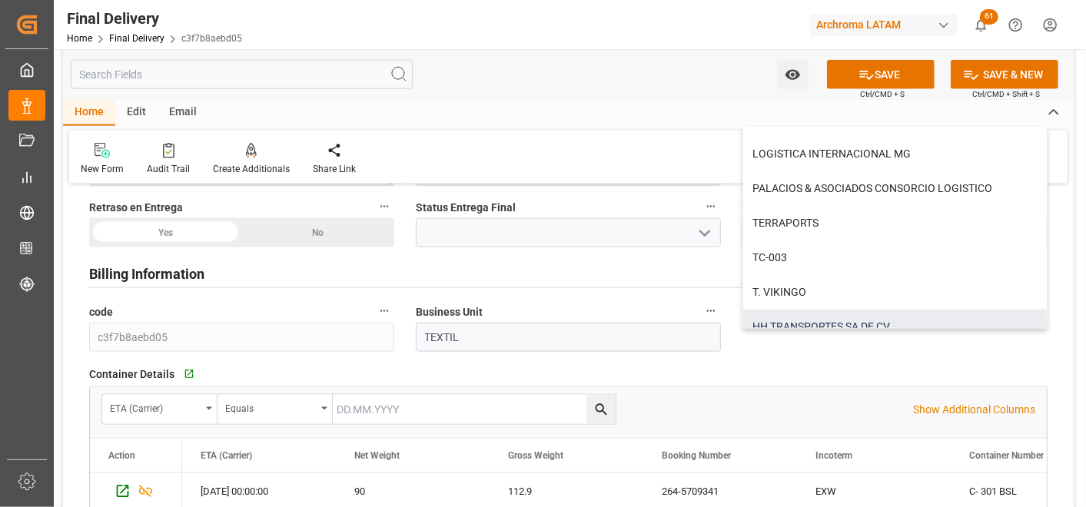
scroll to position [341, 0]
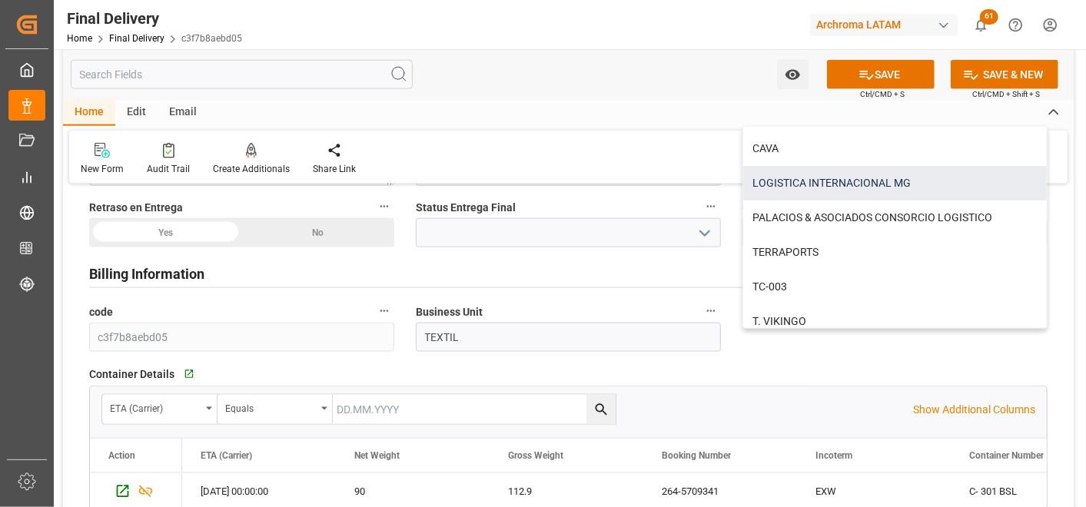
click at [872, 181] on div "LOGISTICA INTERNACIONAL MG" at bounding box center [896, 183] width 304 height 35
type input "LOGISTICA INTERNACIONAL MG"
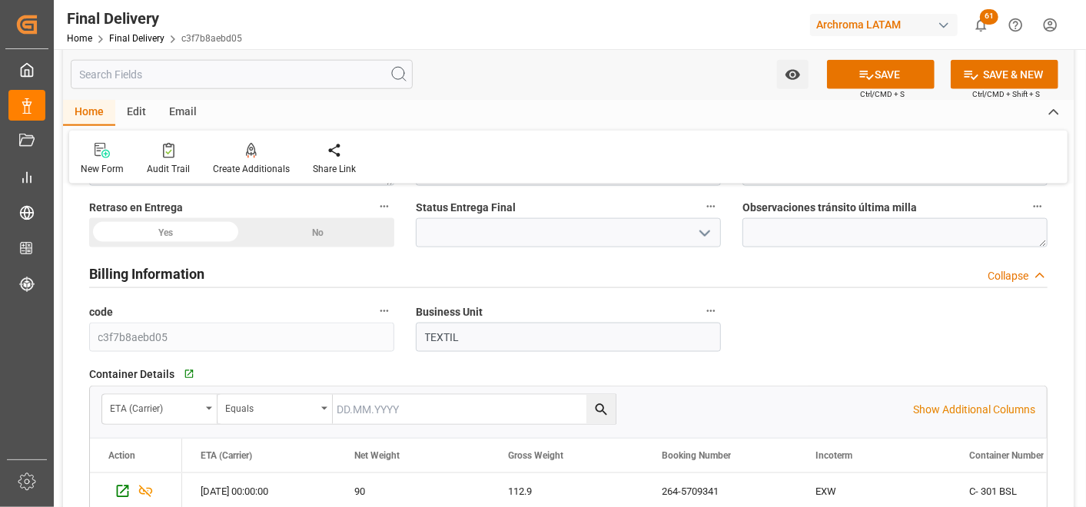
click at [709, 223] on button "open menu" at bounding box center [704, 233] width 23 height 24
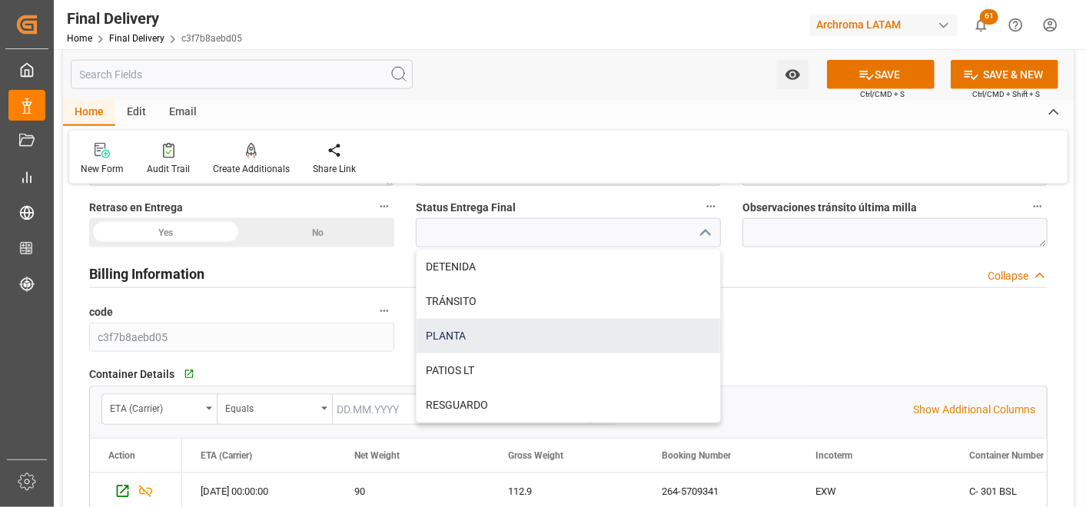
click at [609, 334] on div "PLANTA" at bounding box center [569, 336] width 304 height 35
type input "PLANTA"
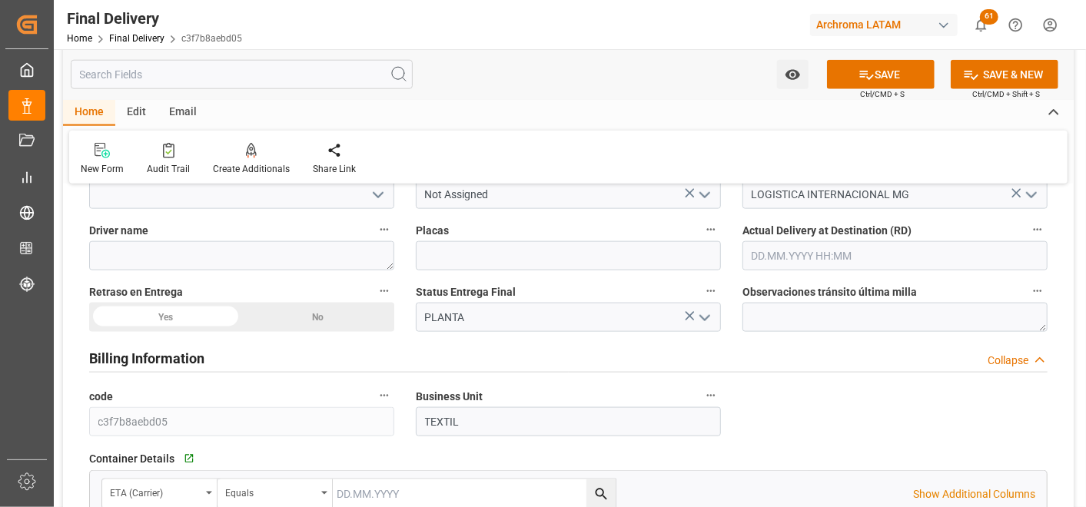
scroll to position [1025, 0]
click at [293, 313] on div "No" at bounding box center [318, 318] width 153 height 29
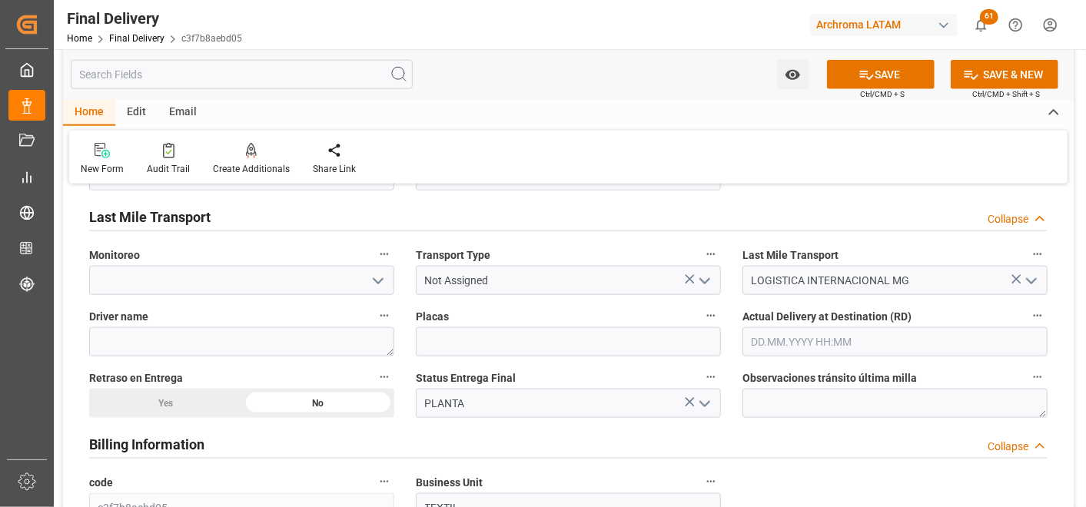
click at [709, 286] on icon "open menu" at bounding box center [705, 281] width 18 height 18
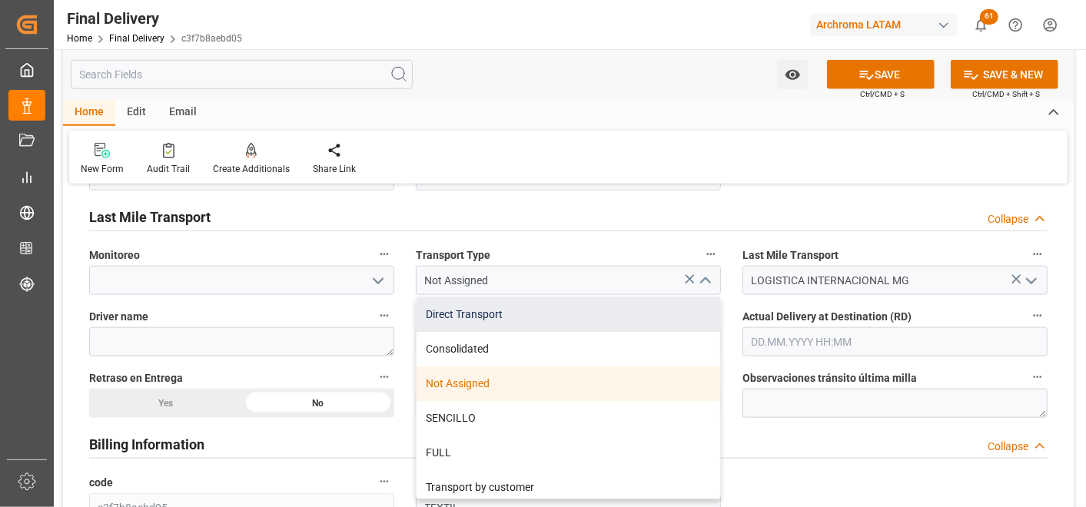
click at [660, 315] on div "Direct Transport" at bounding box center [569, 315] width 304 height 35
type input "Direct Transport"
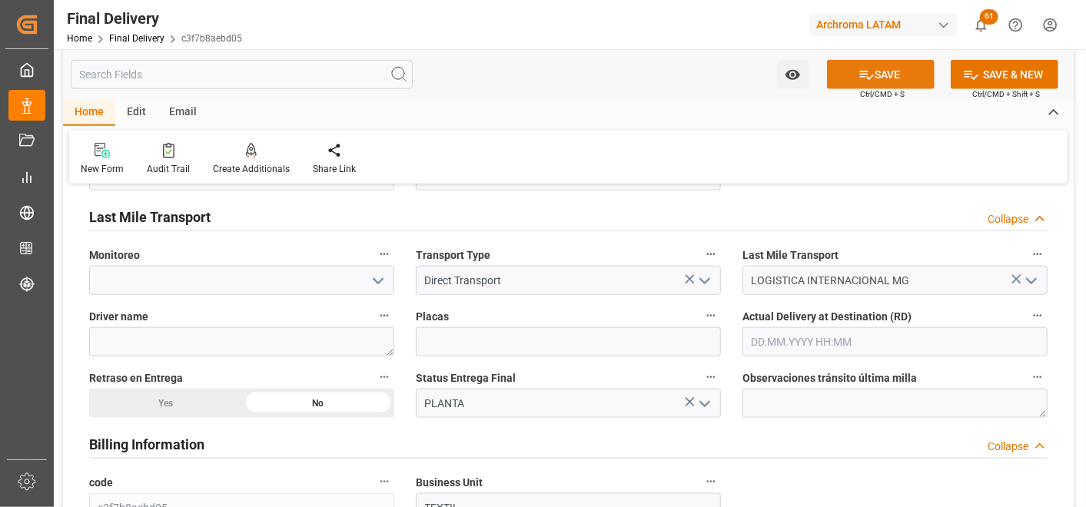
click at [860, 72] on icon at bounding box center [867, 75] width 16 height 16
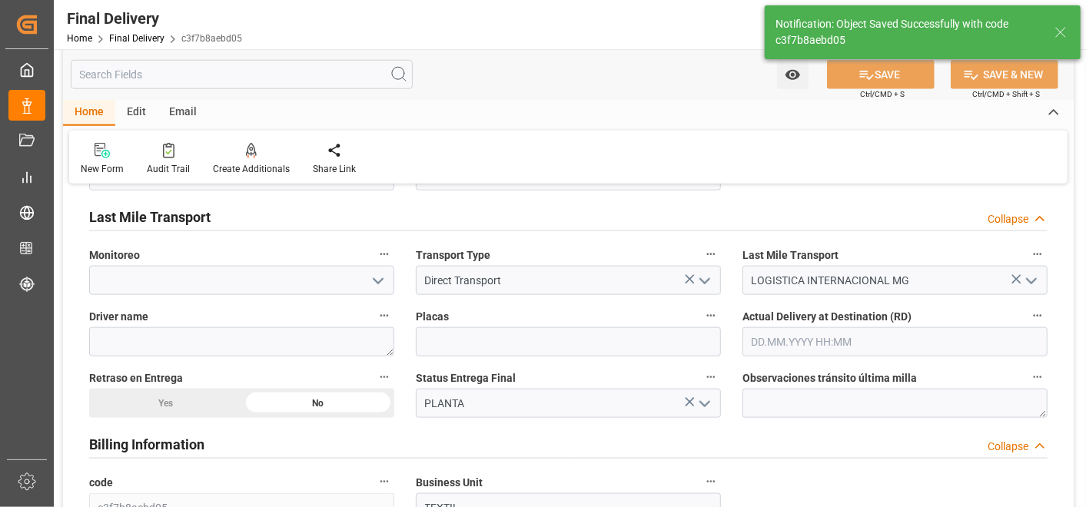
type input "1"
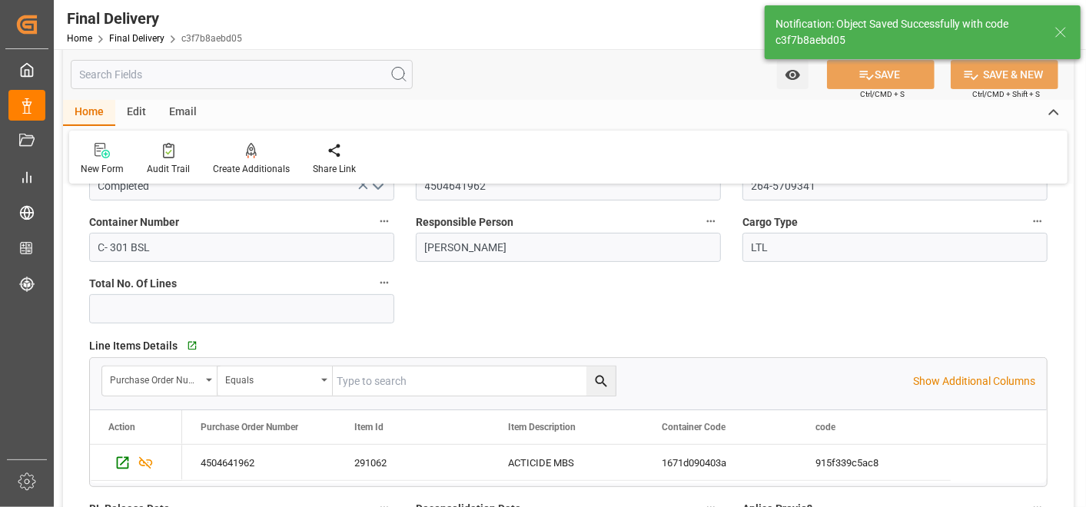
scroll to position [0, 0]
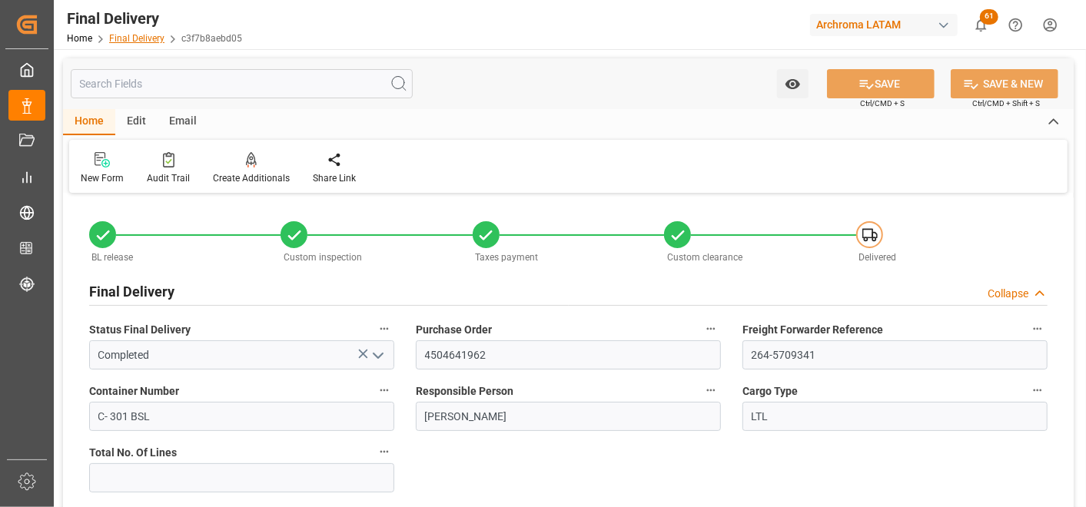
click at [126, 34] on link "Final Delivery" at bounding box center [136, 38] width 55 height 11
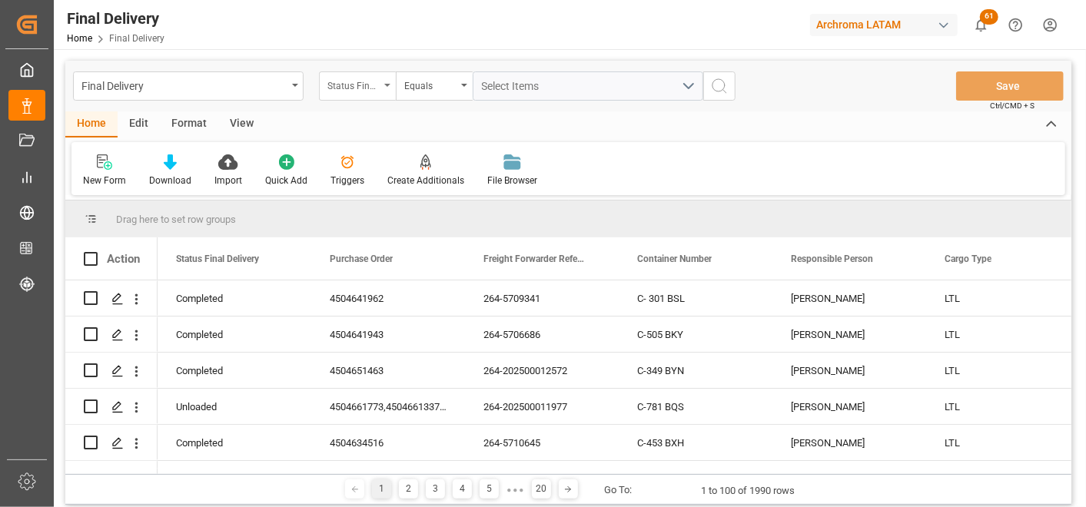
click at [374, 90] on div "Status Final Delivery" at bounding box center [354, 84] width 52 height 18
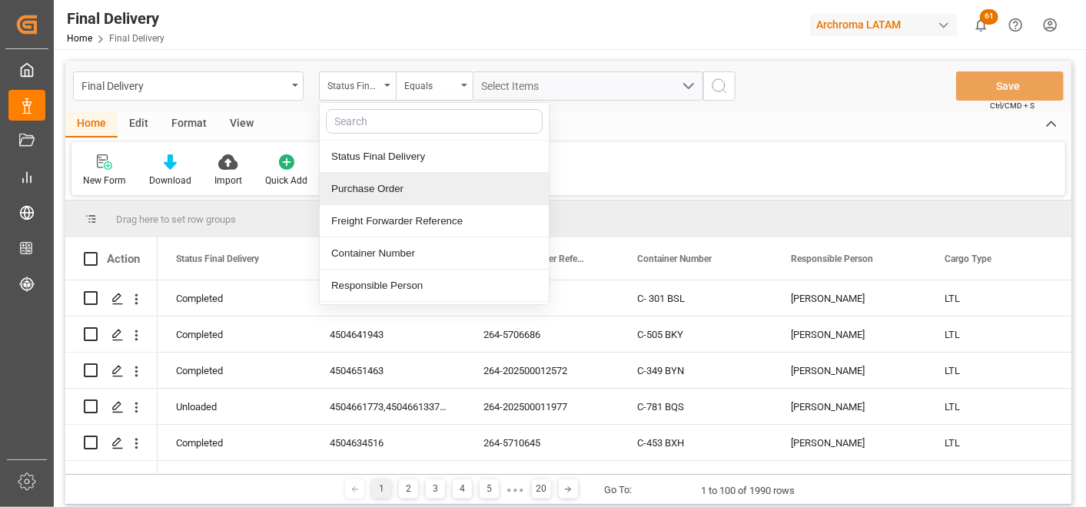
click at [398, 189] on div "Purchase Order" at bounding box center [434, 189] width 229 height 32
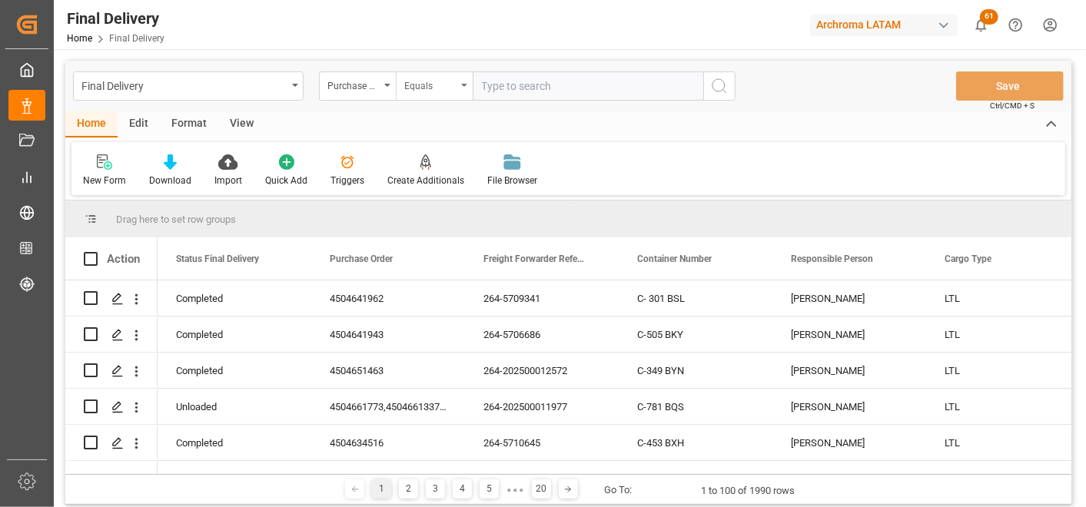
click at [420, 75] on div "Equals" at bounding box center [430, 84] width 52 height 18
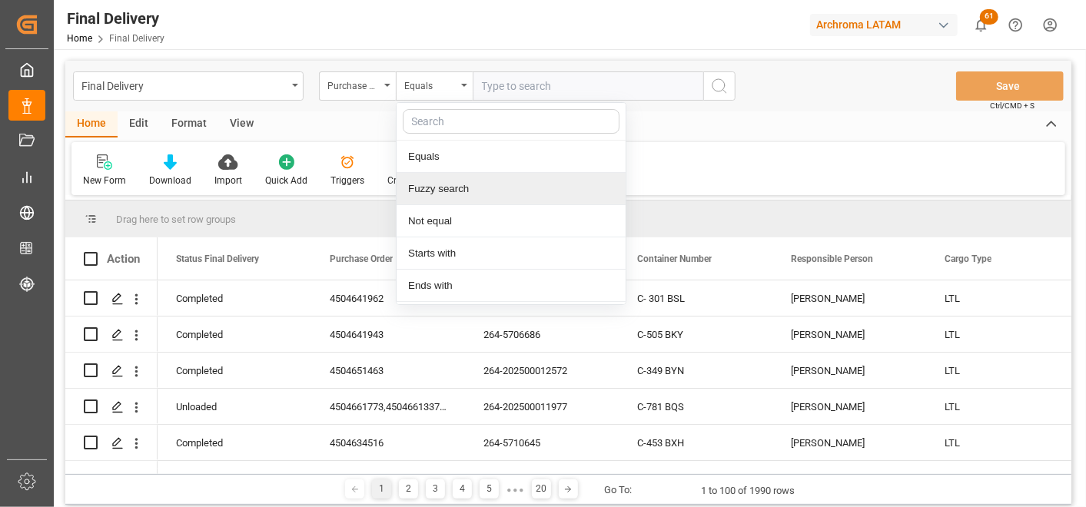
click at [472, 187] on div "Fuzzy search" at bounding box center [511, 189] width 229 height 32
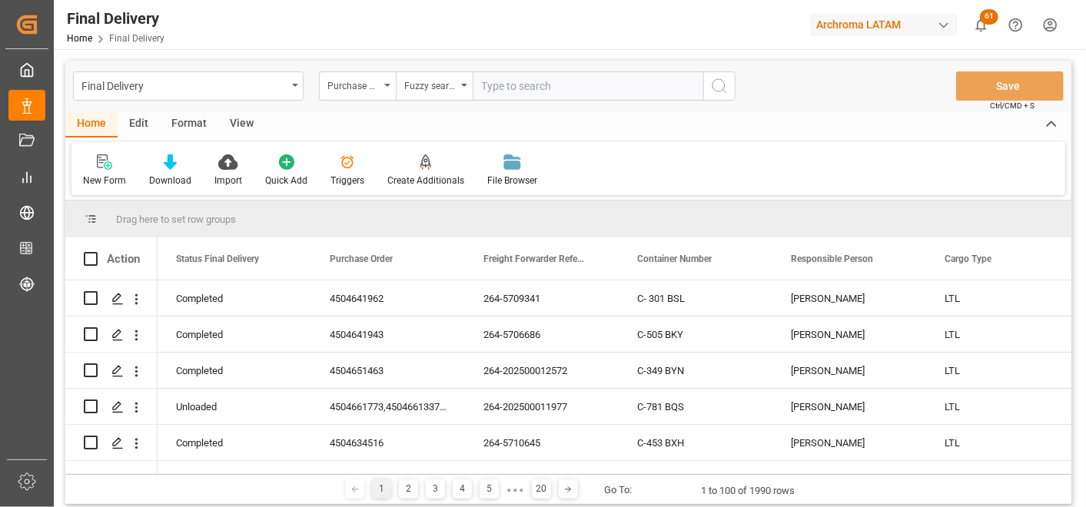
paste input "4504634513"
type input "4504634513"
click at [712, 87] on icon "search button" at bounding box center [719, 86] width 18 height 18
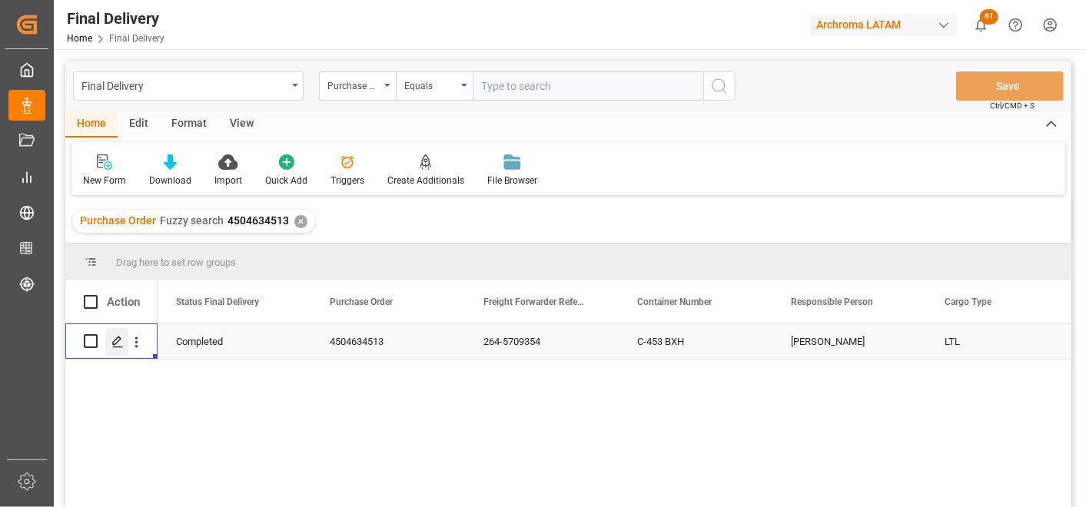
click at [120, 340] on icon "Press SPACE to select this row." at bounding box center [117, 342] width 12 height 12
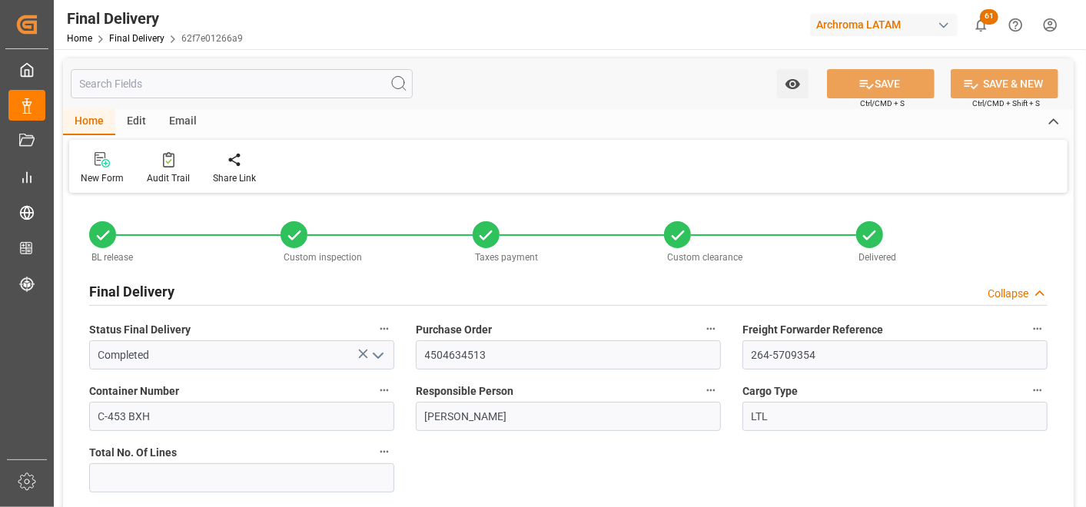
type input "-1"
type input "[DATE]"
type input "25.07.2025"
type input "[DATE]"
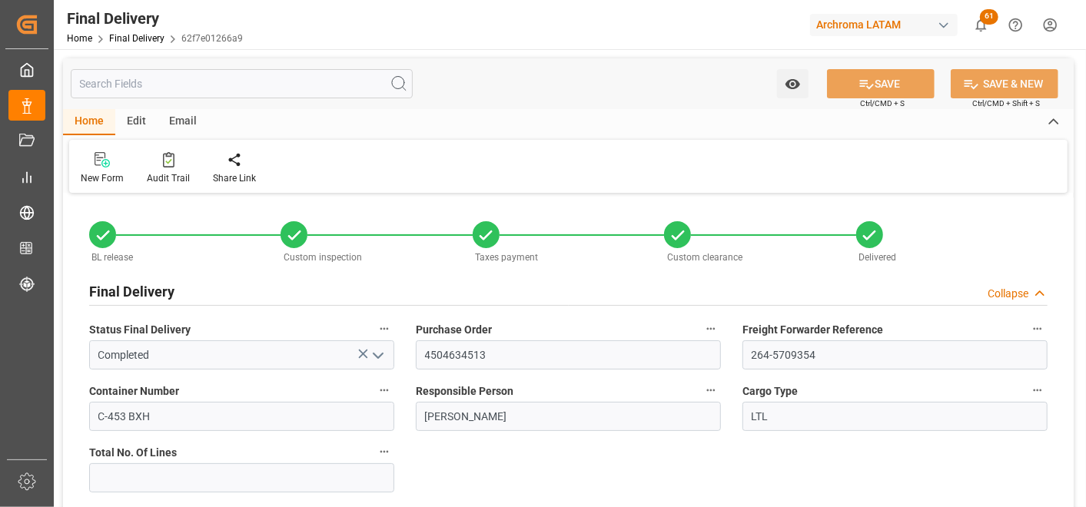
type input "[DATE]"
type input "25.07.2025"
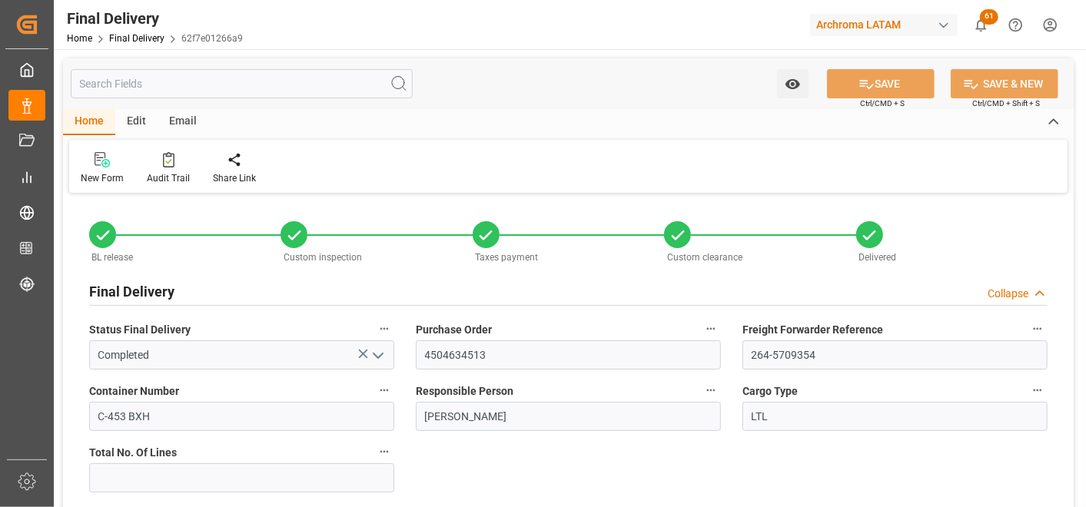
type input "25.07.2025 08:30"
type input "25.07.2025 08:00"
type input "23.07.2025"
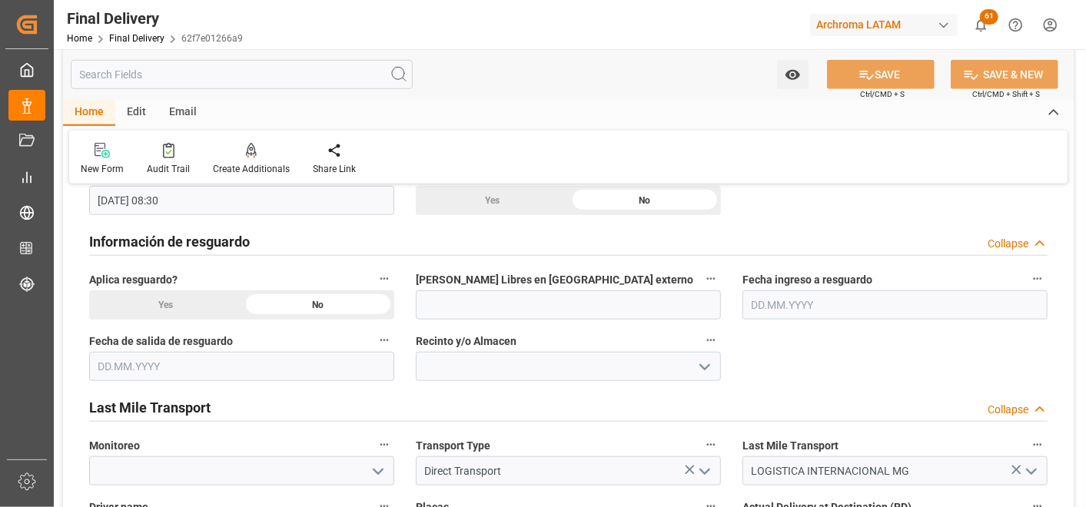
scroll to position [769, 0]
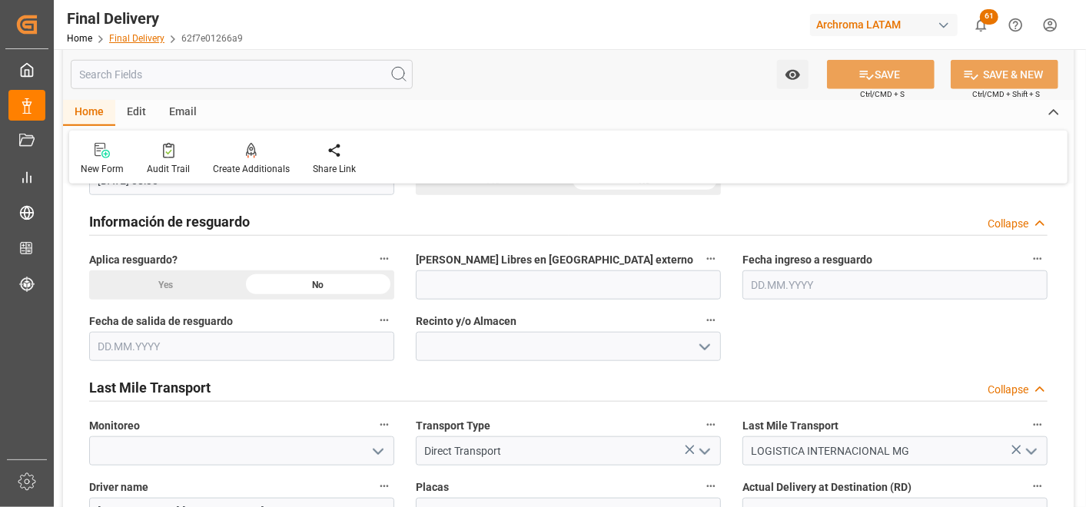
click at [141, 39] on link "Final Delivery" at bounding box center [136, 38] width 55 height 11
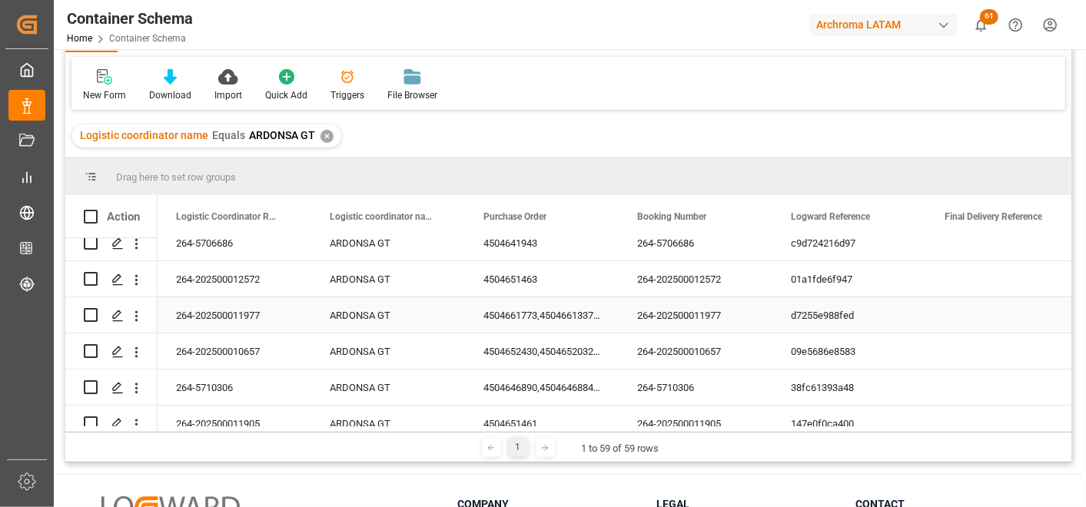
click at [536, 308] on div "4504661773,4504661337,4504661330" at bounding box center [542, 315] width 154 height 35
click at [109, 311] on div "Press SPACE to select this row." at bounding box center [116, 316] width 23 height 28
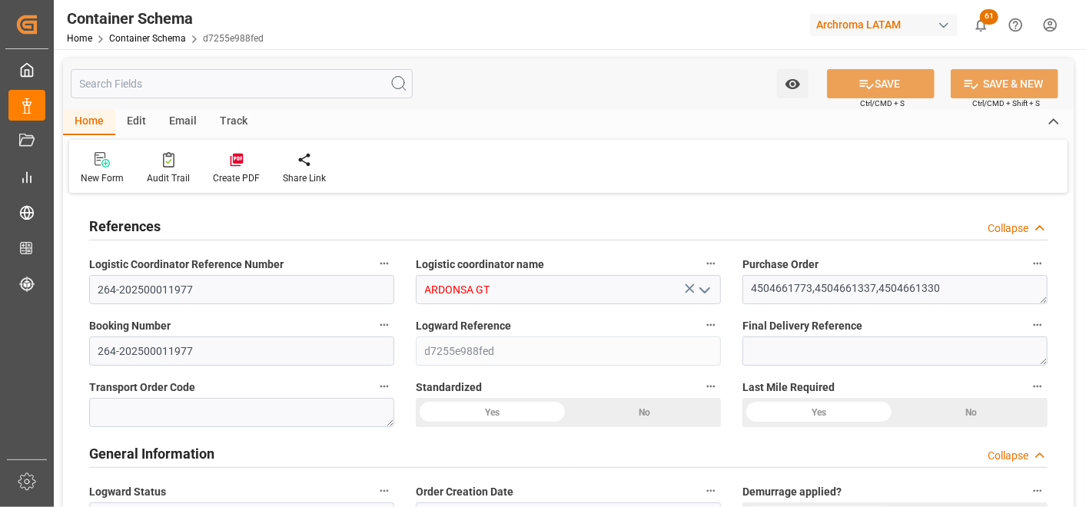
type input "0"
type input "5"
type input "38"
type input "1055"
type input "1126.38"
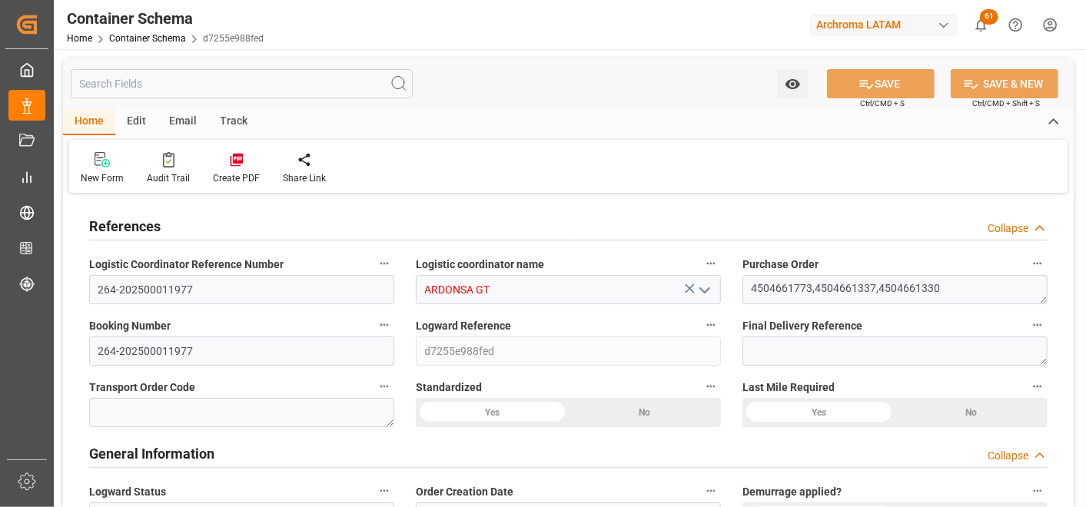
type input "HNHAC"
type input "0"
type input "13"
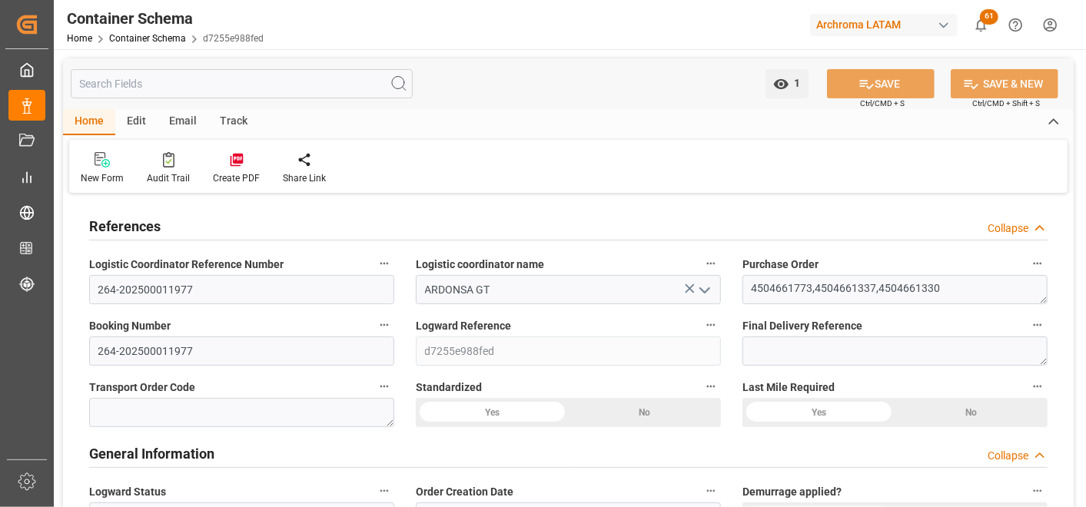
type input "09.09.2025 14:00"
type input "[DATE]"
type input "13.09.2025"
type input "[DATE]"
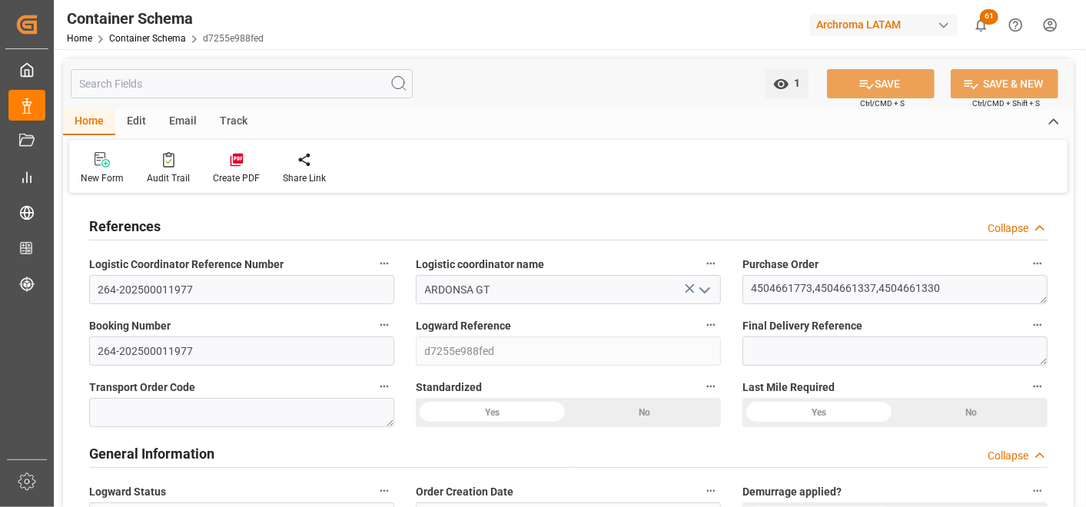
type input "[DATE]"
type input "29.09.2025 22:01"
type input "09.09.2025 19:01"
type input "[DATE]"
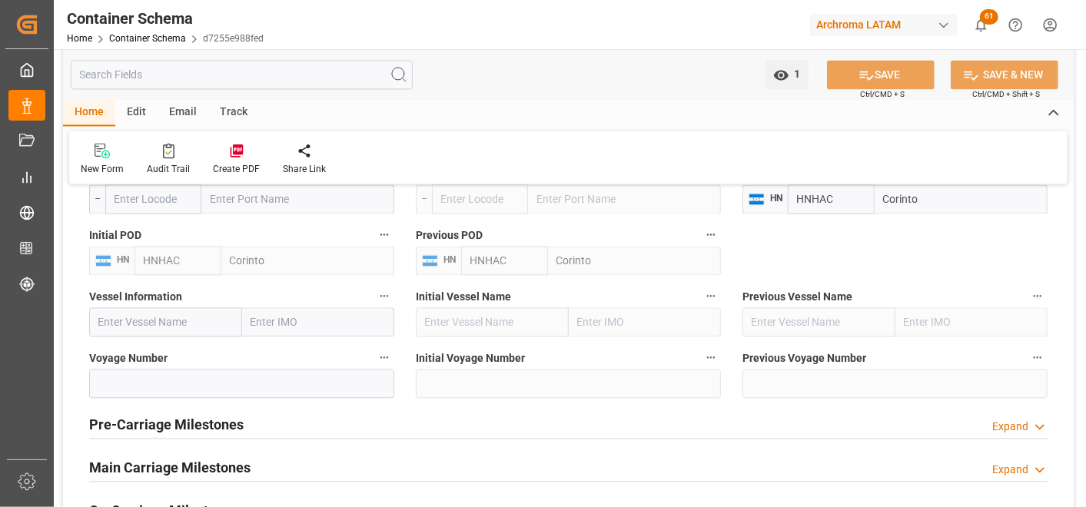
scroll to position [1879, 0]
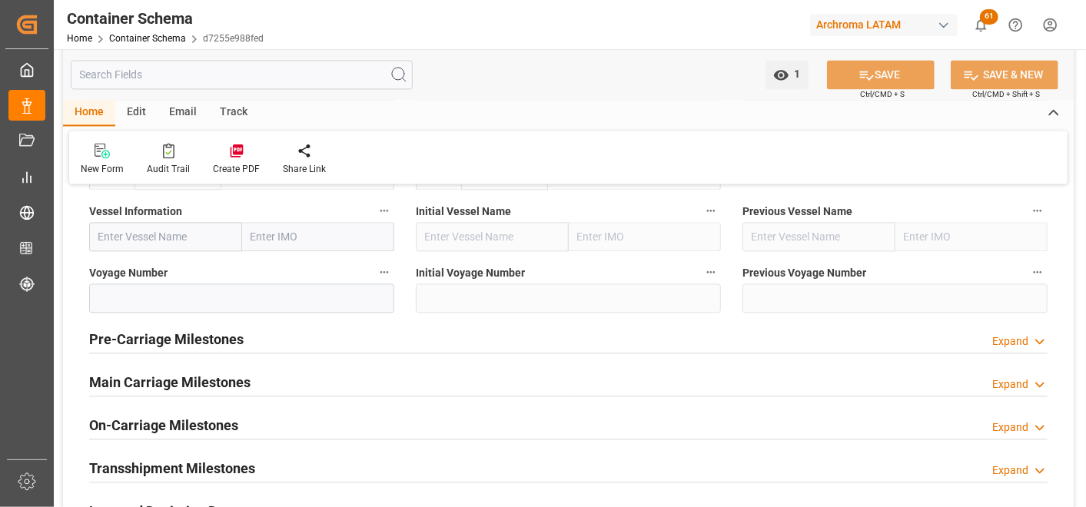
click at [201, 404] on div "On-Carriage Milestones Expand" at bounding box center [568, 425] width 980 height 43
click at [204, 418] on h2 "On-Carriage Milestones" at bounding box center [163, 425] width 149 height 21
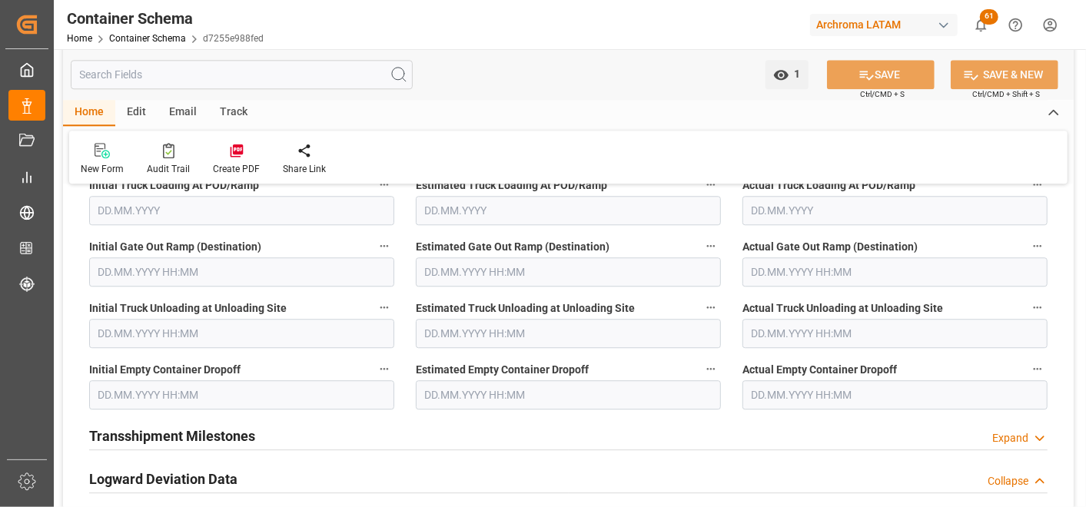
scroll to position [2135, 0]
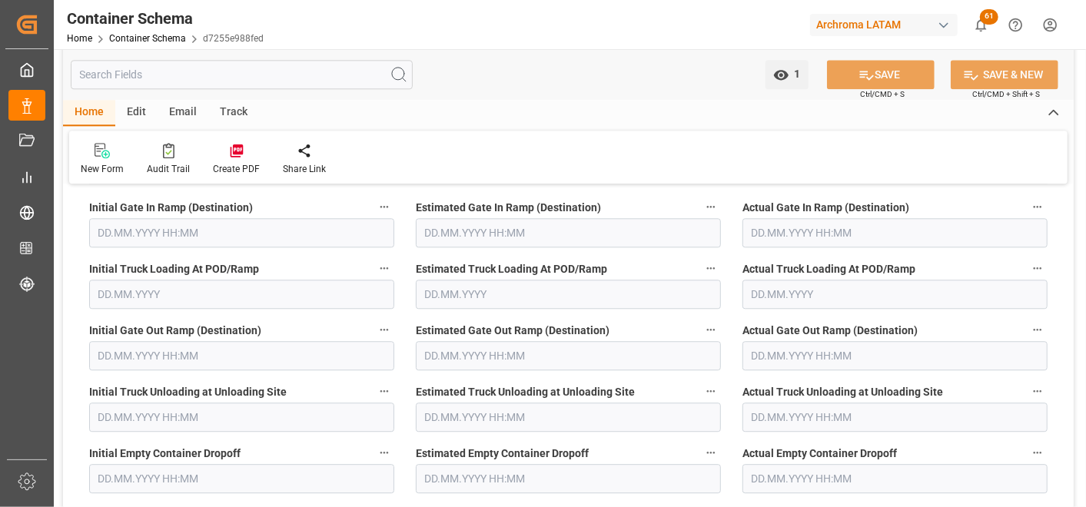
click at [789, 473] on input "text" at bounding box center [895, 478] width 305 height 29
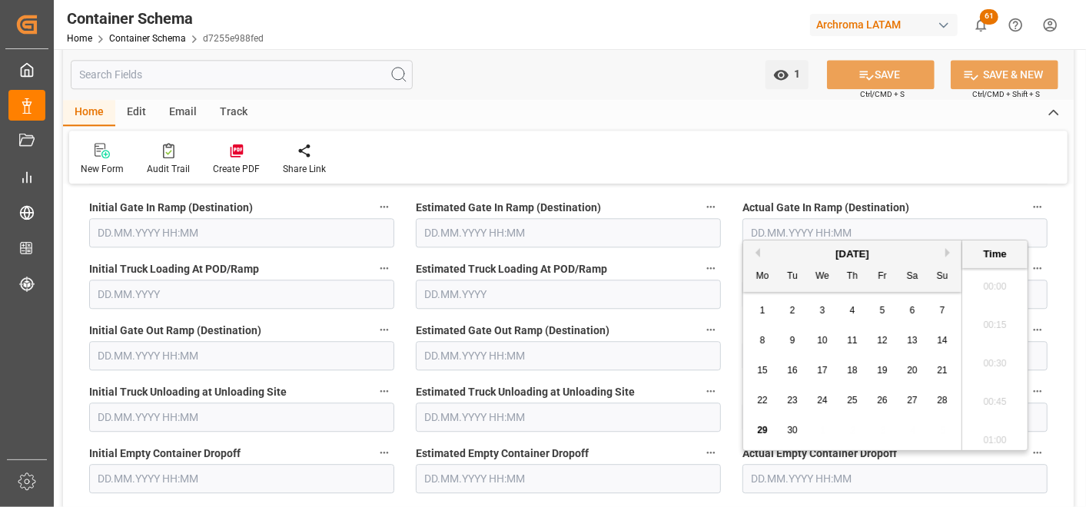
scroll to position [2580, 0]
click at [794, 374] on span "16" at bounding box center [792, 370] width 10 height 11
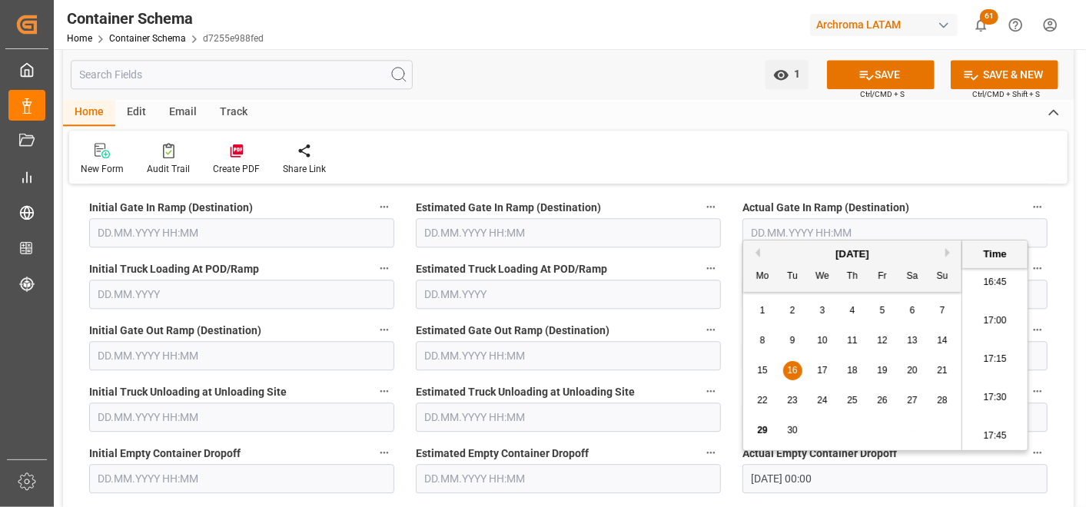
type input "16.09.2025 00:00"
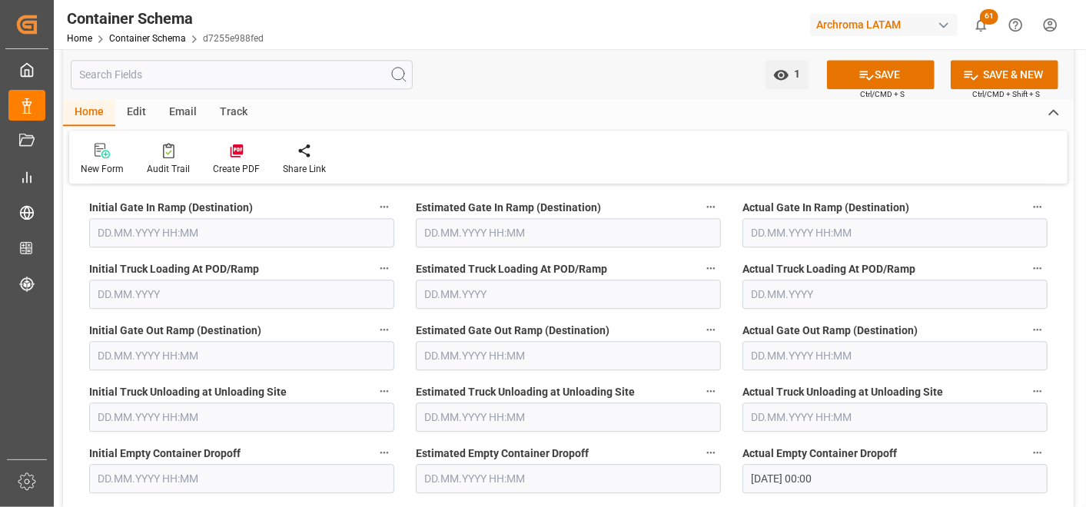
click at [730, 366] on div "Estimated Gate Out Ramp (Destination)" at bounding box center [568, 345] width 327 height 62
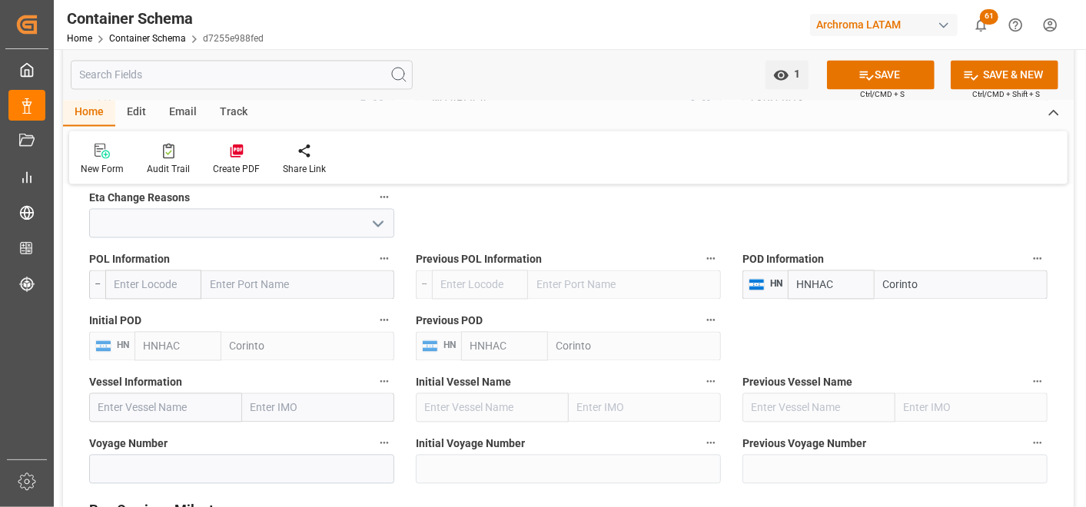
scroll to position [1366, 0]
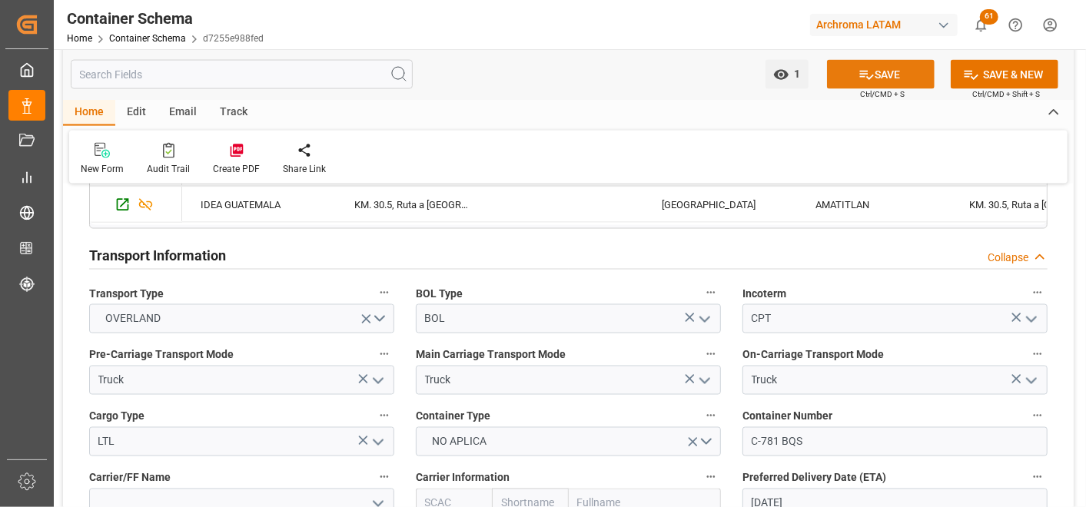
click at [897, 72] on button "SAVE" at bounding box center [881, 74] width 108 height 29
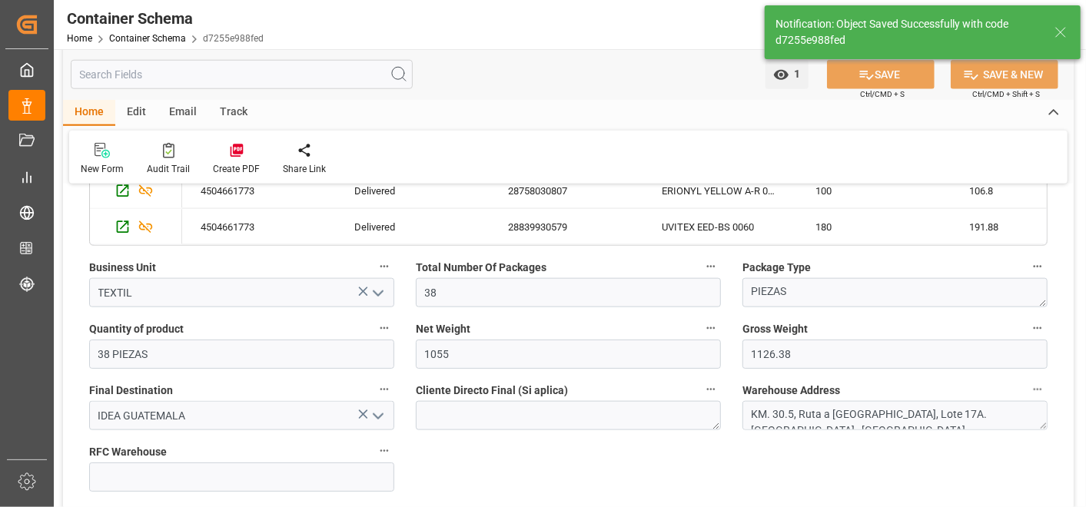
scroll to position [18, 0]
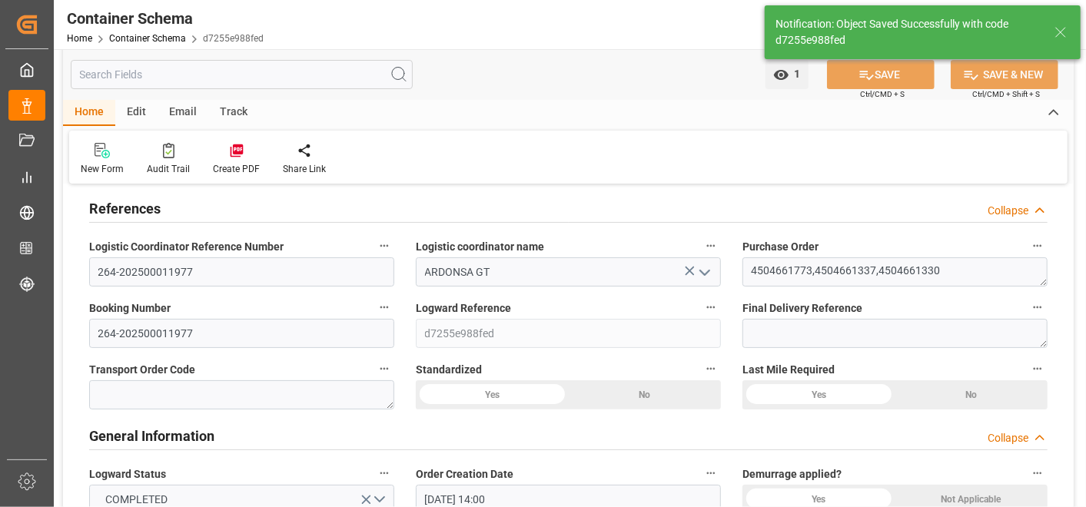
type input "29.09.2025 22:24"
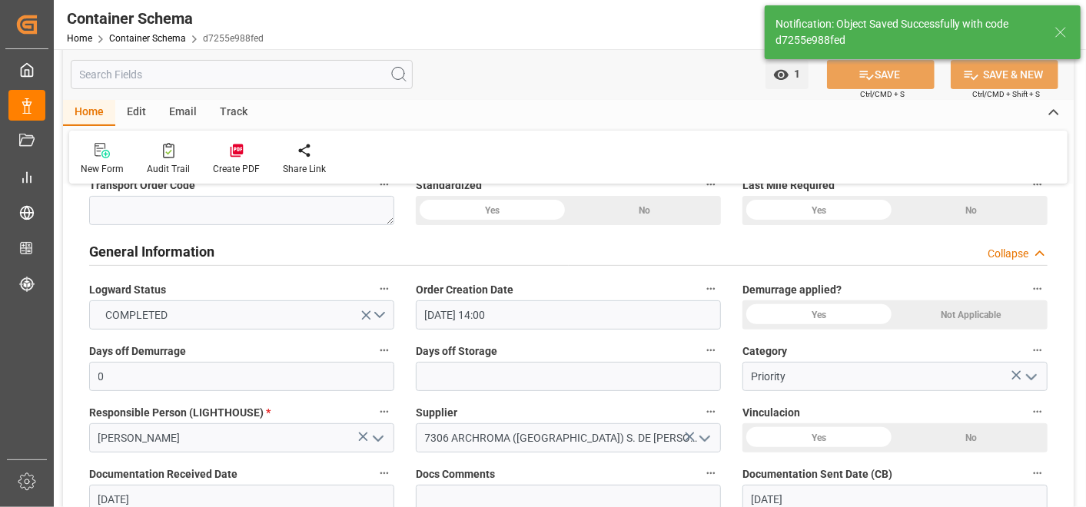
scroll to position [256, 0]
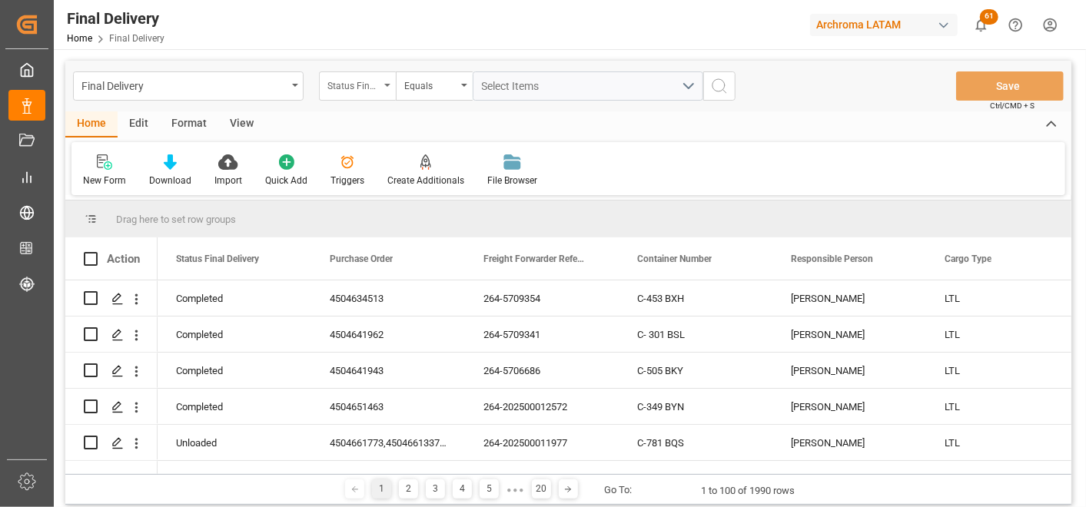
click at [360, 75] on div "Status Final Delivery" at bounding box center [354, 84] width 52 height 18
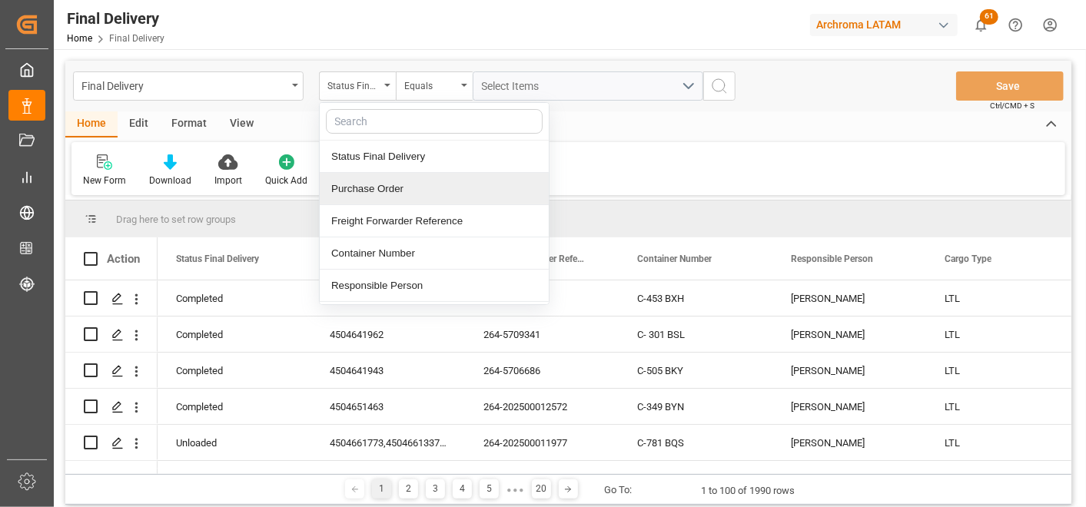
click at [381, 186] on div "Purchase Order" at bounding box center [434, 189] width 229 height 32
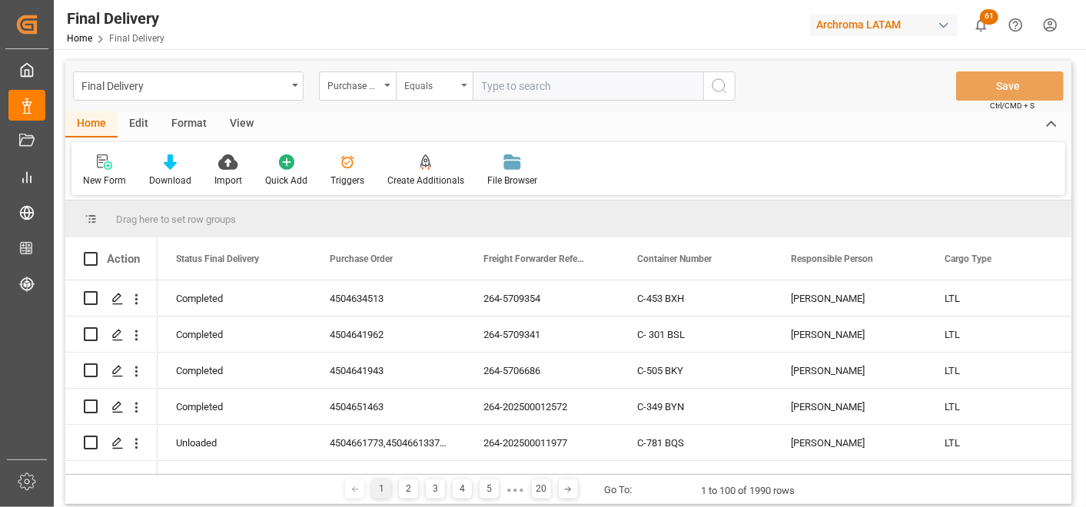
click at [428, 73] on div "Equals" at bounding box center [434, 86] width 77 height 29
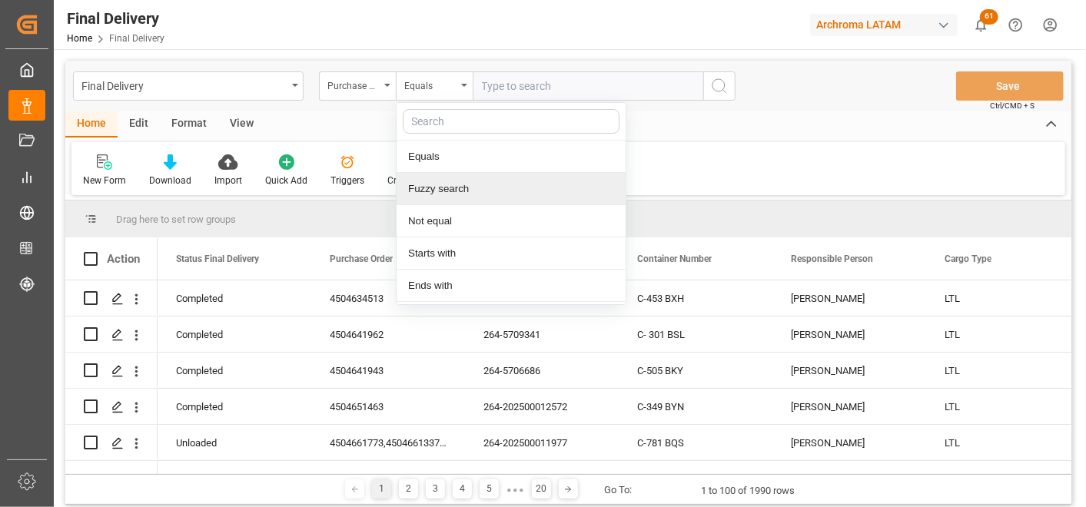
click at [464, 186] on div "Fuzzy search" at bounding box center [511, 189] width 229 height 32
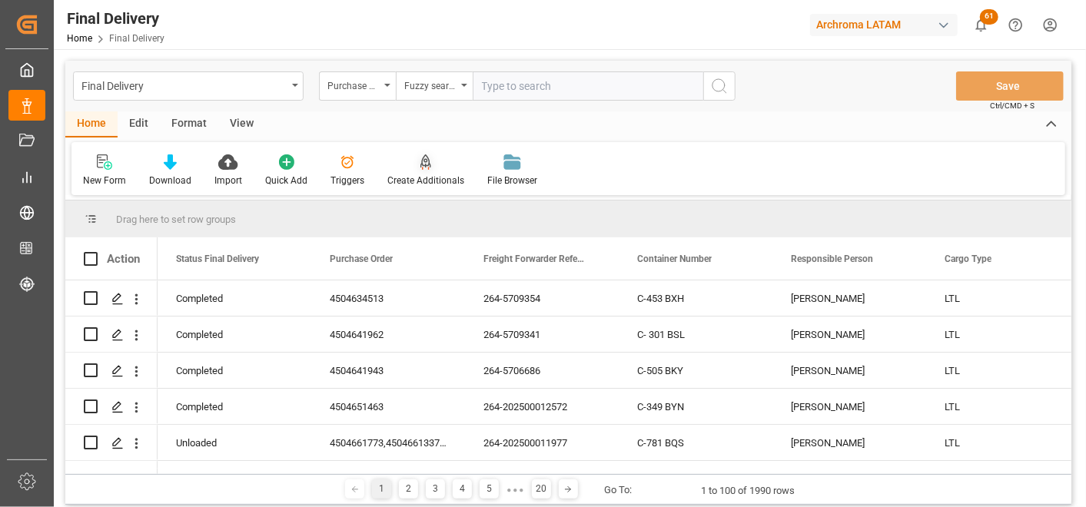
paste input "4504661773,4504661337,4504661330"
drag, startPoint x: 677, startPoint y: 85, endPoint x: 543, endPoint y: 85, distance: 133.8
click at [543, 85] on input "4504661773,4504661337,4504661330" at bounding box center [588, 86] width 231 height 29
type input "4504661773"
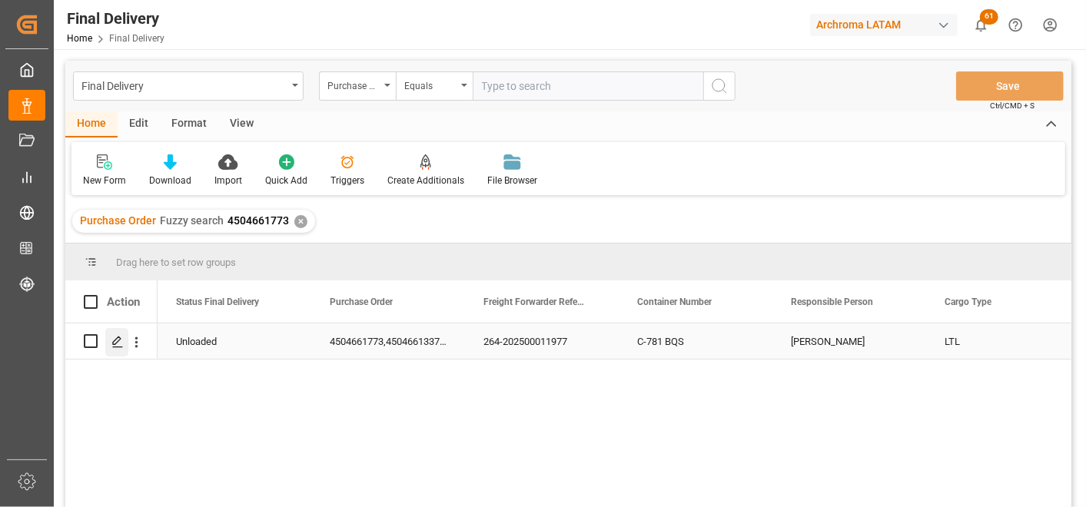
click at [117, 336] on icon "Press SPACE to select this row." at bounding box center [117, 342] width 12 height 12
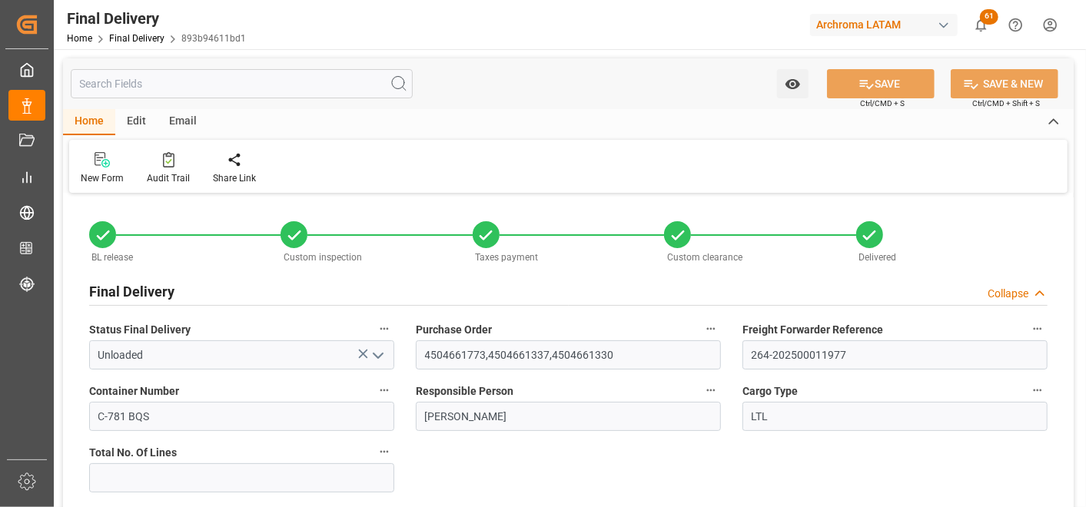
type input "[DATE]"
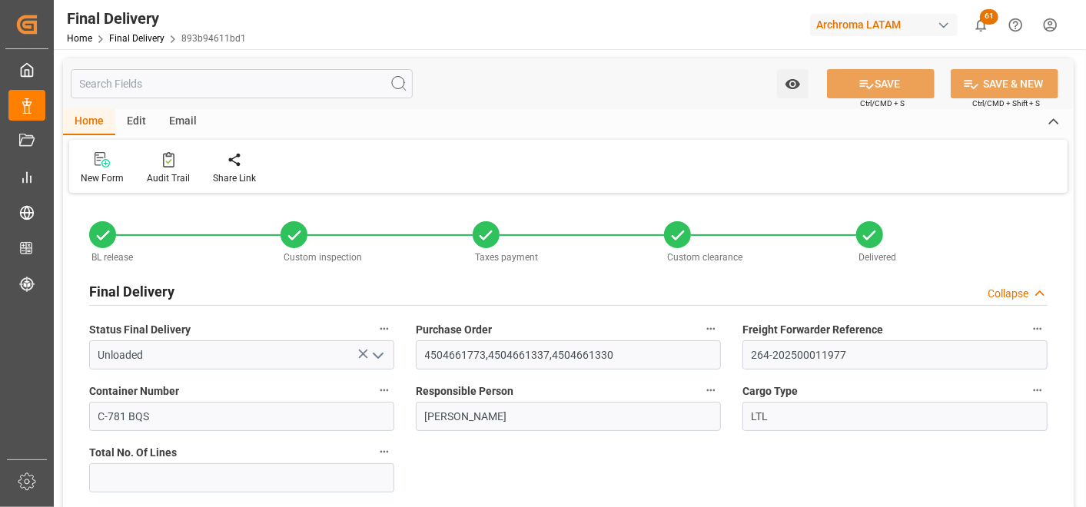
type input "[DATE]"
type input "[DATE] 15:30"
type input "[DATE]"
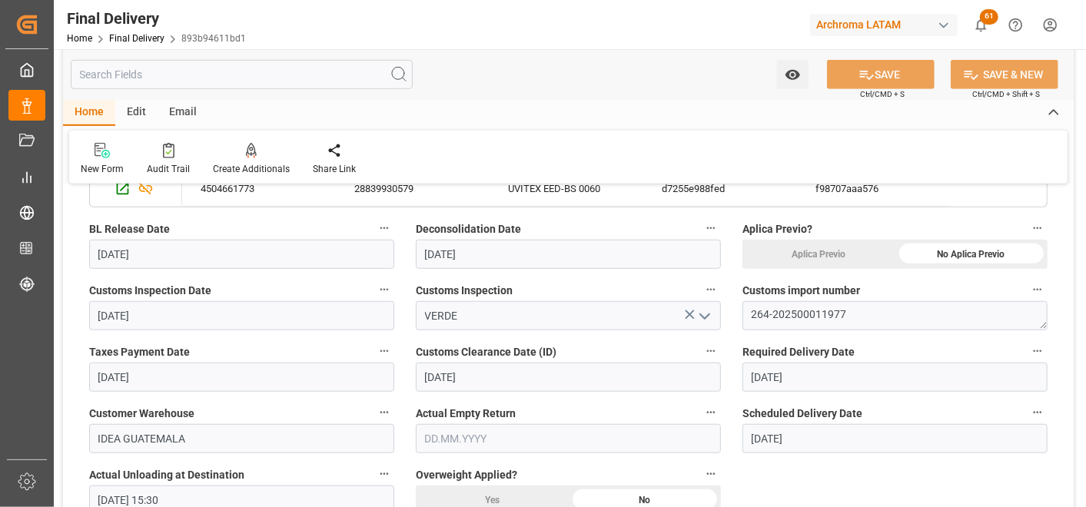
scroll to position [683, 0]
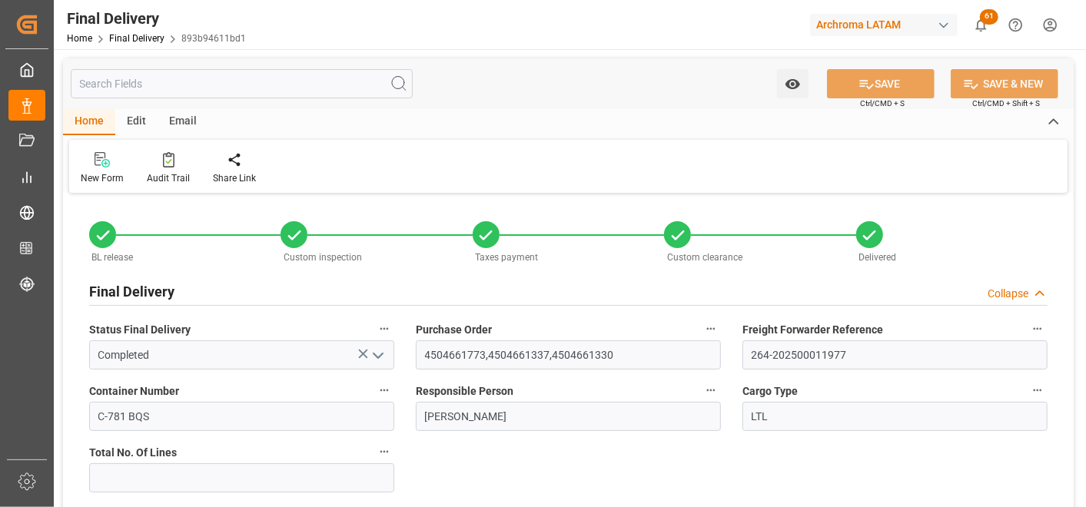
type input "[DATE]"
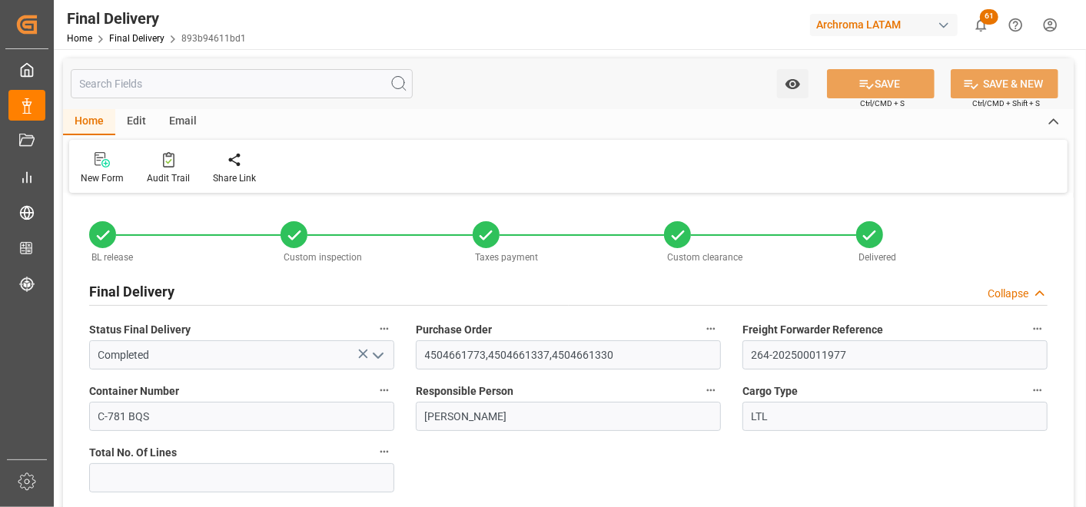
type input "[DATE]"
type input "[DATE] 15:30"
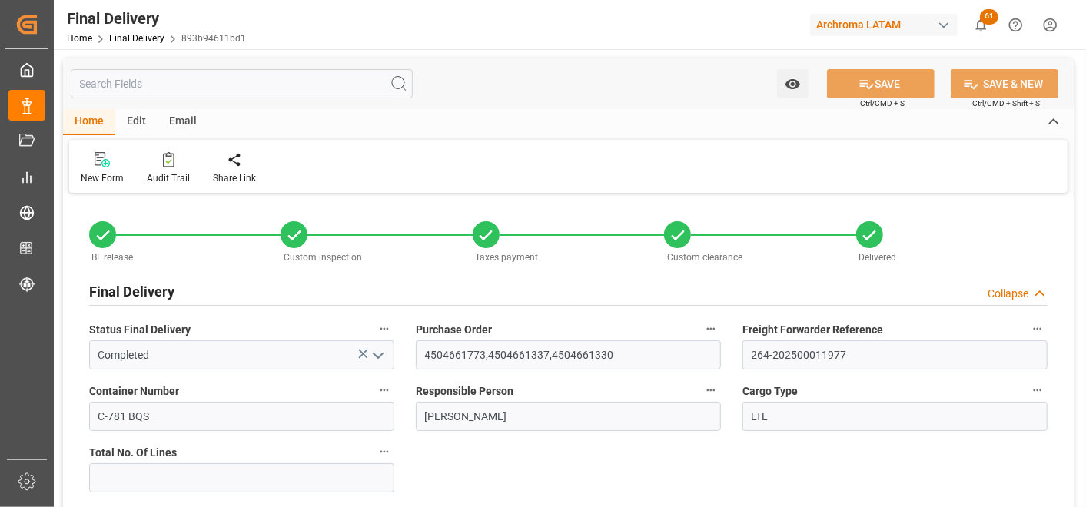
type input "[DATE]"
